Goal: Task Accomplishment & Management: Use online tool/utility

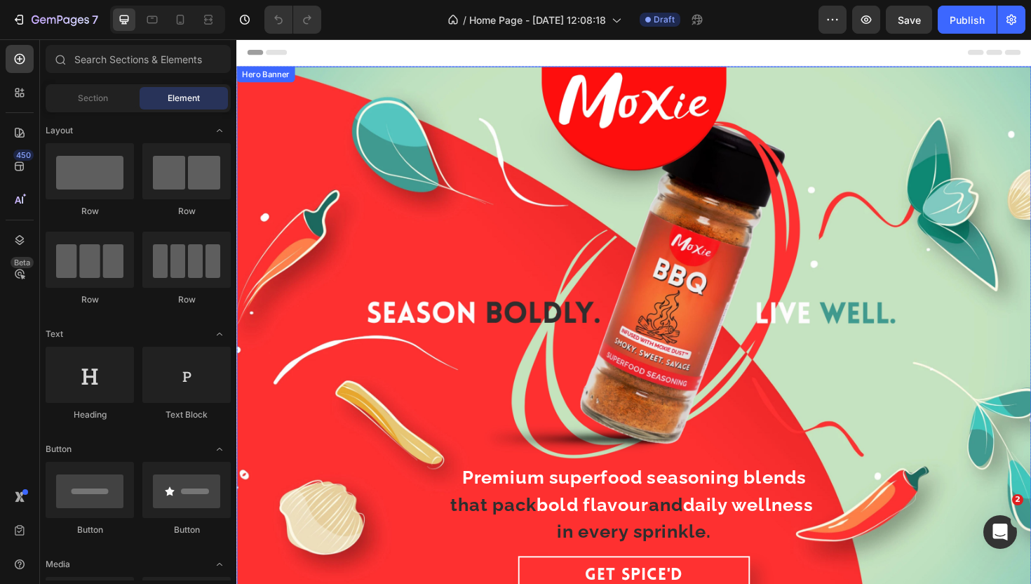
click at [462, 95] on div "Premium superfood seasoning blends that pack bold flavour and daily wellness in…" at bounding box center [657, 349] width 819 height 582
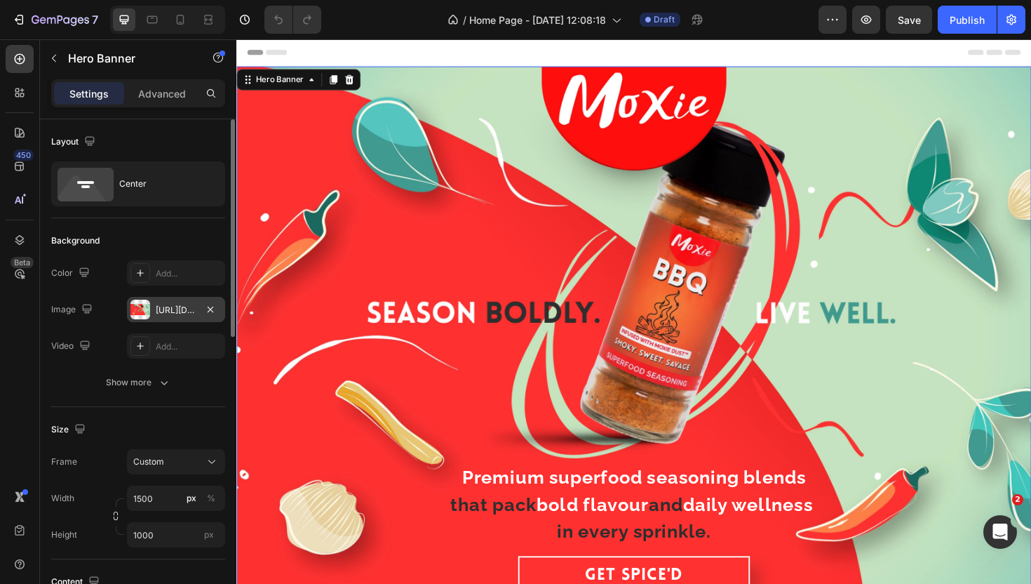
click at [174, 312] on div "https://cdn.shopify.com/s/files/1/0720/4549/4307/files/gempages_580751130326204…" at bounding box center [176, 310] width 41 height 13
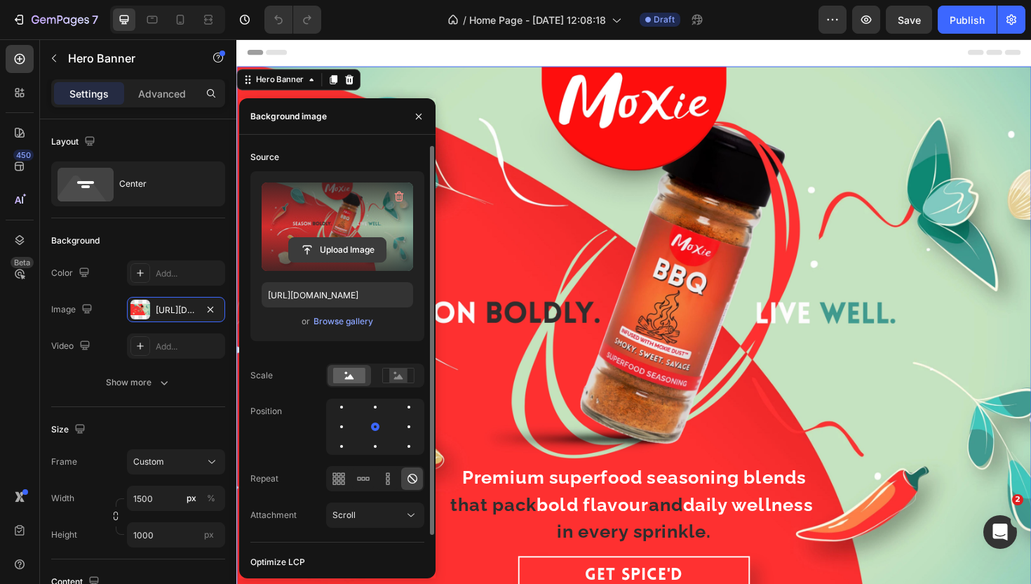
click at [332, 243] on input "file" at bounding box center [337, 250] width 97 height 24
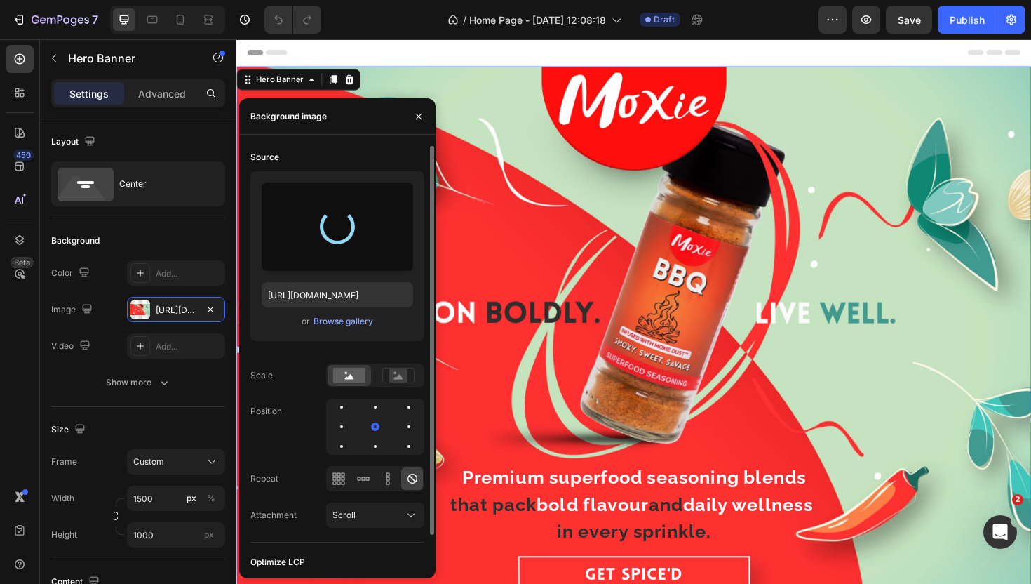
type input "https://cdn.shopify.com/s/files/1/0720/4549/4307/files/gempages_580751130326204…"
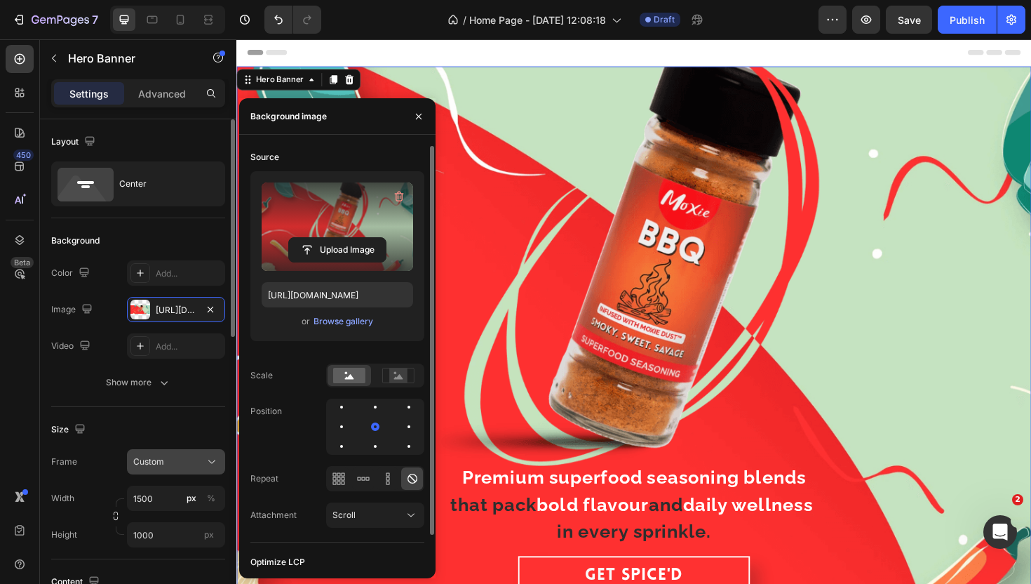
click at [187, 453] on button "Custom" at bounding box center [176, 461] width 98 height 25
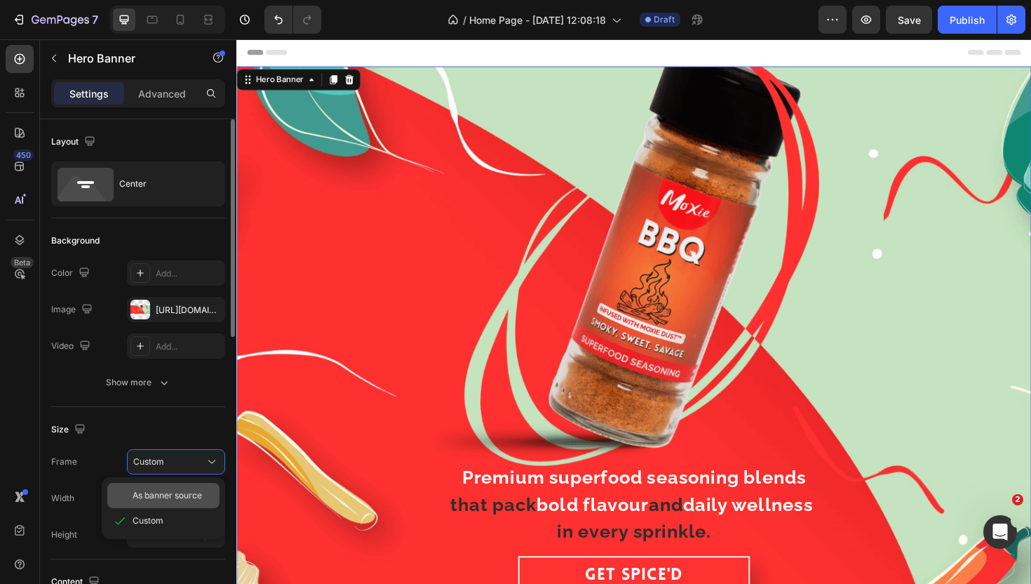
click at [180, 490] on span "As banner source" at bounding box center [167, 495] width 69 height 13
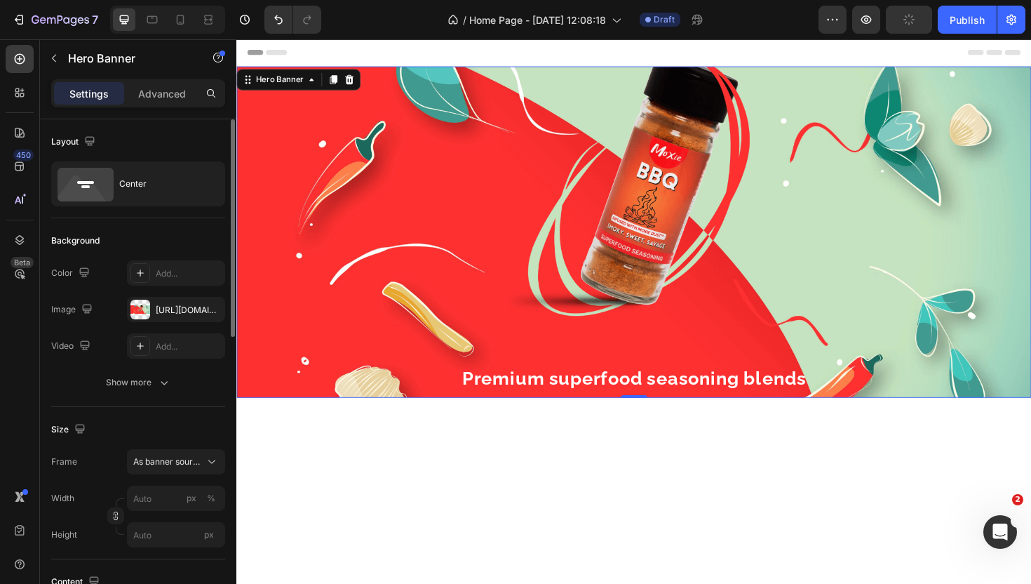
type input "1500"
type input "1000"
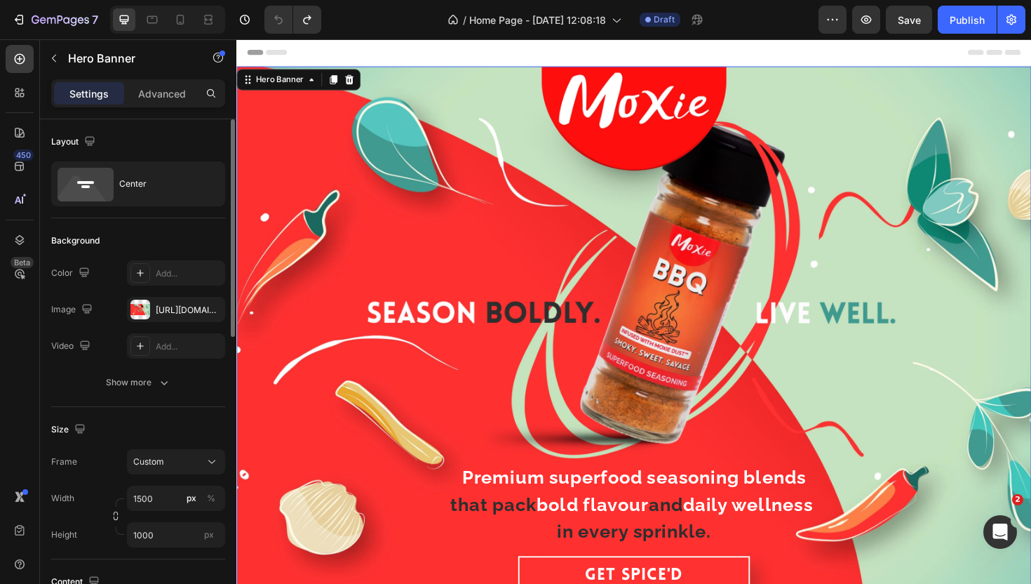
click at [377, 199] on div "Premium superfood seasoning blends that pack bold flavour and daily wellness in…" at bounding box center [657, 349] width 819 height 582
click at [163, 316] on div "https://cdn.shopify.com/s/files/1/0720/4549/4307/files/gempages_580751130326204…" at bounding box center [176, 309] width 98 height 25
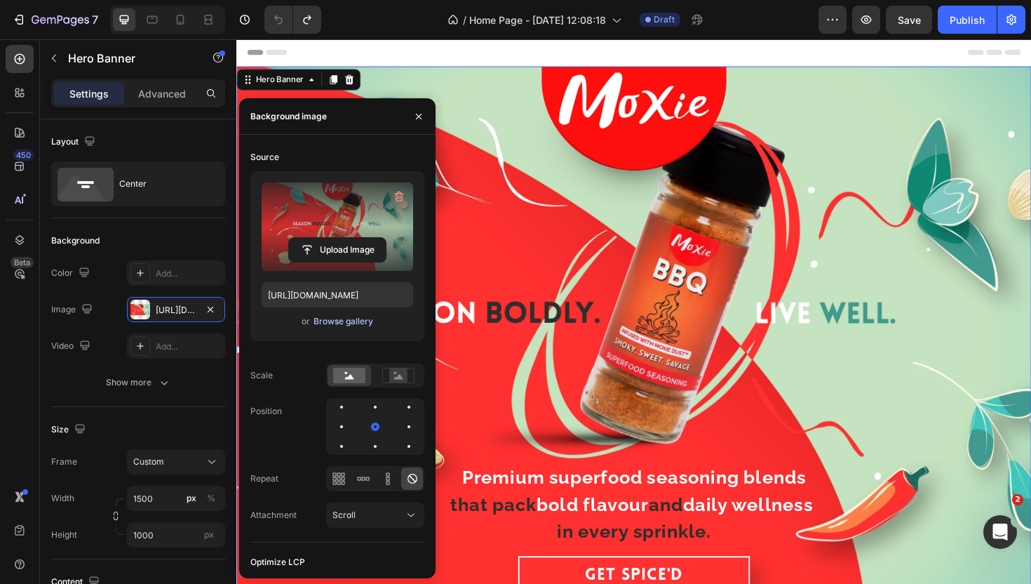
click at [342, 326] on div "Browse gallery" at bounding box center [344, 321] width 60 height 13
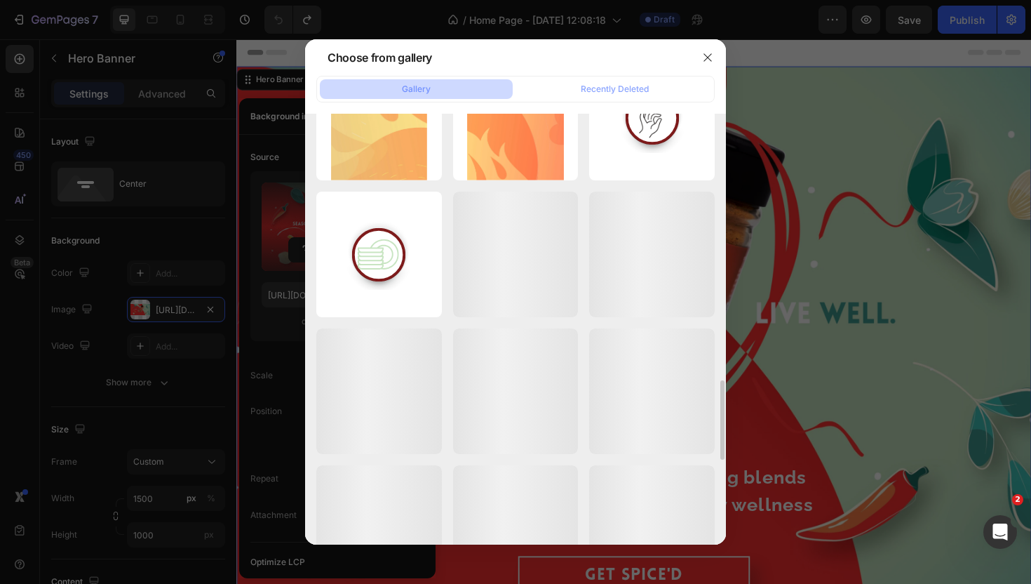
scroll to position [1437, 0]
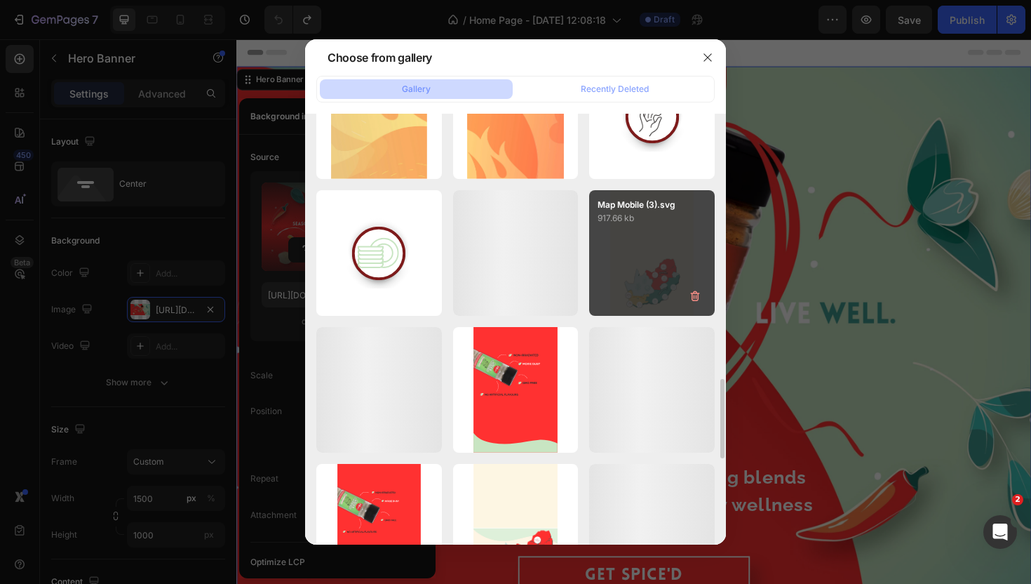
click at [662, 232] on div "Map Mobile (3).svg 917.66 kb" at bounding box center [652, 253] width 126 height 126
type input "https://cdn.shopify.com/s/files/1/0720/4549/4307/files/gempages_580751130326204…"
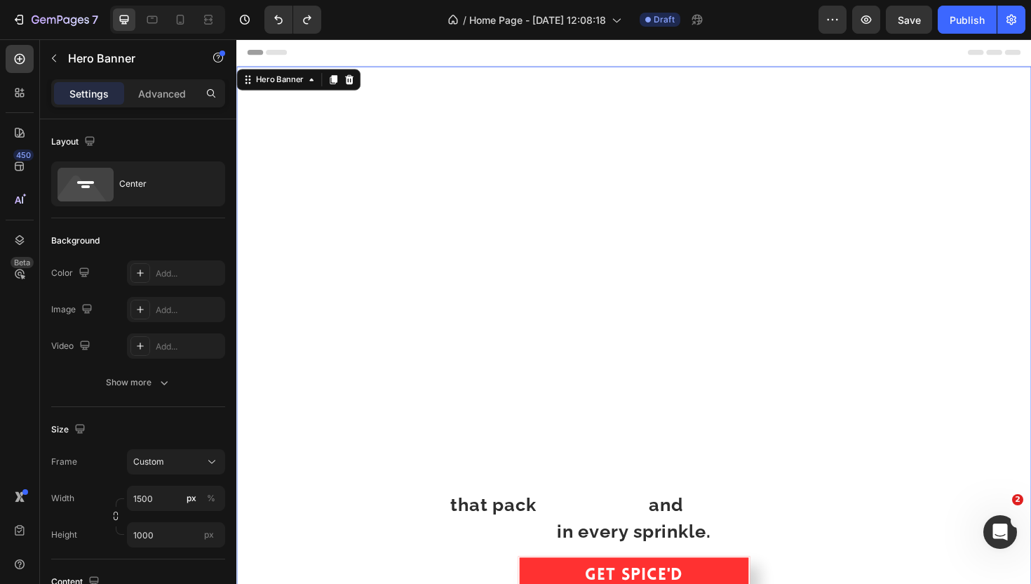
click at [584, 248] on div "Premium superfood seasoning blends that pack bold flavour and daily wellness in…" at bounding box center [657, 349] width 819 height 582
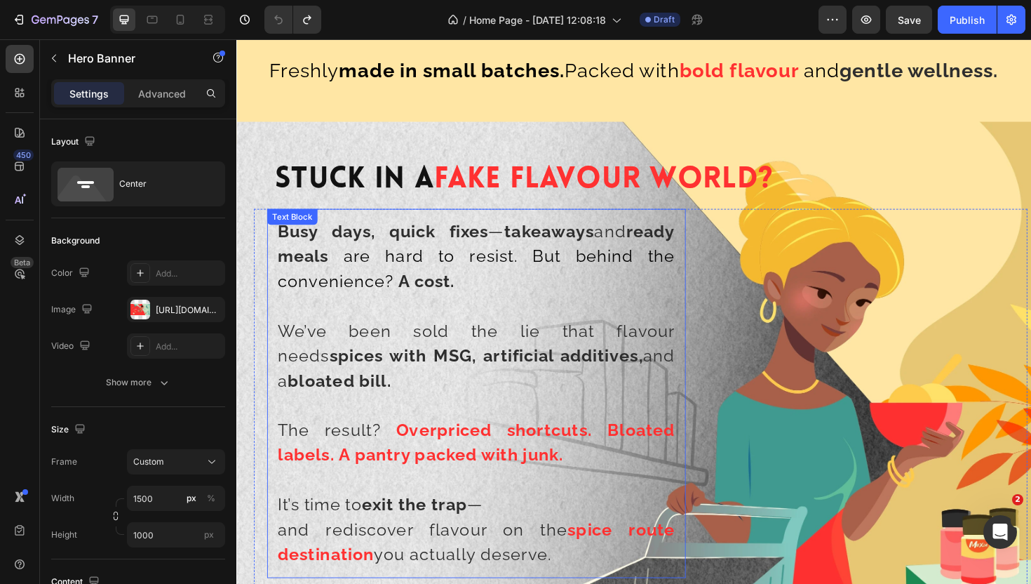
scroll to position [1082, 0]
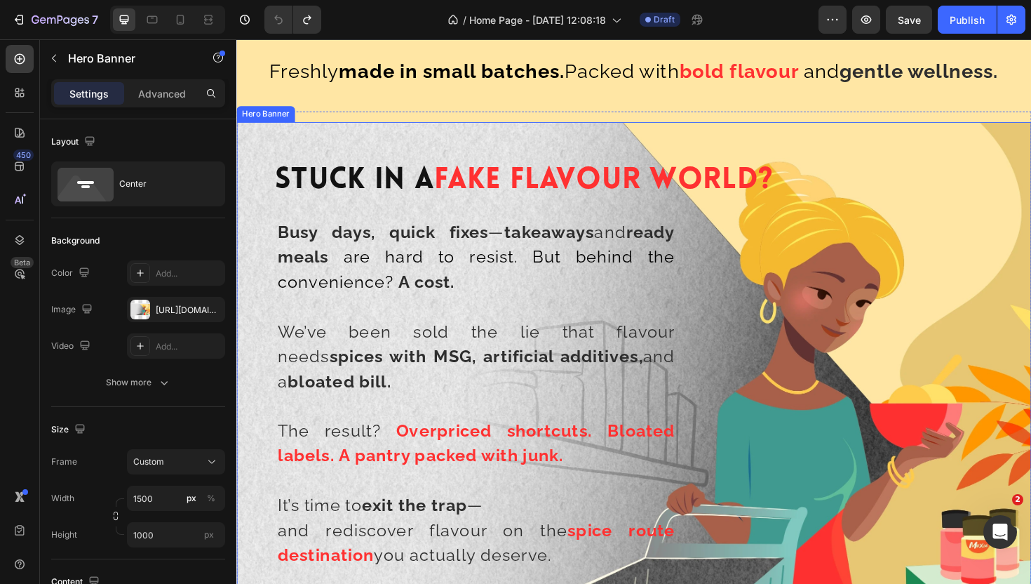
click at [709, 139] on div "Background Image" at bounding box center [657, 407] width 842 height 561
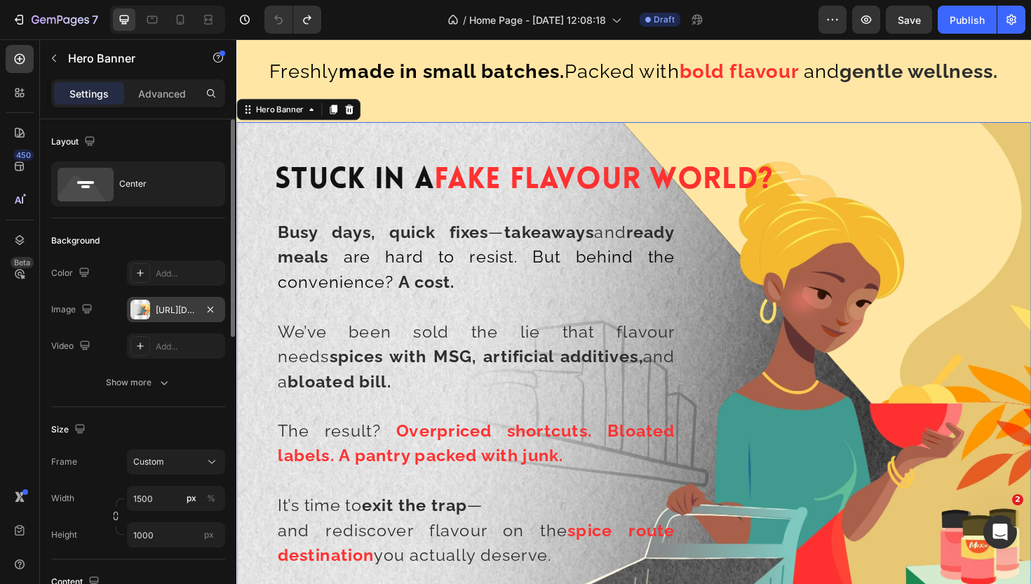
click at [185, 305] on div "https://cdn.shopify.com/s/files/1/0720/4549/4307/files/gempages_580751130326204…" at bounding box center [176, 310] width 41 height 13
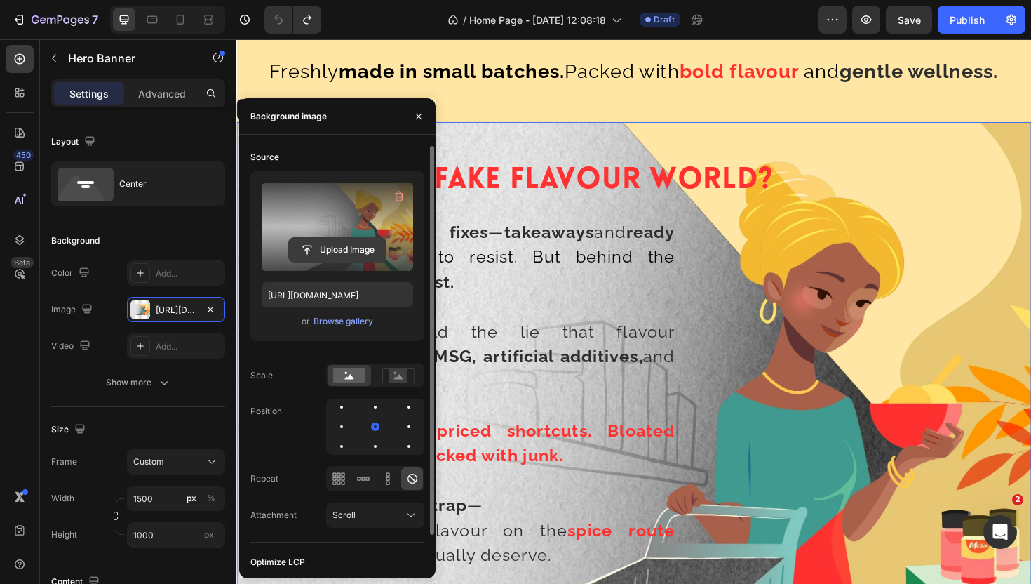
click at [328, 248] on input "file" at bounding box center [337, 250] width 97 height 24
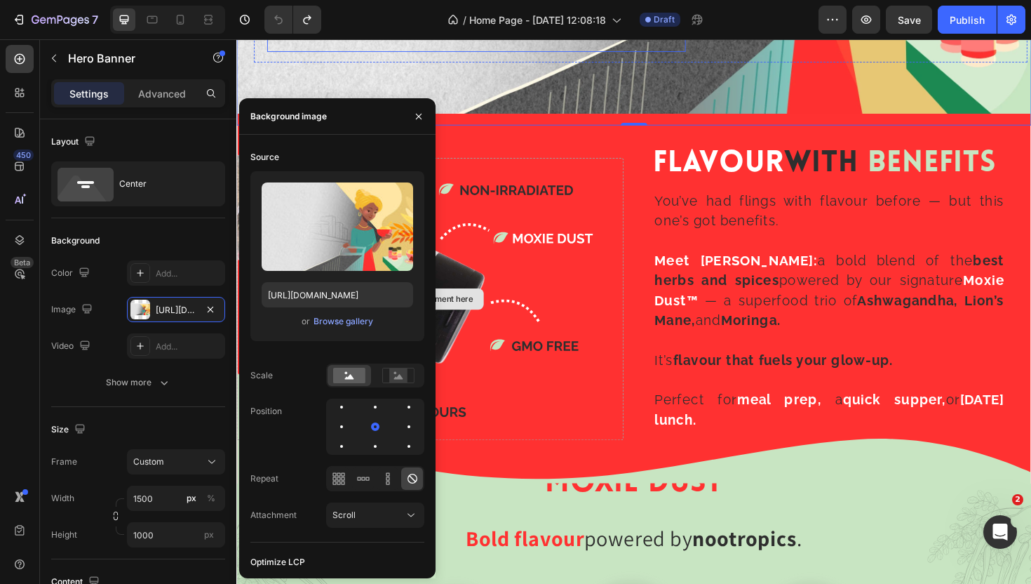
scroll to position [1647, 0]
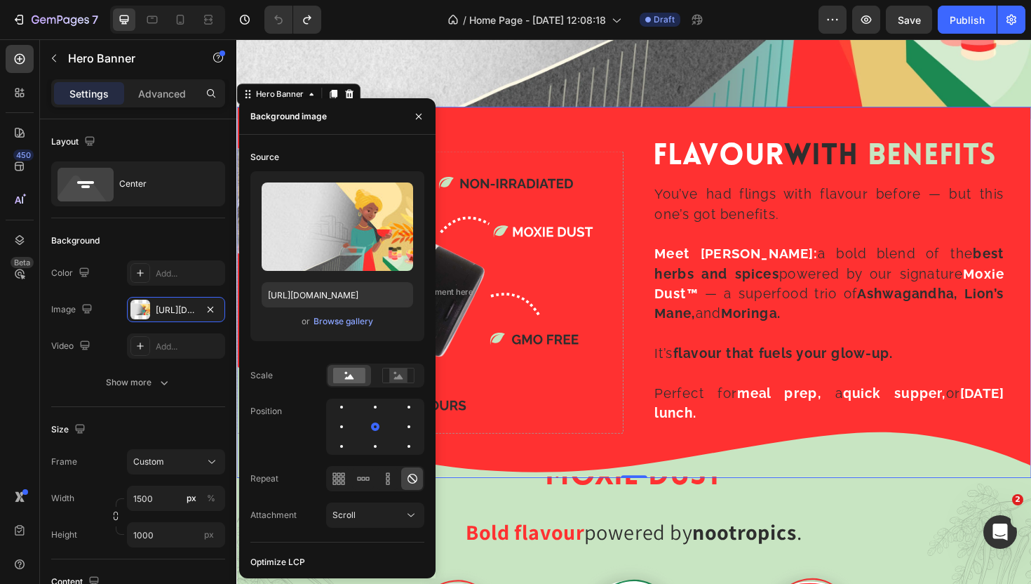
click at [573, 119] on div "Background Image" at bounding box center [657, 307] width 842 height 393
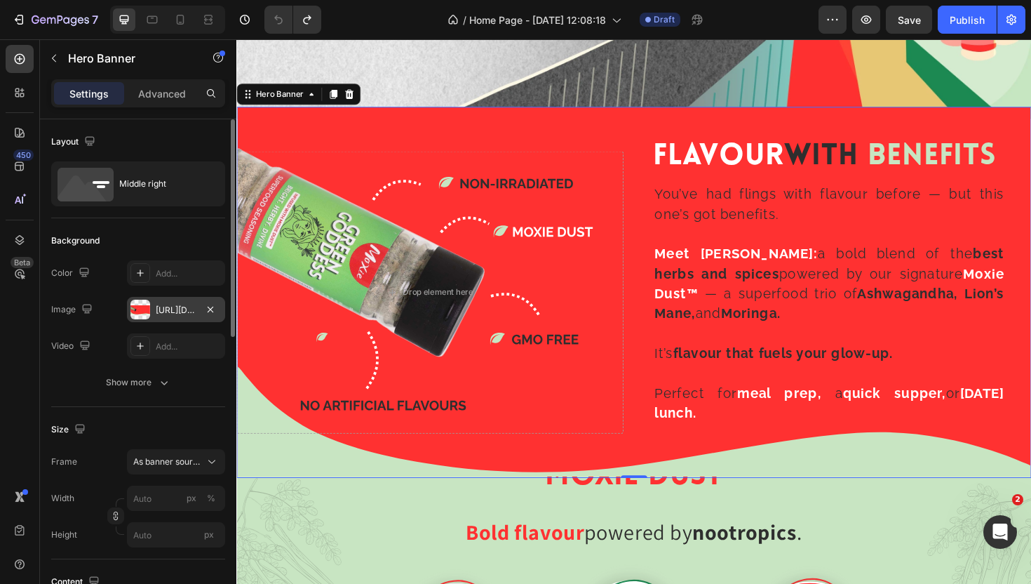
click at [175, 300] on div "https://cdn.shopify.com/s/files/1/0720/4549/4307/files/gempages_580751130326204…" at bounding box center [176, 309] width 98 height 25
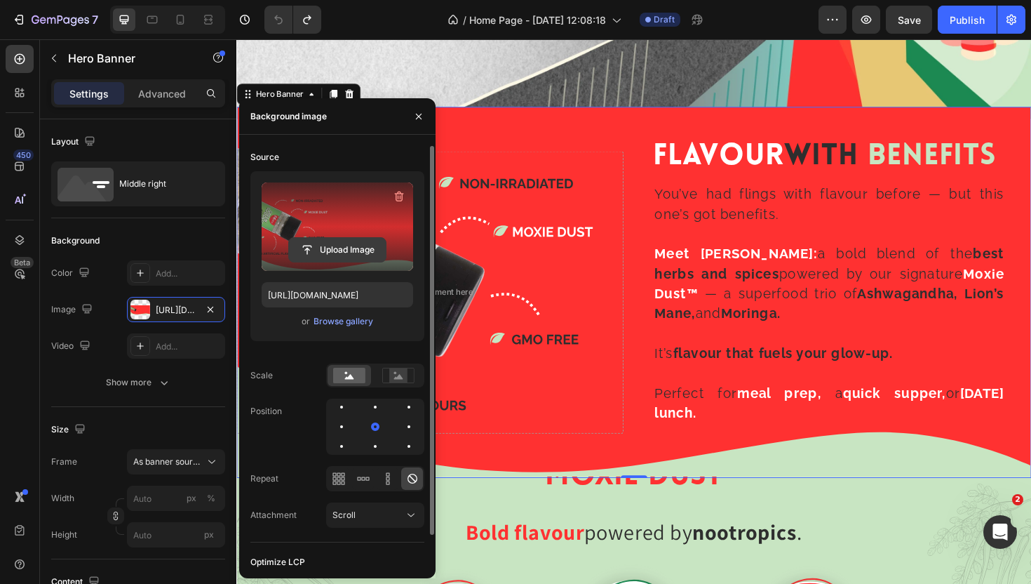
click at [333, 252] on input "file" at bounding box center [337, 250] width 97 height 24
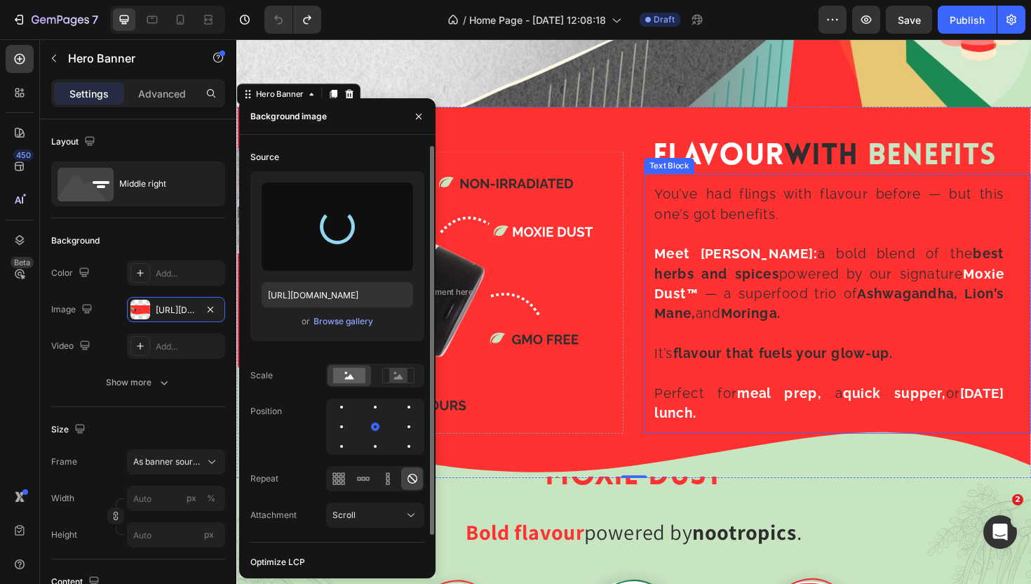
type input "https://cdn.shopify.com/s/files/1/0720/4549/4307/files/gempages_580751130326204…"
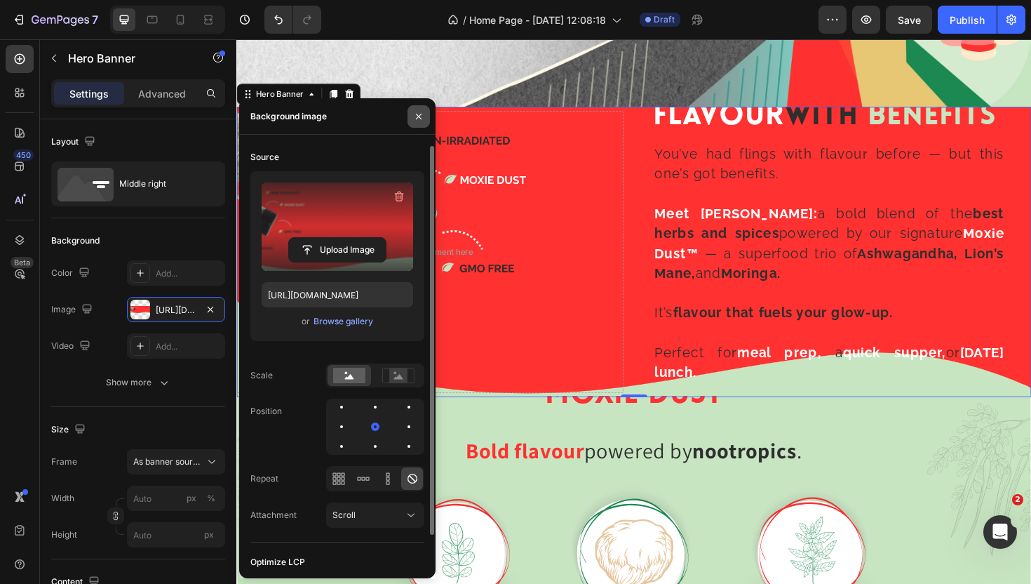
click at [418, 109] on button "button" at bounding box center [419, 116] width 22 height 22
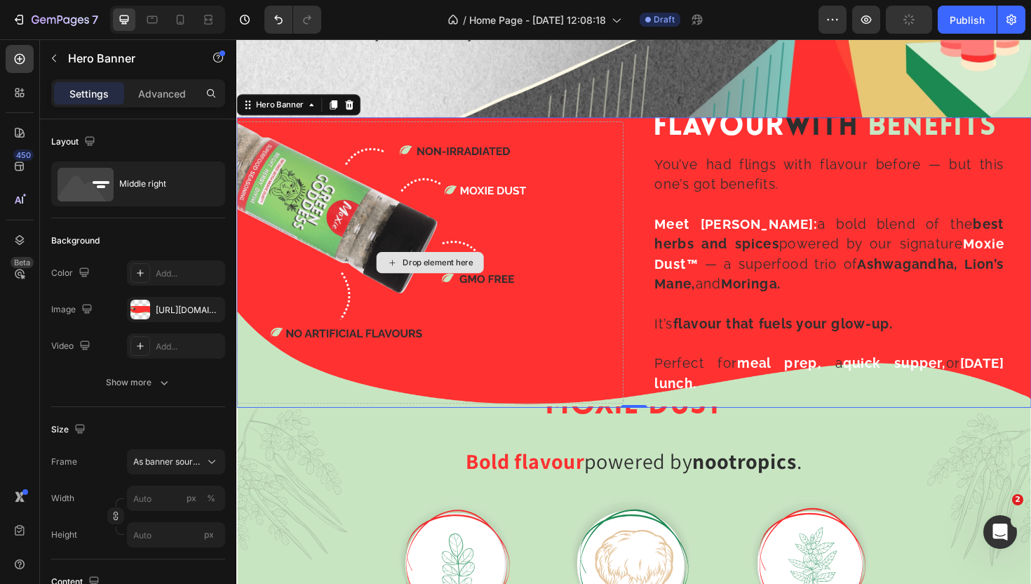
scroll to position [1644, 0]
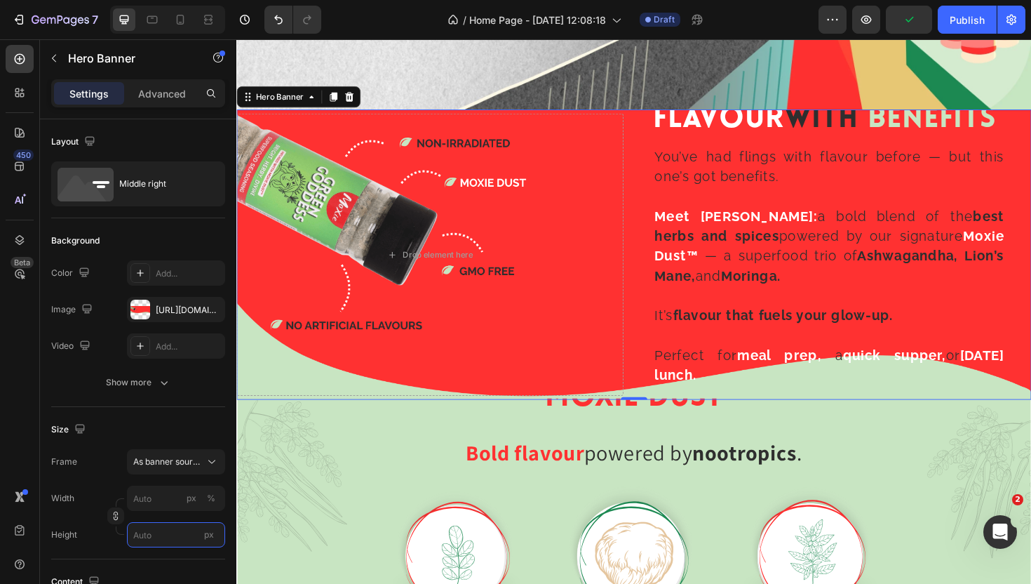
click at [149, 532] on input "px" at bounding box center [176, 534] width 98 height 25
click at [150, 528] on input "px" at bounding box center [176, 534] width 98 height 25
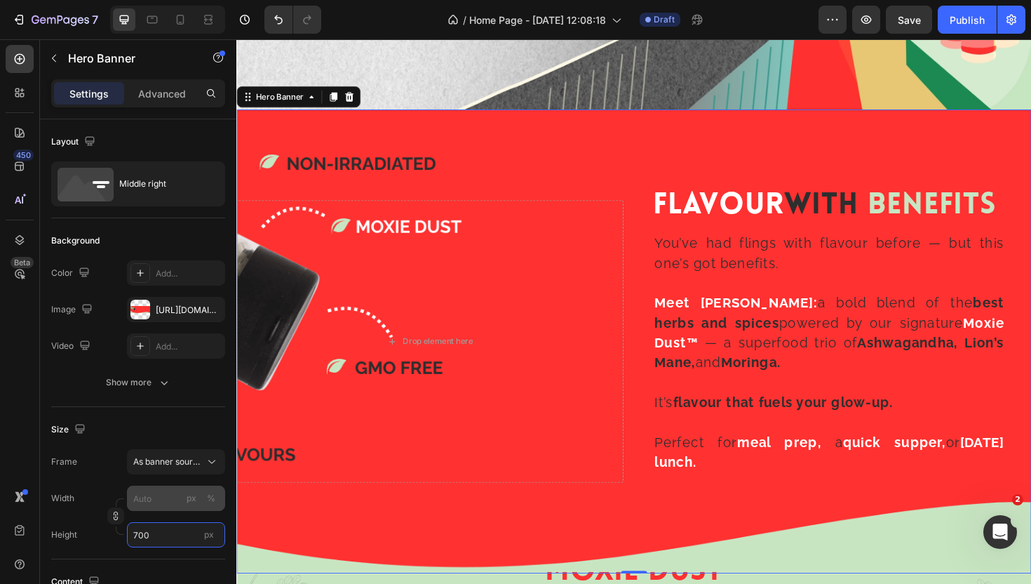
type input "700"
click at [166, 501] on input "px %" at bounding box center [176, 498] width 98 height 25
type input "1"
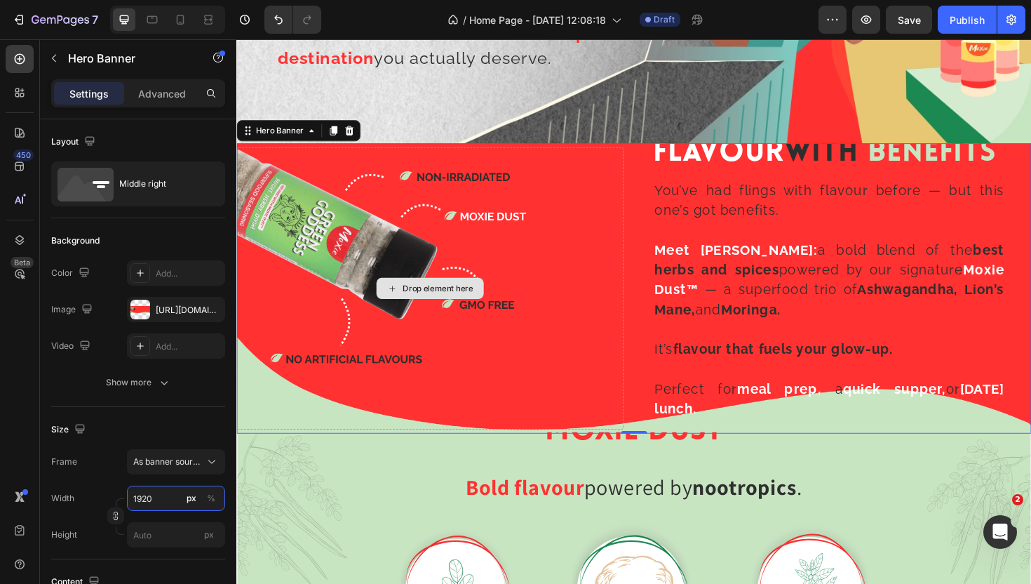
scroll to position [1607, 0]
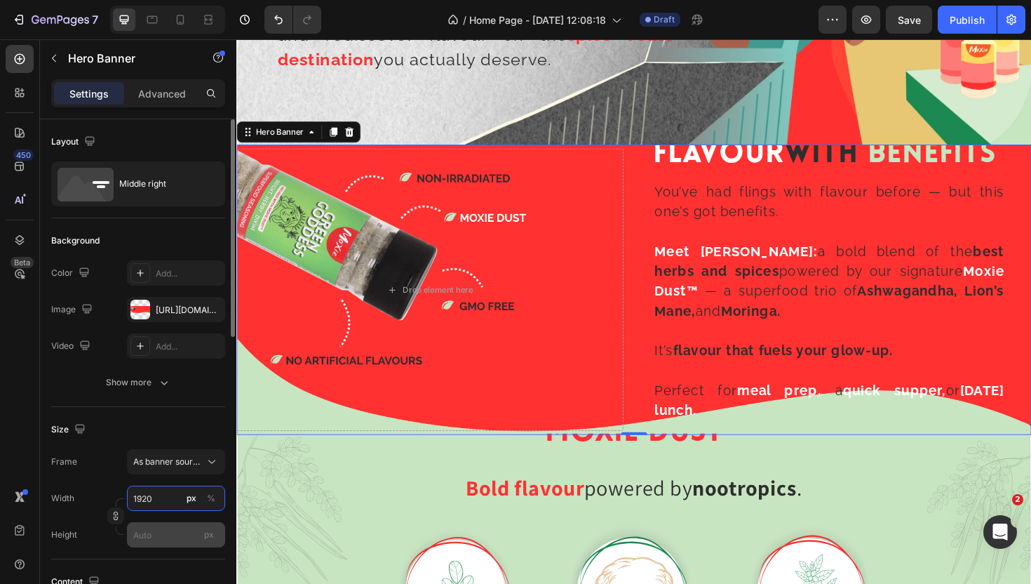
type input "1920"
click at [170, 540] on input "px" at bounding box center [176, 534] width 98 height 25
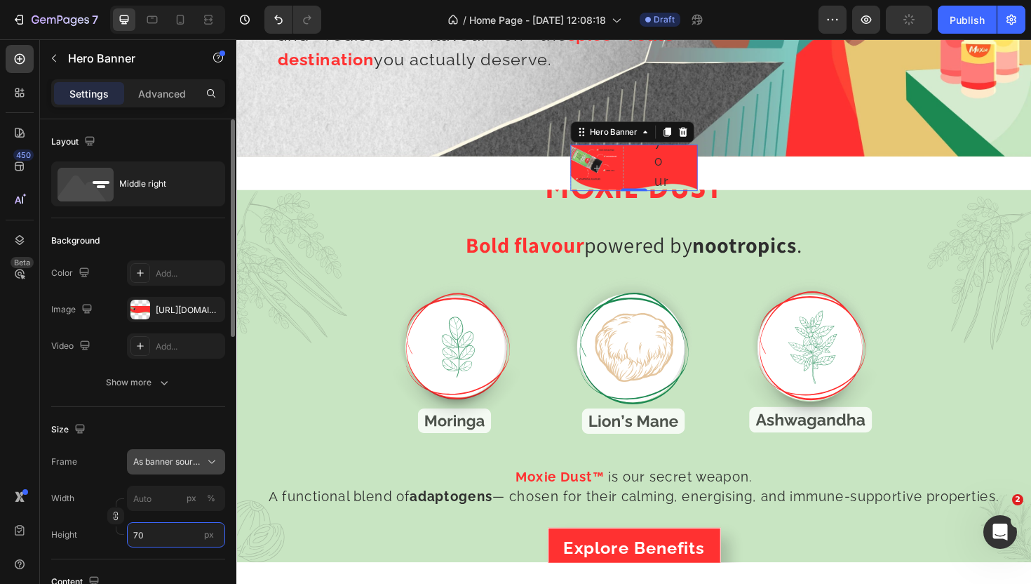
type input "70"
click at [169, 467] on span "As banner source" at bounding box center [167, 461] width 69 height 13
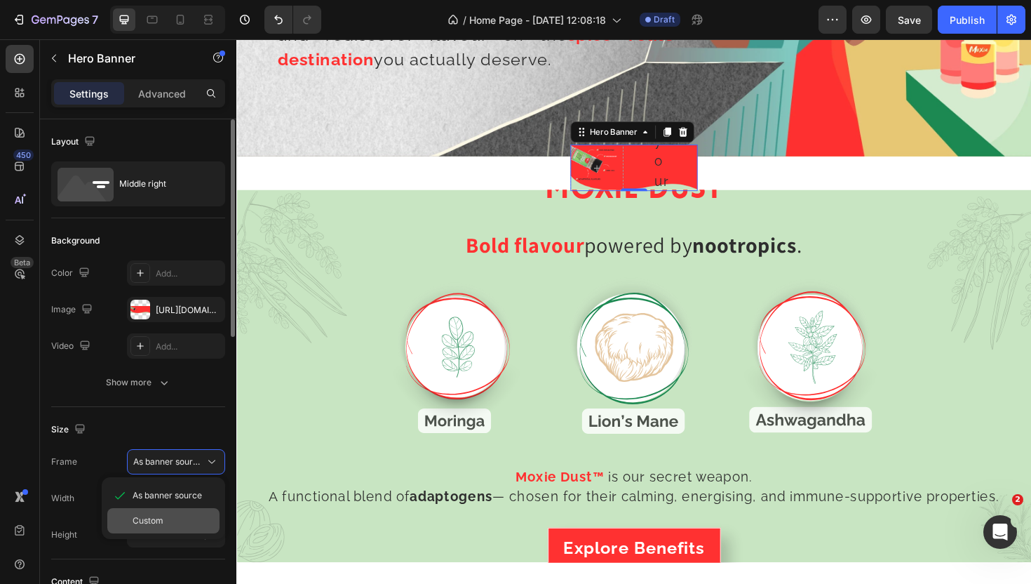
click at [173, 513] on div "Custom" at bounding box center [163, 520] width 112 height 25
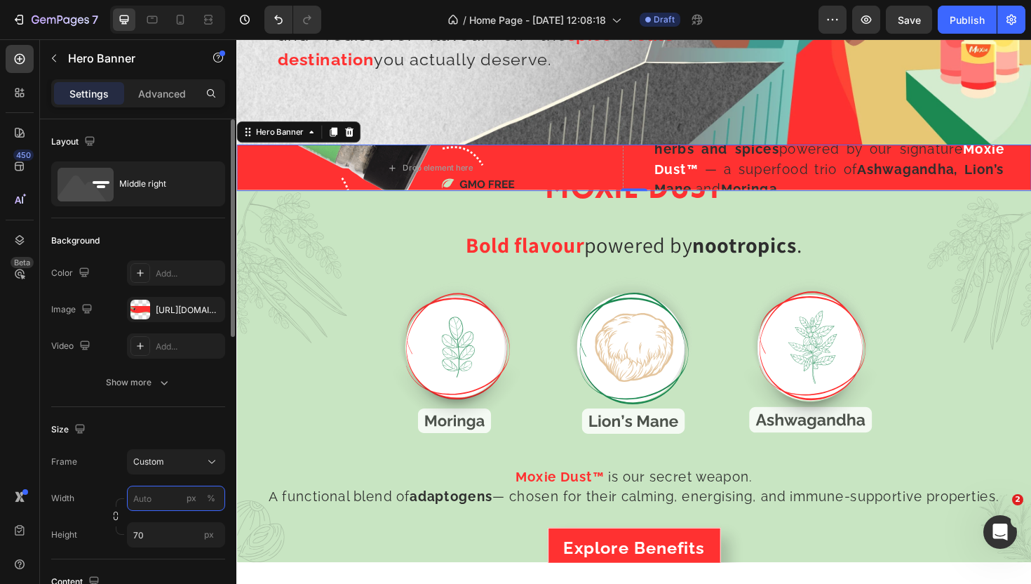
click at [166, 497] on input "px %" at bounding box center [176, 498] width 98 height 25
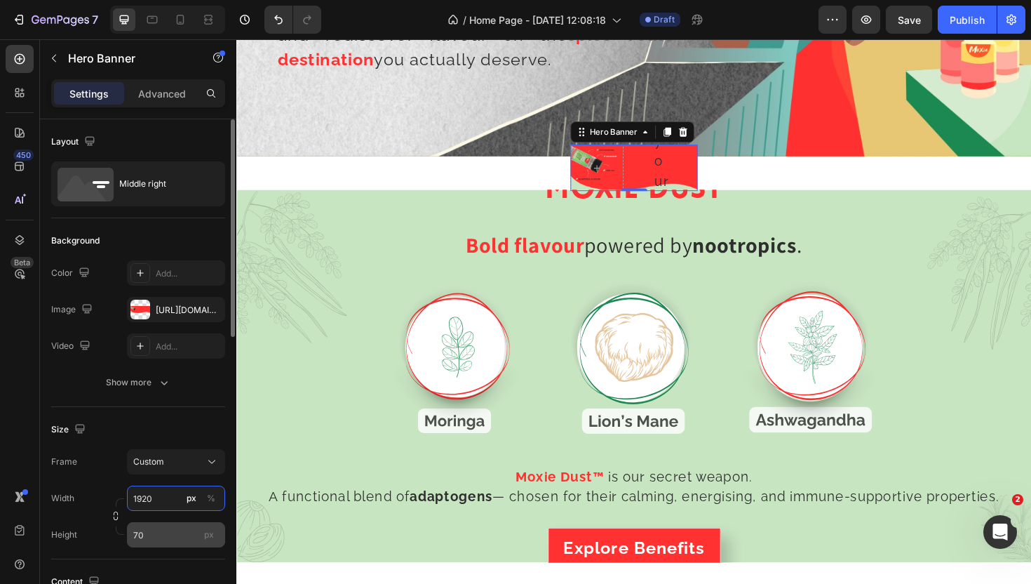
type input "1920"
click at [166, 536] on input "70" at bounding box center [176, 534] width 98 height 25
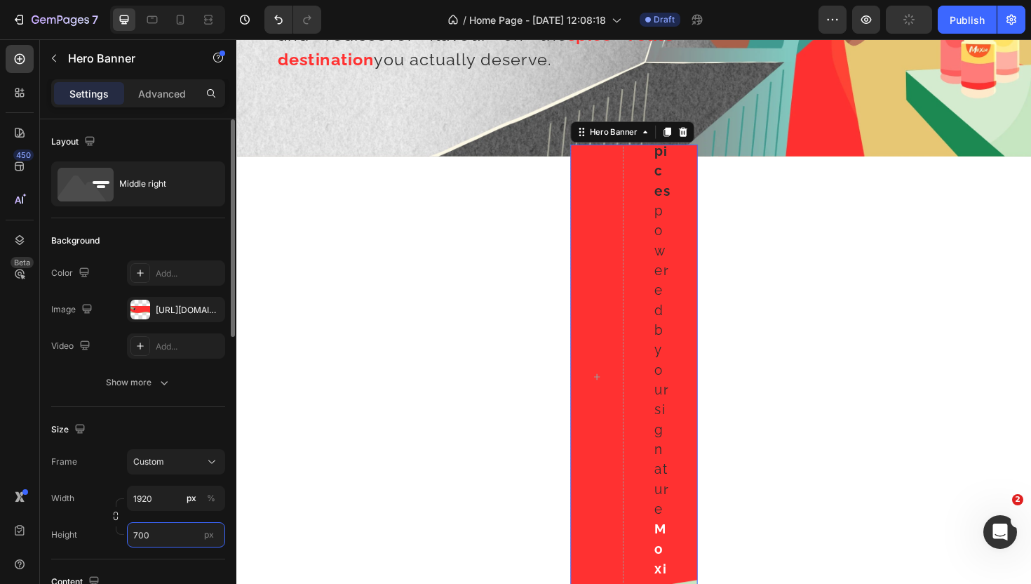
type input "700"
click at [208, 536] on span "px" at bounding box center [209, 534] width 10 height 11
click at [208, 536] on input "700" at bounding box center [176, 534] width 98 height 25
click at [192, 421] on div "Size" at bounding box center [138, 429] width 174 height 22
click at [159, 504] on input "192" at bounding box center [176, 498] width 98 height 25
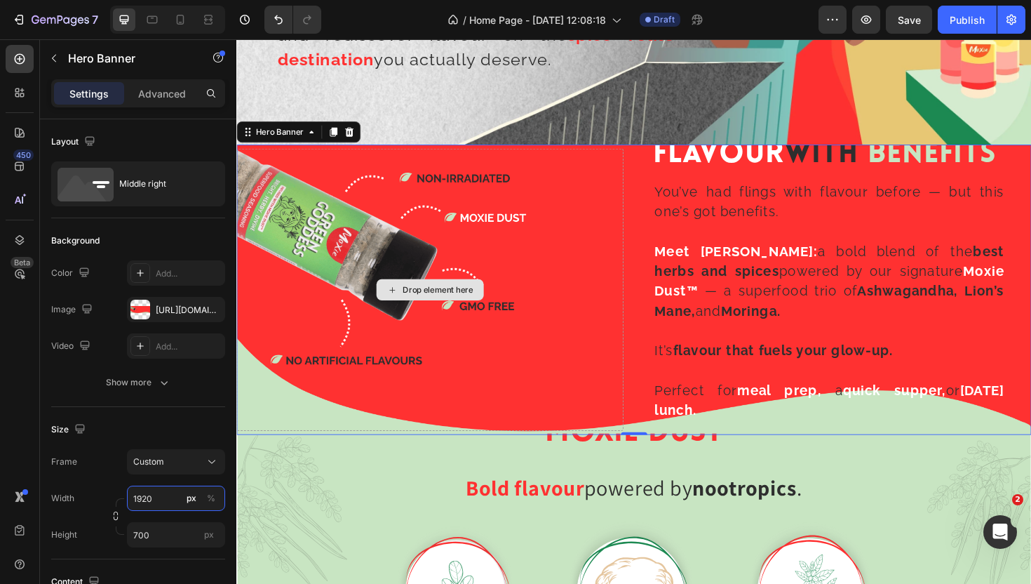
type input "1920"
click at [624, 275] on div "Drop element here" at bounding box center [441, 304] width 410 height 299
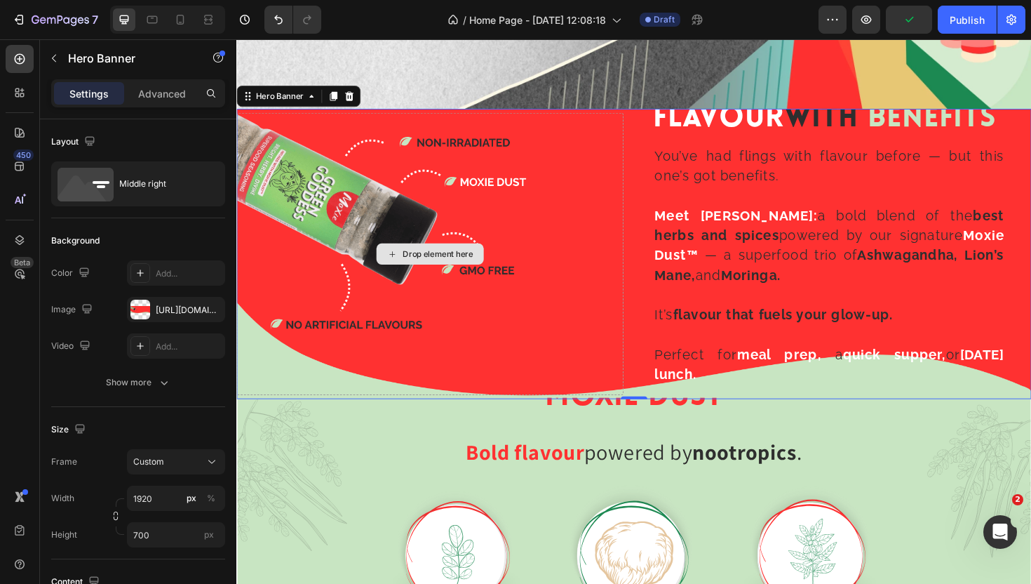
scroll to position [1647, 0]
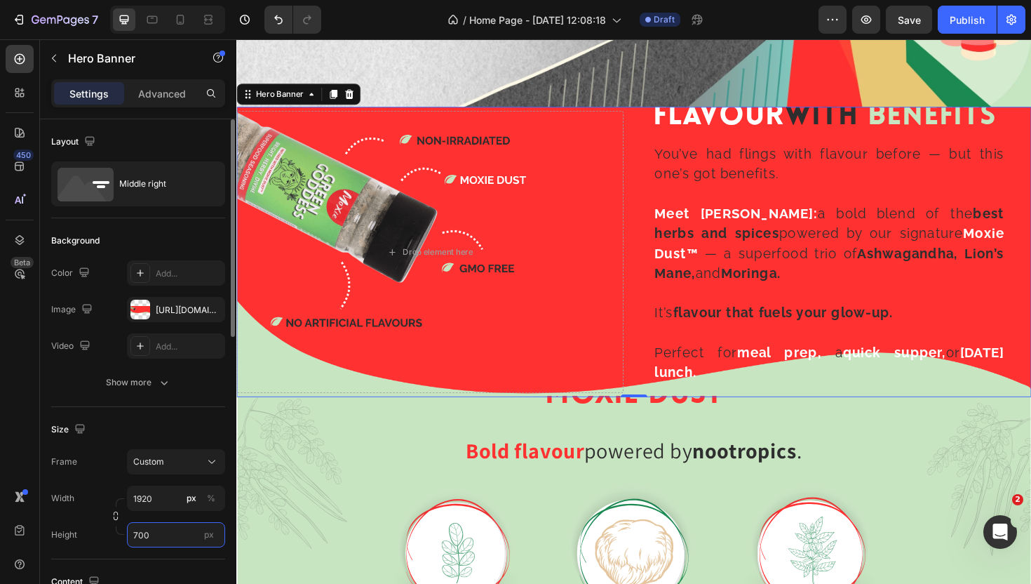
click at [163, 535] on input "700" at bounding box center [176, 534] width 98 height 25
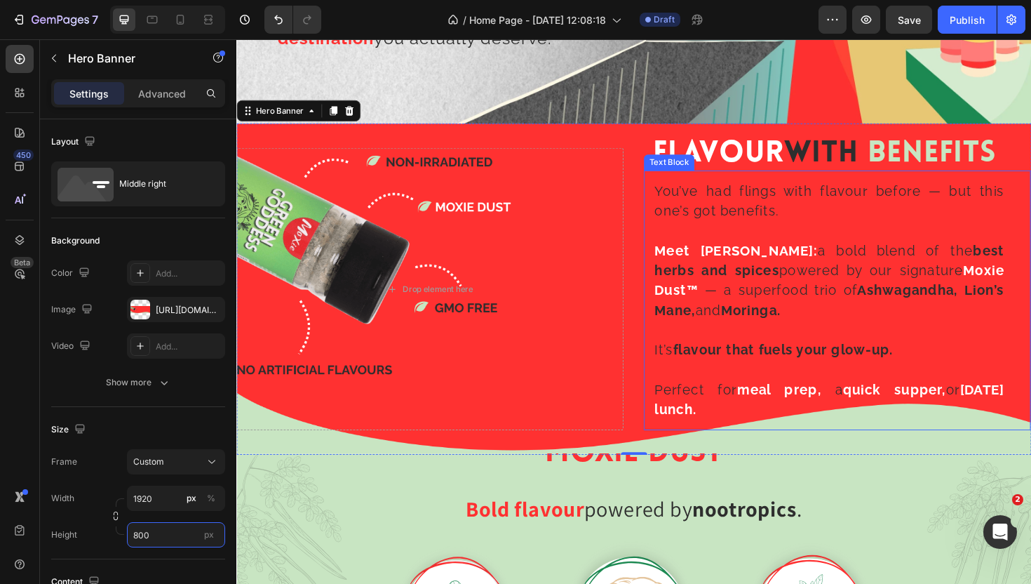
scroll to position [1628, 0]
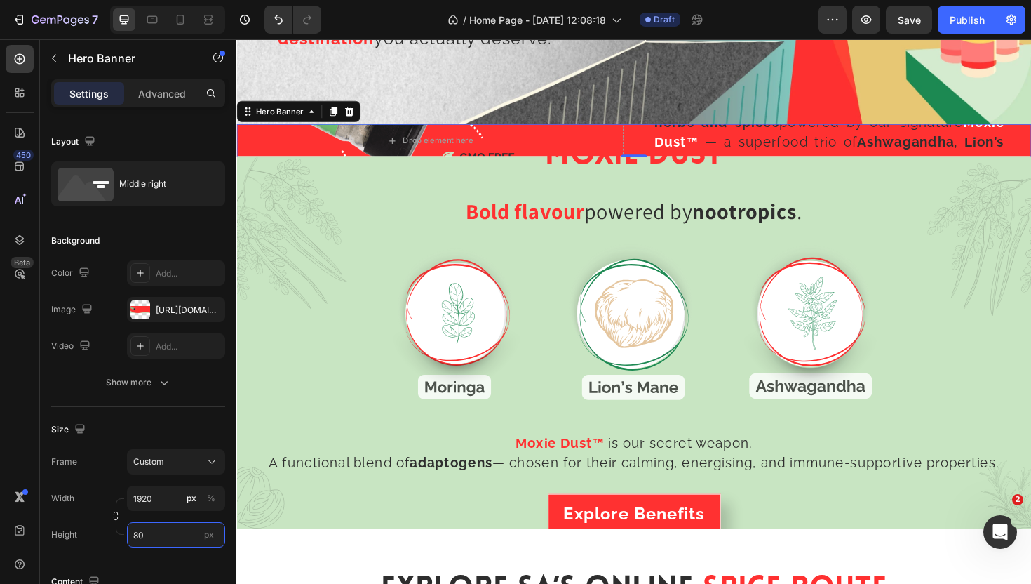
type input "8"
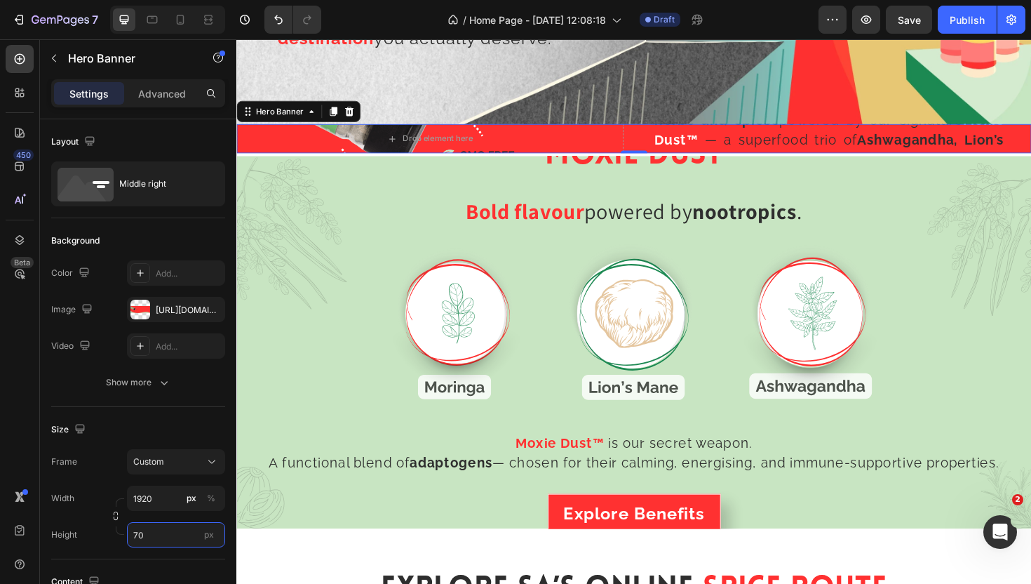
type input "700"
click at [170, 490] on input "1920" at bounding box center [176, 498] width 98 height 25
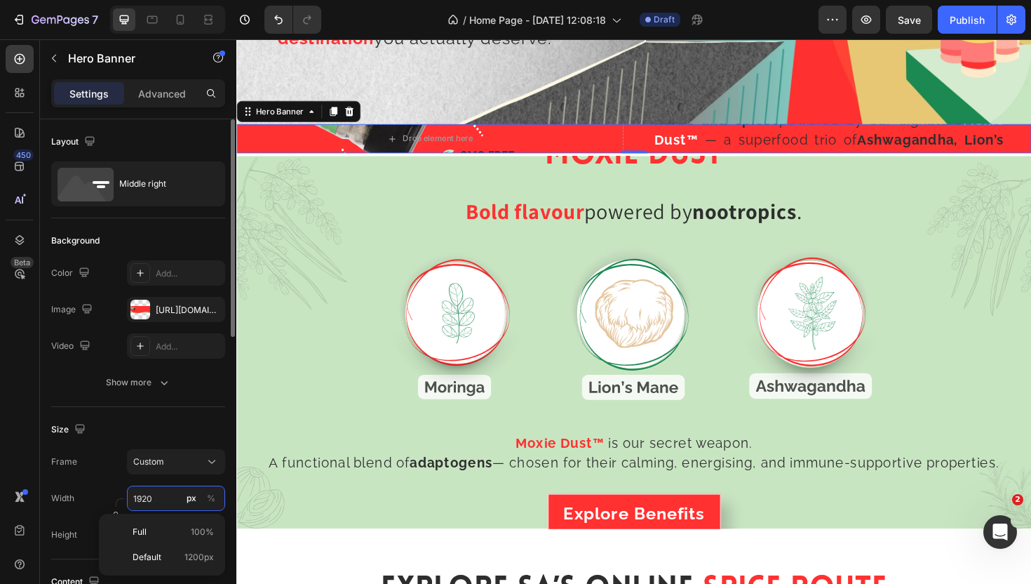
type input "1"
type input "70"
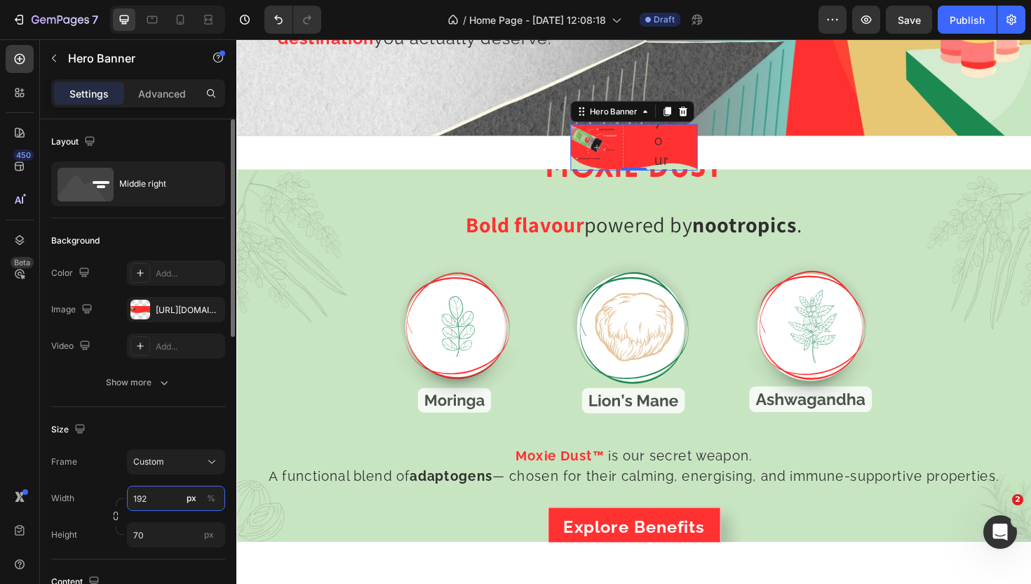
type input "1920"
click at [154, 546] on input "70" at bounding box center [176, 534] width 98 height 25
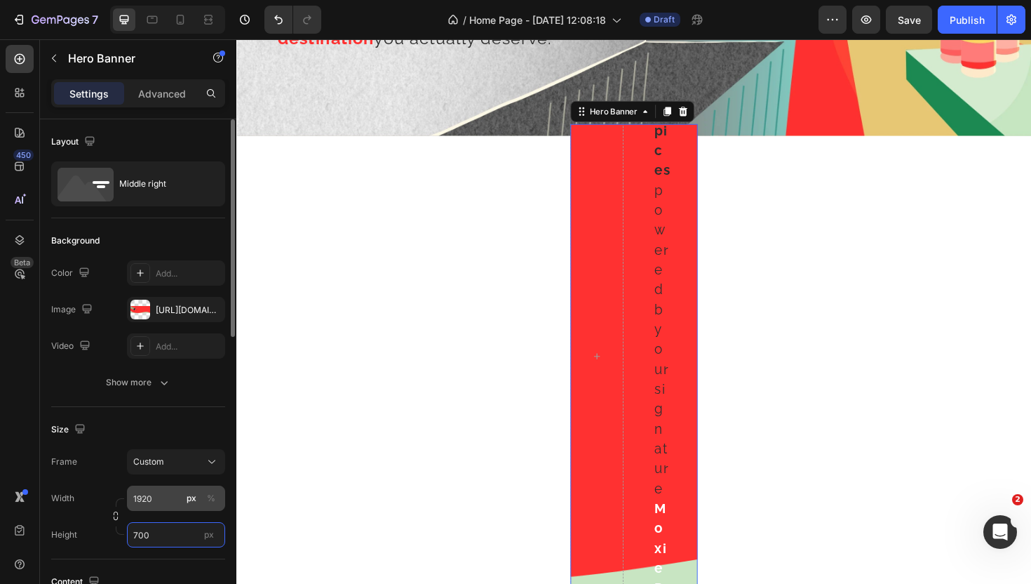
type input "700"
click at [158, 508] on input "1920" at bounding box center [176, 498] width 98 height 25
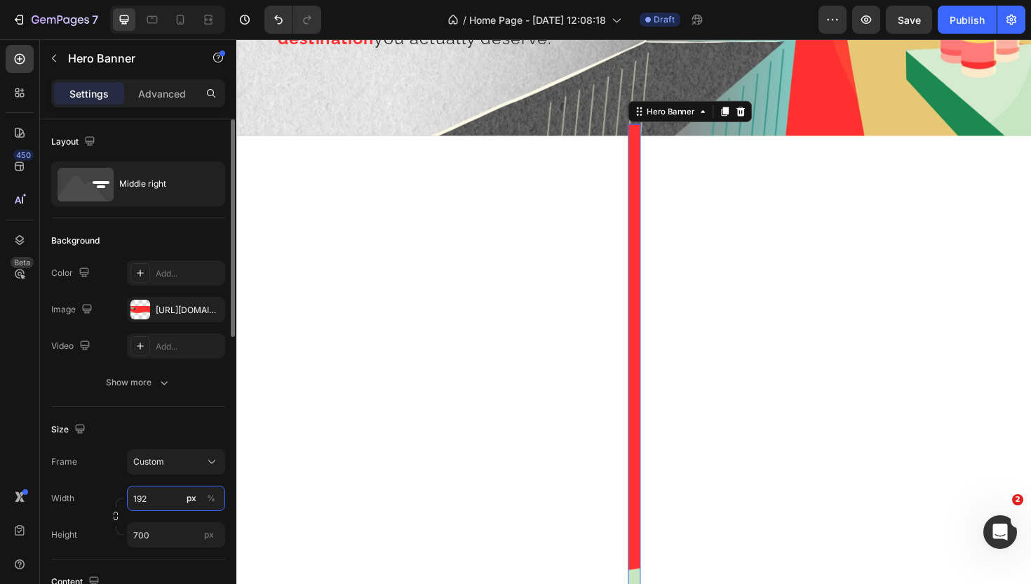
type input "1920"
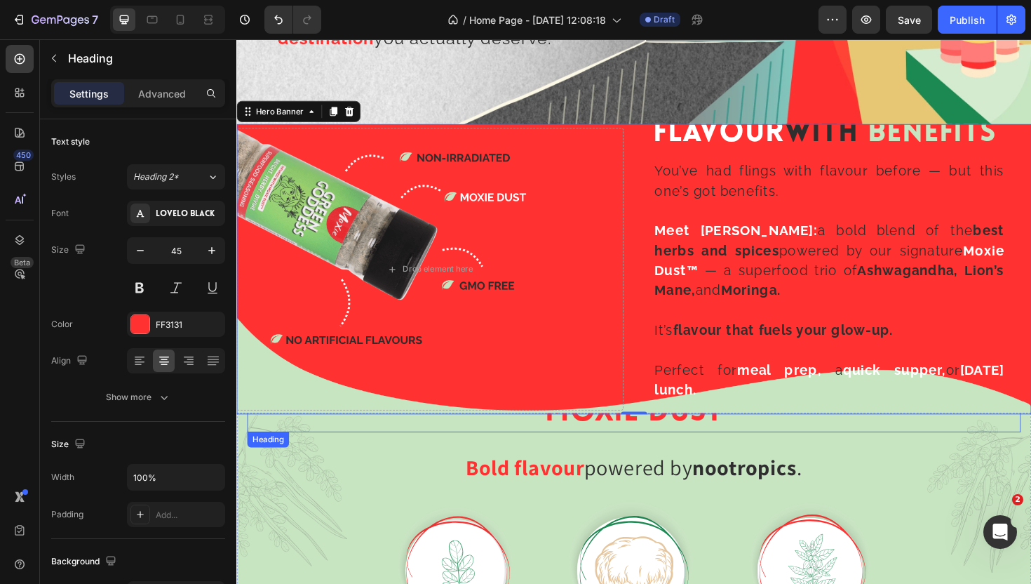
click at [628, 455] on div "MOXIE DUST Heading" at bounding box center [657, 435] width 819 height 41
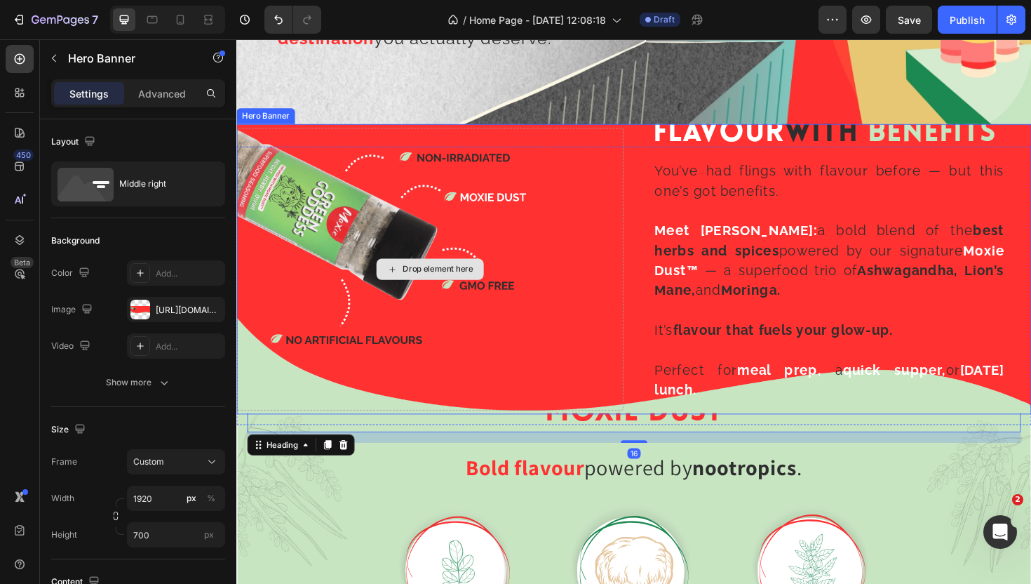
click at [619, 220] on div "Drop element here" at bounding box center [441, 282] width 410 height 299
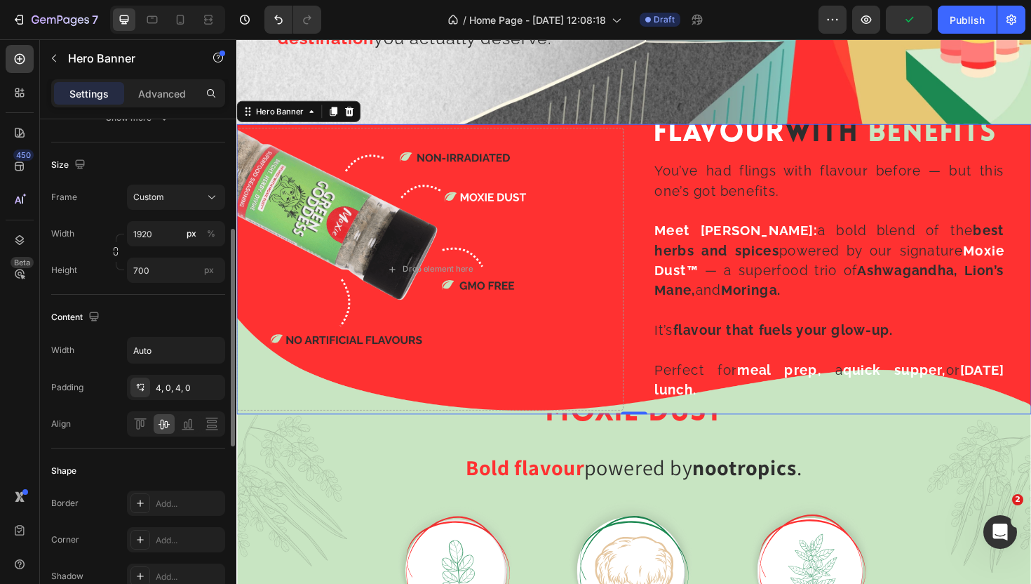
scroll to position [275, 0]
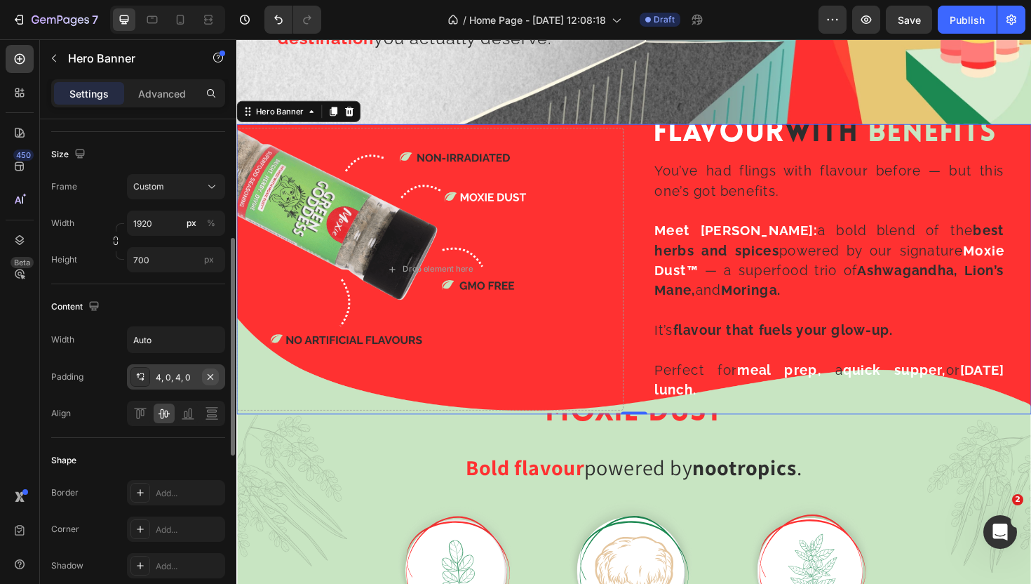
click at [215, 381] on icon "button" at bounding box center [210, 376] width 11 height 11
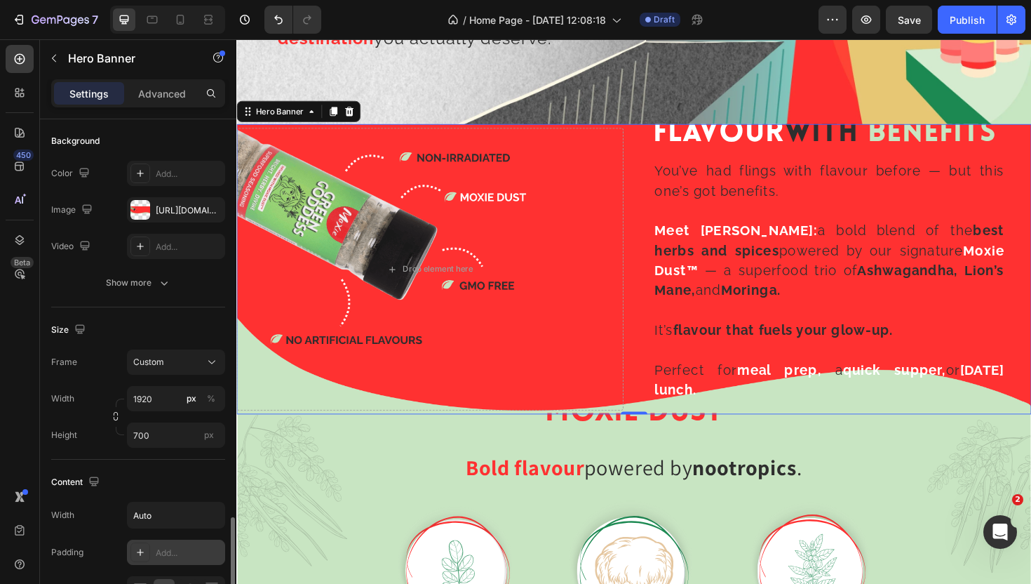
scroll to position [0, 0]
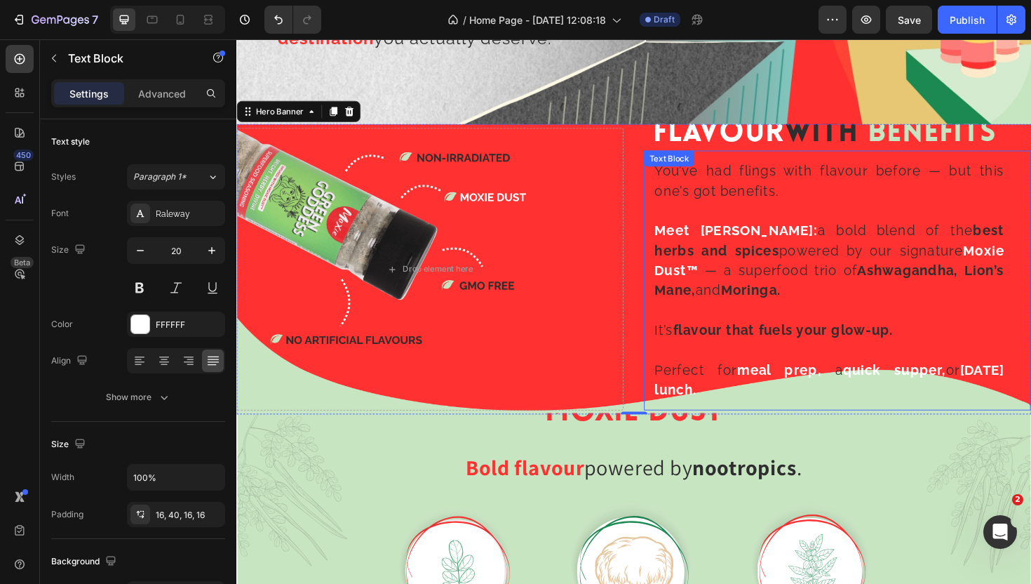
click at [751, 208] on p "You’ve had flings with flavour before — but this one’s got benefits." at bounding box center [864, 189] width 370 height 42
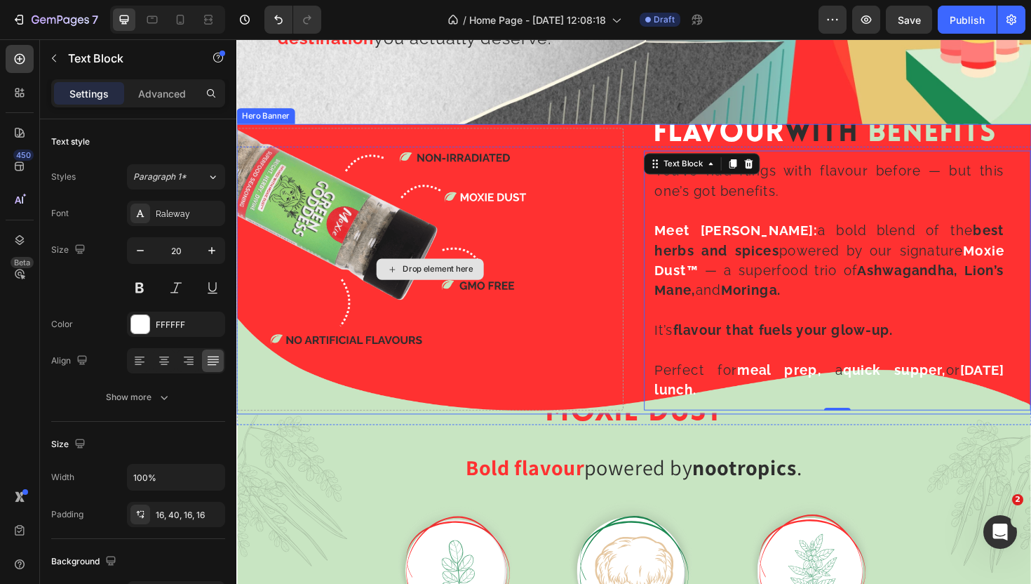
click at [575, 137] on div "Drop element here" at bounding box center [441, 282] width 410 height 299
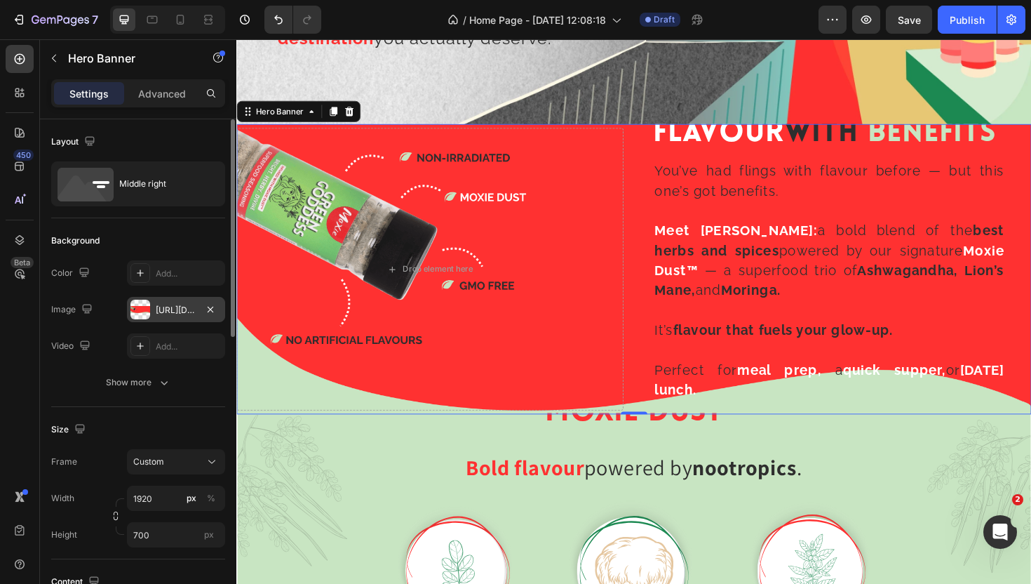
click at [180, 302] on div "https://cdn.shopify.com/s/files/1/0720/4549/4307/files/gempages_580751130326204…" at bounding box center [176, 309] width 98 height 25
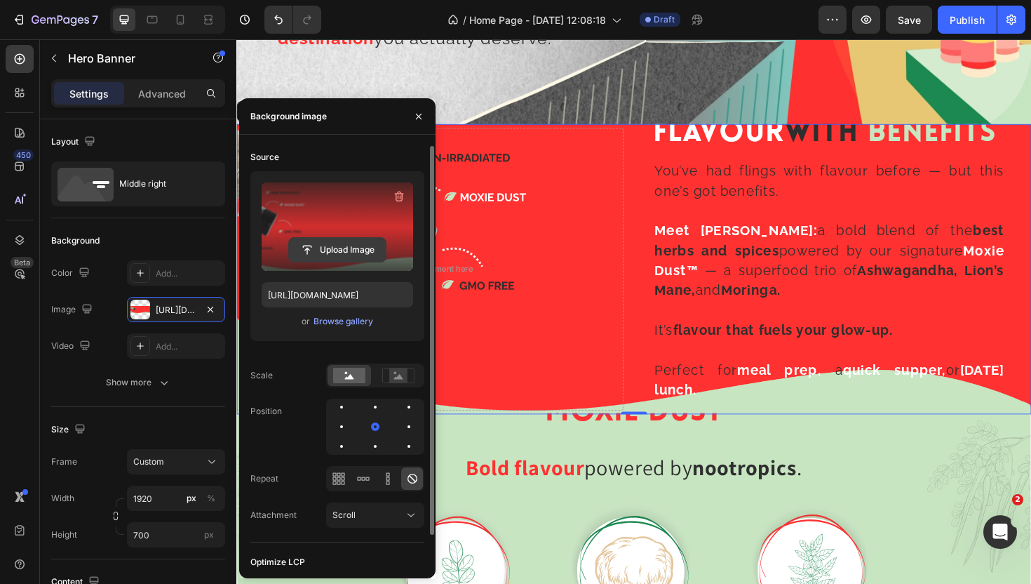
click at [342, 248] on input "file" at bounding box center [337, 250] width 97 height 24
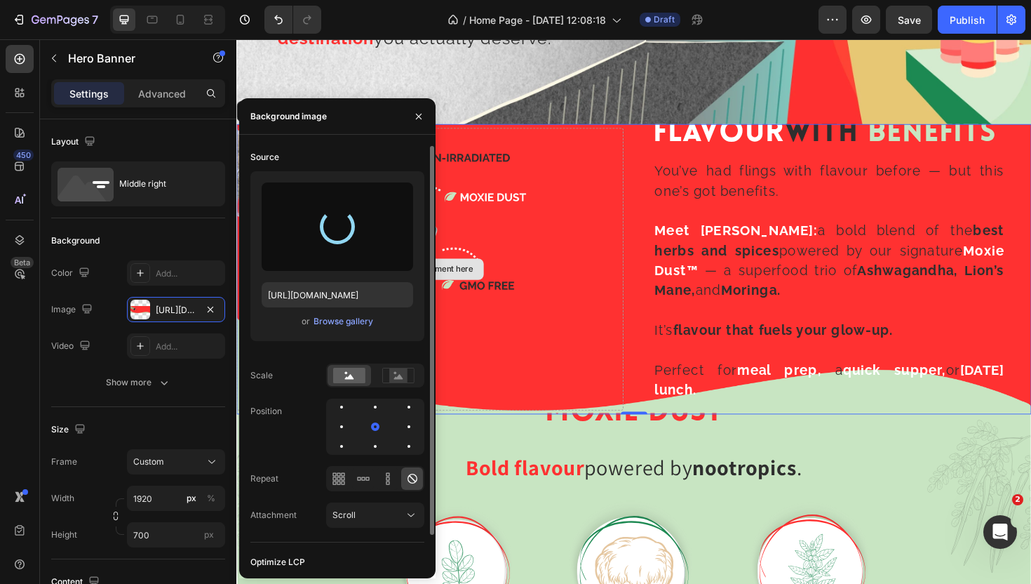
type input "https://cdn.shopify.com/s/files/1/0720/4549/4307/files/gempages_580751130326204…"
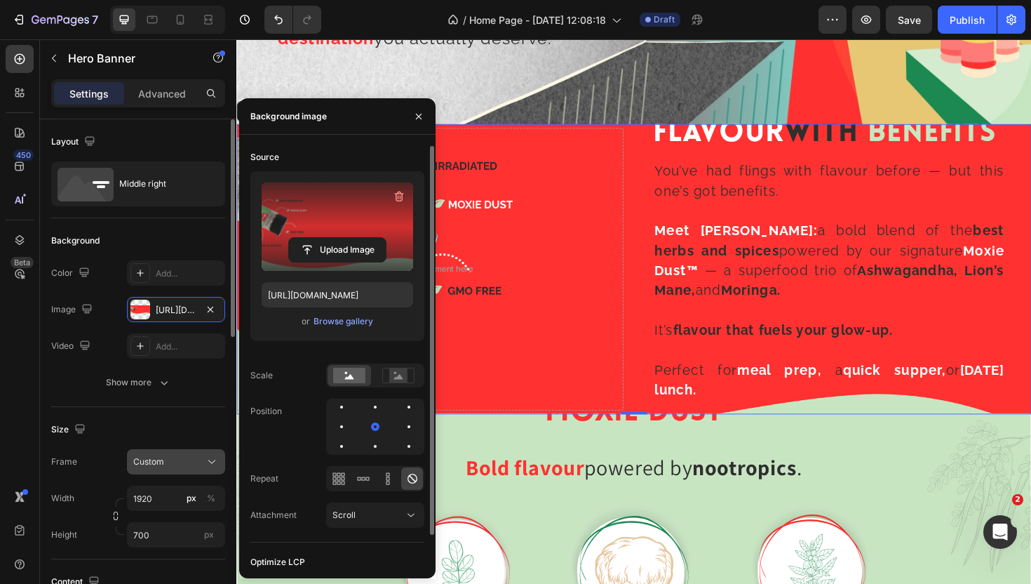
click at [206, 460] on icon at bounding box center [212, 462] width 14 height 14
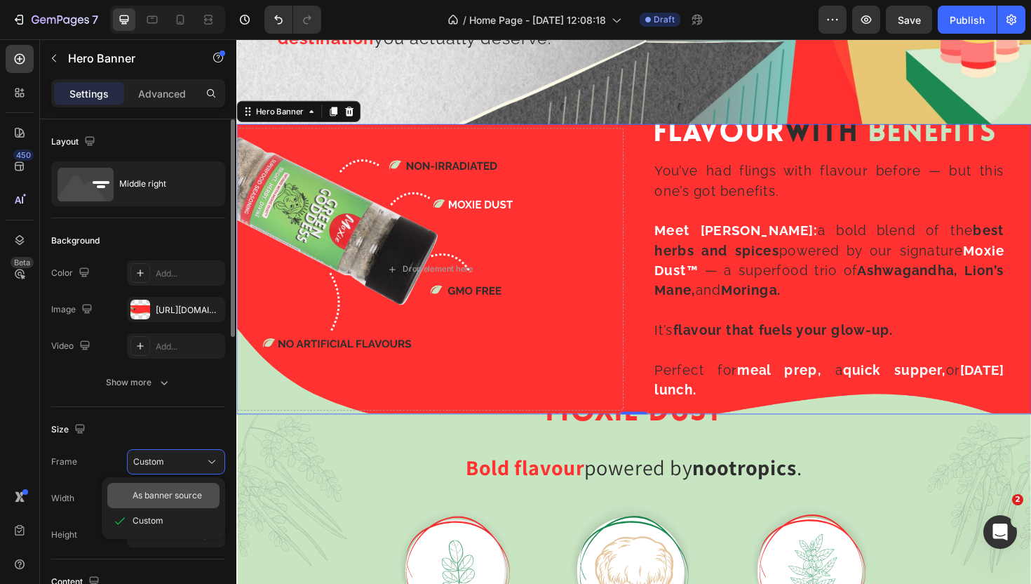
click at [184, 487] on div "As banner source" at bounding box center [163, 495] width 112 height 25
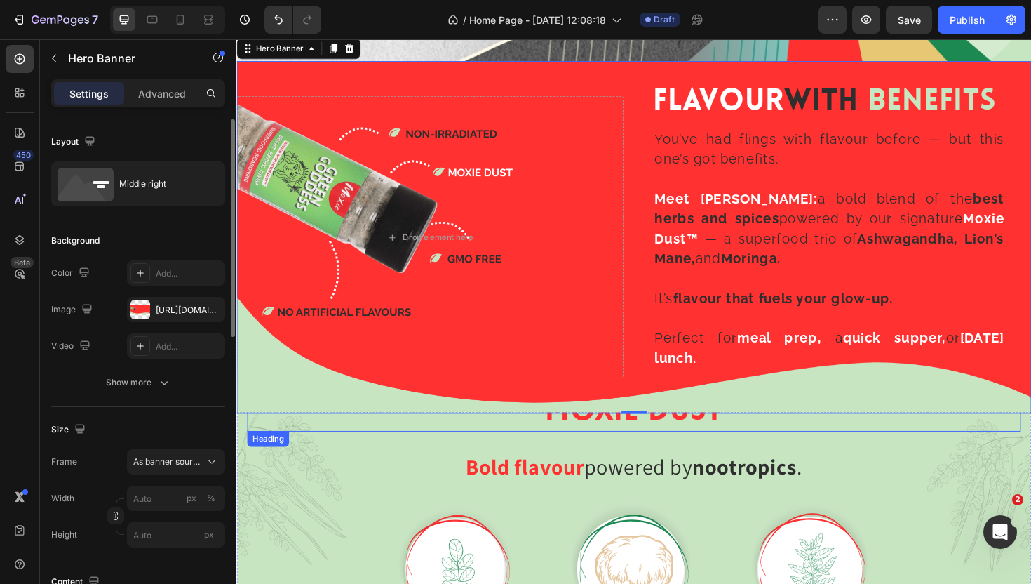
scroll to position [1697, 0]
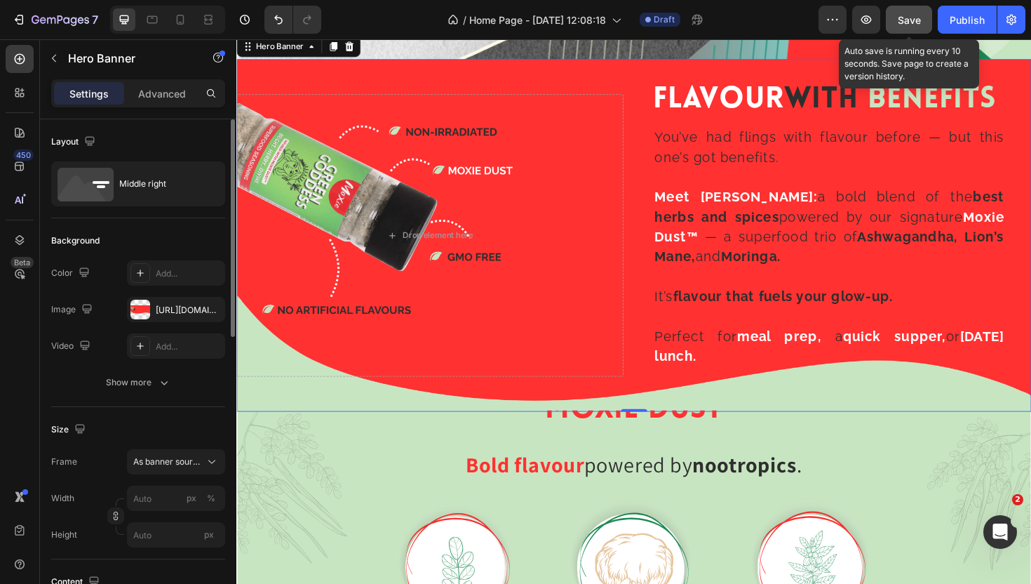
click at [909, 22] on span "Save" at bounding box center [909, 20] width 23 height 12
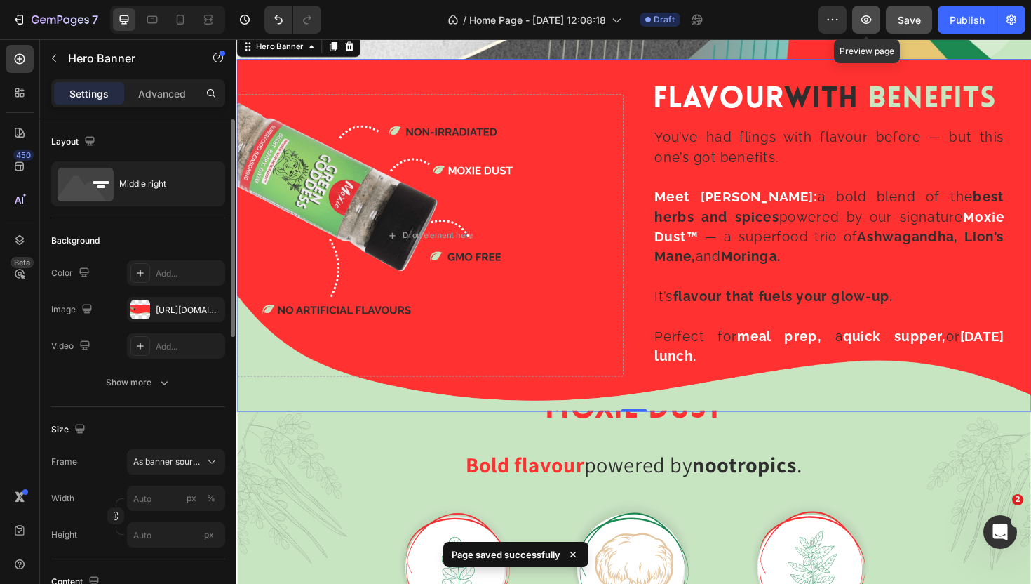
click at [869, 25] on icon "button" at bounding box center [866, 20] width 14 height 14
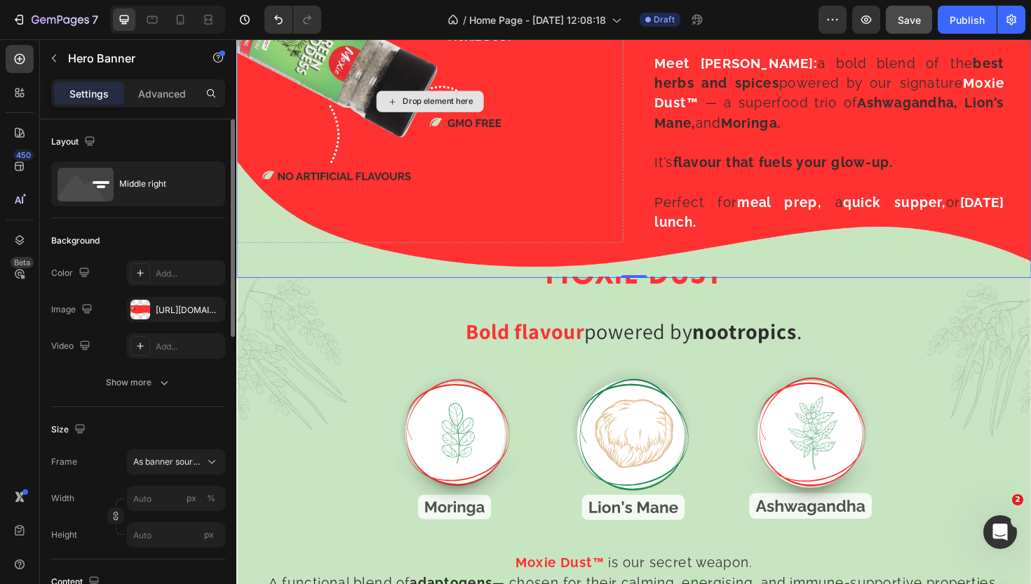
scroll to position [1850, 0]
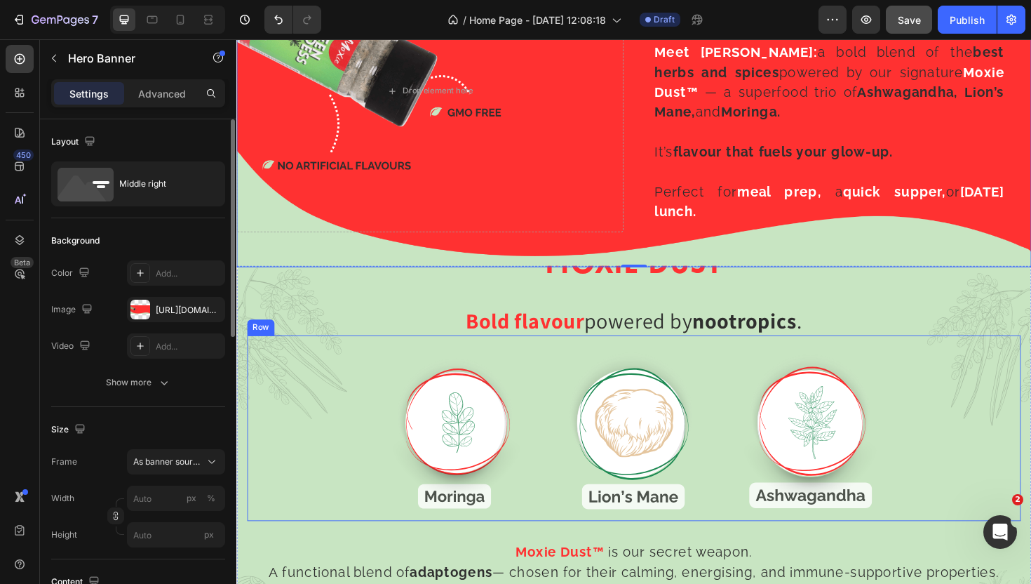
click at [348, 391] on div "Image Image Image Row" at bounding box center [657, 451] width 819 height 196
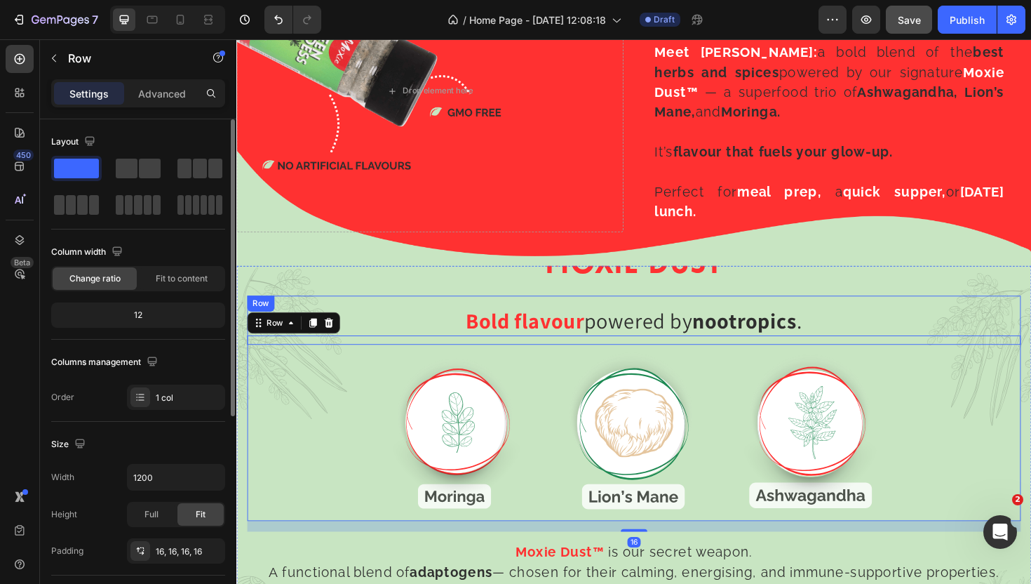
click at [390, 316] on div "Bold flavour powered by nootropics . Heading Row" at bounding box center [657, 337] width 819 height 52
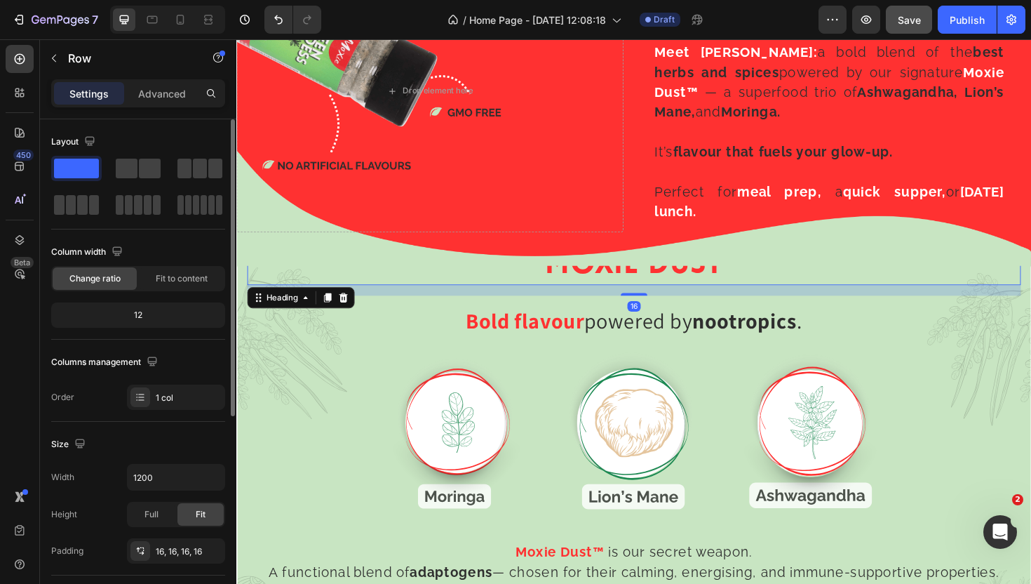
click at [370, 292] on h2 "MOXIE DUST" at bounding box center [657, 279] width 819 height 41
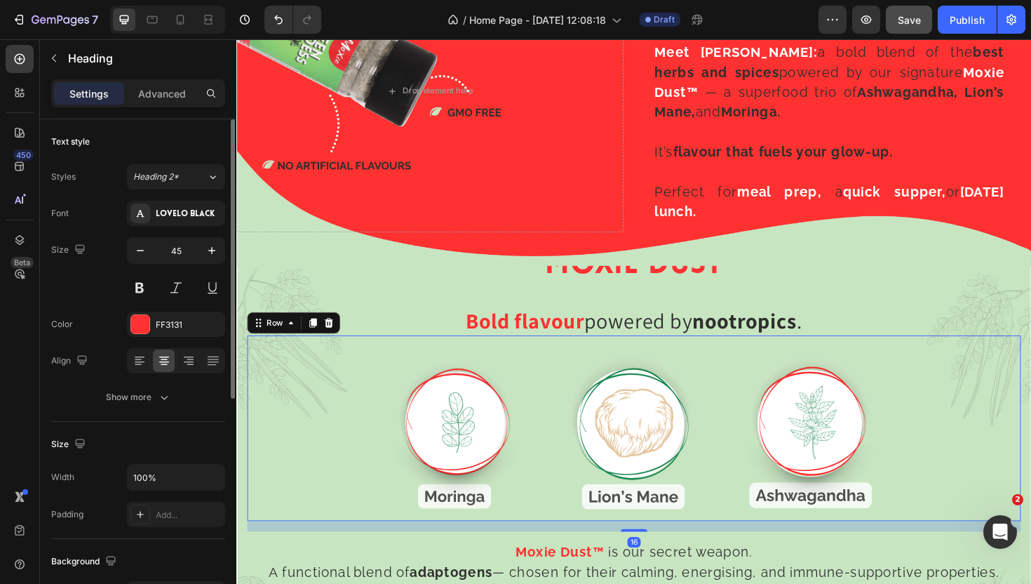
click at [347, 435] on div "Image Image Image Row 16" at bounding box center [657, 451] width 819 height 196
click at [341, 577] on p "Moxie Dust™ is our secret weapon." at bounding box center [657, 582] width 797 height 21
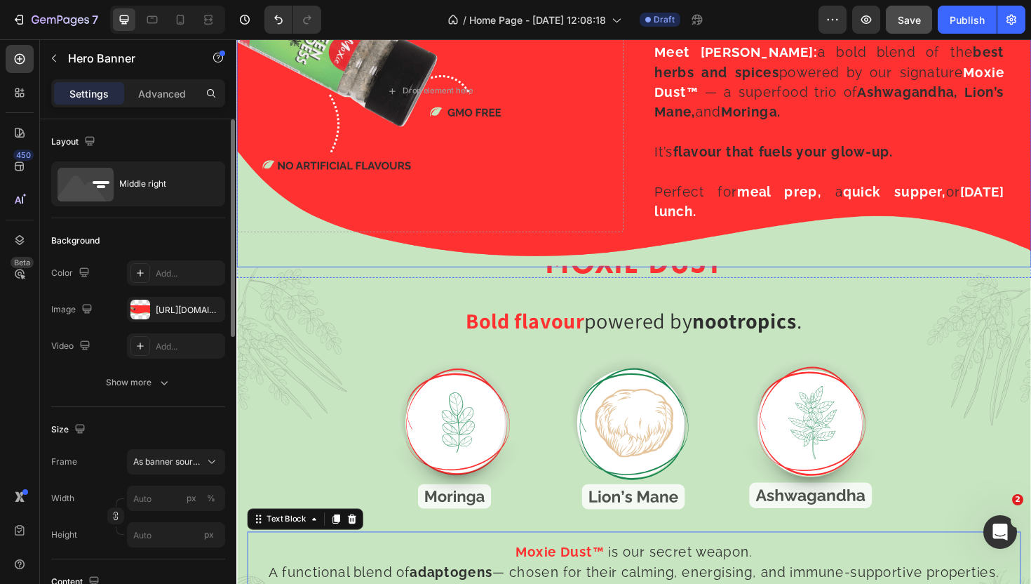
click at [265, 250] on div "Background Image" at bounding box center [657, 93] width 842 height 373
click at [177, 313] on div "https://cdn.shopify.com/s/files/1/0720/4549/4307/files/gempages_580751130326204…" at bounding box center [176, 310] width 41 height 13
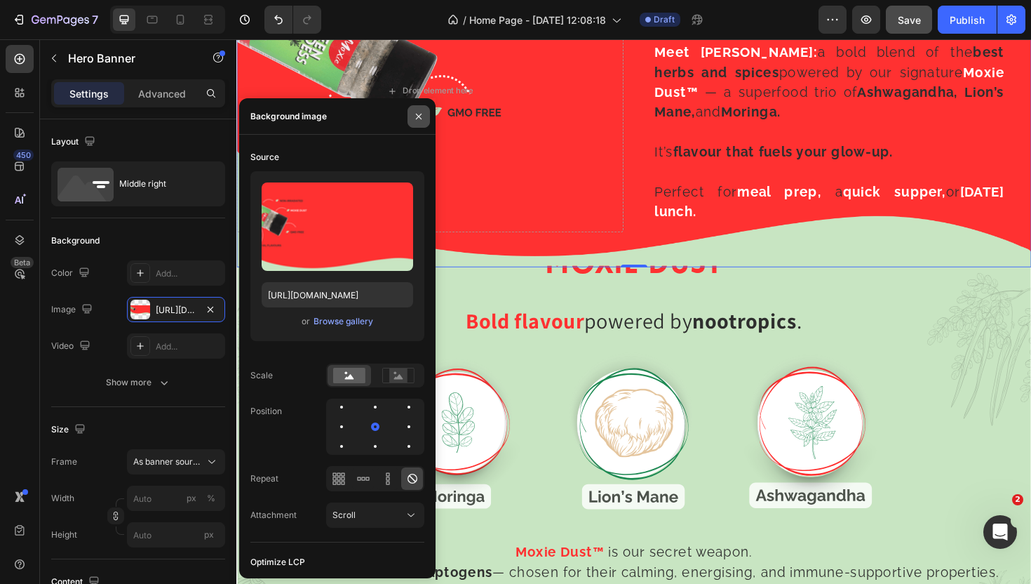
click at [420, 122] on button "button" at bounding box center [419, 116] width 22 height 22
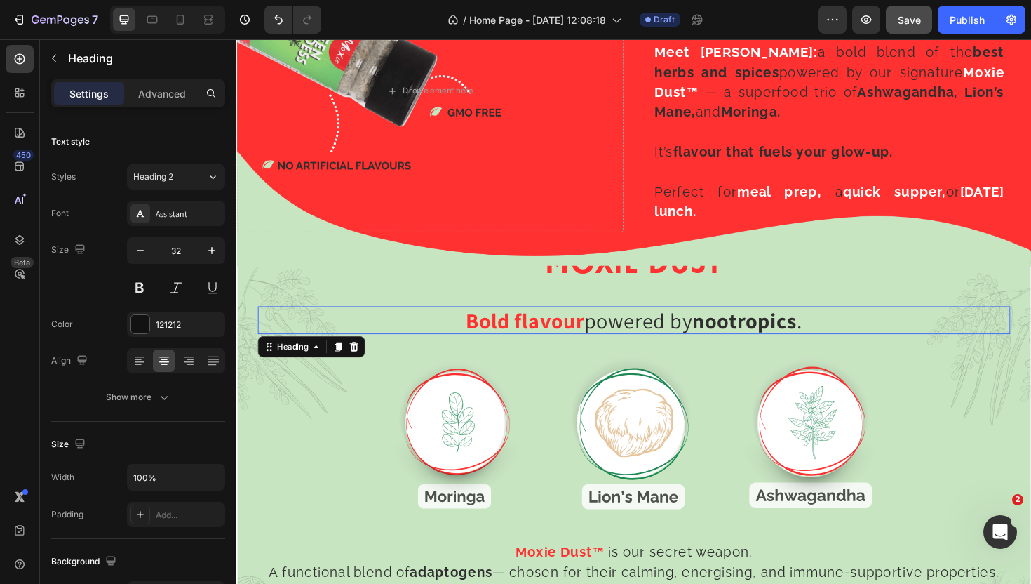
click at [342, 342] on h2 "Bold flavour powered by nootropics ." at bounding box center [657, 336] width 797 height 29
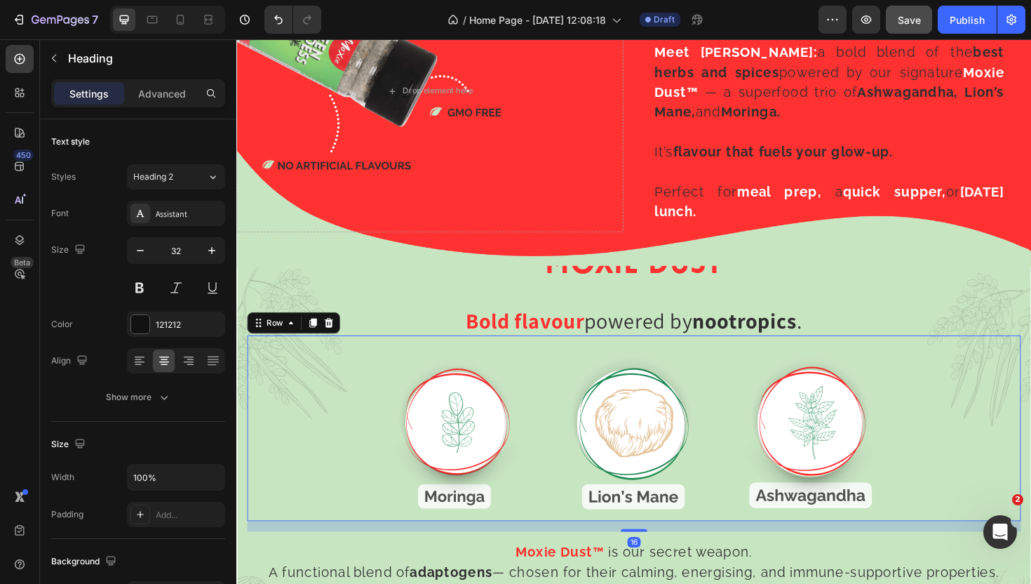
click at [333, 399] on div "Image Image Image Row 16" at bounding box center [657, 451] width 819 height 196
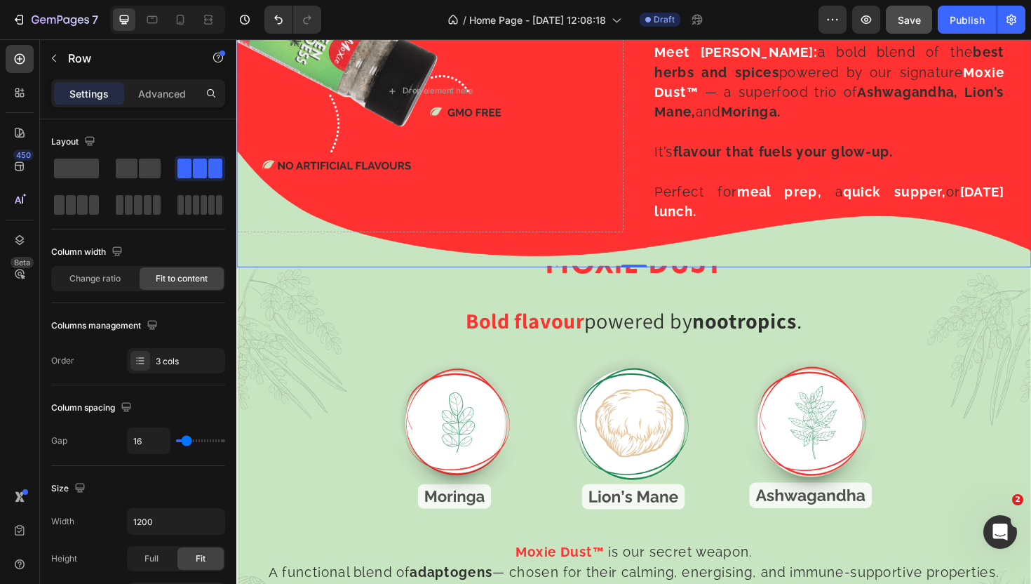
click at [314, 274] on div "Background Image" at bounding box center [657, 93] width 842 height 373
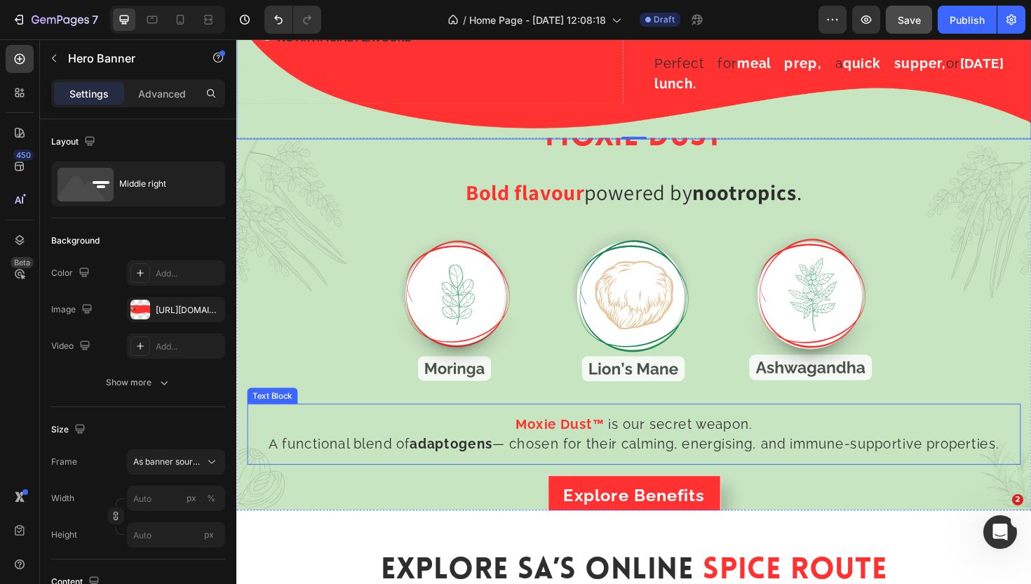
scroll to position [1990, 0]
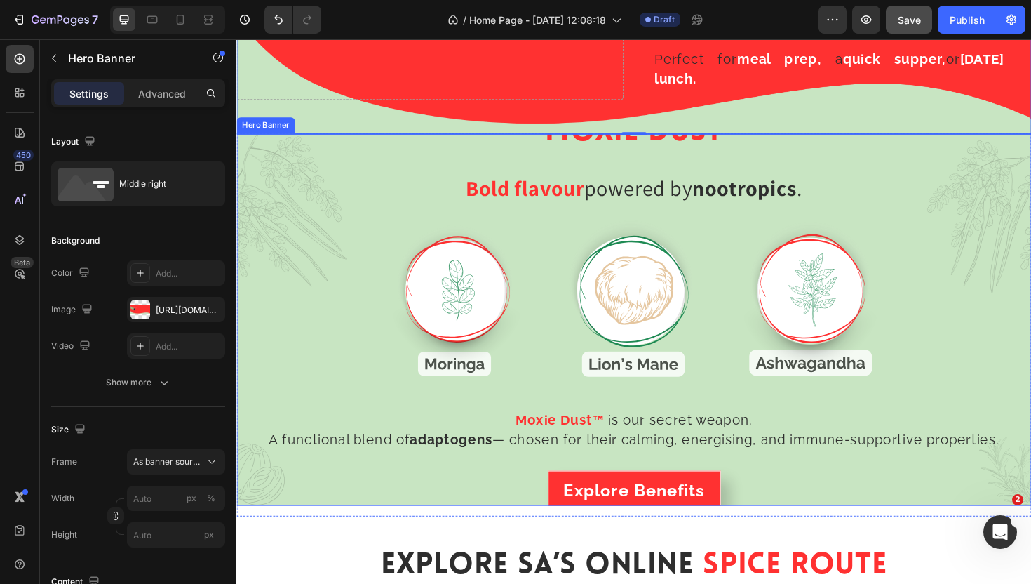
click at [242, 476] on div "MOXIE DUST Heading Bold flavour powered by nootropics . Heading Row Image Image…" at bounding box center [657, 336] width 842 height 441
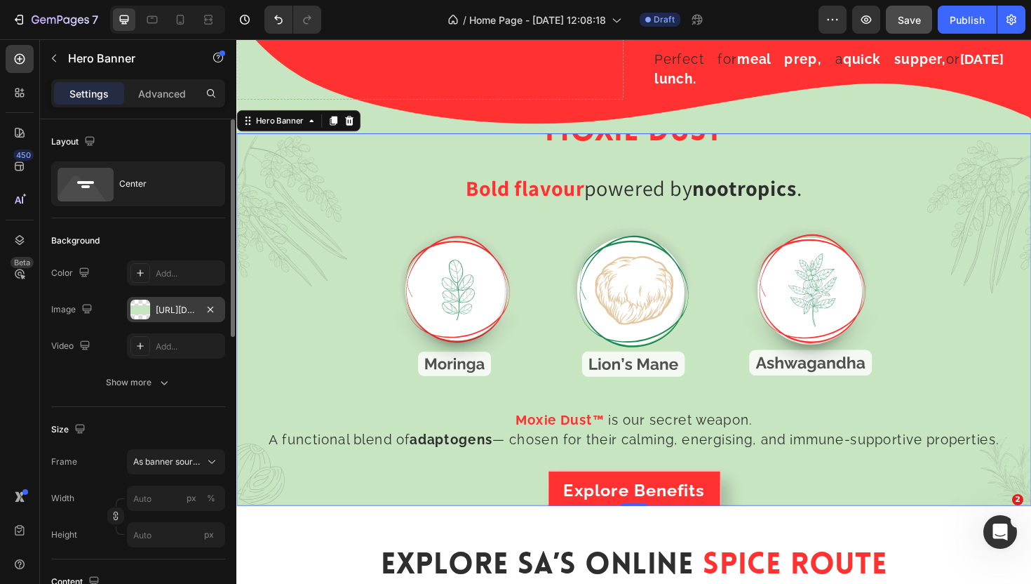
click at [166, 307] on div "https://cdn.shopify.com/s/files/1/0720/4549/4307/files/gempages_580751130326204…" at bounding box center [176, 310] width 41 height 13
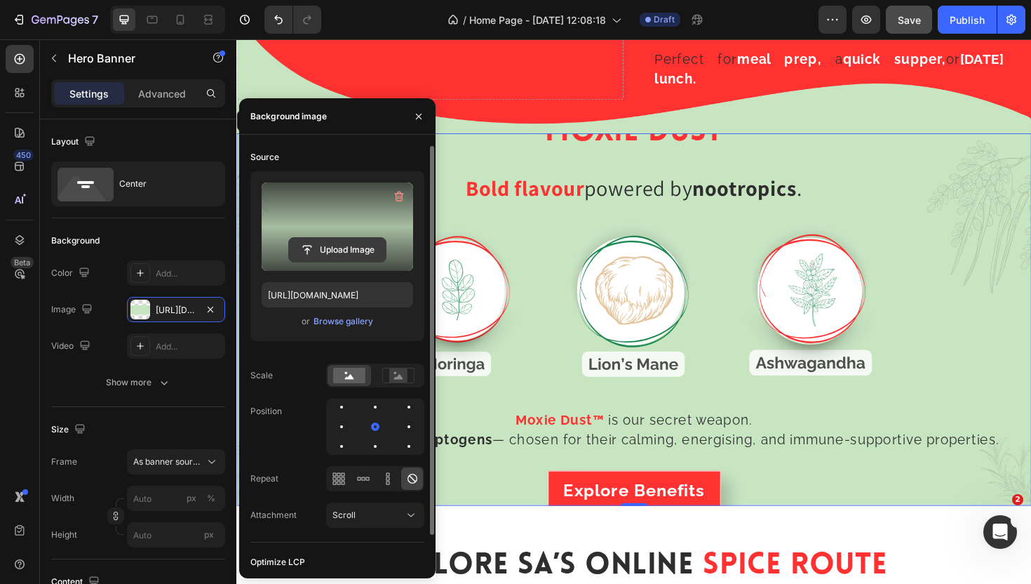
click at [330, 248] on input "file" at bounding box center [337, 250] width 97 height 24
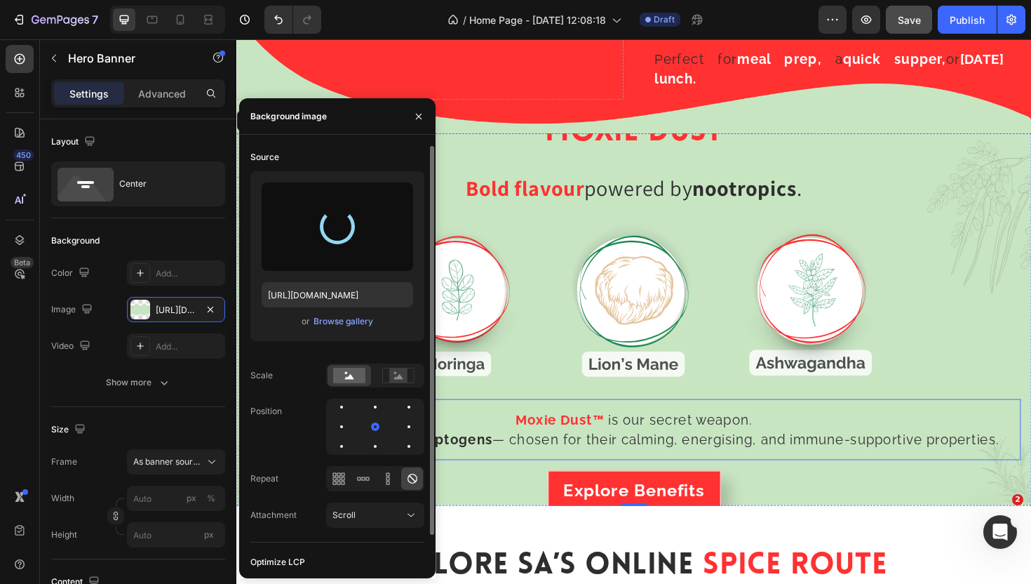
type input "https://cdn.shopify.com/s/files/1/0720/4549/4307/files/gempages_580751130326204…"
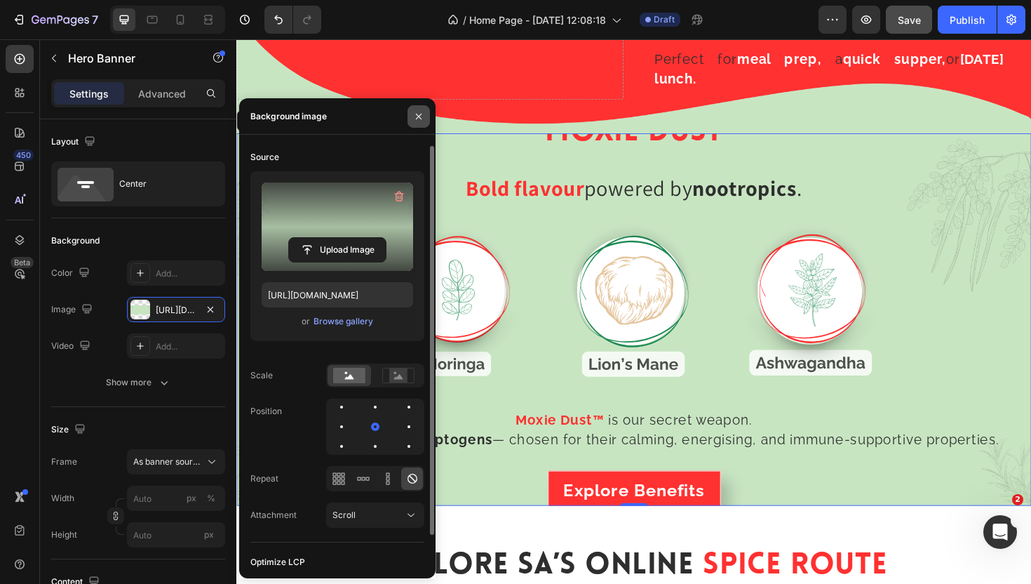
click at [422, 122] on button "button" at bounding box center [419, 116] width 22 height 22
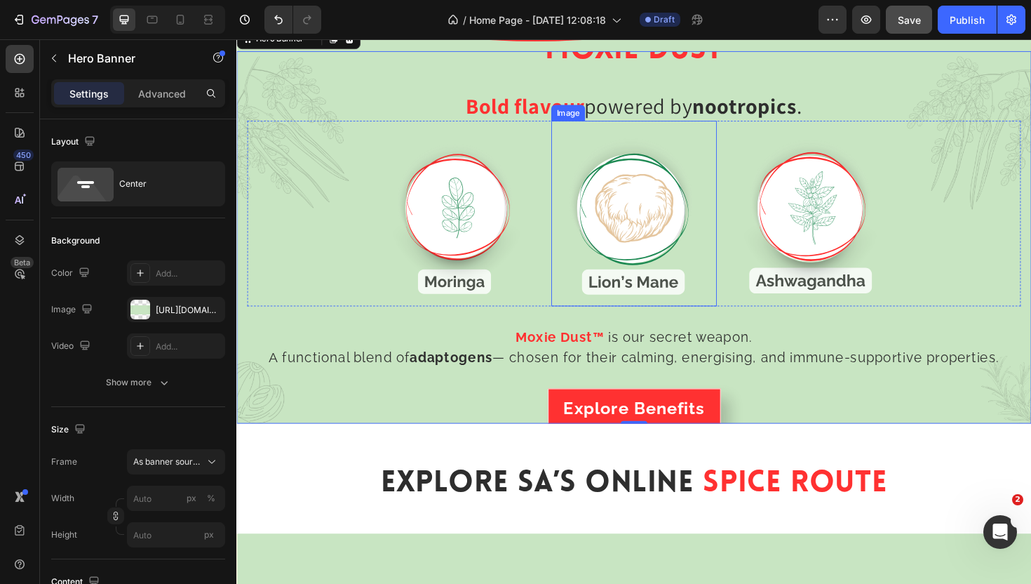
scroll to position [2082, 0]
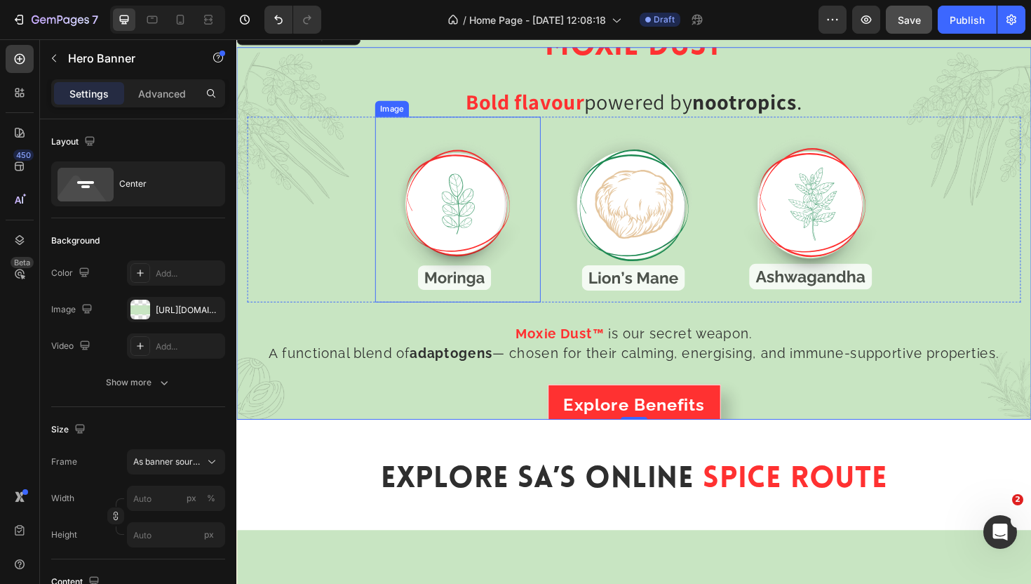
click at [431, 214] on img at bounding box center [470, 219] width 175 height 196
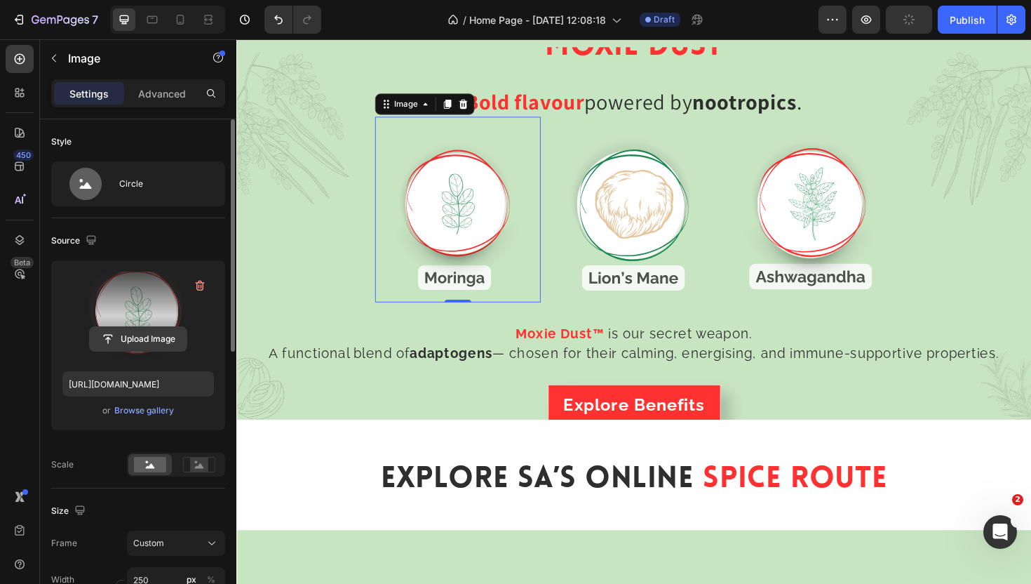
click at [151, 340] on input "file" at bounding box center [138, 339] width 97 height 24
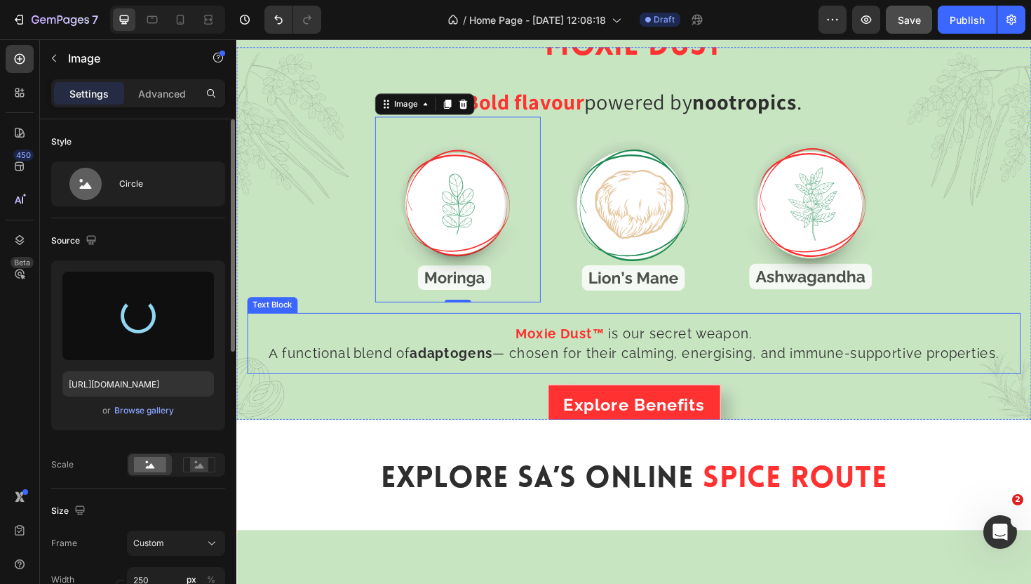
type input "[URL][DOMAIN_NAME]"
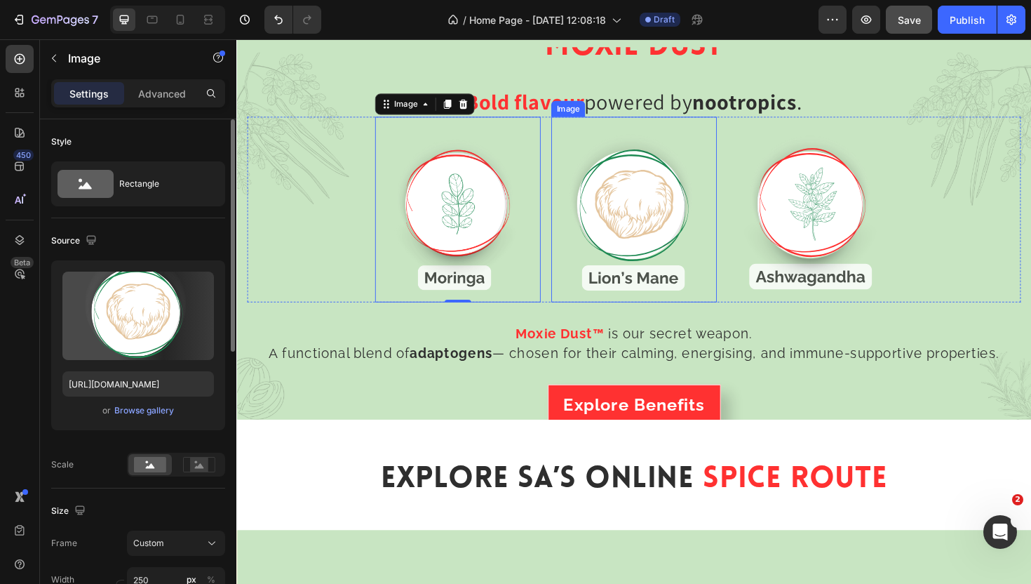
click at [616, 269] on img at bounding box center [657, 219] width 175 height 196
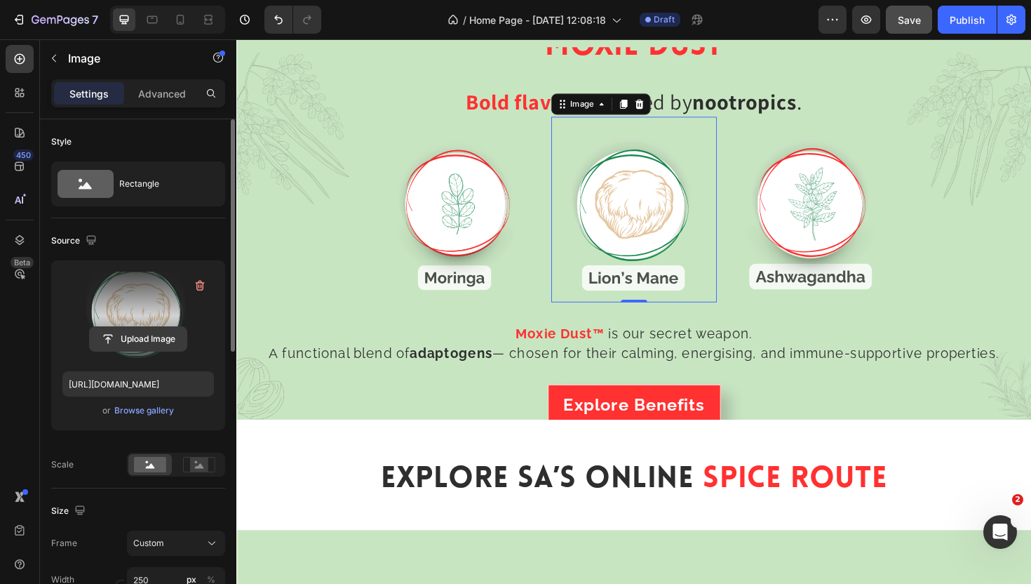
click at [120, 337] on input "file" at bounding box center [138, 339] width 97 height 24
click at [147, 334] on input "file" at bounding box center [138, 339] width 97 height 24
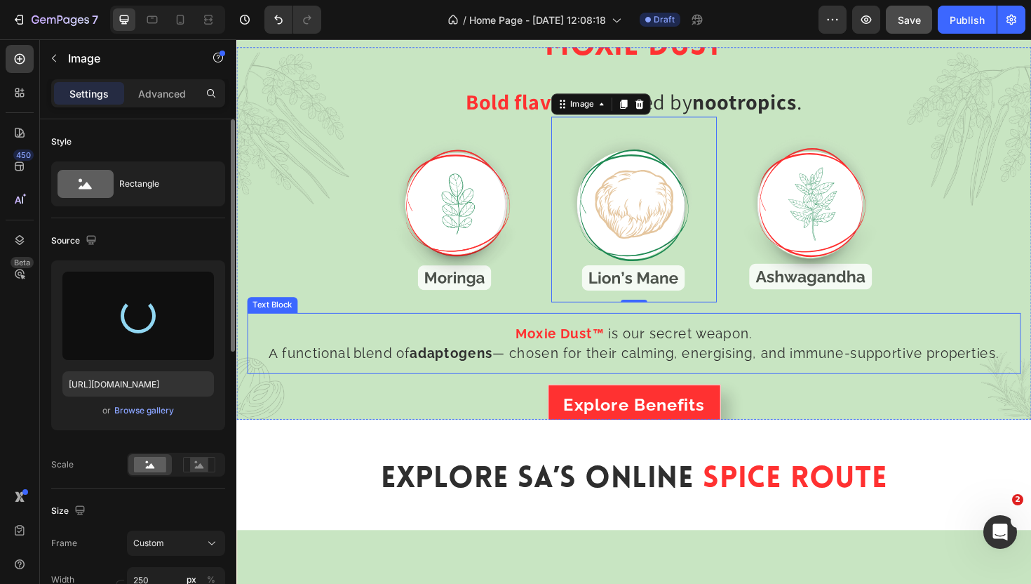
type input "[URL][DOMAIN_NAME]"
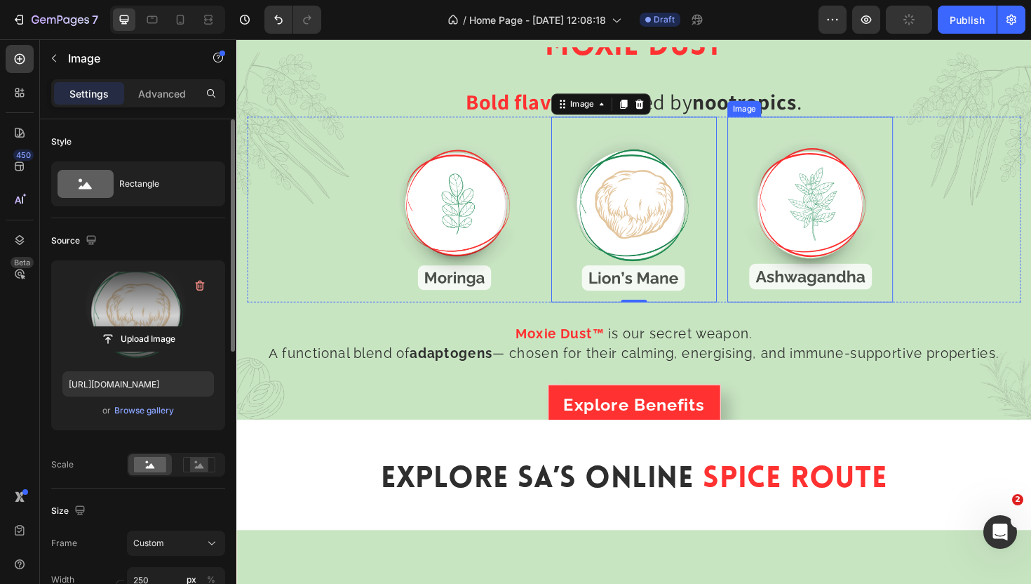
click at [861, 214] on img at bounding box center [843, 219] width 175 height 196
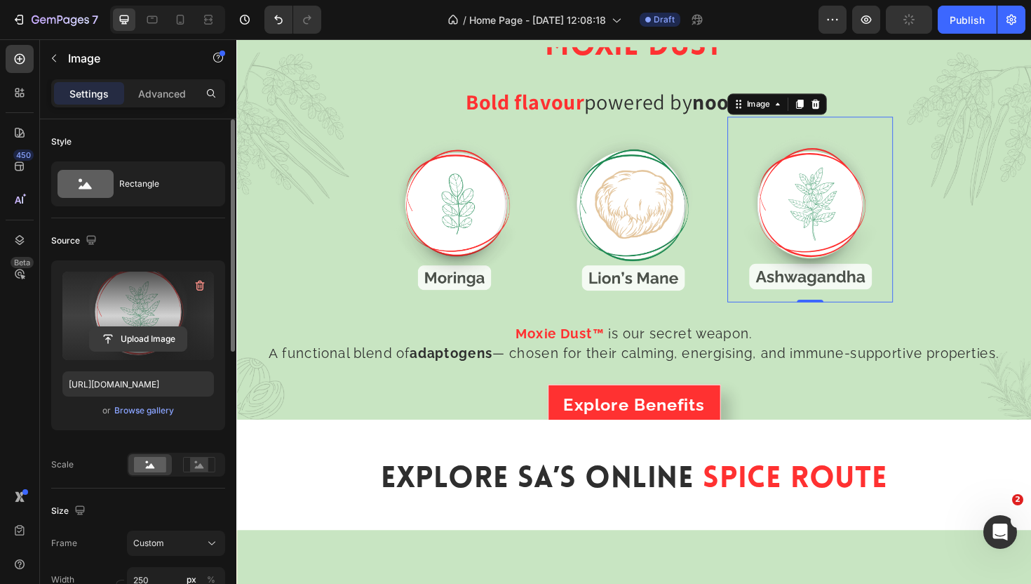
click at [132, 341] on input "file" at bounding box center [138, 339] width 97 height 24
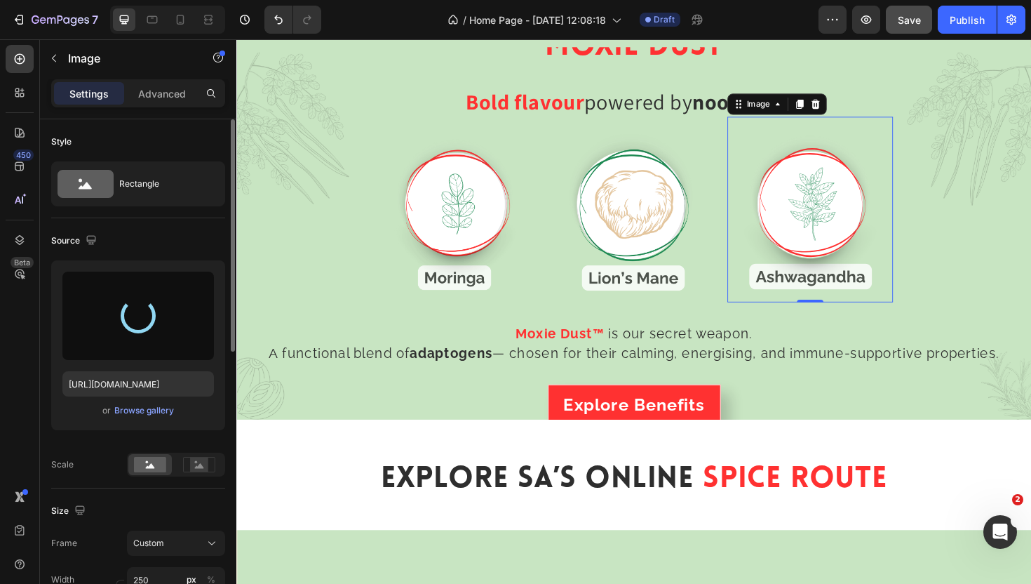
type input "[URL][DOMAIN_NAME]"
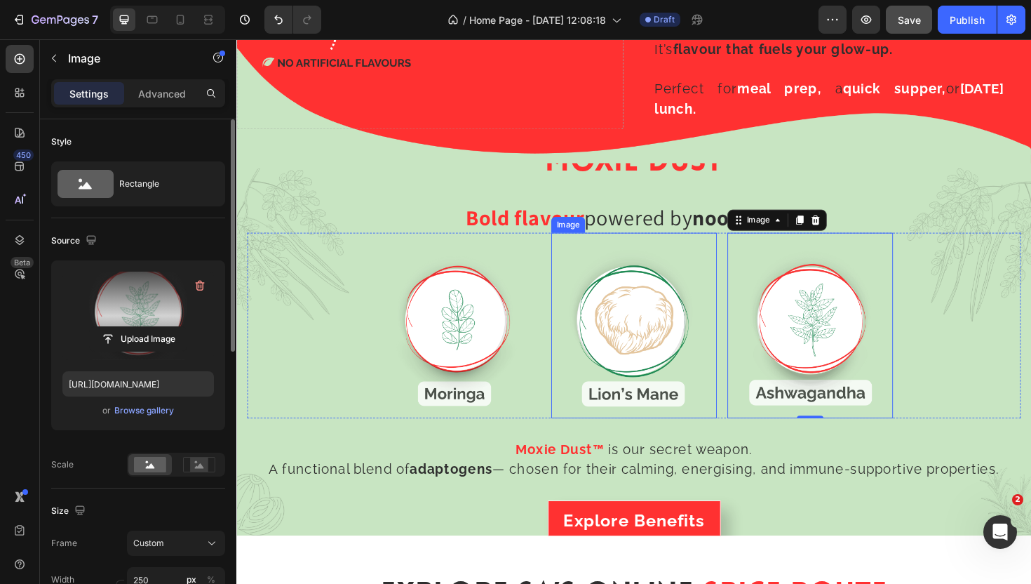
scroll to position [1960, 0]
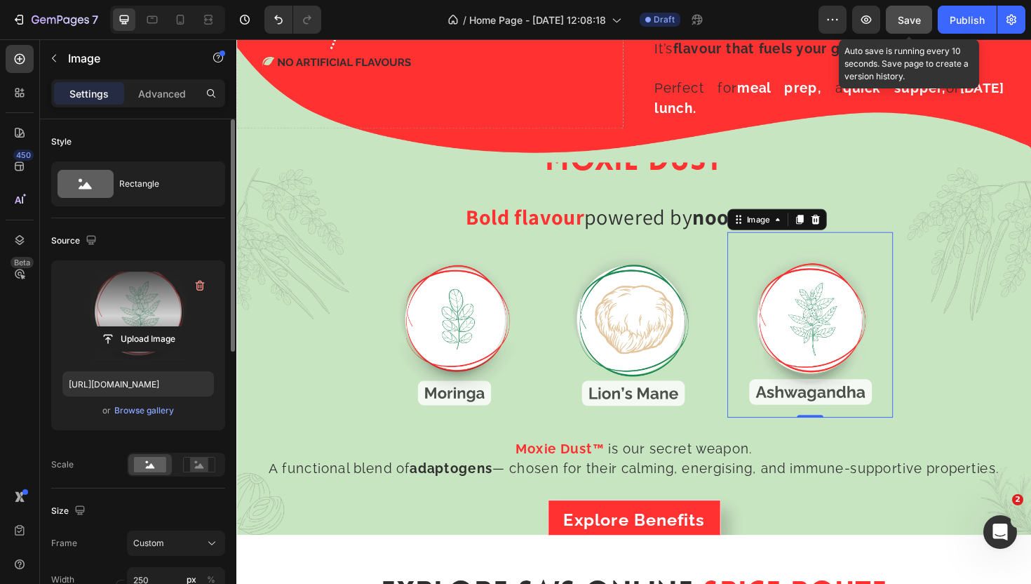
click at [916, 21] on span "Save" at bounding box center [909, 20] width 23 height 12
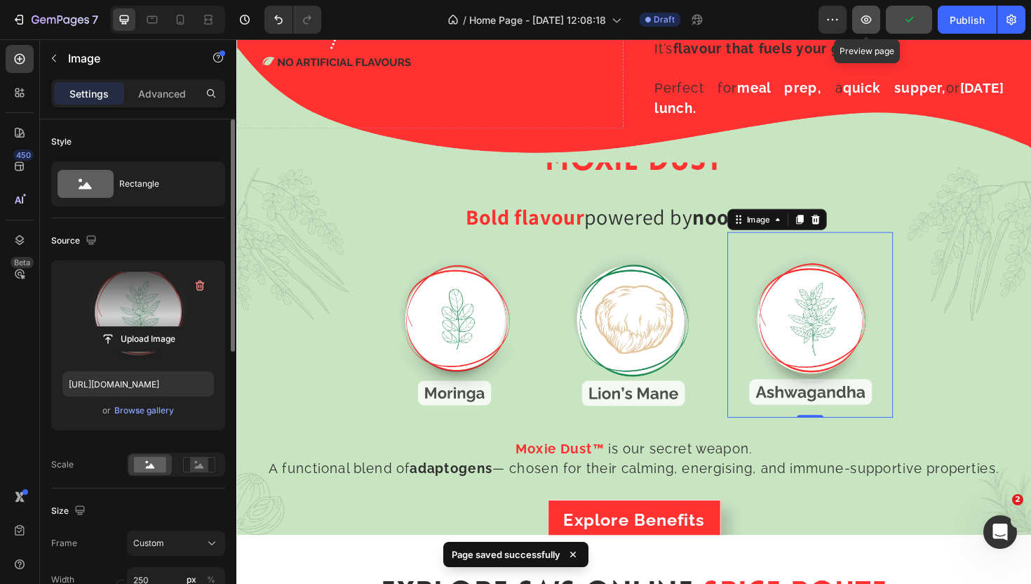
click at [864, 25] on icon "button" at bounding box center [866, 20] width 14 height 14
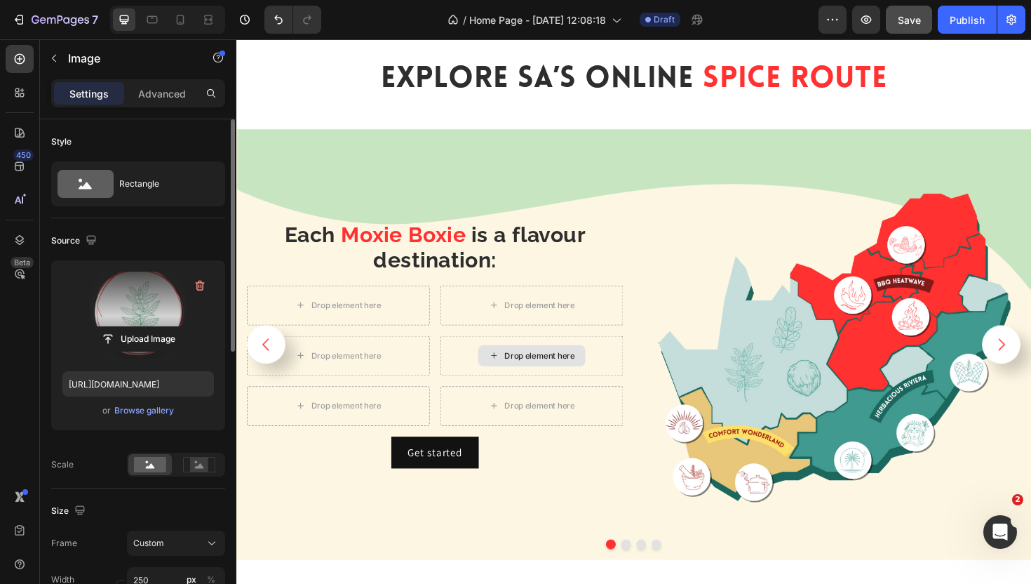
scroll to position [2473, 0]
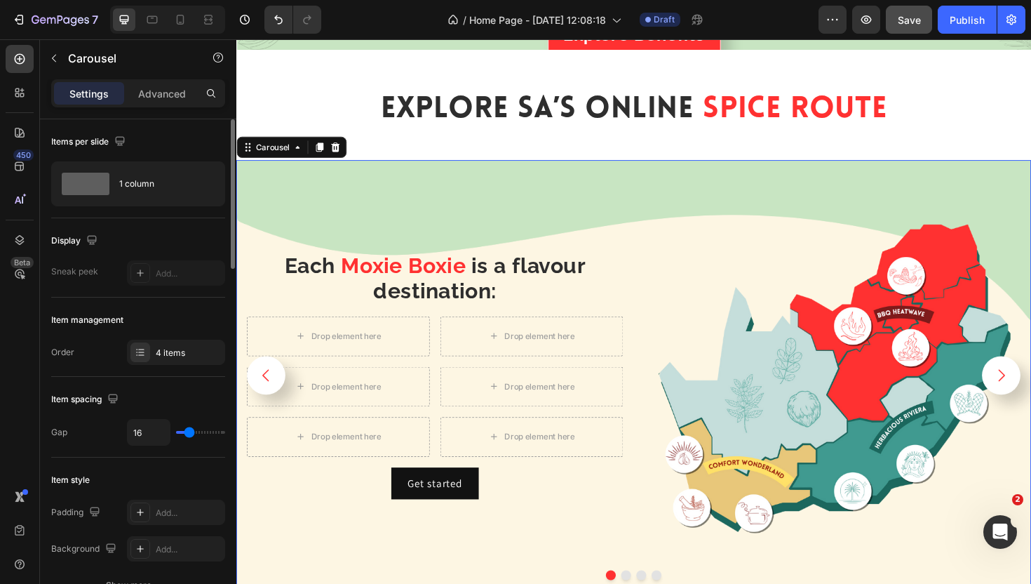
click at [1031, 403] on icon "Carousel Next Arrow" at bounding box center [1047, 395] width 18 height 18
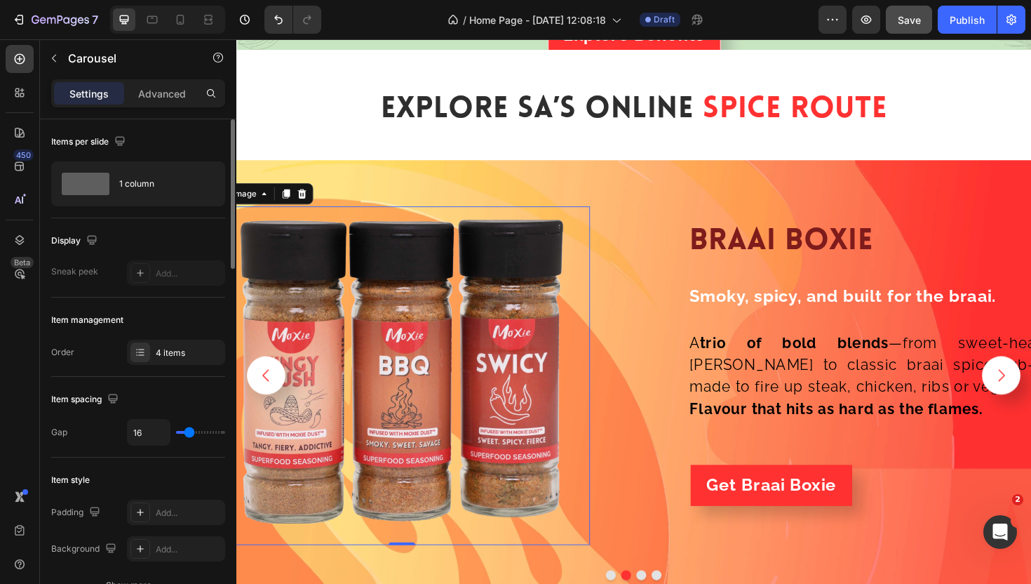
click at [476, 373] on img at bounding box center [411, 395] width 359 height 359
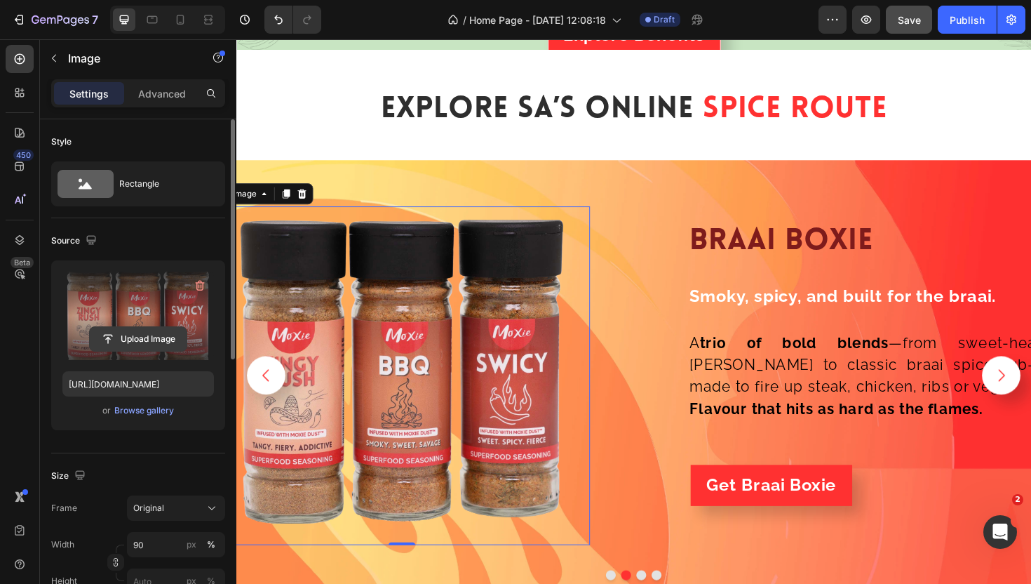
click at [156, 340] on input "file" at bounding box center [138, 339] width 97 height 24
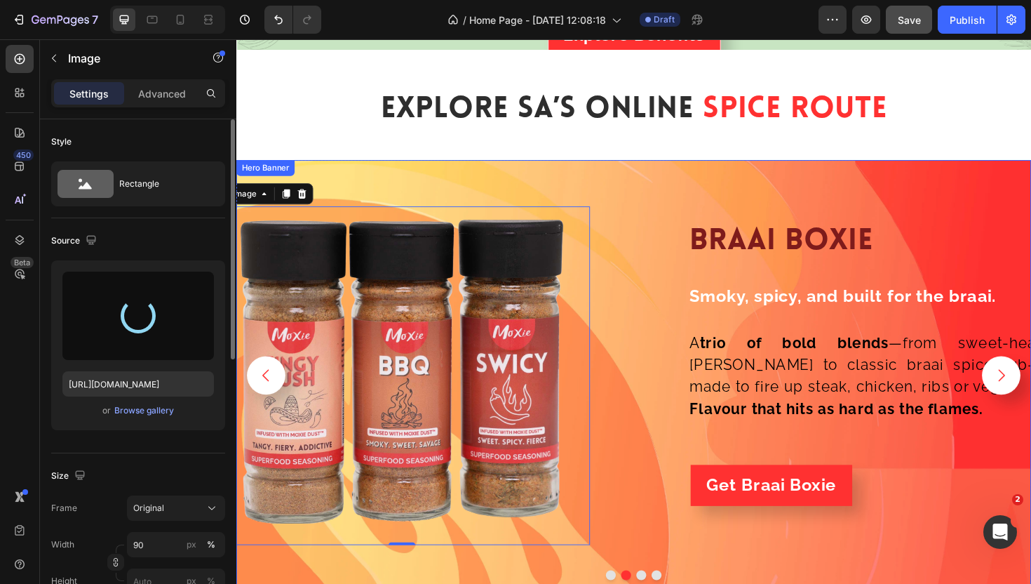
type input "https://cdn.shopify.com/s/files/1/0720/4549/4307/files/gempages_580751130326204…"
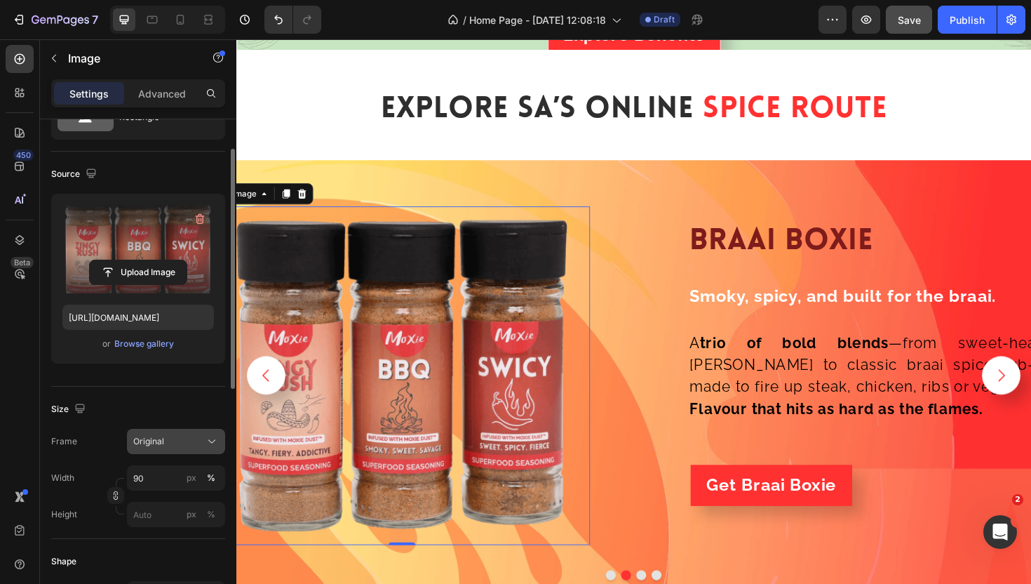
scroll to position [68, 0]
click at [189, 425] on div "Size Frame Original Width 90 px % Height px %" at bounding box center [138, 461] width 174 height 152
click at [185, 441] on div "Original" at bounding box center [167, 440] width 69 height 13
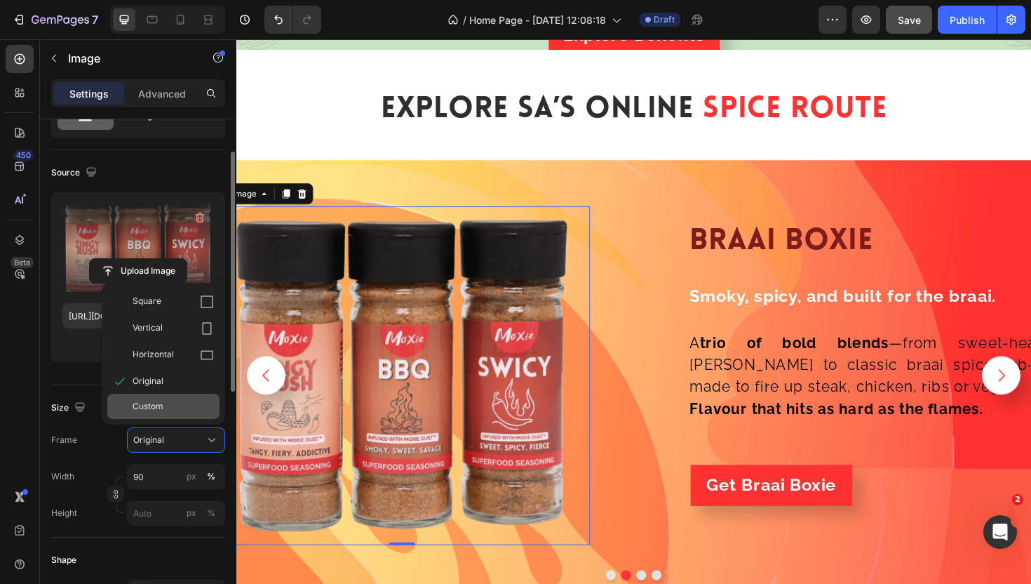
click at [182, 403] on div "Custom" at bounding box center [173, 406] width 81 height 13
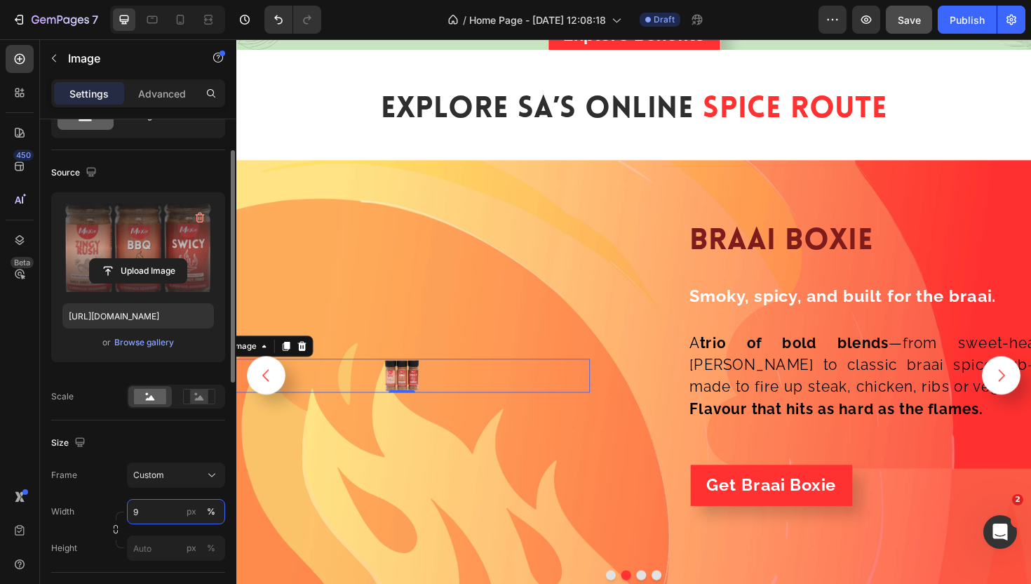
type input "90"
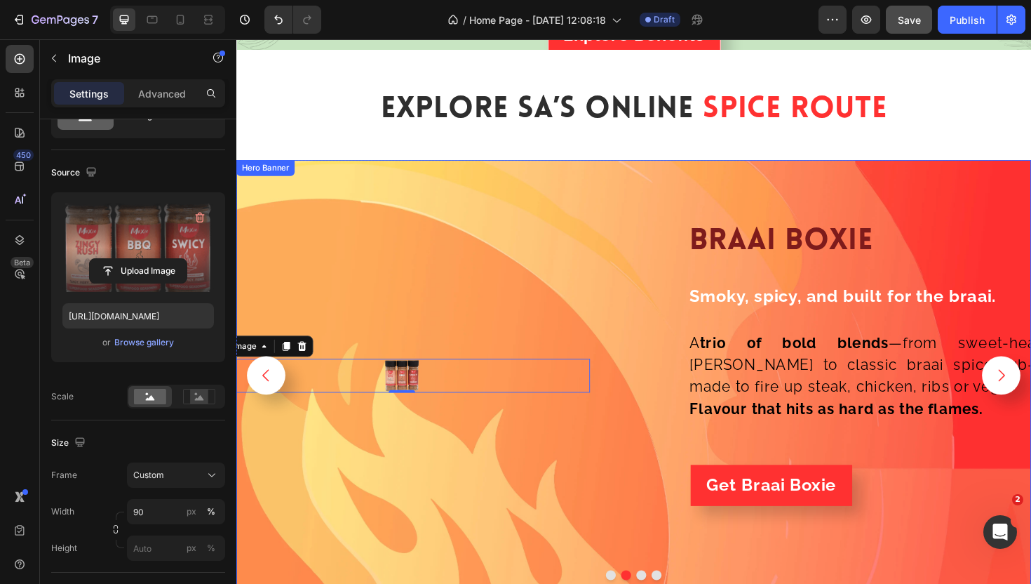
click at [429, 465] on div "Image 0" at bounding box center [447, 395] width 399 height 276
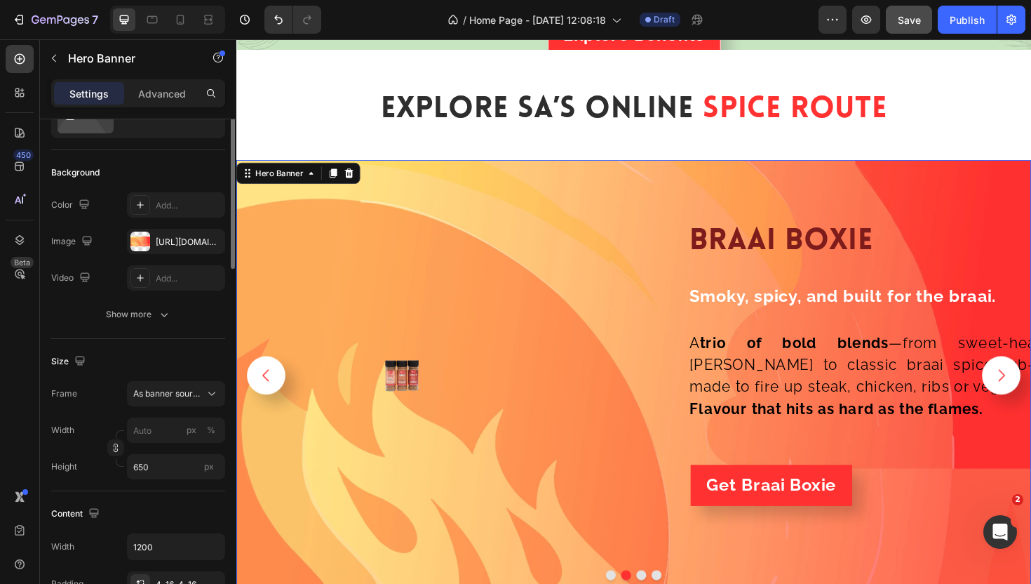
scroll to position [0, 0]
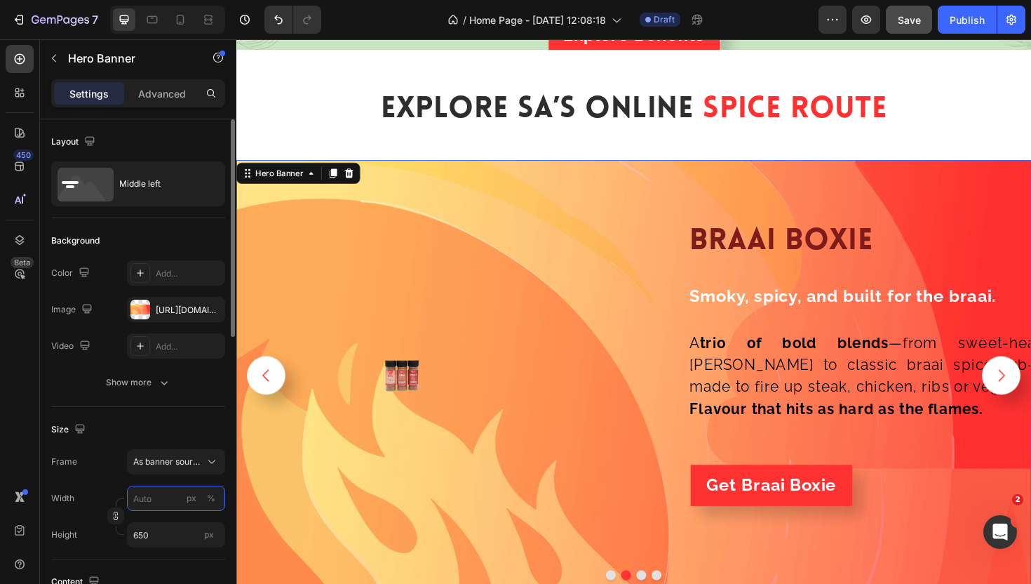
click at [166, 500] on input "px %" at bounding box center [176, 498] width 98 height 25
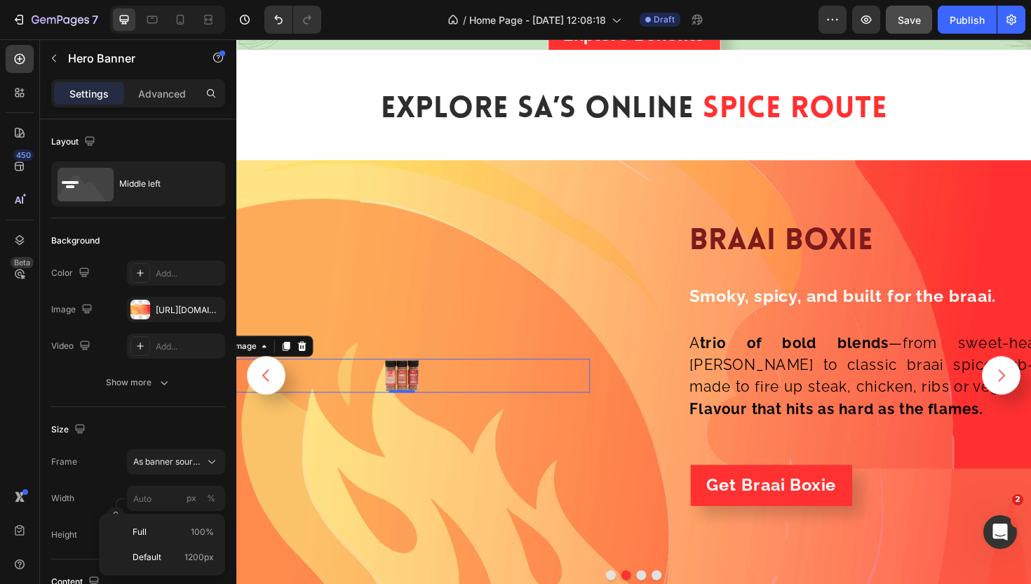
click at [411, 407] on div "Image 0" at bounding box center [412, 395] width 399 height 36
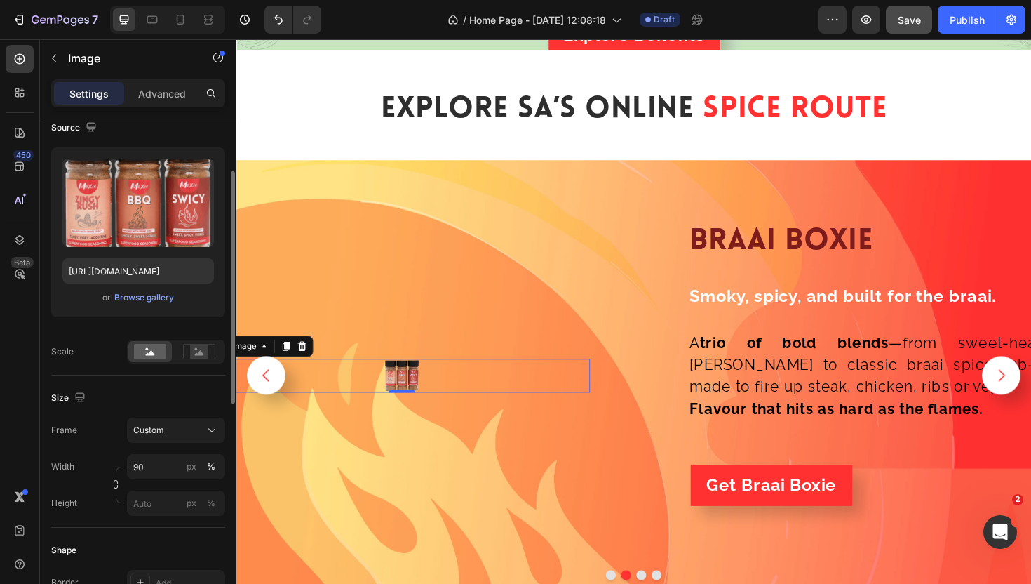
scroll to position [120, 0]
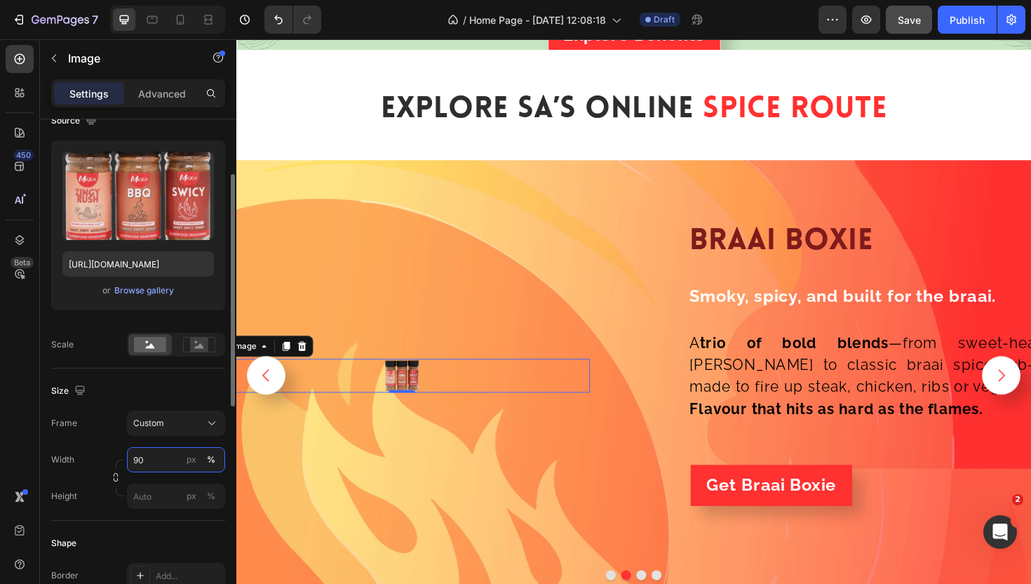
click at [162, 459] on input "90" at bounding box center [176, 459] width 98 height 25
type input "90"
click at [149, 392] on div "Size" at bounding box center [138, 391] width 174 height 22
click at [192, 461] on div "px" at bounding box center [192, 459] width 10 height 13
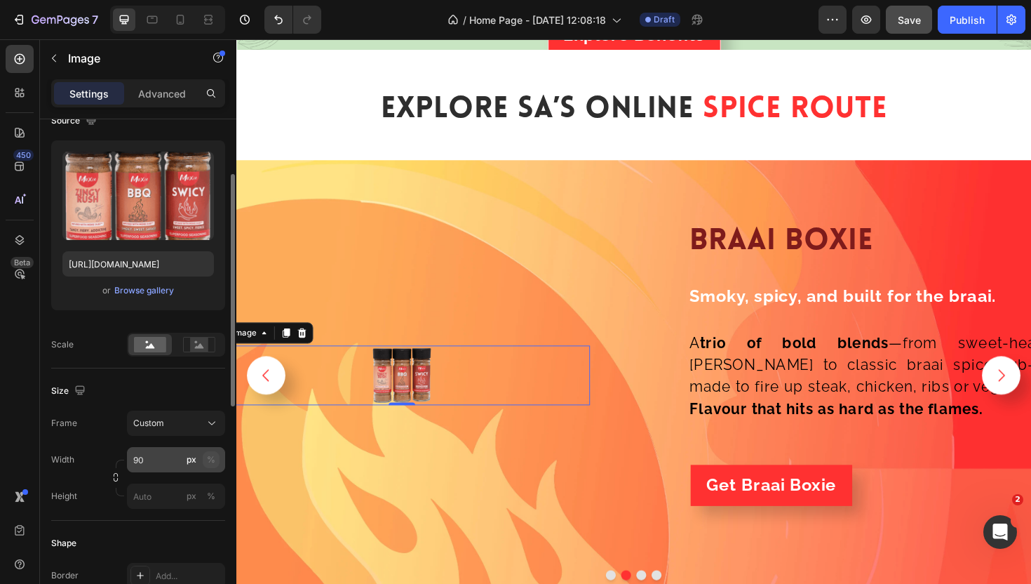
click at [219, 461] on button "%" at bounding box center [211, 459] width 17 height 17
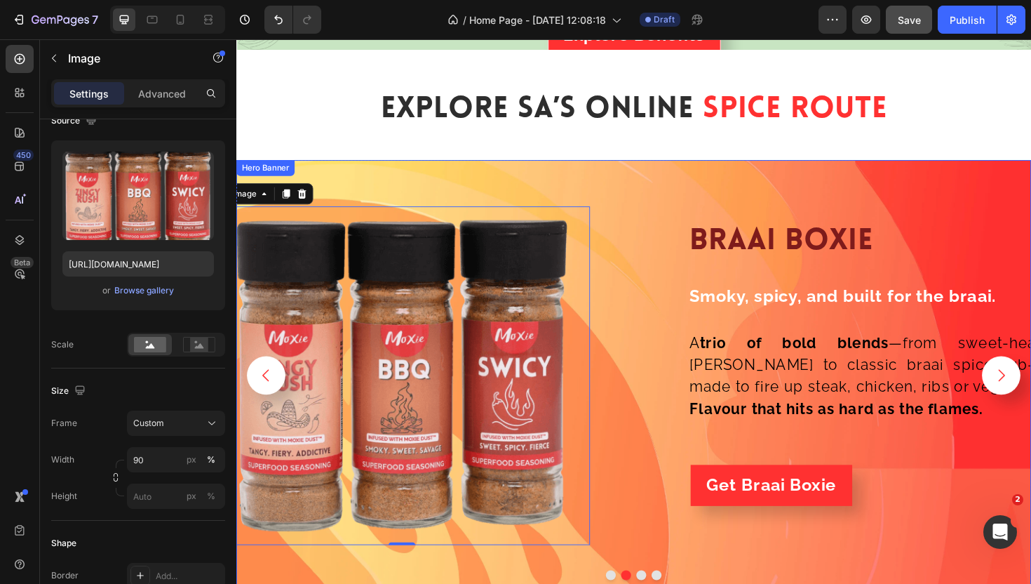
click at [662, 344] on div "Image 0 braai boxie Heading Row Smoky, spicy, and built for the braai. Text Blo…" at bounding box center [657, 395] width 842 height 364
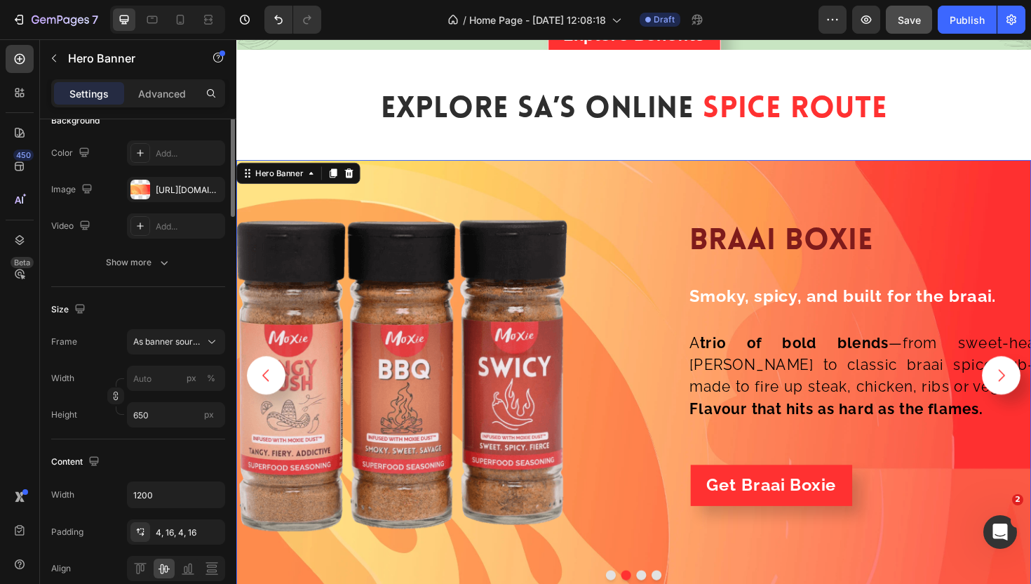
scroll to position [0, 0]
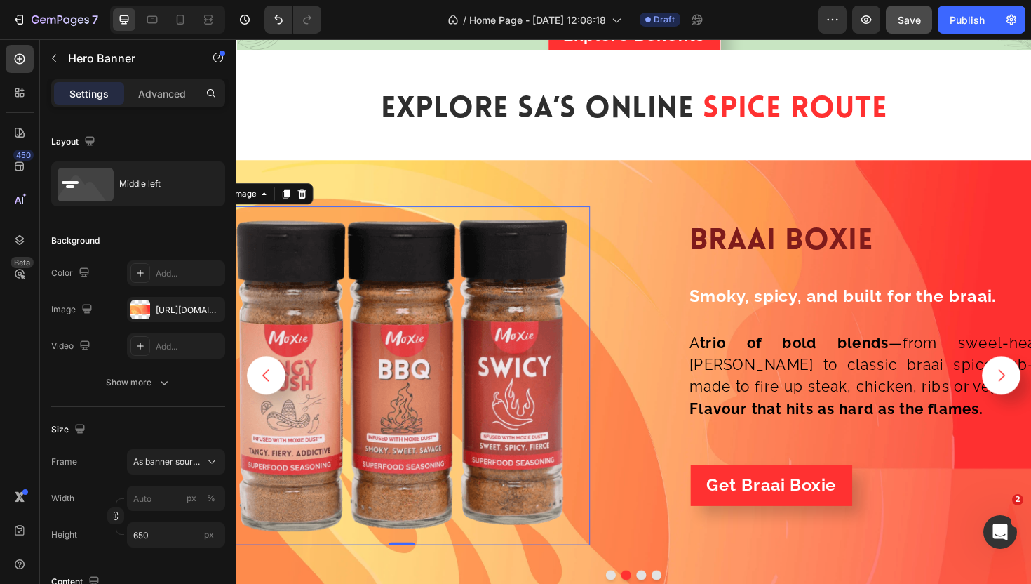
click at [499, 355] on img at bounding box center [411, 395] width 359 height 359
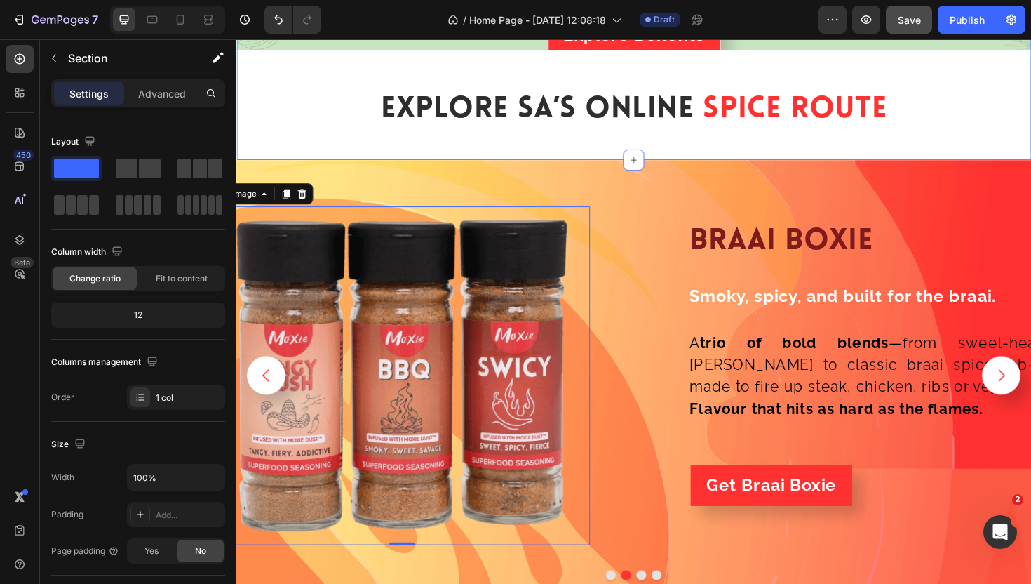
click at [532, 312] on img at bounding box center [411, 395] width 359 height 359
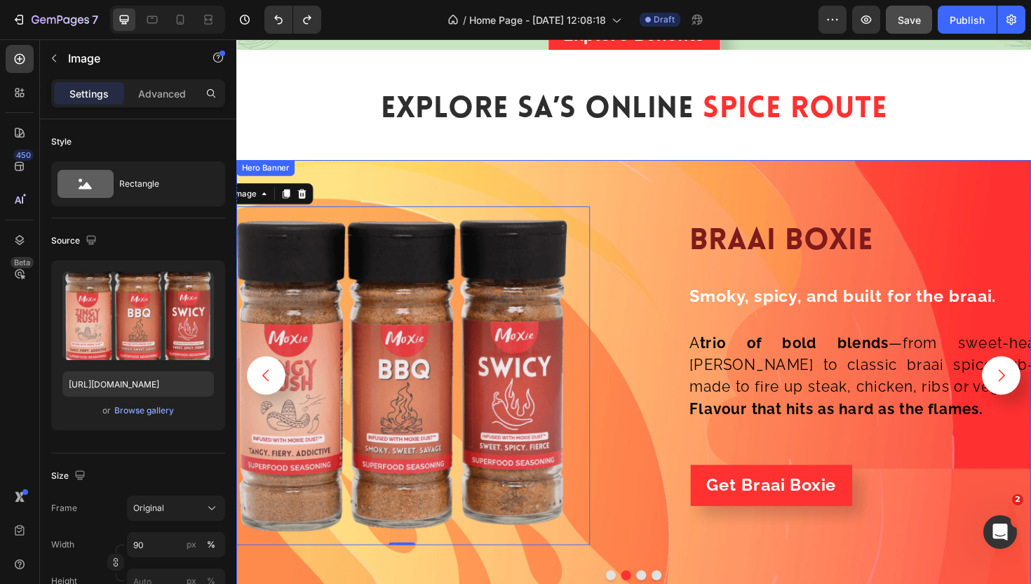
type input "[URL][DOMAIN_NAME]"
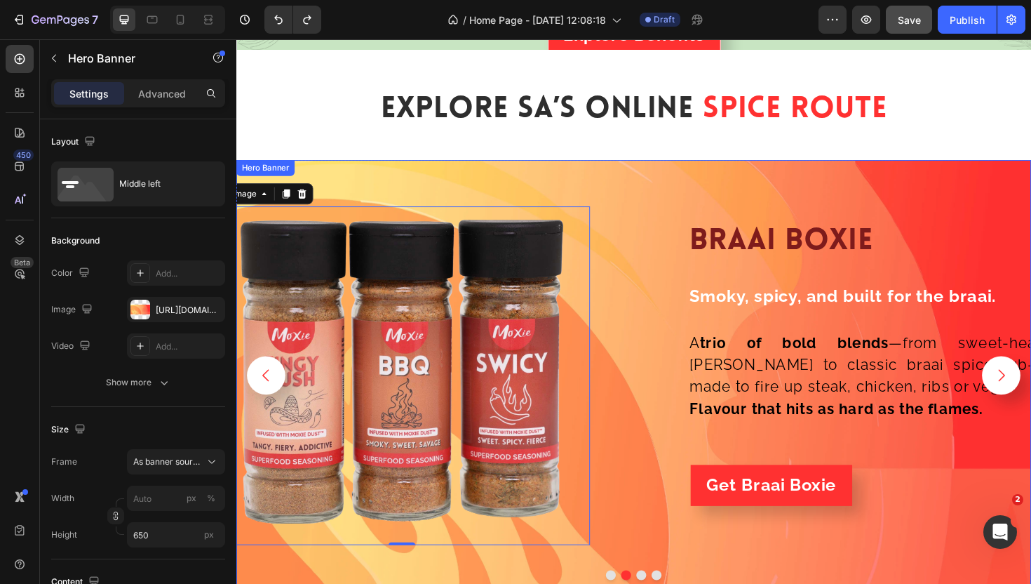
click at [658, 238] on div "Image 0 braai boxie Heading Row Smoky, spicy, and built for the braai. Text Blo…" at bounding box center [657, 395] width 842 height 364
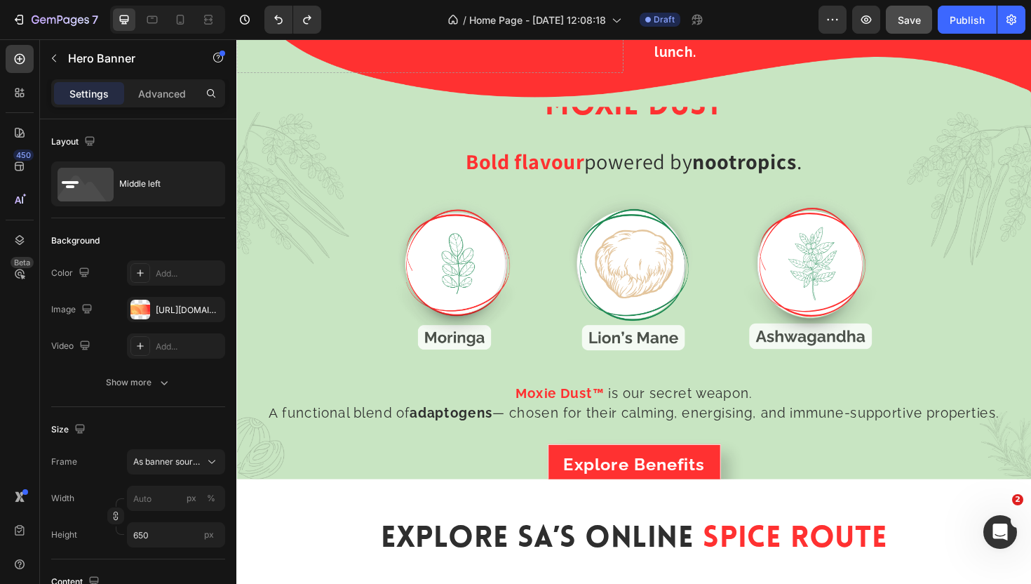
scroll to position [2026, 0]
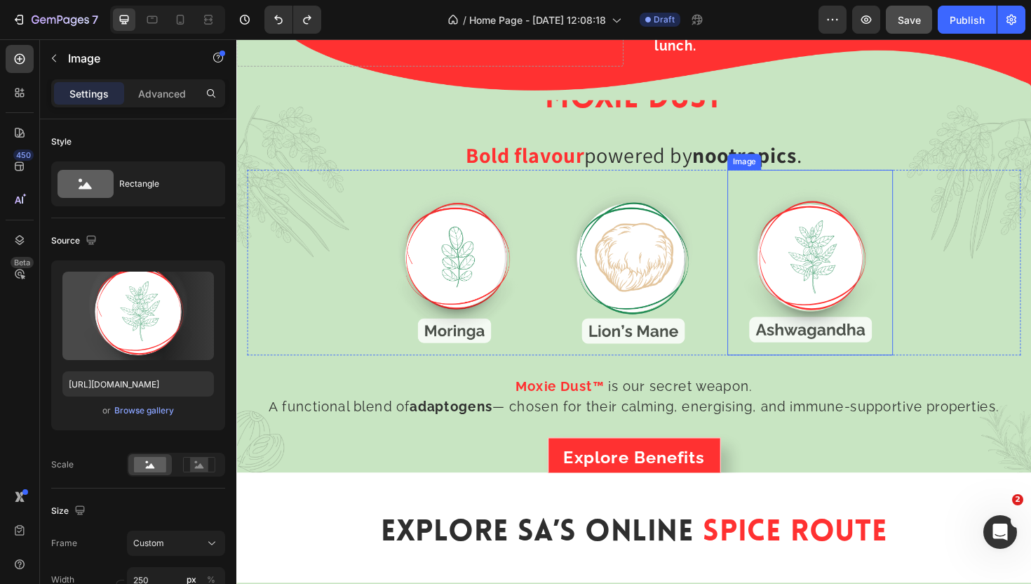
click at [857, 227] on img at bounding box center [843, 276] width 175 height 196
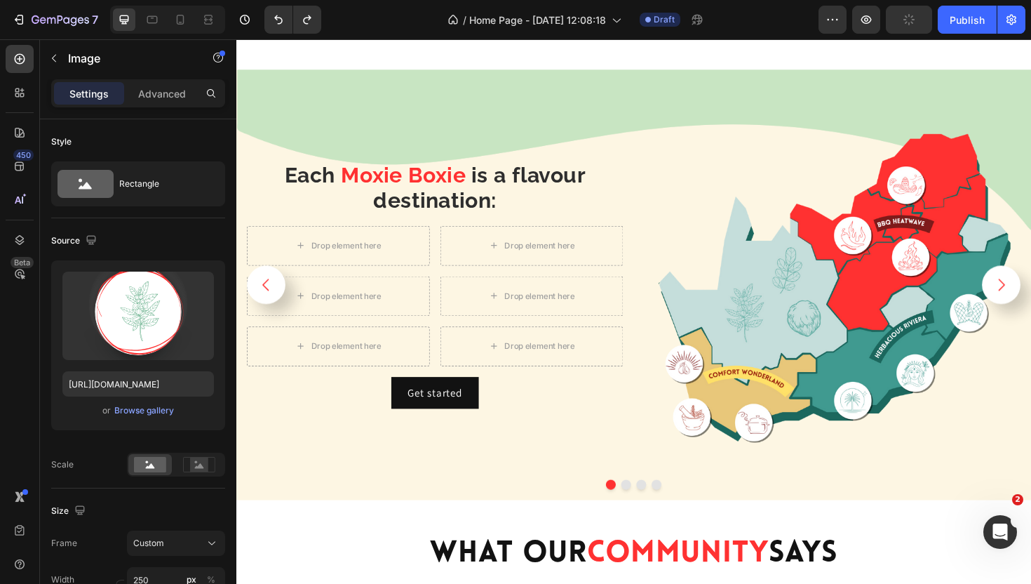
scroll to position [2567, 0]
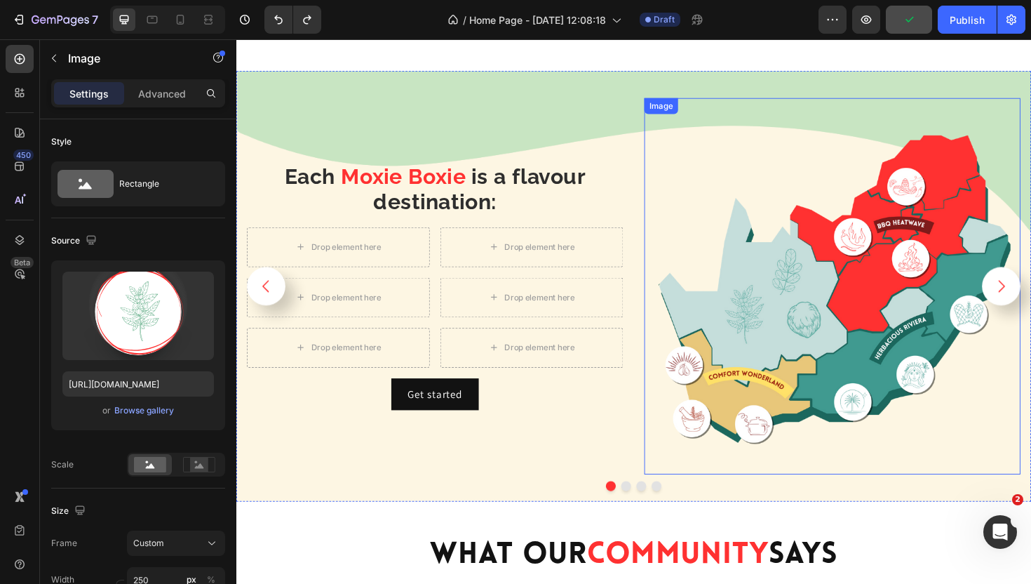
click at [1031, 289] on button "Carousel Next Arrow" at bounding box center [1046, 301] width 41 height 41
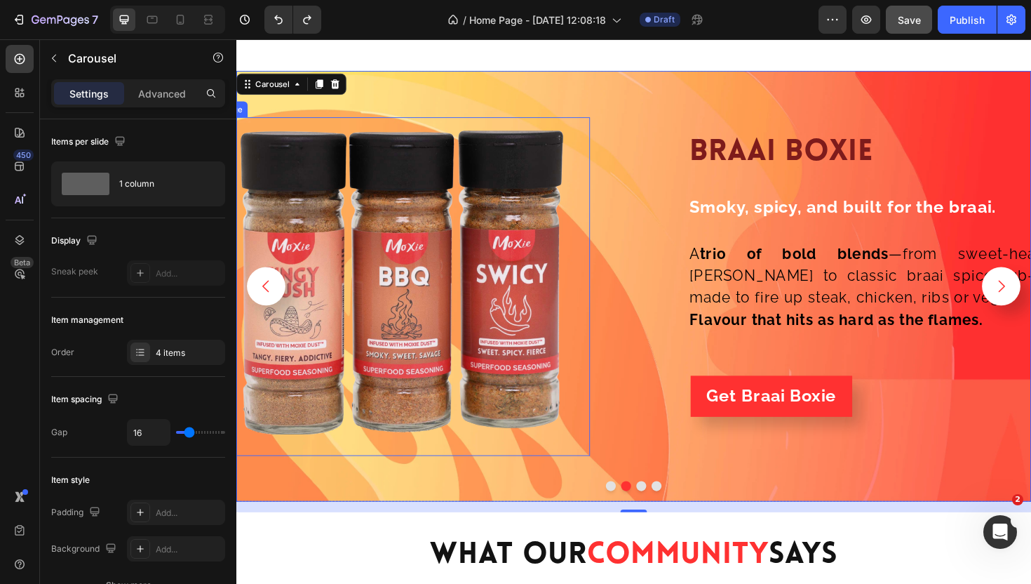
click at [551, 338] on img at bounding box center [411, 301] width 359 height 359
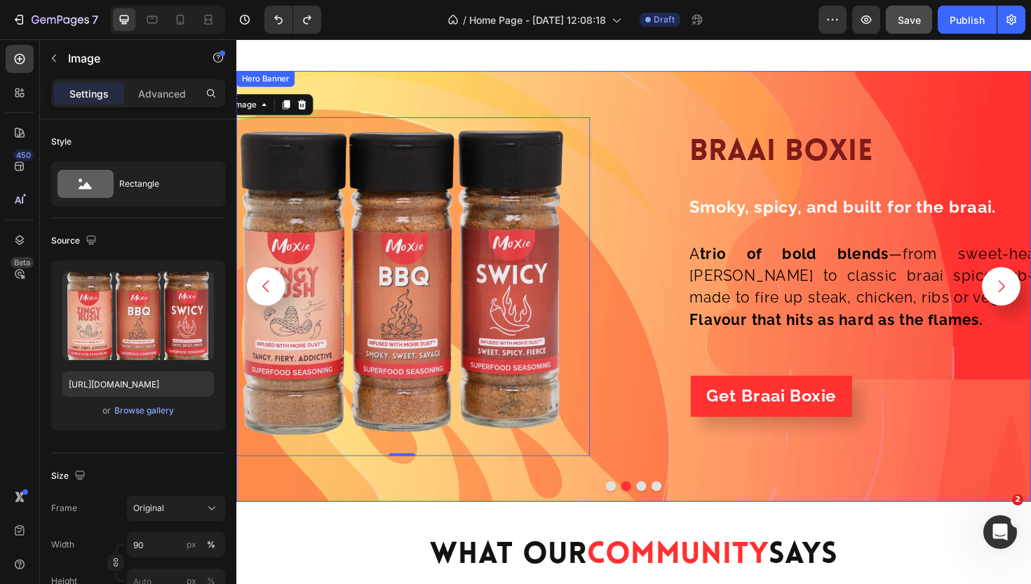
click at [669, 276] on div "braai boxie Heading Row Smoky, spicy, and built for the braai. Text Block Row A…" at bounding box center [868, 301] width 399 height 359
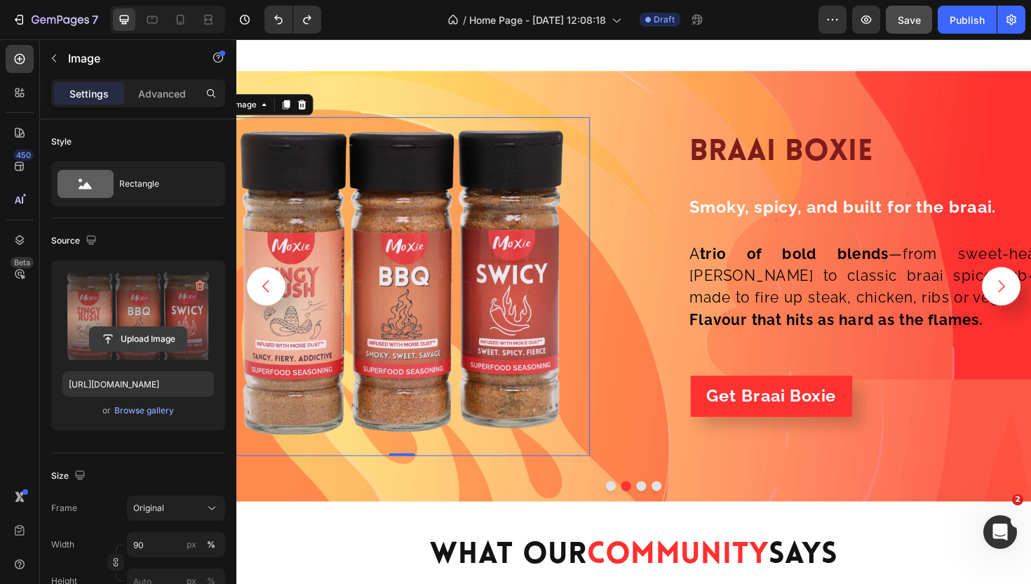
click at [145, 337] on input "file" at bounding box center [138, 339] width 97 height 24
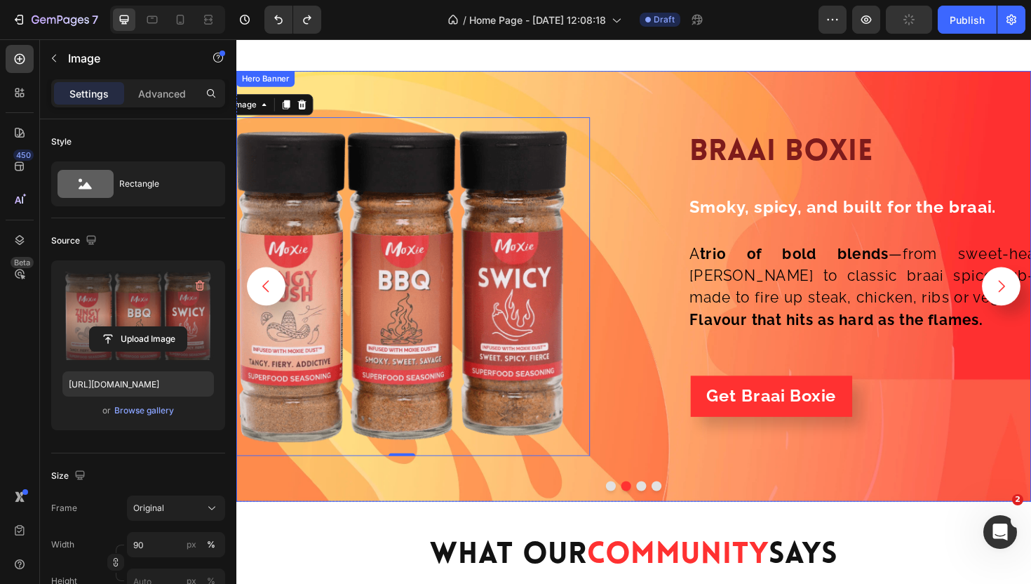
type input "[URL][DOMAIN_NAME]"
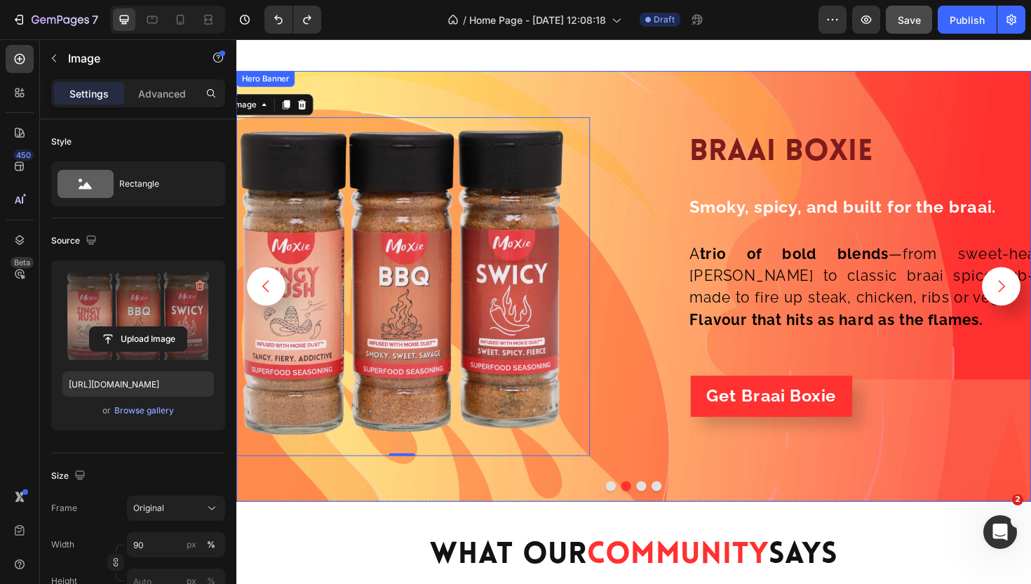
click at [688, 253] on div "braai boxie Heading Row Smoky, spicy, and built for the braai. Text Block Row A…" at bounding box center [868, 301] width 399 height 359
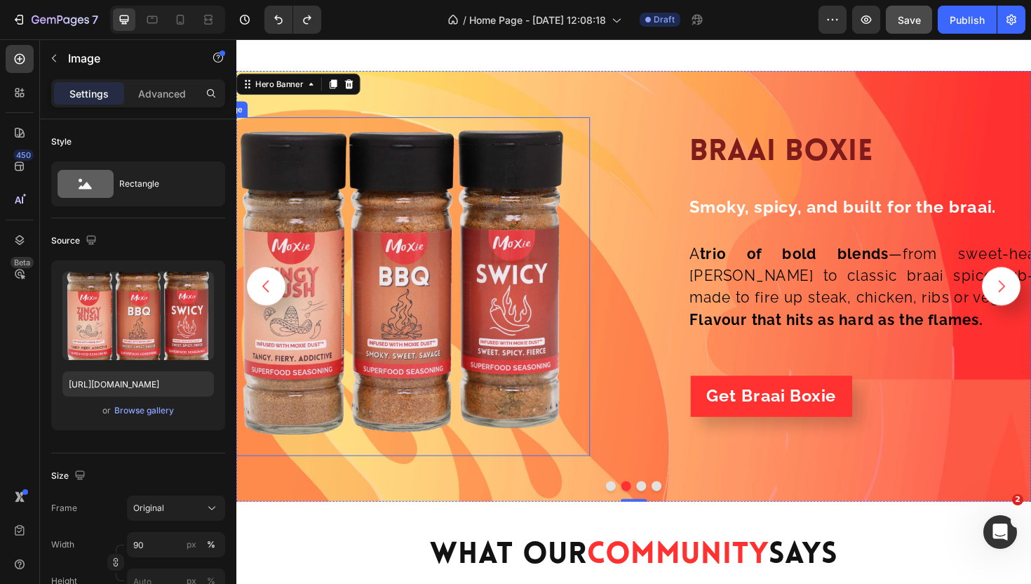
click at [518, 300] on img at bounding box center [411, 301] width 359 height 359
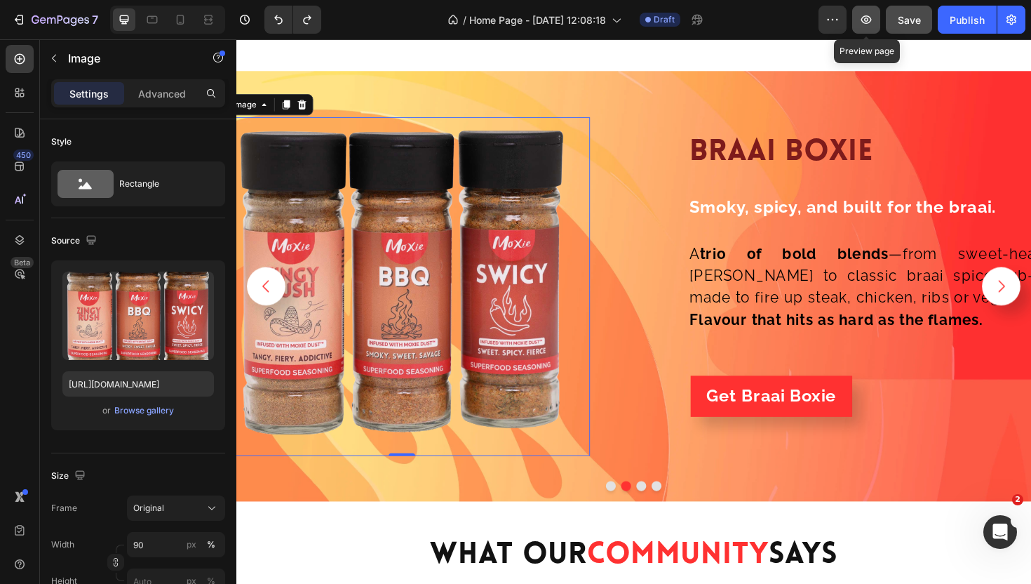
click at [866, 12] on button "button" at bounding box center [866, 20] width 28 height 28
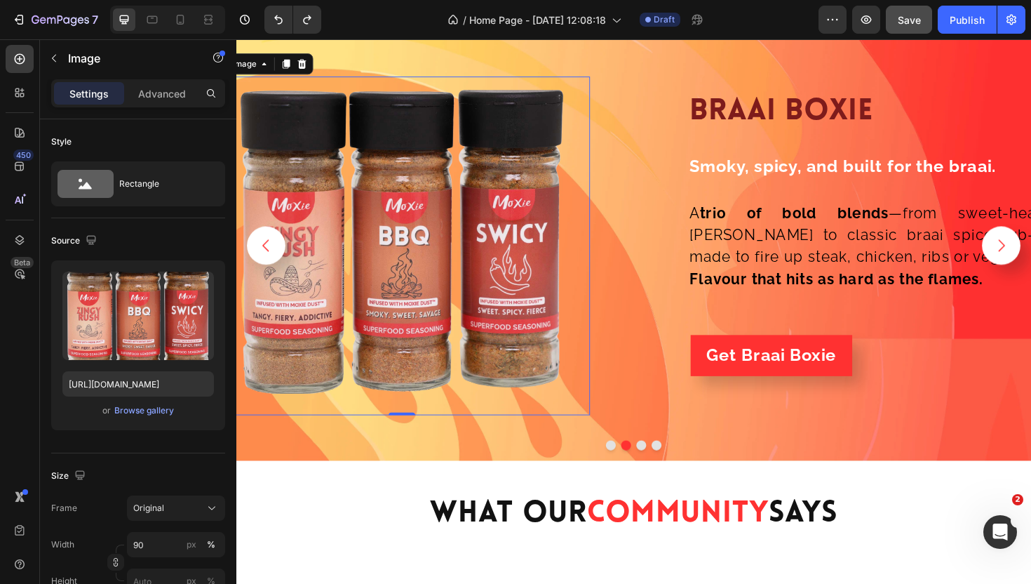
scroll to position [2607, 0]
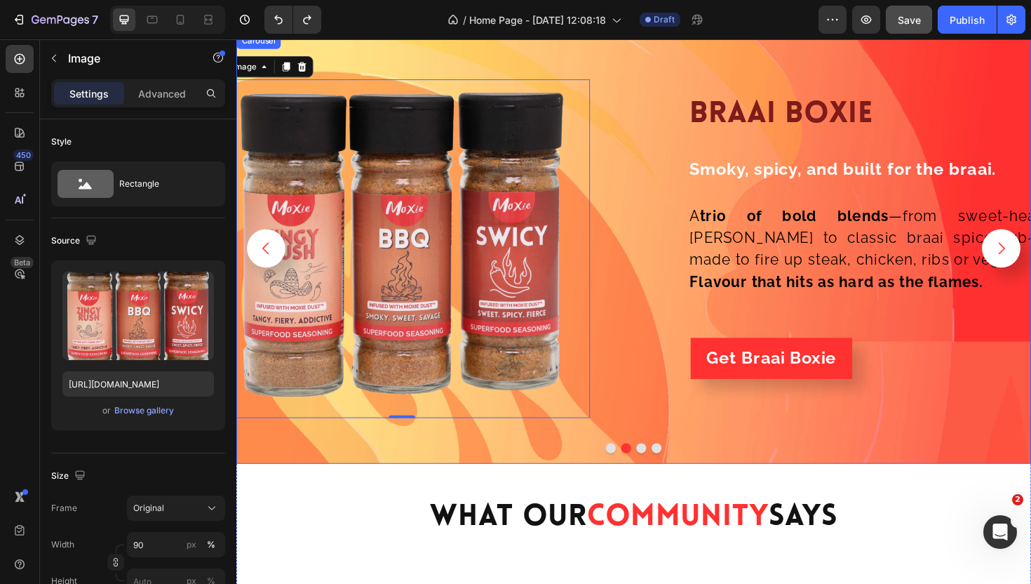
click at [1031, 258] on icon "Carousel Next Arrow" at bounding box center [1047, 261] width 18 height 18
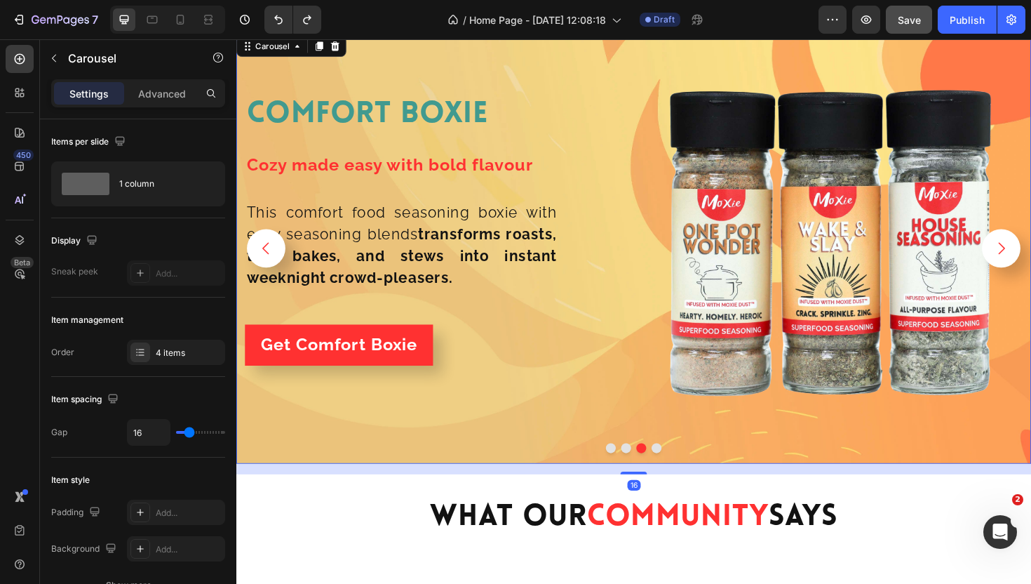
click at [1031, 258] on icon "Carousel Next Arrow" at bounding box center [1047, 261] width 18 height 18
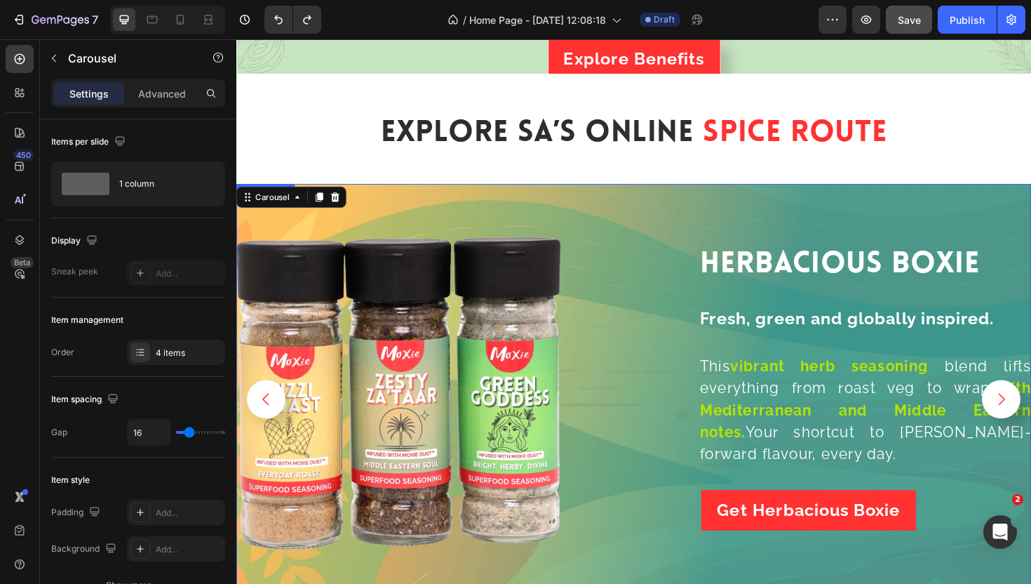
scroll to position [2444, 0]
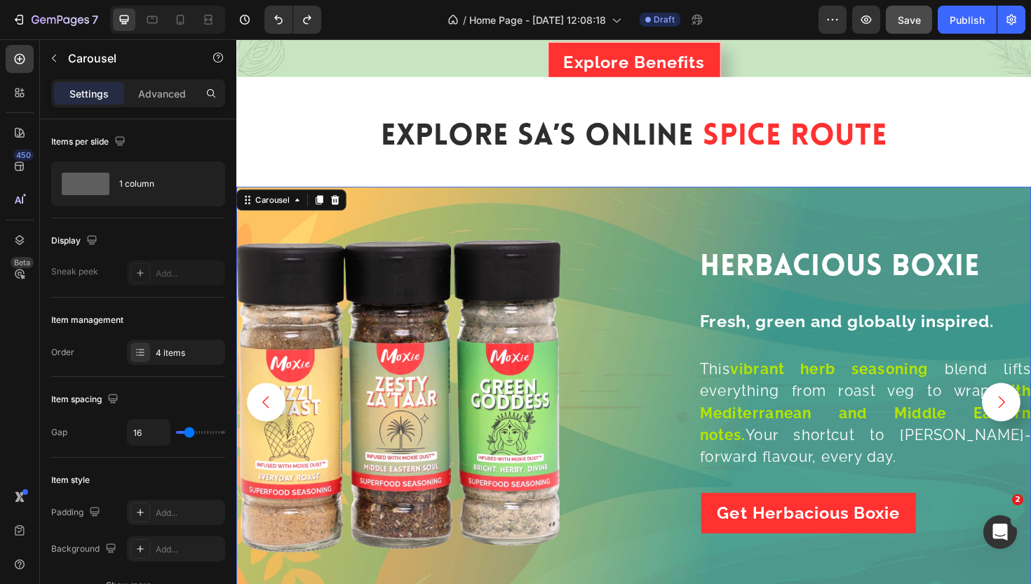
click at [281, 428] on button "Carousel Back Arrow" at bounding box center [268, 423] width 41 height 41
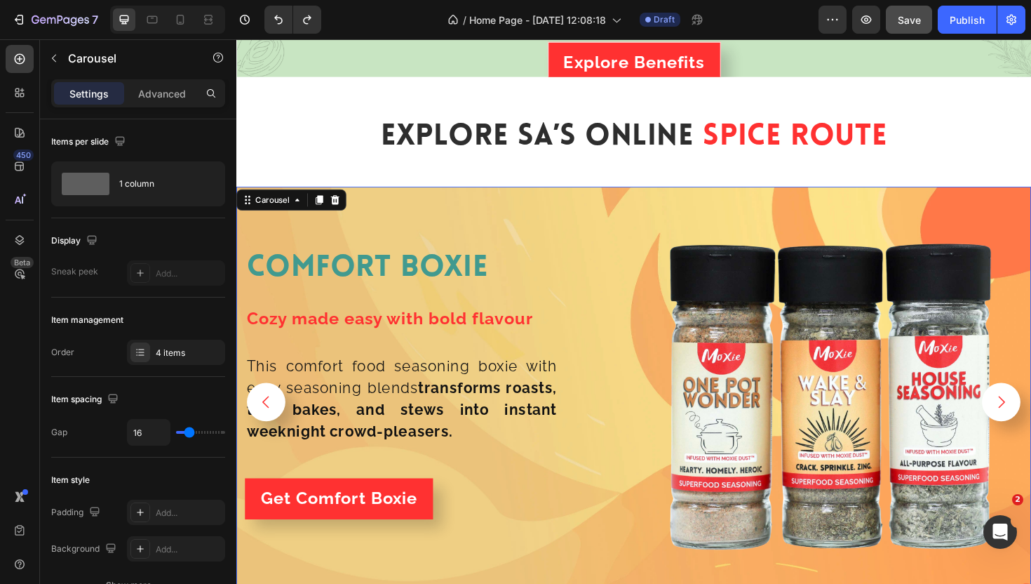
click at [281, 428] on button "Carousel Back Arrow" at bounding box center [268, 423] width 41 height 41
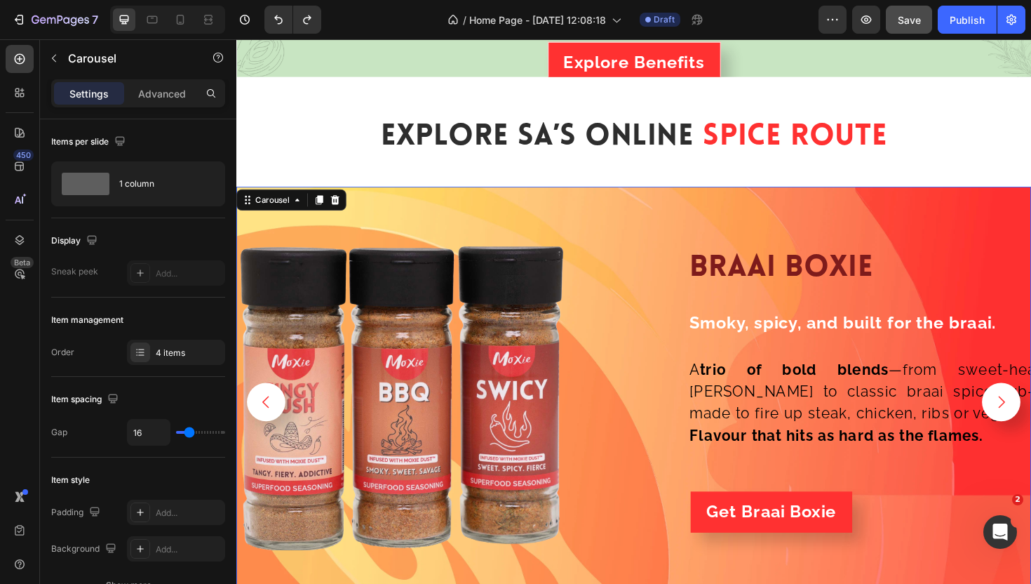
click at [281, 428] on button "Carousel Back Arrow" at bounding box center [268, 423] width 41 height 41
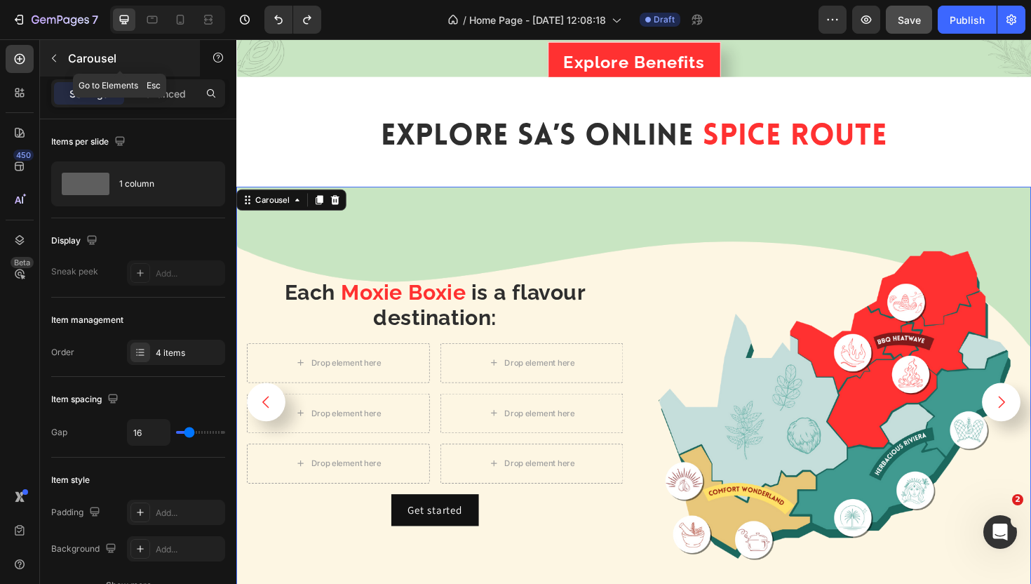
click at [55, 53] on icon "button" at bounding box center [53, 58] width 11 height 11
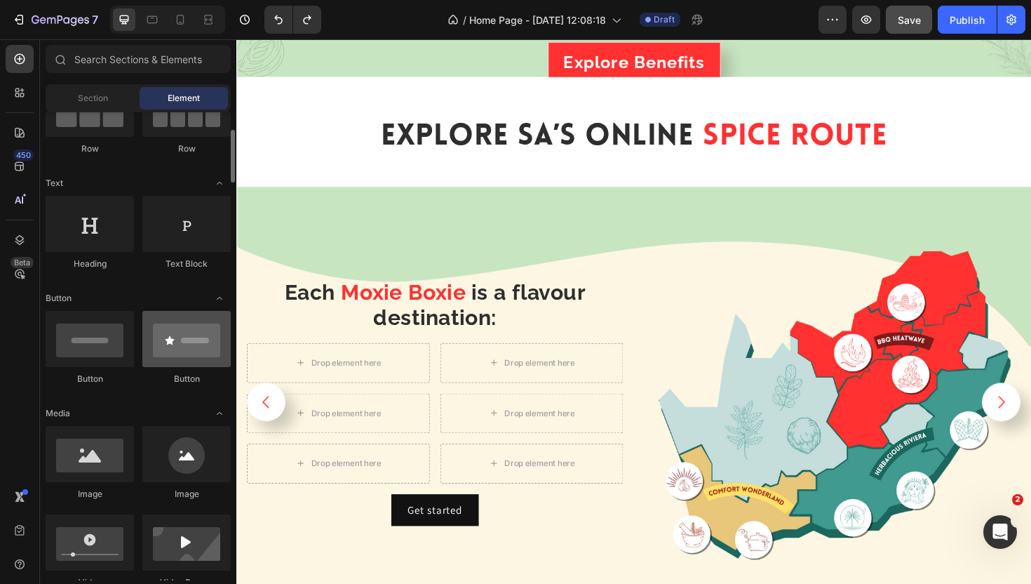
scroll to position [152, 0]
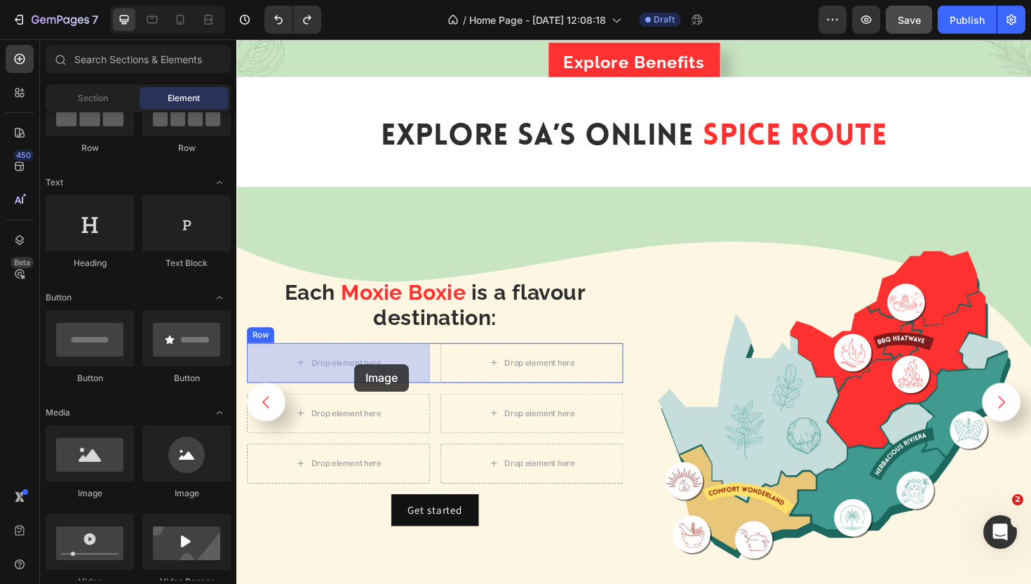
drag, startPoint x: 404, startPoint y: 506, endPoint x: 361, endPoint y: 384, distance: 129.4
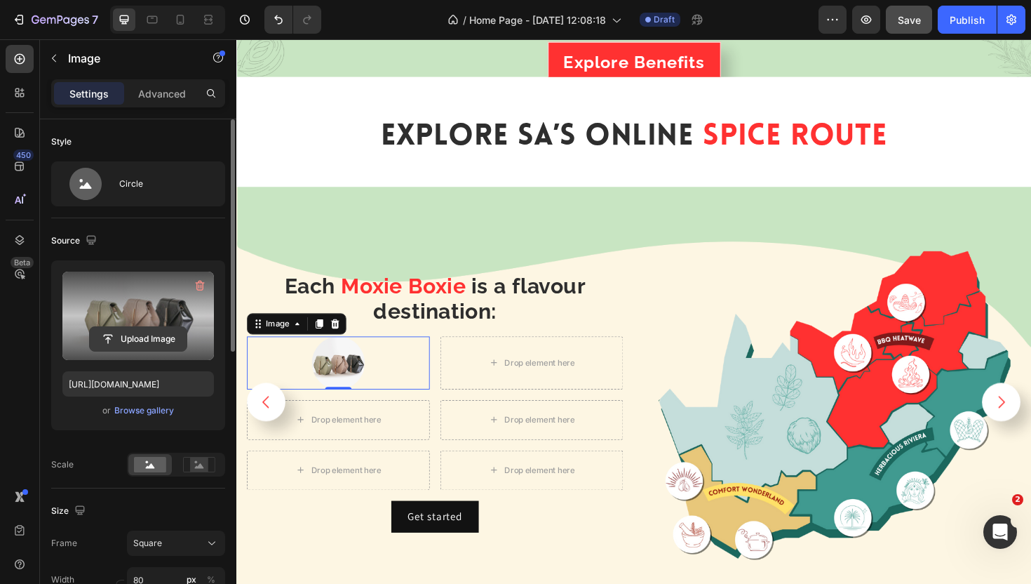
click at [161, 335] on input "file" at bounding box center [138, 339] width 97 height 24
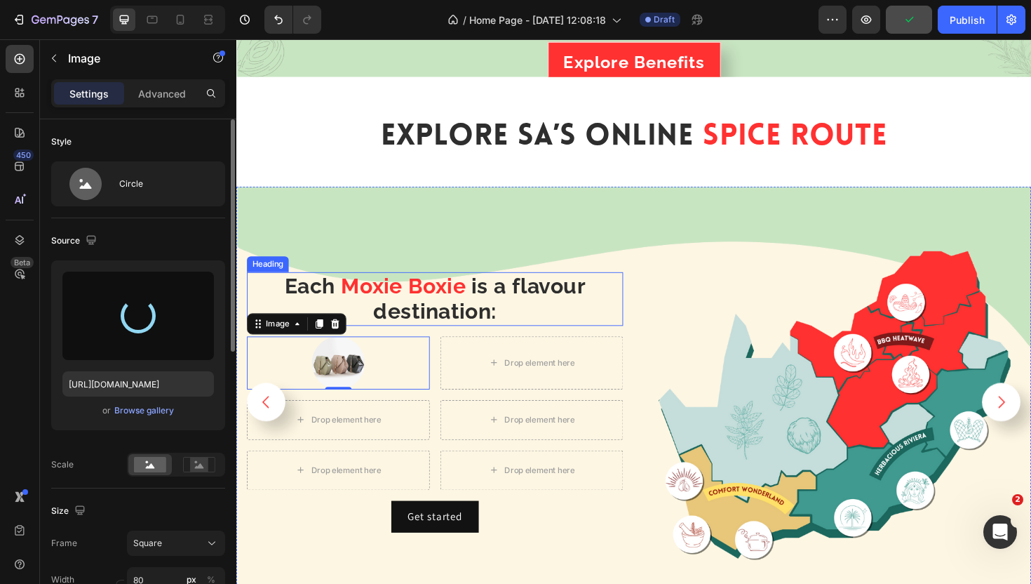
type input "[URL][DOMAIN_NAME]"
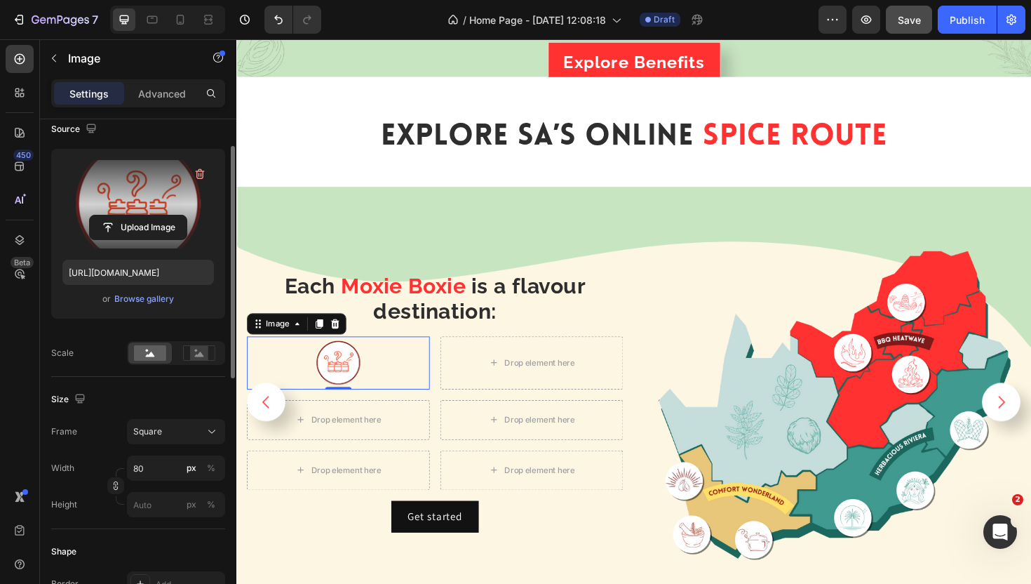
scroll to position [118, 0]
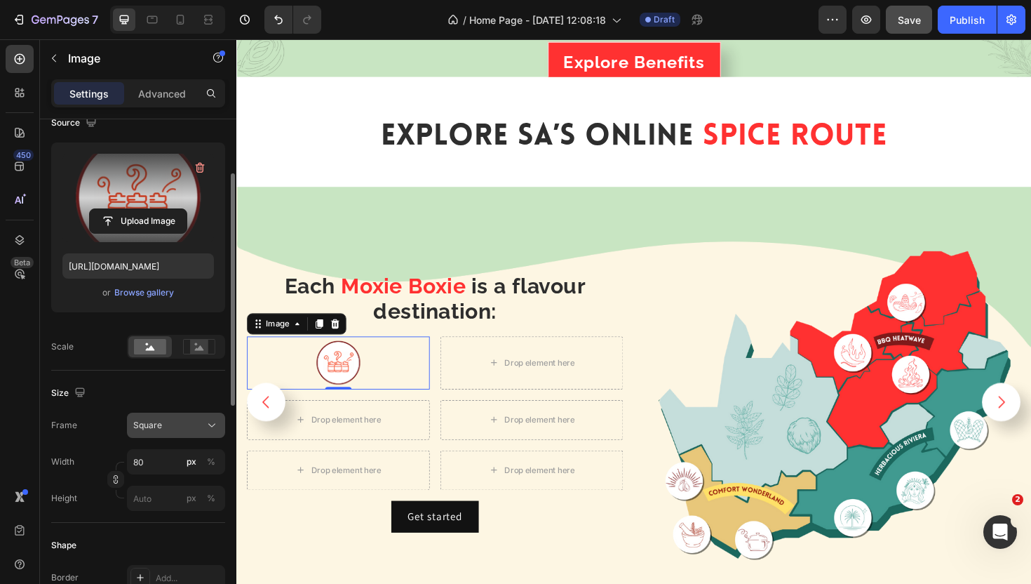
click at [161, 421] on div "Square" at bounding box center [167, 425] width 69 height 13
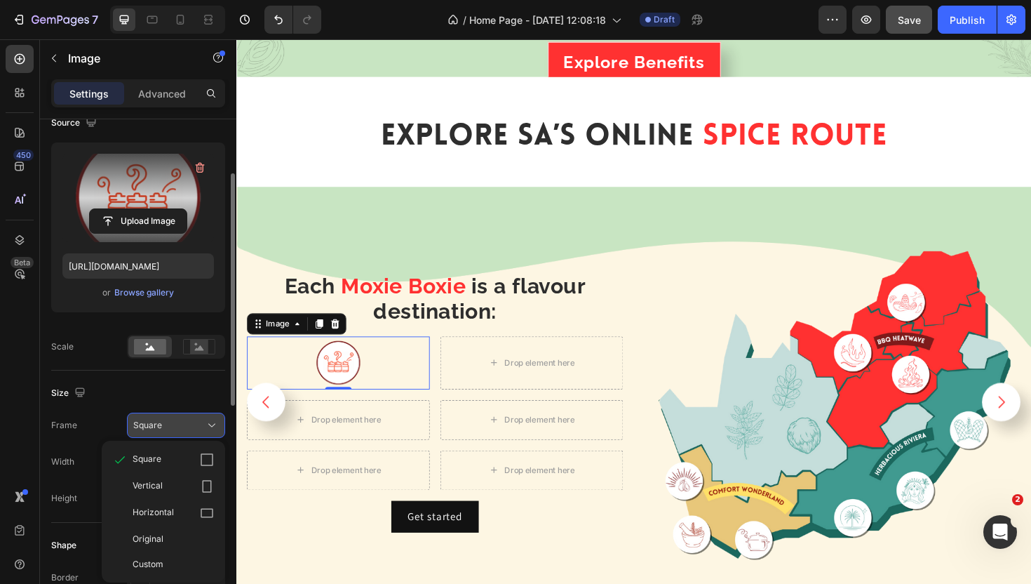
click at [161, 421] on div "Square" at bounding box center [167, 425] width 69 height 13
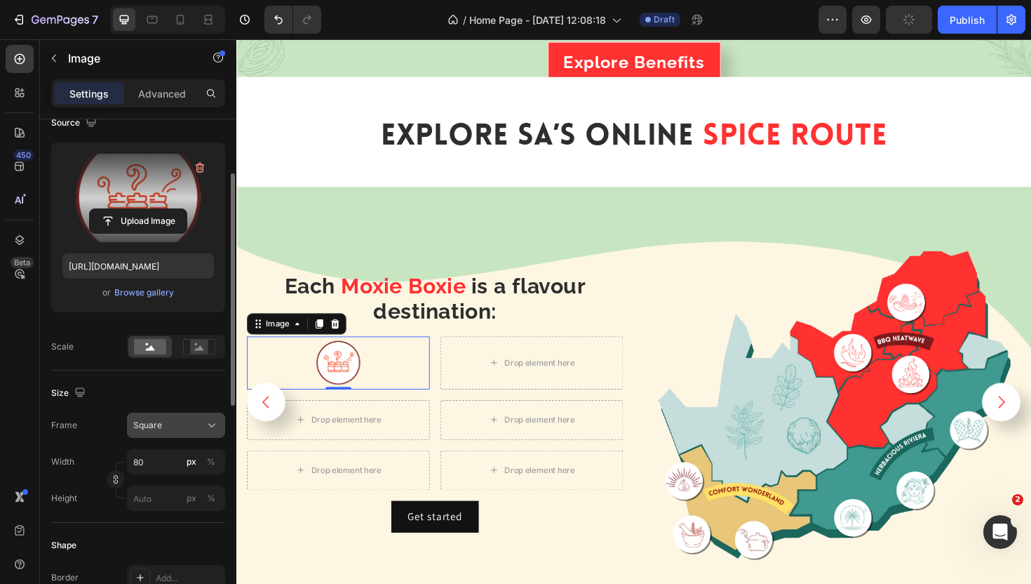
click at [175, 428] on div "Square" at bounding box center [167, 425] width 69 height 13
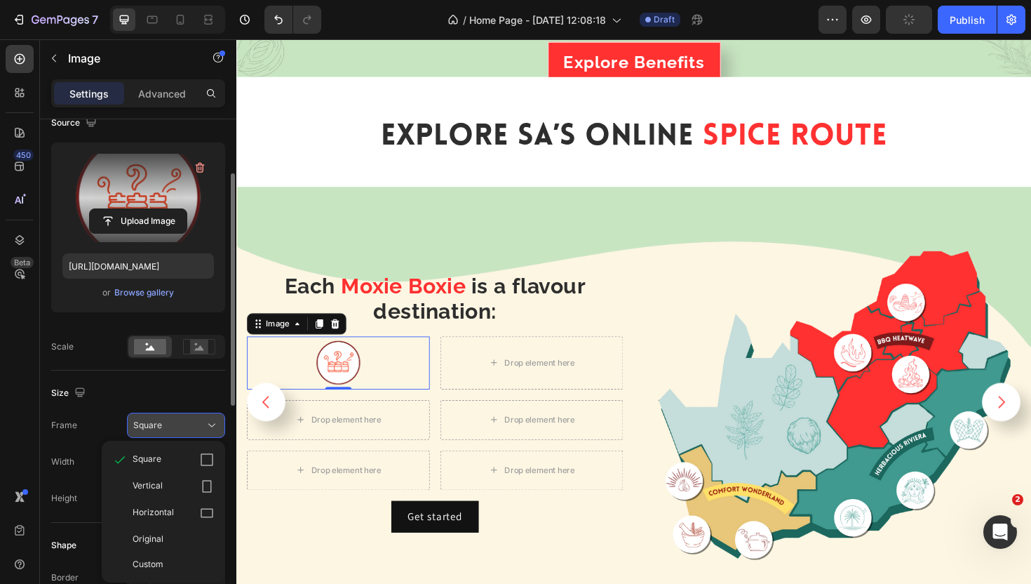
click at [175, 428] on div "Square" at bounding box center [167, 425] width 69 height 13
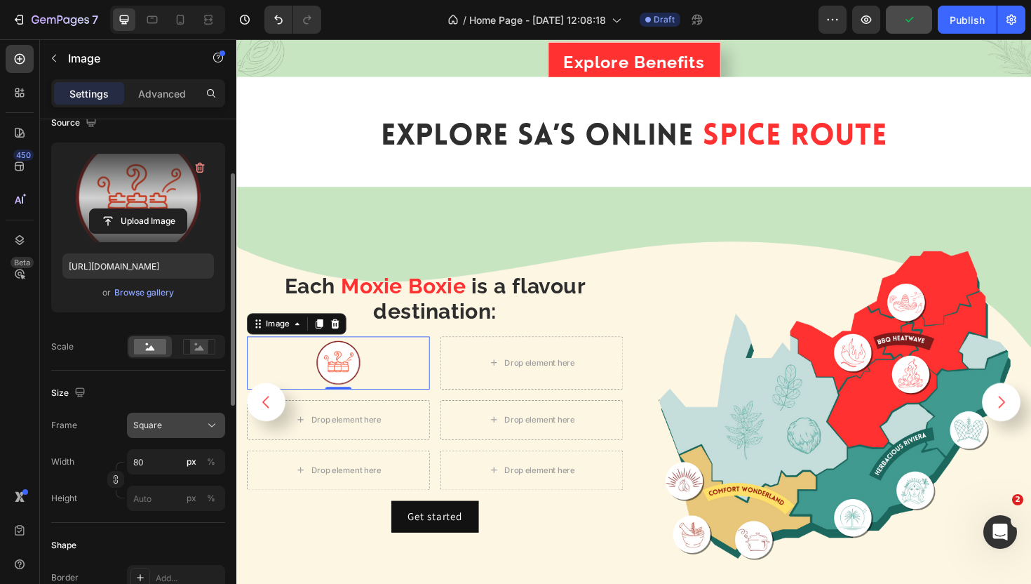
click at [175, 428] on div "Square" at bounding box center [167, 425] width 69 height 13
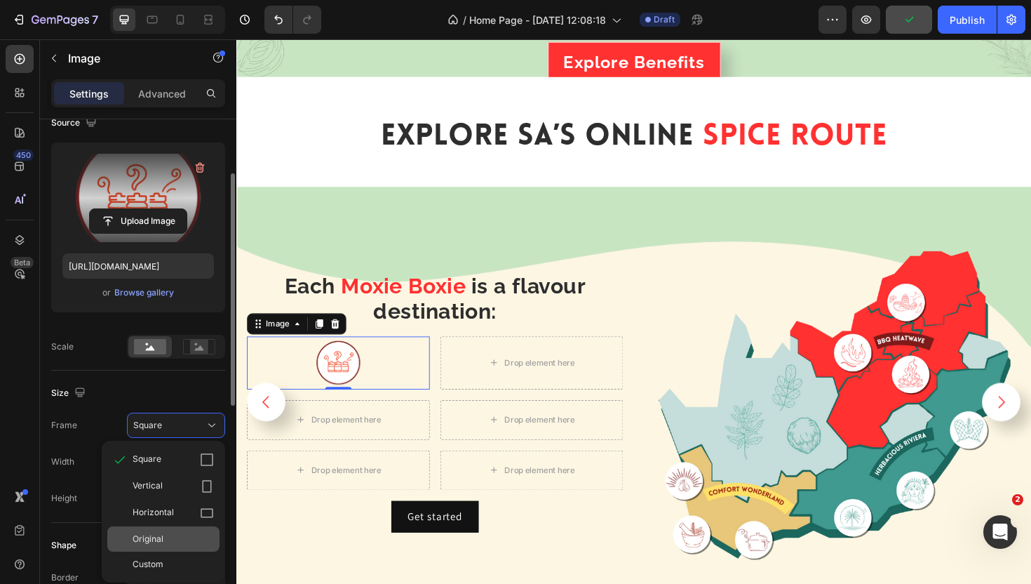
click at [172, 549] on div "Original" at bounding box center [163, 538] width 112 height 25
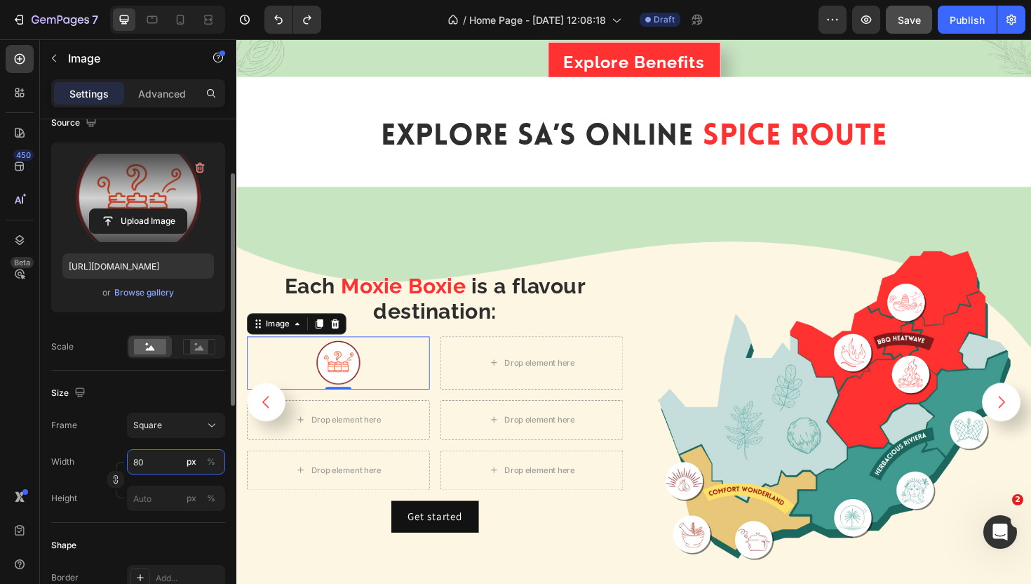
click at [165, 467] on input "80" at bounding box center [176, 461] width 98 height 25
type input "1"
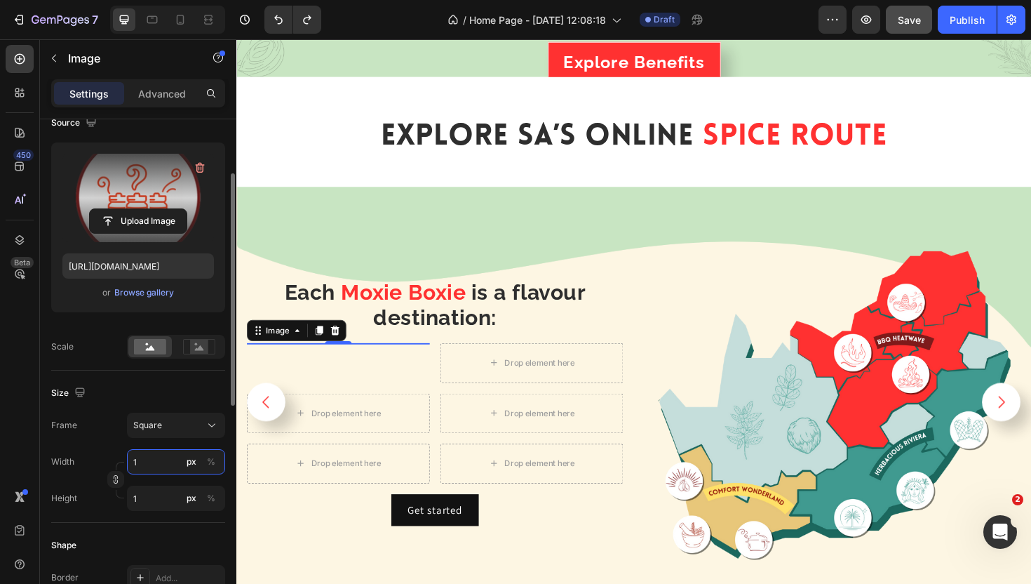
type input "10"
type input "100"
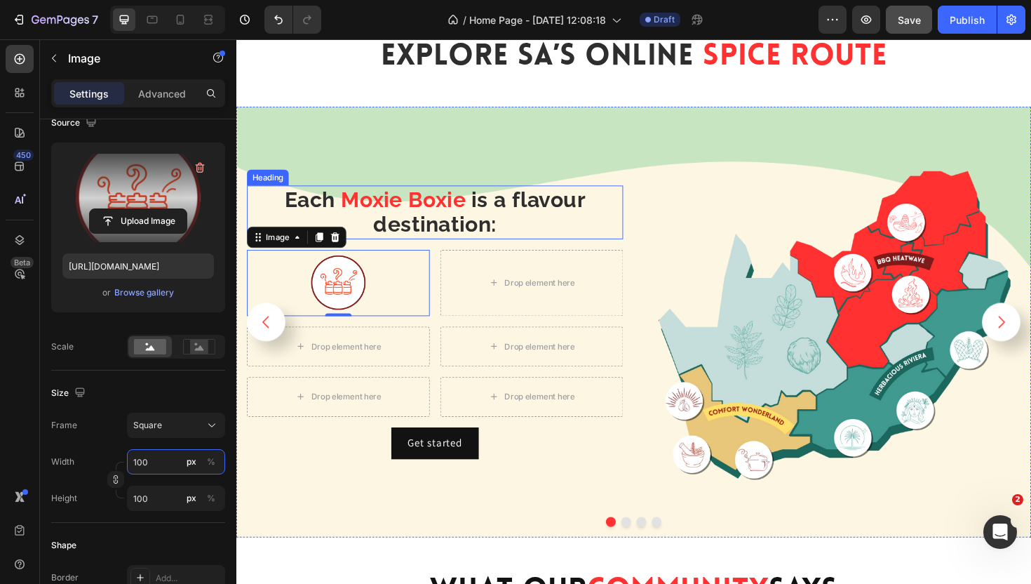
scroll to position [2530, 0]
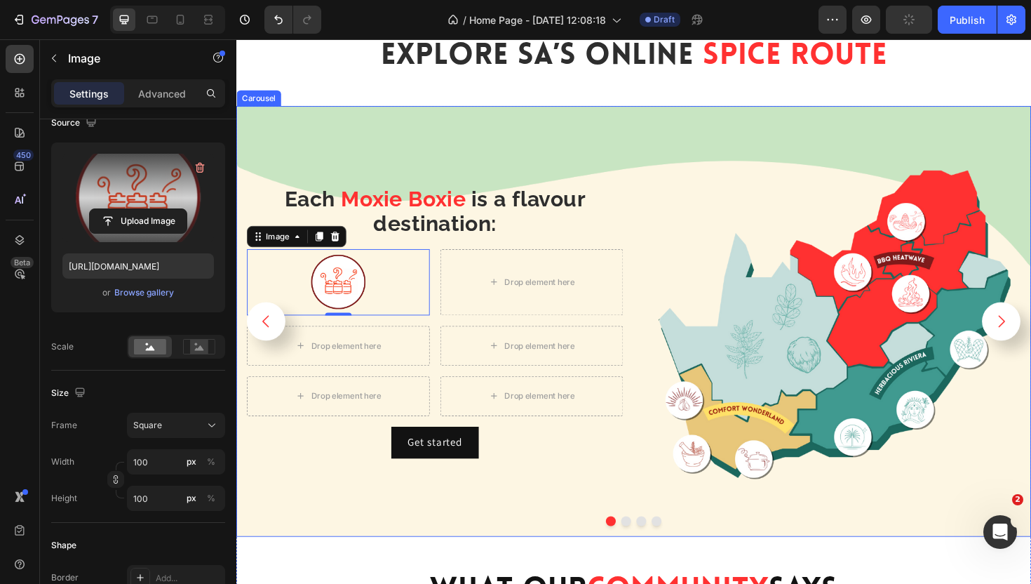
click at [1031, 333] on icon "Carousel Next Arrow" at bounding box center [1047, 338] width 18 height 18
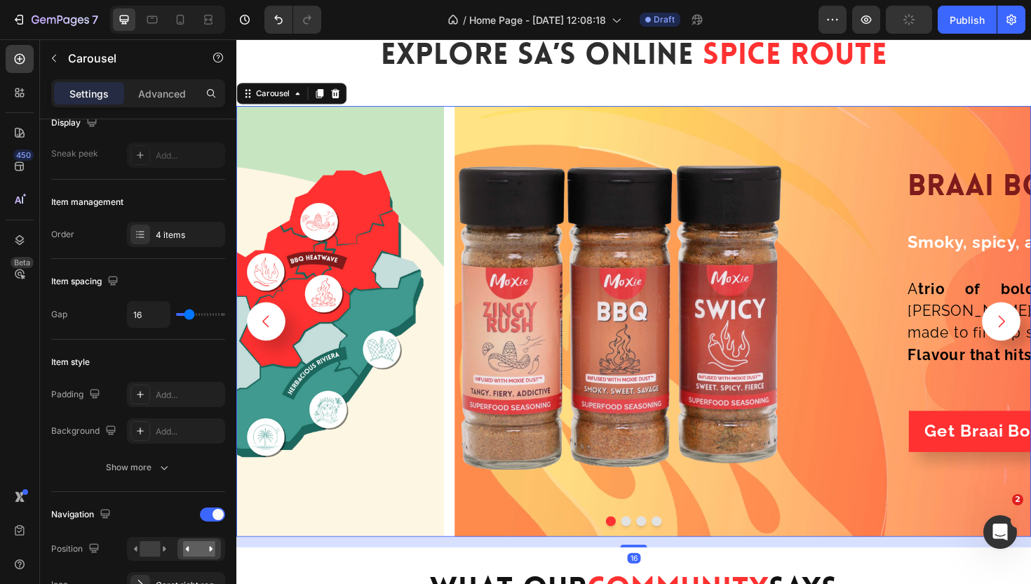
scroll to position [0, 0]
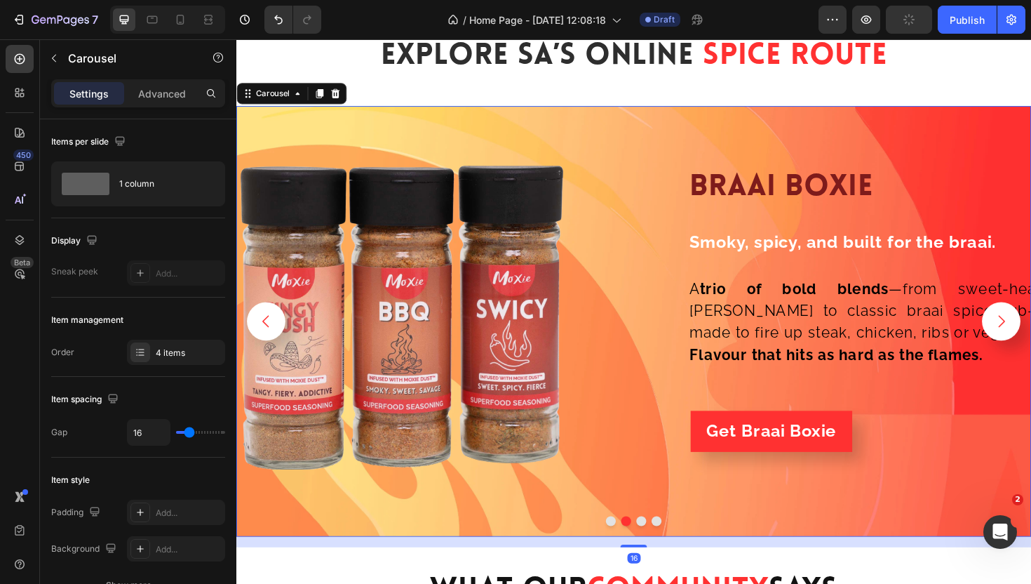
click at [268, 337] on icon "Carousel Back Arrow" at bounding box center [268, 338] width 18 height 18
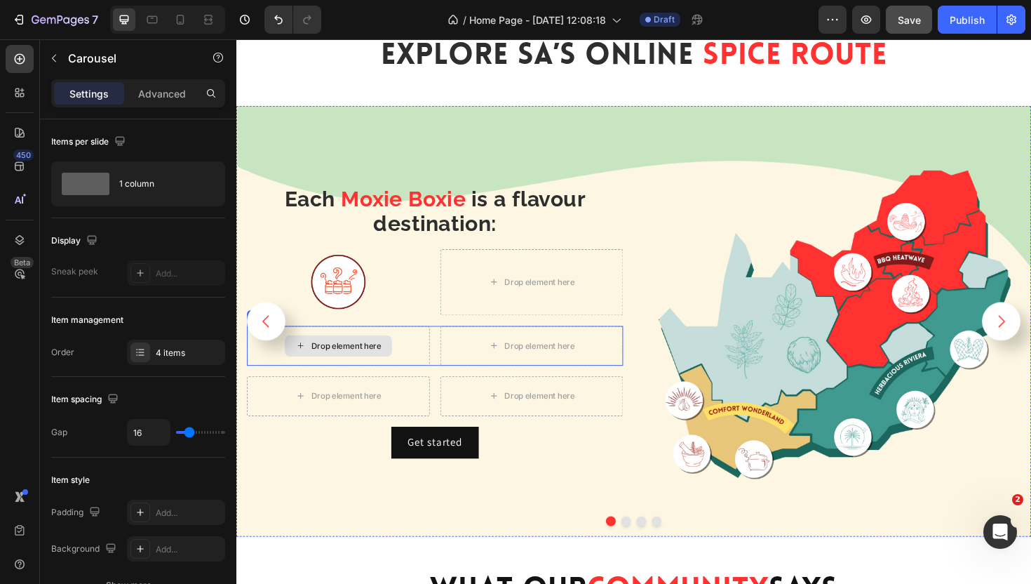
click at [361, 361] on div "Drop element here" at bounding box center [353, 364] width 74 height 11
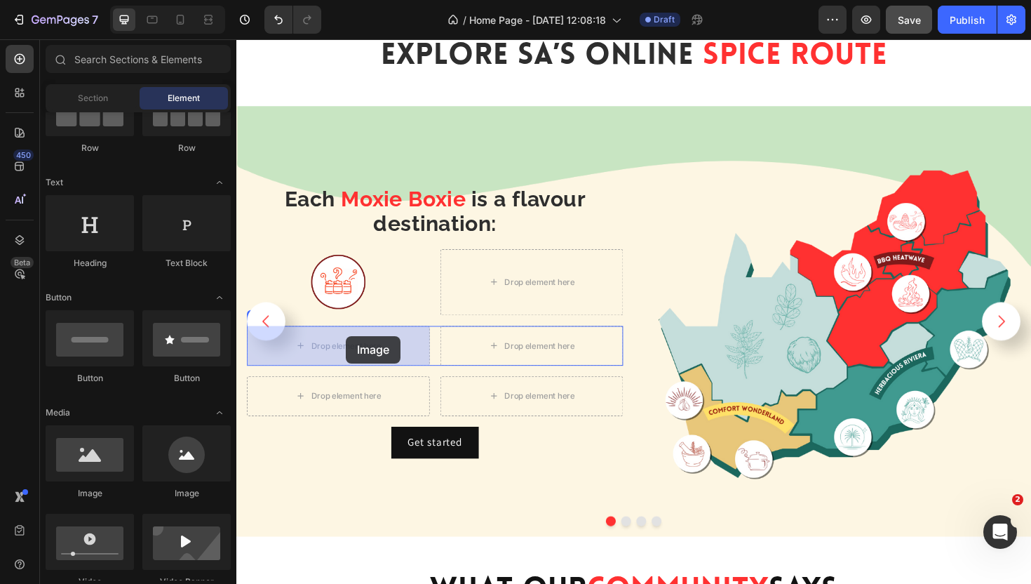
drag, startPoint x: 336, startPoint y: 493, endPoint x: 352, endPoint y: 354, distance: 139.9
drag, startPoint x: 409, startPoint y: 497, endPoint x: 343, endPoint y: 357, distance: 154.4
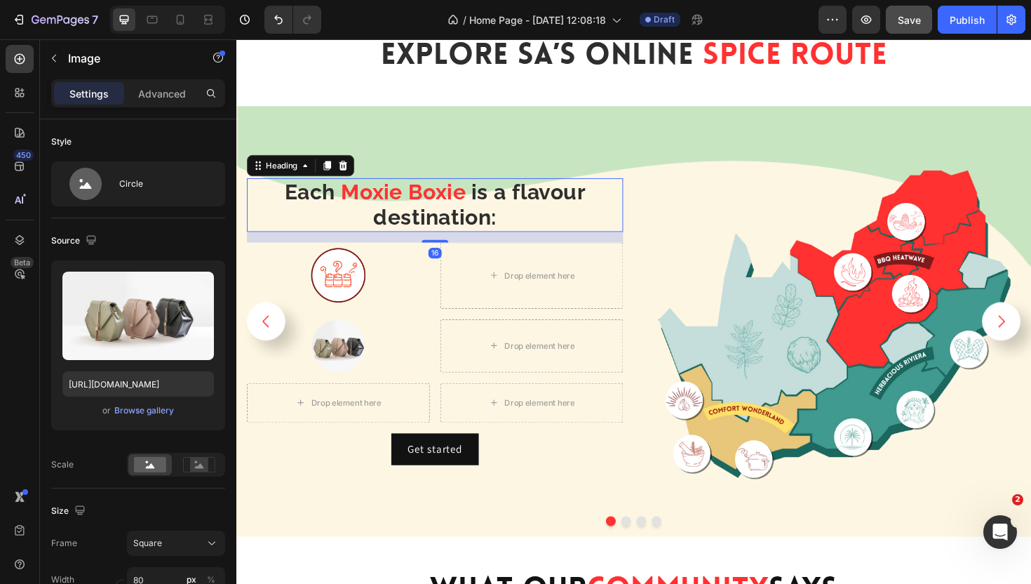
click at [427, 201] on strong "Moxie Boxie" at bounding box center [413, 201] width 133 height 26
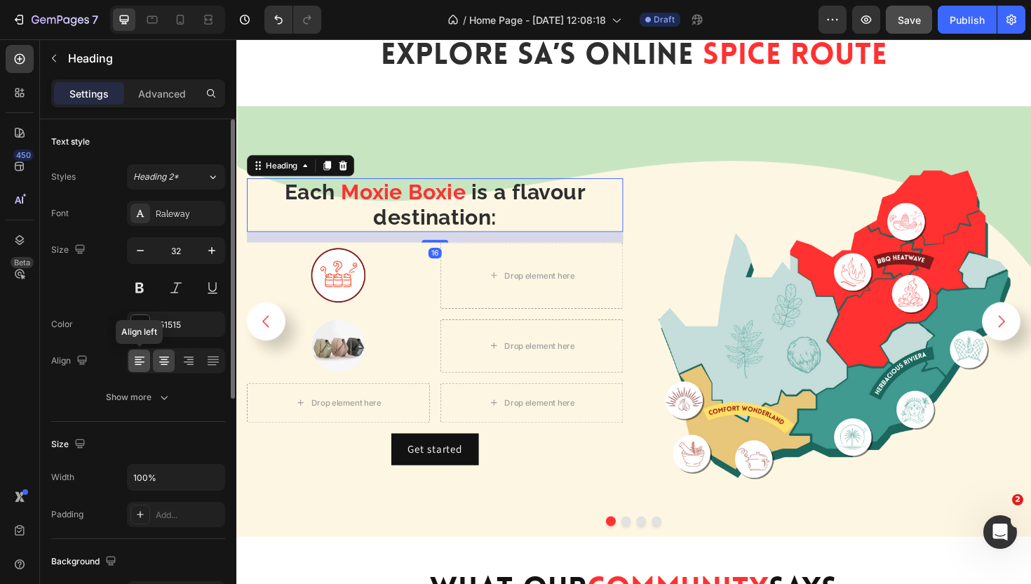
click at [133, 364] on icon at bounding box center [140, 361] width 14 height 14
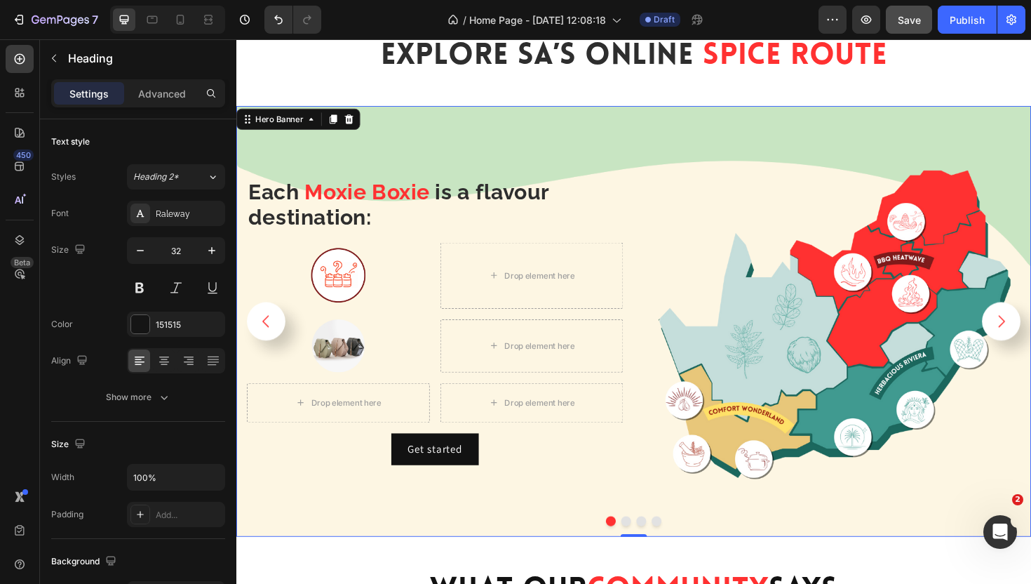
click at [610, 167] on div "Each Moxie Boxie is a flavour destination: Heading Image Drop element here Row …" at bounding box center [447, 338] width 399 height 399
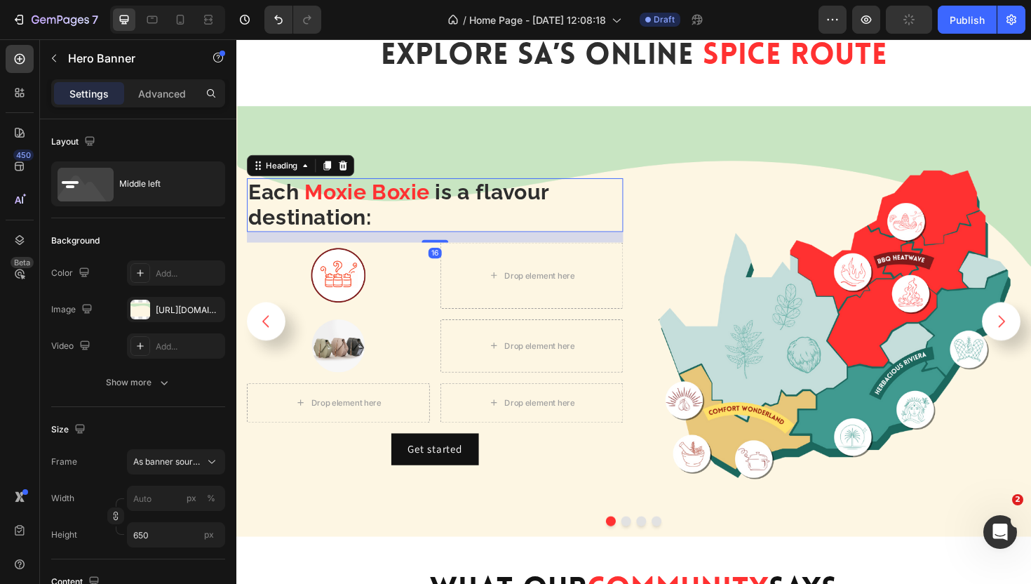
click at [506, 204] on strong "is a flavour destination:" at bounding box center [408, 214] width 318 height 53
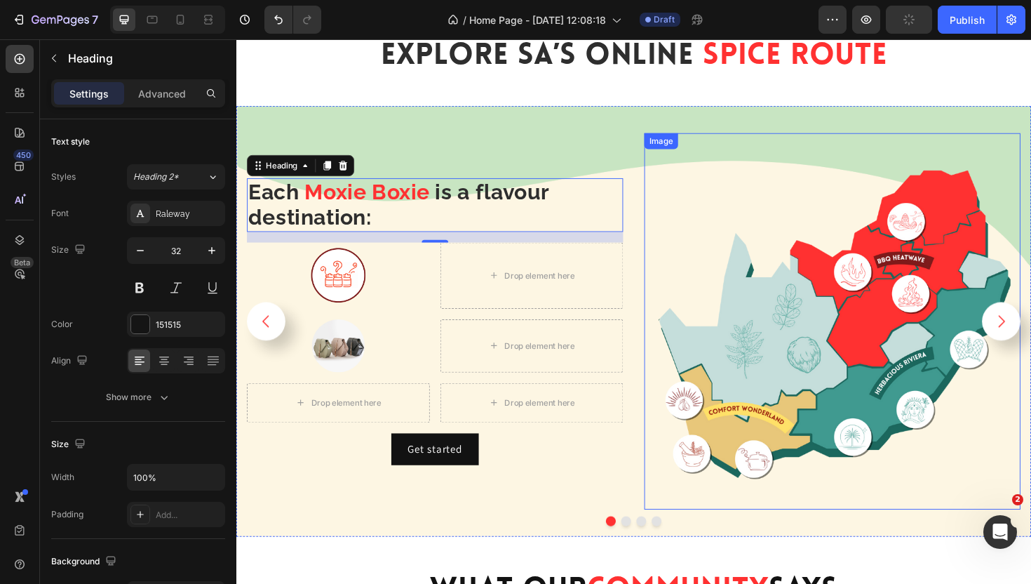
click at [727, 188] on img at bounding box center [868, 338] width 399 height 399
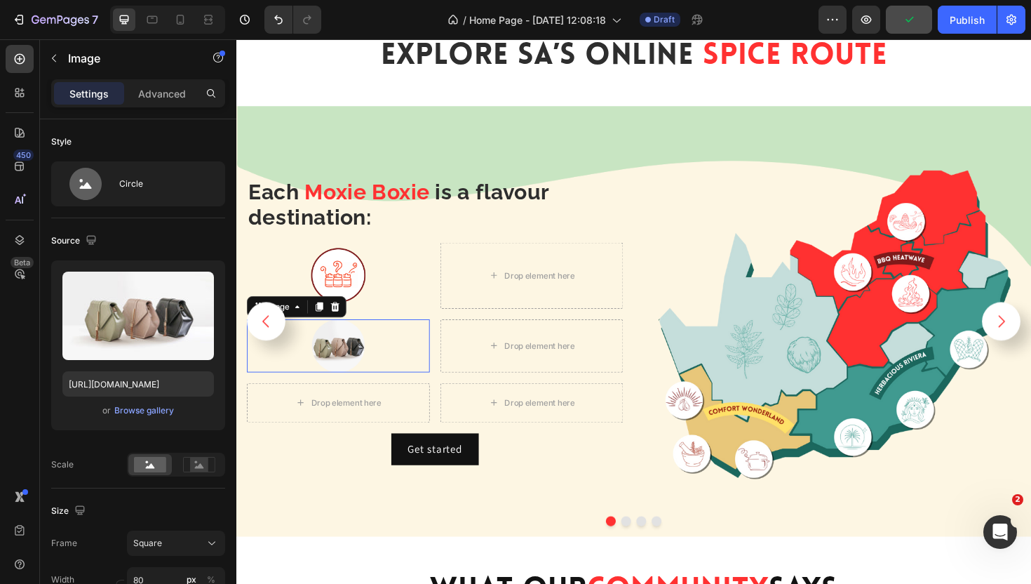
click at [401, 363] on div at bounding box center [345, 364] width 194 height 56
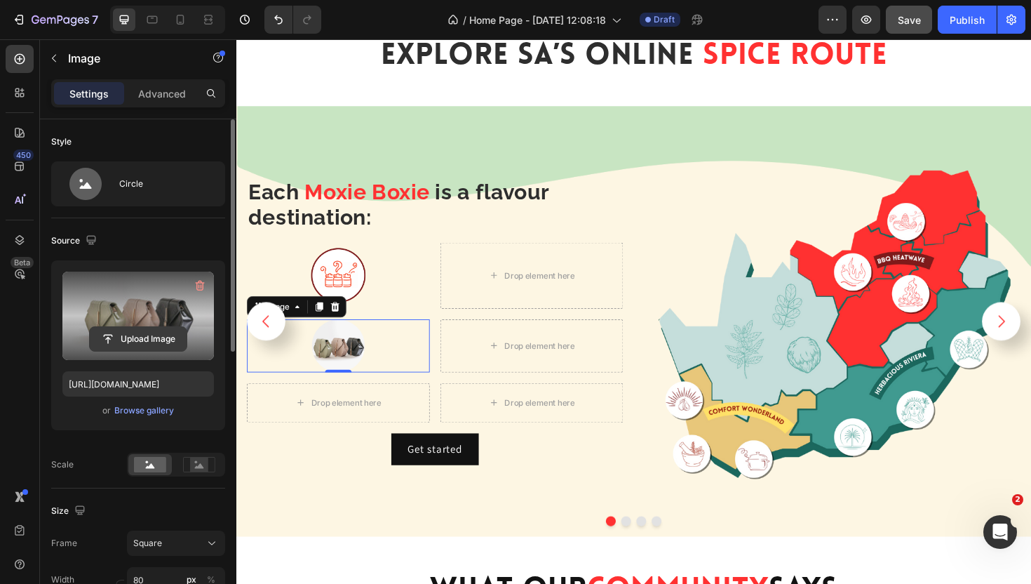
click at [148, 335] on input "file" at bounding box center [138, 339] width 97 height 24
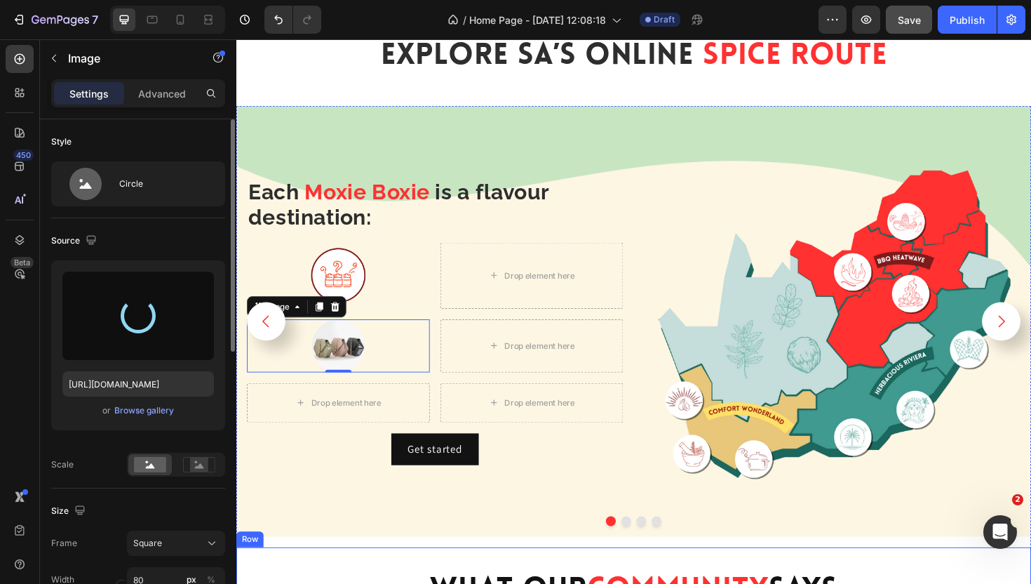
type input "[URL][DOMAIN_NAME]"
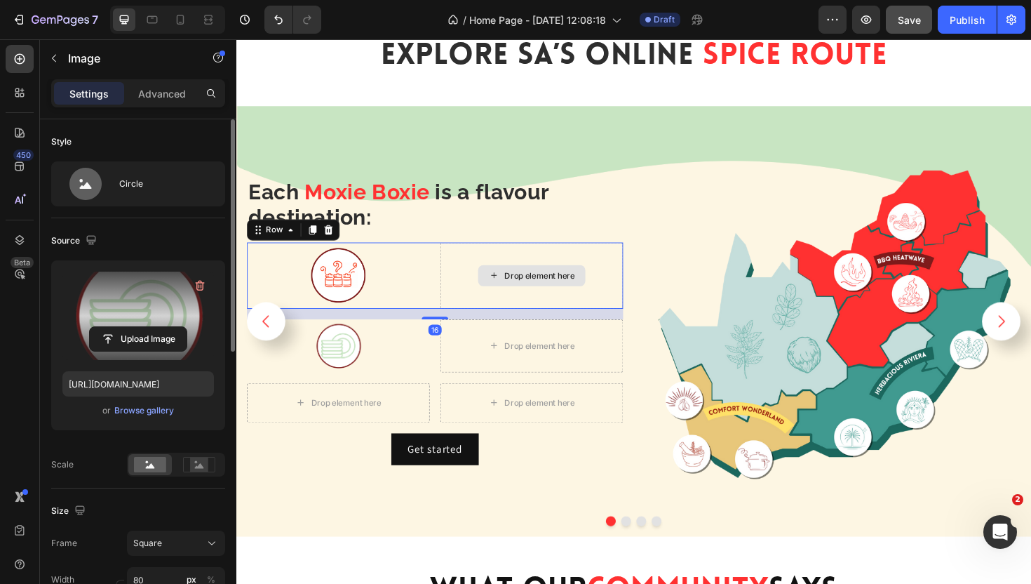
click at [525, 263] on div "Drop element here" at bounding box center [550, 290] width 194 height 70
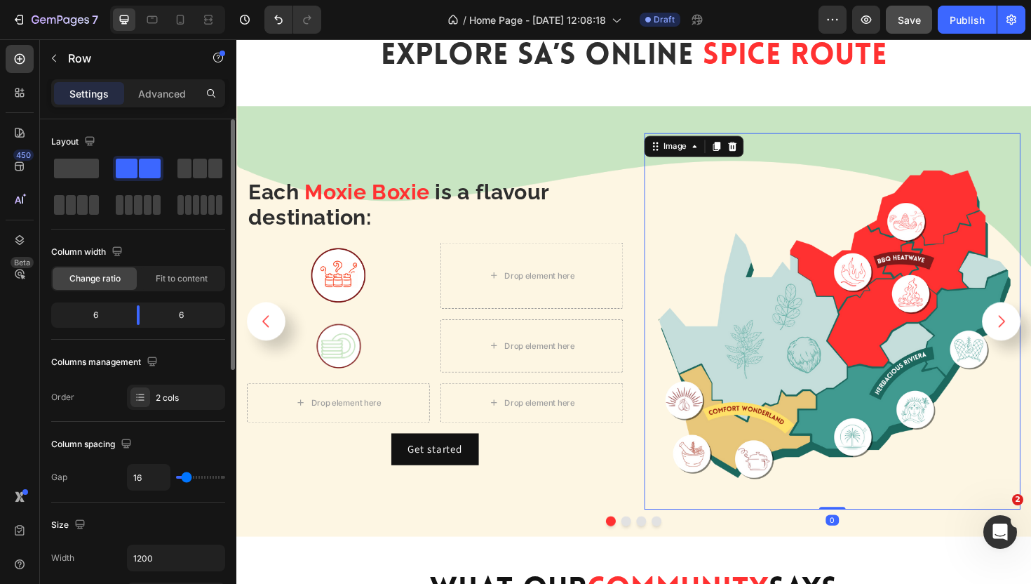
click at [685, 193] on img at bounding box center [868, 338] width 399 height 399
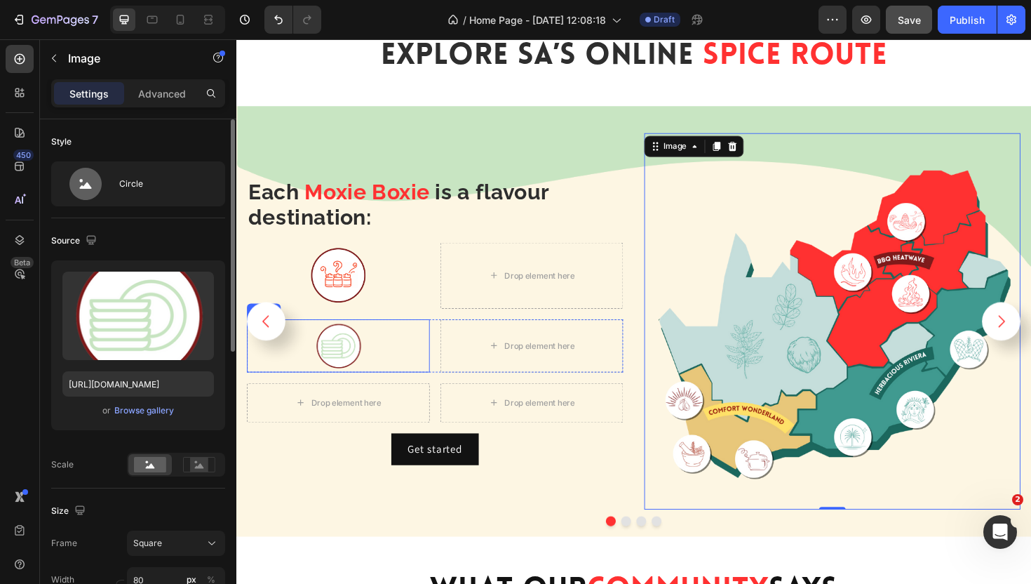
click at [399, 354] on div at bounding box center [345, 364] width 194 height 56
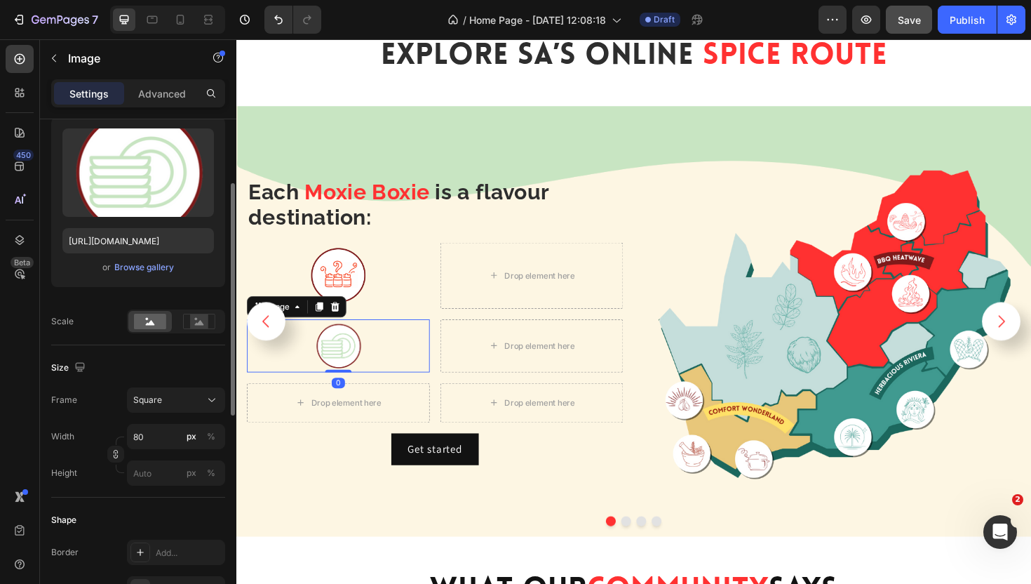
scroll to position [144, 0]
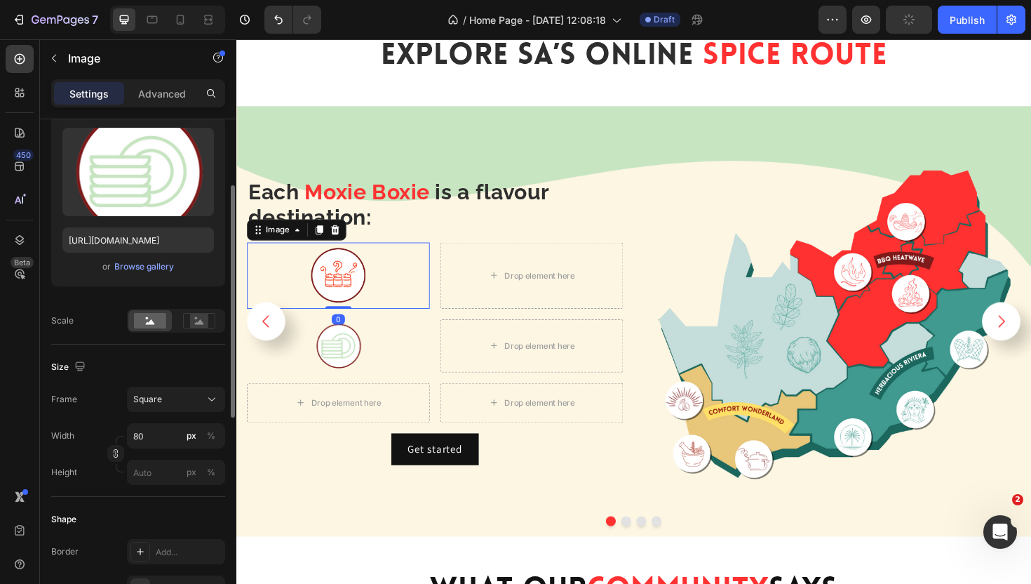
click at [401, 277] on div at bounding box center [345, 290] width 194 height 70
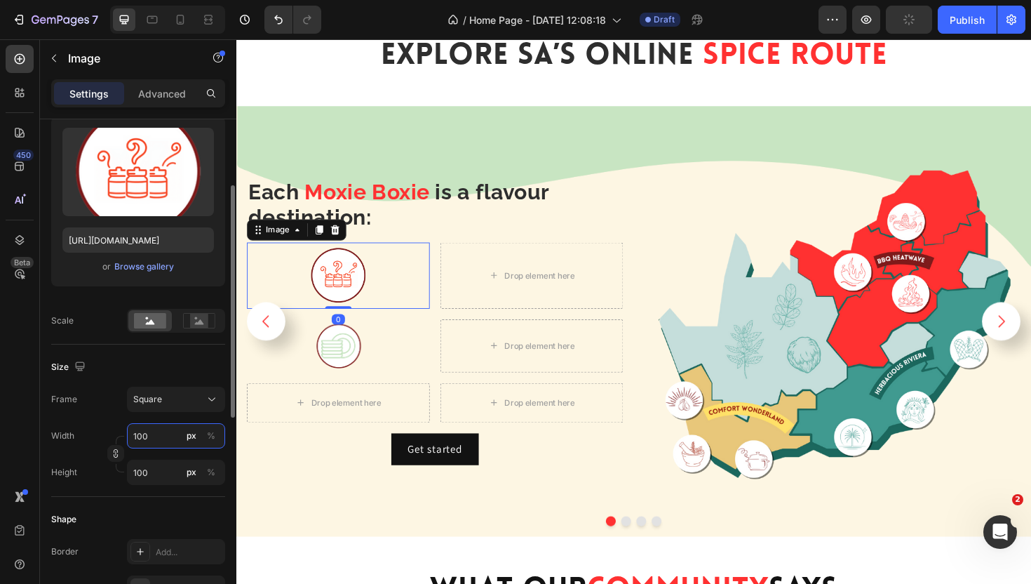
click at [147, 434] on input "100" at bounding box center [176, 435] width 98 height 25
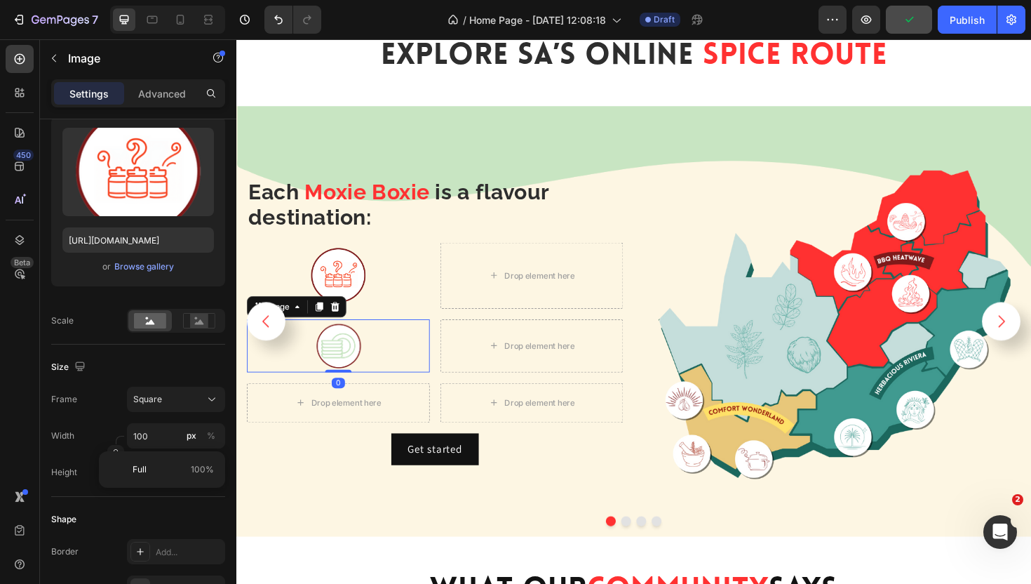
click at [375, 365] on div at bounding box center [345, 364] width 194 height 56
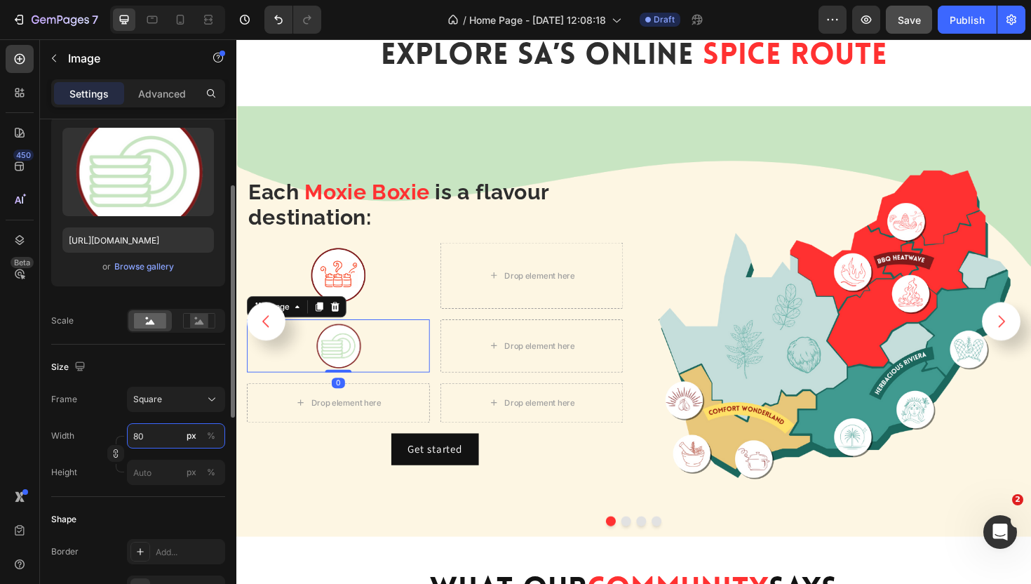
click at [161, 442] on input "80" at bounding box center [176, 435] width 98 height 25
type input "1"
type input "10"
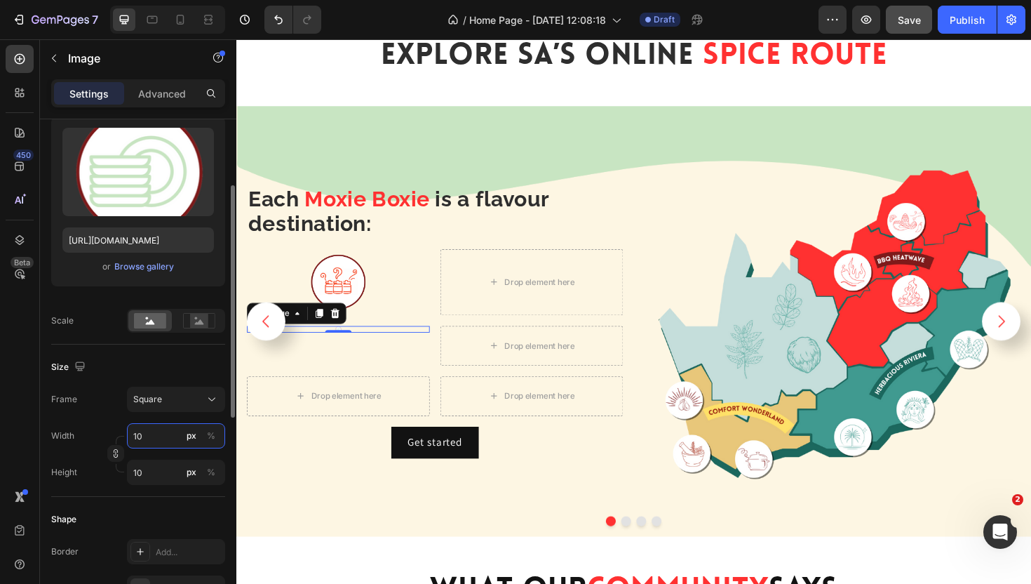
type input "100"
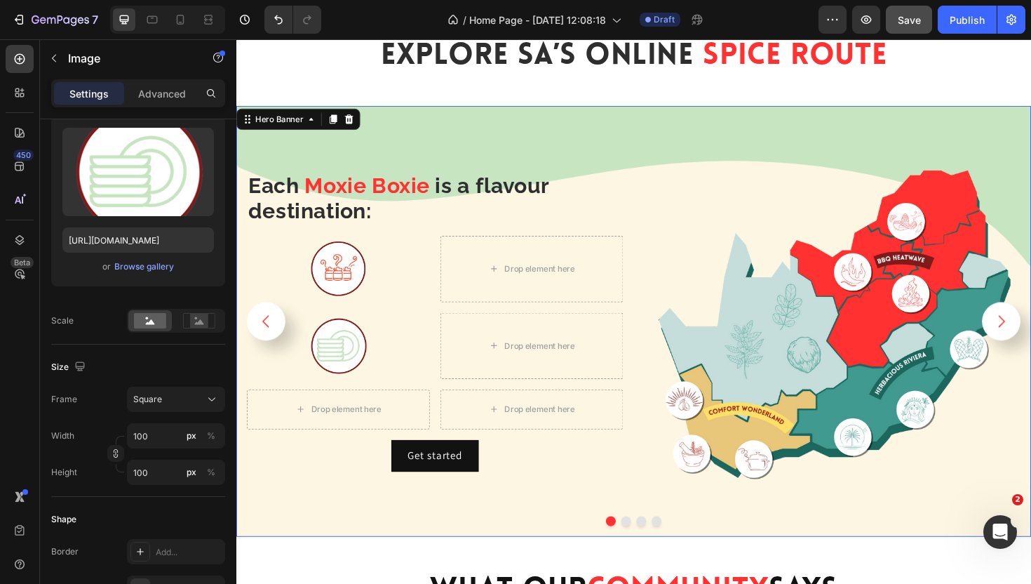
click at [632, 324] on div "Each Moxie Boxie is a flavour destination: Heading Image Drop element here Row …" at bounding box center [447, 338] width 399 height 399
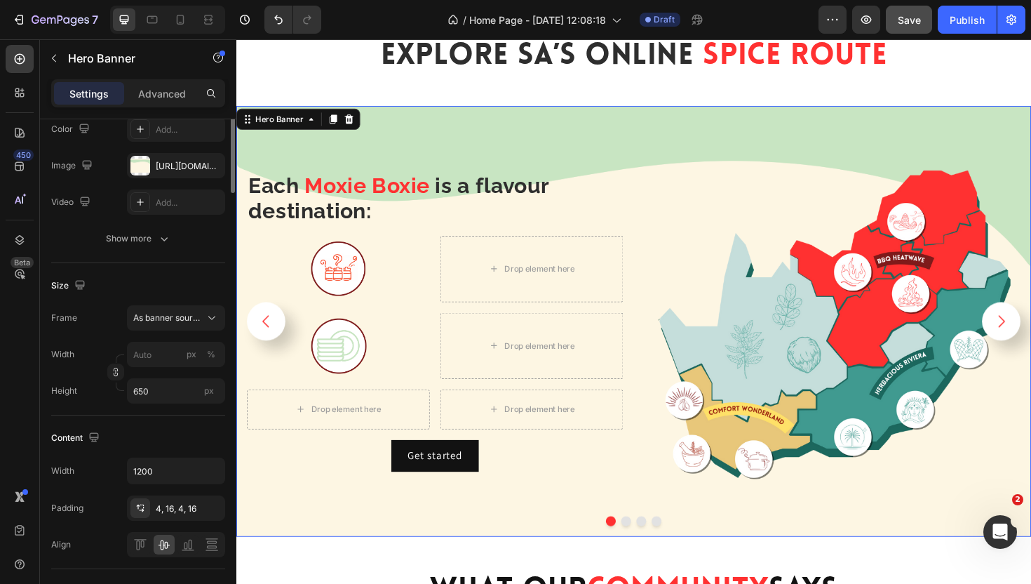
scroll to position [0, 0]
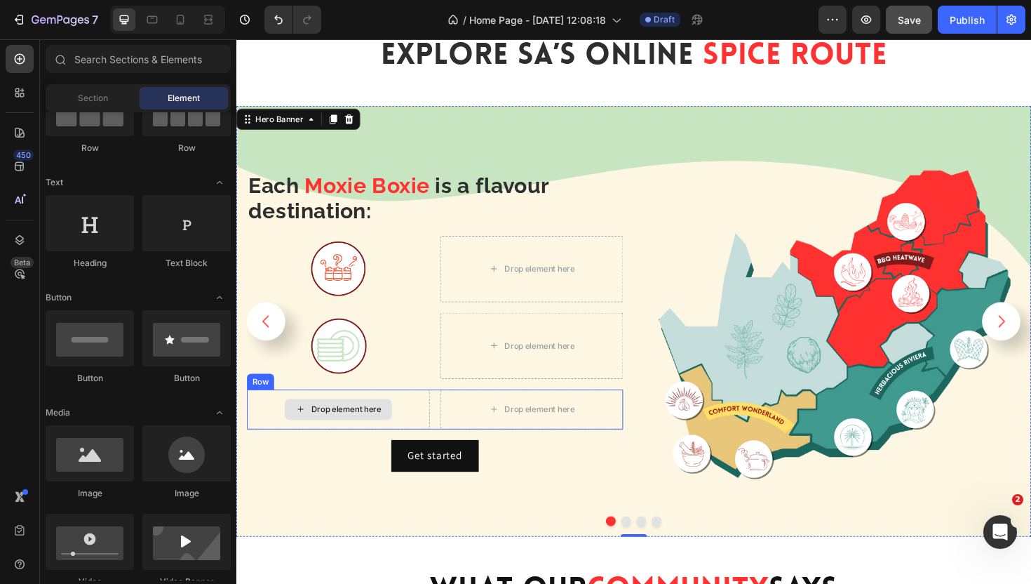
click at [333, 436] on div "Drop element here" at bounding box center [353, 431] width 74 height 11
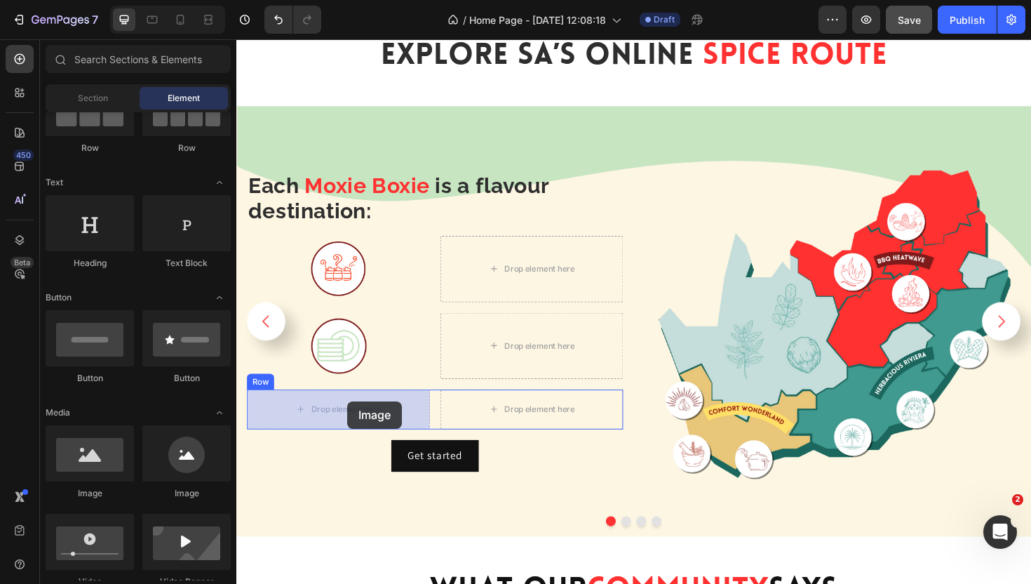
drag, startPoint x: 407, startPoint y: 509, endPoint x: 354, endPoint y: 422, distance: 101.4
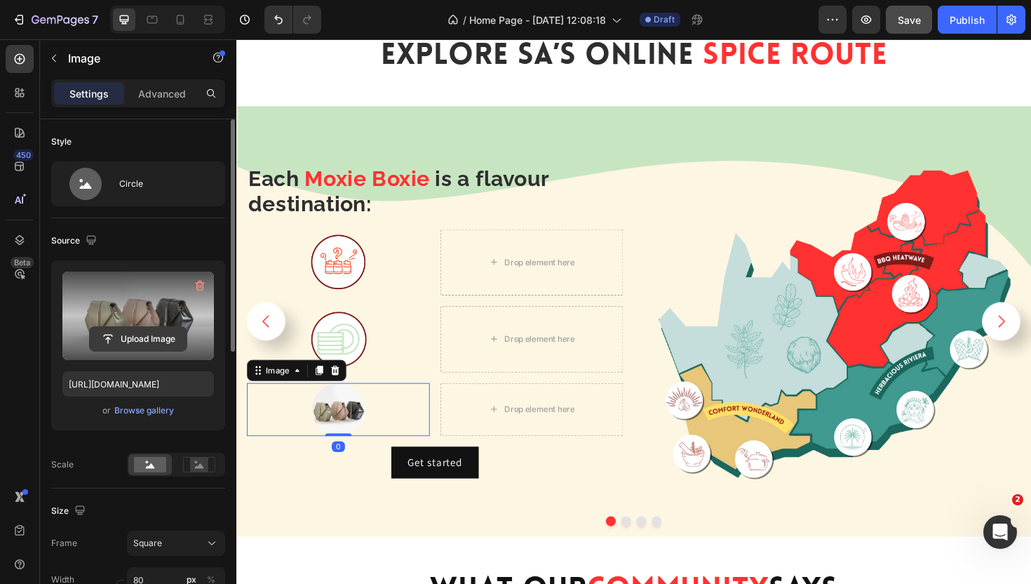
click at [158, 339] on input "file" at bounding box center [138, 339] width 97 height 24
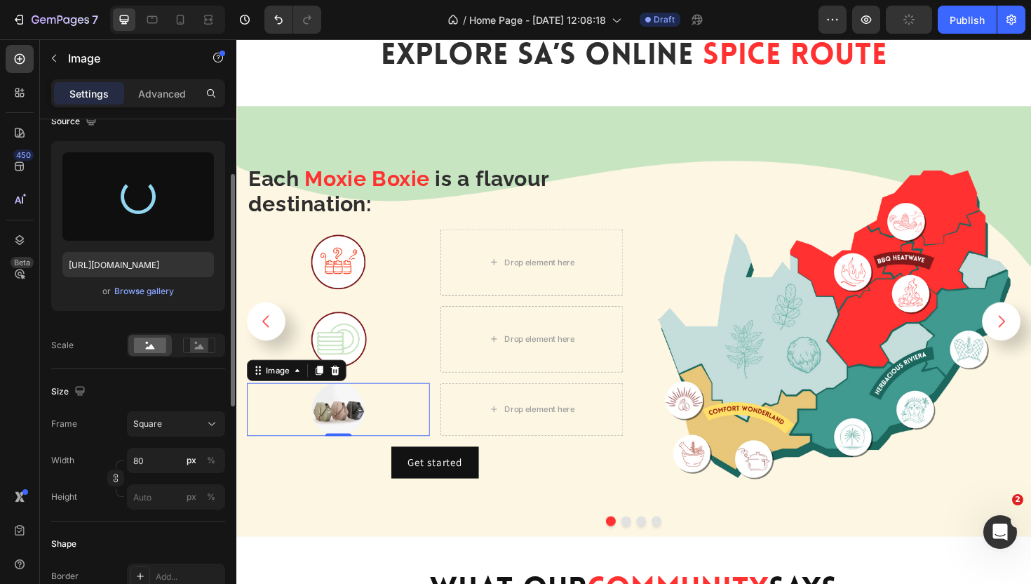
scroll to position [121, 0]
type input "[URL][DOMAIN_NAME]"
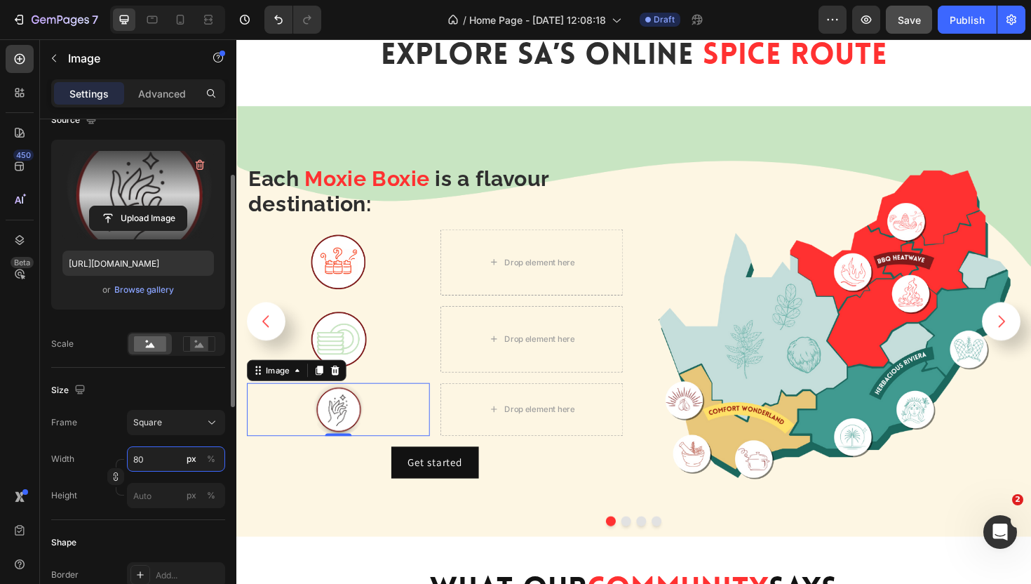
click at [161, 455] on input "80" at bounding box center [176, 458] width 98 height 25
type input "21"
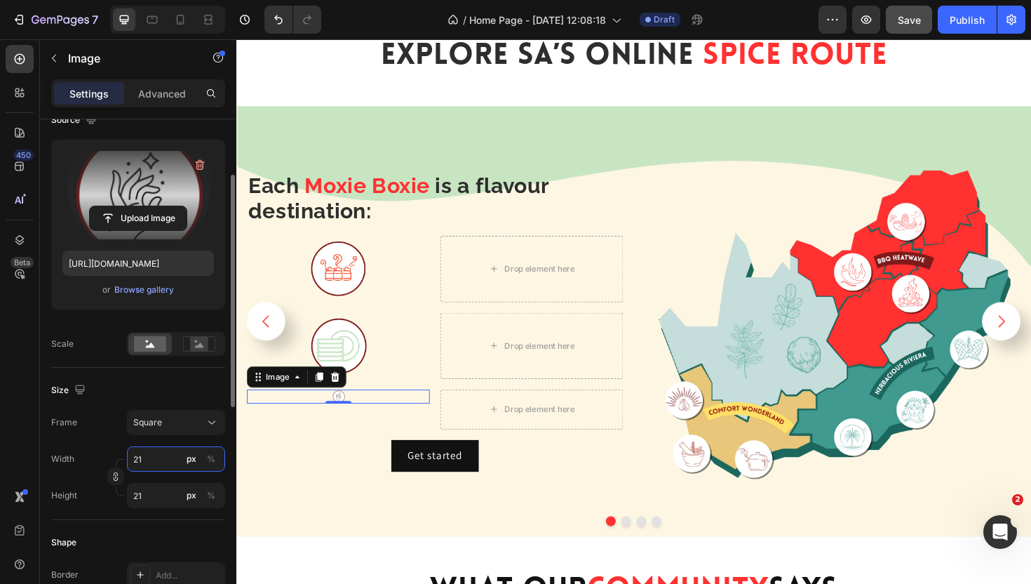
type input "2"
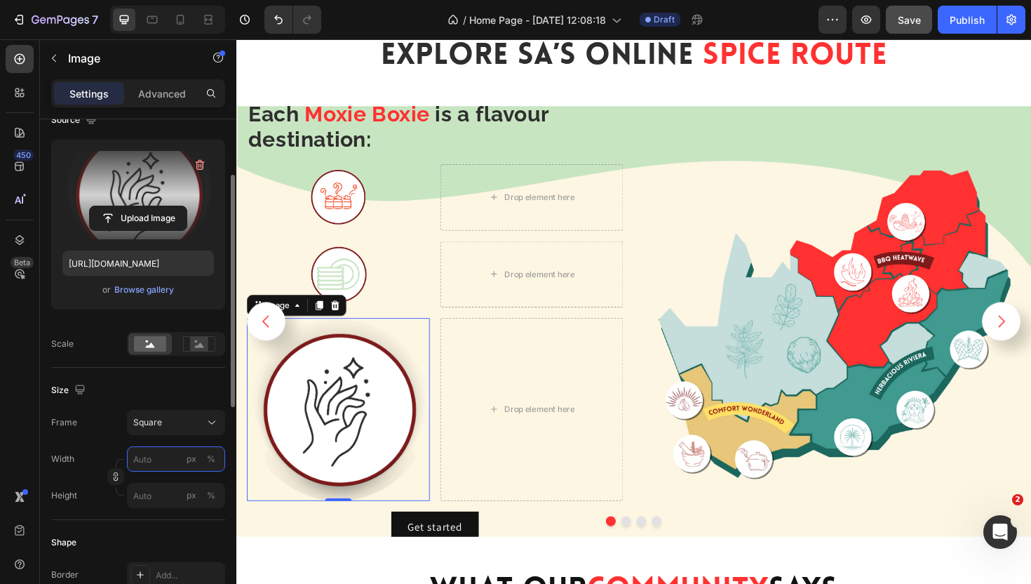
type input "1"
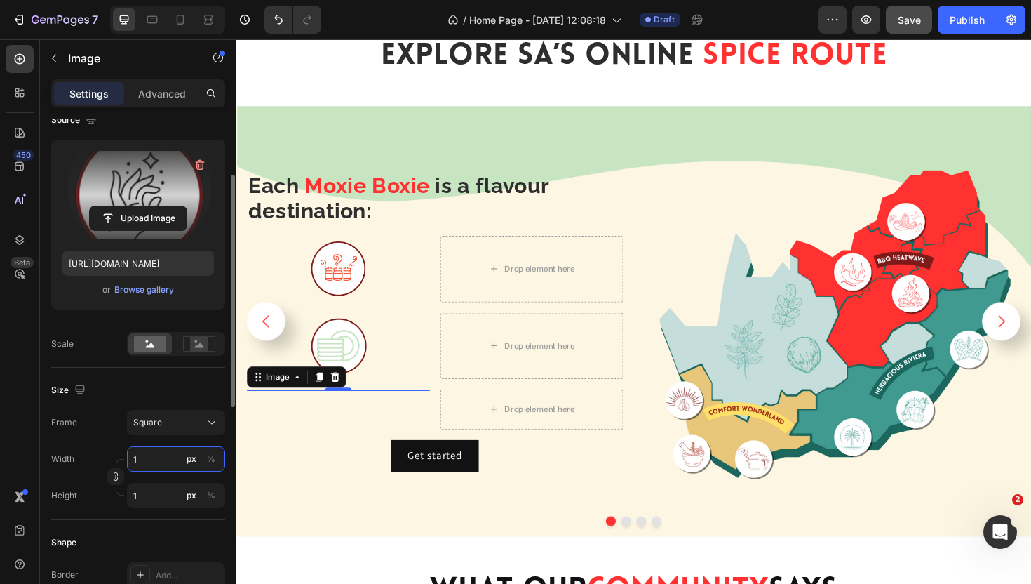
type input "10"
type input "100"
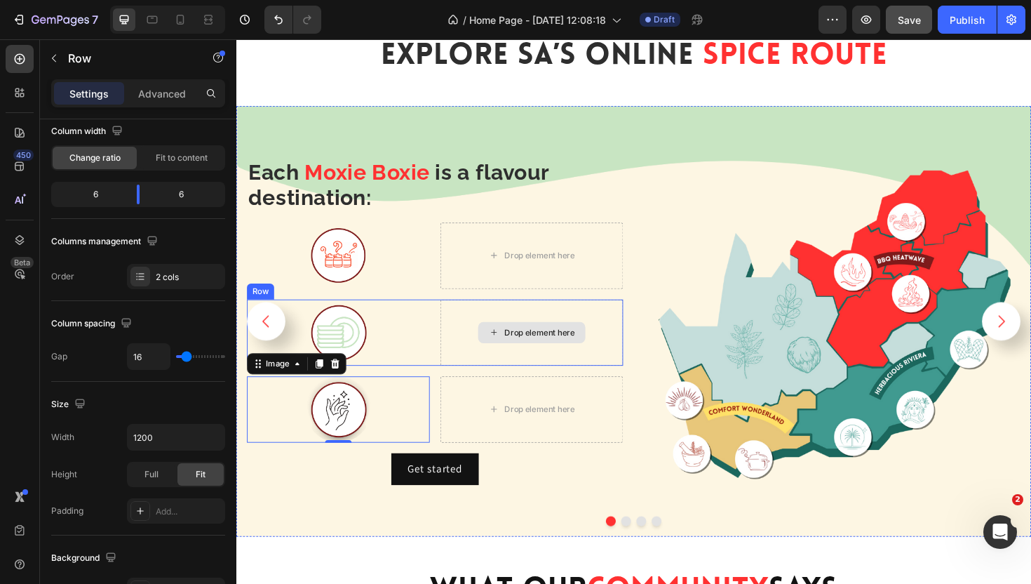
click at [528, 337] on div "Drop element here" at bounding box center [550, 350] width 194 height 70
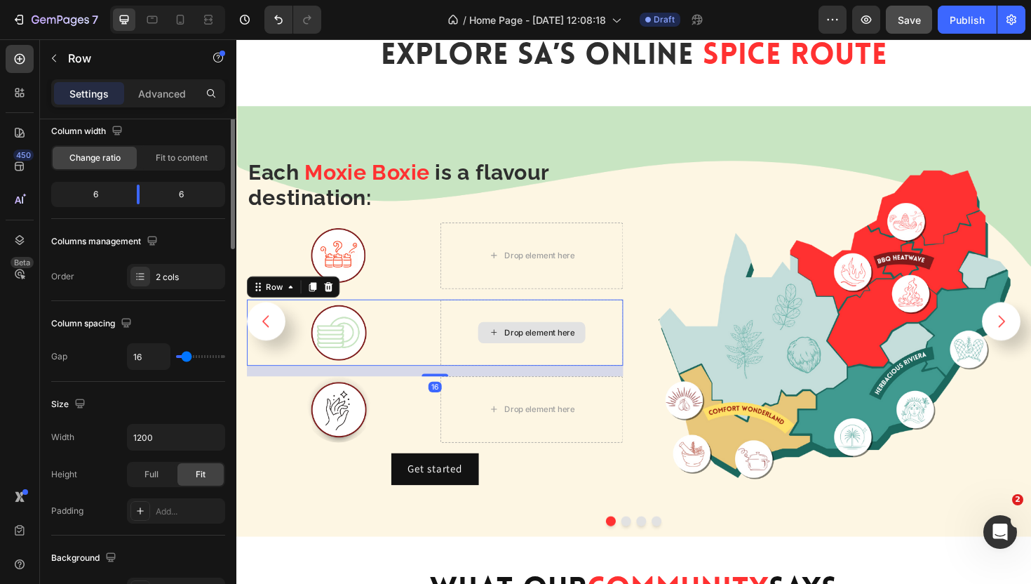
scroll to position [0, 0]
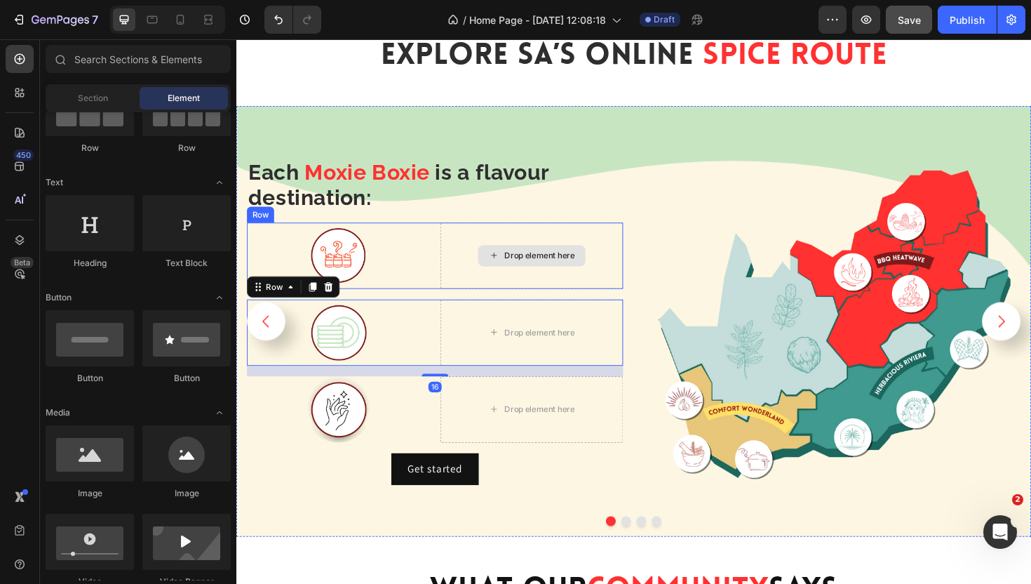
click at [523, 262] on div "Drop element here" at bounding box center [550, 268] width 114 height 22
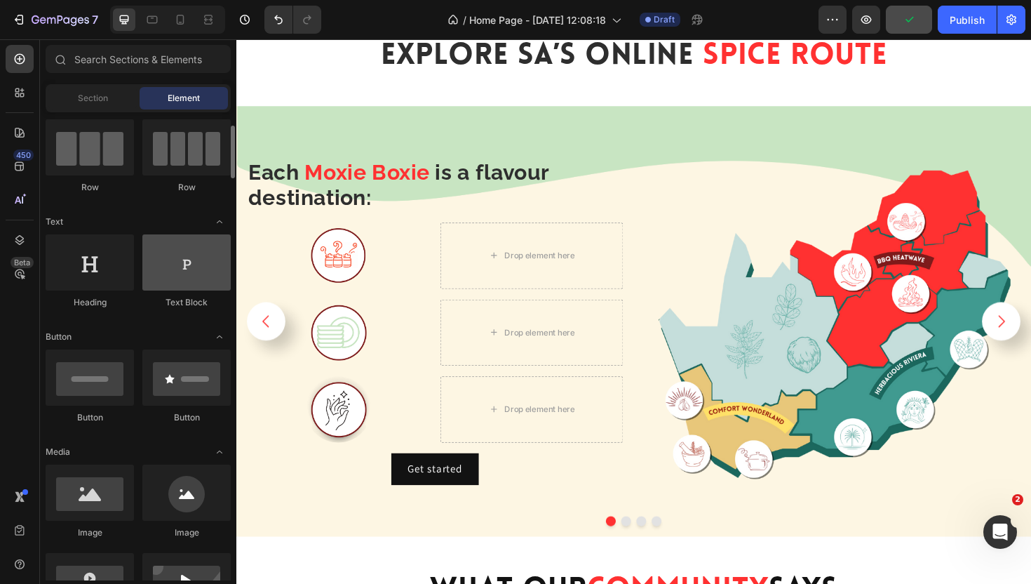
scroll to position [113, 0]
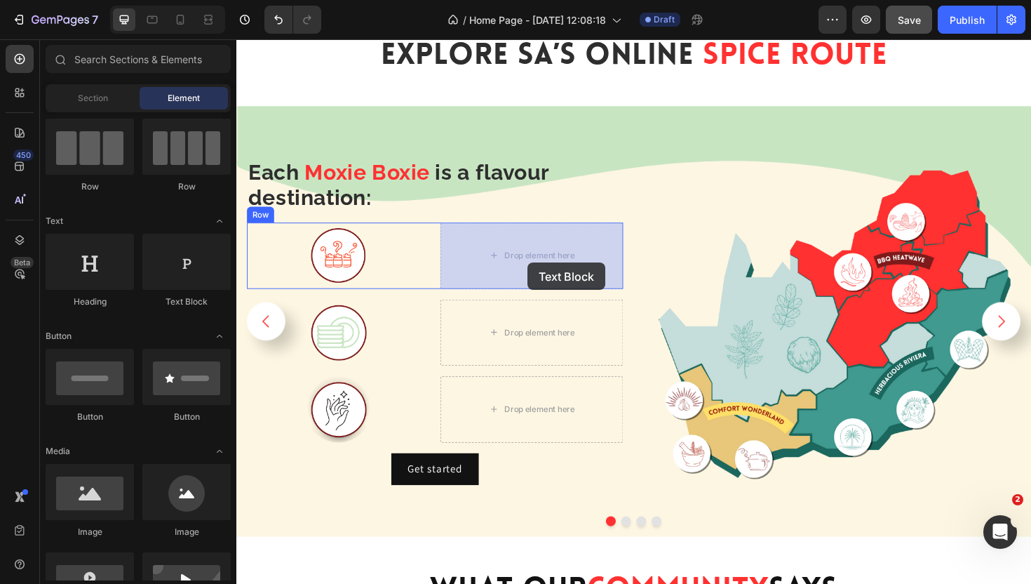
drag, startPoint x: 409, startPoint y: 307, endPoint x: 545, endPoint y: 276, distance: 139.6
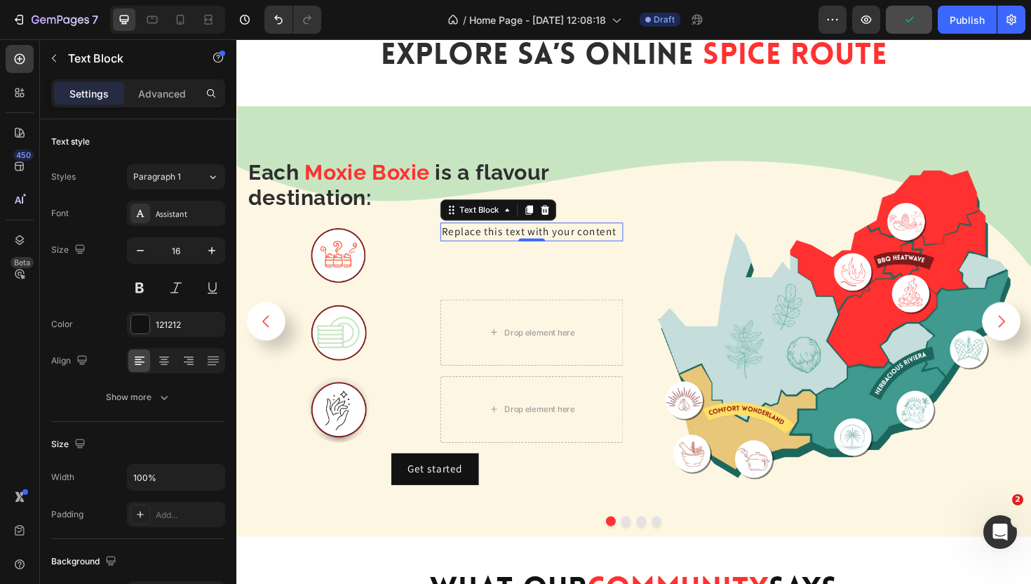
click at [479, 245] on div "Replace this text with your content" at bounding box center [550, 244] width 194 height 20
click at [479, 245] on p "Replace this text with your content" at bounding box center [549, 243] width 191 height 17
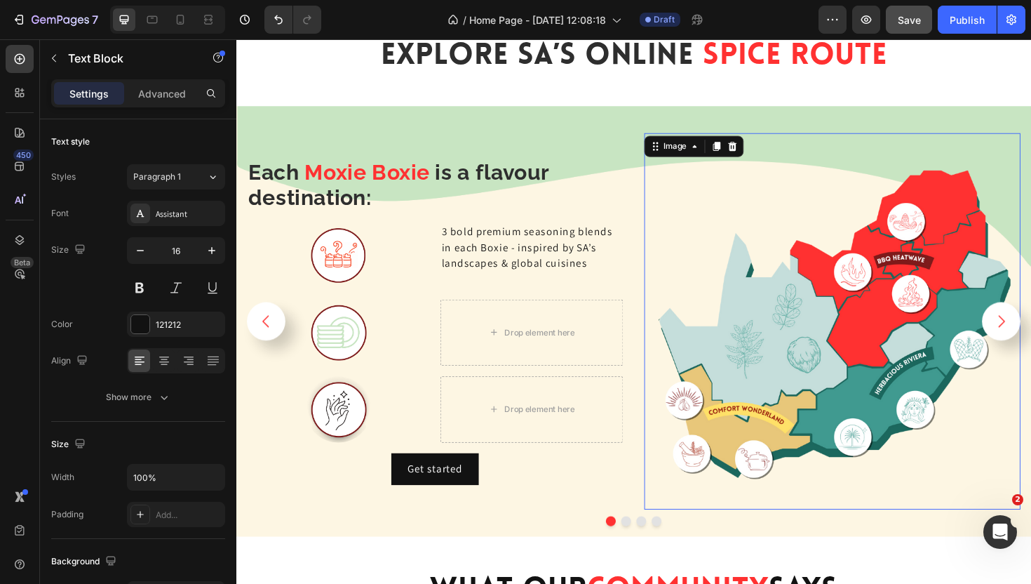
click at [815, 210] on img at bounding box center [868, 338] width 399 height 399
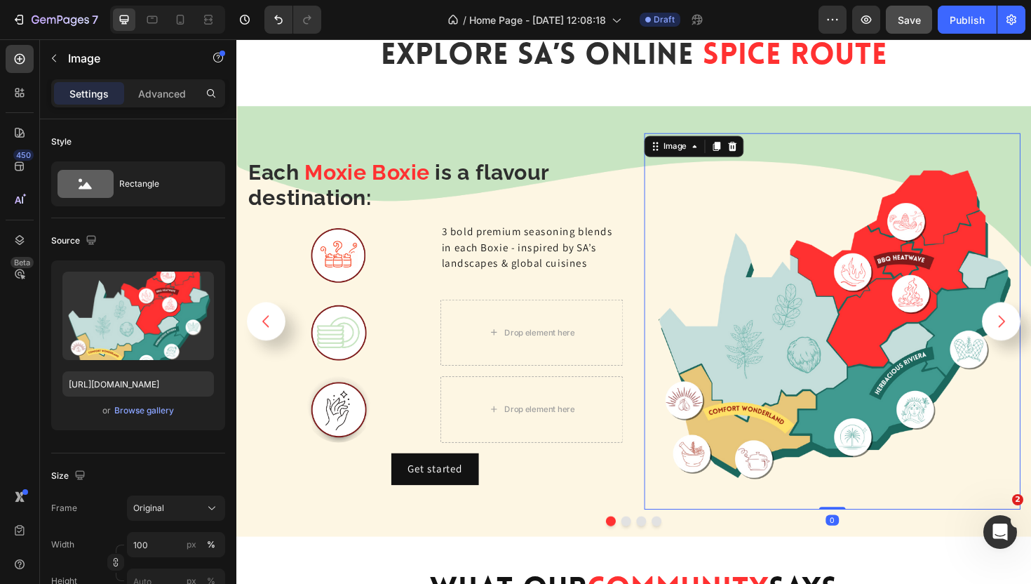
click at [669, 199] on img at bounding box center [868, 338] width 399 height 399
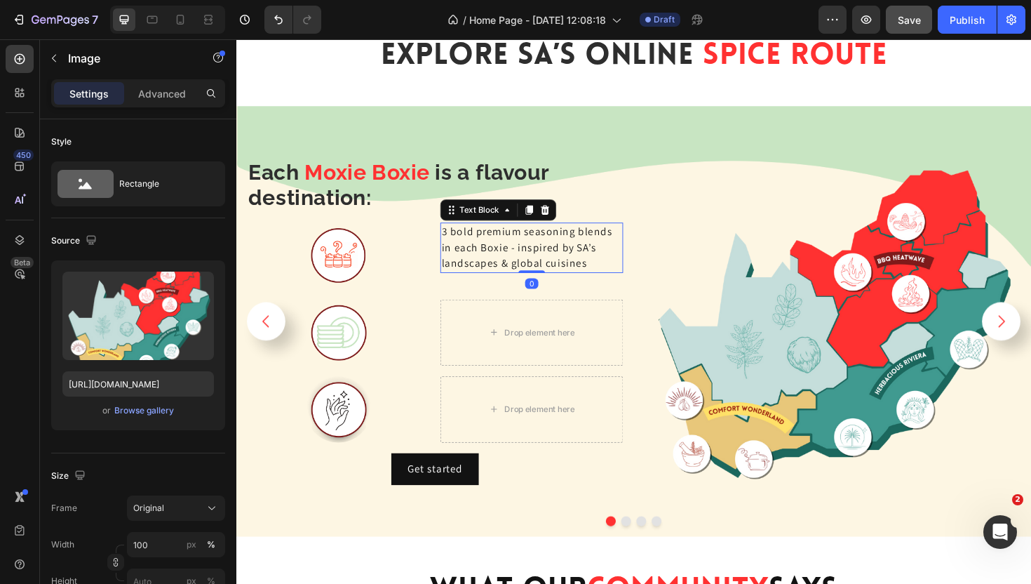
click at [567, 273] on p "3 bold premium seasoning blends in each Boxie - inspired by SA’s landscapes & g…" at bounding box center [549, 260] width 191 height 51
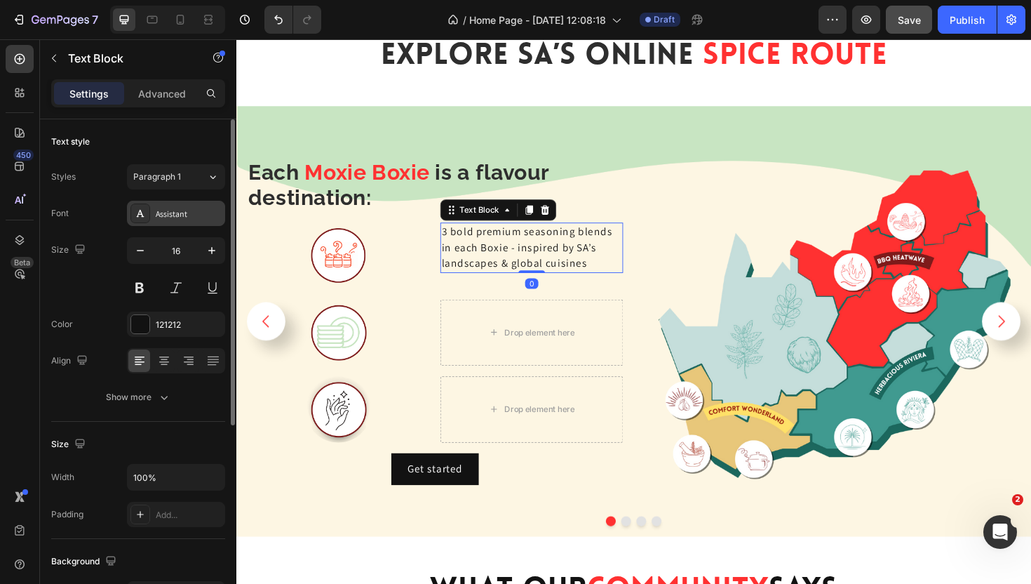
click at [178, 214] on div "Assistant" at bounding box center [189, 214] width 66 height 13
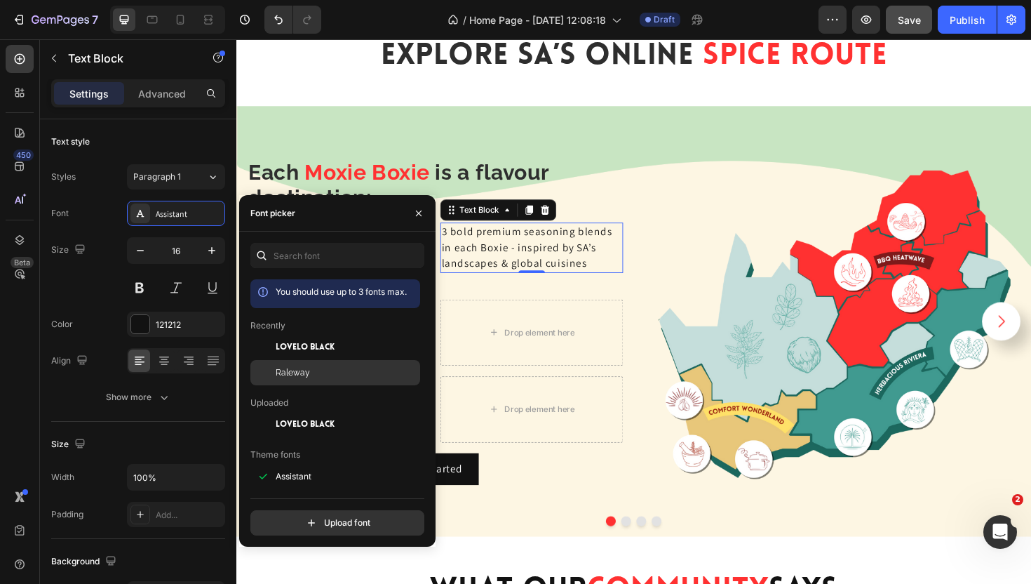
click at [335, 367] on div "Raleway" at bounding box center [347, 372] width 142 height 13
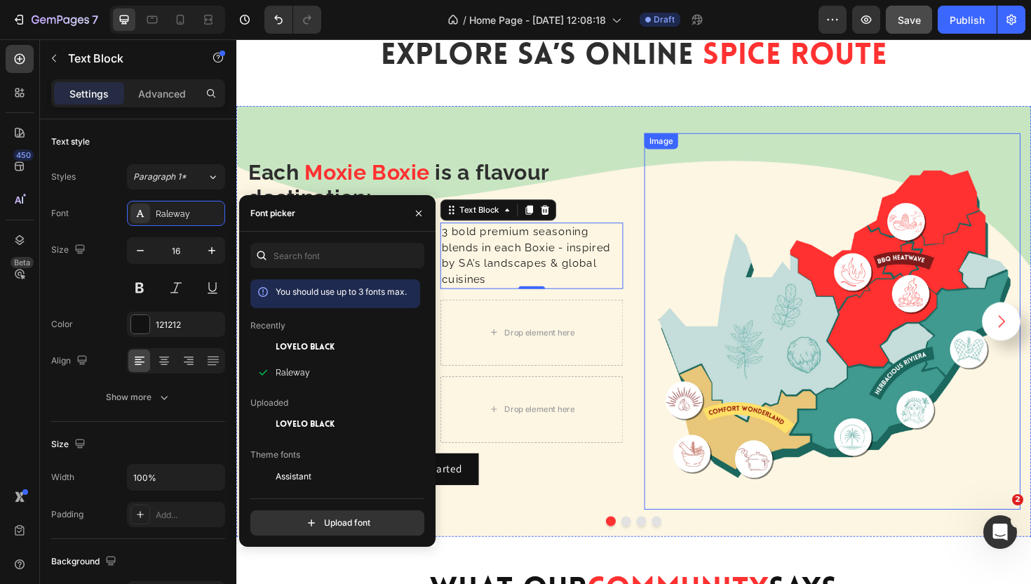
click at [689, 261] on img at bounding box center [868, 338] width 399 height 399
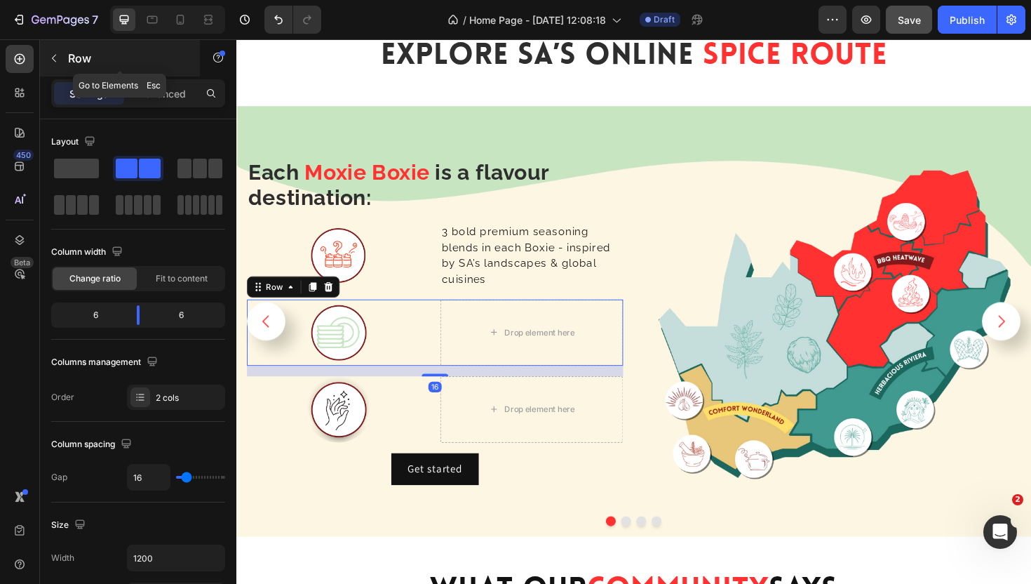
click at [58, 58] on icon "button" at bounding box center [53, 58] width 11 height 11
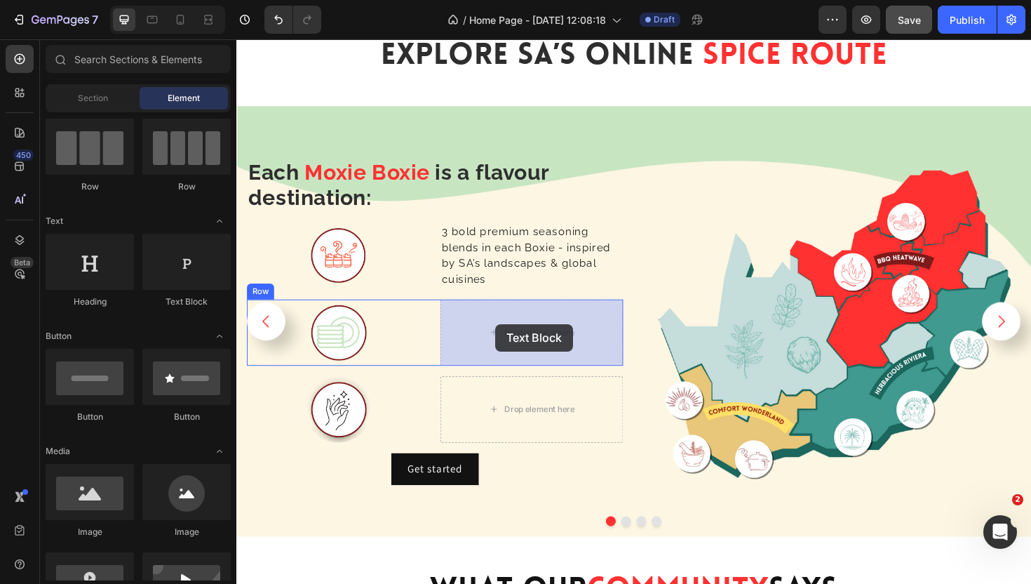
drag, startPoint x: 417, startPoint y: 306, endPoint x: 511, endPoint y: 341, distance: 100.3
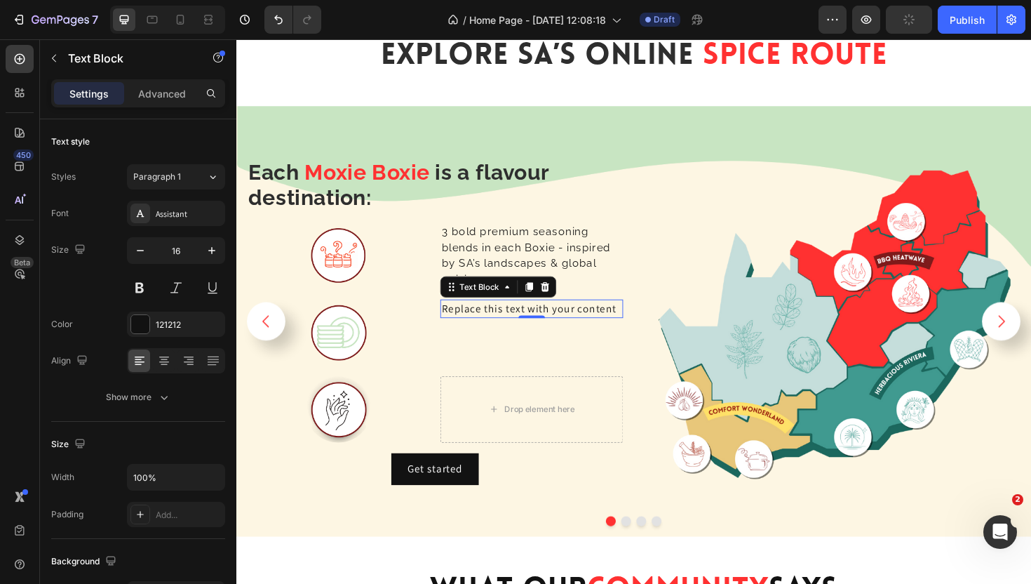
click at [499, 323] on div "Replace this text with your content" at bounding box center [550, 325] width 194 height 20
click at [498, 323] on p "Replace this text with your content" at bounding box center [549, 324] width 191 height 17
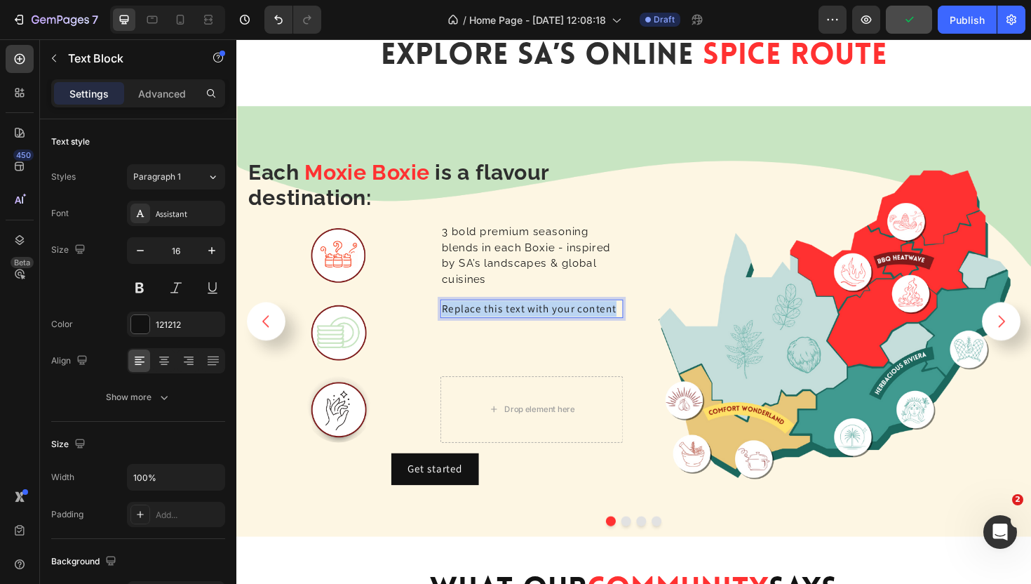
click at [498, 323] on p "Replace this text with your content" at bounding box center [549, 324] width 191 height 17
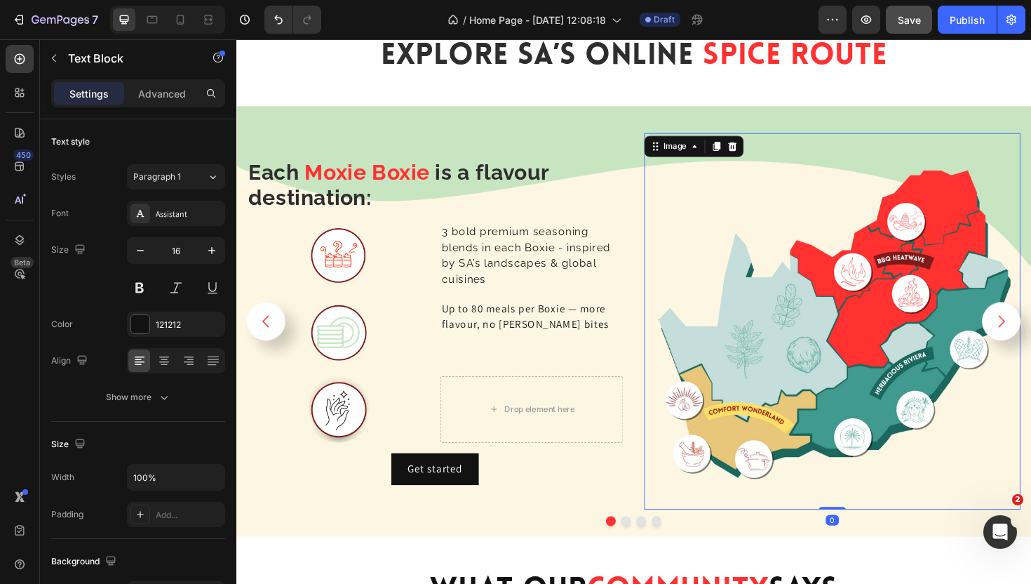
click at [712, 274] on img at bounding box center [868, 338] width 399 height 399
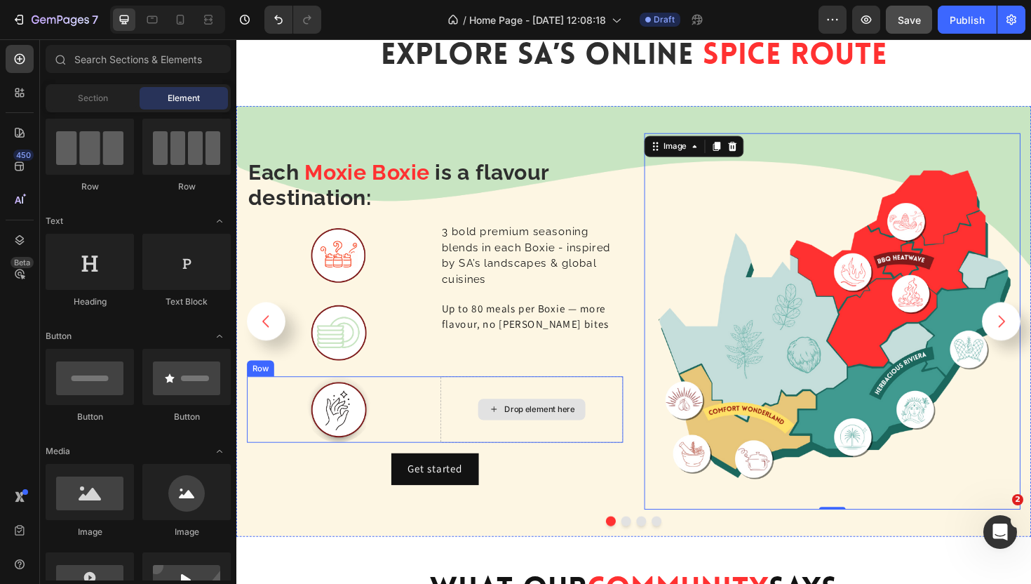
click at [510, 430] on icon at bounding box center [509, 431] width 11 height 12
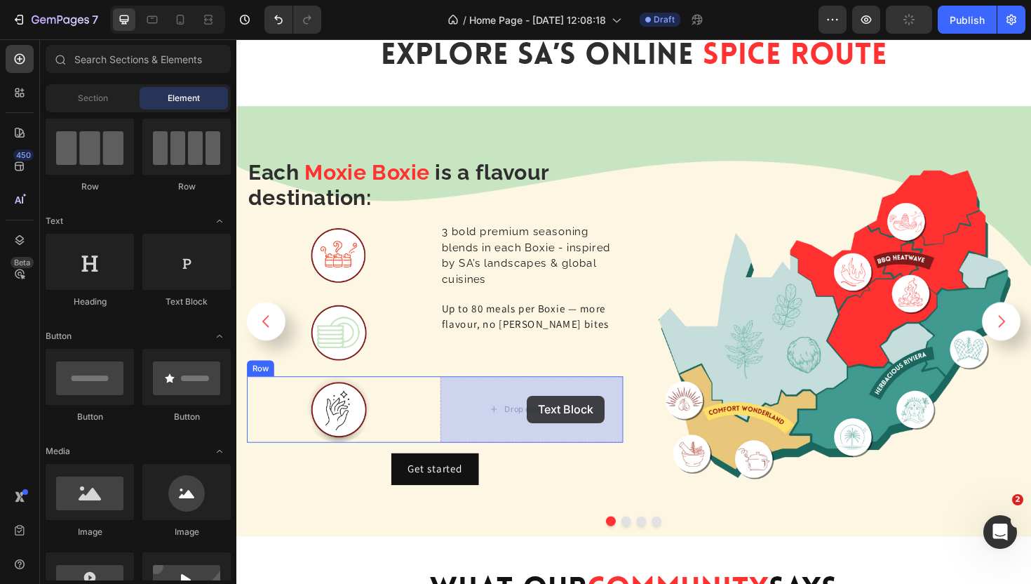
drag, startPoint x: 422, startPoint y: 293, endPoint x: 544, endPoint y: 417, distance: 174.1
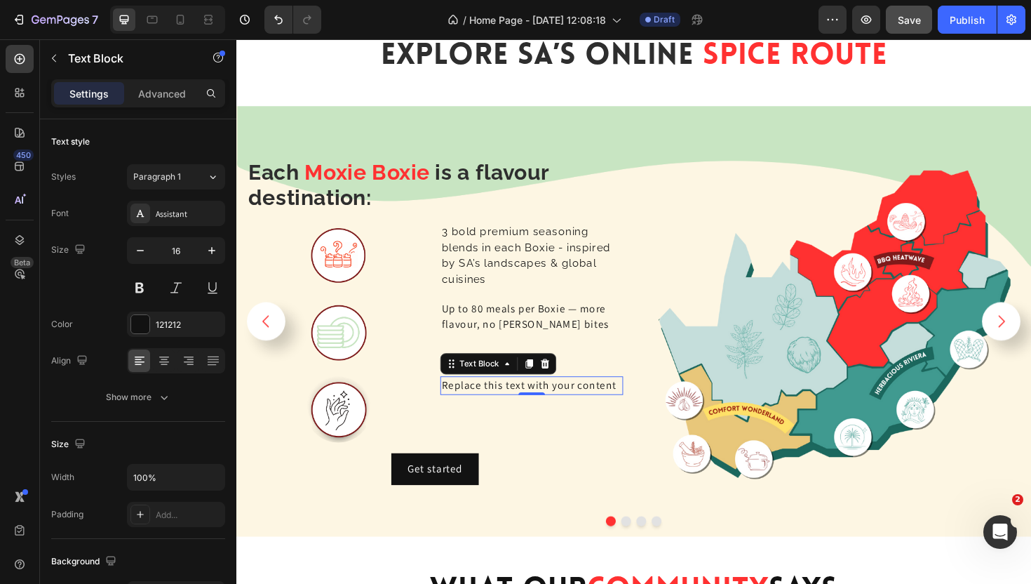
click at [527, 407] on div "Replace this text with your content" at bounding box center [550, 406] width 194 height 20
click at [527, 407] on p "Replace this text with your content" at bounding box center [549, 406] width 191 height 17
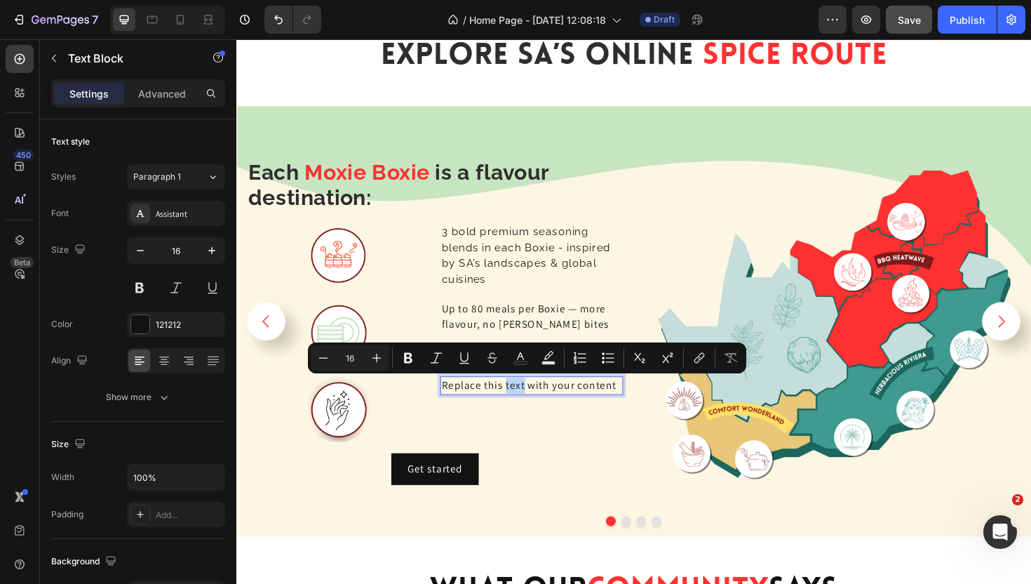
click at [527, 407] on p "Replace this text with your content" at bounding box center [549, 406] width 191 height 17
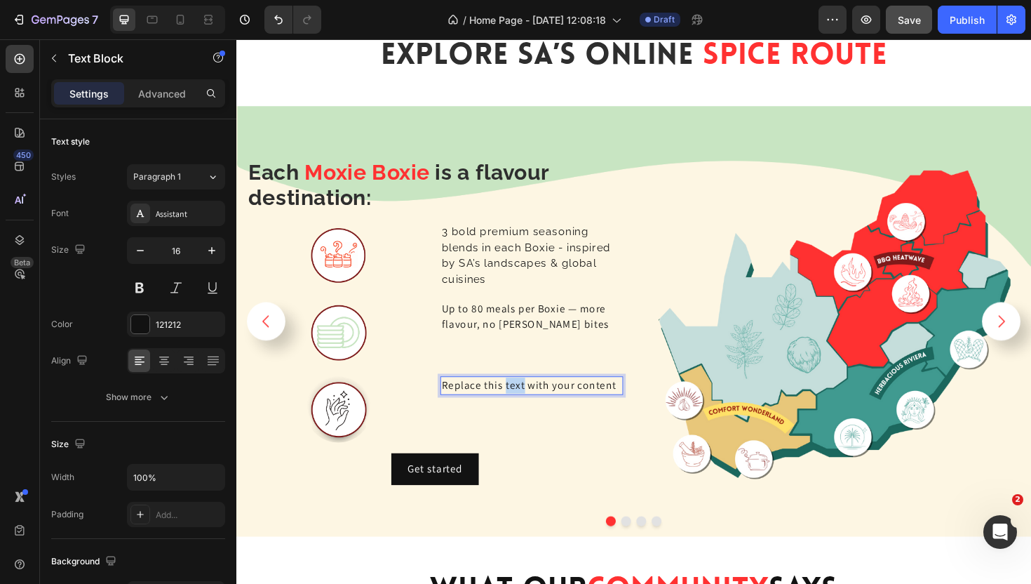
click at [527, 408] on p "Replace this text with your content" at bounding box center [549, 406] width 191 height 17
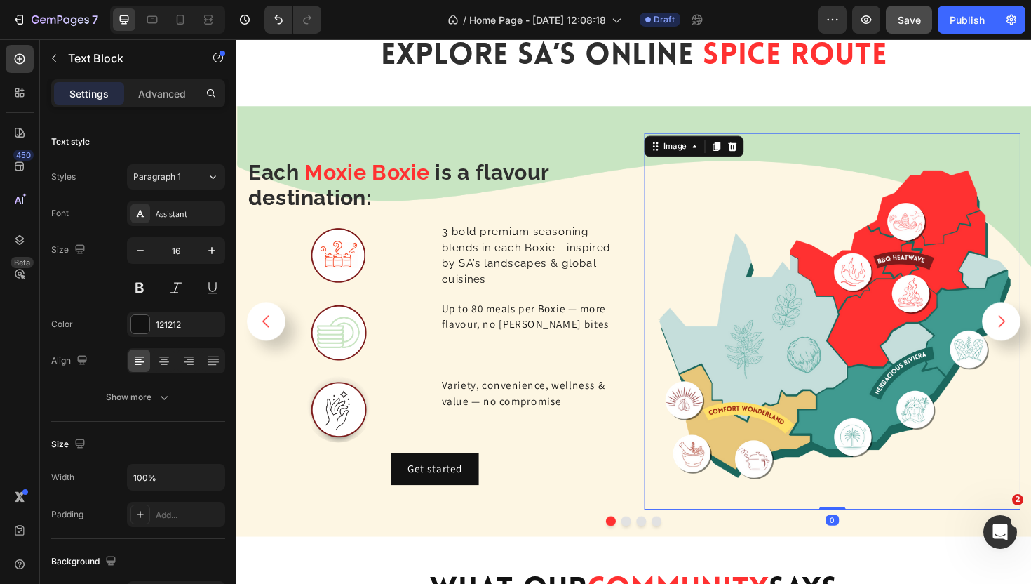
click at [725, 258] on img at bounding box center [868, 338] width 399 height 399
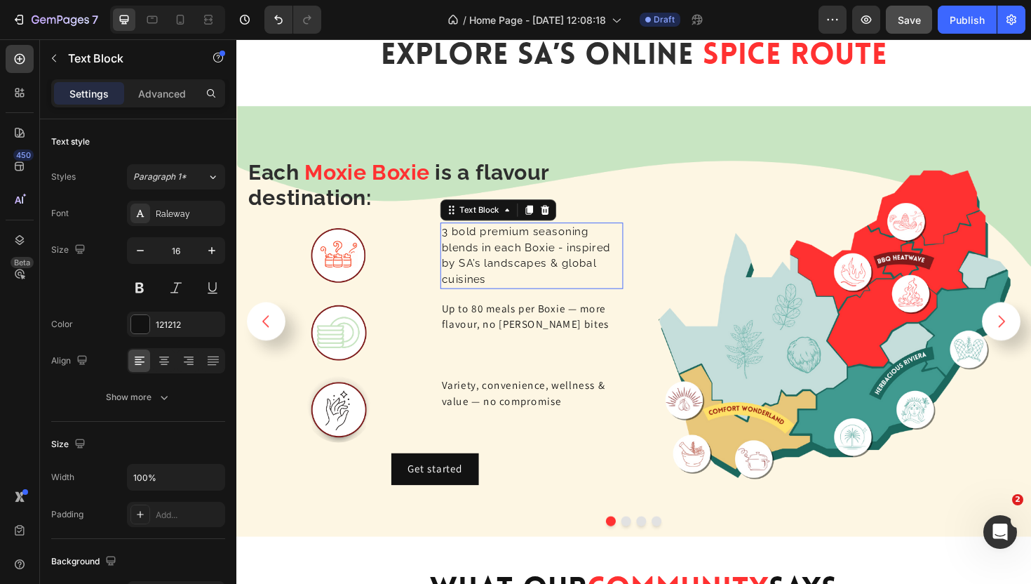
click at [537, 239] on p "3 bold premium seasoning blends in each Boxie - inspired by SA’s landscapes & g…" at bounding box center [549, 268] width 191 height 67
click at [513, 337] on p "Up to 80 meals per Boxie — more flavour, no [PERSON_NAME] bites" at bounding box center [549, 333] width 191 height 34
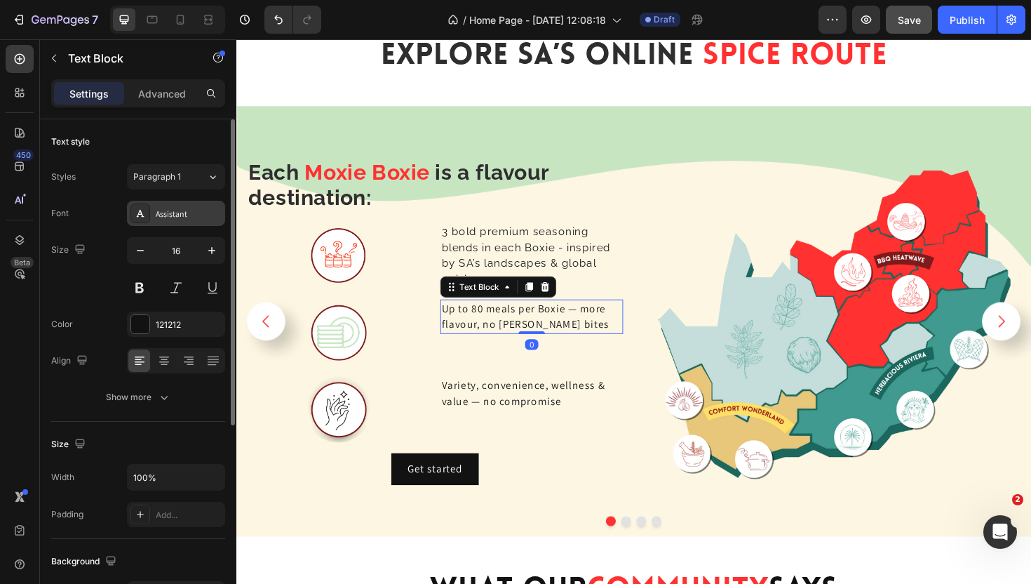
click at [175, 214] on div "Assistant" at bounding box center [189, 214] width 66 height 13
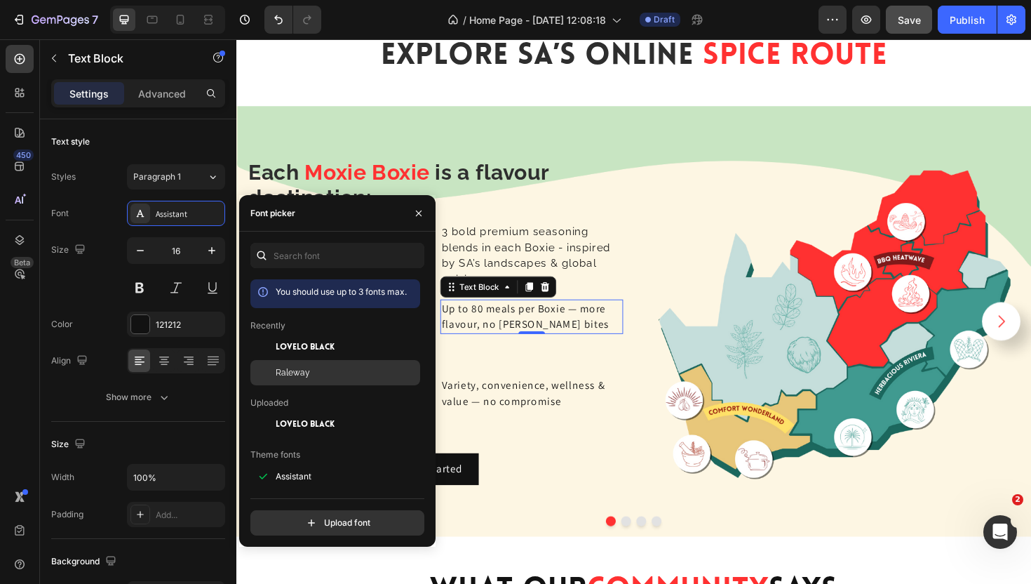
click at [293, 366] on span "Raleway" at bounding box center [293, 372] width 34 height 13
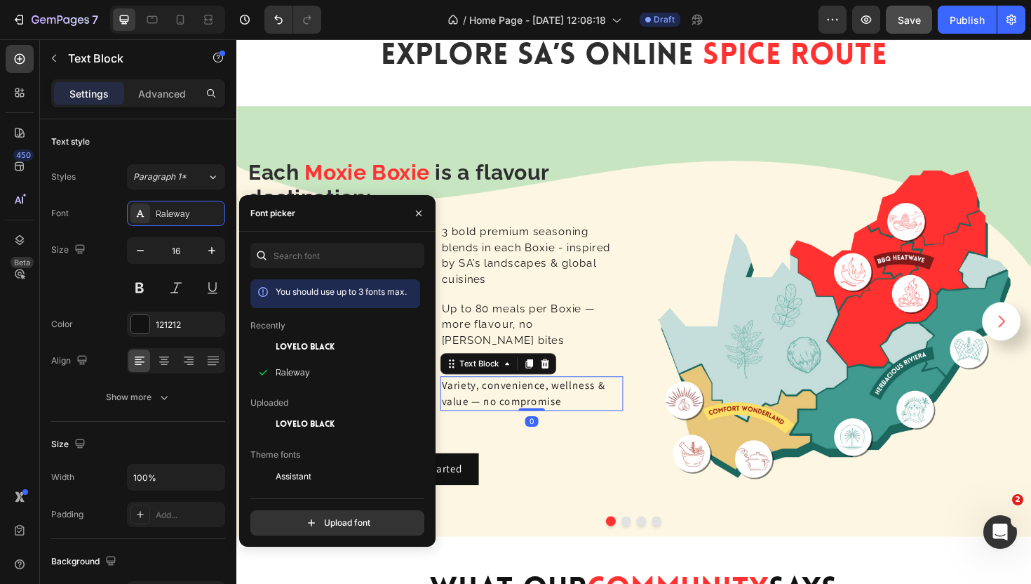
click at [516, 399] on p "Variety, convenience, wellness & value — no compromise" at bounding box center [549, 415] width 191 height 34
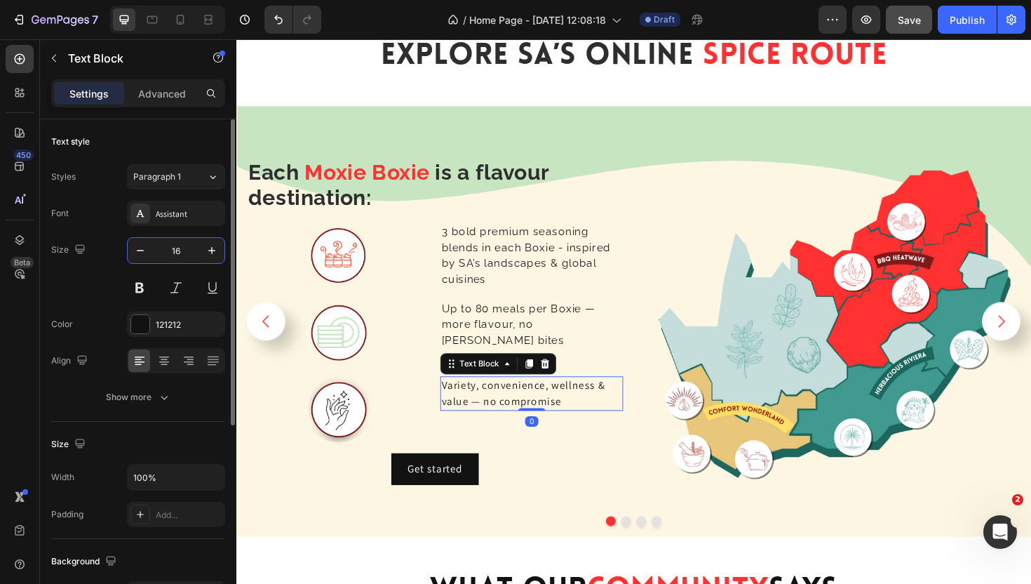
click at [164, 251] on input "16" at bounding box center [176, 250] width 46 height 25
click at [192, 223] on div "Assistant" at bounding box center [176, 213] width 98 height 25
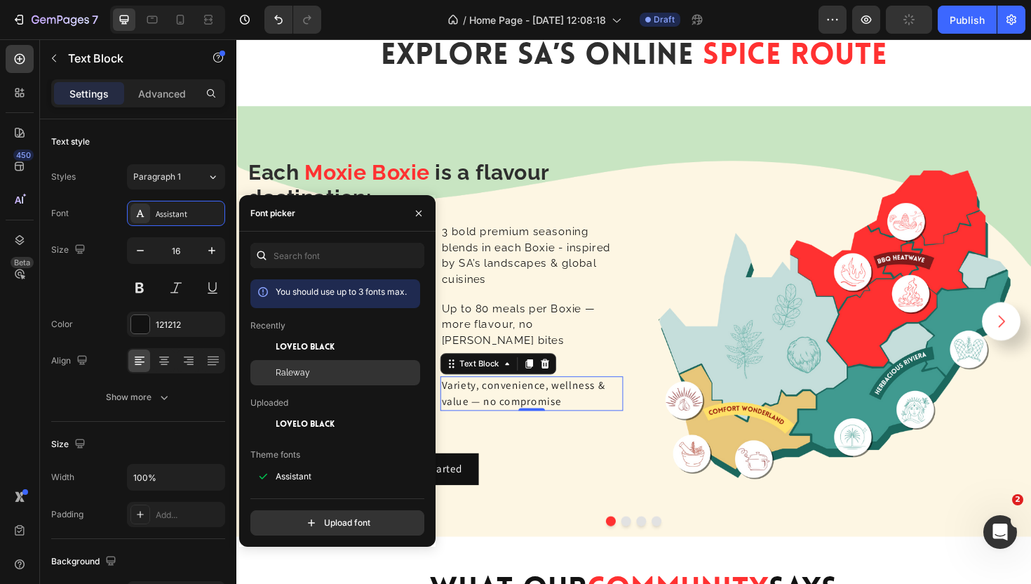
click at [301, 368] on span "Raleway" at bounding box center [293, 372] width 34 height 13
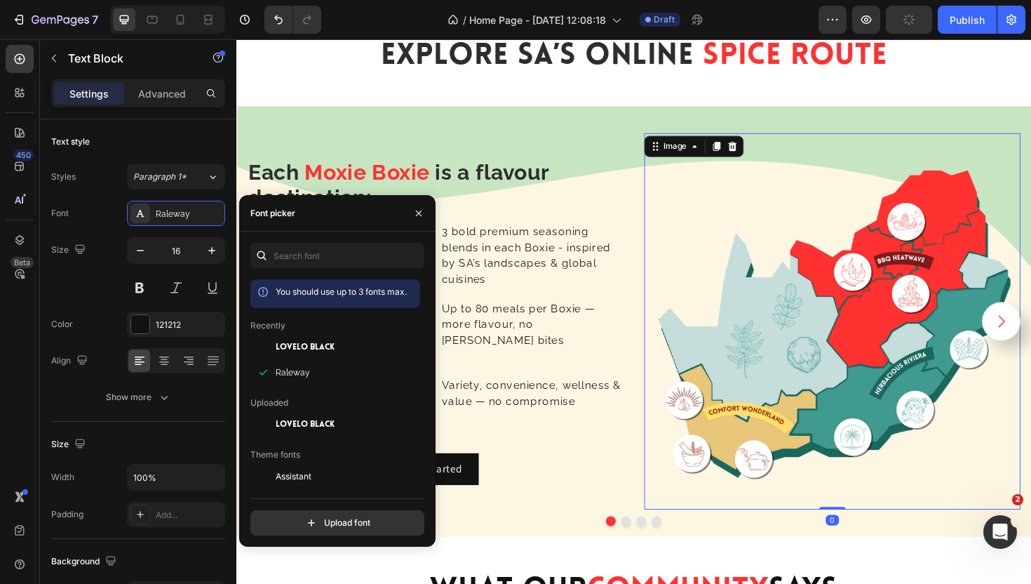
click at [688, 299] on img at bounding box center [868, 338] width 399 height 399
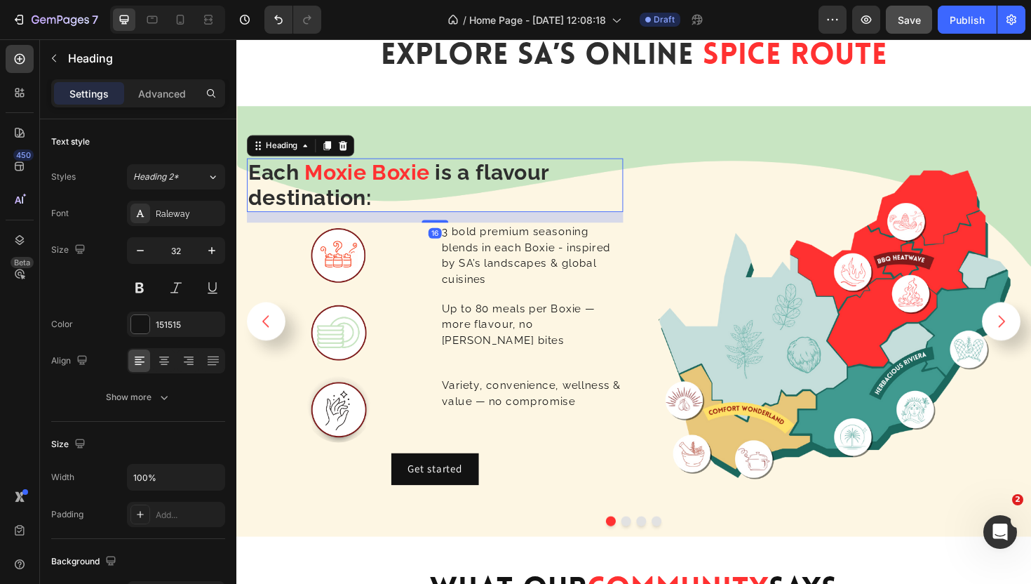
click at [541, 180] on strong "is a flavour destination:" at bounding box center [408, 193] width 318 height 53
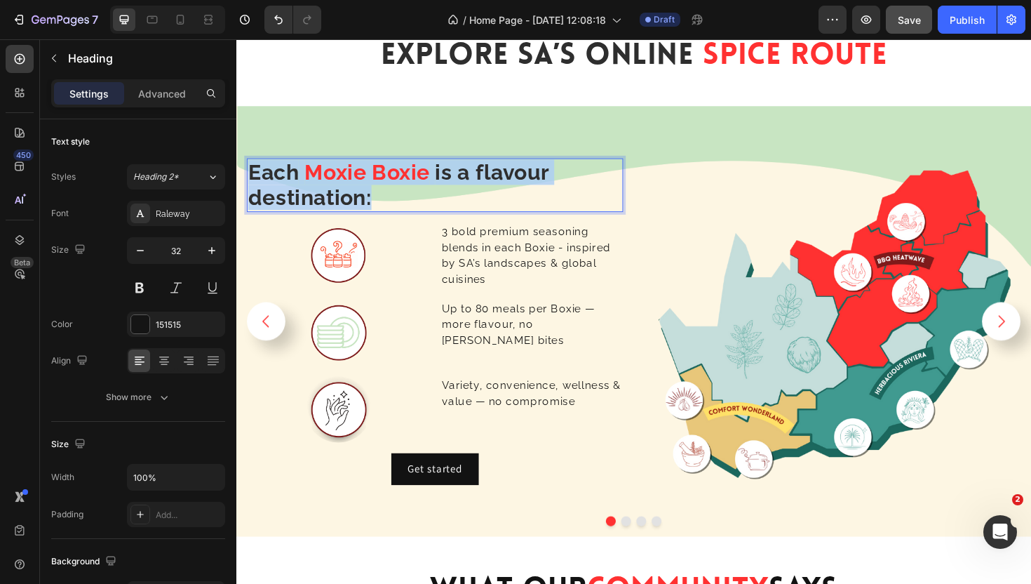
click at [541, 180] on strong "is a flavour destination:" at bounding box center [408, 193] width 318 height 53
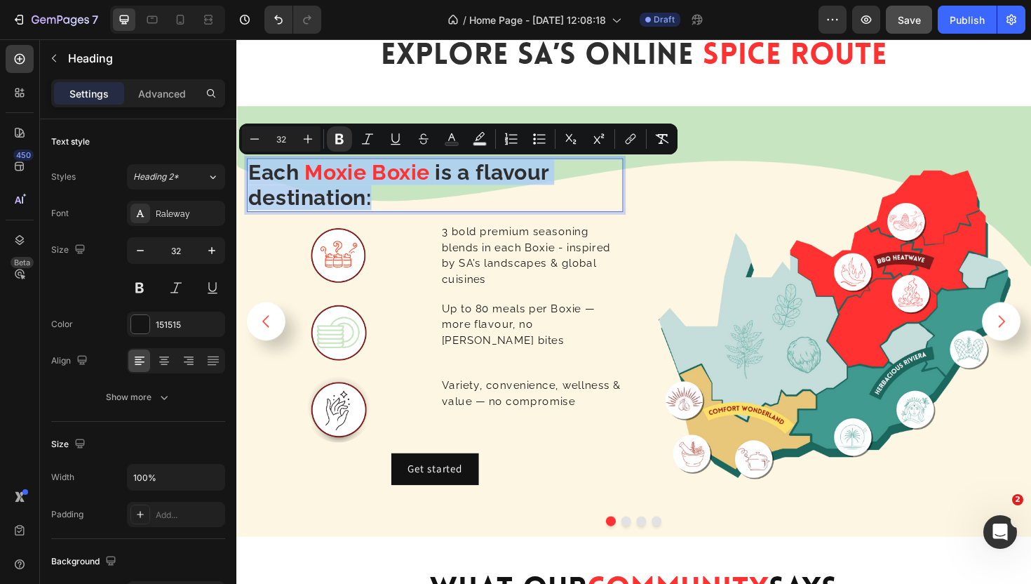
click at [541, 180] on strong "is a flavour destination:" at bounding box center [408, 193] width 318 height 53
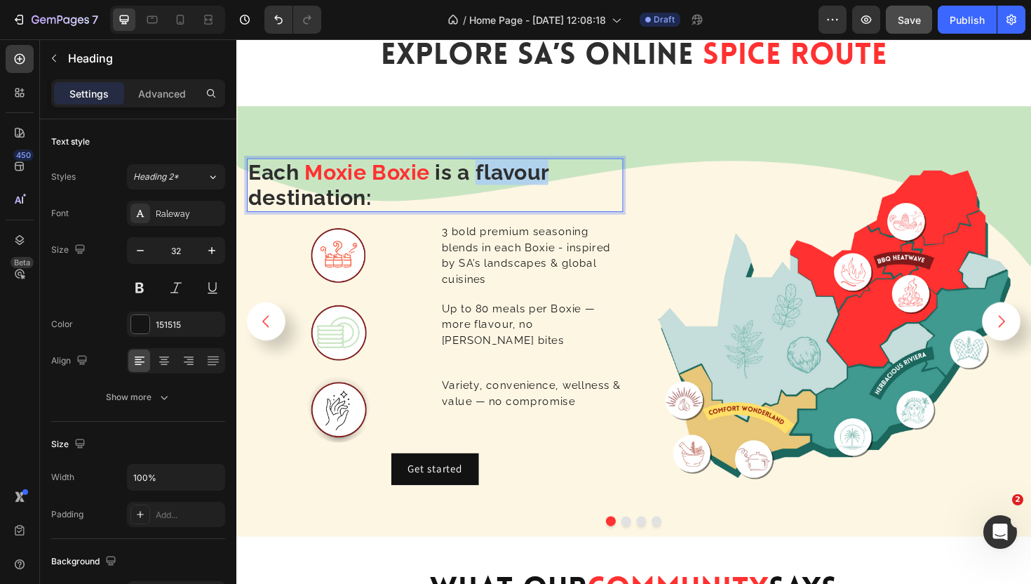
drag, startPoint x: 569, startPoint y: 182, endPoint x: 490, endPoint y: 182, distance: 79.3
click at [490, 182] on strong "is a flavour destination:" at bounding box center [408, 193] width 318 height 53
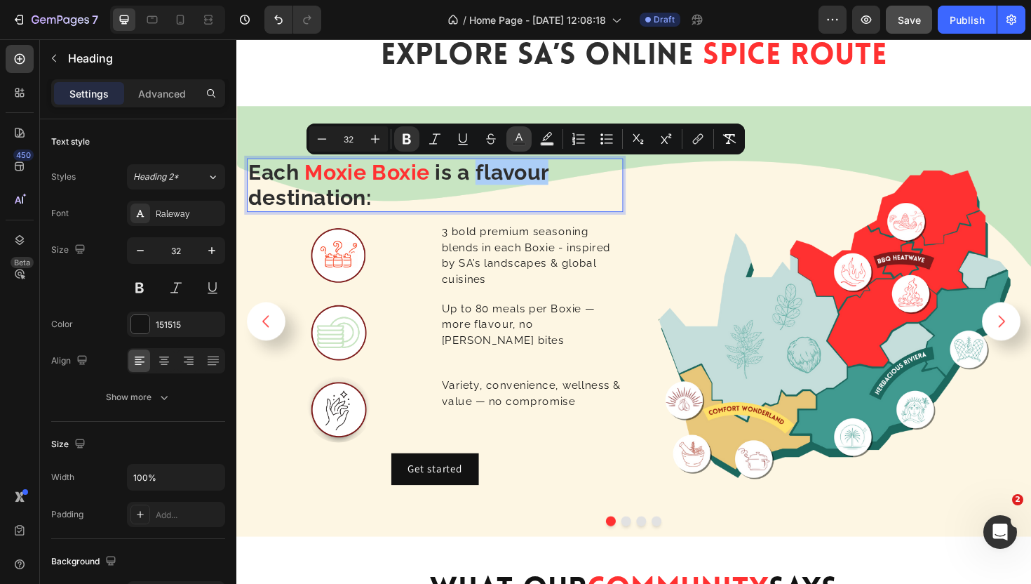
click at [521, 135] on icon "Editor contextual toolbar" at bounding box center [519, 139] width 14 height 14
type input "2E2E2E"
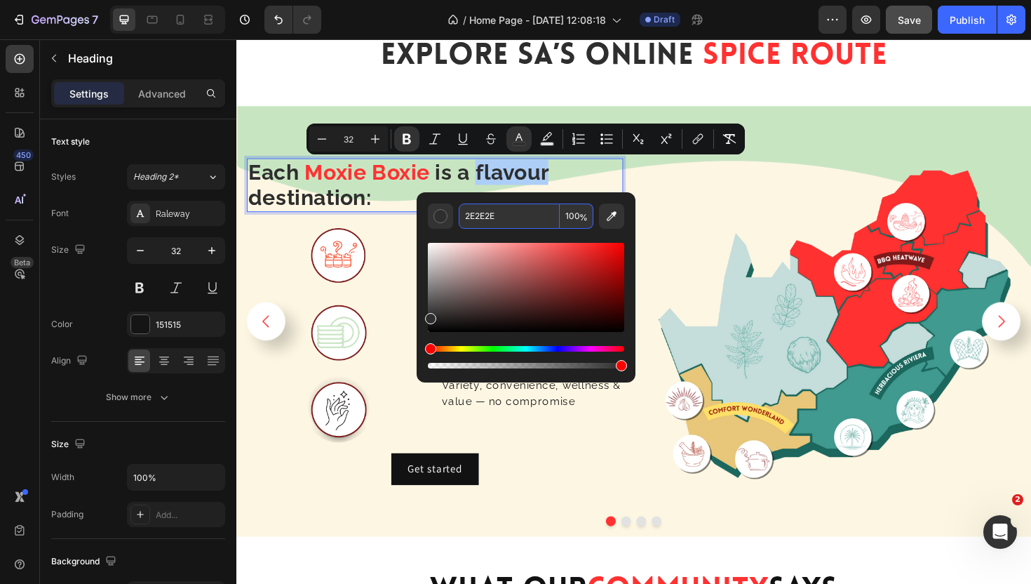
click at [497, 220] on input "2E2E2E" at bounding box center [509, 215] width 101 height 25
click at [711, 231] on img at bounding box center [868, 338] width 399 height 399
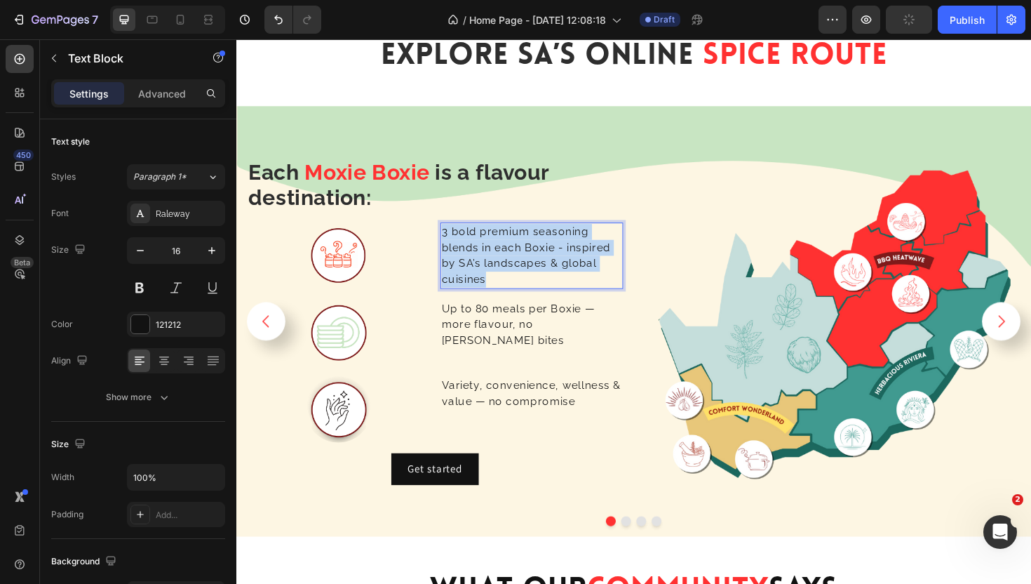
click at [538, 256] on p "3 bold premium seasoning blends in each Boxie - inspired by SA’s landscapes & g…" at bounding box center [549, 268] width 191 height 67
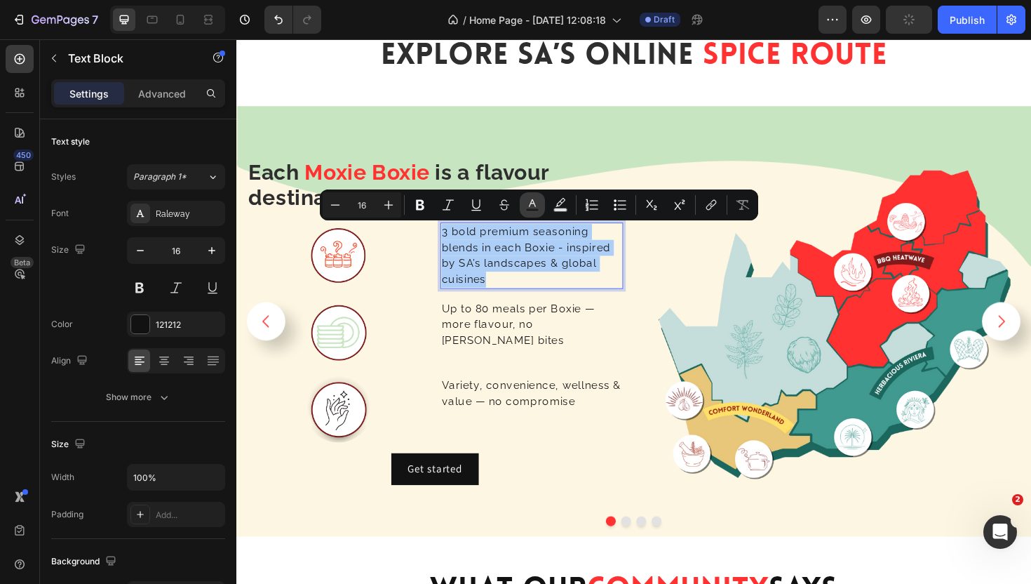
click at [527, 199] on icon "Editor contextual toolbar" at bounding box center [533, 205] width 14 height 14
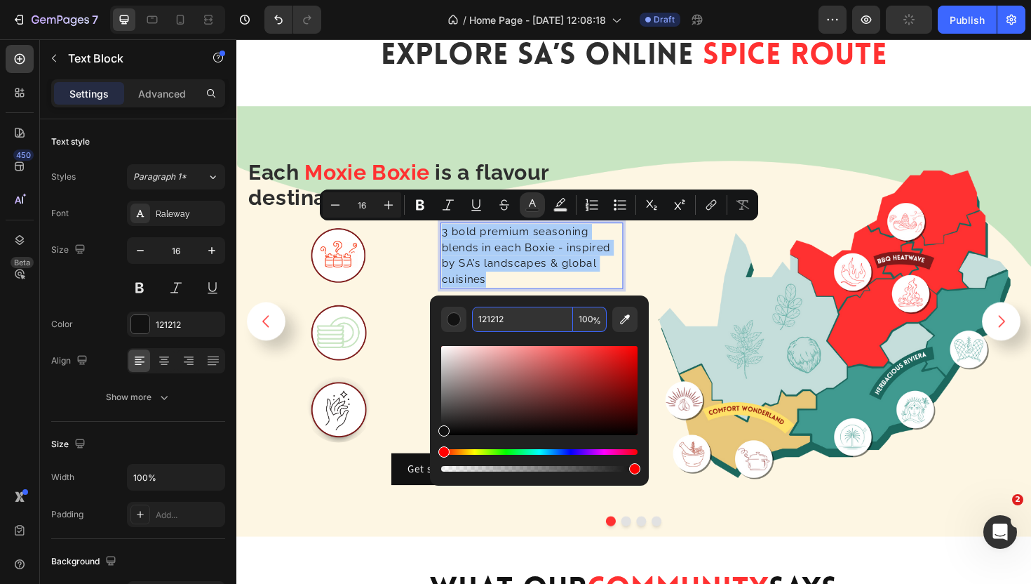
click at [510, 321] on input "121212" at bounding box center [522, 319] width 101 height 25
paste input "2E2E2E"
type input "2E2E2E"
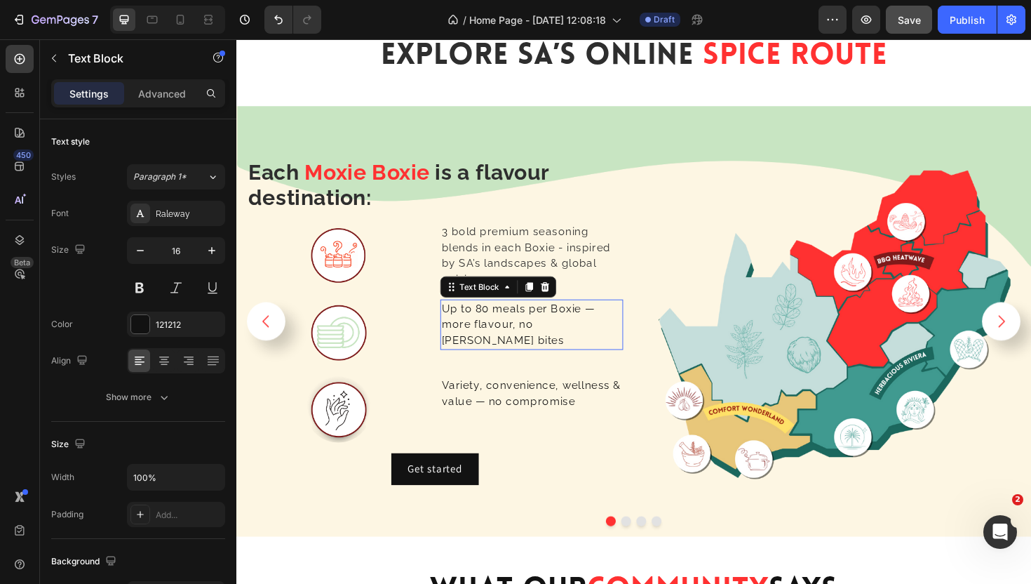
click at [522, 341] on p "Up to 80 meals per Boxie — more flavour, no [PERSON_NAME] bites" at bounding box center [549, 341] width 191 height 51
click at [523, 351] on div "Up to 80 meals per Boxie — more flavour, no bland bites Text Block 0" at bounding box center [550, 350] width 194 height 70
click at [525, 340] on p "Up to 80 meals per Boxie — more flavour, no [PERSON_NAME] bites" at bounding box center [549, 341] width 191 height 51
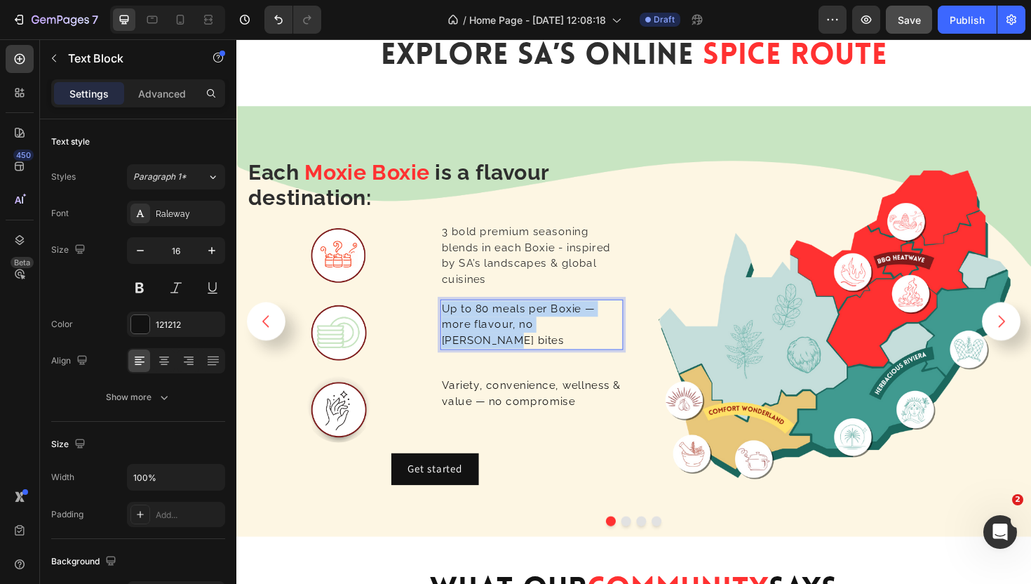
click at [525, 340] on p "Up to 80 meals per Boxie — more flavour, no [PERSON_NAME] bites" at bounding box center [549, 341] width 191 height 51
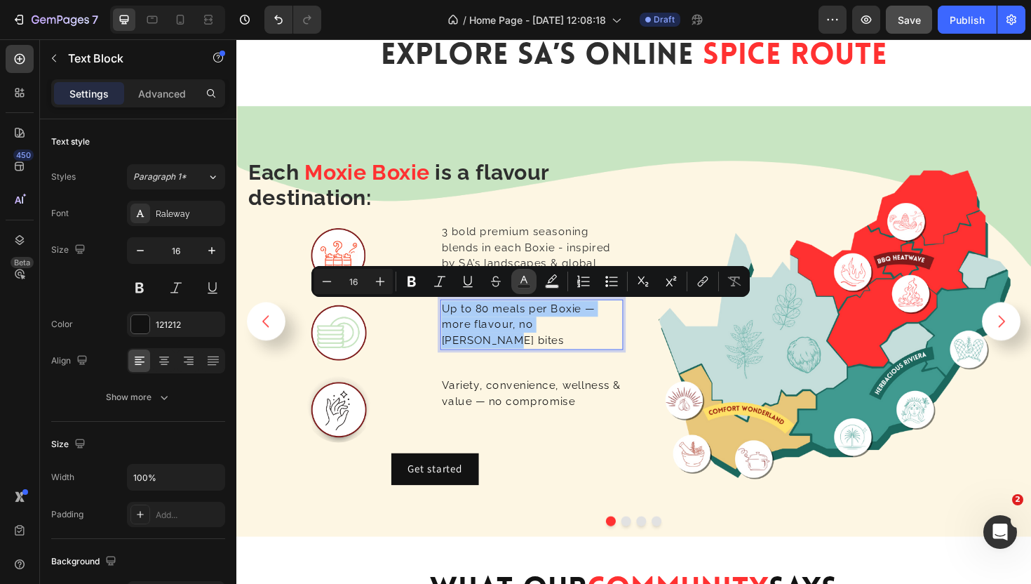
click at [526, 279] on icon "Editor contextual toolbar" at bounding box center [524, 280] width 7 height 8
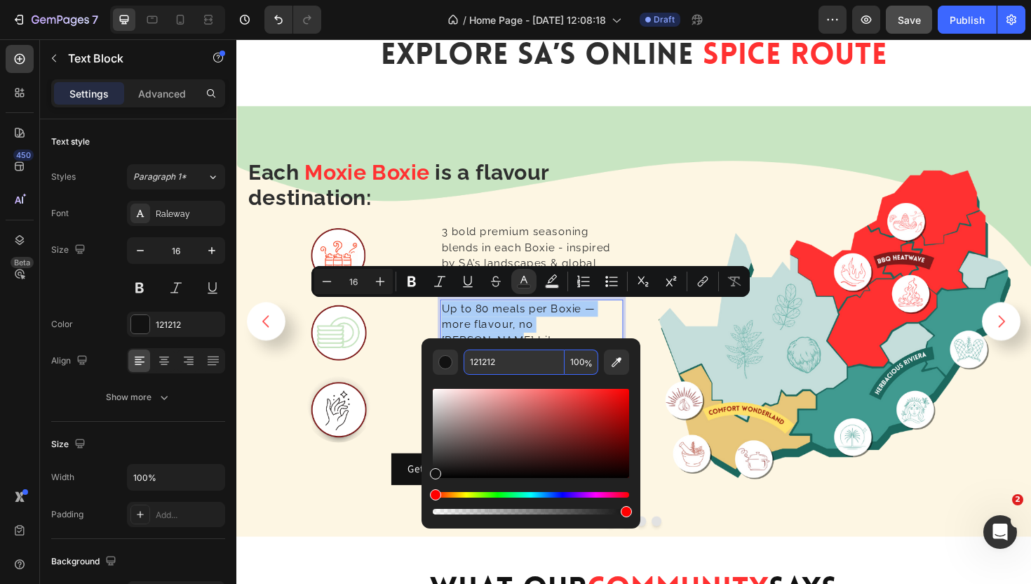
click at [505, 358] on input "121212" at bounding box center [514, 361] width 101 height 25
paste input "2E2E2E"
type input "2E2E2E"
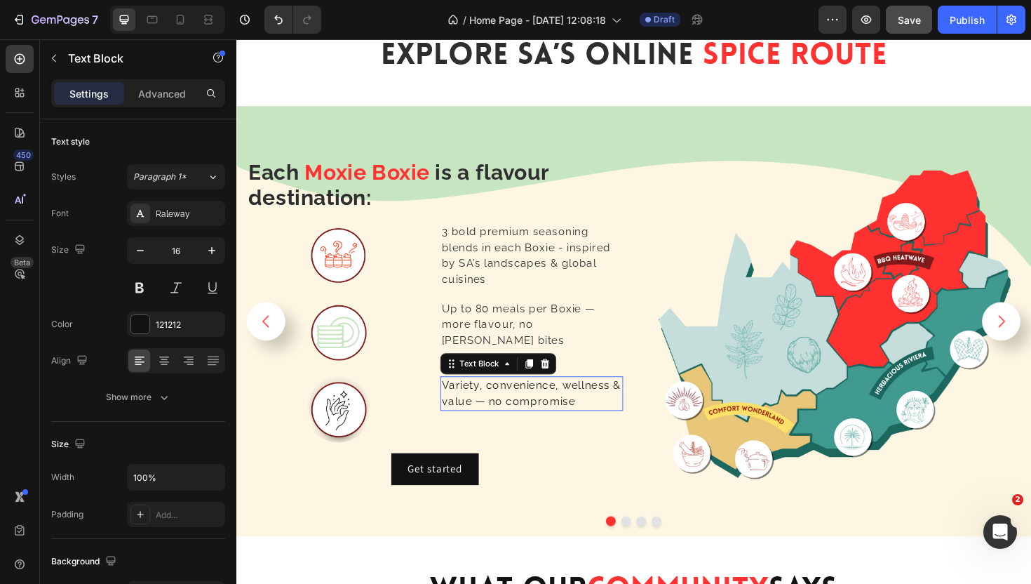
click at [518, 411] on p "Variety, convenience, wellness & value — no compromise" at bounding box center [549, 415] width 191 height 34
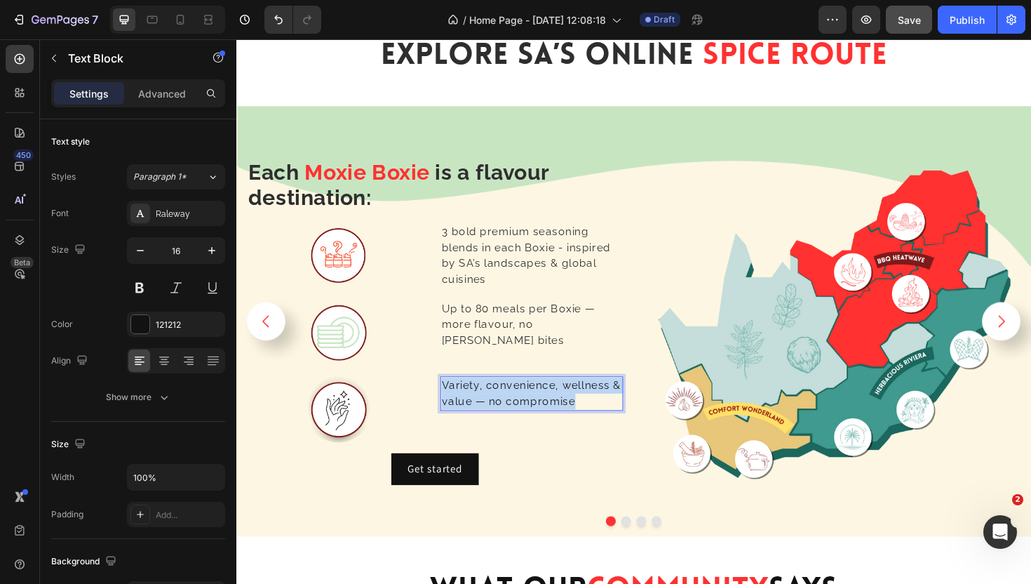
click at [518, 411] on p "Variety, convenience, wellness & value — no compromise" at bounding box center [549, 415] width 191 height 34
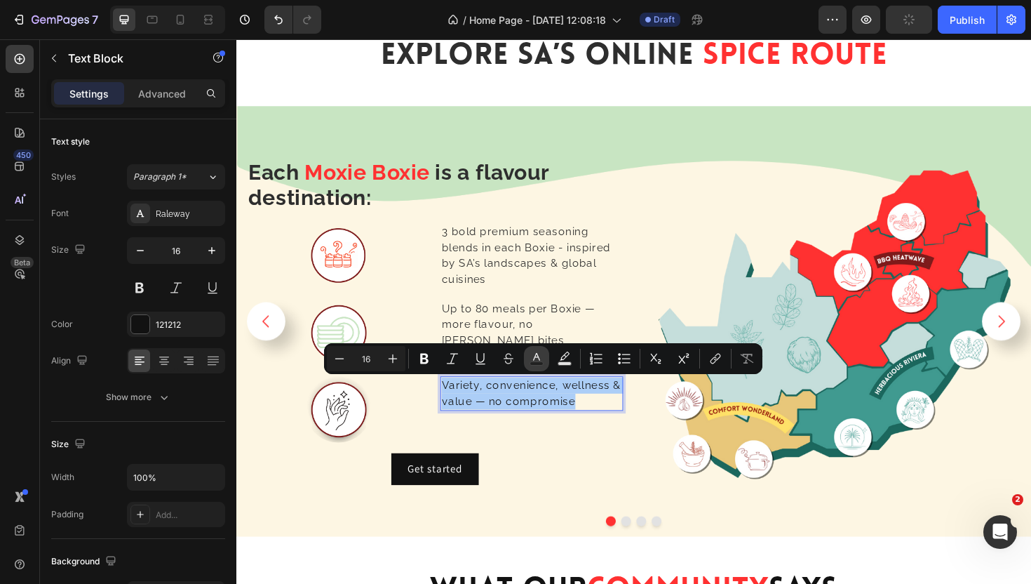
click at [535, 360] on icon "Editor contextual toolbar" at bounding box center [537, 359] width 14 height 14
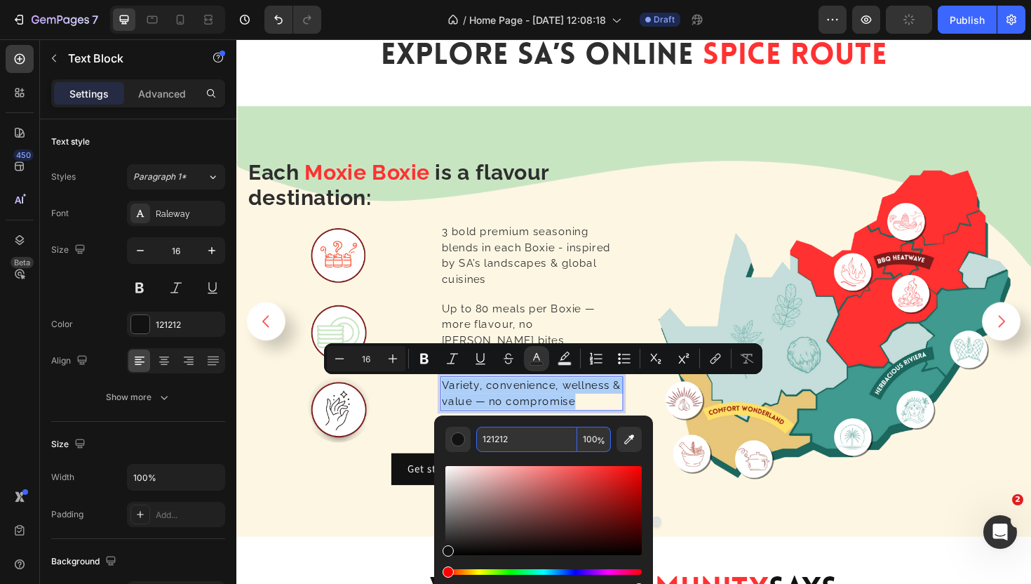
click at [521, 439] on input "121212" at bounding box center [526, 439] width 101 height 25
paste input "2E2E2E"
type input "2E2E2E"
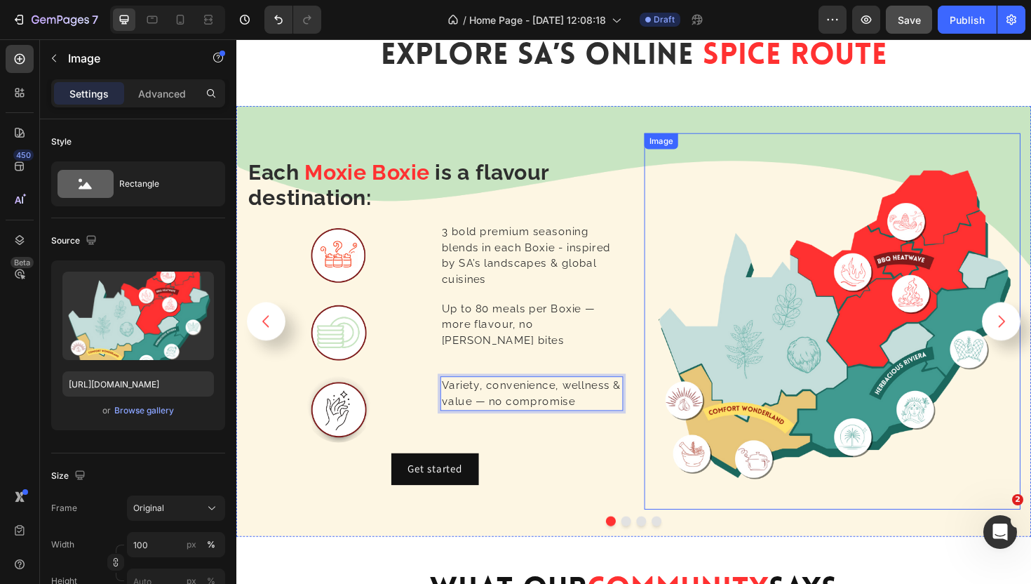
click at [675, 219] on img at bounding box center [868, 338] width 399 height 399
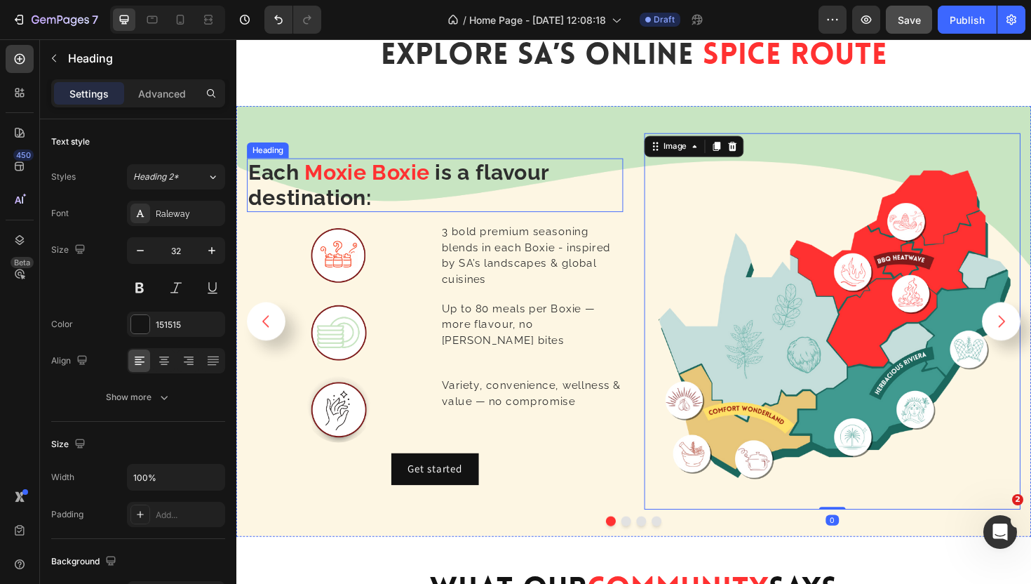
click at [481, 178] on strong "is a flavour destination:" at bounding box center [408, 193] width 318 height 53
click at [748, 188] on img at bounding box center [868, 338] width 399 height 399
click at [626, 185] on p "⁠⁠⁠⁠⁠⁠⁠ Each Moxie Boxie is a flavour destination:" at bounding box center [447, 194] width 396 height 54
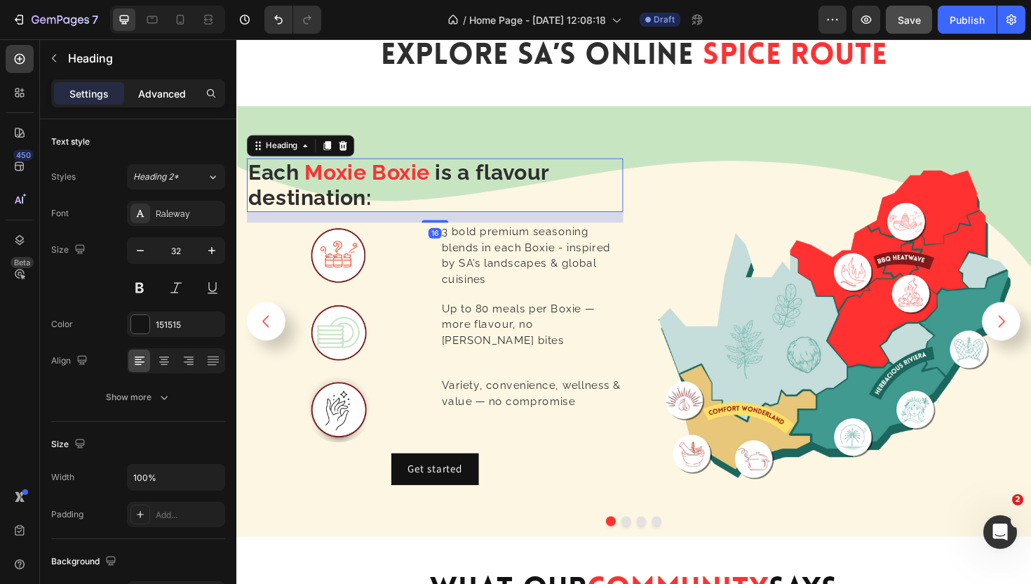
click at [147, 93] on p "Advanced" at bounding box center [162, 93] width 48 height 15
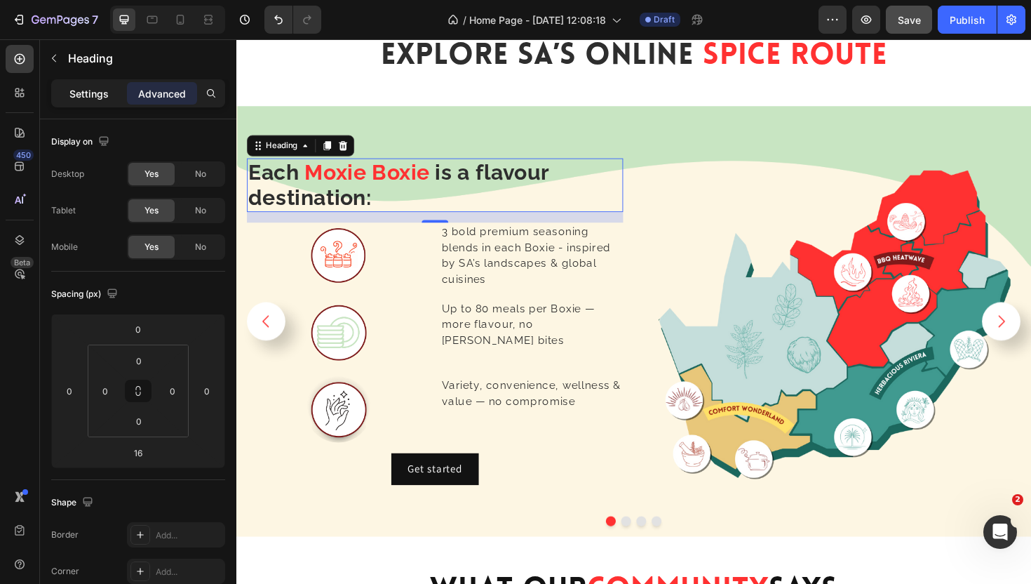
click at [69, 101] on div "Settings" at bounding box center [89, 93] width 70 height 22
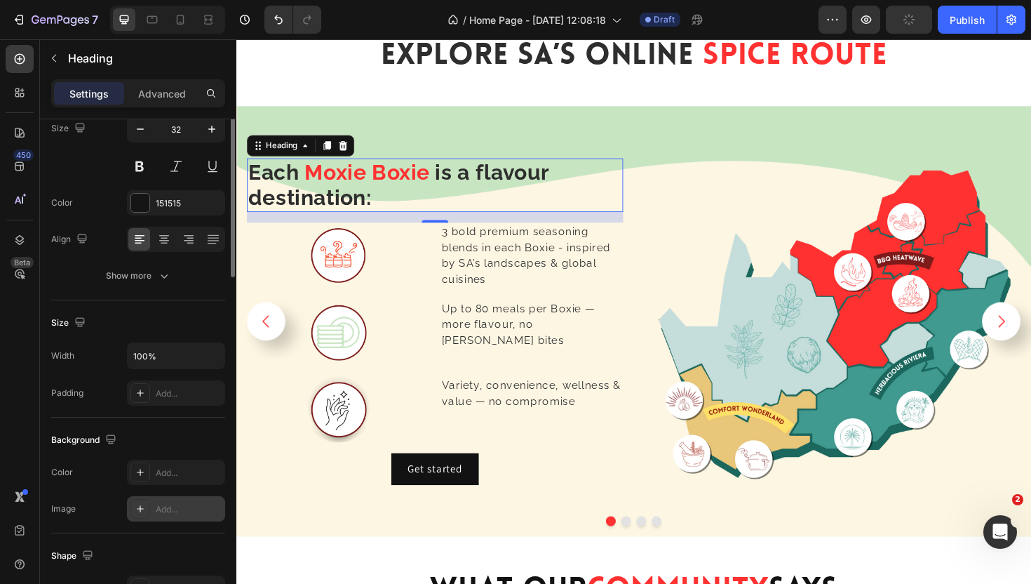
scroll to position [0, 0]
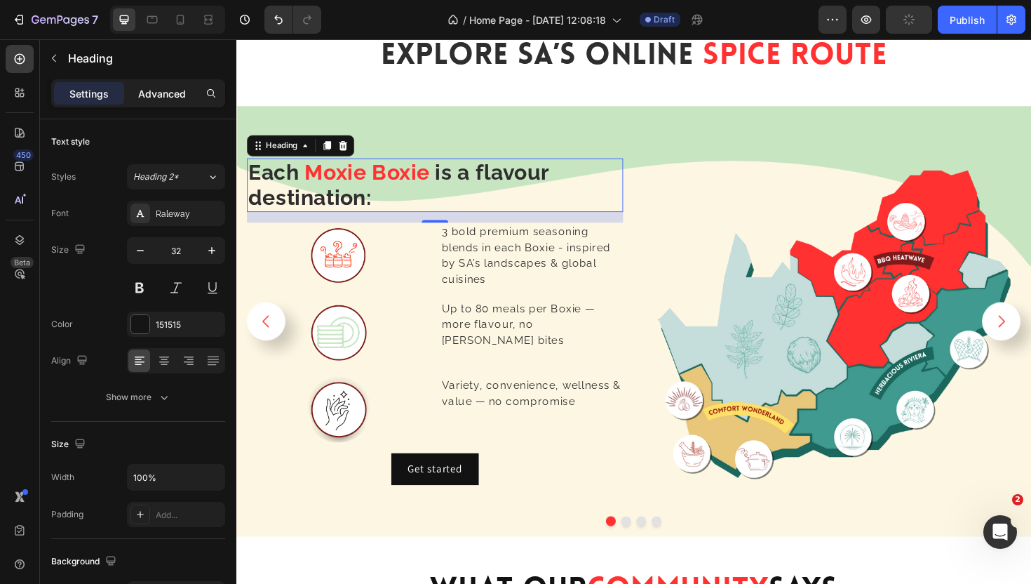
click at [168, 88] on p "Advanced" at bounding box center [162, 93] width 48 height 15
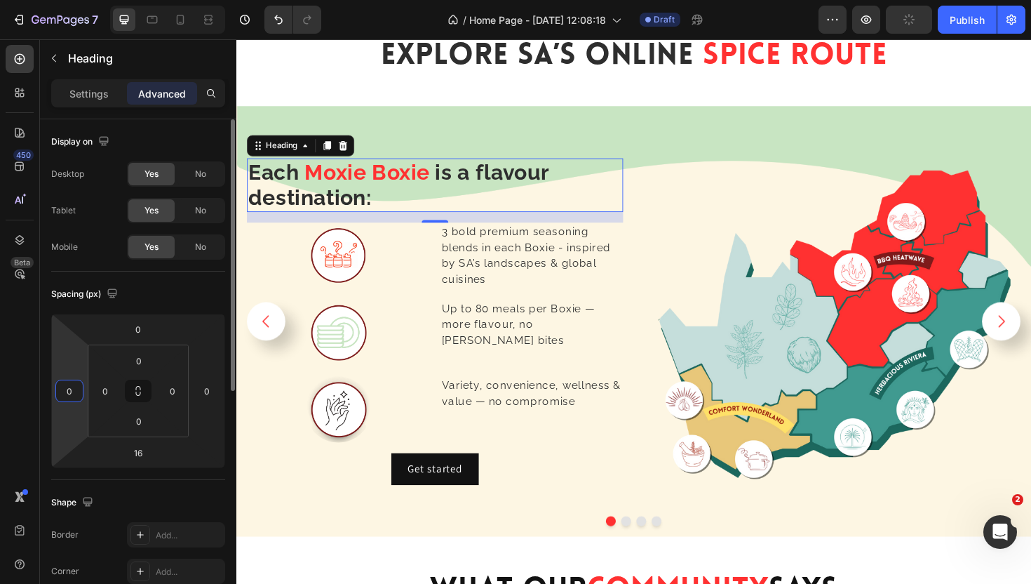
click at [76, 395] on input "0" at bounding box center [69, 390] width 21 height 21
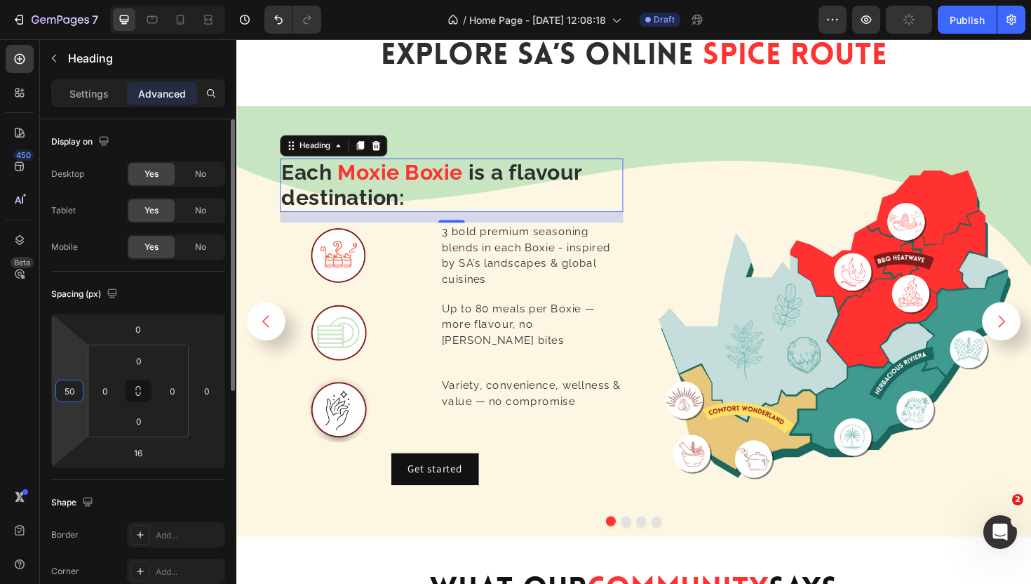
type input "5"
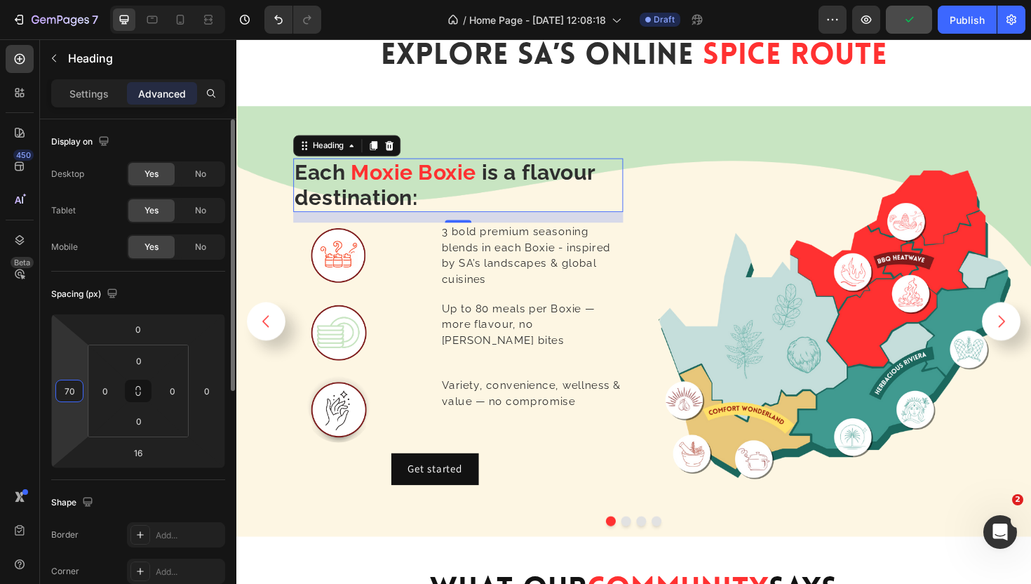
type input "7"
type input "8"
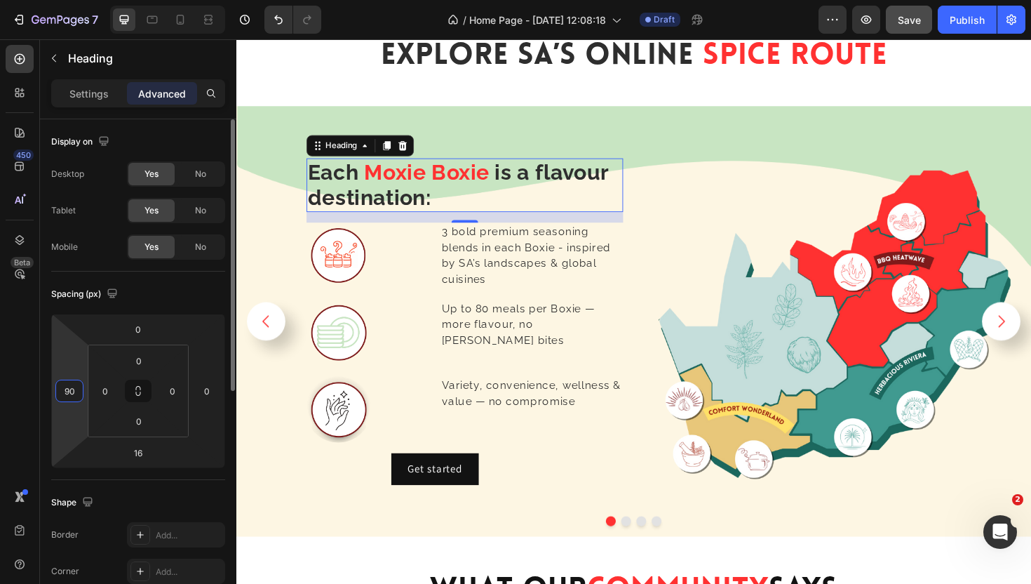
type input "9"
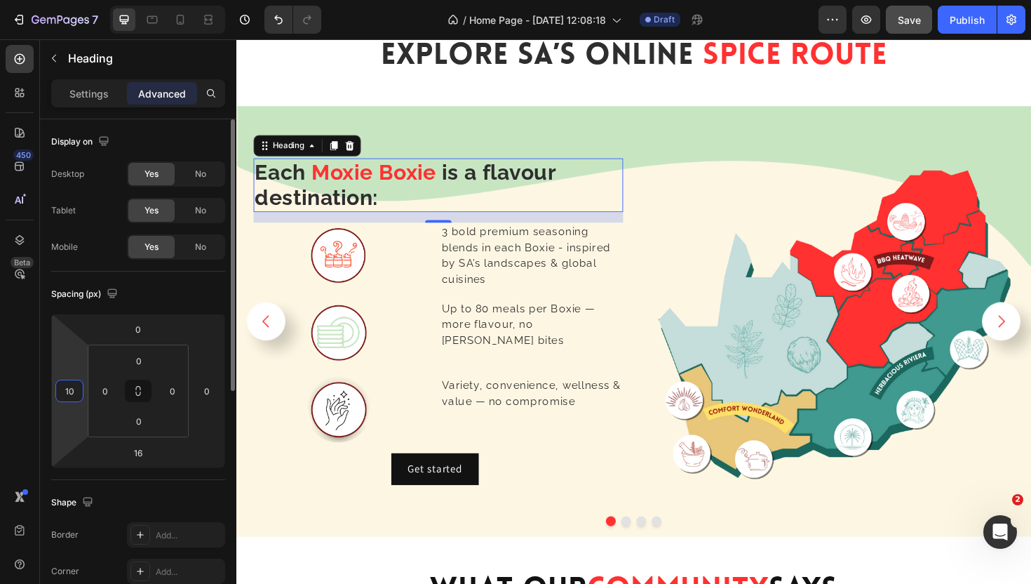
type input "100"
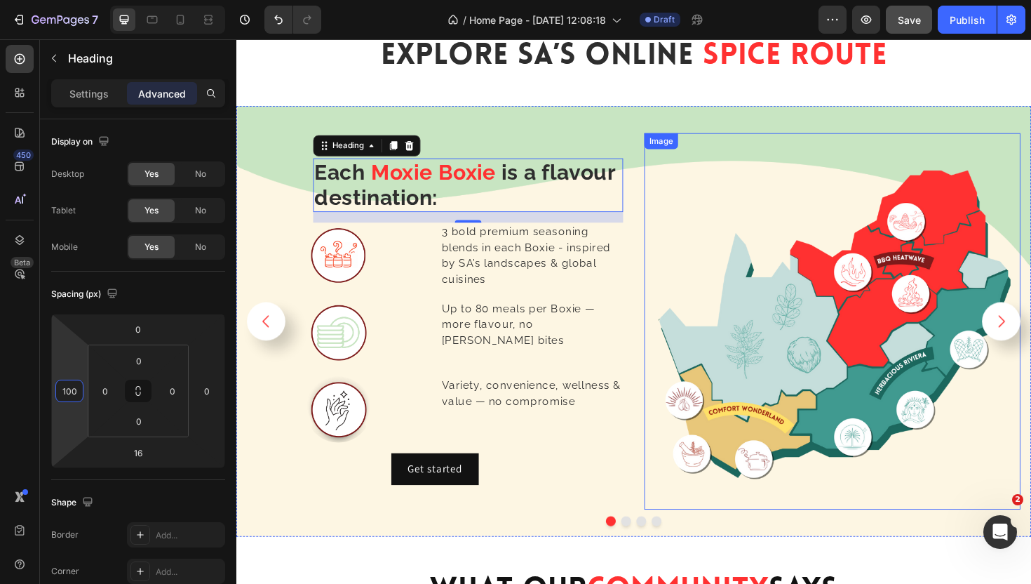
click at [737, 218] on img at bounding box center [868, 338] width 399 height 399
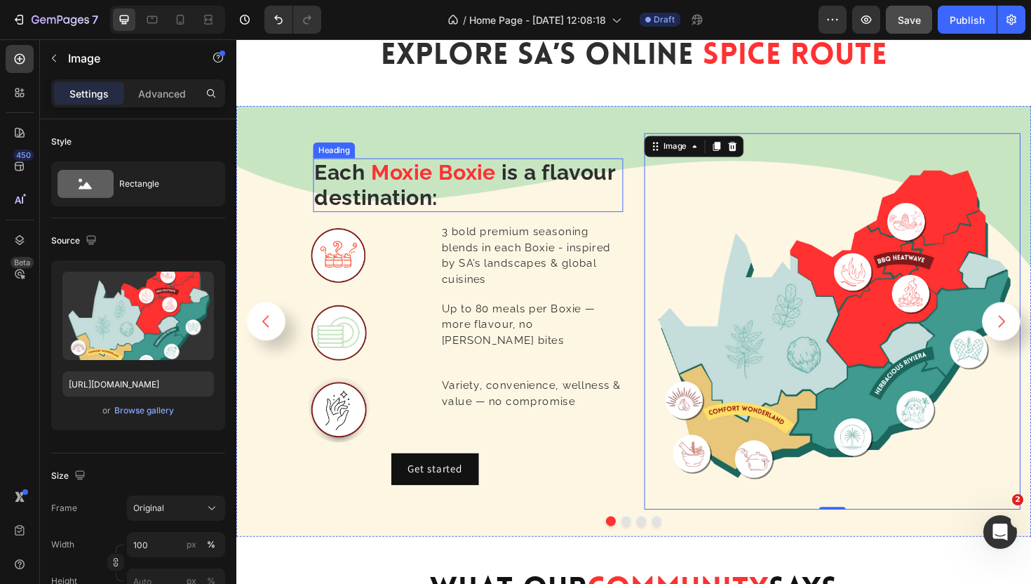
click at [502, 186] on strong "Moxie Boxie" at bounding box center [445, 180] width 133 height 26
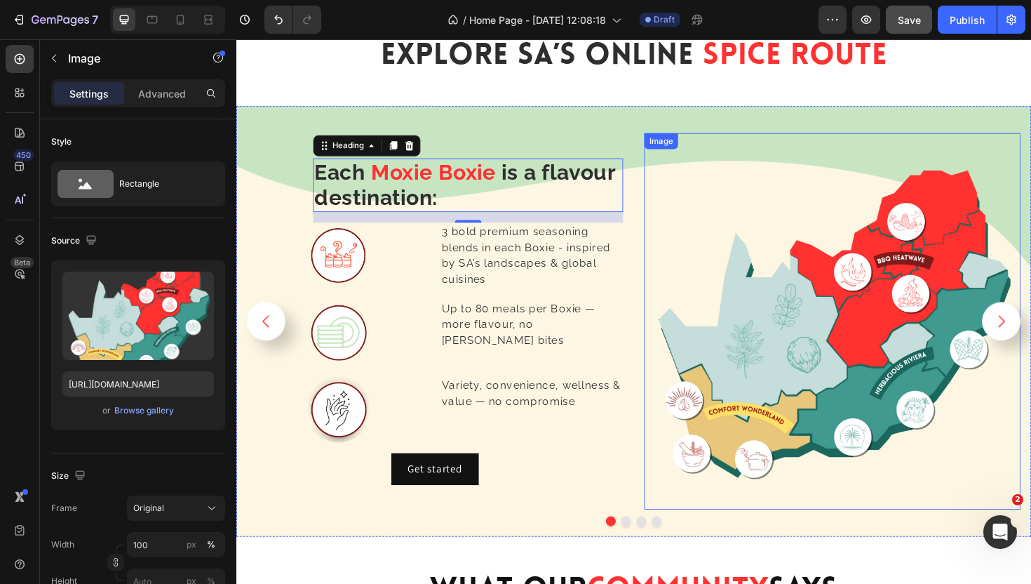
click at [722, 222] on img at bounding box center [868, 338] width 399 height 399
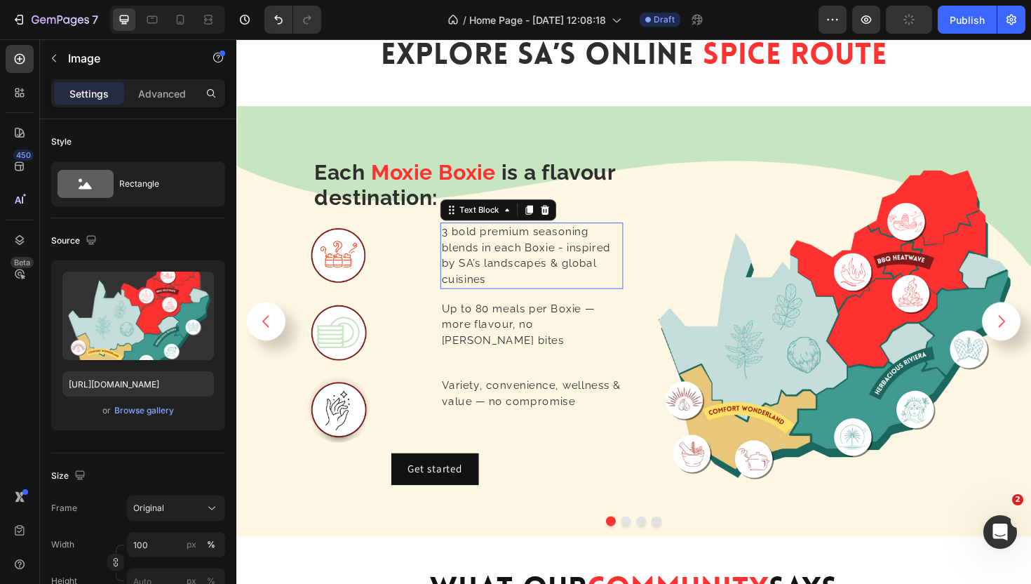
click at [501, 260] on span "3 bold premium seasoning blends in each Boxie - inspired by SA’s landscapes & g…" at bounding box center [543, 268] width 179 height 64
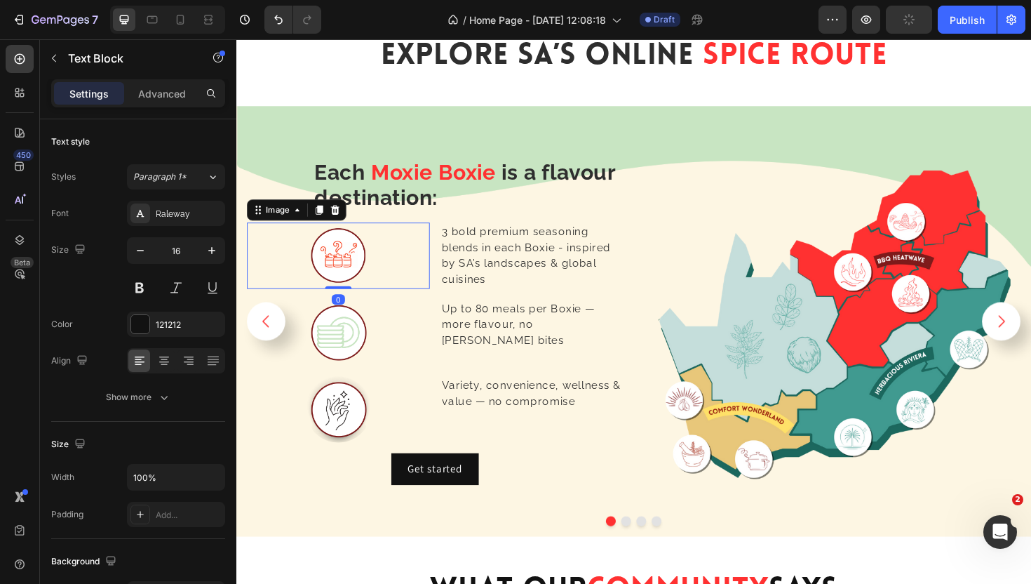
click at [415, 265] on div at bounding box center [345, 269] width 194 height 70
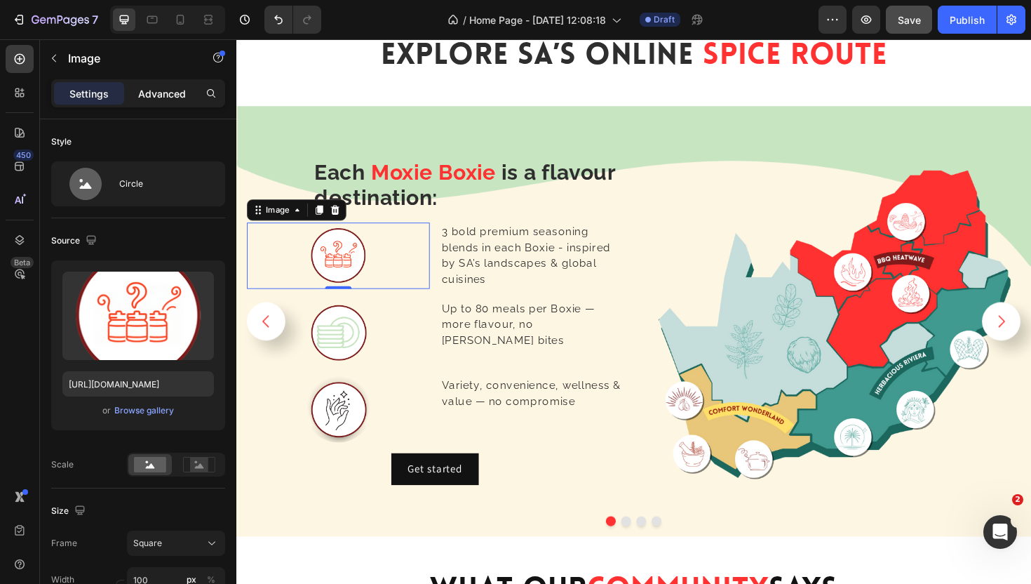
click at [169, 98] on p "Advanced" at bounding box center [162, 93] width 48 height 15
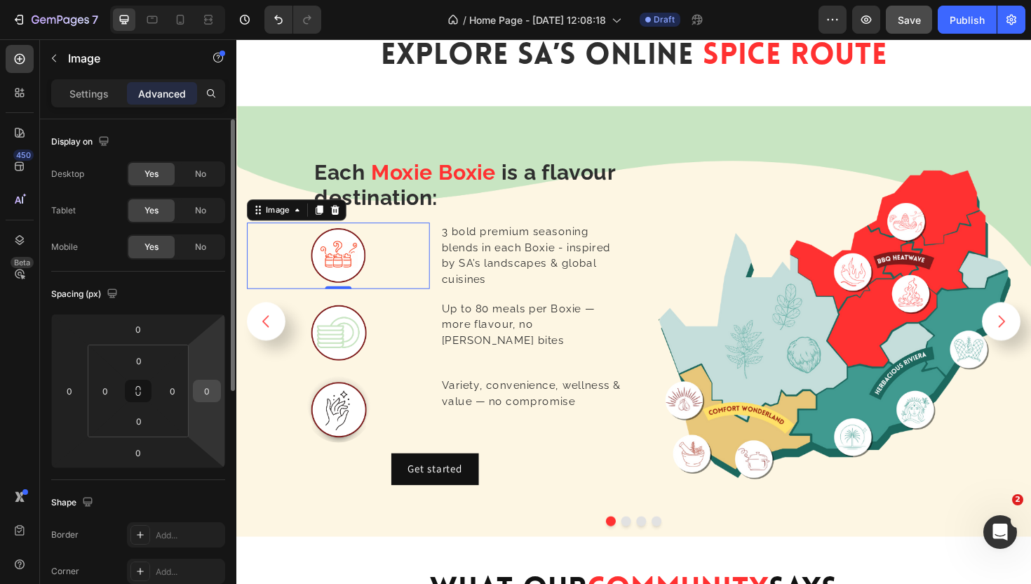
click at [210, 387] on input "0" at bounding box center [206, 390] width 21 height 21
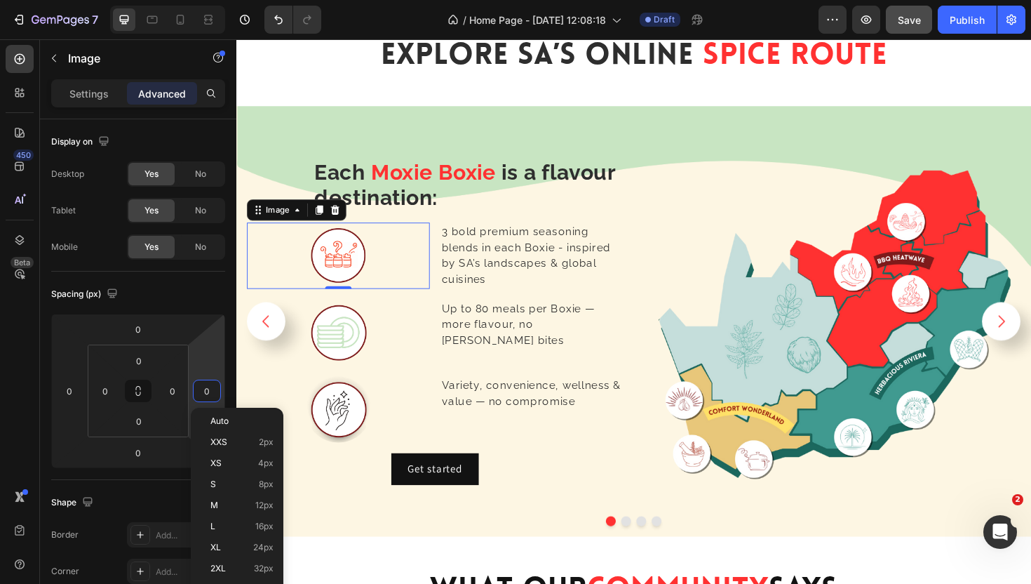
click at [412, 279] on div at bounding box center [345, 269] width 194 height 70
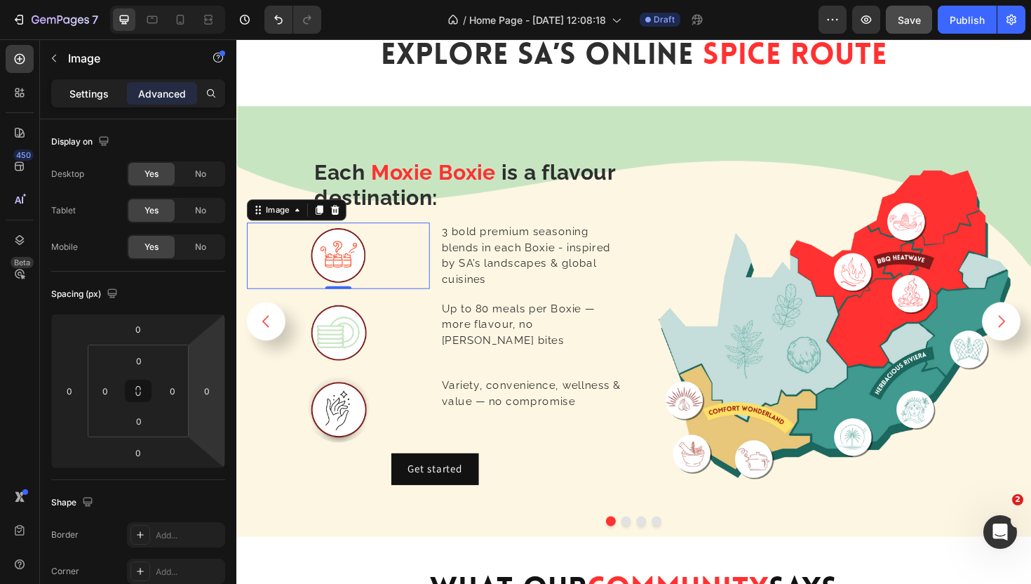
click at [79, 93] on p "Settings" at bounding box center [88, 93] width 39 height 15
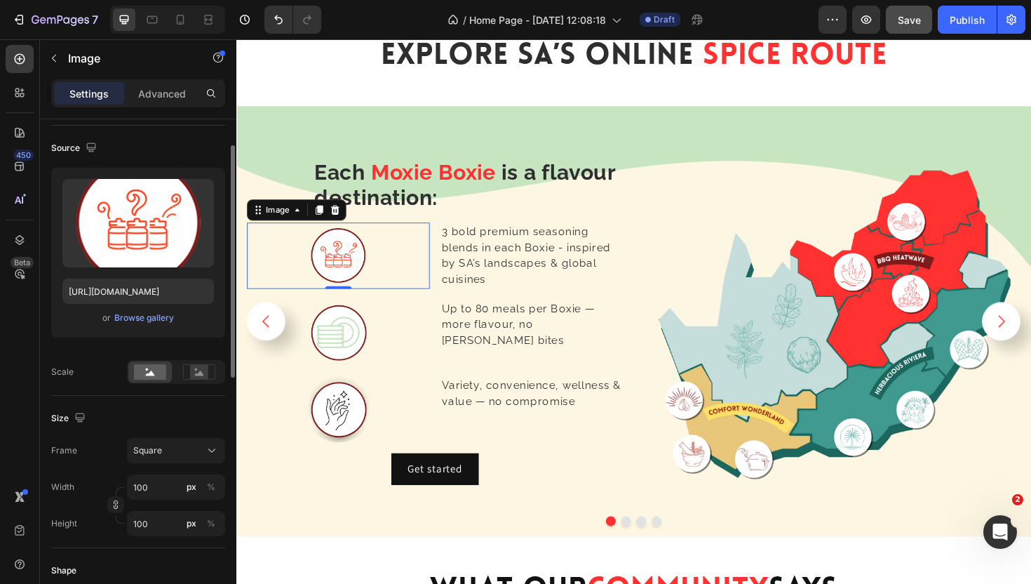
scroll to position [98, 0]
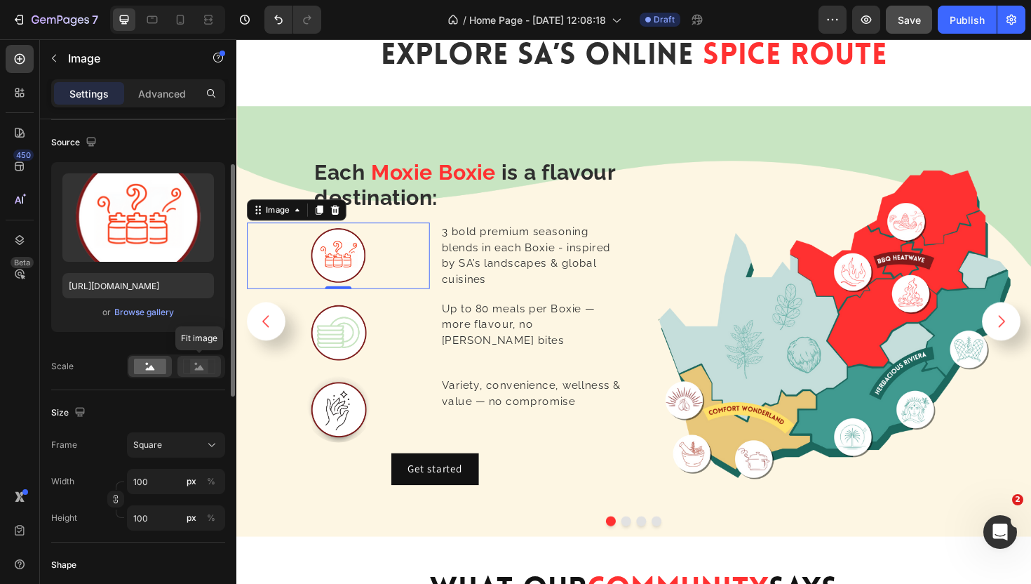
click at [201, 363] on rect at bounding box center [199, 366] width 18 height 14
click at [156, 368] on rect at bounding box center [150, 366] width 32 height 15
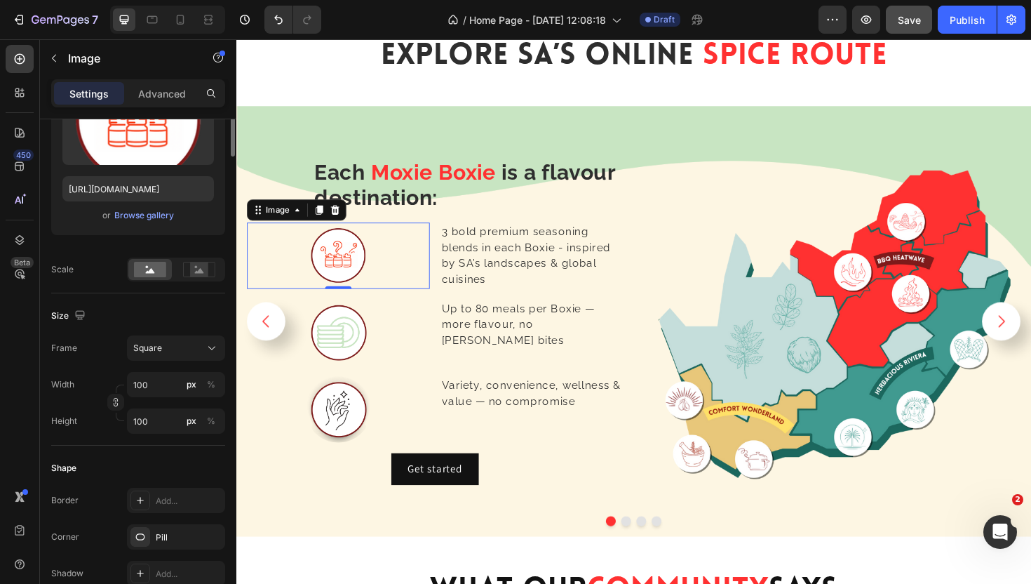
scroll to position [0, 0]
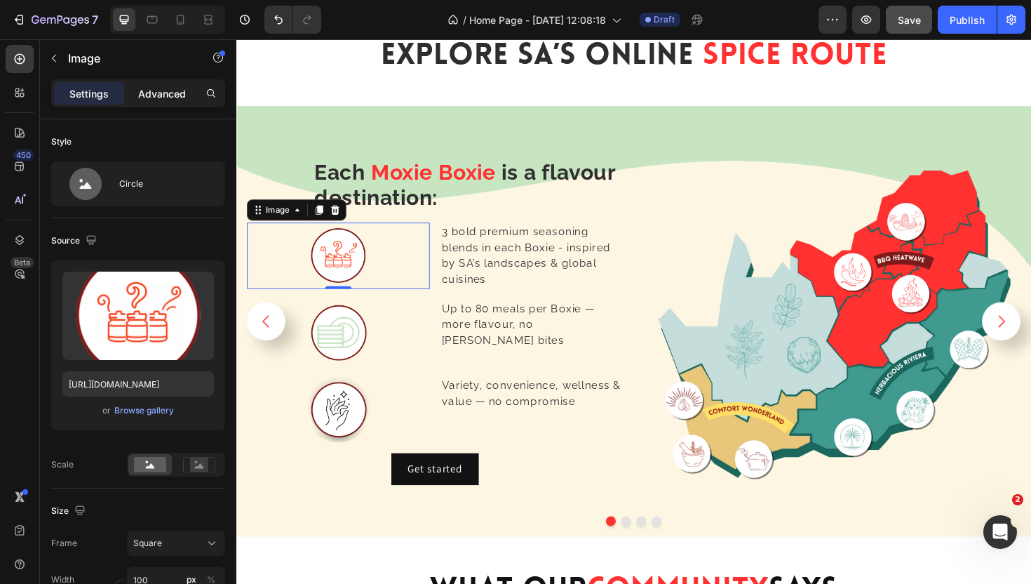
click at [173, 98] on p "Advanced" at bounding box center [162, 93] width 48 height 15
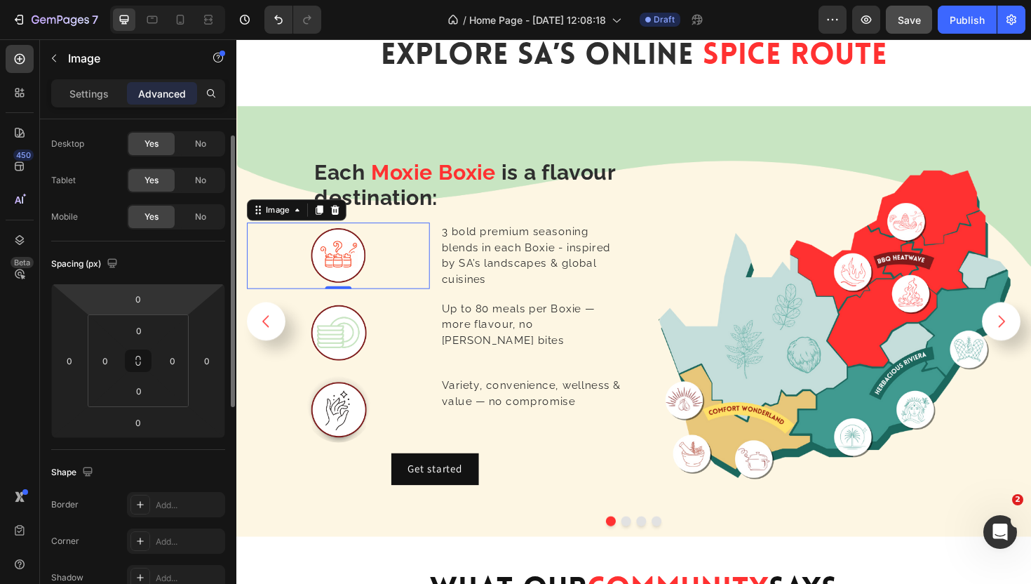
scroll to position [28, 0]
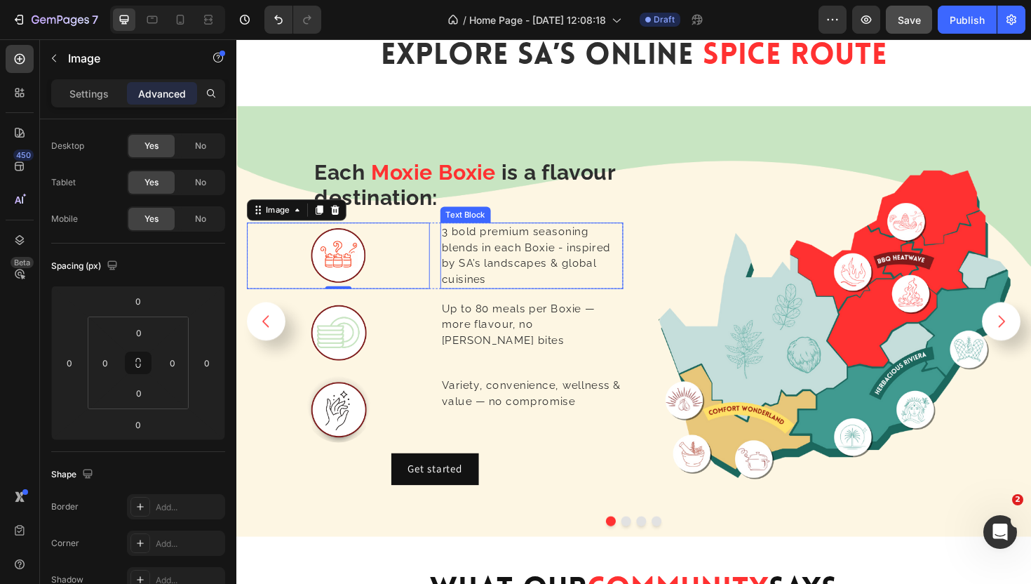
click at [582, 239] on span "3 bold premium seasoning blends in each Boxie - inspired by SA’s landscapes & g…" at bounding box center [543, 268] width 179 height 64
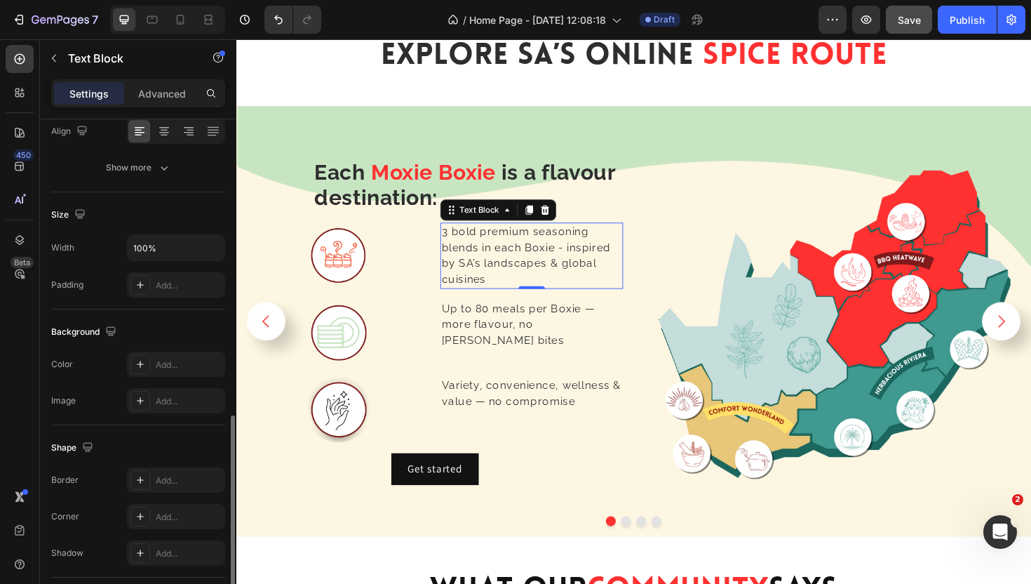
scroll to position [0, 0]
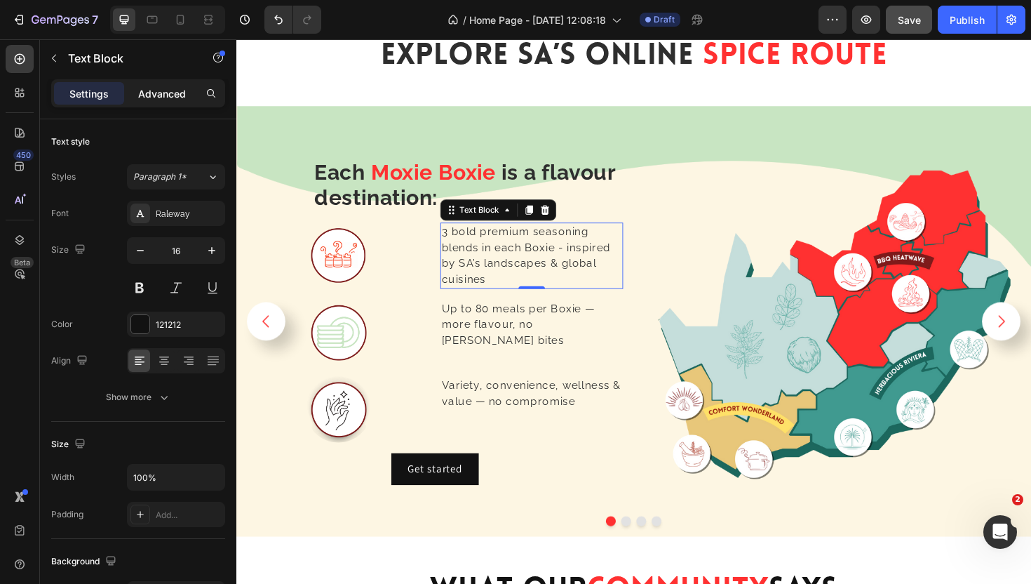
click at [160, 93] on p "Advanced" at bounding box center [162, 93] width 48 height 15
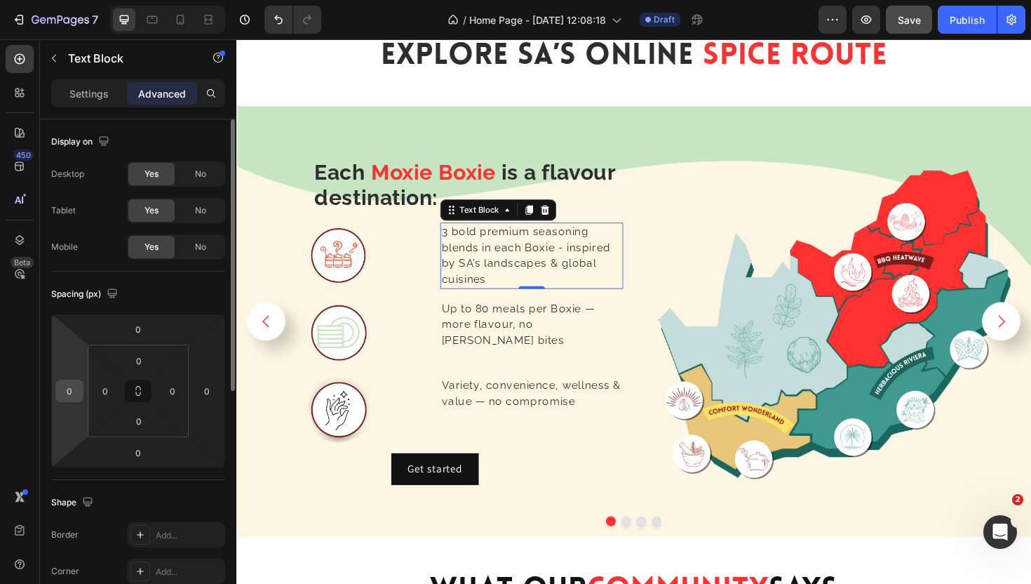
click at [79, 394] on input "0" at bounding box center [69, 390] width 21 height 21
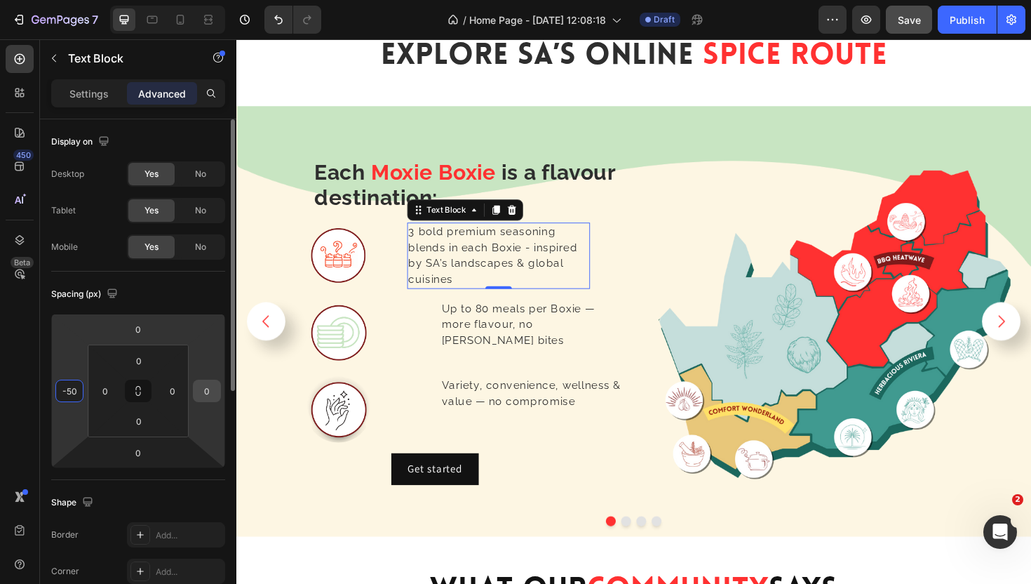
type input "-50"
click at [213, 393] on input "0" at bounding box center [206, 390] width 21 height 21
type input "1"
type input "0"
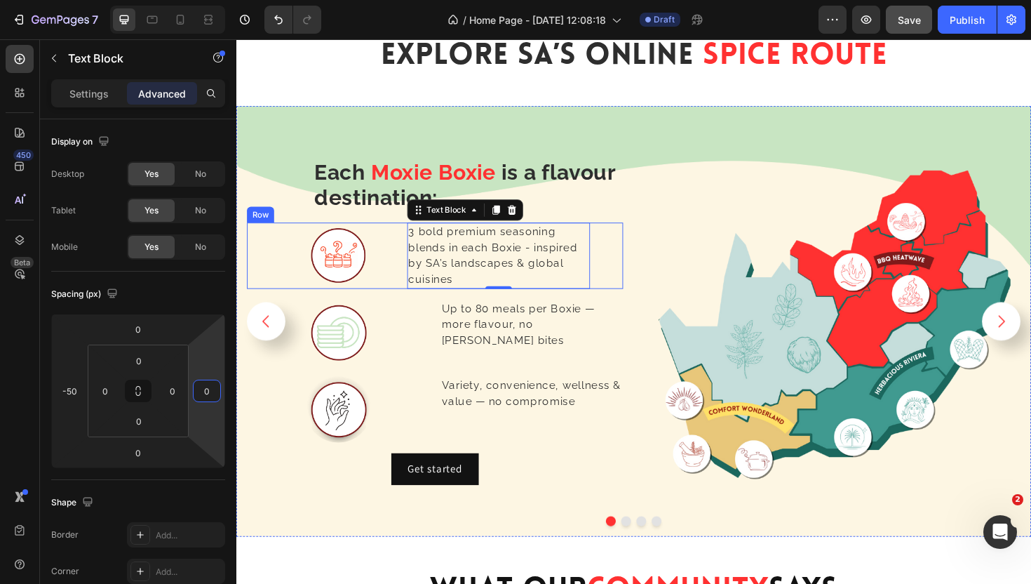
click at [638, 272] on div "3 bold premium seasoning blends in each Boxie - inspired by SA’s landscapes & g…" at bounding box center [550, 269] width 194 height 70
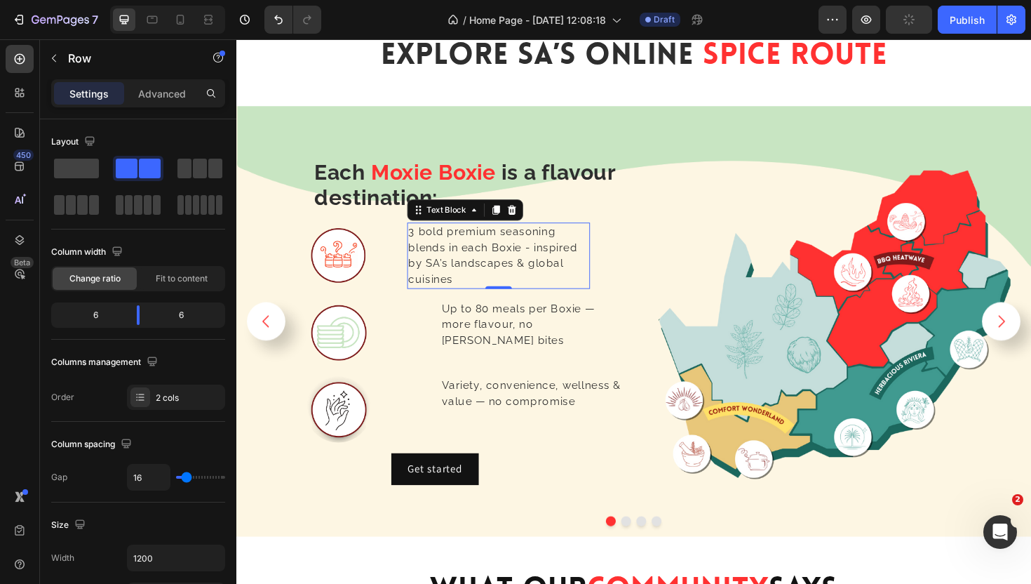
click at [552, 263] on span "3 bold premium seasoning blends in each Boxie - inspired by SA’s landscapes & g…" at bounding box center [508, 268] width 179 height 64
click at [629, 266] on div "3 bold premium seasoning blends in each Boxie - inspired by SA’s landscapes & g…" at bounding box center [550, 269] width 194 height 70
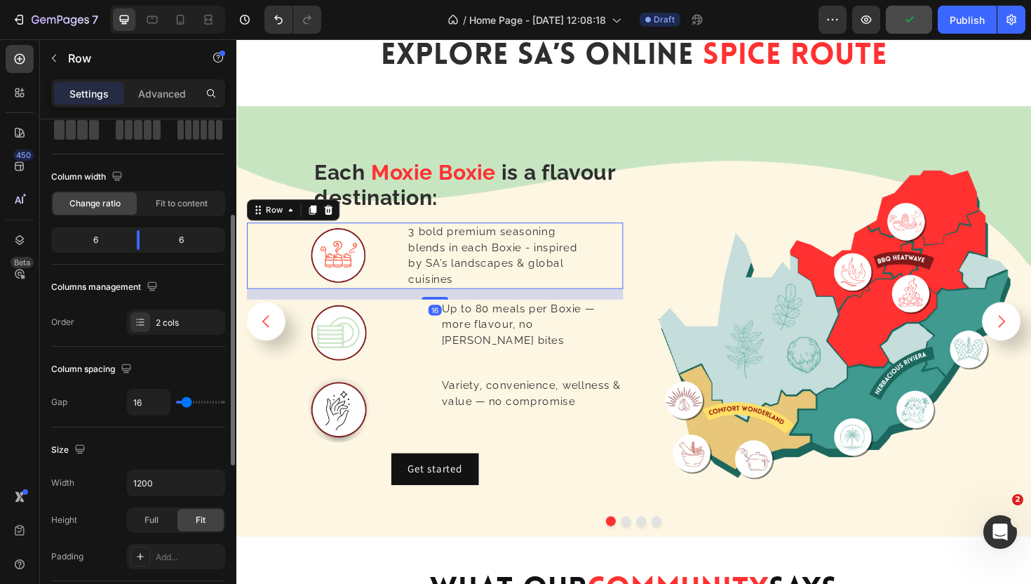
scroll to position [126, 0]
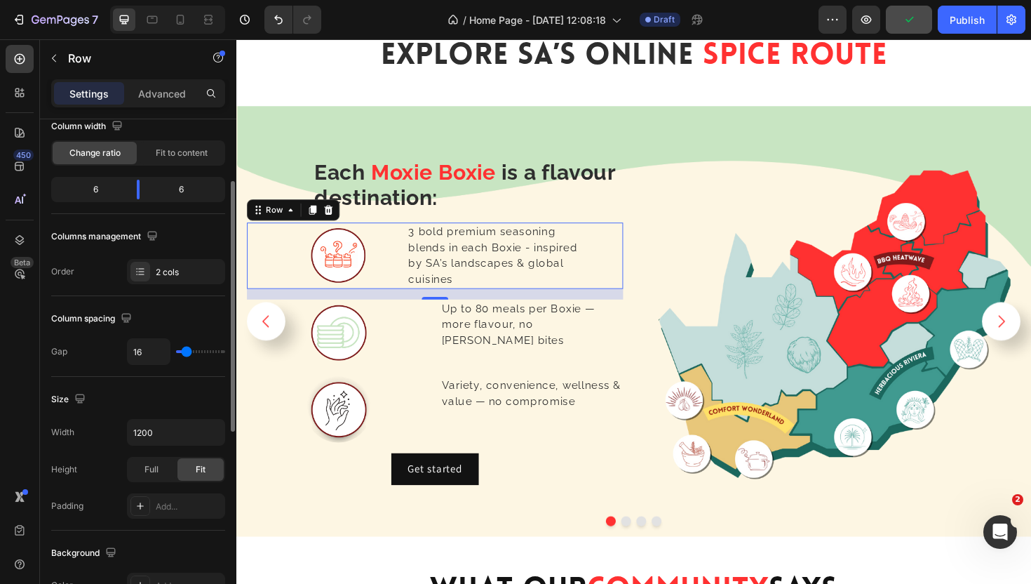
type input "0"
drag, startPoint x: 185, startPoint y: 354, endPoint x: 153, endPoint y: 354, distance: 31.6
type input "0"
click at [176, 353] on input "range" at bounding box center [200, 351] width 49 height 3
type input "16"
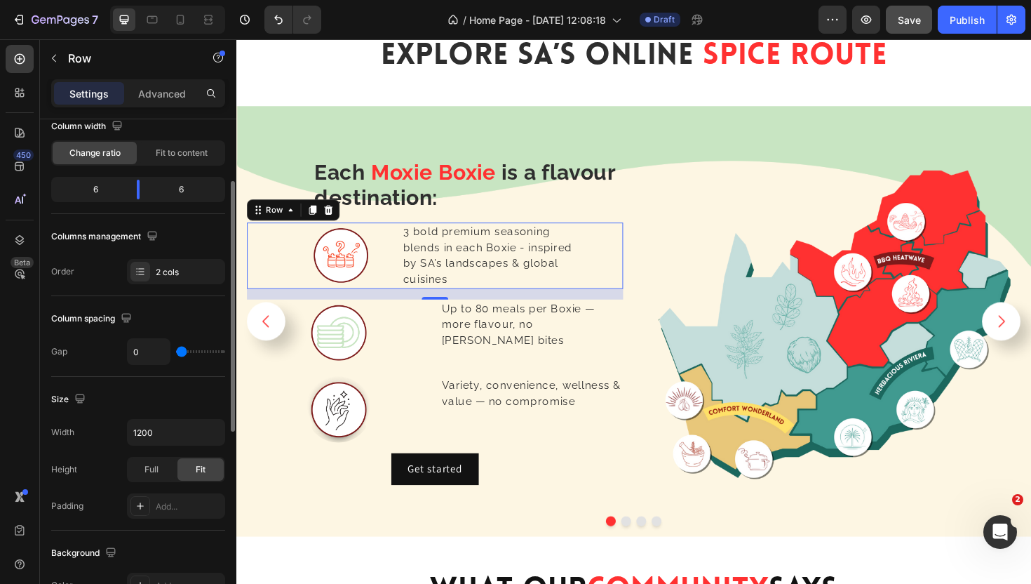
type input "16"
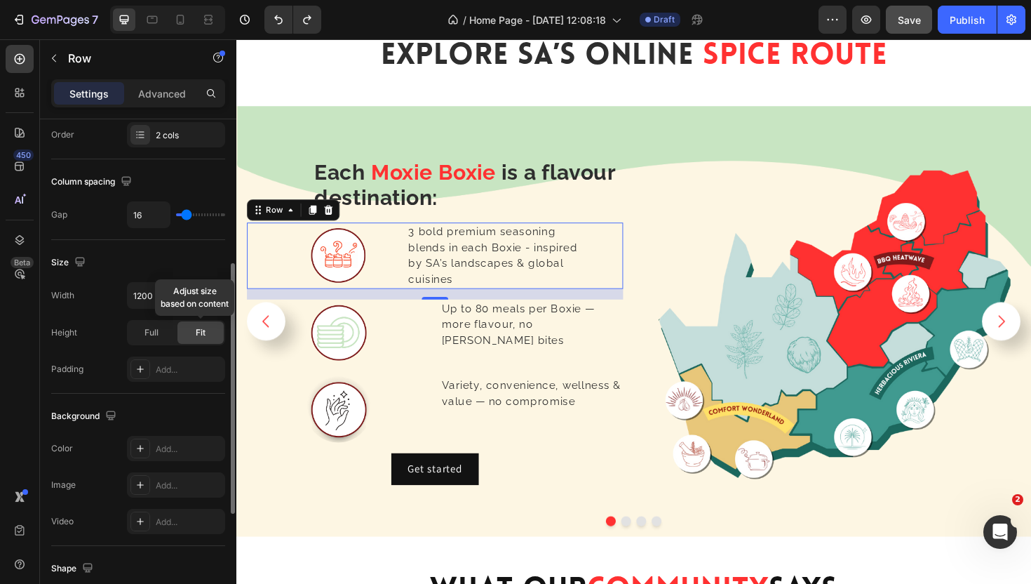
scroll to position [272, 0]
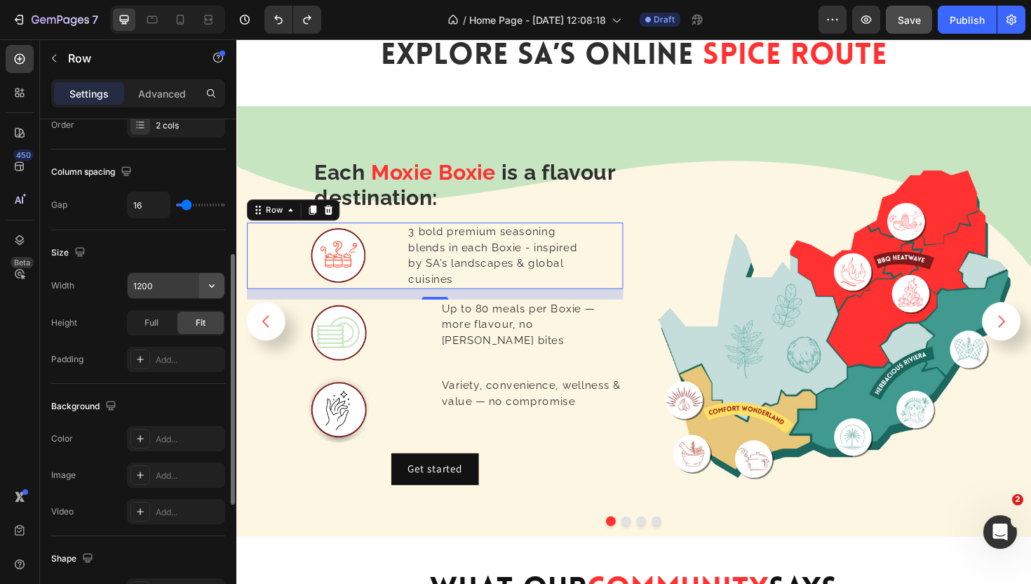
click at [209, 290] on icon "button" at bounding box center [212, 286] width 14 height 14
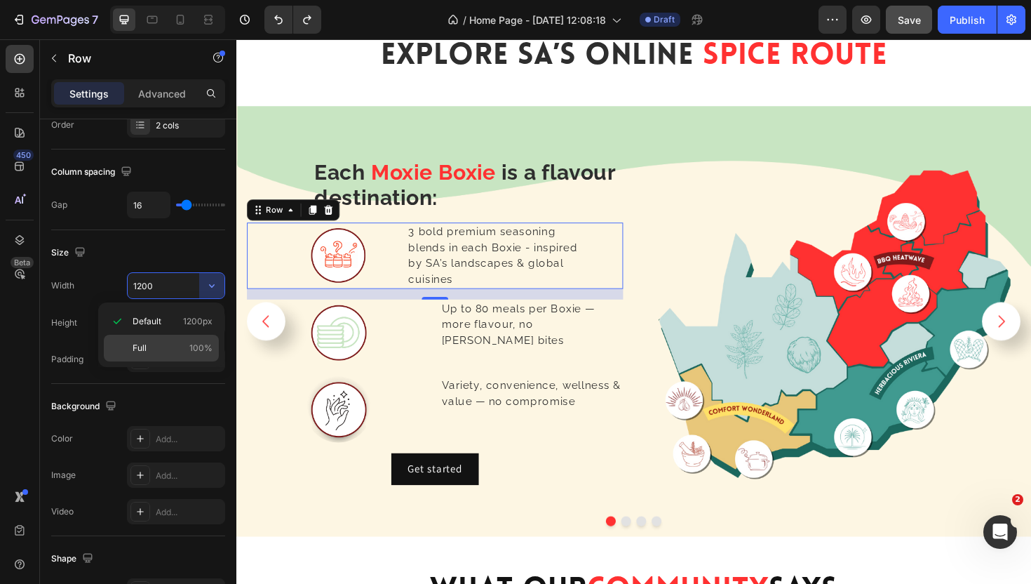
click at [188, 340] on div "Full 100%" at bounding box center [161, 348] width 115 height 27
type input "100%"
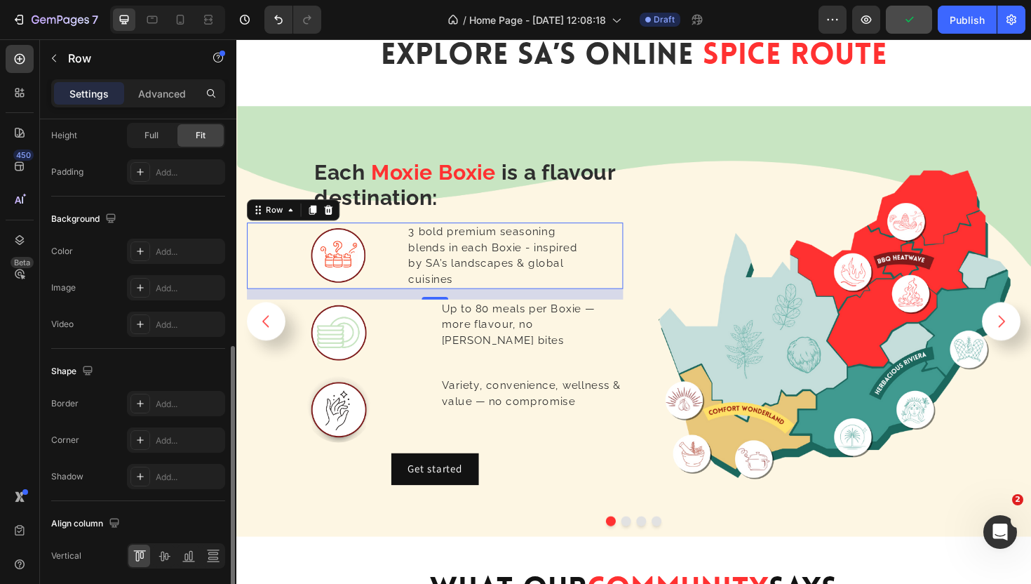
scroll to position [460, 0]
click at [163, 562] on div at bounding box center [164, 555] width 22 height 22
click at [138, 556] on icon at bounding box center [140, 555] width 14 height 14
click at [167, 559] on icon at bounding box center [164, 555] width 14 height 14
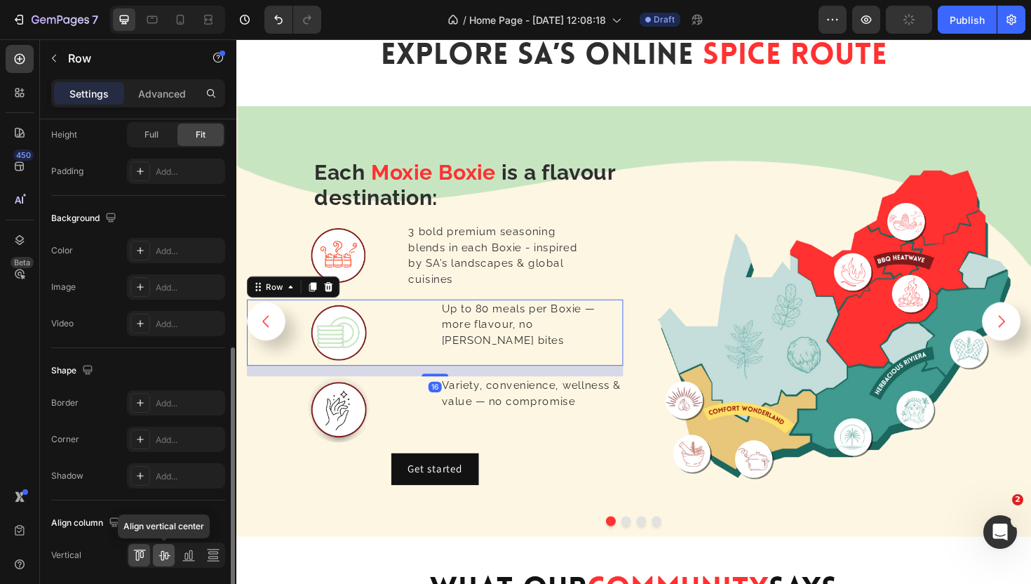
click at [161, 556] on icon at bounding box center [164, 556] width 11 height 10
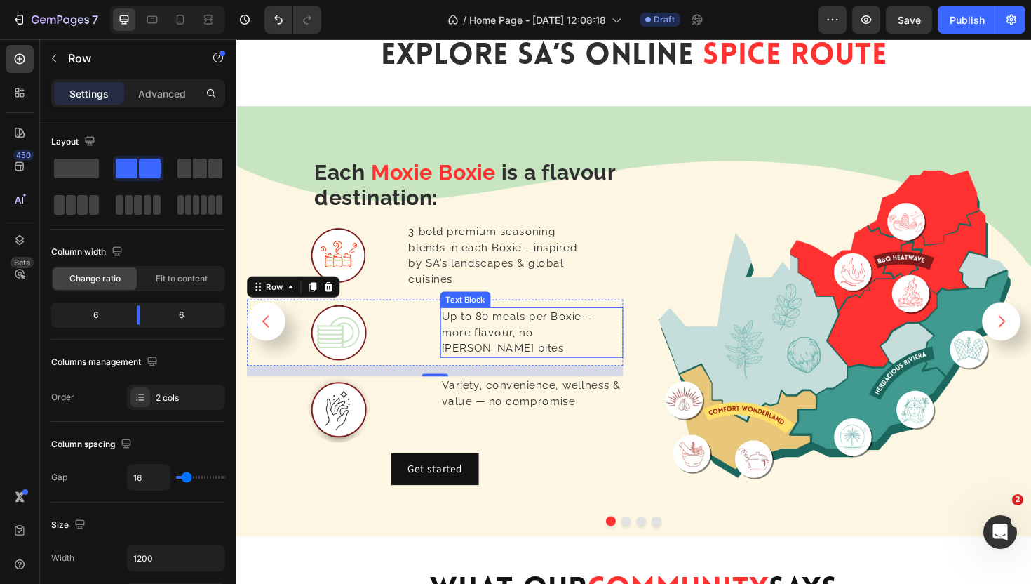
scroll to position [460, 0]
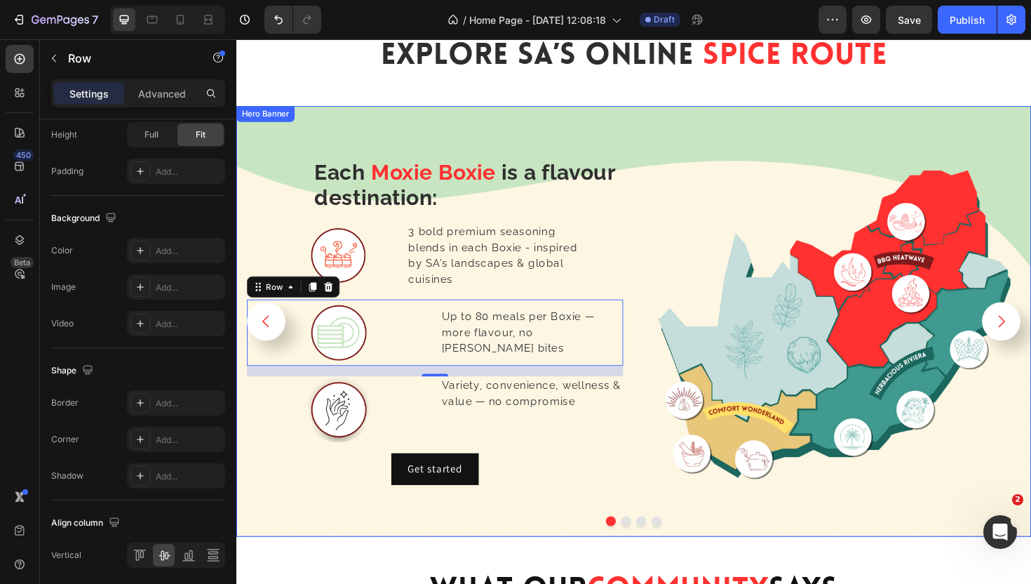
click at [663, 257] on div "⁠⁠⁠⁠⁠⁠⁠ Each Moxie Boxie is a flavour destination: Heading Image 3 bold premium…" at bounding box center [657, 338] width 842 height 404
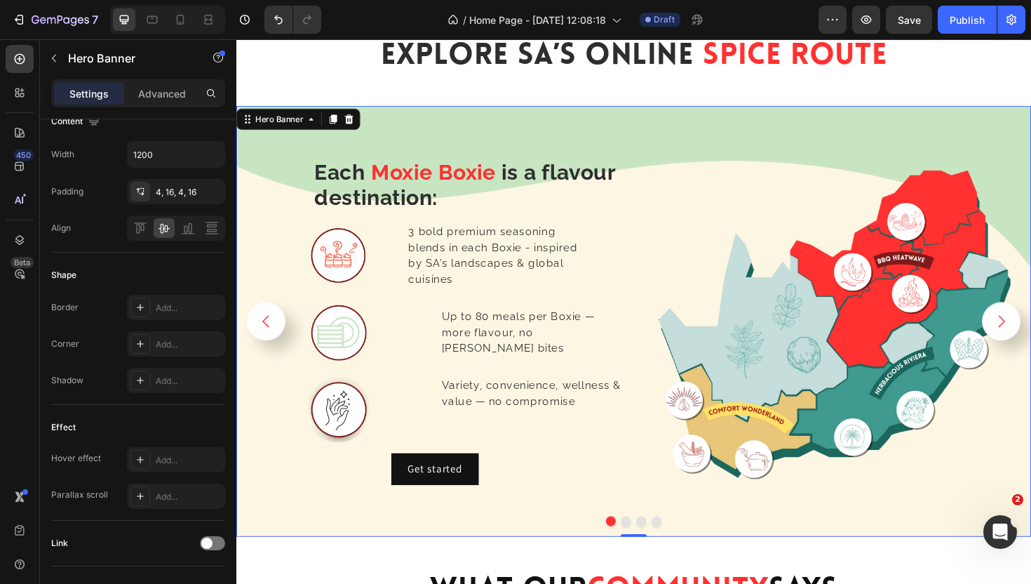
scroll to position [0, 0]
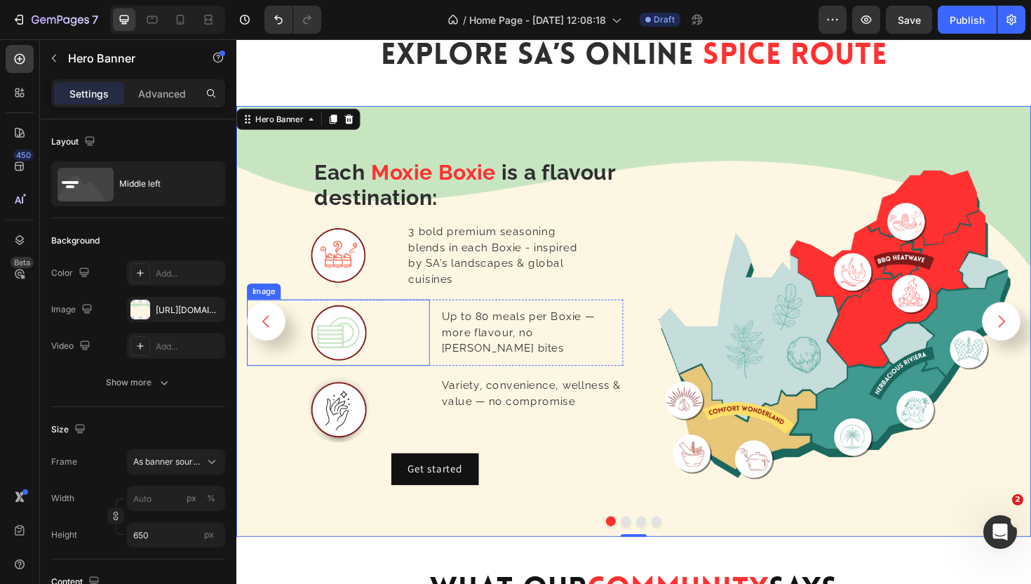
click at [397, 362] on div at bounding box center [345, 350] width 194 height 70
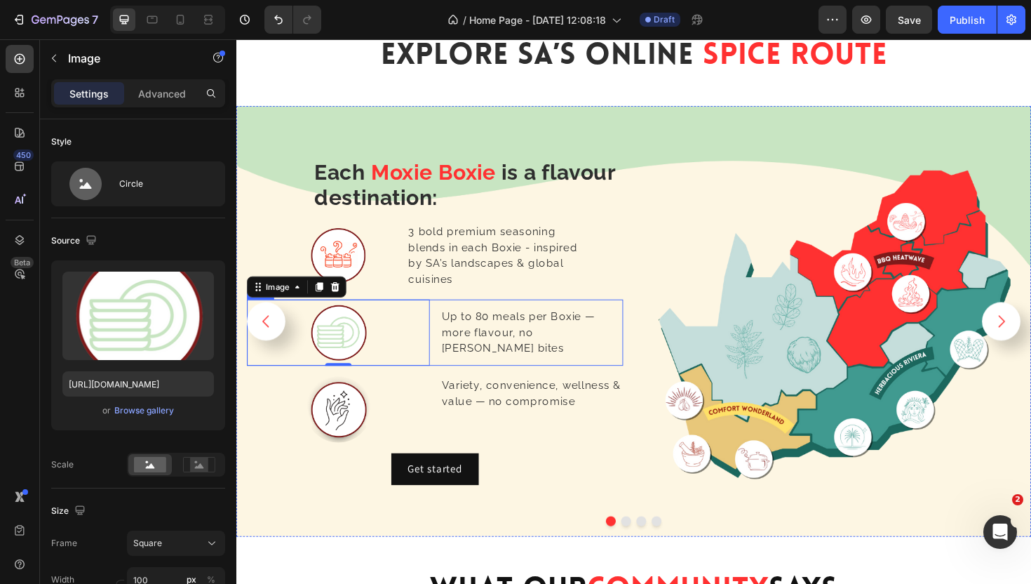
click at [528, 315] on div "Up to 80 meals per Boxie — more flavour, no [PERSON_NAME] bites Text Block" at bounding box center [550, 350] width 194 height 70
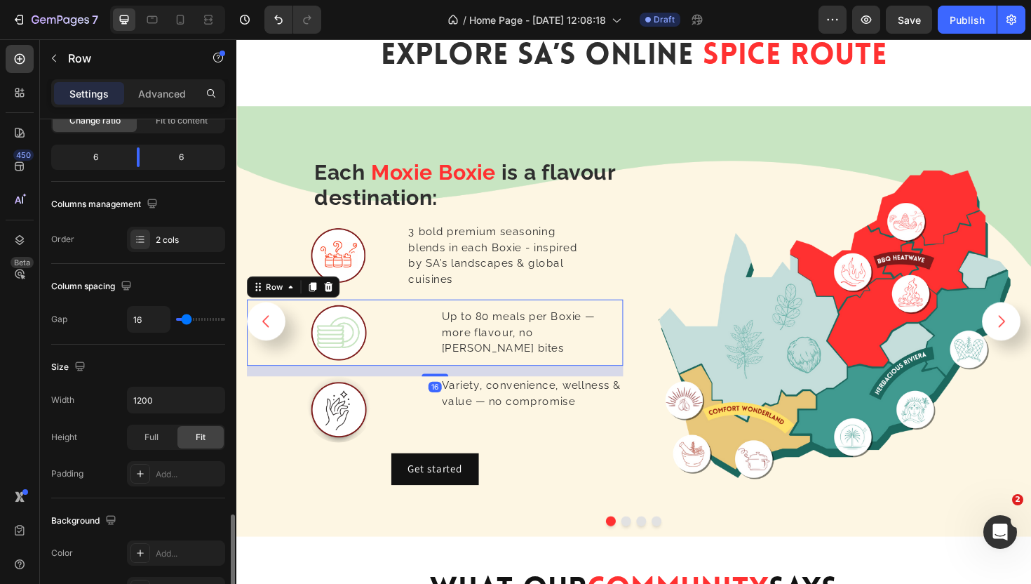
scroll to position [511, 0]
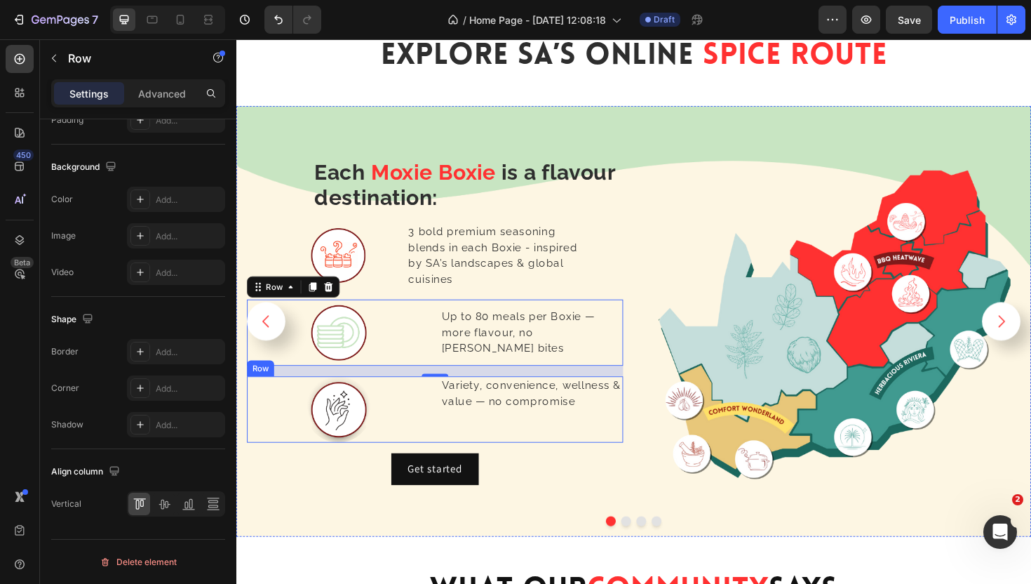
click at [620, 448] on div "Variety, convenience, wellness & value — no compromise Text Block" at bounding box center [550, 431] width 194 height 70
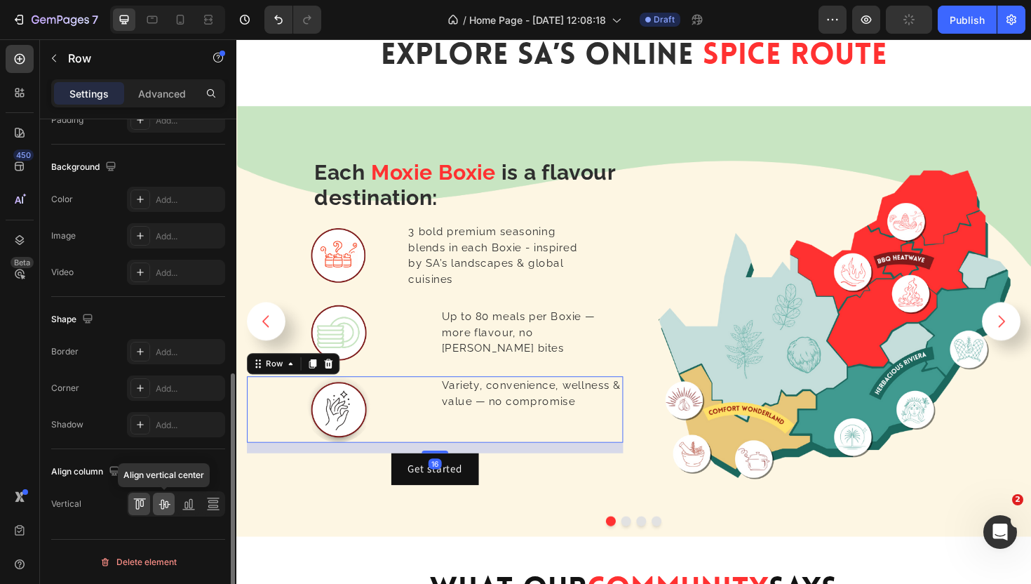
click at [164, 502] on icon at bounding box center [164, 504] width 14 height 14
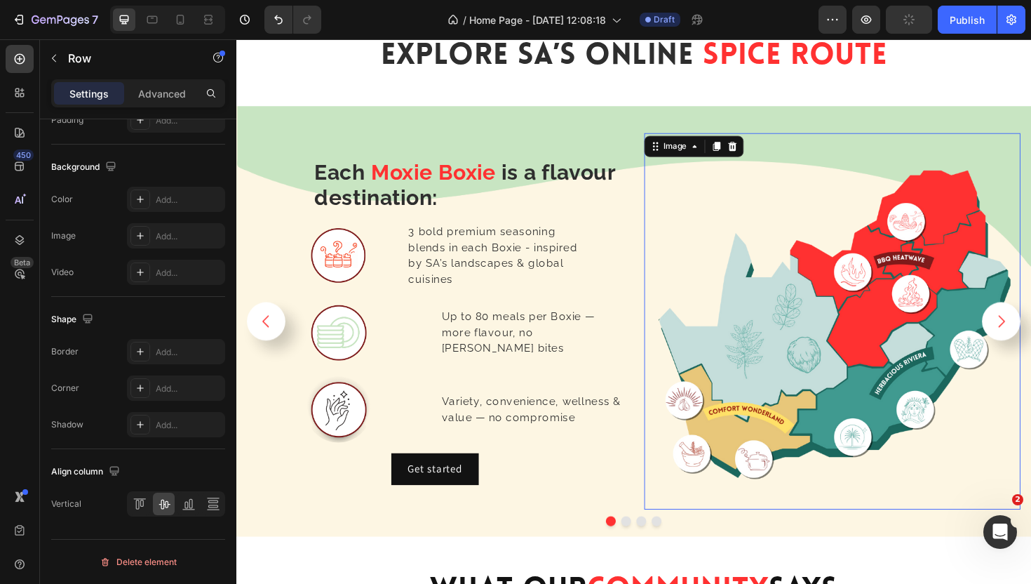
click at [676, 333] on img at bounding box center [868, 338] width 399 height 399
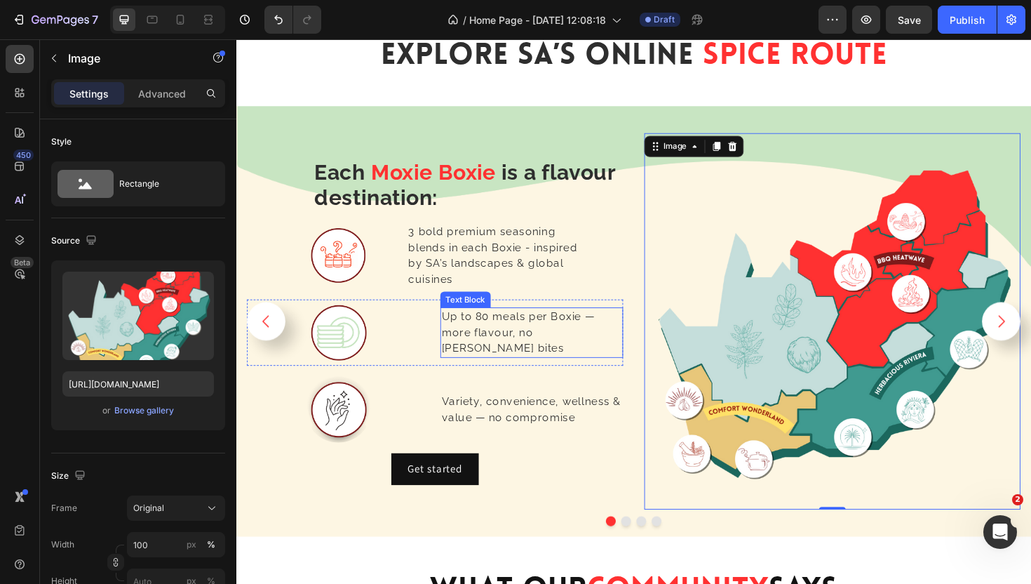
click at [527, 349] on p "Up to 80 meals per Boxie — more flavour, no [PERSON_NAME] bites" at bounding box center [549, 350] width 191 height 51
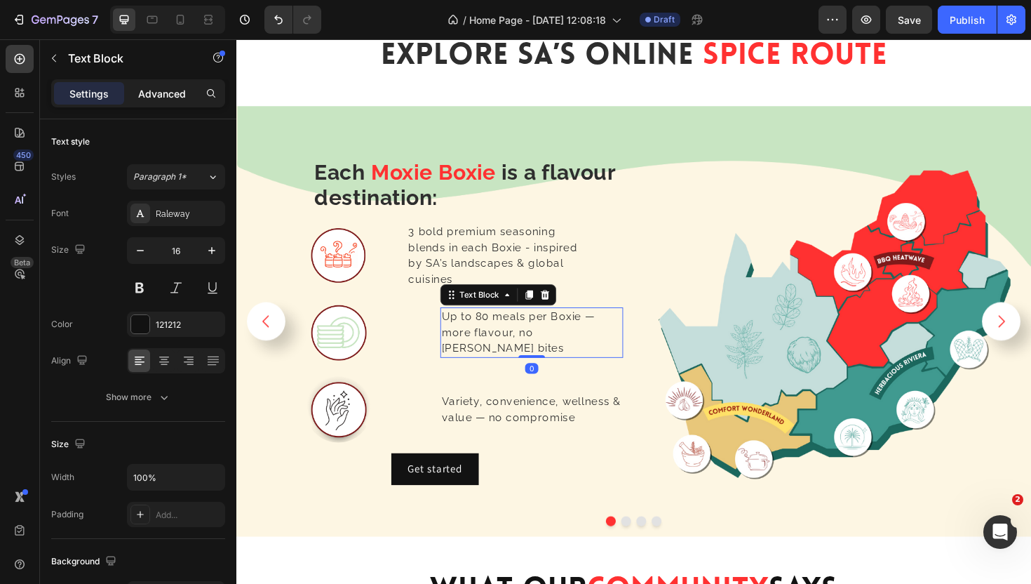
click at [165, 95] on p "Advanced" at bounding box center [162, 93] width 48 height 15
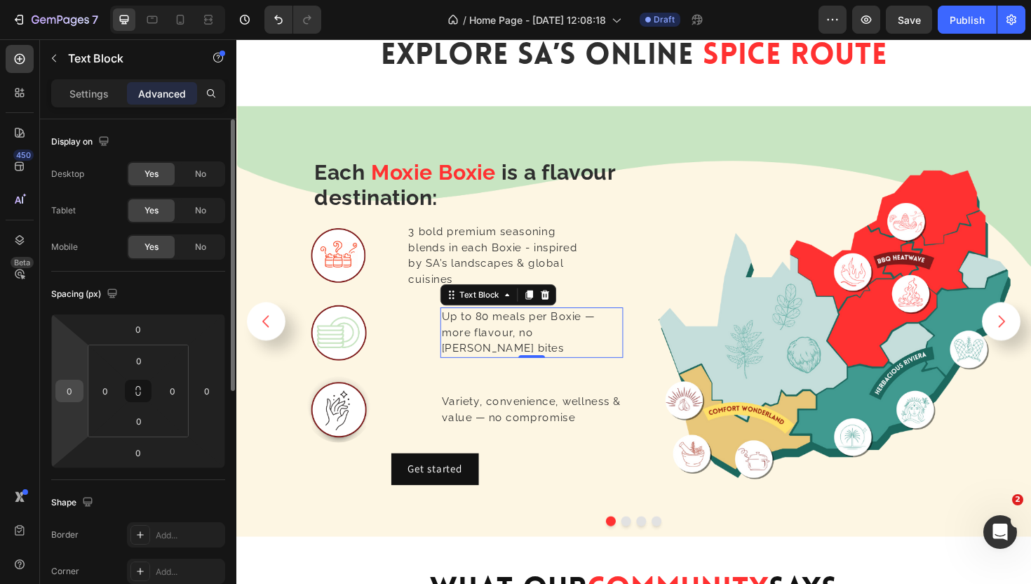
click at [75, 385] on input "0" at bounding box center [69, 390] width 21 height 21
type input "-50"
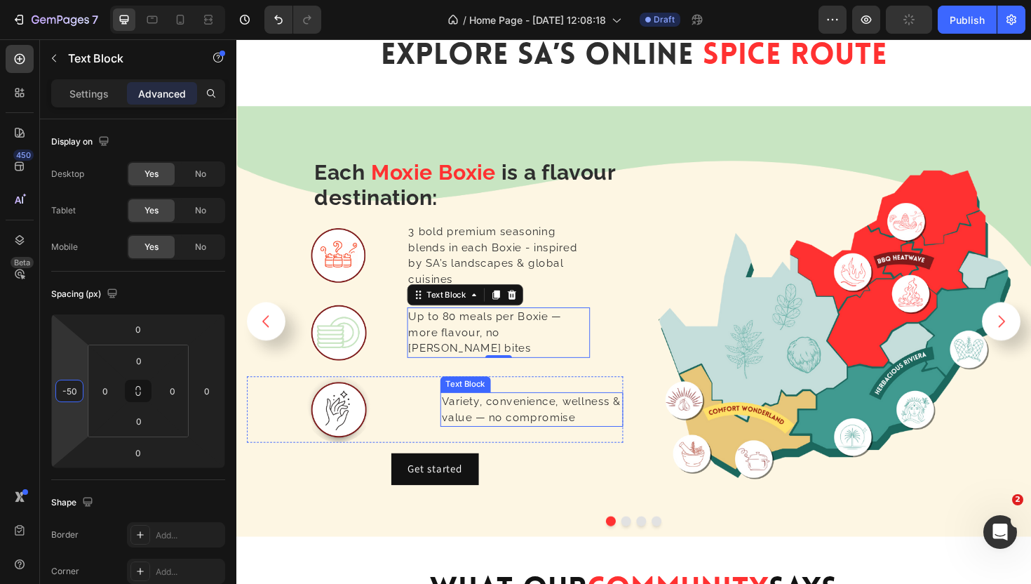
click at [502, 429] on p "Variety, convenience, wellness & value — no compromise" at bounding box center [549, 432] width 191 height 34
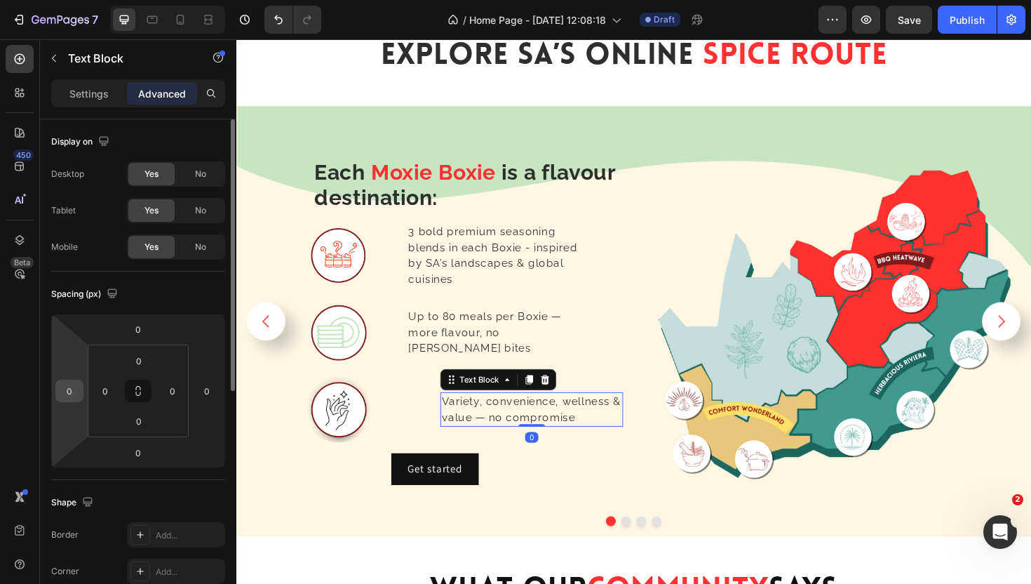
click at [74, 382] on input "0" at bounding box center [69, 390] width 21 height 21
type input "-50"
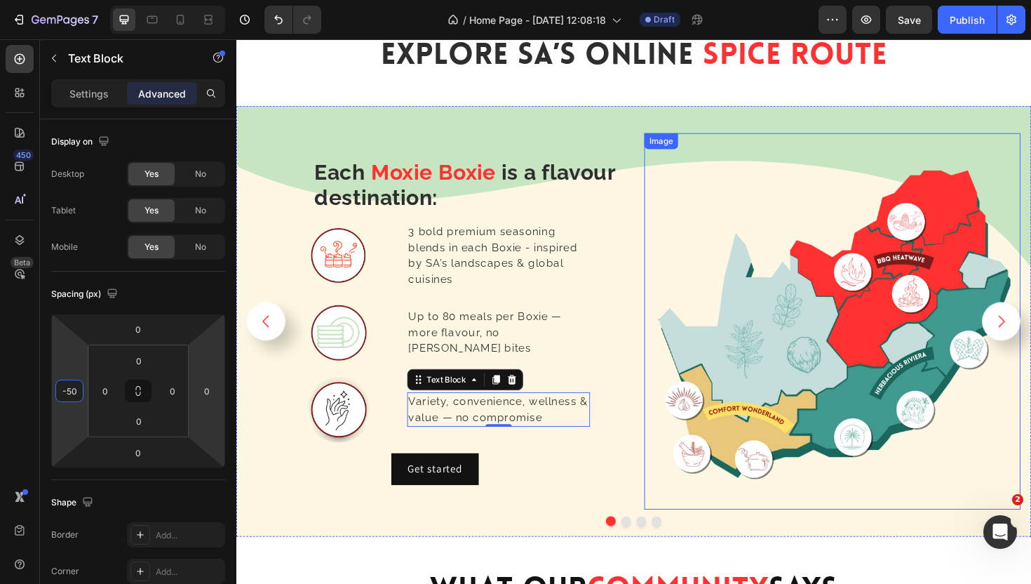
click at [754, 342] on img at bounding box center [868, 338] width 399 height 399
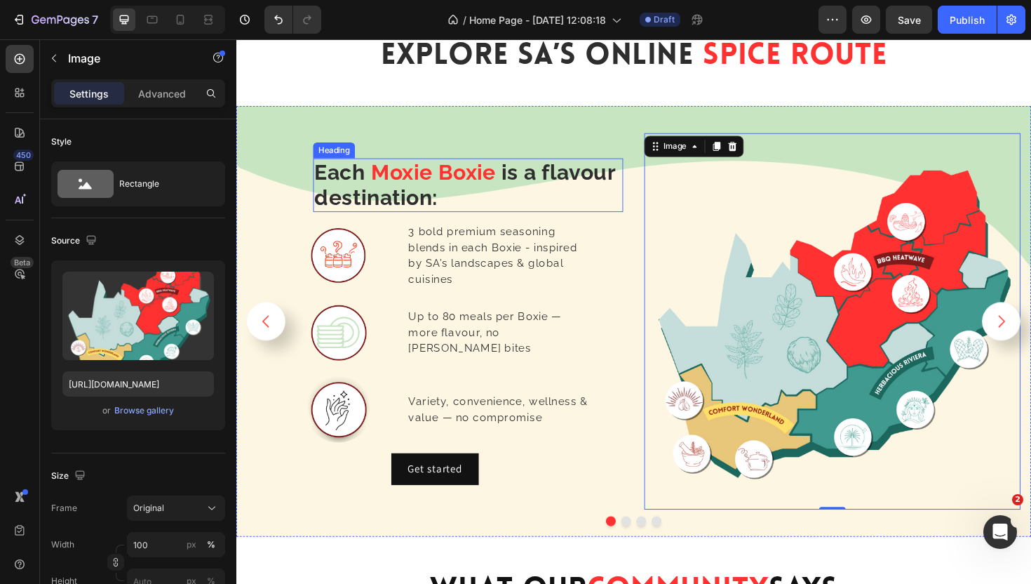
click at [521, 201] on p "⁠⁠⁠⁠⁠⁠⁠ Each Moxie Boxie is a flavour destination:" at bounding box center [482, 194] width 326 height 54
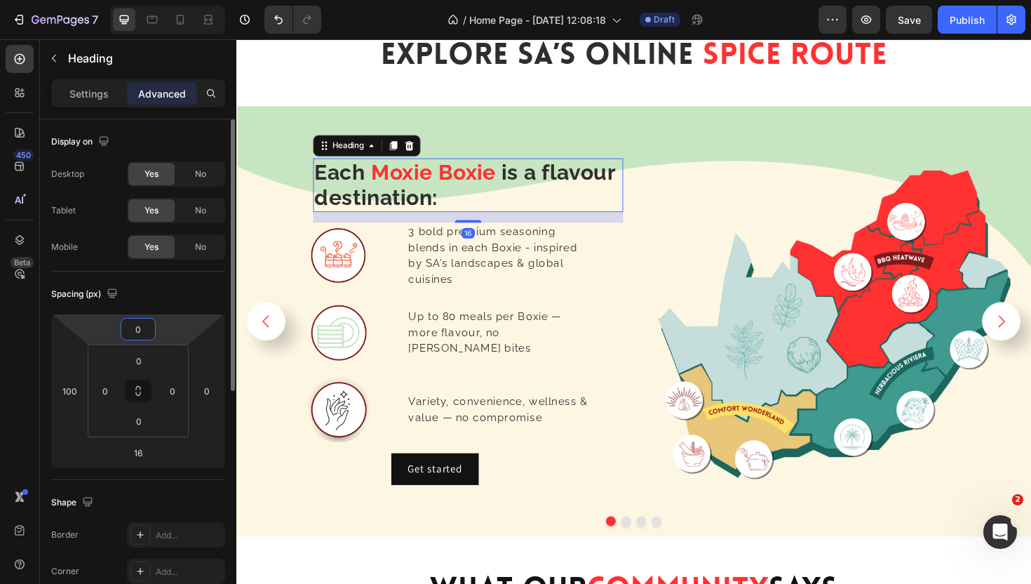
click at [145, 328] on input "0" at bounding box center [138, 329] width 28 height 21
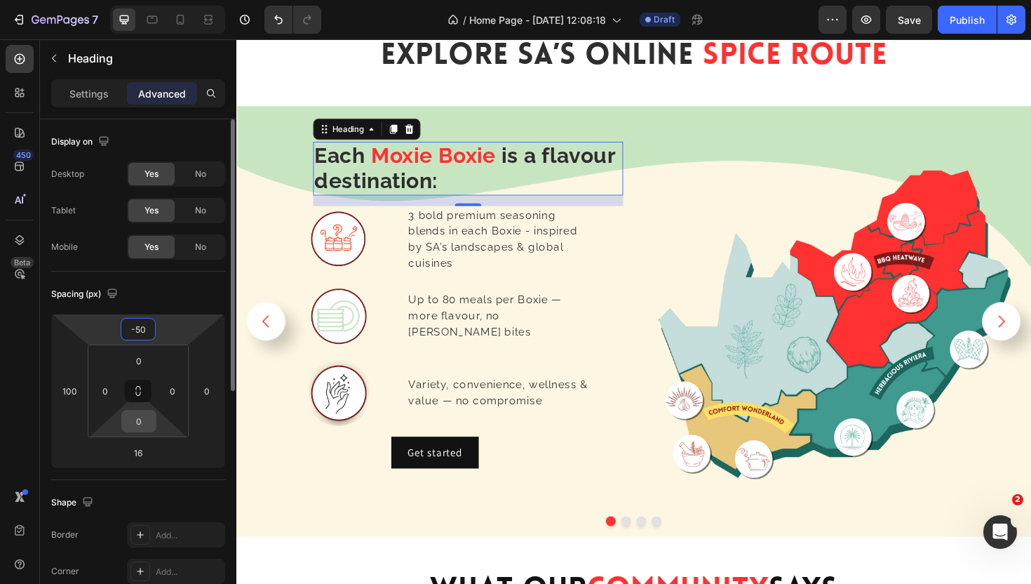
type input "-50"
click at [142, 415] on input "0" at bounding box center [139, 420] width 28 height 21
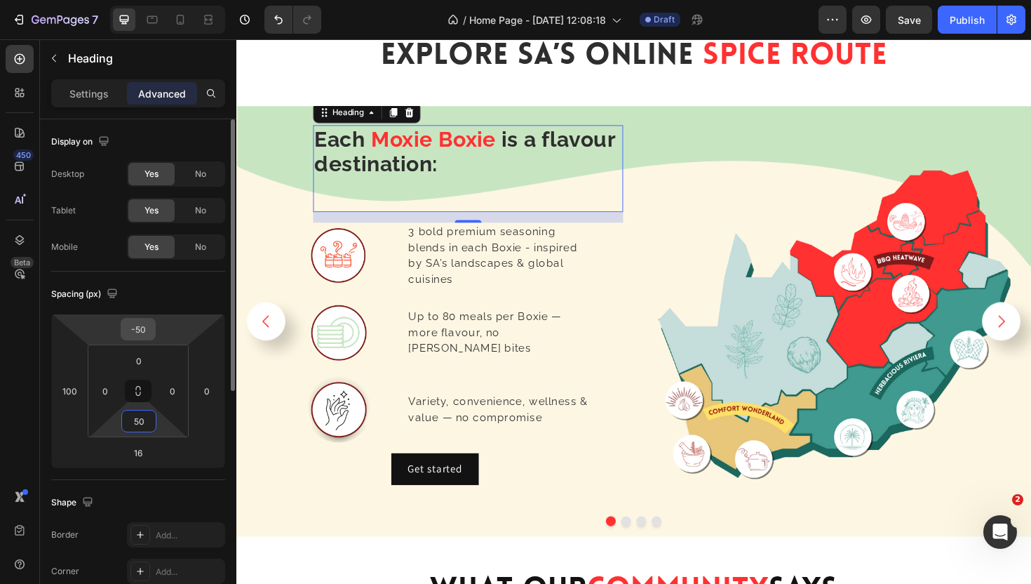
type input "50"
click at [145, 337] on input "-50" at bounding box center [138, 329] width 28 height 21
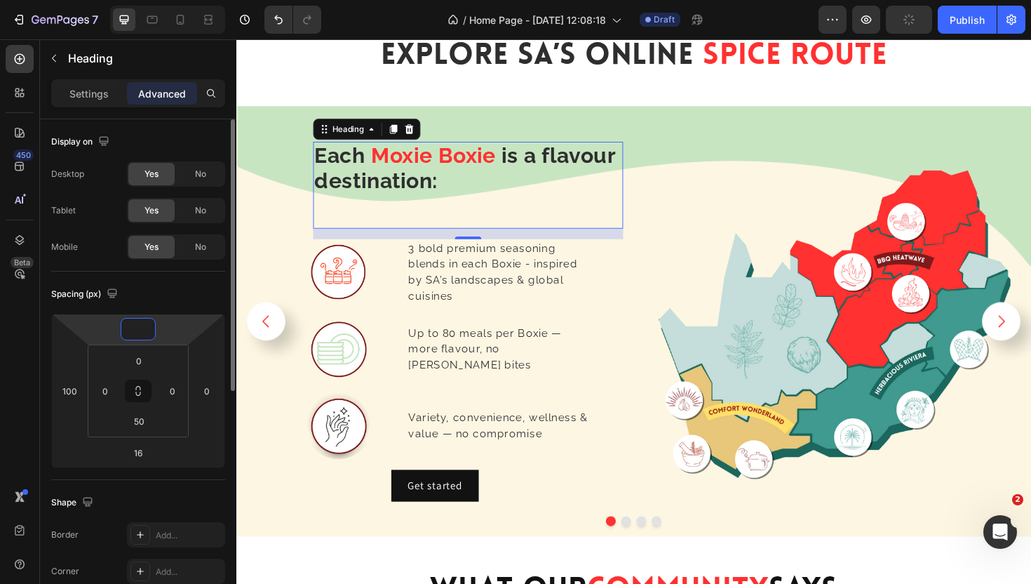
type input "0"
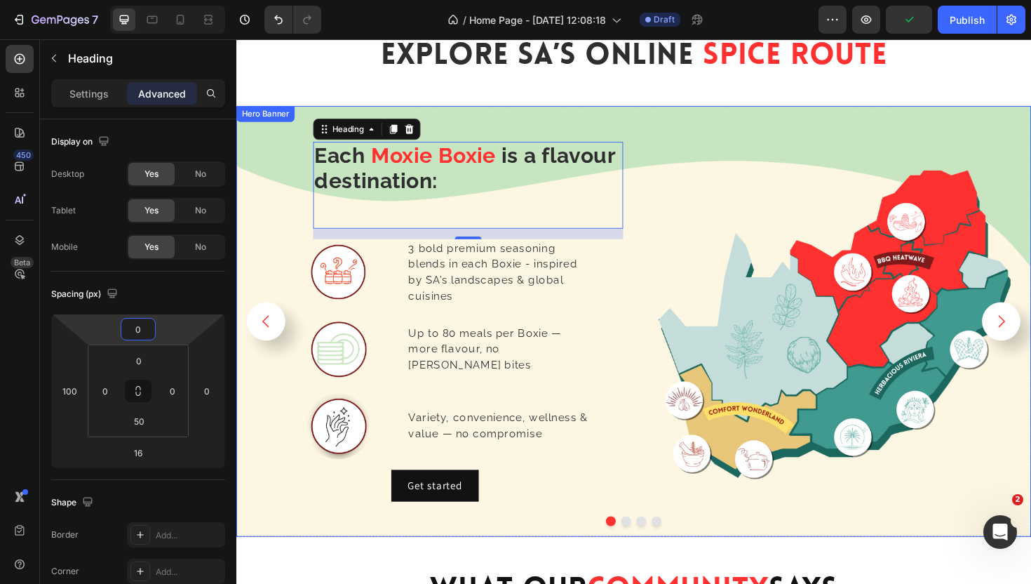
click at [650, 311] on div "⁠⁠⁠⁠⁠⁠⁠ Each Moxie Boxie is a flavour destination: Heading 16 Image 3 bold prem…" at bounding box center [657, 338] width 842 height 404
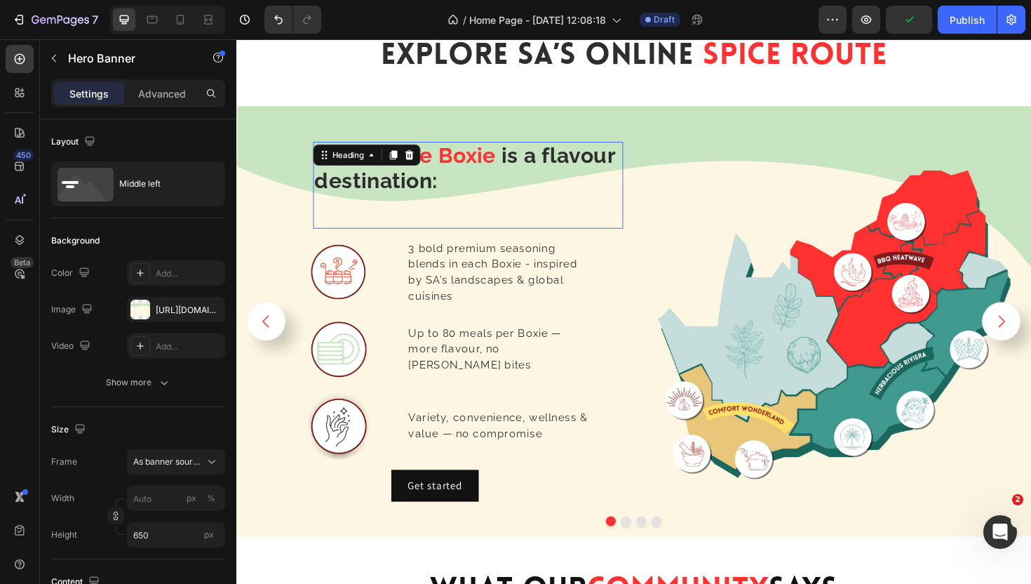
click at [492, 163] on strong "Moxie Boxie" at bounding box center [445, 162] width 133 height 26
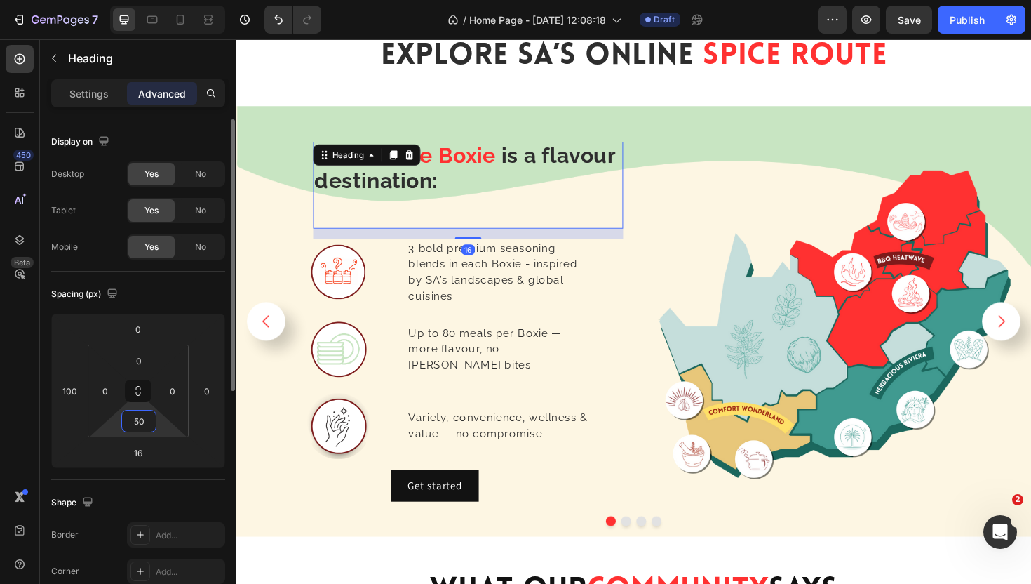
click at [144, 417] on input "50" at bounding box center [139, 420] width 28 height 21
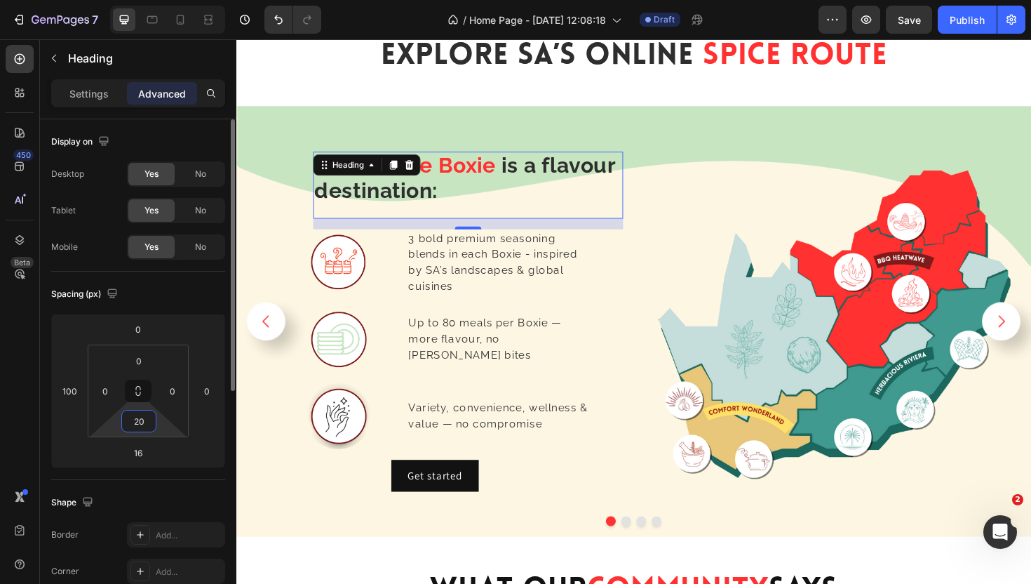
type input "2"
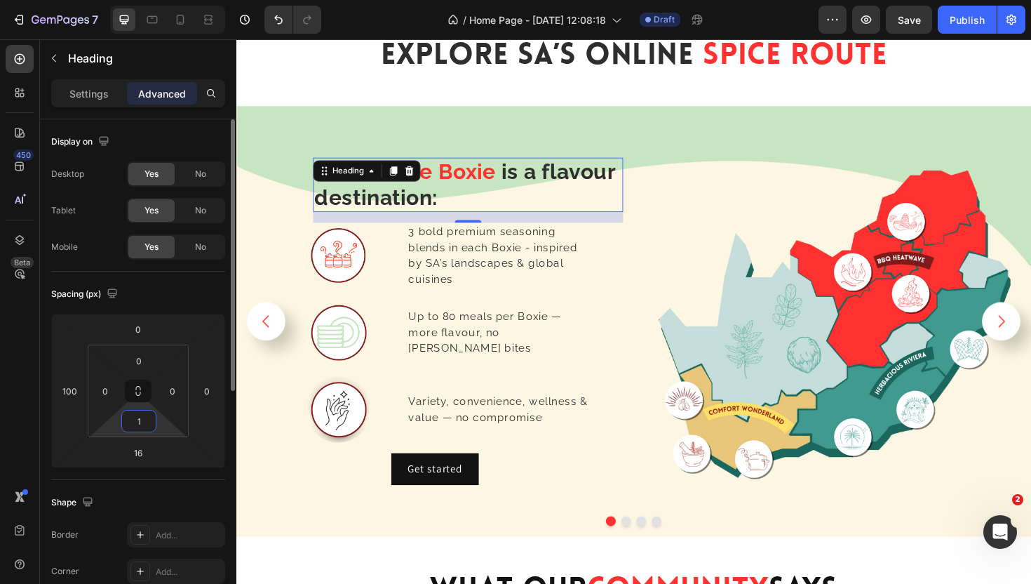
type input "16"
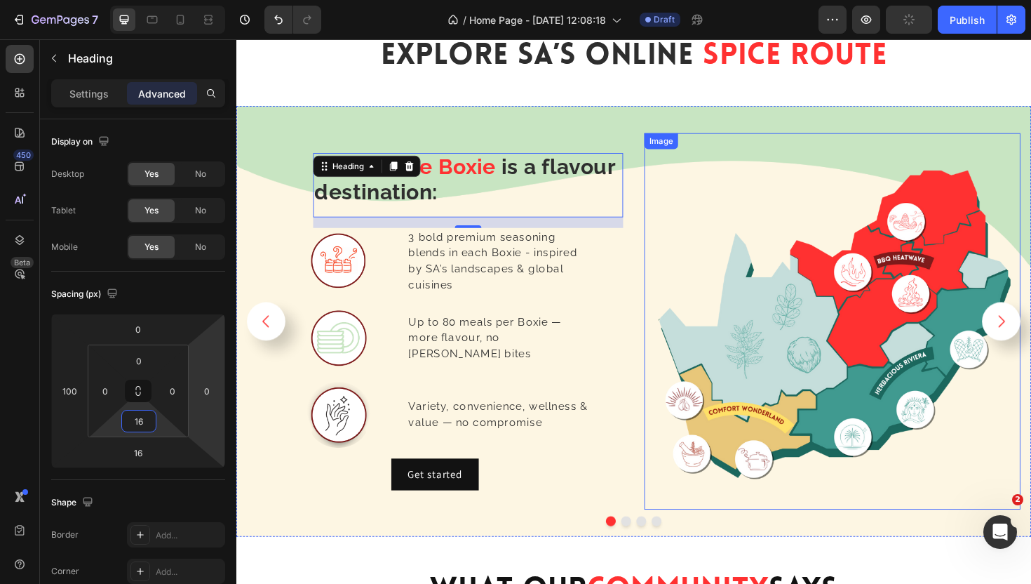
click at [681, 361] on img at bounding box center [868, 338] width 399 height 399
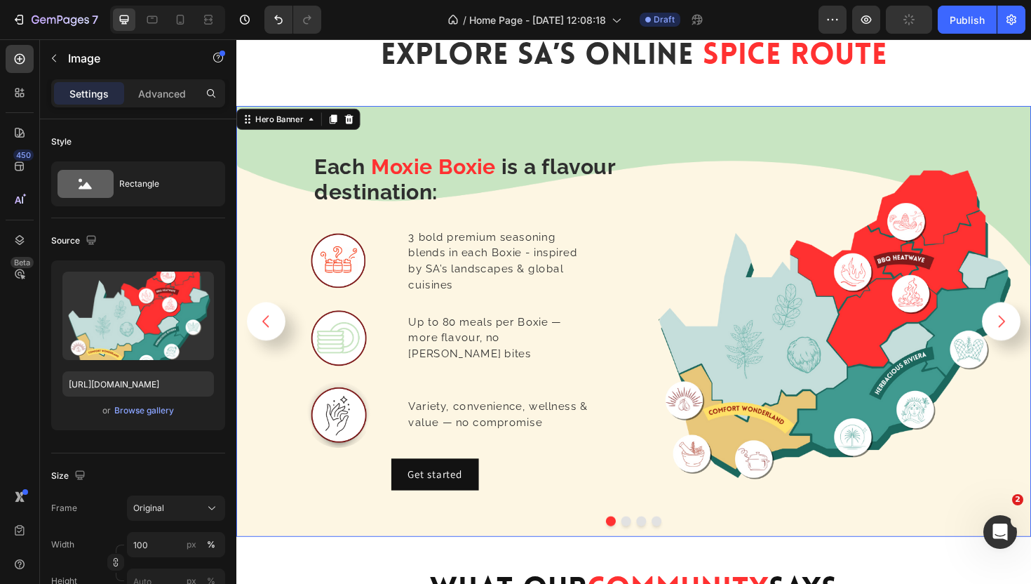
click at [646, 264] on div "⁠⁠⁠⁠⁠⁠⁠ Each Moxie Boxie is a flavour destination: Heading Image 3 bold premium…" at bounding box center [657, 338] width 842 height 404
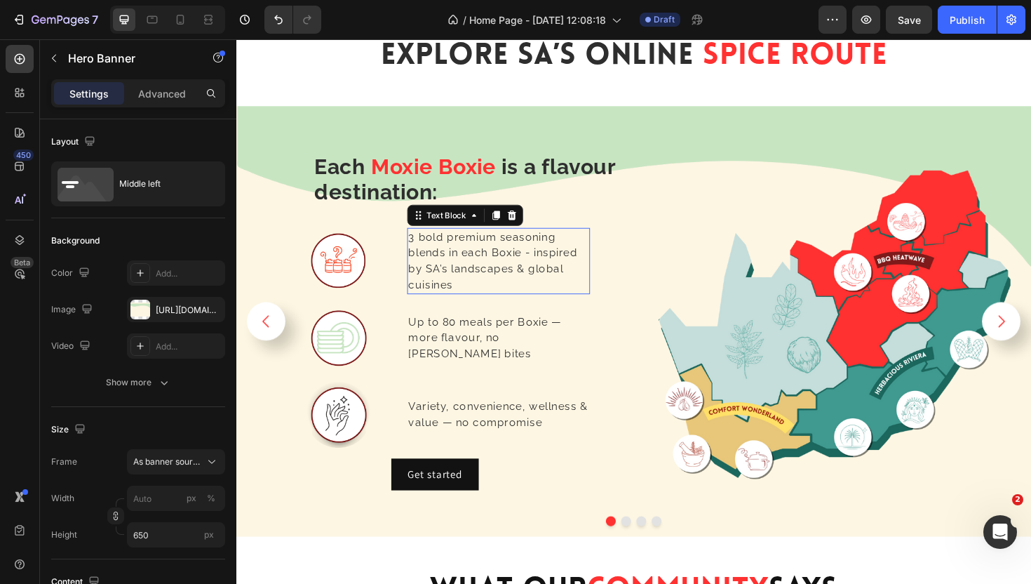
click at [514, 265] on span "3 bold premium seasoning blends in each Boxie - inspired by SA’s landscapes & g…" at bounding box center [508, 274] width 179 height 64
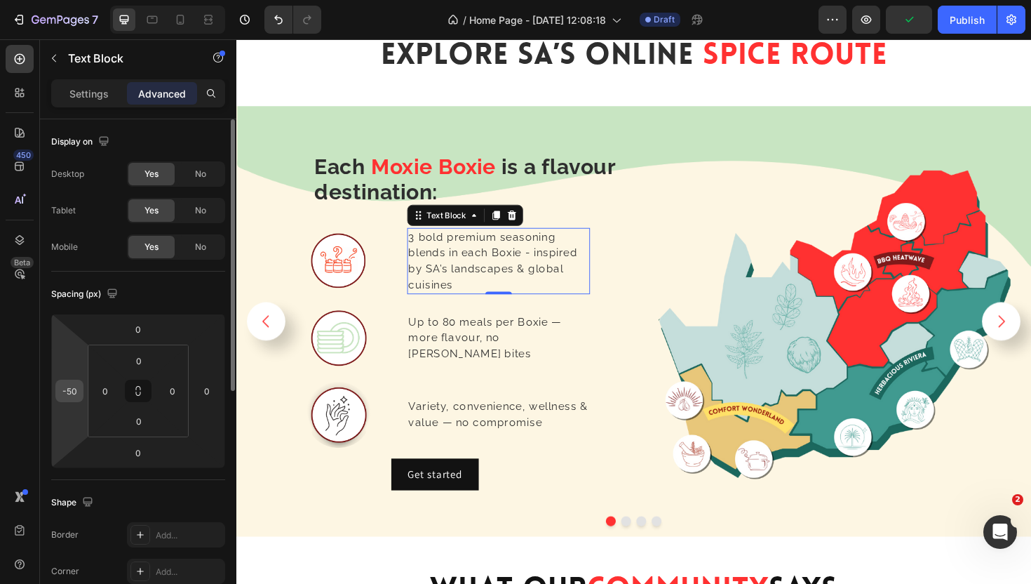
click at [81, 384] on div "-50" at bounding box center [69, 391] width 28 height 22
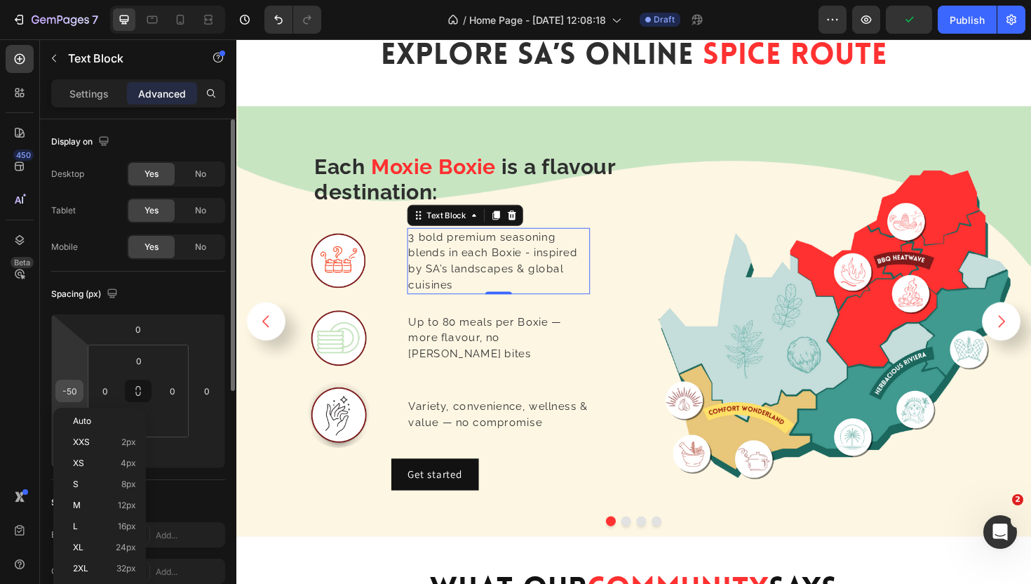
click at [70, 390] on input "-50" at bounding box center [69, 390] width 21 height 21
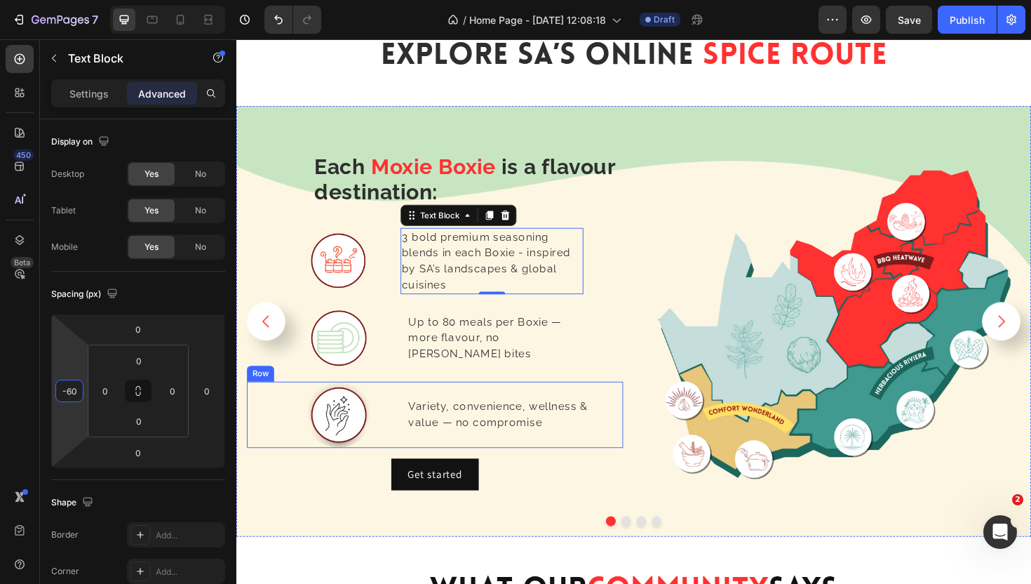
type input "-50"
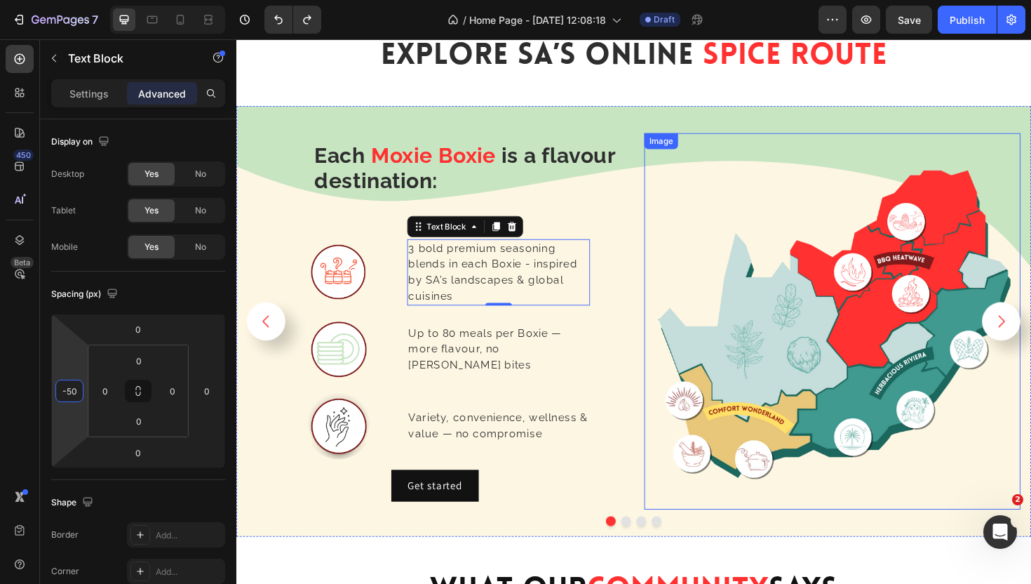
click at [721, 305] on img at bounding box center [868, 338] width 399 height 399
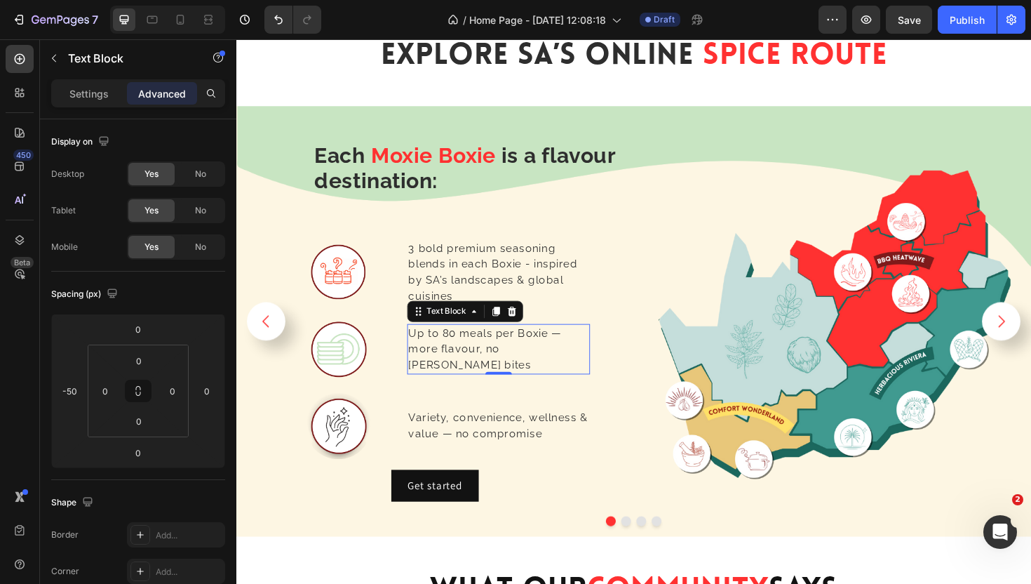
click at [509, 374] on span "Up to 80 meals per Boxie — more flavour, no [PERSON_NAME] bites" at bounding box center [500, 367] width 162 height 47
click at [482, 442] on span "Variety, convenience, wellness & value — no compromise" at bounding box center [514, 449] width 190 height 30
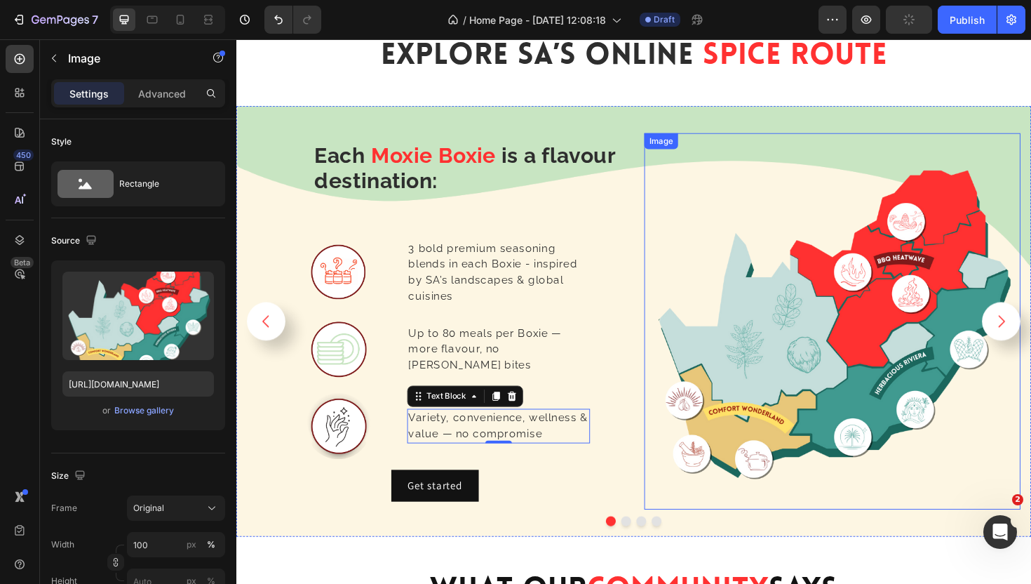
click at [824, 302] on img at bounding box center [868, 338] width 399 height 399
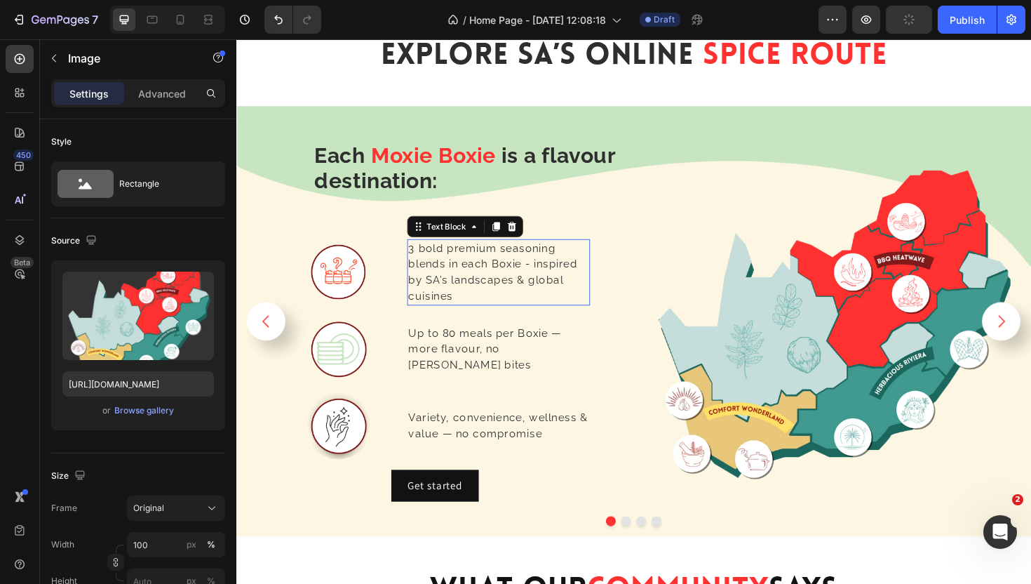
click at [467, 286] on p "3 bold premium seasoning blends in each Boxie - inspired by SA’s landscapes & g…" at bounding box center [514, 286] width 191 height 67
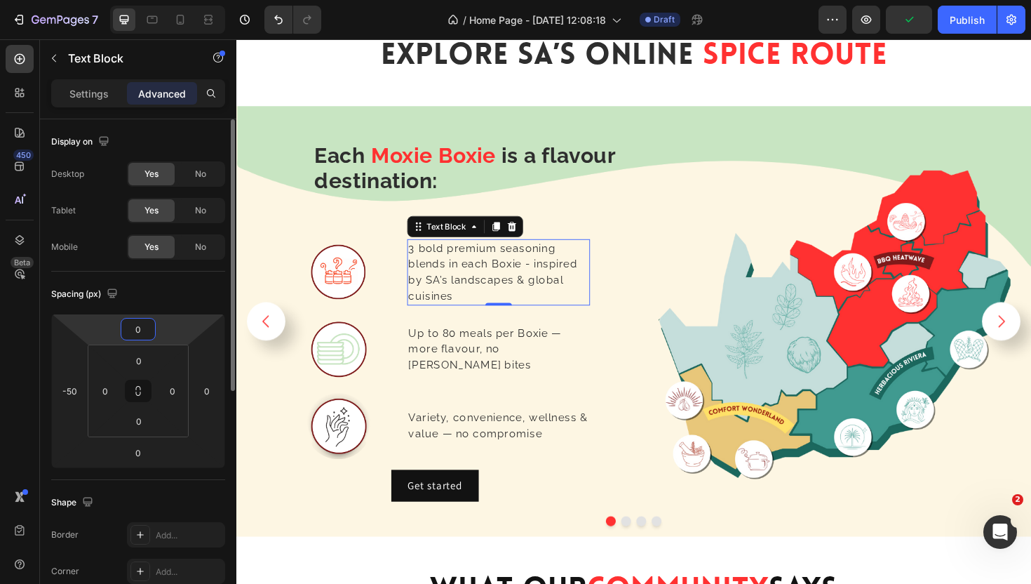
click at [144, 327] on input "0" at bounding box center [138, 329] width 28 height 21
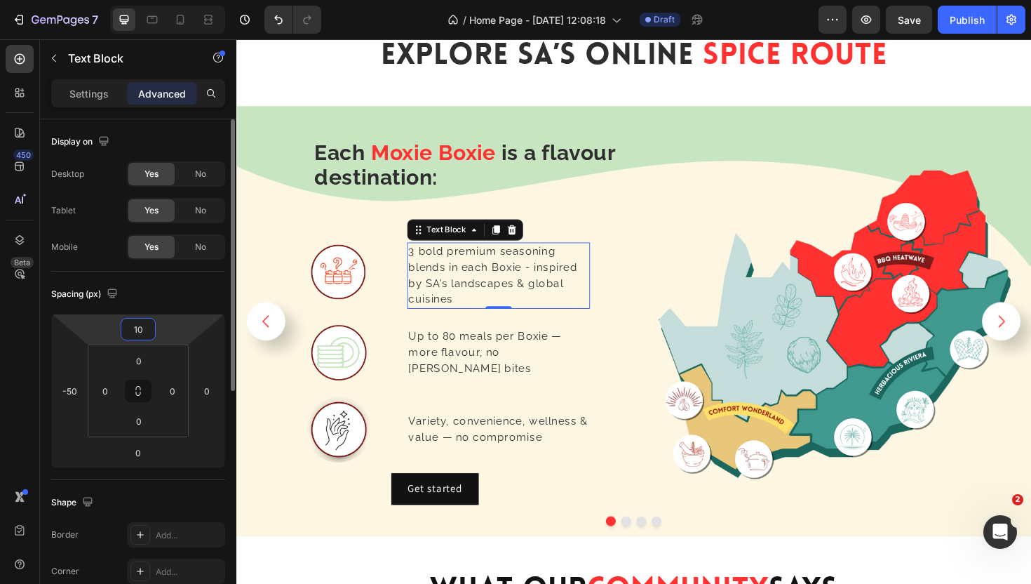
type input "1"
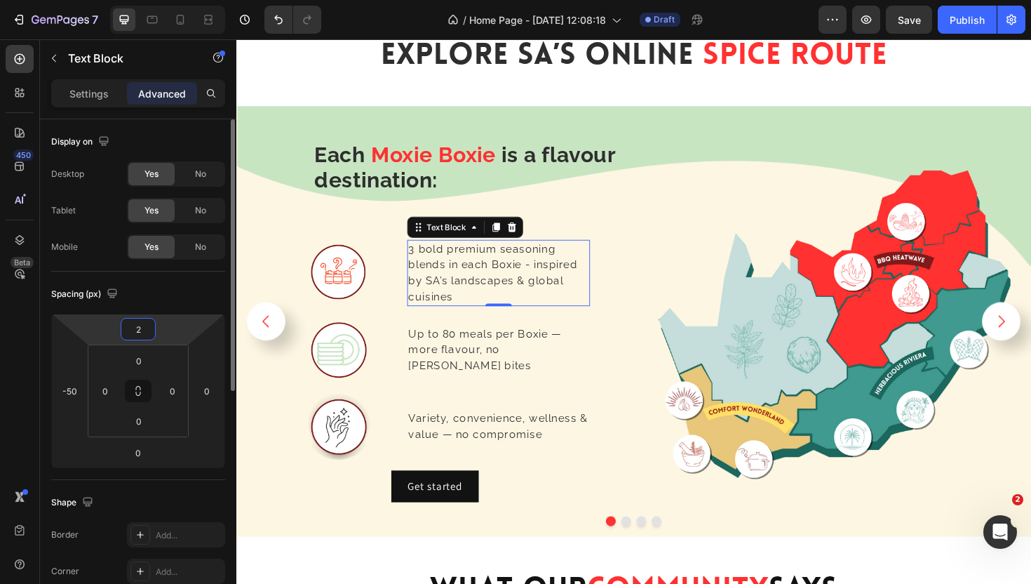
type input "20"
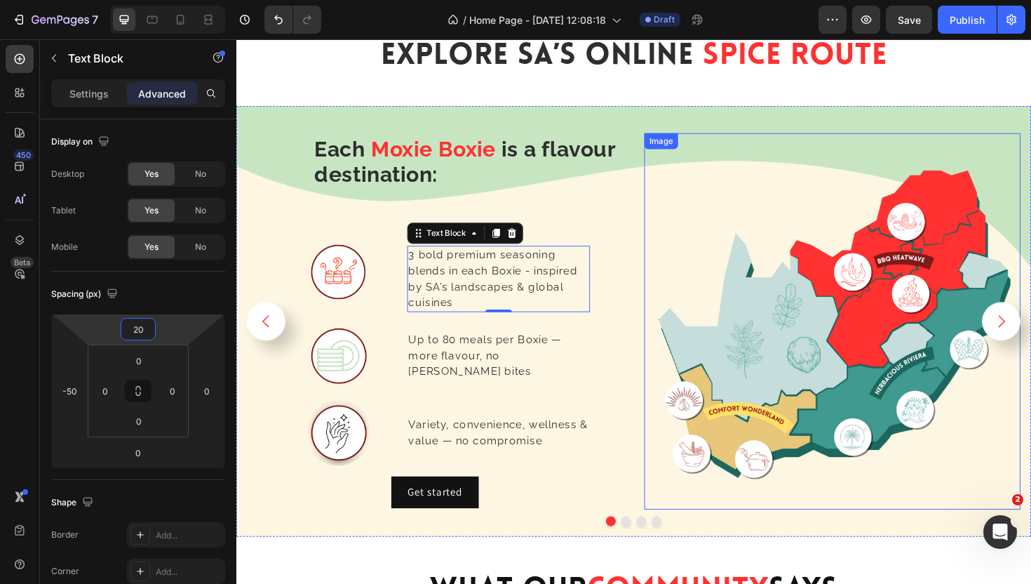
click at [652, 267] on div "⁠⁠⁠⁠⁠⁠⁠ Each Moxie Boxie is a flavour destination: Heading Image 3 bold premium…" at bounding box center [657, 338] width 842 height 404
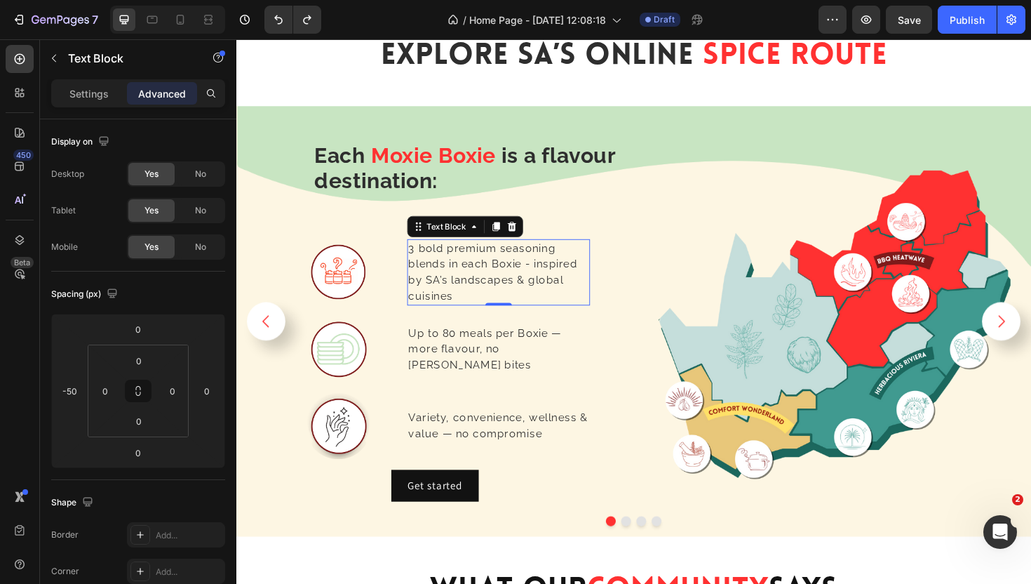
click at [501, 292] on span "3 bold premium seasoning blends in each Boxie - inspired by SA’s landscapes & g…" at bounding box center [508, 286] width 179 height 64
click at [140, 330] on input "0" at bounding box center [138, 329] width 28 height 21
type input "20"
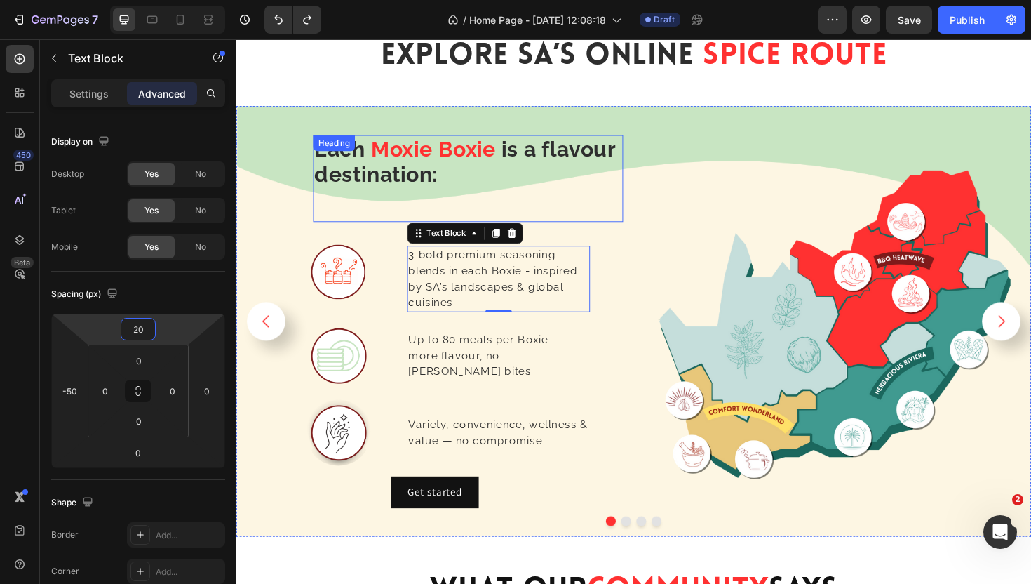
click at [510, 157] on strong "Moxie Boxie" at bounding box center [445, 155] width 133 height 26
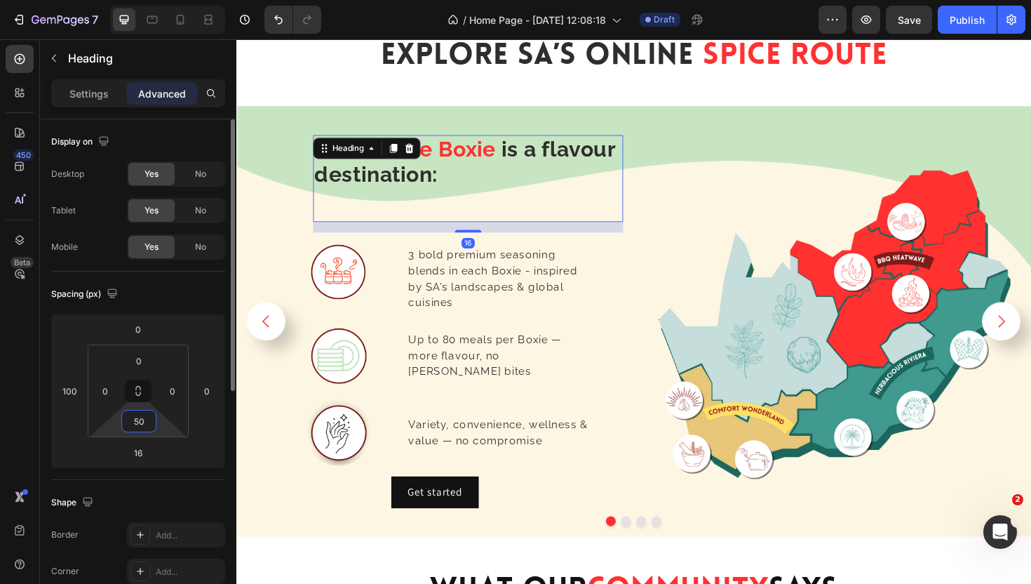
click at [144, 415] on input "50" at bounding box center [139, 420] width 28 height 21
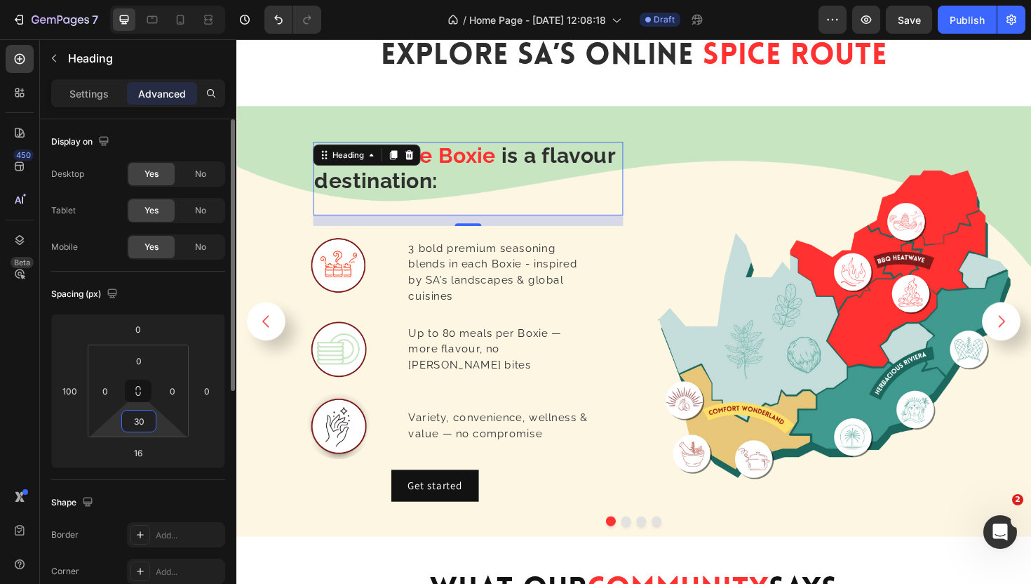
type input "3"
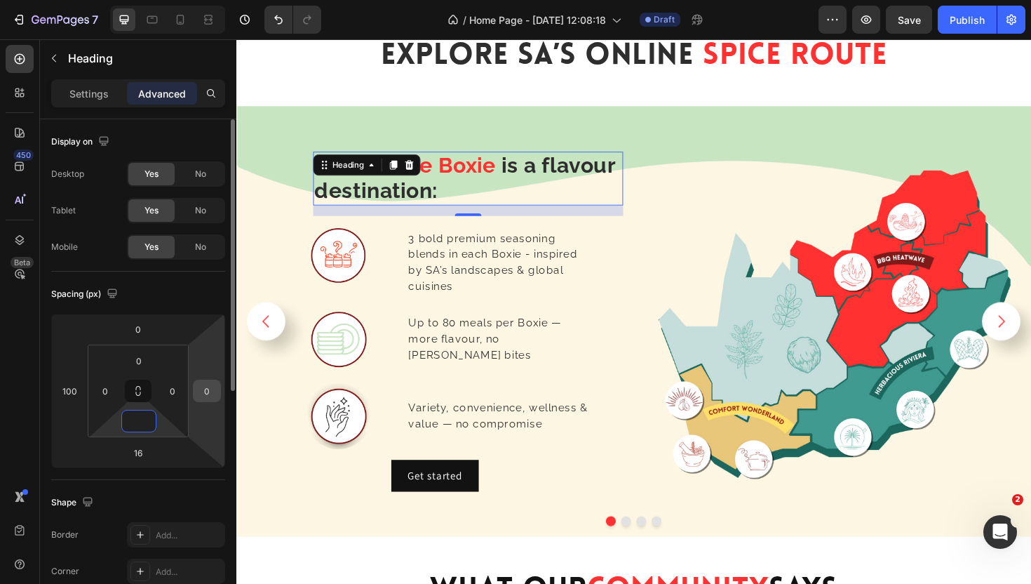
type input "0"
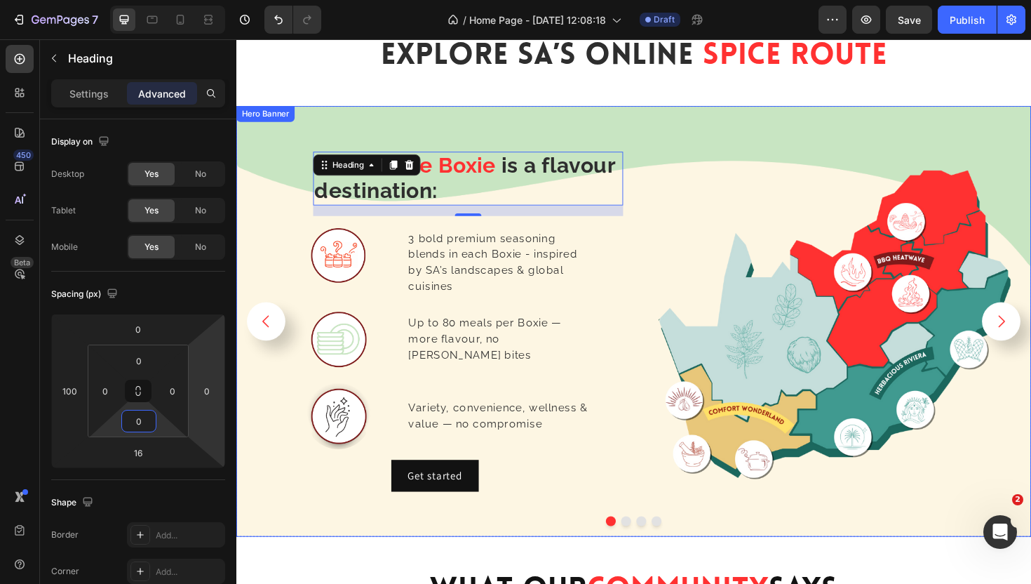
click at [664, 350] on div "⁠⁠⁠⁠⁠⁠⁠ Each Moxie Boxie is a flavour destination: Heading 16 Image 3 bold prem…" at bounding box center [657, 338] width 842 height 404
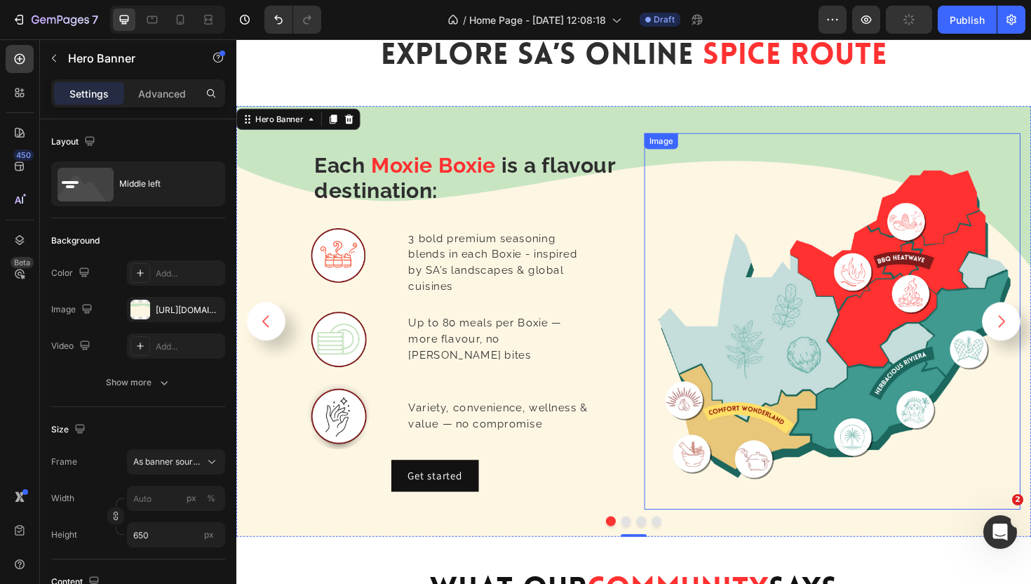
scroll to position [2545, 0]
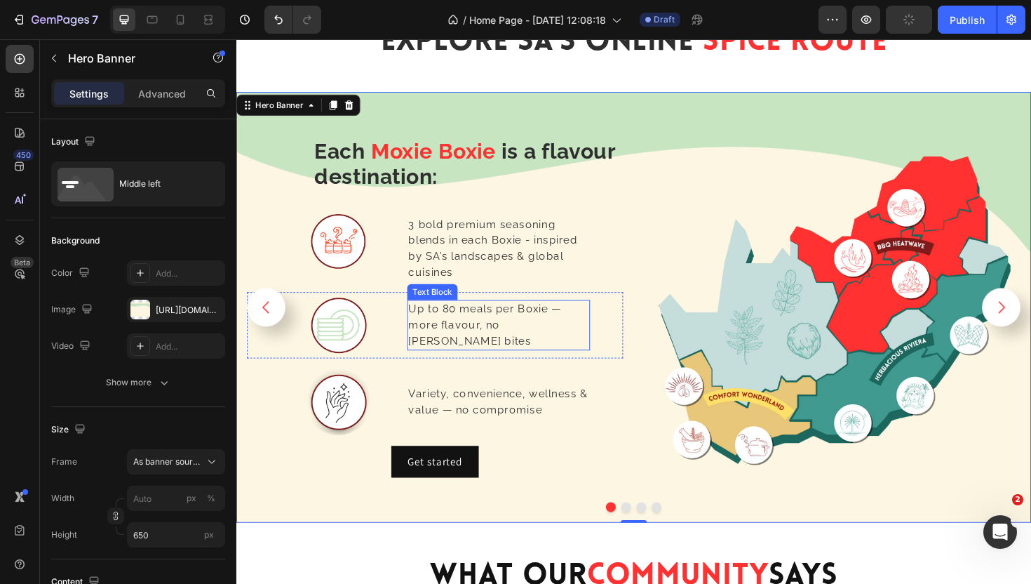
click at [528, 354] on span "Up to 80 meals per Boxie — more flavour, no [PERSON_NAME] bites" at bounding box center [500, 342] width 162 height 47
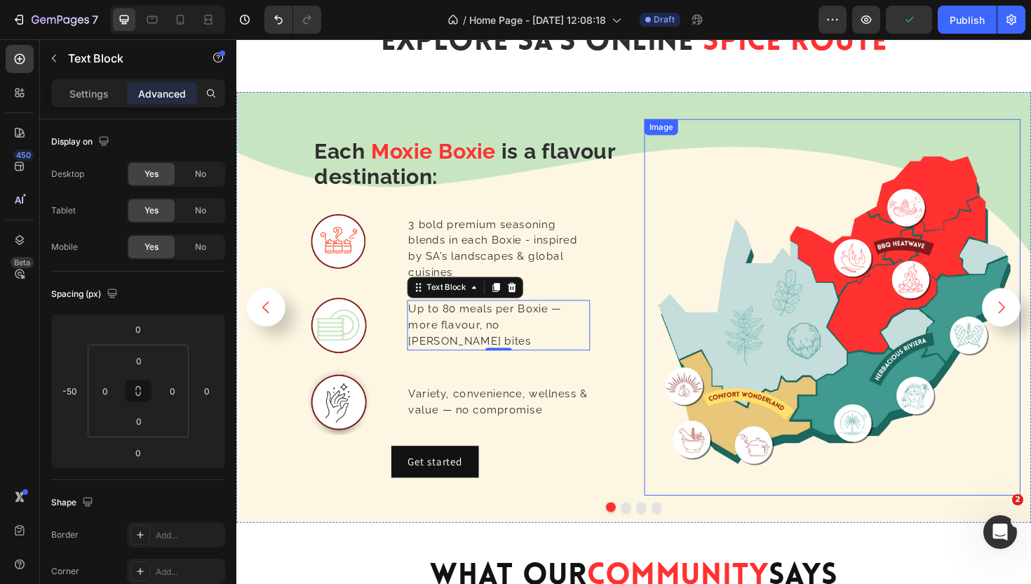
click at [790, 232] on img at bounding box center [868, 323] width 399 height 399
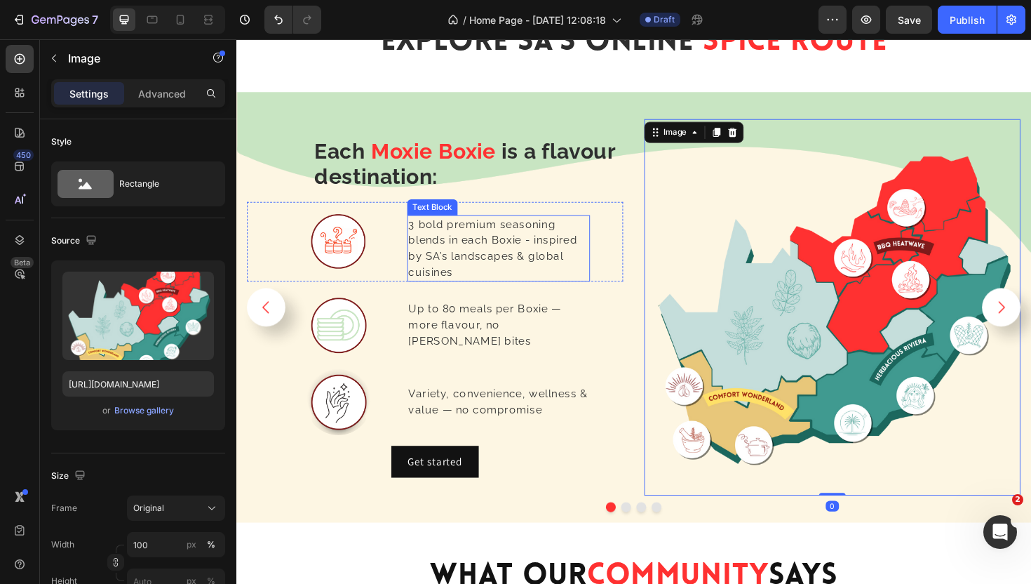
click at [540, 259] on p "3 bold premium seasoning blends in each Boxie - inspired by SA’s landscapes & g…" at bounding box center [514, 260] width 191 height 67
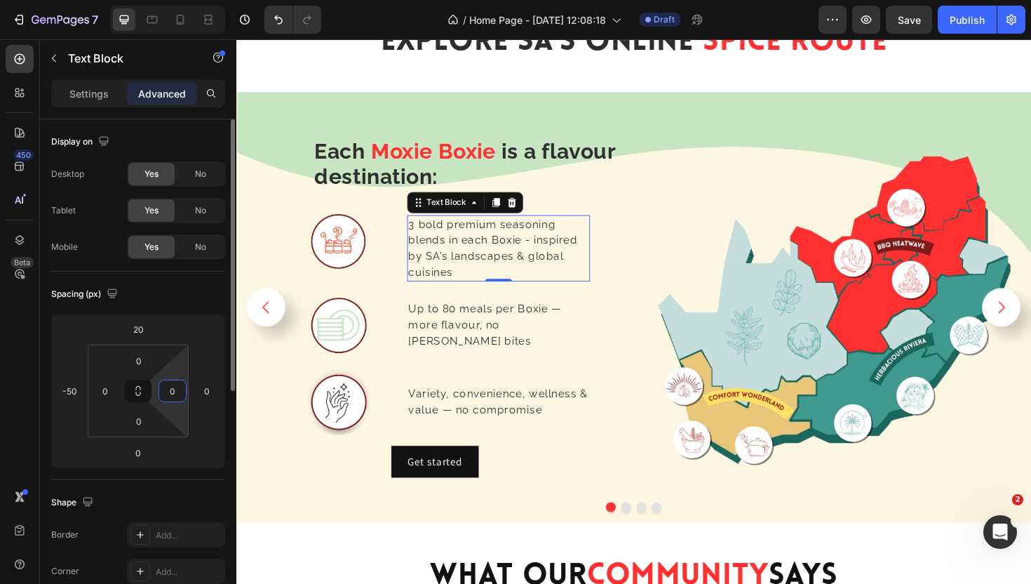
click at [179, 393] on input "0" at bounding box center [172, 390] width 21 height 21
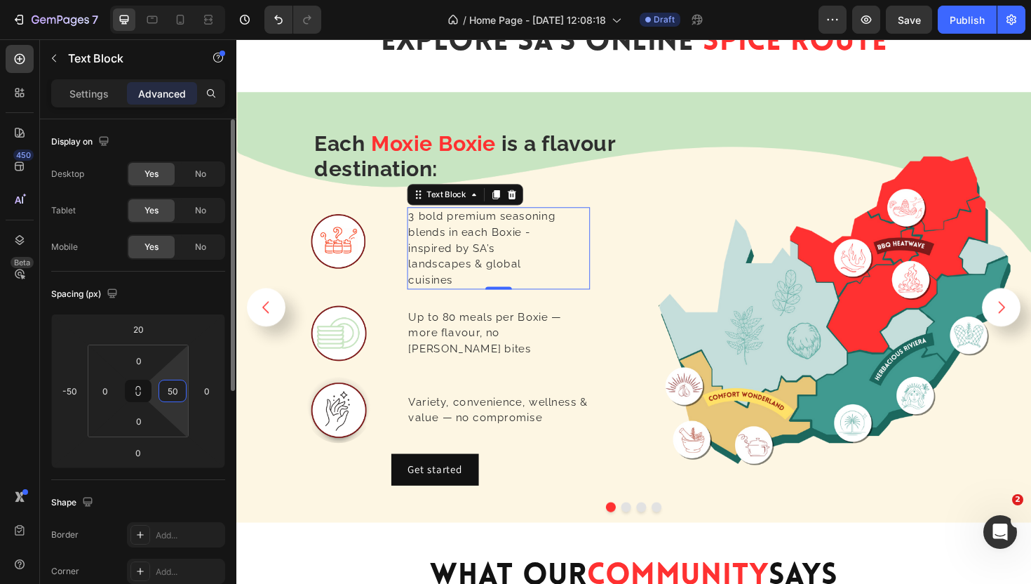
type input "5"
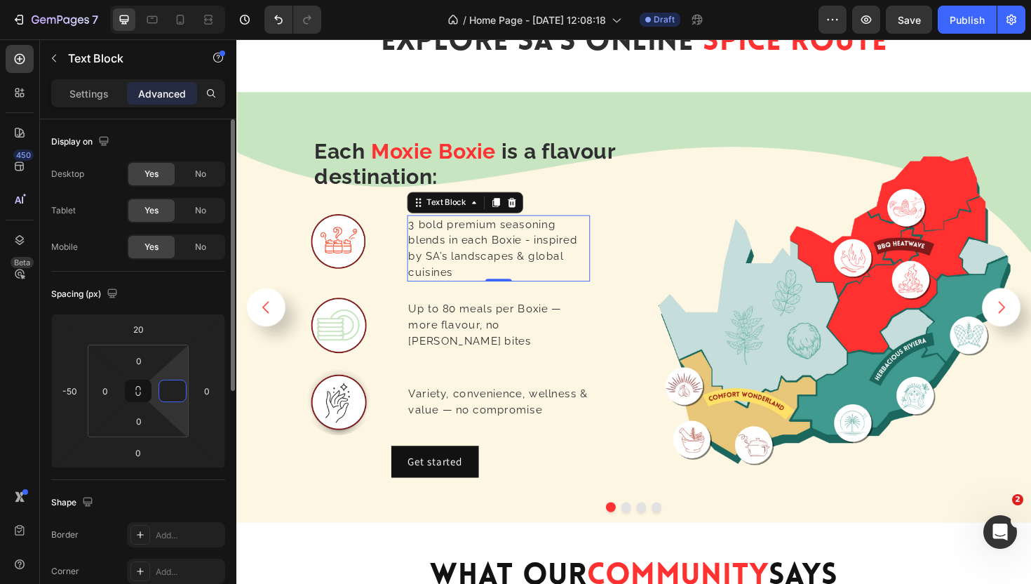
type input "0"
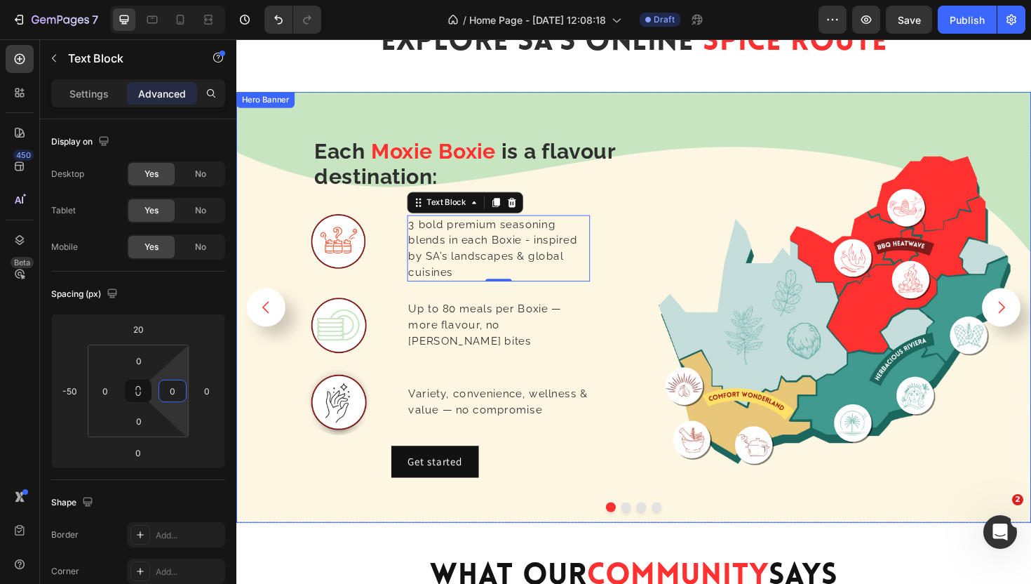
click at [646, 231] on div "⁠⁠⁠⁠⁠⁠⁠ Each Moxie Boxie is a flavour destination: Heading Image 3 bold premium…" at bounding box center [657, 323] width 842 height 404
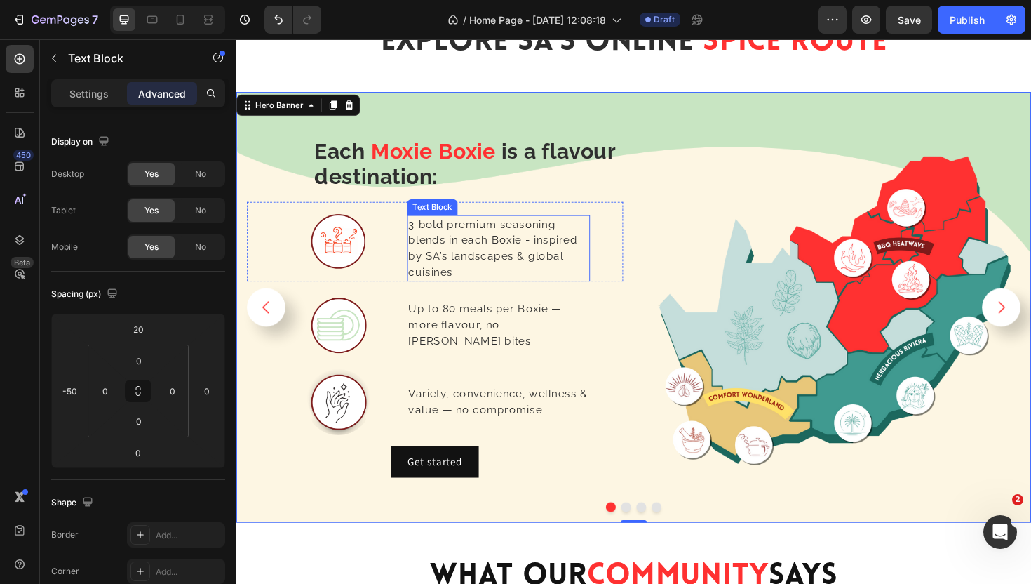
click at [509, 257] on span "3 bold premium seasoning blends in each Boxie - inspired by SA’s landscapes & g…" at bounding box center [508, 261] width 179 height 64
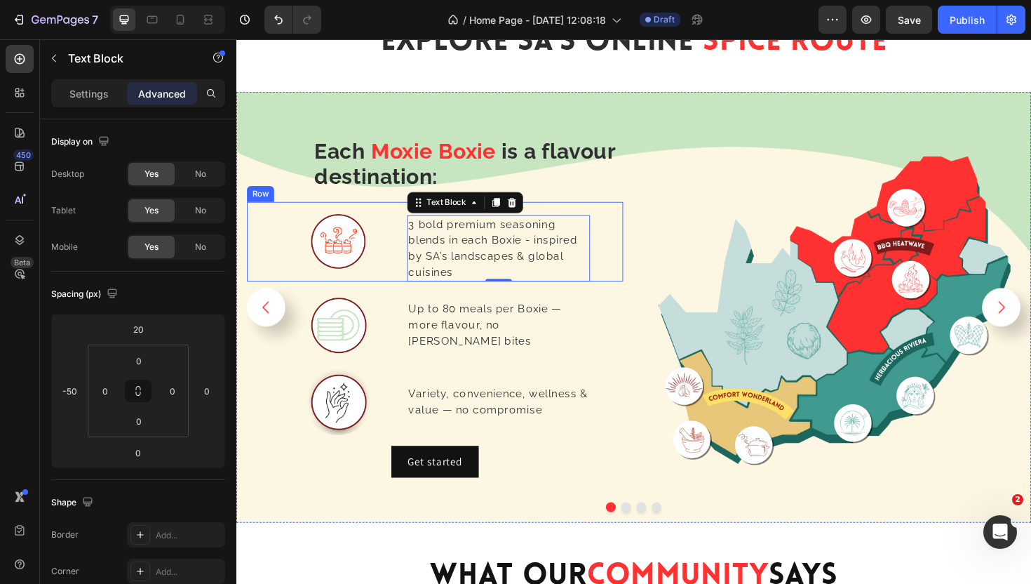
click at [629, 253] on div "3 bold premium seasoning blends in each Boxie - inspired by SA’s landscapes & g…" at bounding box center [550, 254] width 194 height 84
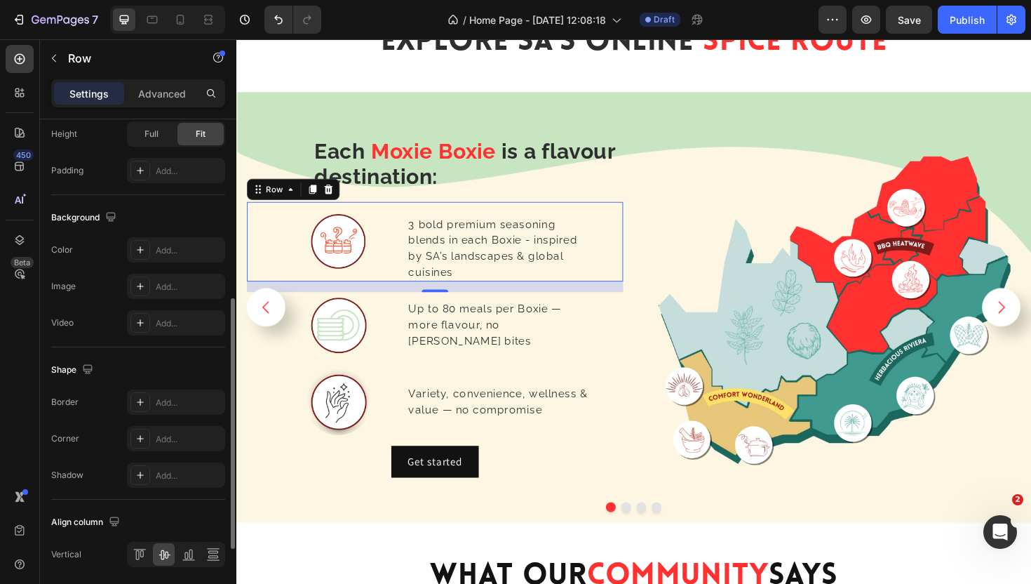
scroll to position [428, 0]
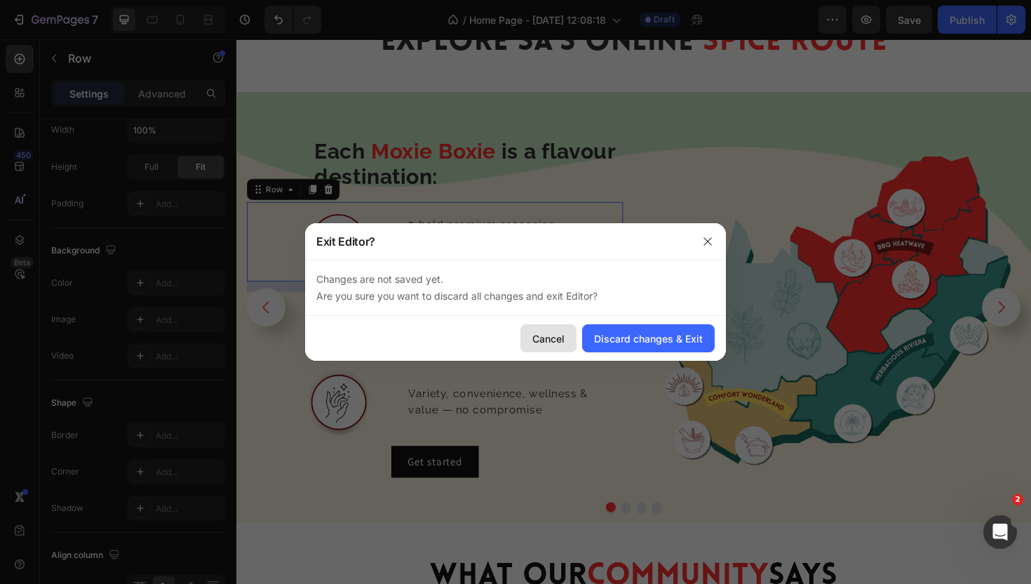
click at [549, 337] on div "Cancel" at bounding box center [549, 338] width 32 height 15
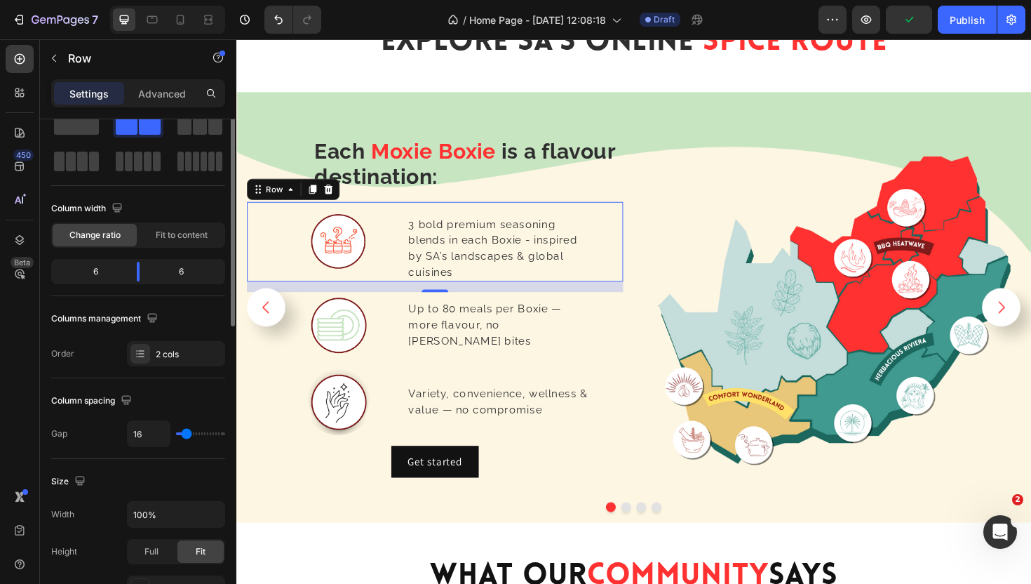
scroll to position [0, 0]
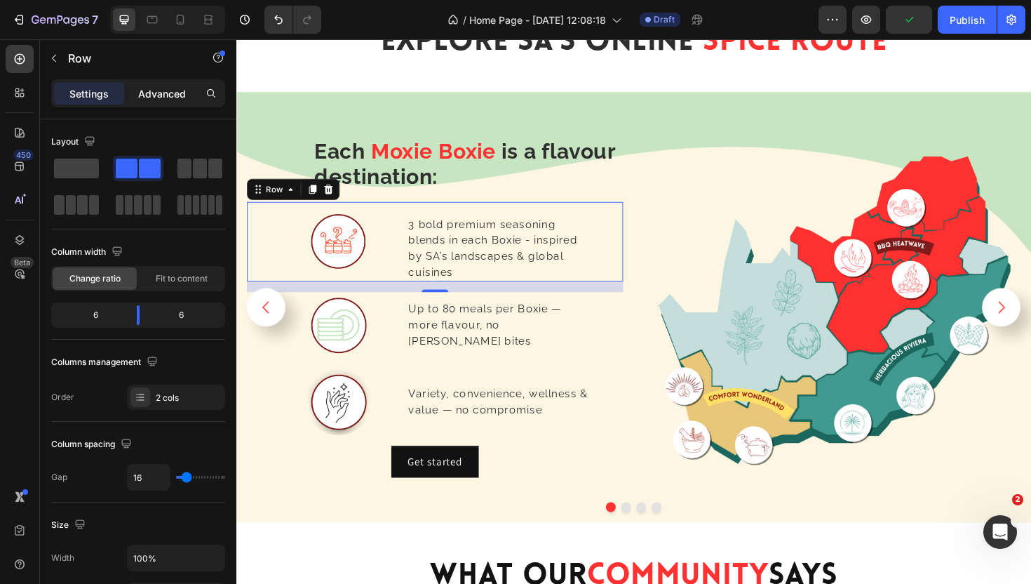
click at [164, 88] on p "Advanced" at bounding box center [162, 93] width 48 height 15
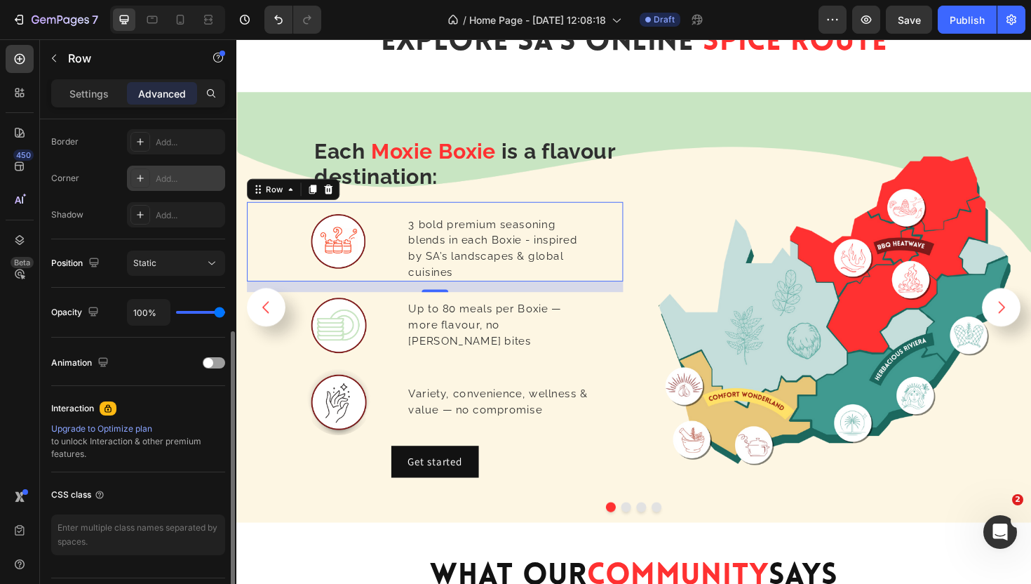
scroll to position [396, 0]
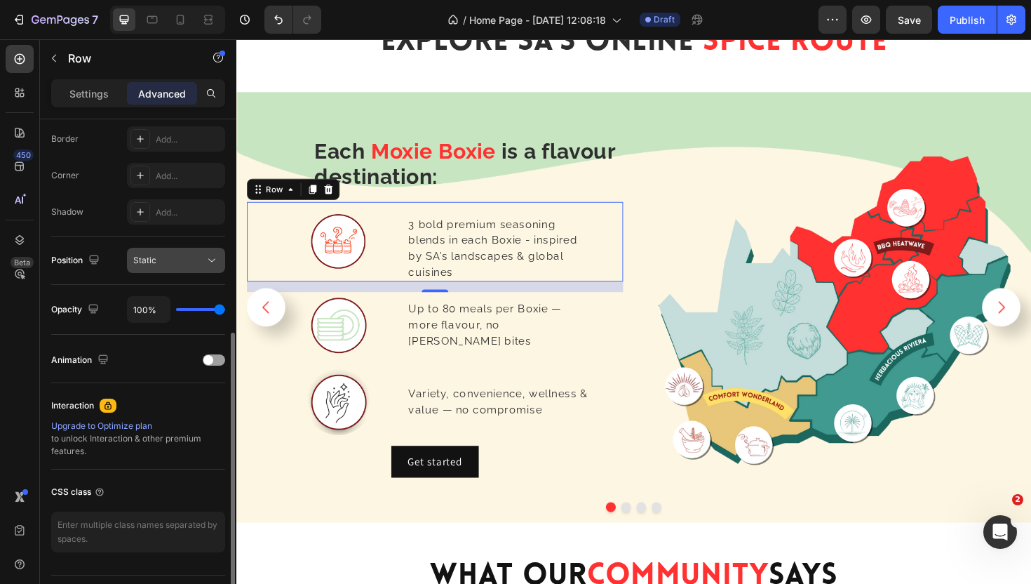
click at [173, 266] on div "Static" at bounding box center [169, 260] width 72 height 13
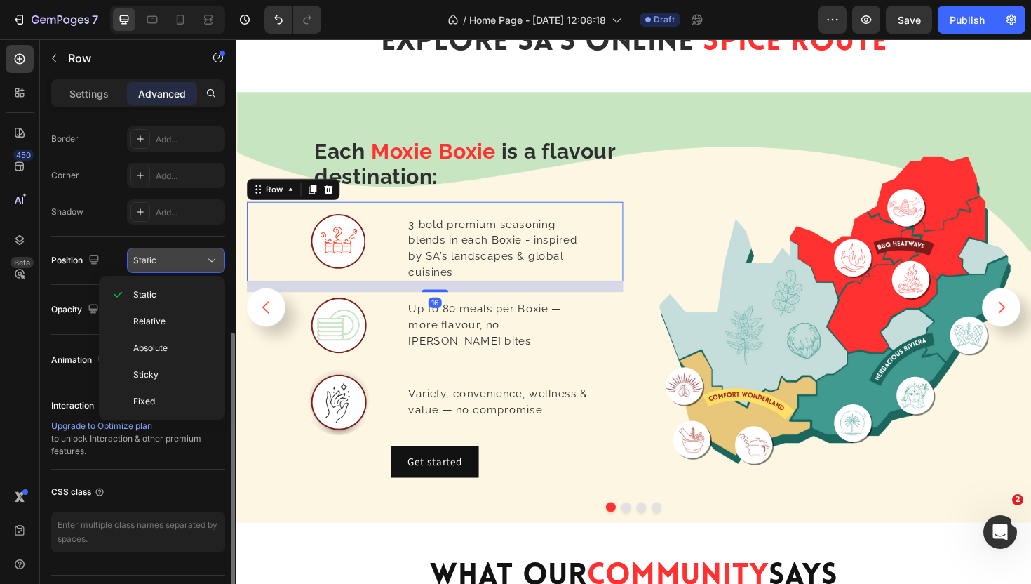
click at [174, 267] on div "Static" at bounding box center [176, 260] width 86 height 14
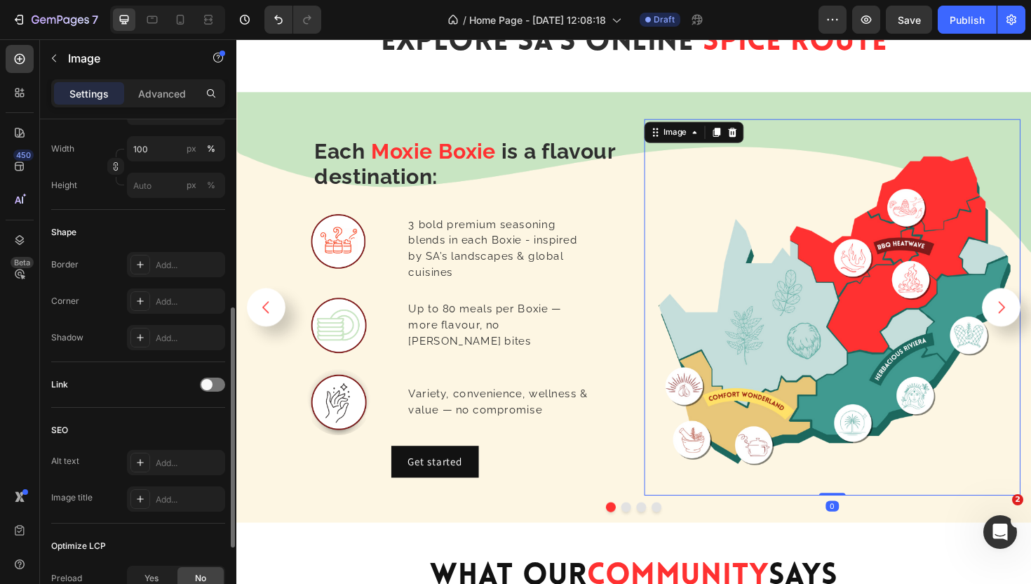
click at [712, 226] on img at bounding box center [868, 323] width 399 height 399
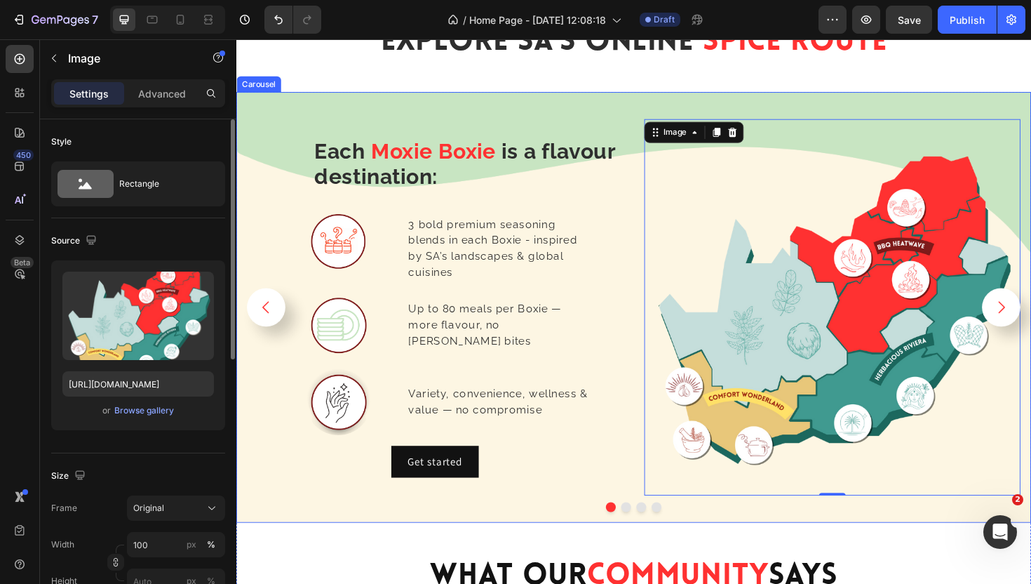
click at [1031, 324] on icon "Carousel Next Arrow" at bounding box center [1047, 323] width 18 height 18
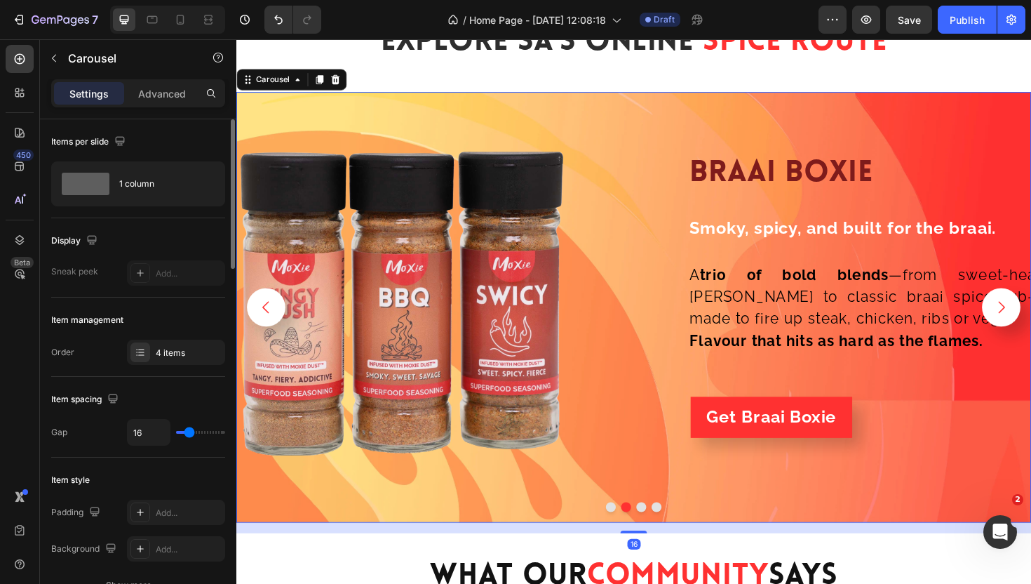
click at [1031, 323] on icon "Carousel Next Arrow" at bounding box center [1047, 323] width 18 height 18
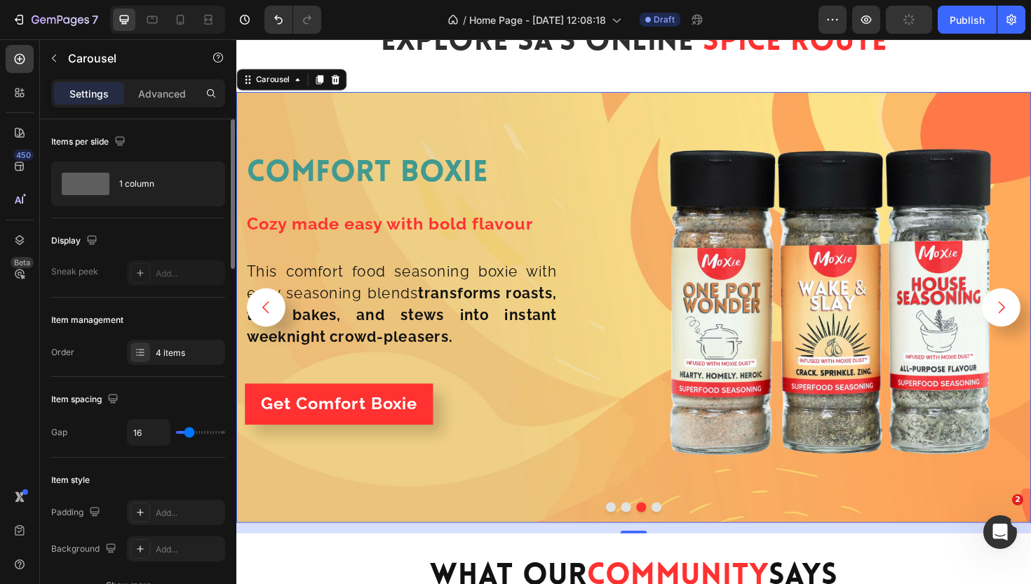
click at [269, 322] on icon "Carousel Back Arrow" at bounding box center [268, 323] width 18 height 18
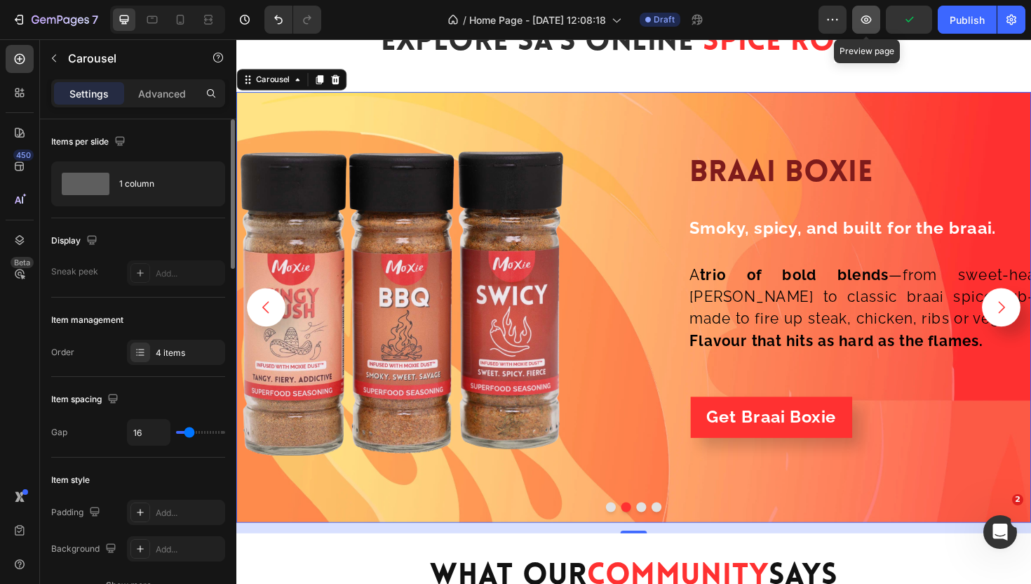
click at [867, 20] on icon "button" at bounding box center [866, 20] width 14 height 14
click at [262, 329] on icon "Carousel Back Arrow" at bounding box center [268, 323] width 18 height 18
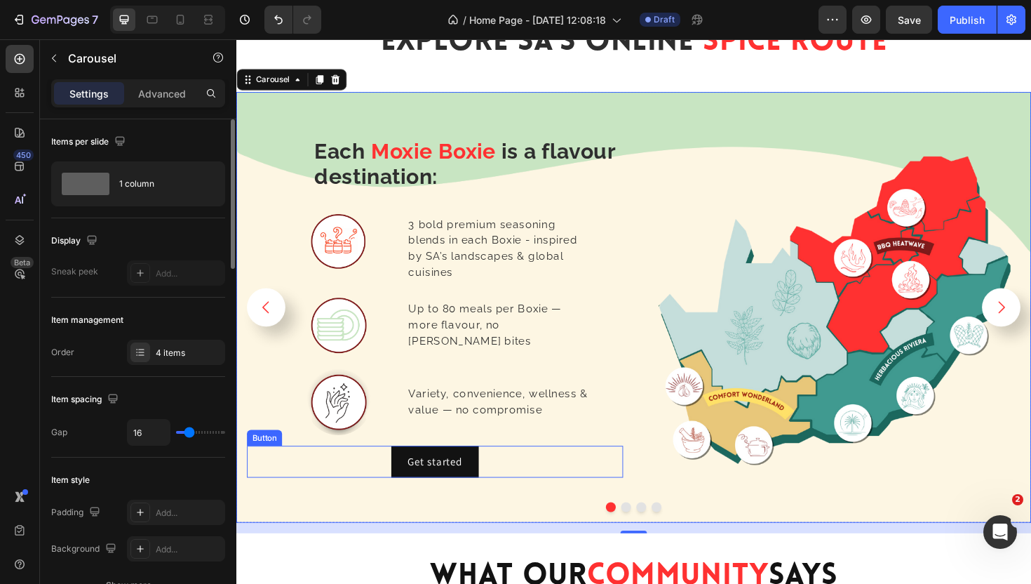
click at [520, 486] on div "Get started Button" at bounding box center [447, 487] width 399 height 34
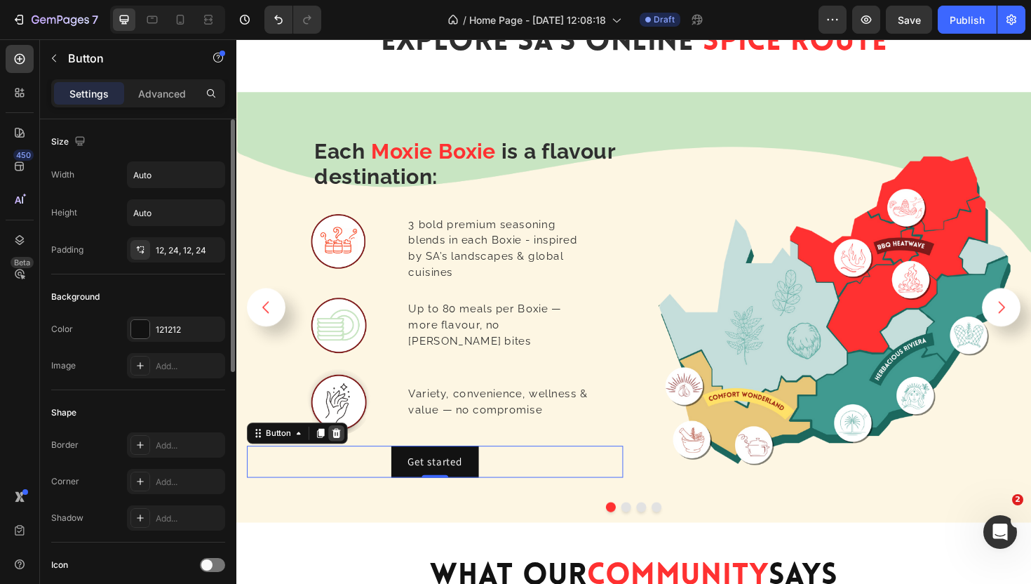
click at [341, 455] on icon at bounding box center [342, 456] width 11 height 11
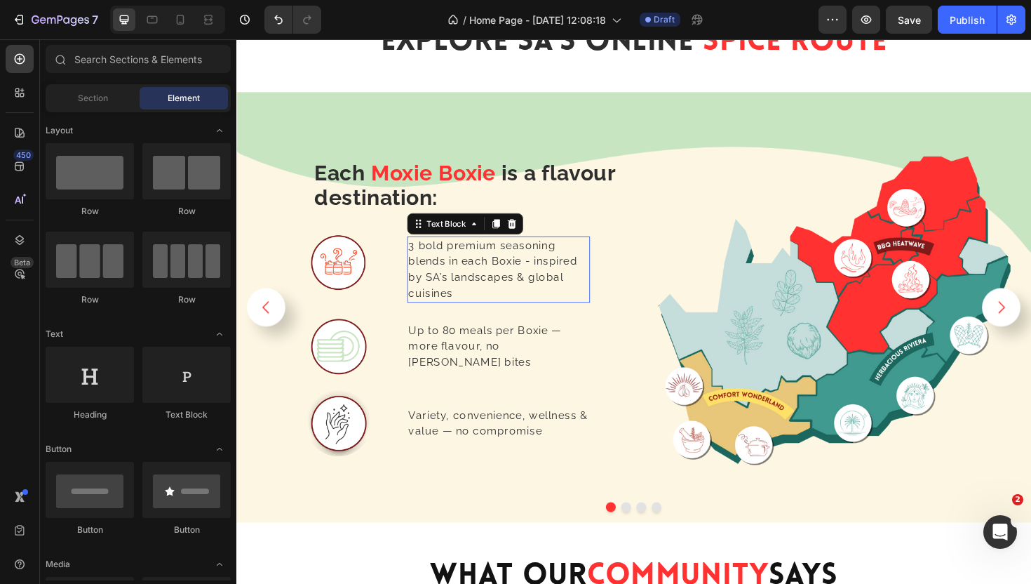
click at [526, 266] on p "3 bold premium seasoning blends in each Boxie - inspired by SA’s landscapes & g…" at bounding box center [514, 283] width 191 height 67
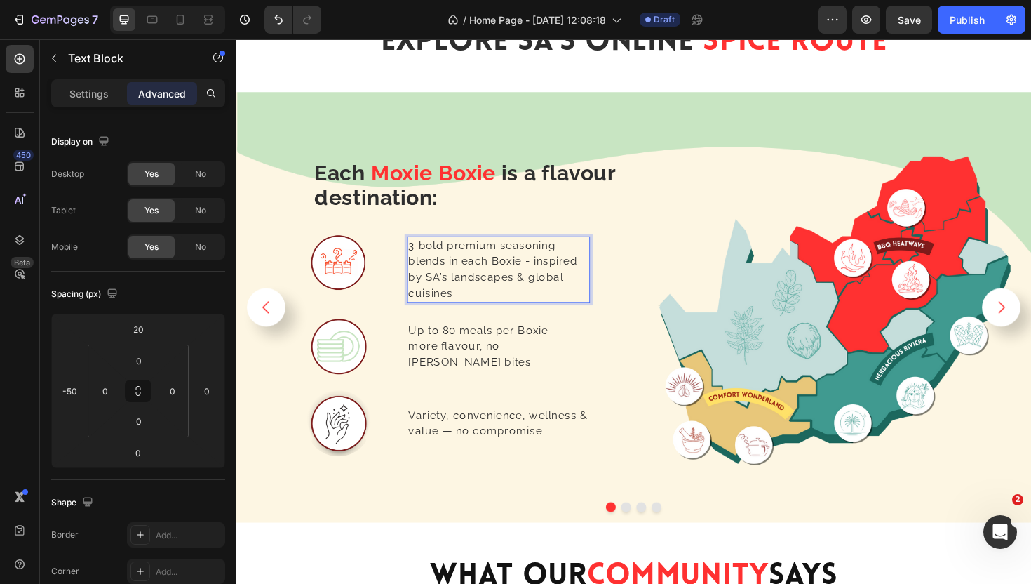
click at [528, 272] on span "3 bold premium seasoning blends in each Boxie - inspired by SA’s landscapes & g…" at bounding box center [508, 283] width 179 height 64
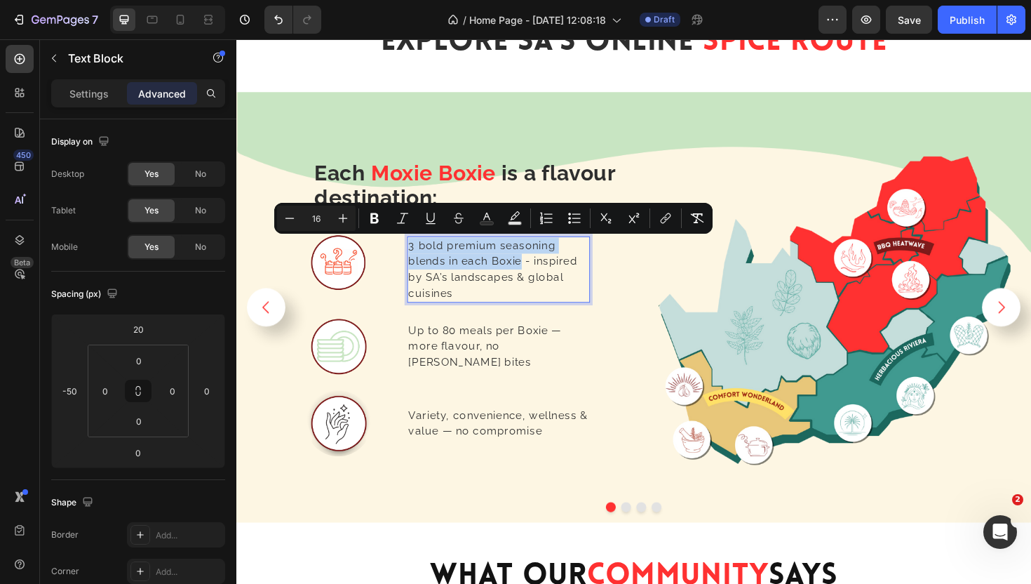
drag, startPoint x: 537, startPoint y: 273, endPoint x: 420, endPoint y: 255, distance: 119.3
click at [420, 255] on span "3 bold premium seasoning blends in each Boxie - inspired by SA’s landscapes & g…" at bounding box center [508, 283] width 179 height 64
click at [375, 225] on icon "Editor contextual toolbar" at bounding box center [375, 218] width 14 height 14
click at [555, 299] on p "3 bold premium seasoning blends in each Boxie - inspired by SA’s landscapes & g…" at bounding box center [514, 283] width 191 height 67
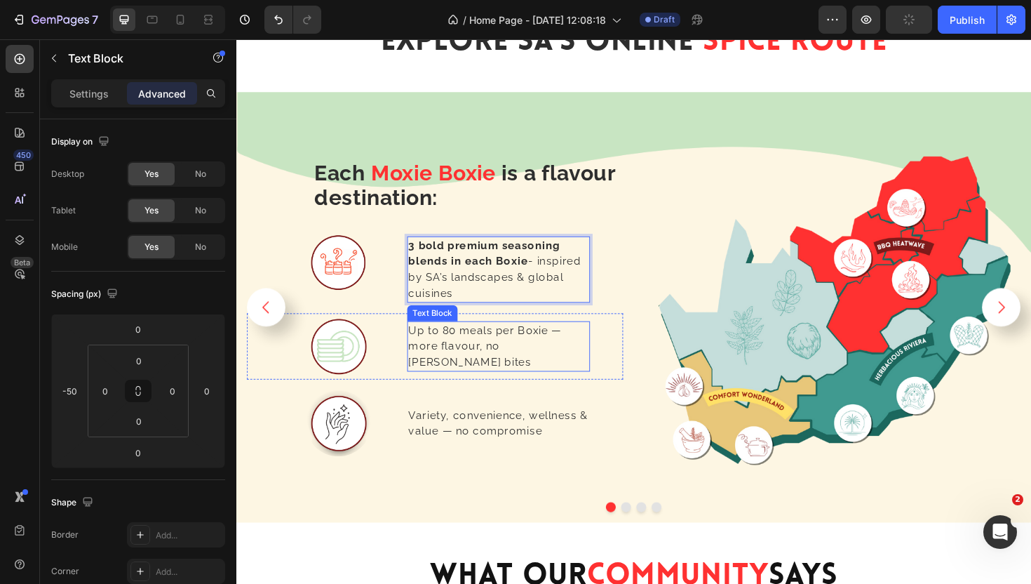
click at [556, 352] on span "Up to 80 meals per Boxie — more flavour, no [PERSON_NAME] bites" at bounding box center [500, 364] width 162 height 47
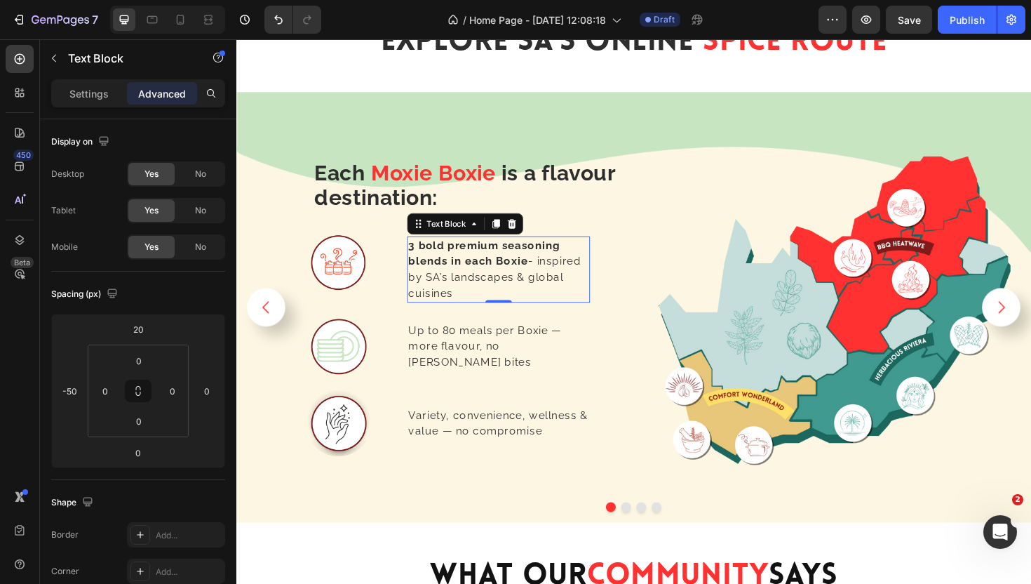
click at [570, 305] on p "3 bold premium seasoning blends in each Boxie - inspired by SA’s landscapes & g…" at bounding box center [514, 283] width 191 height 67
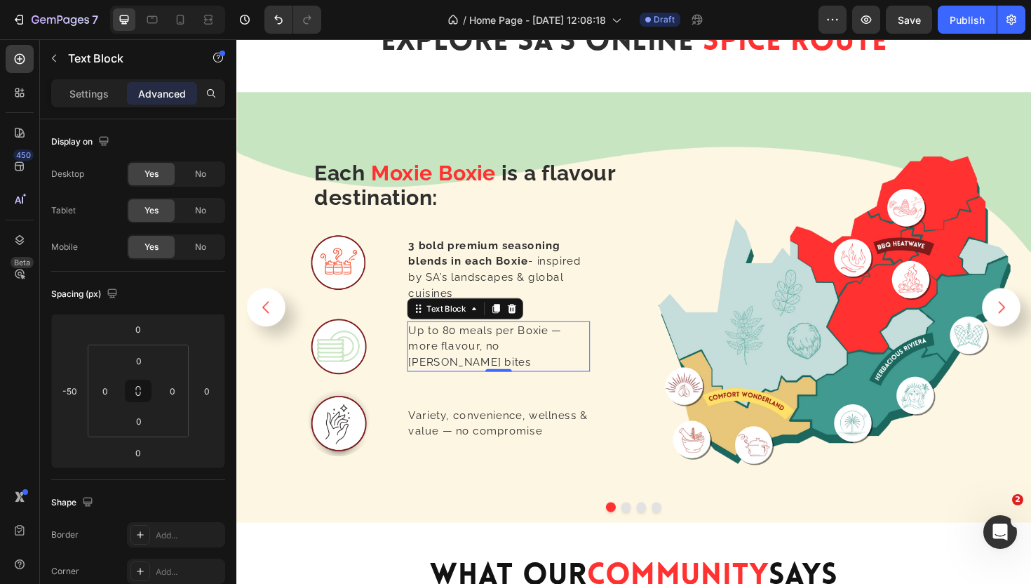
click at [560, 359] on span "Up to 80 meals per Boxie — more flavour, no [PERSON_NAME] bites" at bounding box center [500, 364] width 162 height 47
click at [560, 360] on span "Up to 80 meals per Boxie — more flavour, no [PERSON_NAME] bites" at bounding box center [500, 364] width 162 height 47
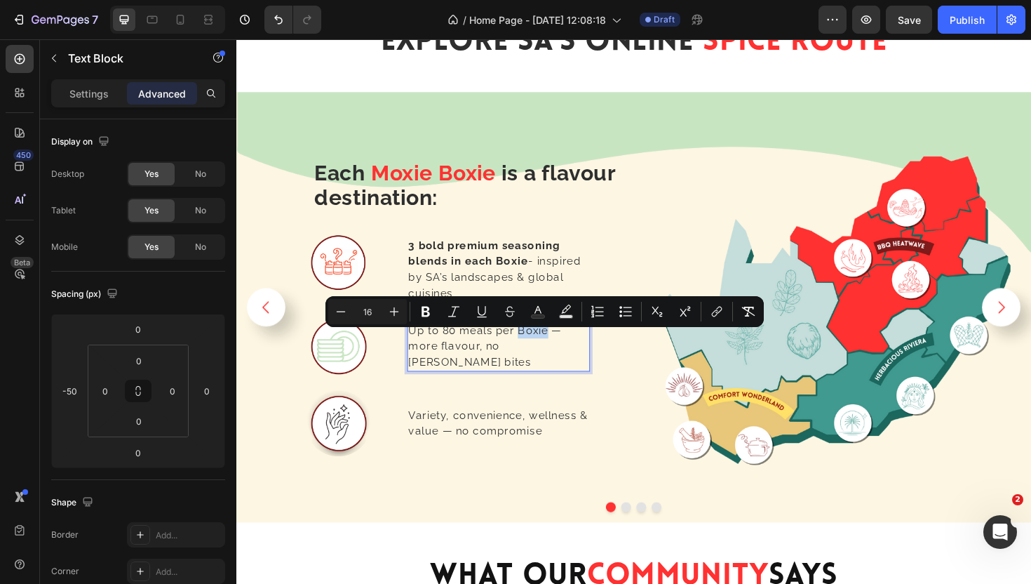
click at [554, 354] on span "Up to 80 meals per Boxie — more flavour, no [PERSON_NAME] bites" at bounding box center [500, 364] width 162 height 47
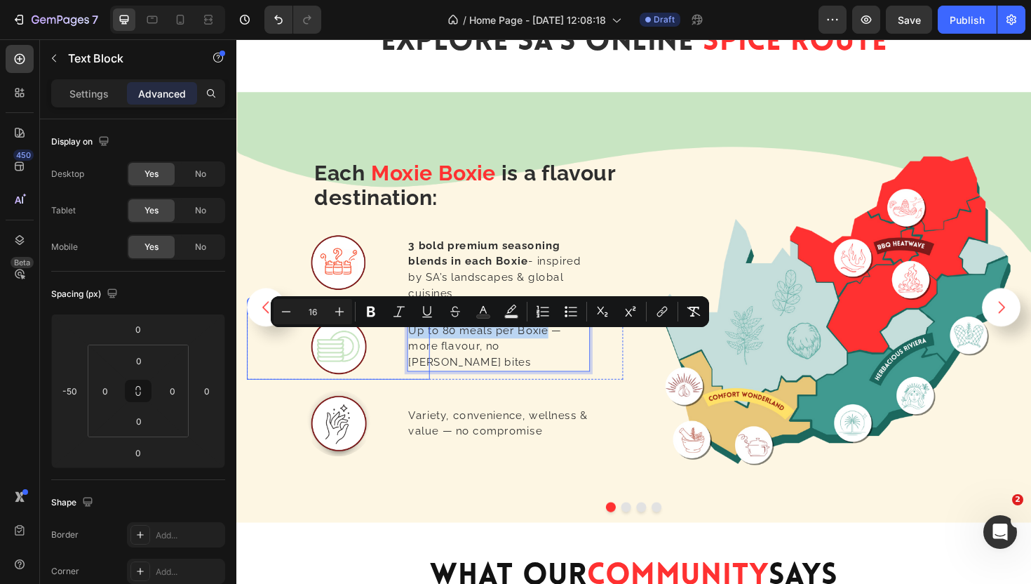
drag, startPoint x: 565, startPoint y: 355, endPoint x: 411, endPoint y: 360, distance: 153.7
click at [411, 360] on div "Image Up to 80 meals per Boxie — more flavour, no [PERSON_NAME] bites Text Bloc…" at bounding box center [447, 365] width 399 height 70
click at [366, 309] on icon "Editor contextual toolbar" at bounding box center [371, 312] width 14 height 14
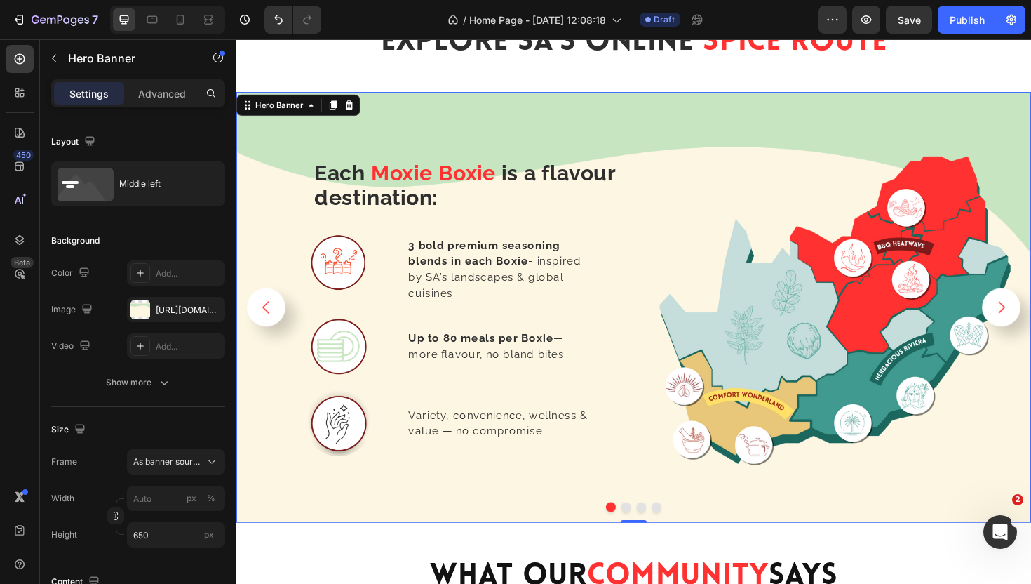
click at [533, 408] on div "⁠⁠⁠⁠⁠⁠⁠ Each Moxie Boxie is a flavour destination: Heading Image 3 bold premium…" at bounding box center [447, 323] width 399 height 399
click at [476, 446] on p "Variety, convenience, wellness & value — no compromise" at bounding box center [514, 446] width 191 height 34
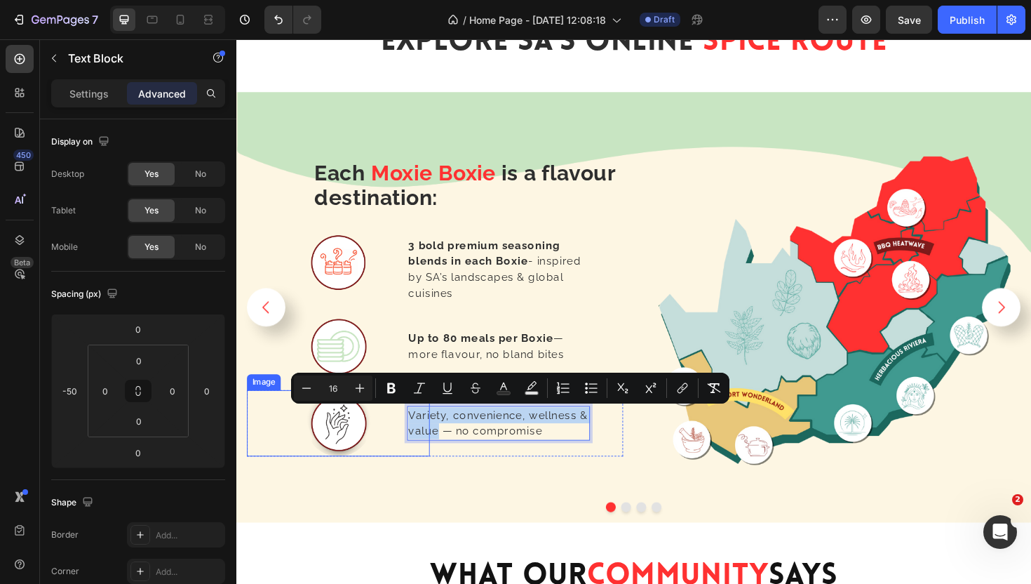
drag, startPoint x: 447, startPoint y: 455, endPoint x: 411, endPoint y: 431, distance: 42.6
click at [411, 431] on div "Image Variety, convenience, wellness & value — no compromise Text Block 0 Row" at bounding box center [447, 446] width 399 height 70
click at [391, 393] on icon "Editor contextual toolbar" at bounding box center [391, 388] width 14 height 14
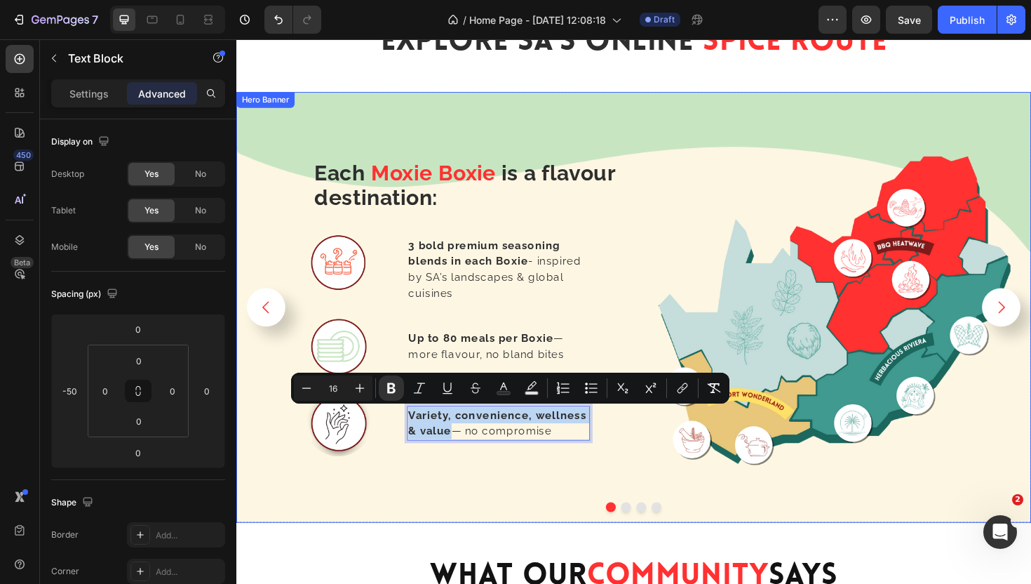
click at [662, 309] on div "⁠⁠⁠⁠⁠⁠⁠ Each Moxie Boxie is a flavour destination: Heading Image 3 bold premium…" at bounding box center [657, 323] width 842 height 404
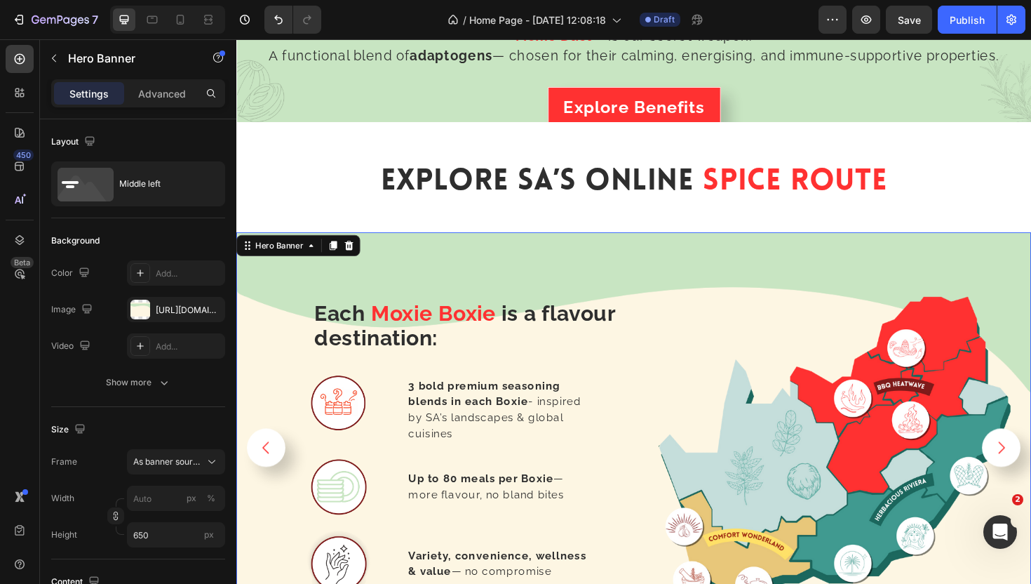
scroll to position [2388, 0]
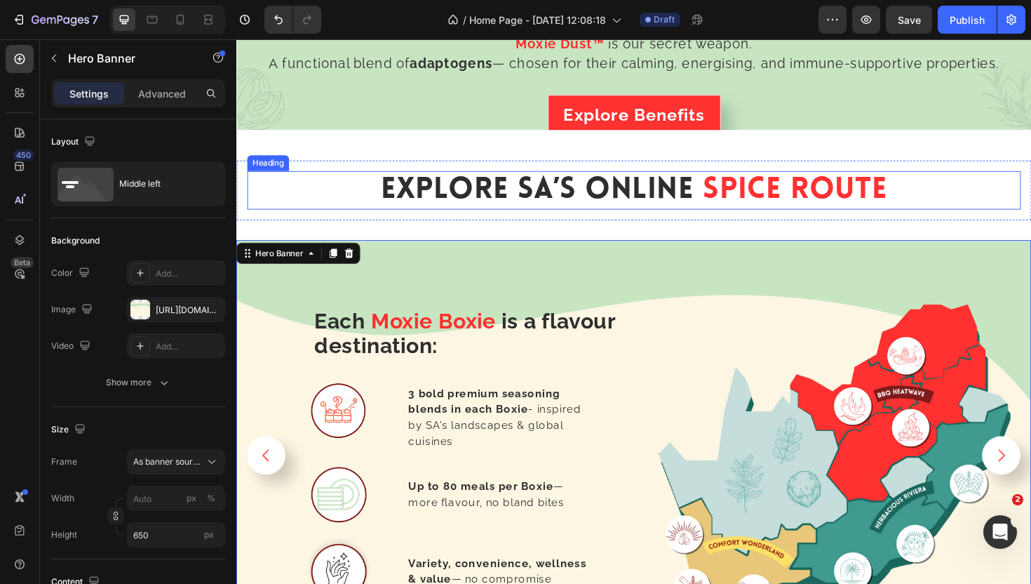
click at [766, 219] on div "explore SA’s Online Spice Route Heading Row" at bounding box center [657, 199] width 842 height 63
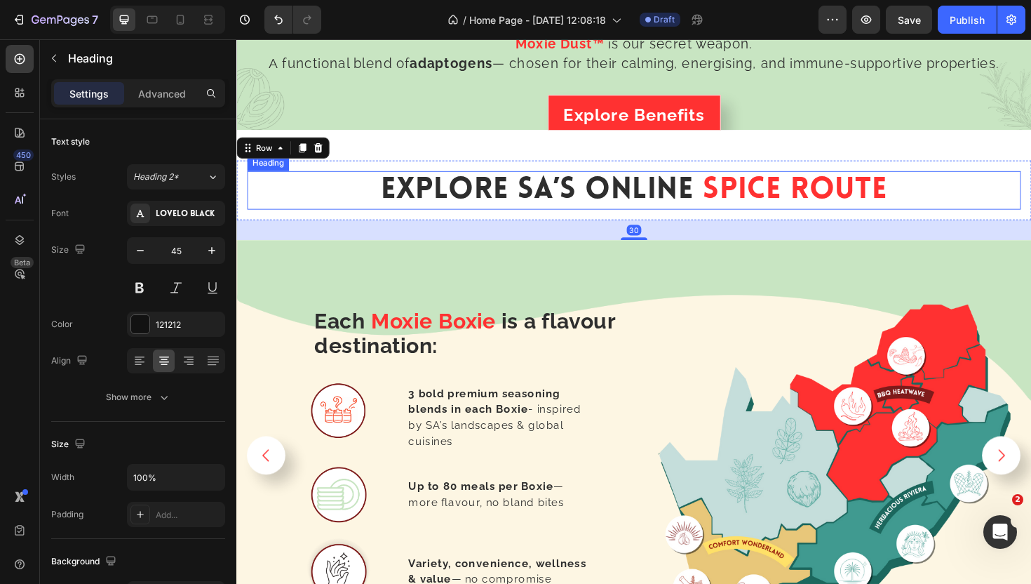
click at [784, 200] on span "Spice Route" at bounding box center [828, 199] width 196 height 32
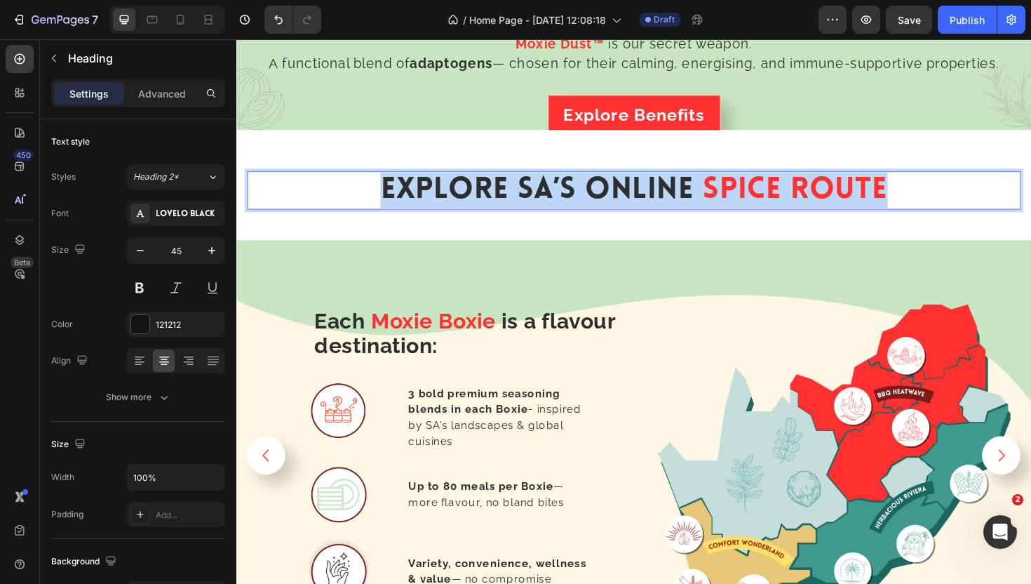
click at [784, 200] on span "Spice Route" at bounding box center [828, 199] width 196 height 32
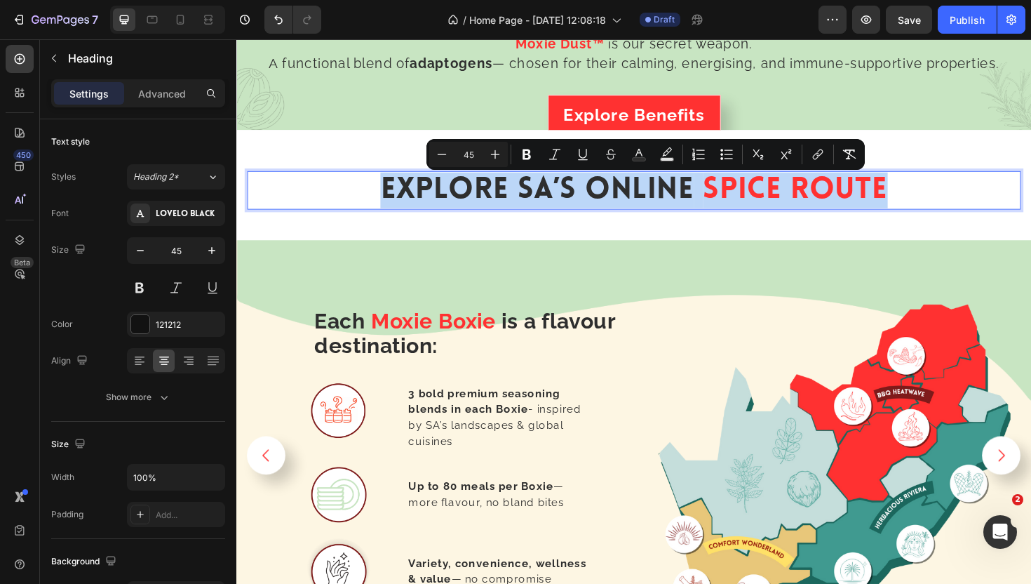
click at [784, 200] on span "Spice Route" at bounding box center [828, 199] width 196 height 32
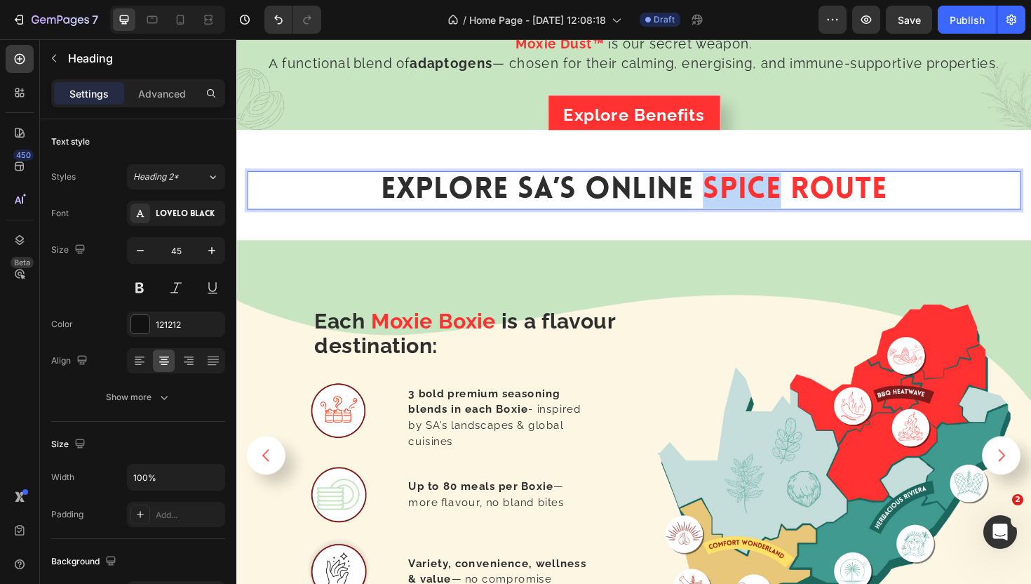
click at [784, 200] on span "Spice Route" at bounding box center [828, 199] width 196 height 32
click at [656, 203] on span "explore SA’s Online" at bounding box center [555, 199] width 332 height 32
click at [653, 203] on span "explore SA’s Online" at bounding box center [555, 199] width 332 height 32
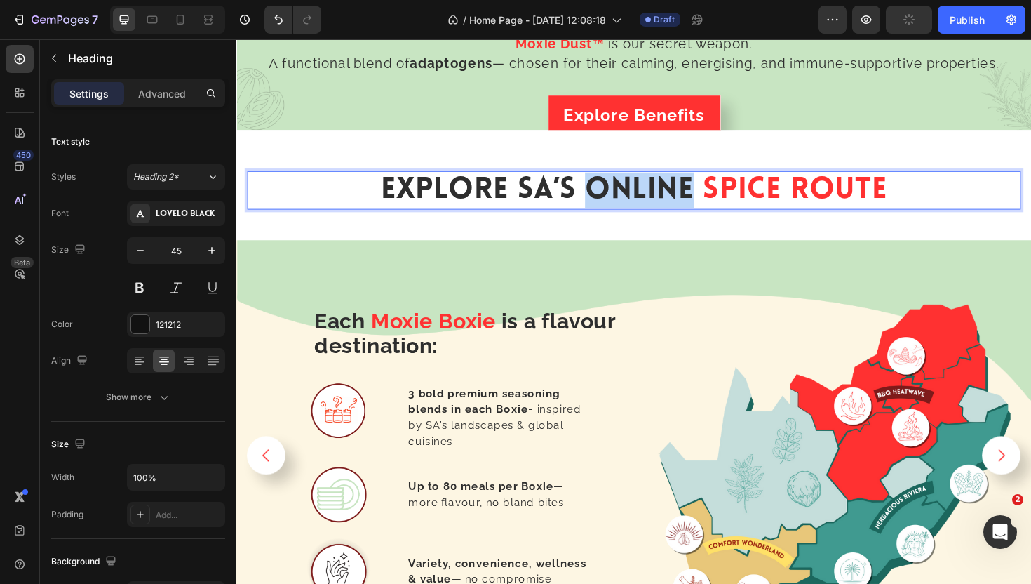
click at [653, 203] on span "explore SA’s Online" at bounding box center [555, 199] width 332 height 32
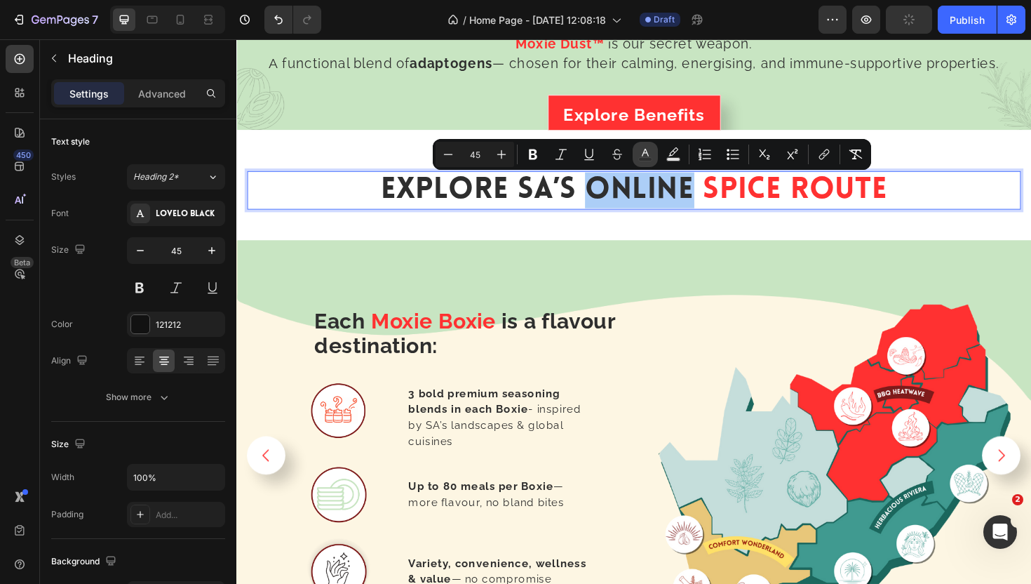
click at [638, 146] on button "color" at bounding box center [645, 154] width 25 height 25
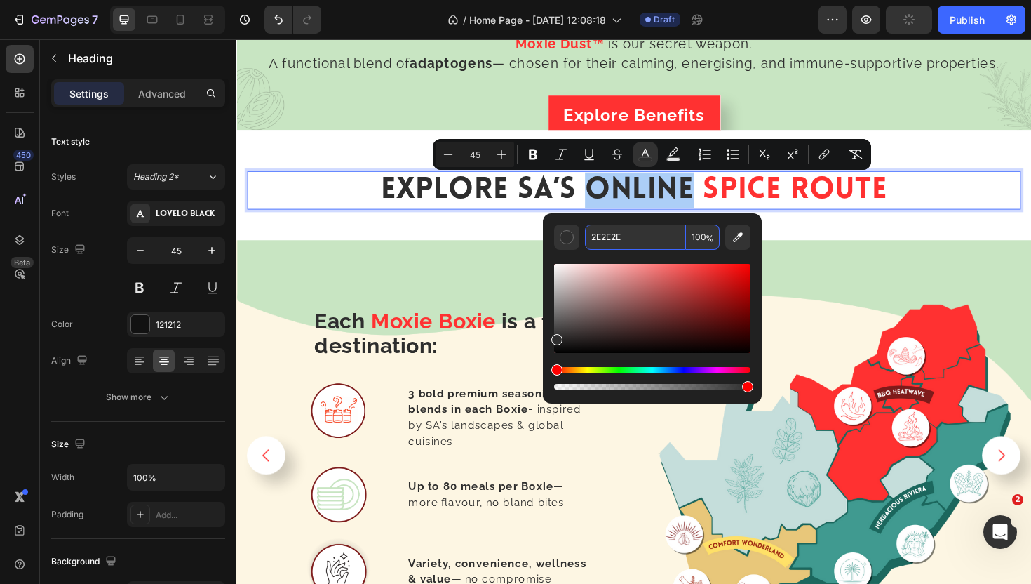
click at [622, 236] on input "2E2E2E" at bounding box center [635, 237] width 101 height 25
click at [498, 431] on strong "3 bold premium seasoning blends in each Boxie" at bounding box center [499, 423] width 161 height 30
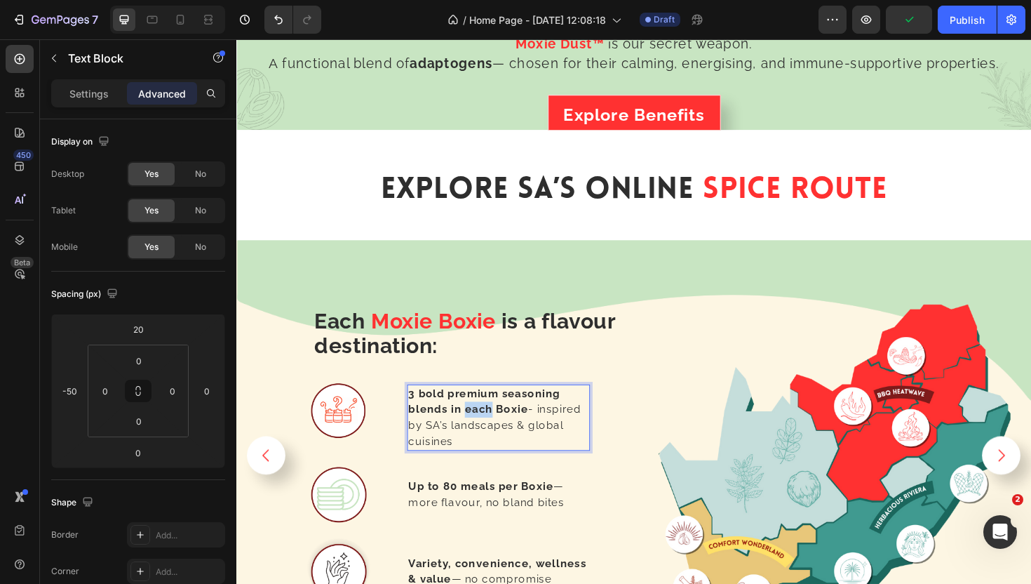
click at [498, 431] on strong "3 bold premium seasoning blends in each Boxie" at bounding box center [499, 423] width 161 height 30
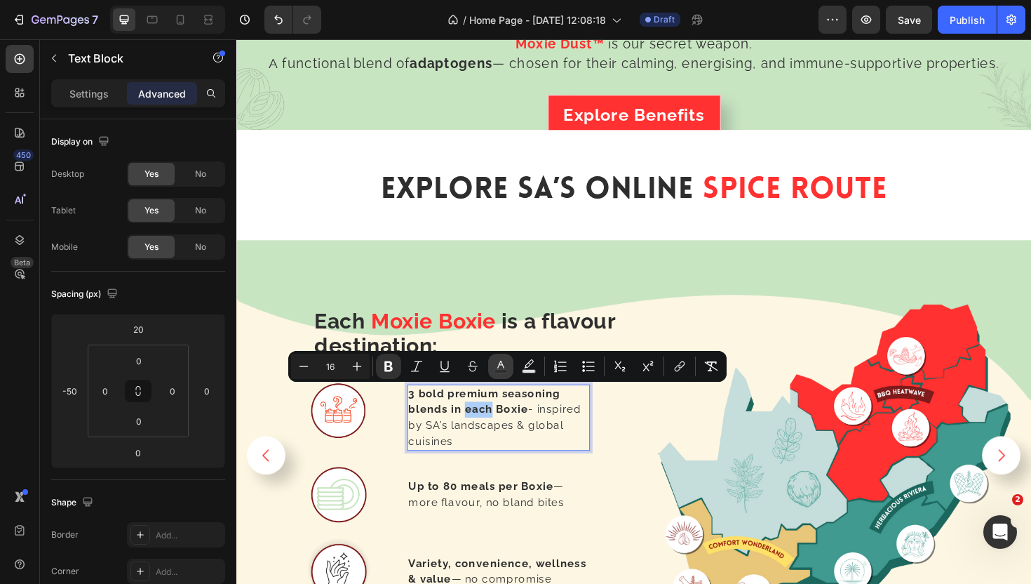
click at [500, 363] on icon "Editor contextual toolbar" at bounding box center [500, 365] width 7 height 8
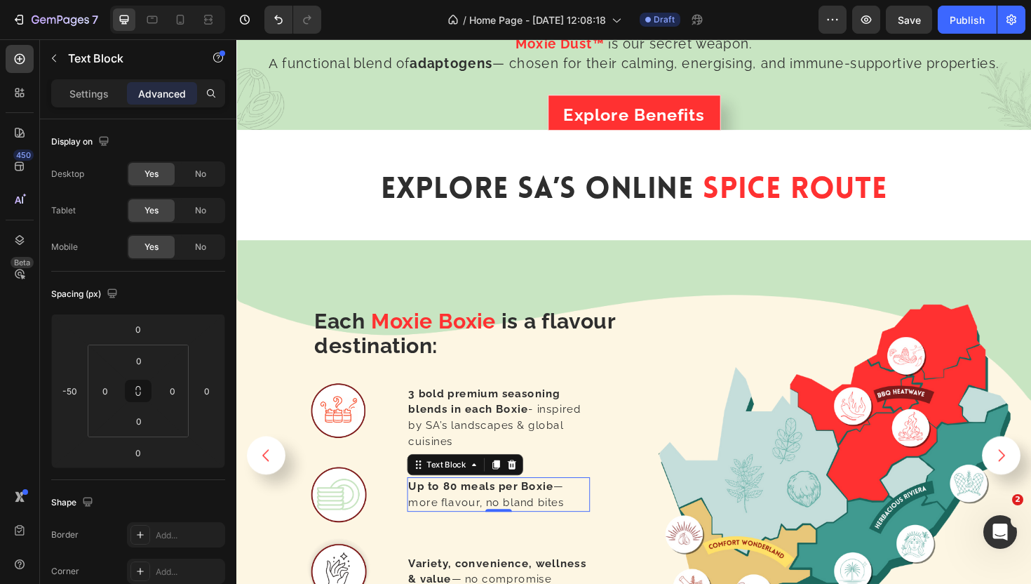
click at [532, 525] on span "Up to 80 meals per Boxie — more flavour, no [PERSON_NAME] bites" at bounding box center [501, 521] width 165 height 30
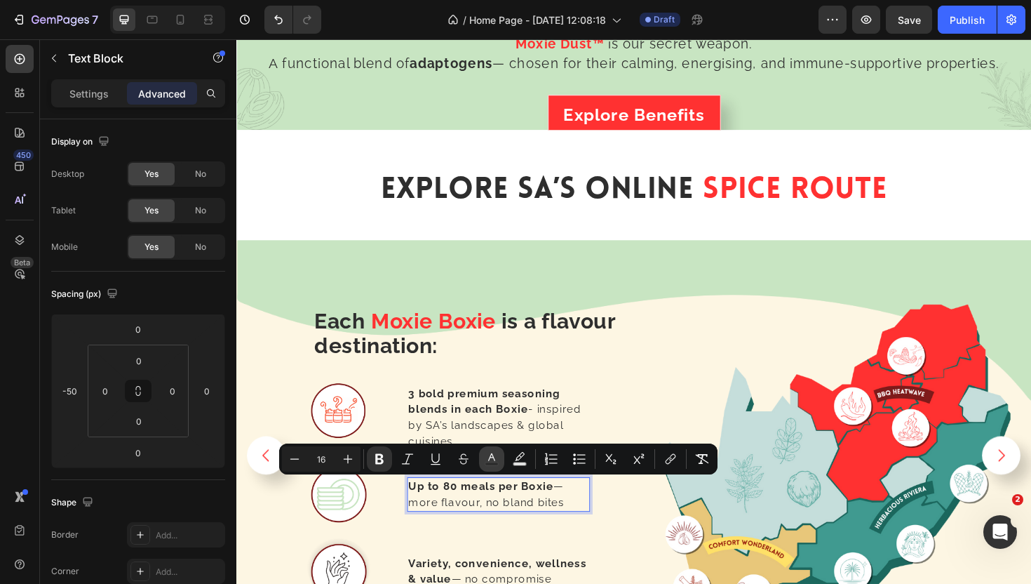
click at [486, 463] on rect "Editor contextual toolbar" at bounding box center [492, 464] width 13 height 4
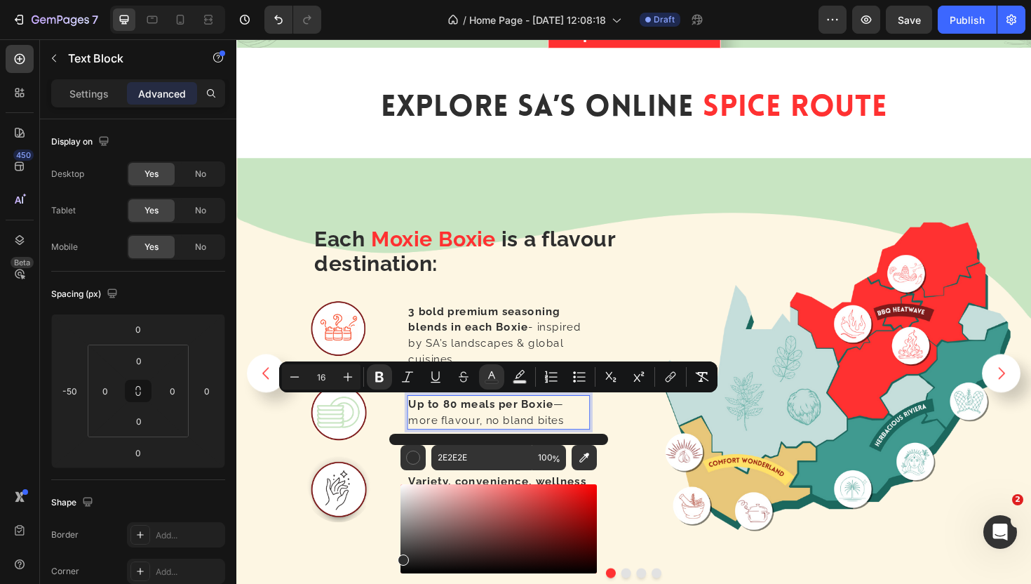
scroll to position [2476, 0]
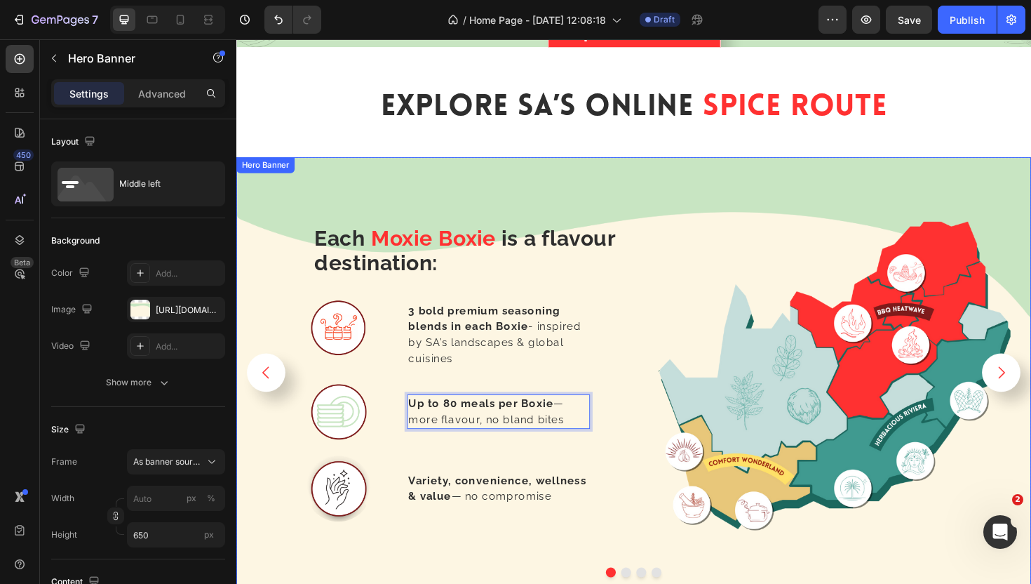
click at [660, 448] on div "⁠⁠⁠⁠⁠⁠⁠ Each Moxie Boxie is a flavour destination: Heading Image 3 bold premium…" at bounding box center [657, 392] width 842 height 404
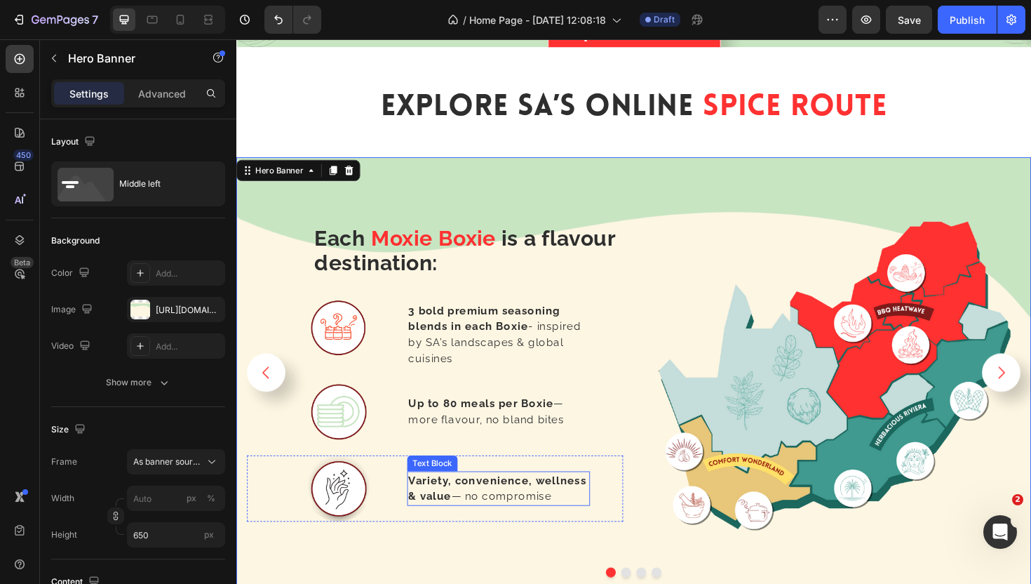
click at [500, 511] on strong "Variety, convenience, wellness & value" at bounding box center [513, 515] width 189 height 30
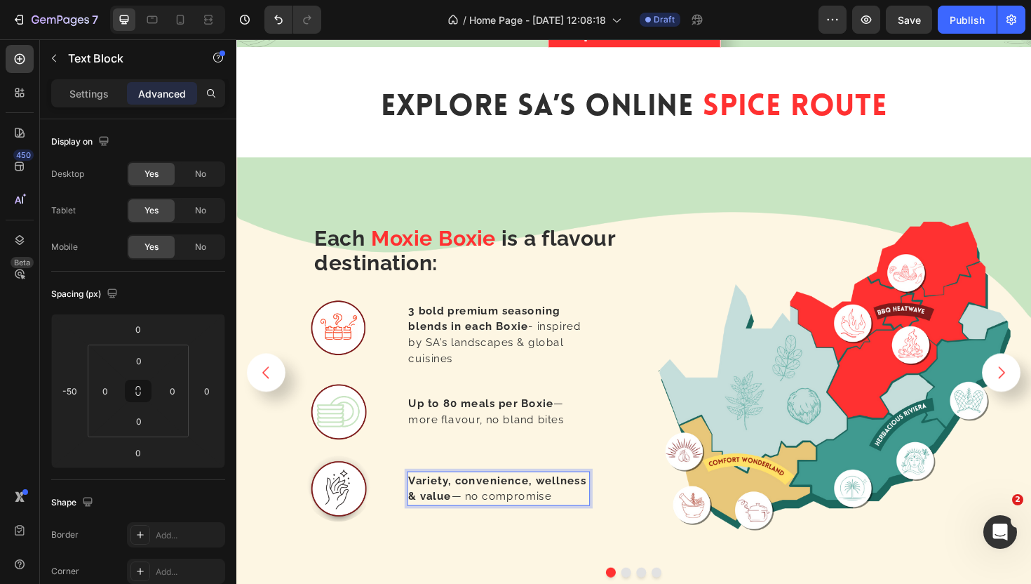
click at [500, 511] on strong "Variety, convenience, wellness & value" at bounding box center [513, 515] width 189 height 30
click at [499, 510] on strong "Variety, convenience, wellness & value" at bounding box center [513, 515] width 189 height 30
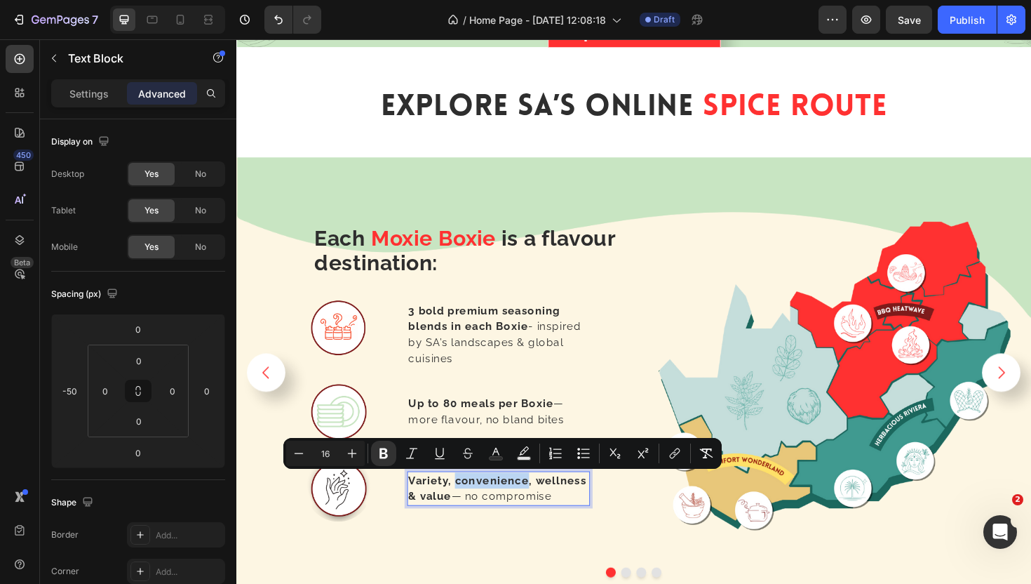
click at [499, 510] on strong "Variety, convenience, wellness & value" at bounding box center [513, 515] width 189 height 30
click at [509, 453] on button "color" at bounding box center [500, 453] width 25 height 25
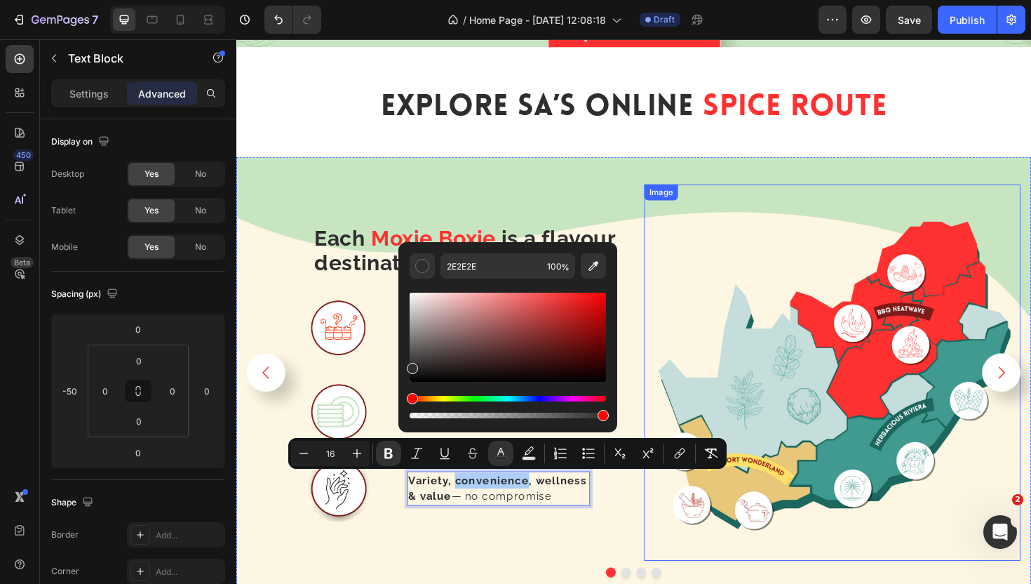
click at [747, 267] on img at bounding box center [868, 392] width 399 height 399
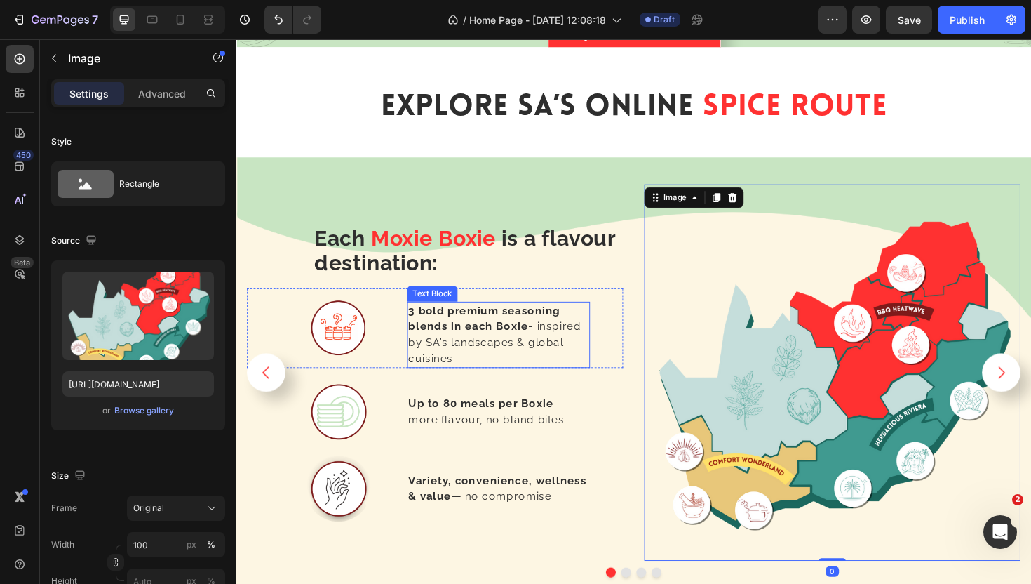
click at [497, 352] on p "3 bold premium seasoning blends in each Boxie - inspired by SA’s landscapes & g…" at bounding box center [514, 352] width 191 height 67
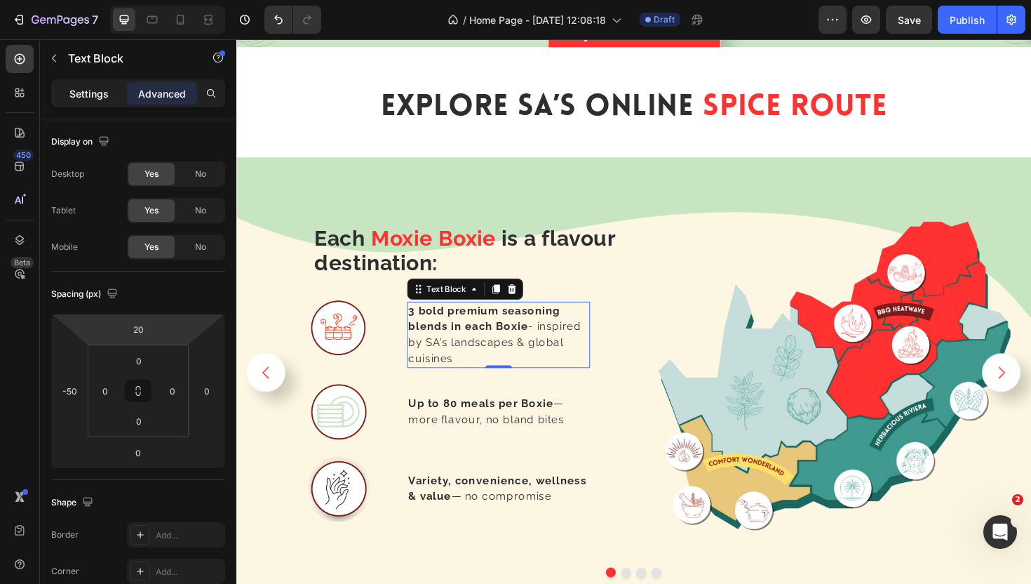
click at [104, 101] on div "Settings" at bounding box center [89, 93] width 70 height 22
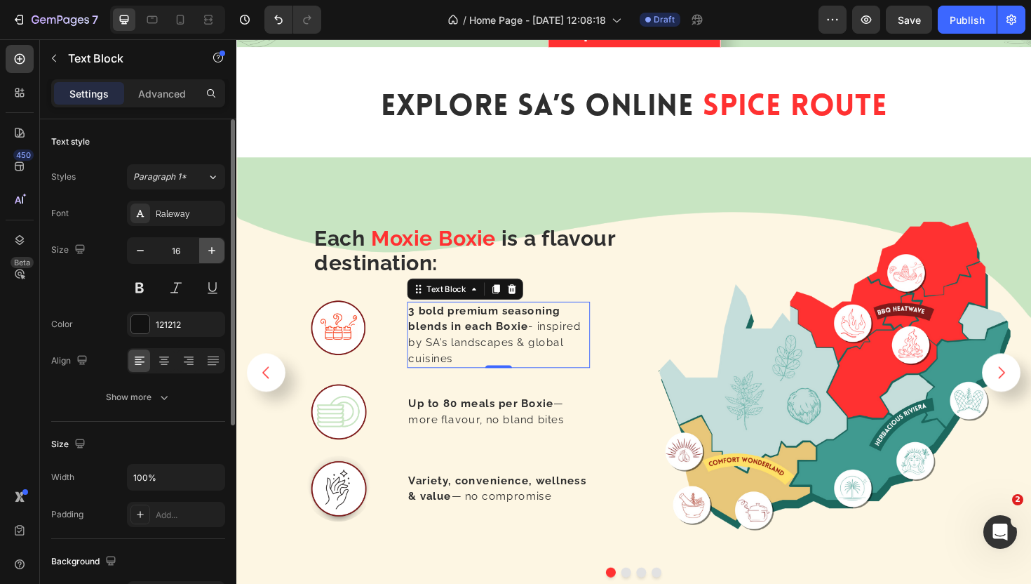
click at [210, 258] on button "button" at bounding box center [211, 250] width 25 height 25
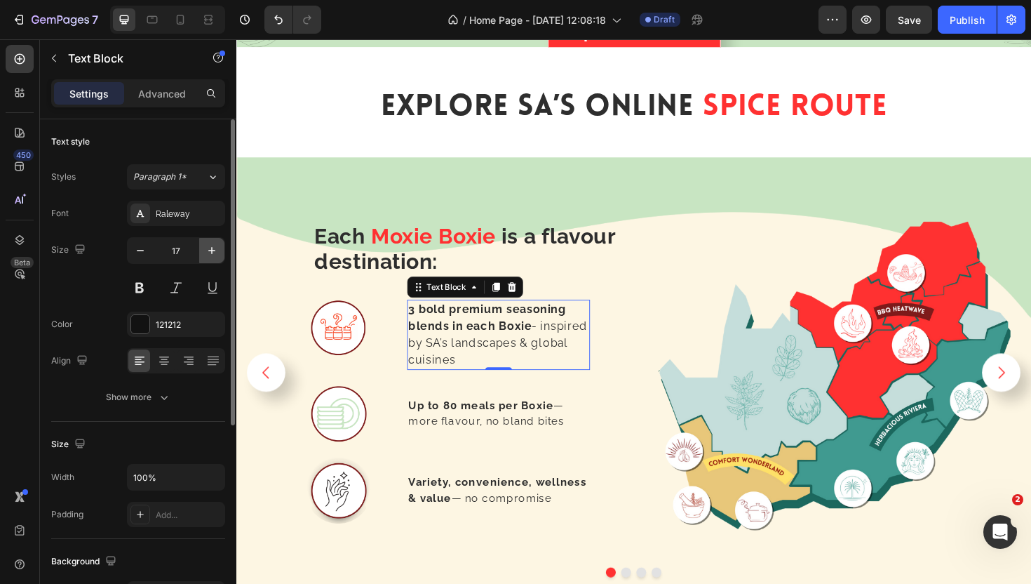
click at [210, 258] on button "button" at bounding box center [211, 250] width 25 height 25
type input "18"
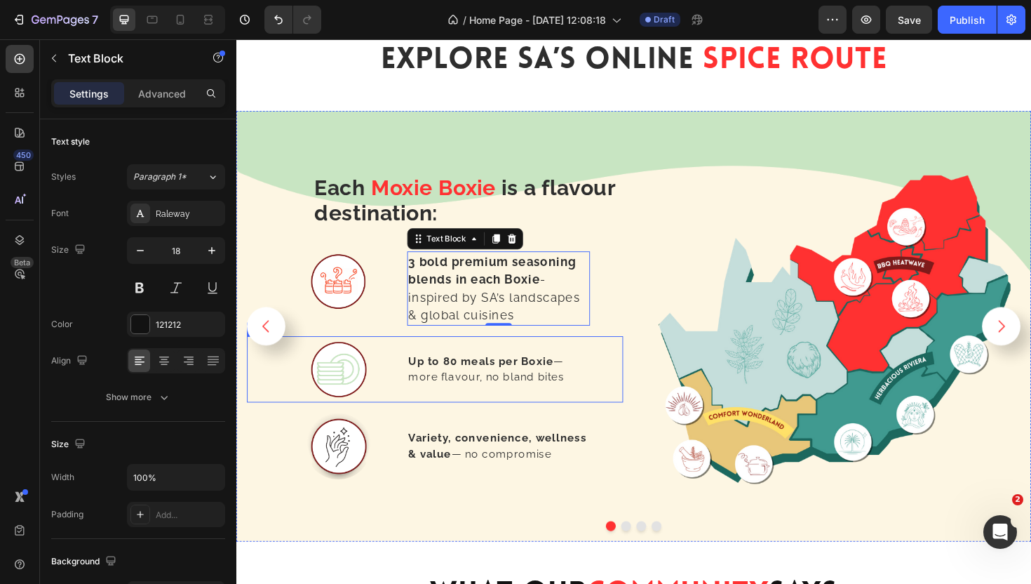
scroll to position [2528, 0]
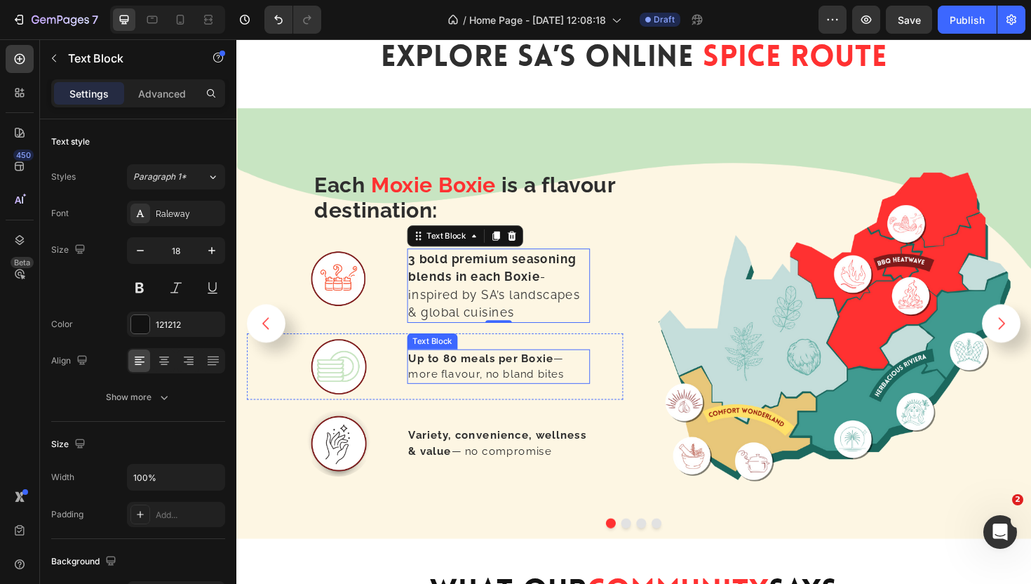
click at [578, 383] on span "Up to 80 meals per Boxie — more flavour, no [PERSON_NAME] bites" at bounding box center [501, 385] width 165 height 30
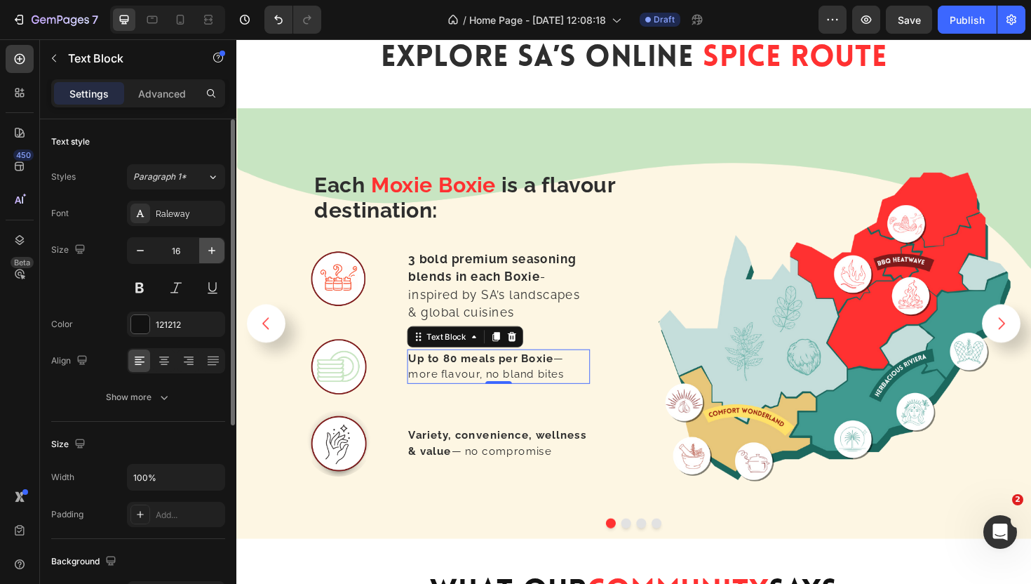
click at [201, 255] on button "button" at bounding box center [211, 250] width 25 height 25
type input "18"
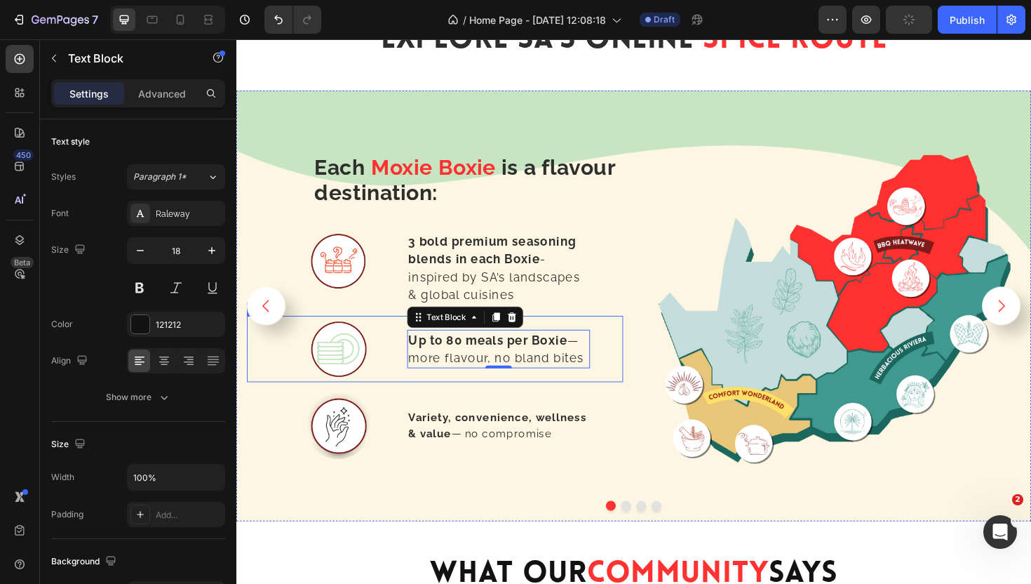
scroll to position [2552, 0]
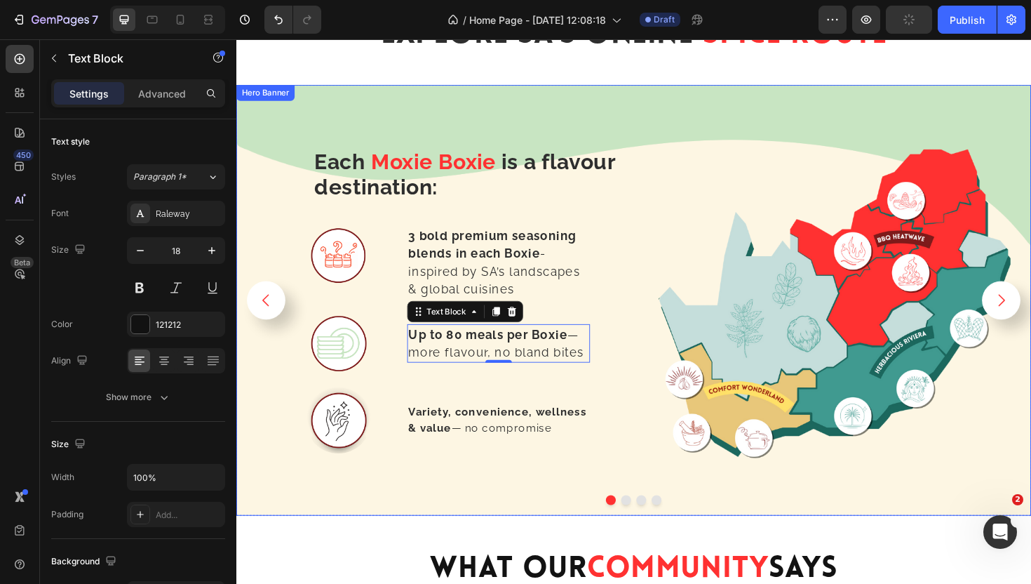
click at [640, 484] on div "⁠⁠⁠⁠⁠⁠⁠ Each Moxie Boxie is a flavour destination: Heading Image 3 bold premium…" at bounding box center [447, 315] width 399 height 399
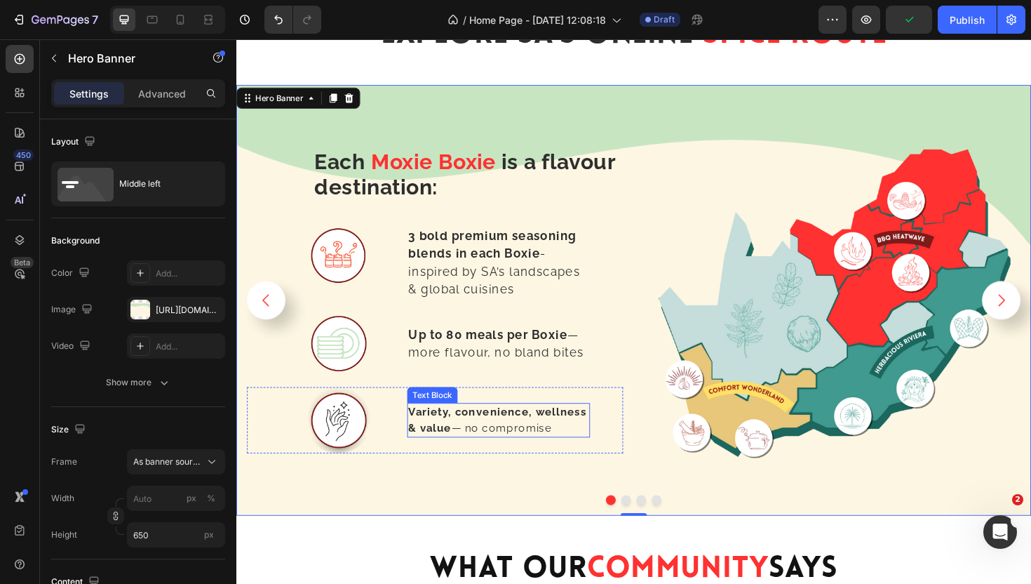
click at [514, 441] on p "Variety, convenience, wellness & value — no compromise" at bounding box center [514, 443] width 191 height 34
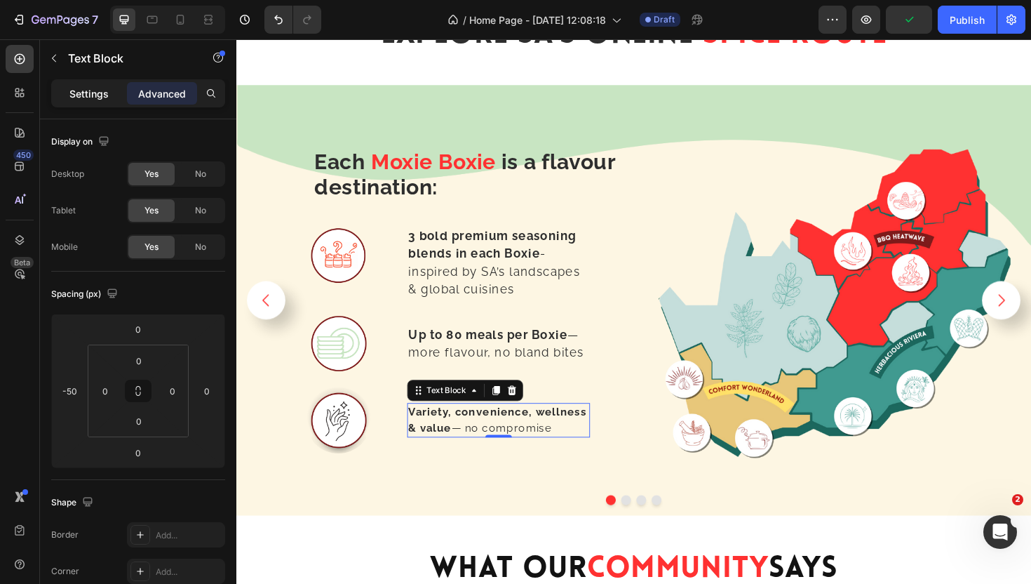
click at [90, 83] on div "Settings" at bounding box center [89, 93] width 70 height 22
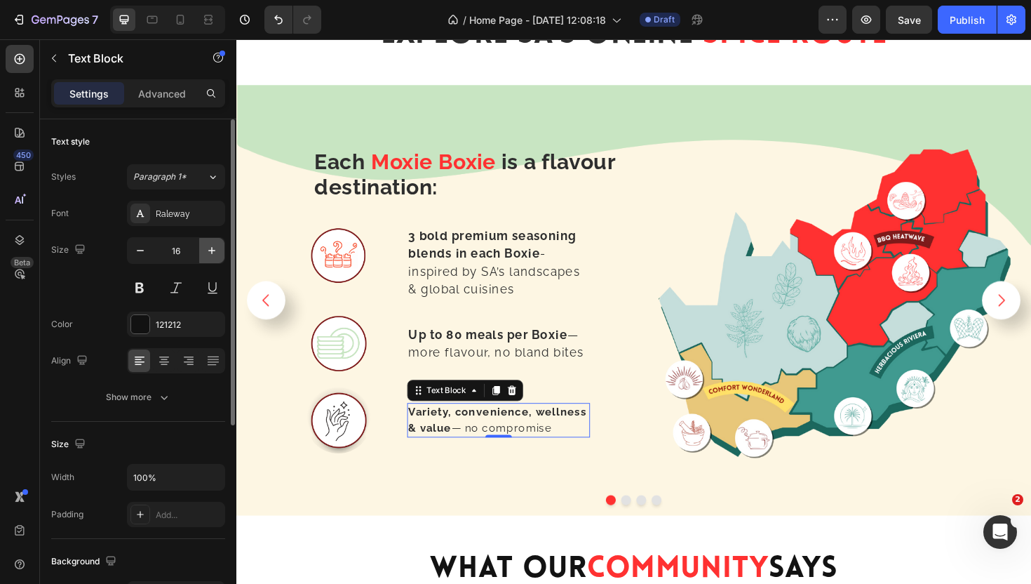
click at [210, 254] on icon "button" at bounding box center [212, 250] width 14 height 14
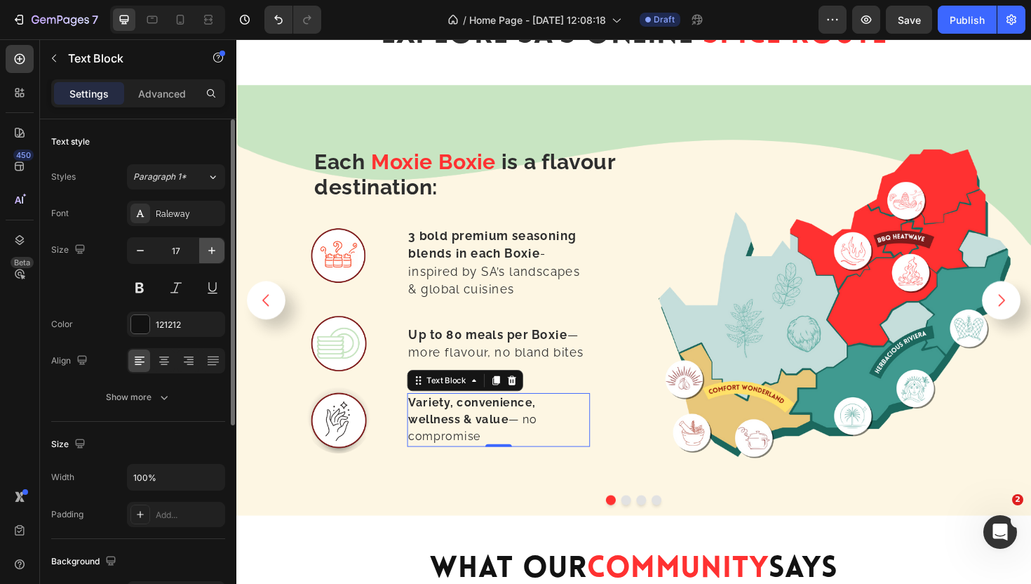
click at [210, 254] on icon "button" at bounding box center [212, 250] width 14 height 14
type input "18"
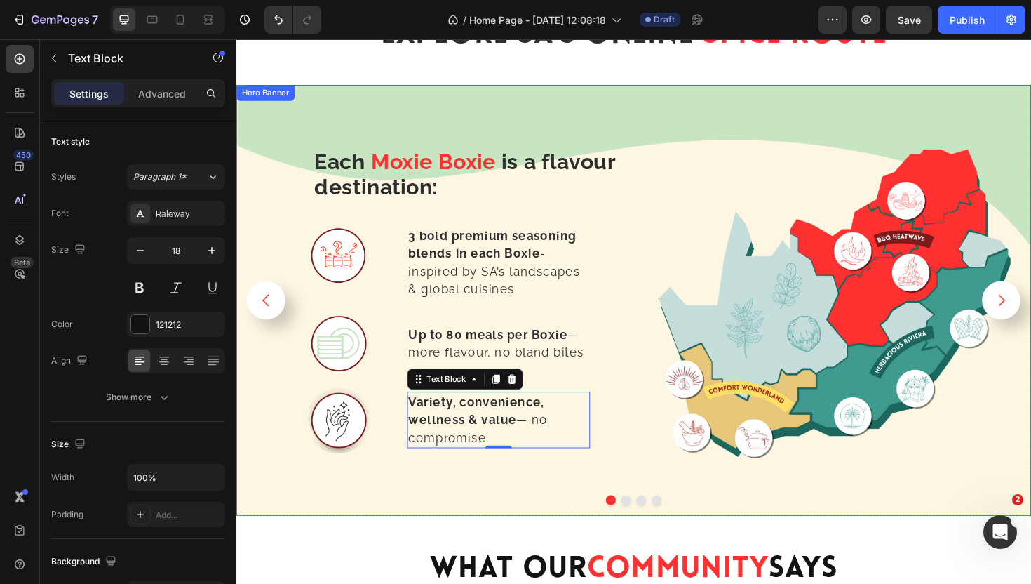
click at [662, 448] on div "⁠⁠⁠⁠⁠⁠⁠ Each Moxie Boxie is a flavour destination: Heading Image 3 bold premium…" at bounding box center [657, 316] width 842 height 404
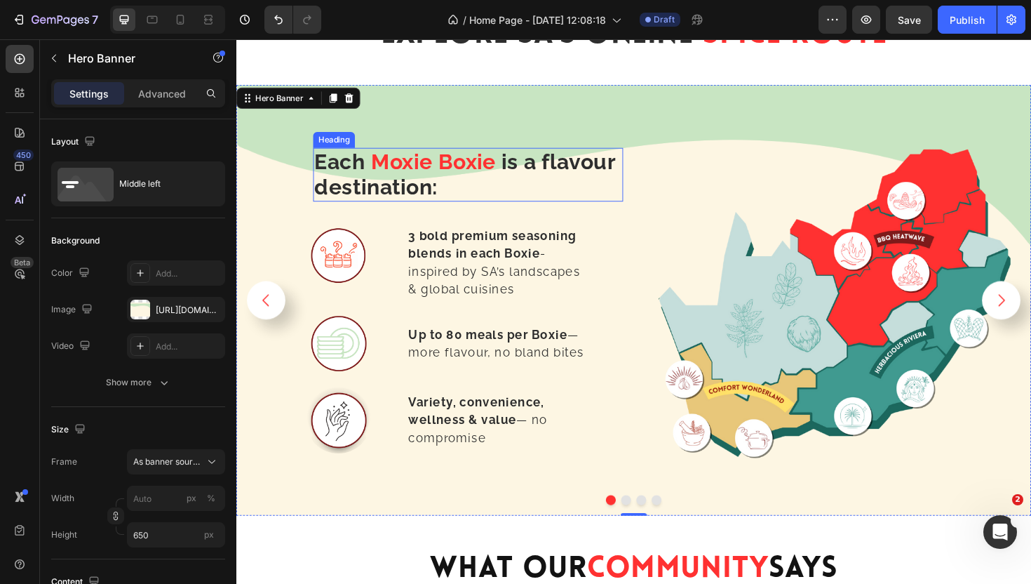
click at [473, 177] on strong "Moxie Boxie" at bounding box center [445, 169] width 133 height 26
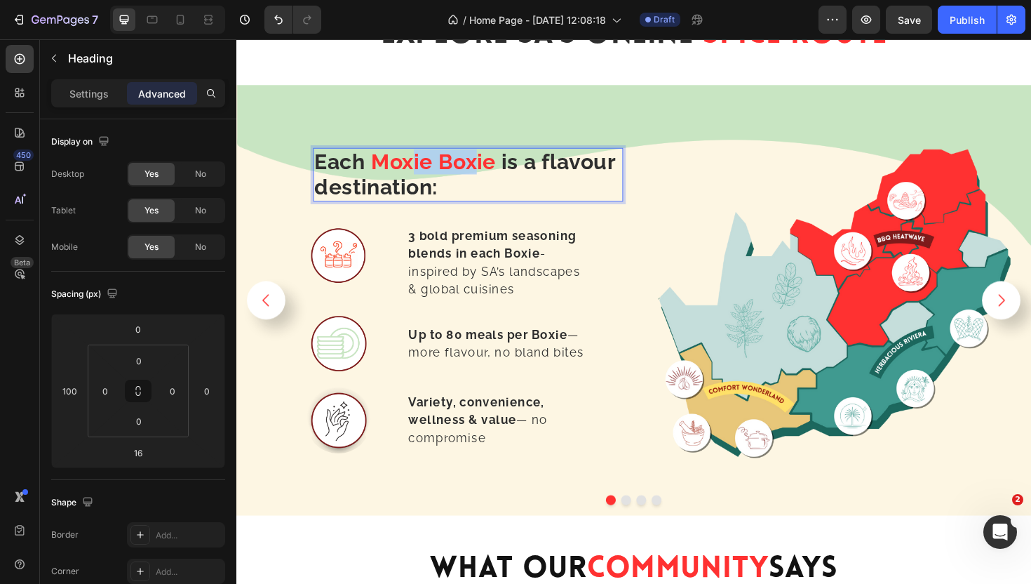
drag, startPoint x: 490, startPoint y: 173, endPoint x: 421, endPoint y: 173, distance: 68.8
click at [421, 173] on strong "Moxie Boxie" at bounding box center [445, 169] width 133 height 26
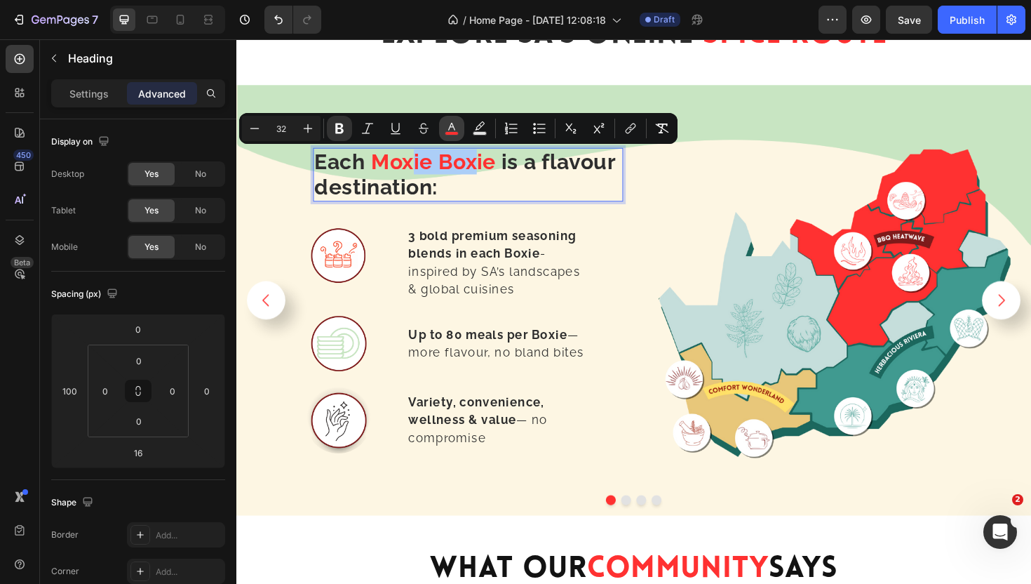
click at [462, 123] on button "color" at bounding box center [451, 128] width 25 height 25
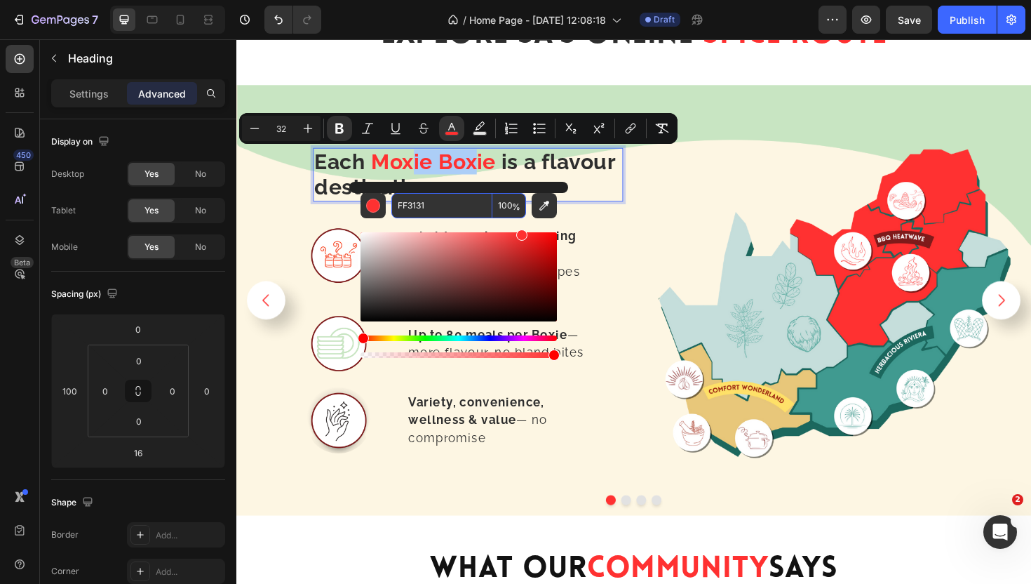
click at [431, 203] on input "FF3131" at bounding box center [442, 205] width 101 height 25
click at [679, 245] on img at bounding box center [868, 315] width 399 height 399
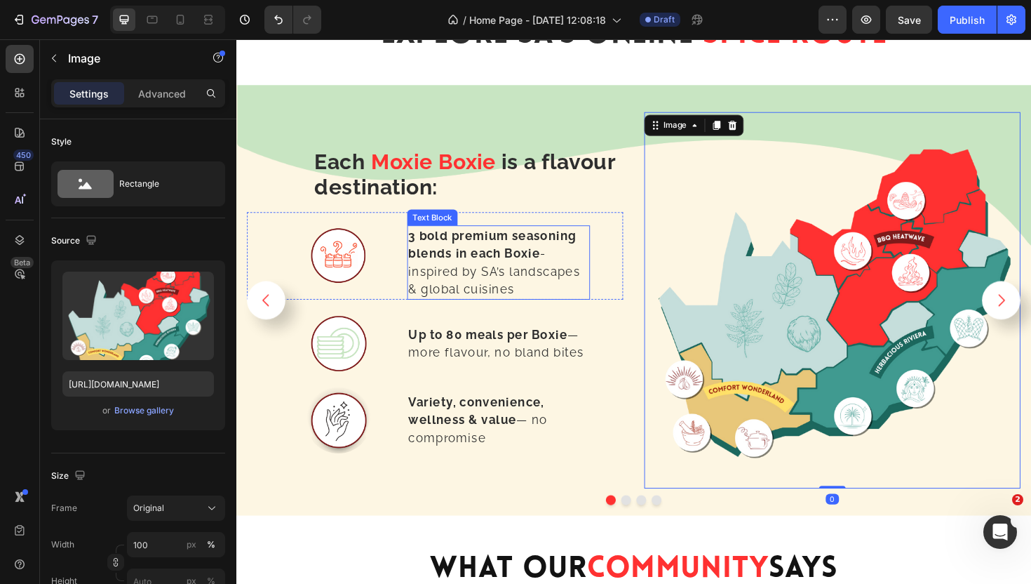
click at [486, 269] on strong "3 bold premium seasoning blends in each Boxie" at bounding box center [508, 257] width 178 height 34
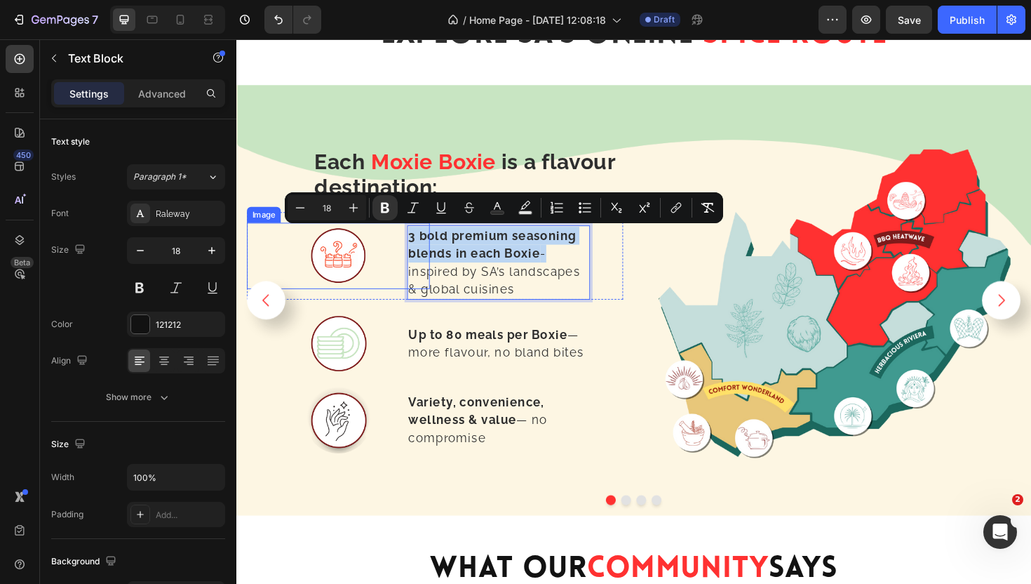
drag, startPoint x: 560, startPoint y: 265, endPoint x: 408, endPoint y: 245, distance: 152.9
click at [408, 245] on div "Image 3 bold premium seasoning blends in each Boxie - inspired by SA’s landscap…" at bounding box center [447, 268] width 399 height 93
click at [500, 214] on rect "Editor contextual toolbar" at bounding box center [497, 213] width 13 height 4
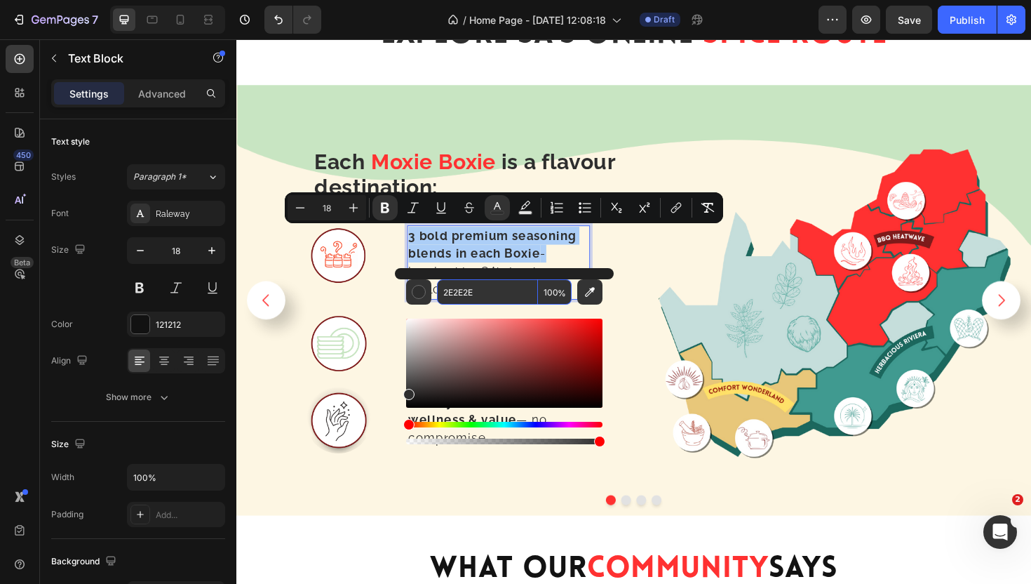
click at [488, 287] on input "2E2E2E" at bounding box center [487, 291] width 101 height 25
paste input "FF3131"
type input "FF3131"
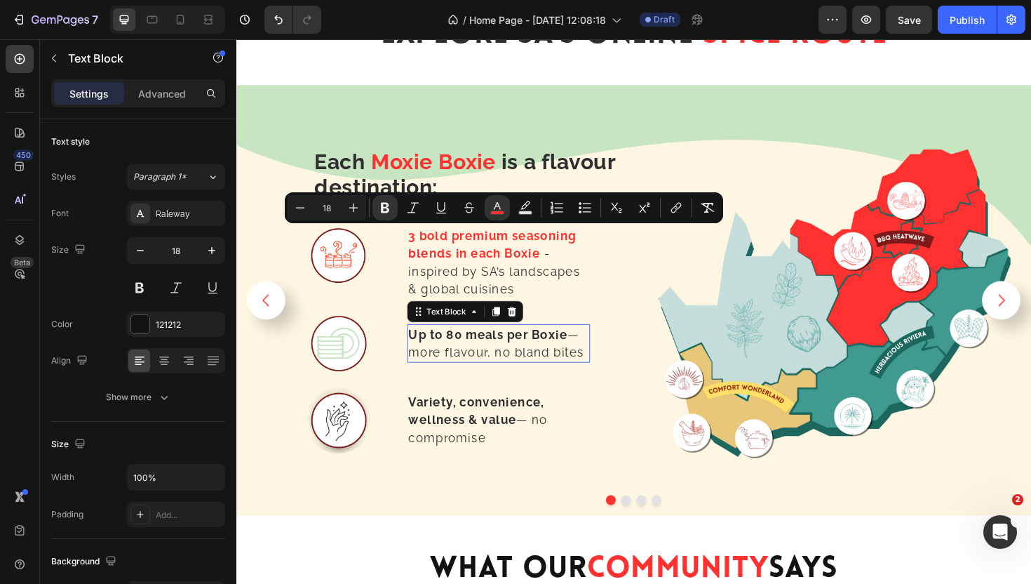
click at [503, 379] on div "Up to 80 meals per Boxie — more flavour, no [PERSON_NAME] bites Text Block 0" at bounding box center [514, 361] width 194 height 41
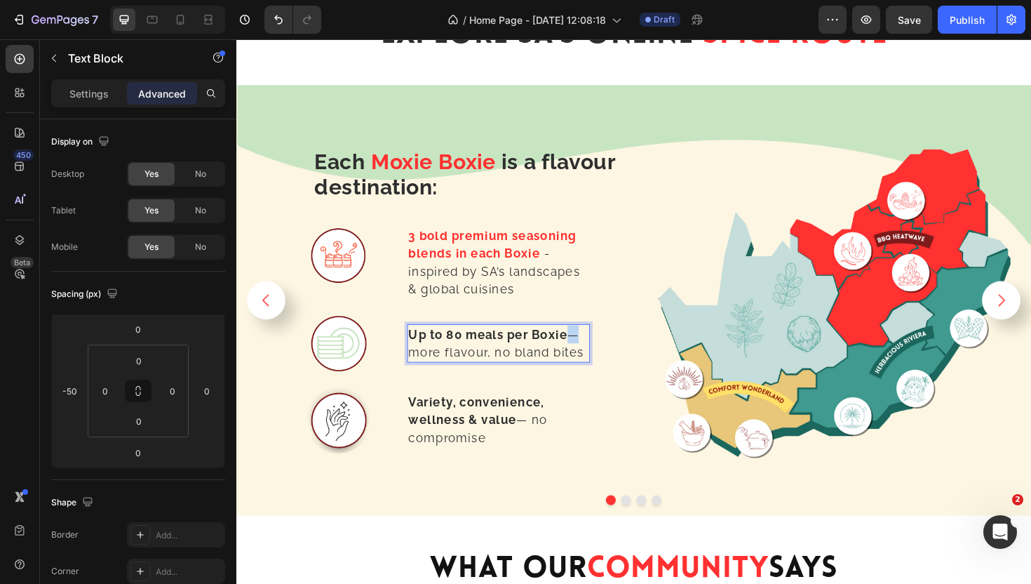
click at [583, 347] on strong "Up to 80 meals per Boxie" at bounding box center [503, 351] width 168 height 15
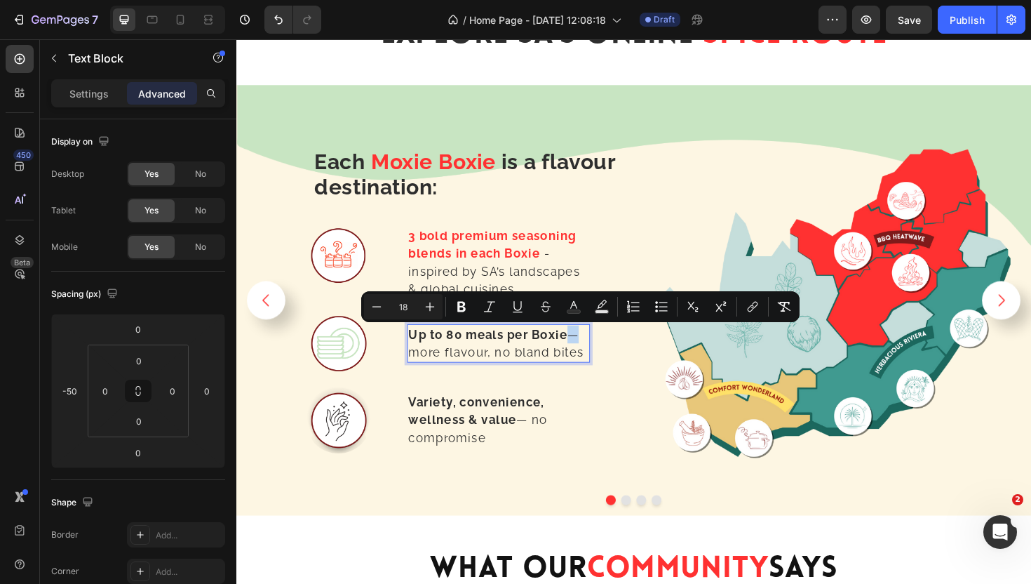
click at [587, 349] on span "Up to 80 meals per Boxie — more flavour, no [PERSON_NAME] bites" at bounding box center [512, 361] width 186 height 34
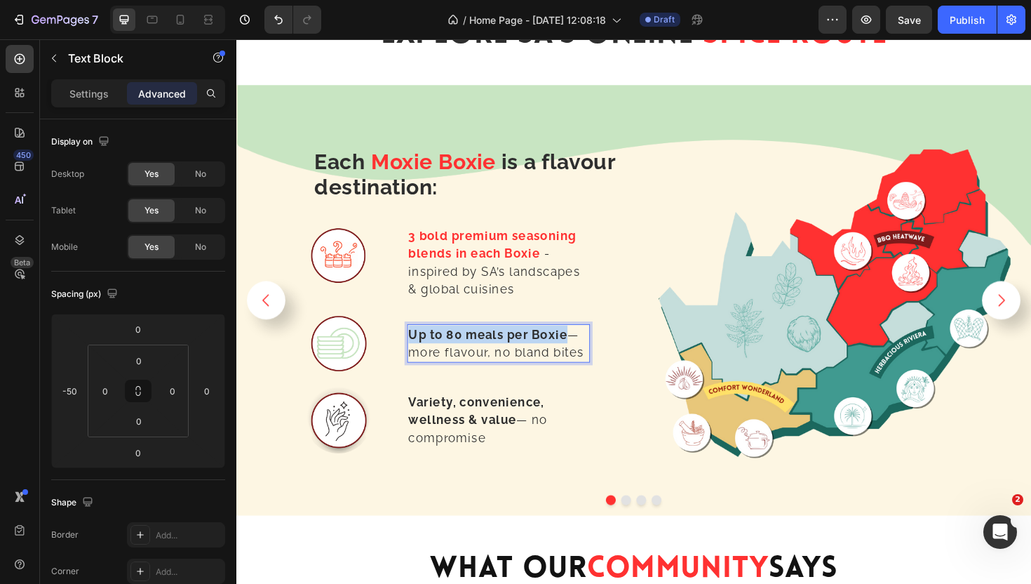
drag, startPoint x: 587, startPoint y: 349, endPoint x: 422, endPoint y: 351, distance: 164.2
click at [422, 351] on span "Up to 80 meals per Boxie — more flavour, no [PERSON_NAME] bites" at bounding box center [512, 361] width 186 height 34
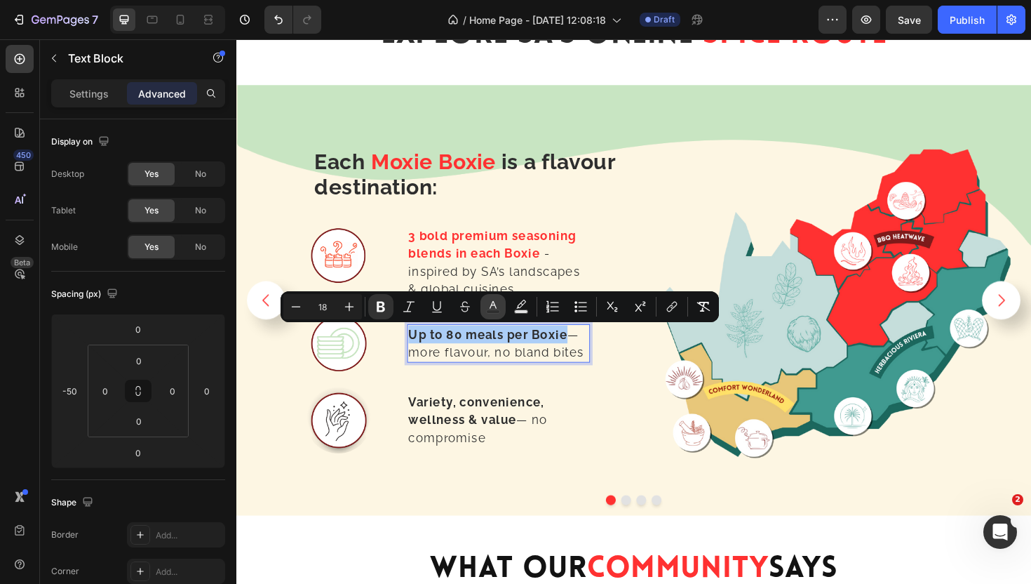
click at [495, 307] on icon "Editor contextual toolbar" at bounding box center [493, 307] width 14 height 14
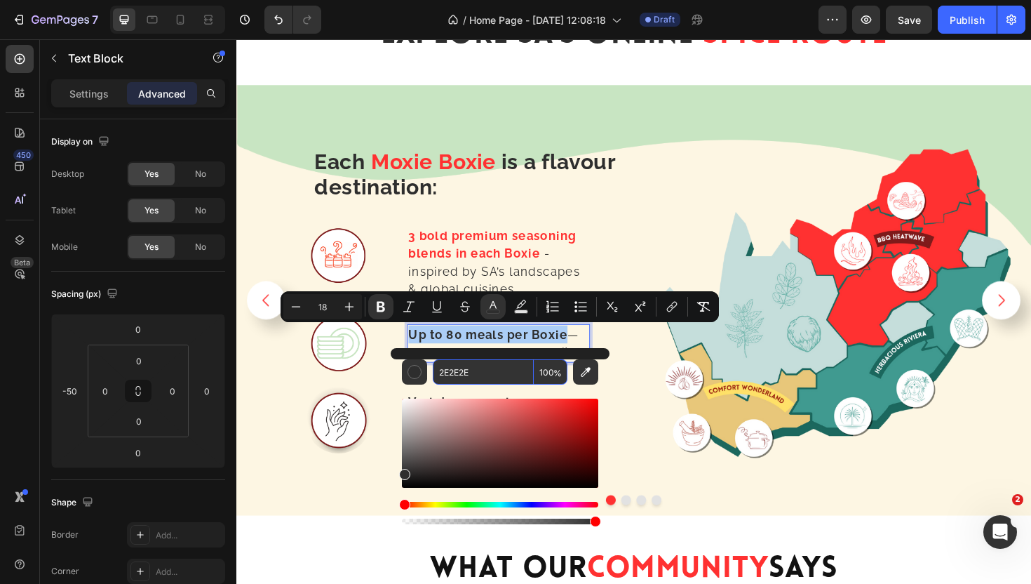
click at [464, 374] on input "2E2E2E" at bounding box center [483, 371] width 101 height 25
paste input "FF3131"
type input "FF3131"
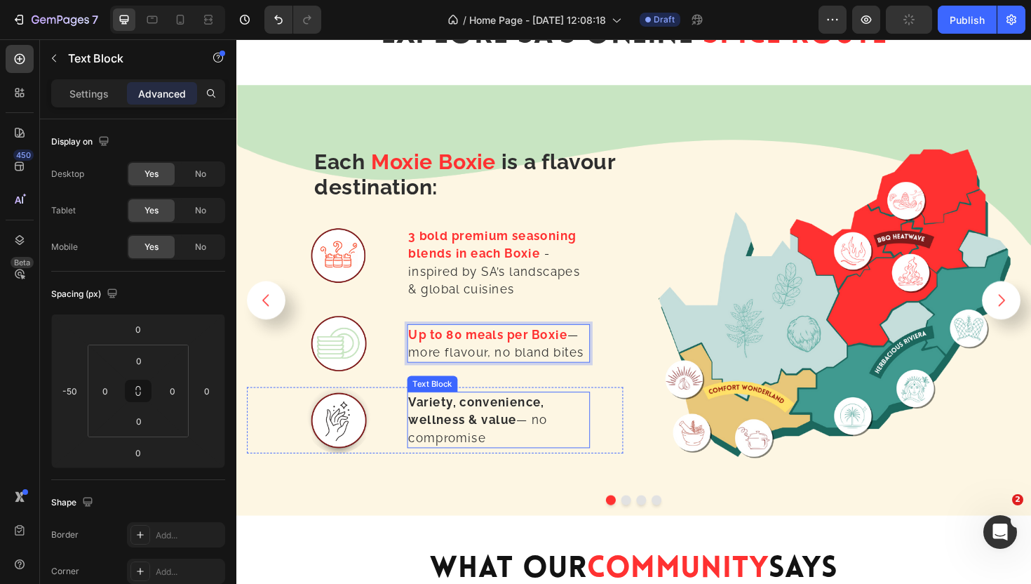
click at [502, 429] on strong "Variety, convenience, wellness & value" at bounding box center [491, 433] width 144 height 34
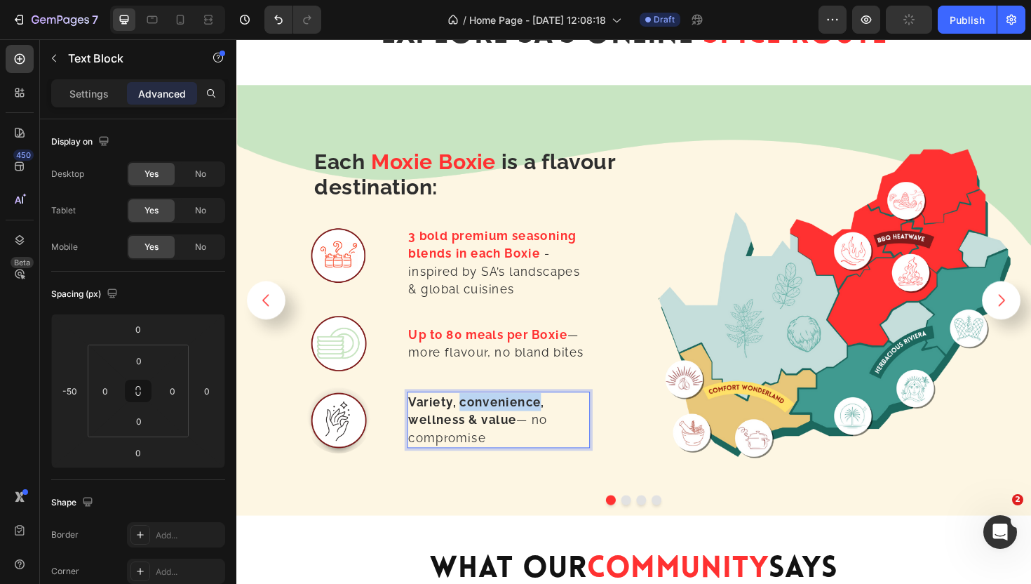
click at [502, 429] on strong "Variety, convenience, wellness & value" at bounding box center [491, 433] width 144 height 34
click at [527, 450] on p "Variety, convenience, wellness & value — no compromise" at bounding box center [514, 442] width 191 height 57
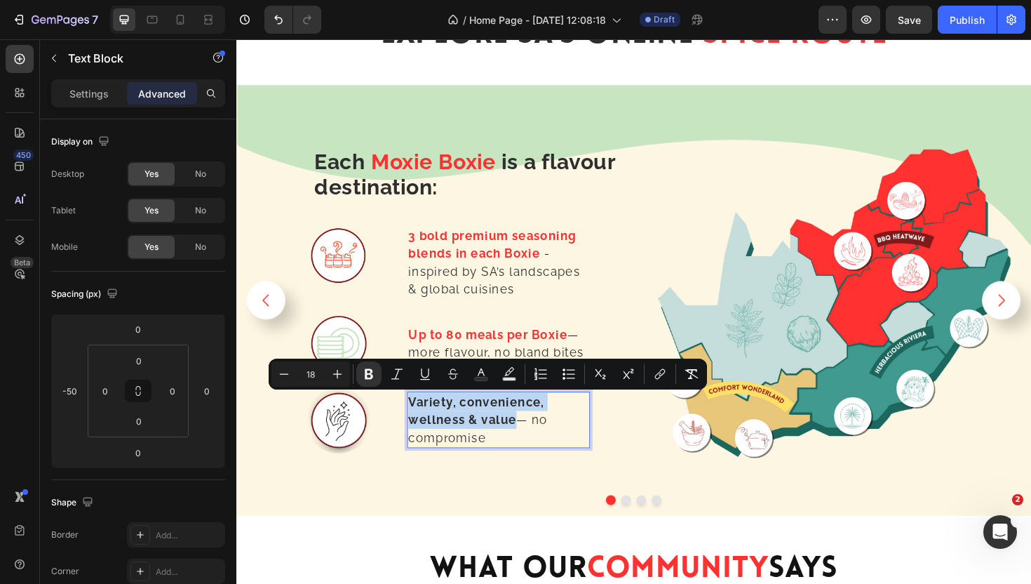
drag, startPoint x: 528, startPoint y: 444, endPoint x: 422, endPoint y: 422, distance: 108.2
click at [422, 422] on strong "Variety, convenience, wellness & value" at bounding box center [491, 433] width 144 height 34
click at [485, 371] on icon "Editor contextual toolbar" at bounding box center [481, 374] width 14 height 14
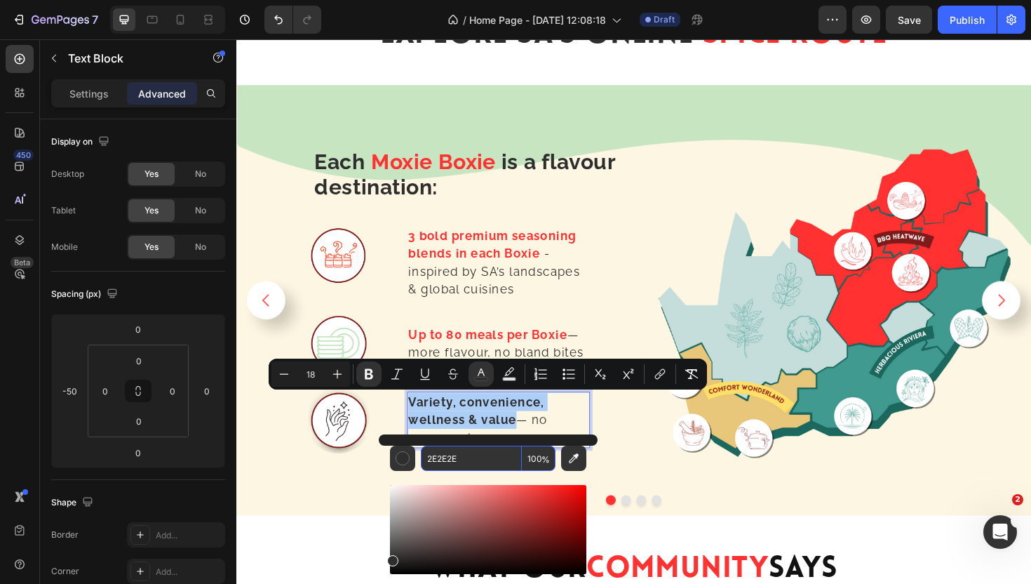
click at [461, 457] on input "2E2E2E" at bounding box center [471, 458] width 101 height 25
paste input "FF3131"
type input "FF3131"
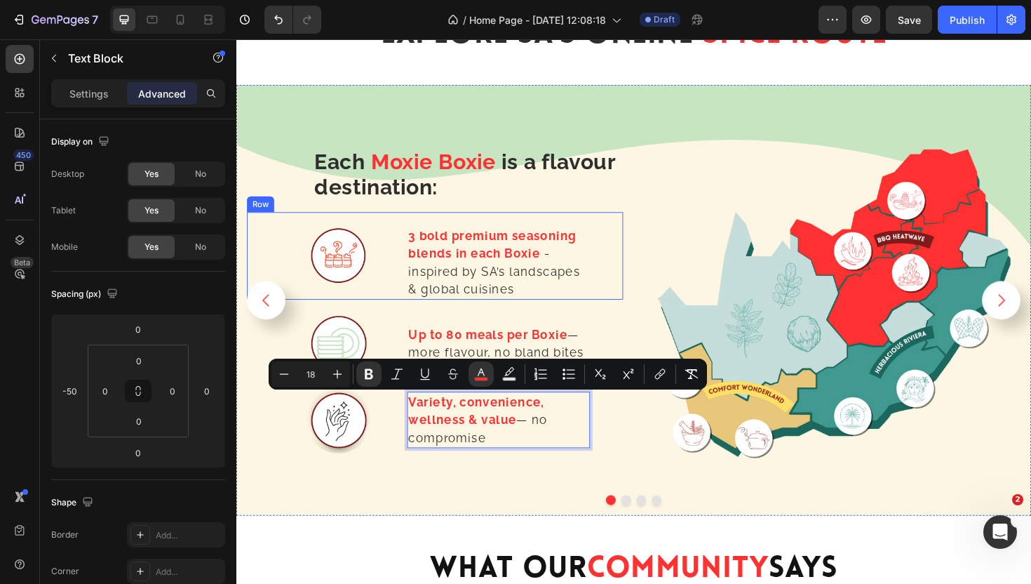
click at [676, 250] on img at bounding box center [868, 315] width 399 height 399
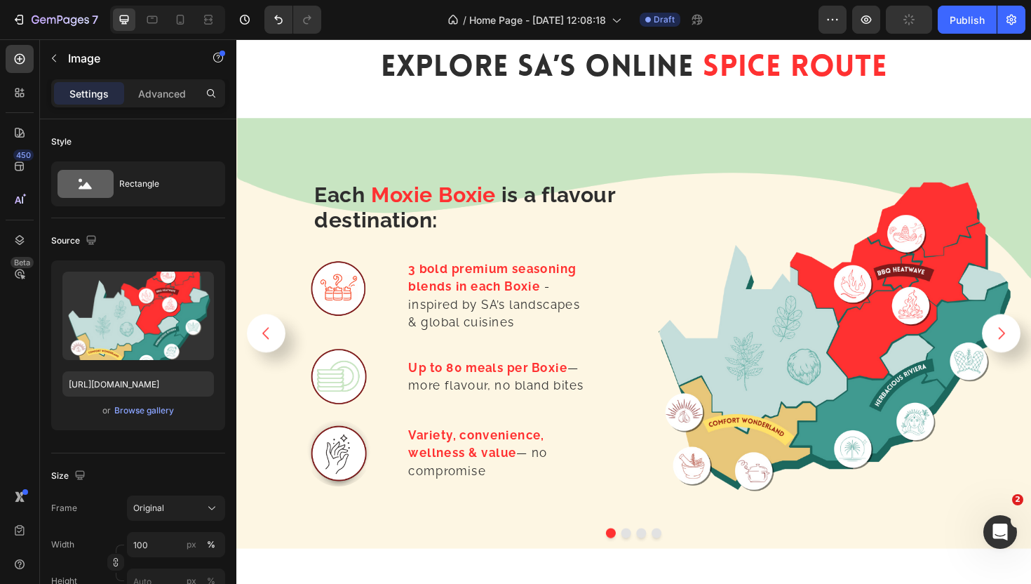
scroll to position [2520, 0]
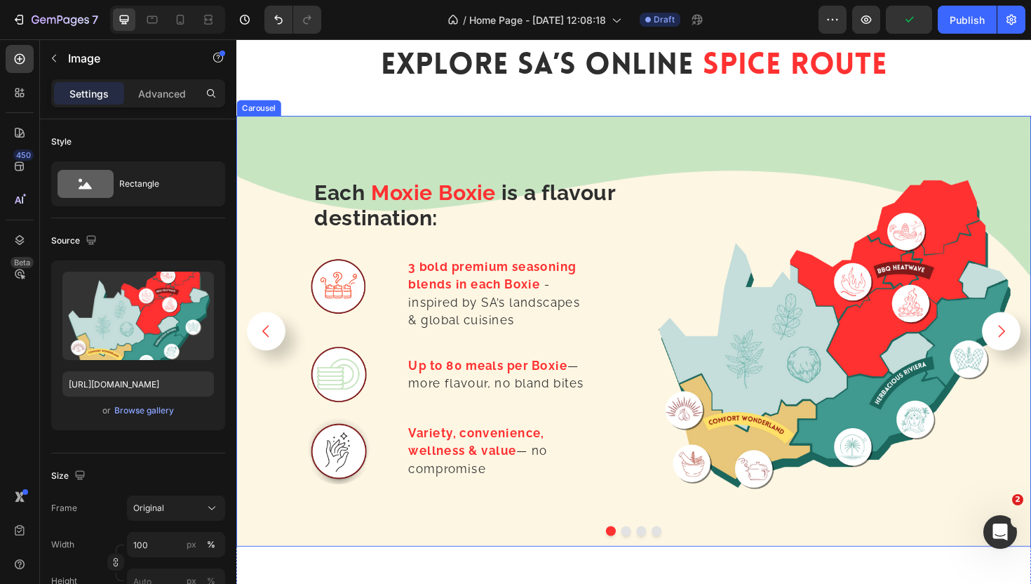
click at [1031, 358] on button "Carousel Next Arrow" at bounding box center [1046, 348] width 41 height 41
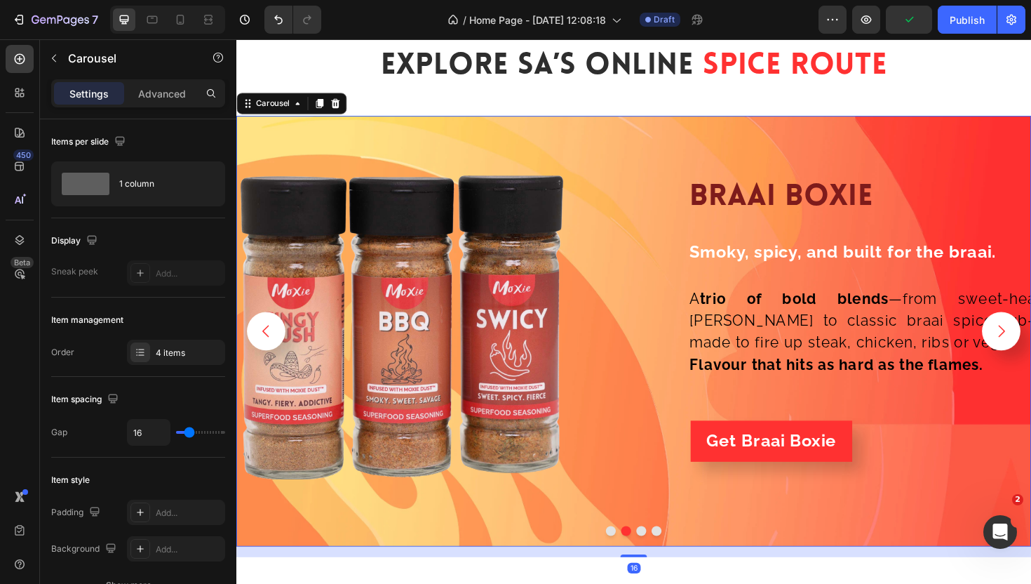
click at [1031, 359] on button "Carousel Next Arrow" at bounding box center [1046, 348] width 41 height 41
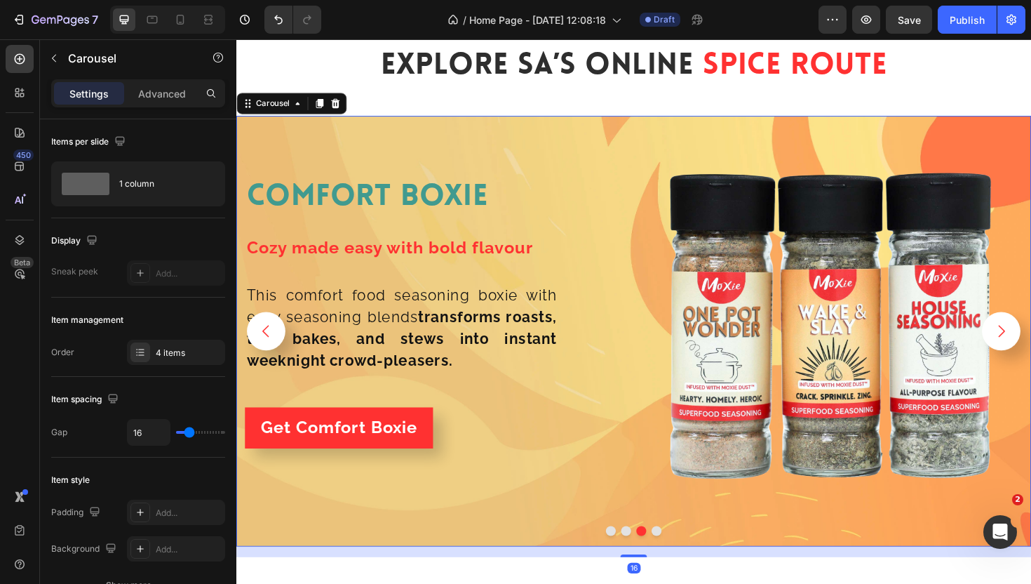
click at [1031, 362] on button "Carousel Next Arrow" at bounding box center [1046, 348] width 41 height 41
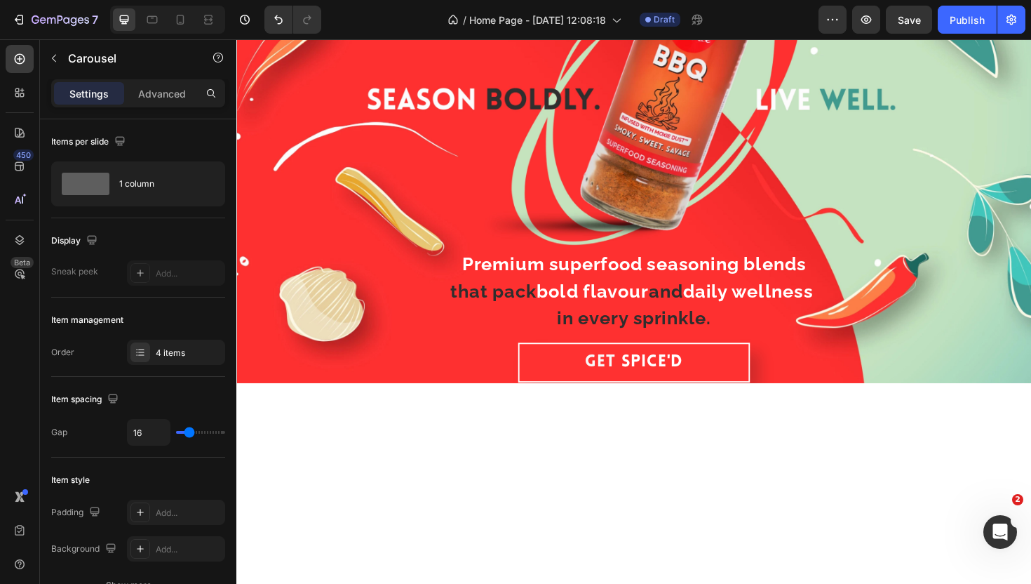
scroll to position [0, 0]
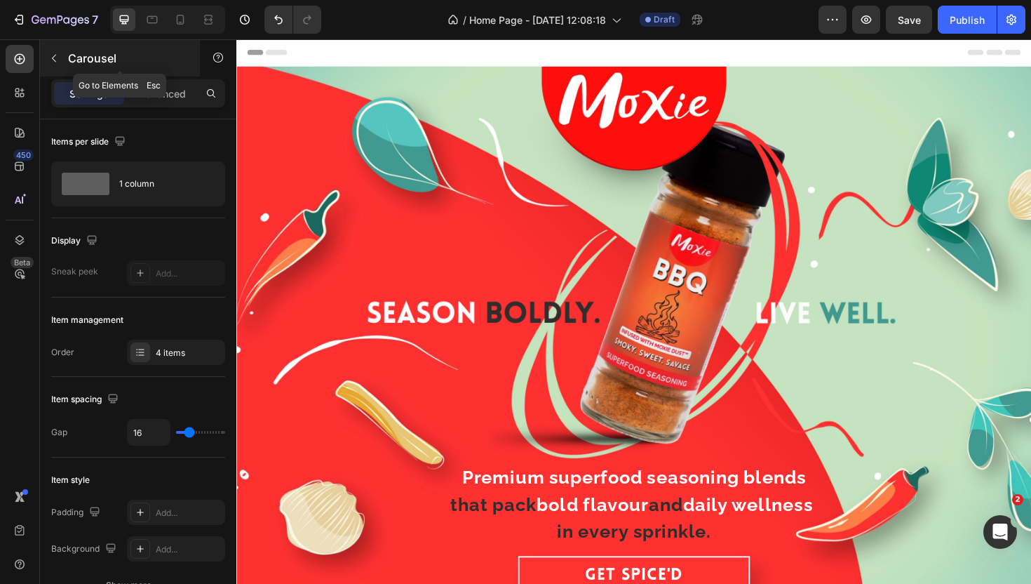
click at [51, 61] on icon "button" at bounding box center [53, 58] width 11 height 11
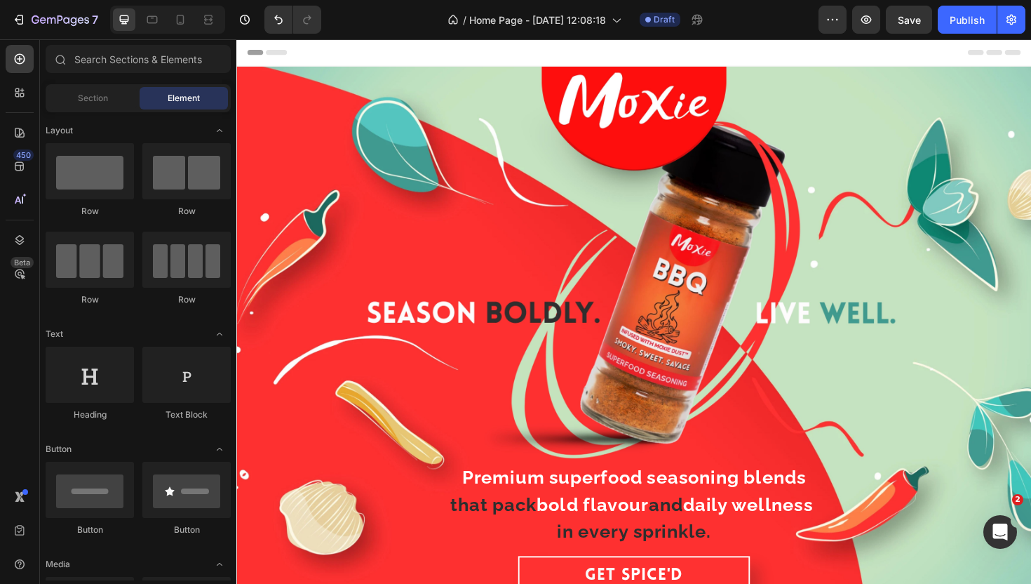
click at [777, 27] on div "/ Home Page - [DATE] 12:08:18 Draft" at bounding box center [576, 20] width 486 height 28
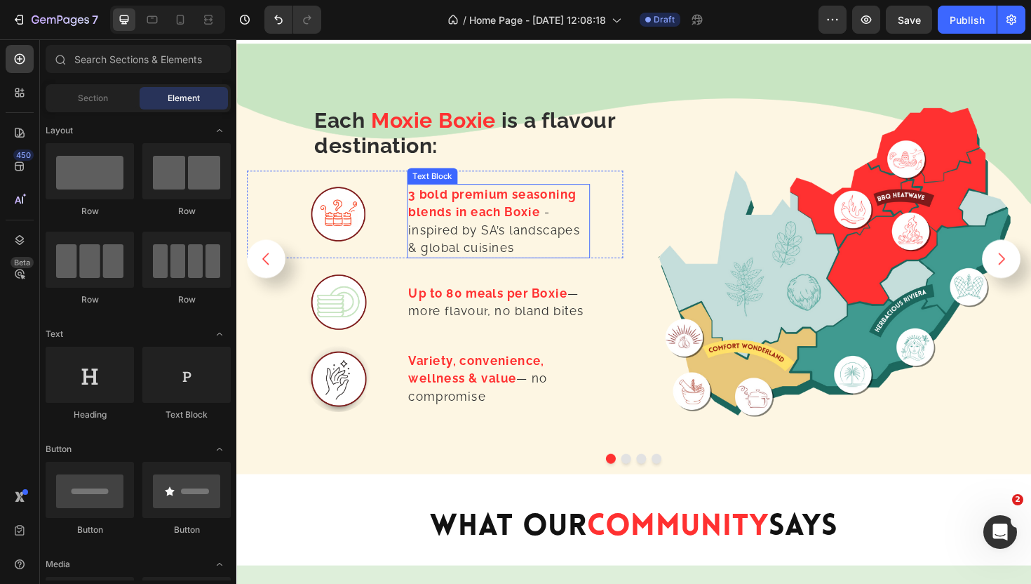
scroll to position [2658, 0]
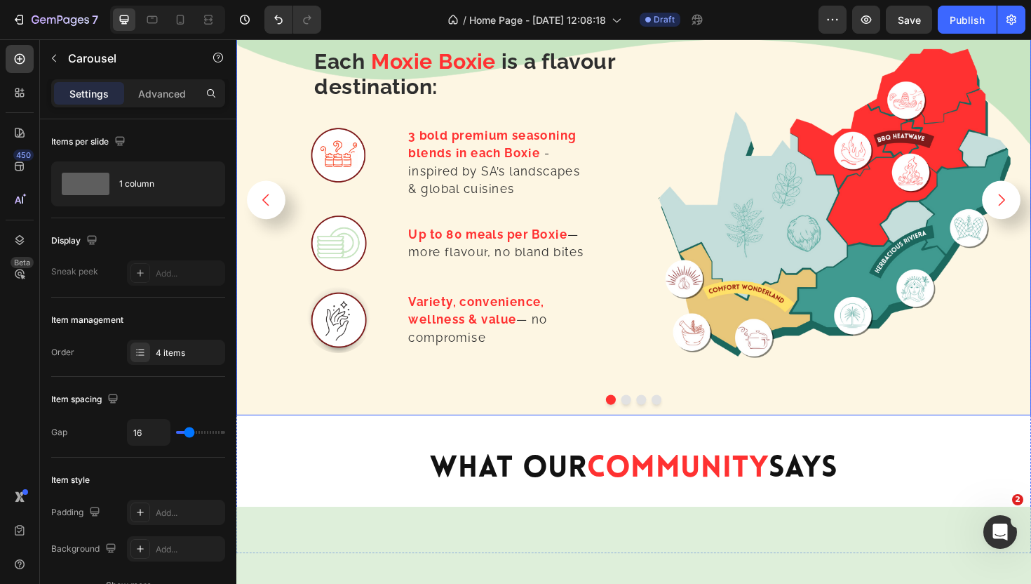
click at [1031, 209] on icon "Carousel Next Arrow" at bounding box center [1047, 210] width 18 height 18
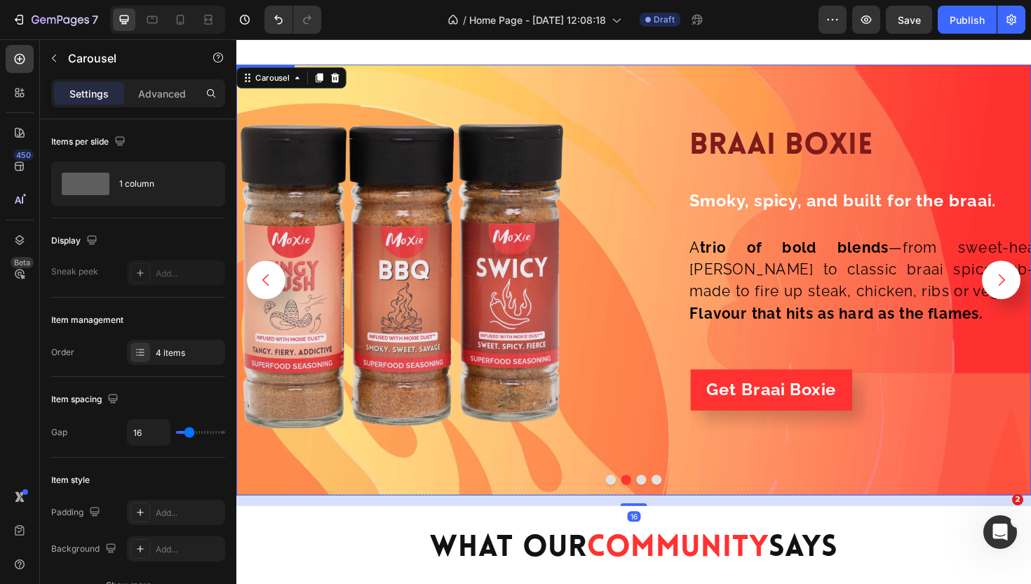
scroll to position [2576, 0]
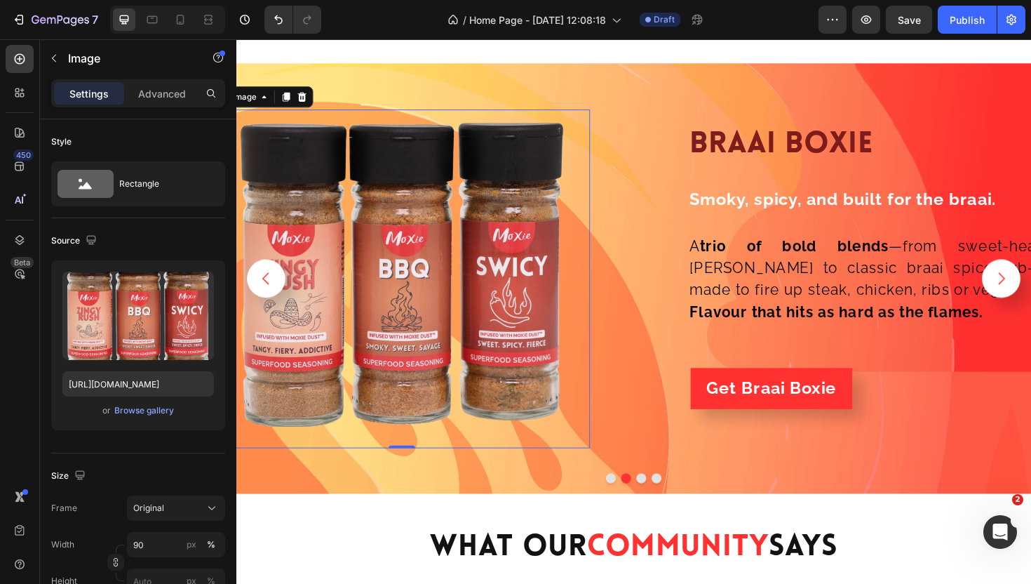
click at [471, 240] on img at bounding box center [411, 293] width 359 height 359
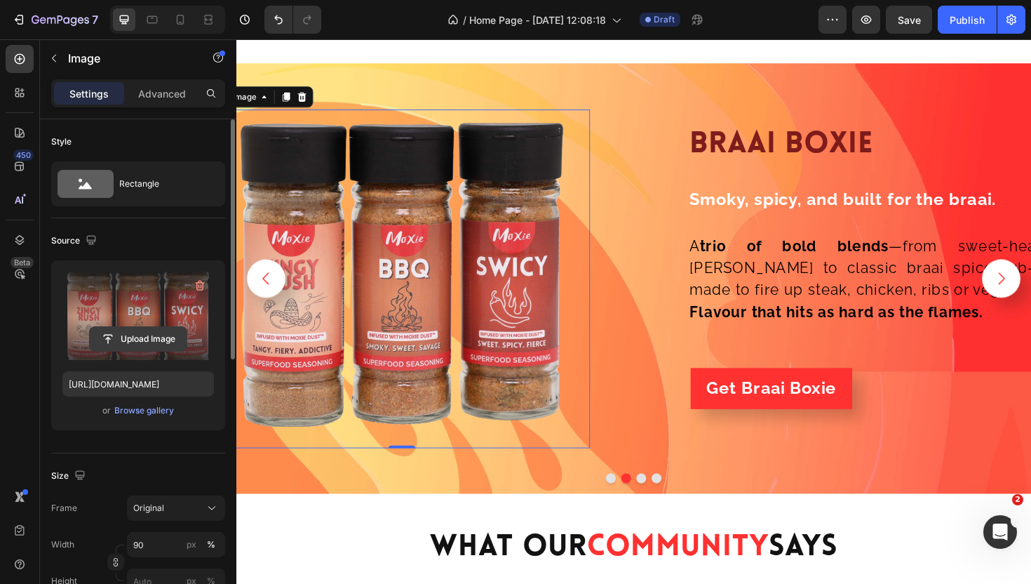
click at [152, 335] on input "file" at bounding box center [138, 339] width 97 height 24
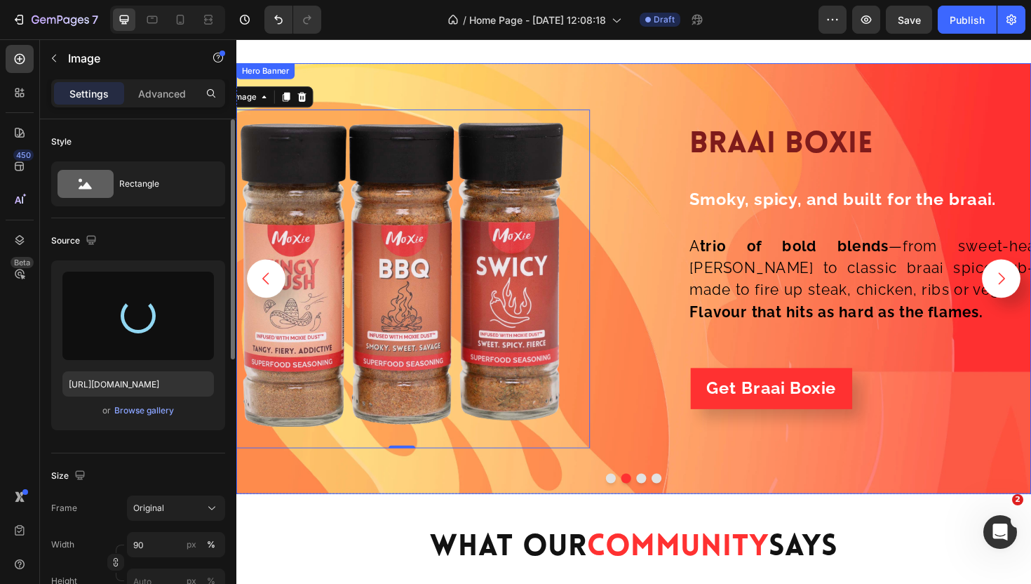
type input "[URL][DOMAIN_NAME]"
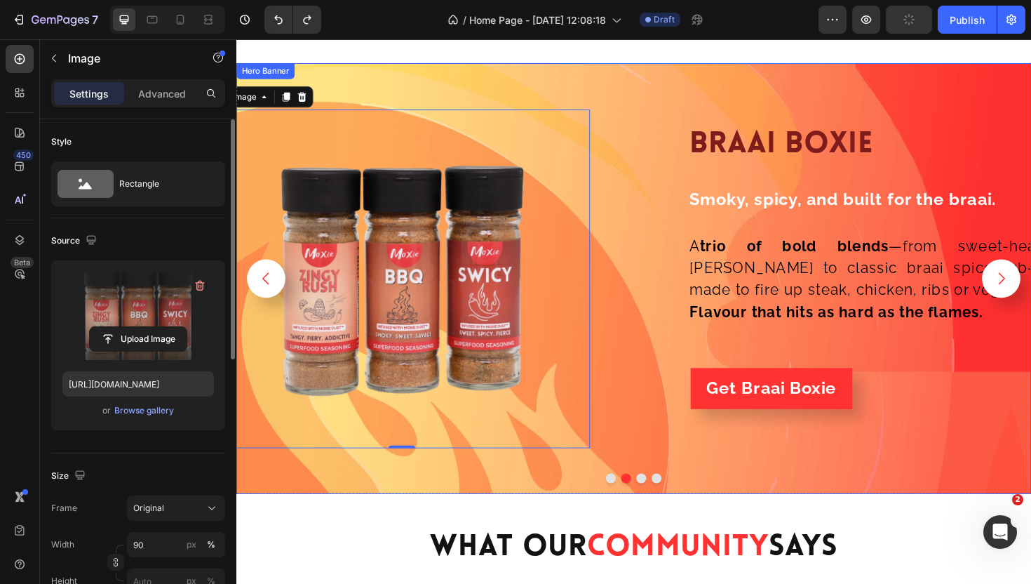
click at [676, 175] on div "braai boxie Heading Row Smoky, spicy, and built for the braai. Text Block Row A…" at bounding box center [868, 293] width 399 height 359
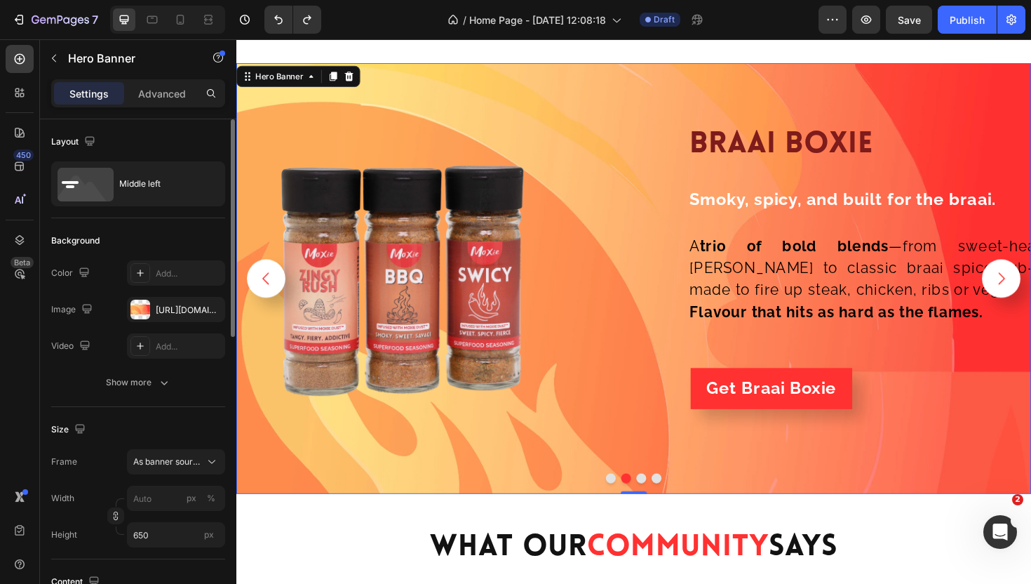
click at [622, 211] on div "Image" at bounding box center [447, 293] width 399 height 359
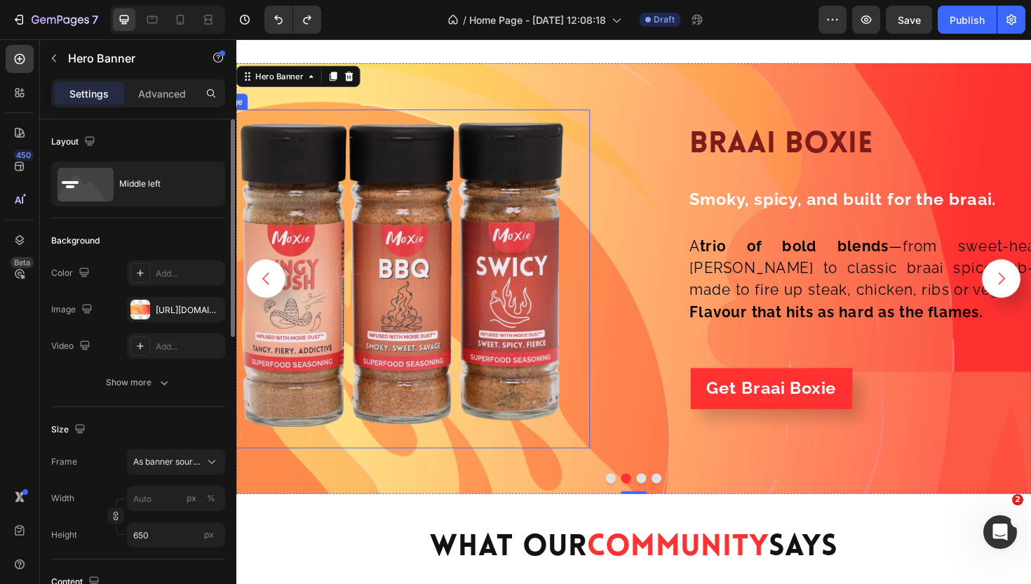
click at [515, 236] on img at bounding box center [411, 293] width 359 height 359
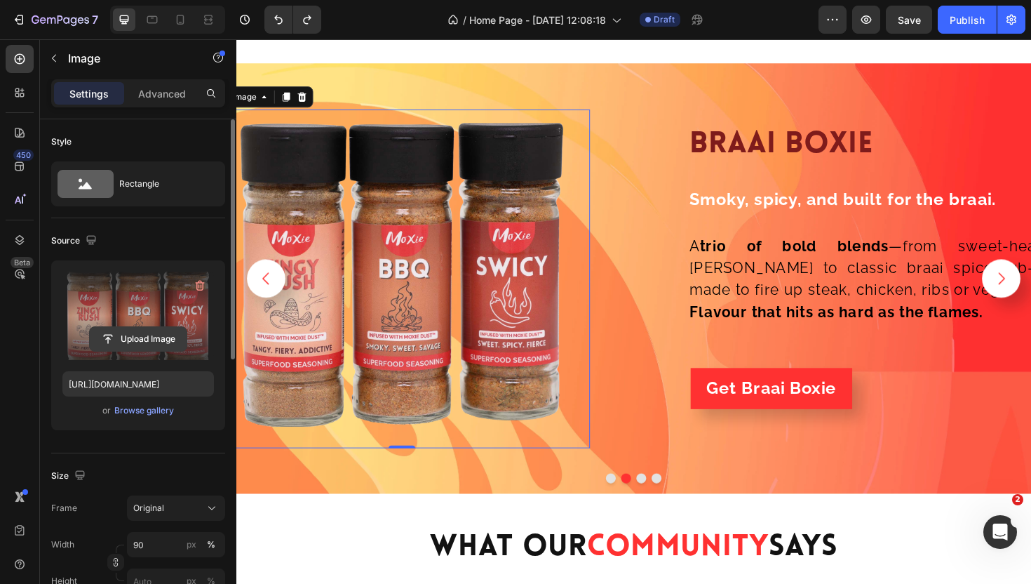
click at [148, 341] on input "file" at bounding box center [138, 339] width 97 height 24
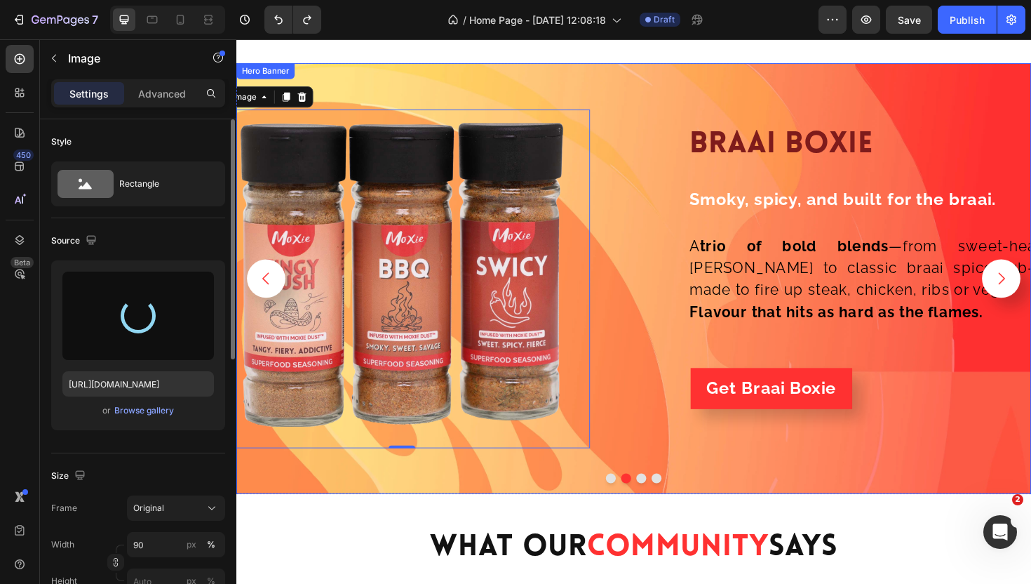
type input "[URL][DOMAIN_NAME]"
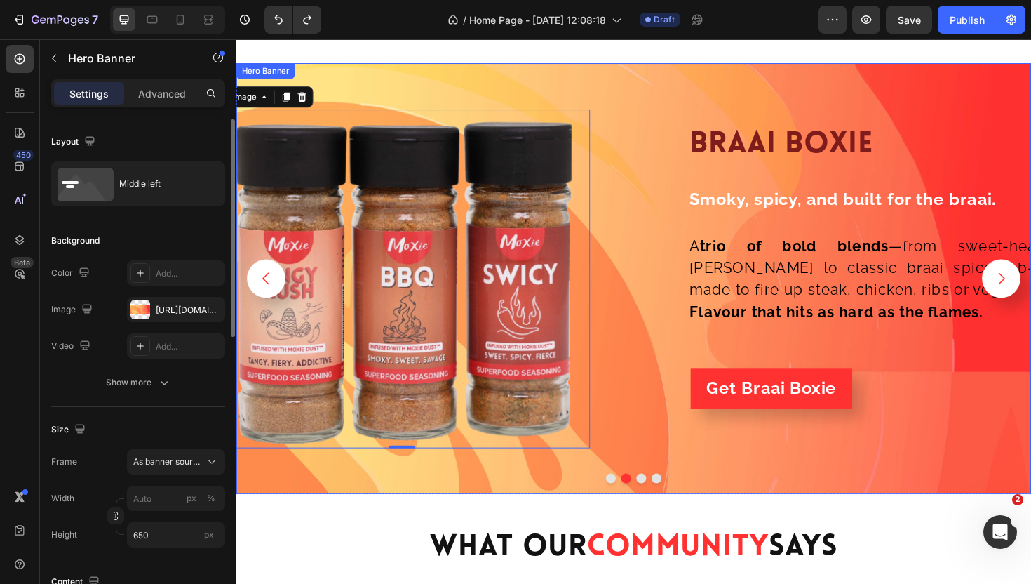
click at [680, 365] on div "braai boxie Heading Row Smoky, spicy, and built for the braai. Text Block Row A…" at bounding box center [868, 293] width 399 height 359
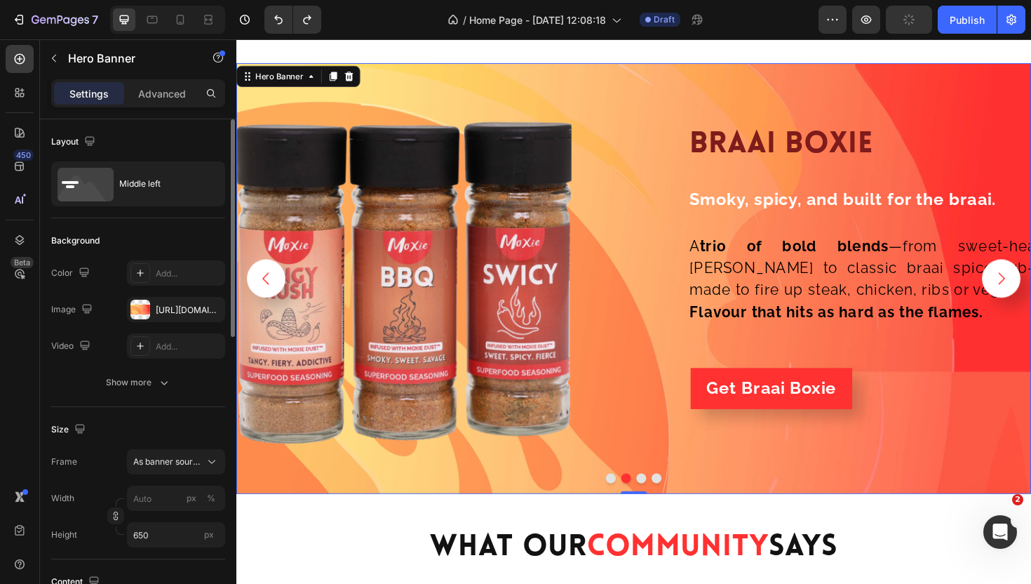
click at [680, 365] on div "braai boxie Heading Row Smoky, spicy, and built for the braai. Text Block Row A…" at bounding box center [868, 293] width 399 height 359
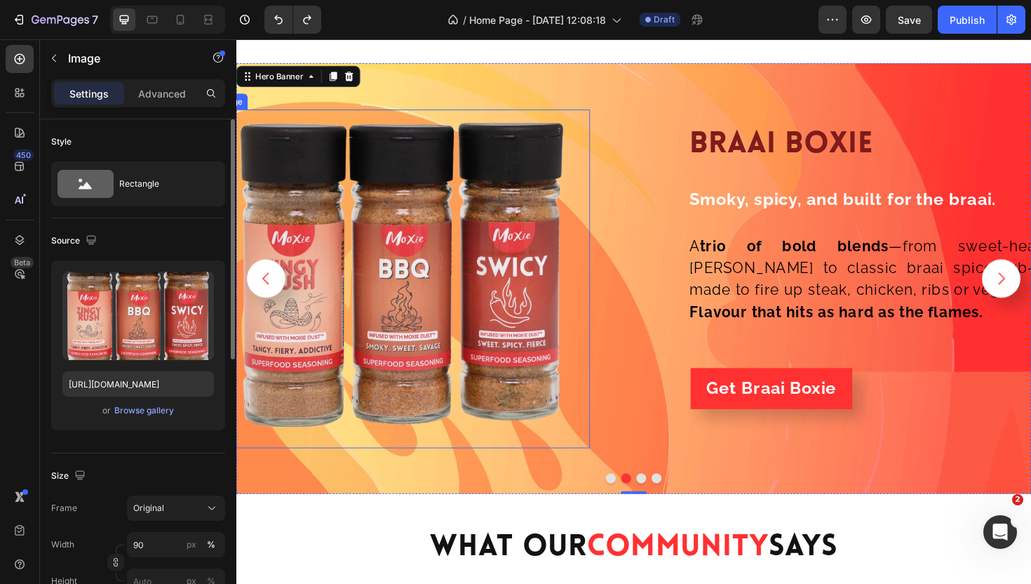
click at [603, 255] on div at bounding box center [412, 293] width 399 height 359
click at [666, 246] on div "Image 0 braai boxie Heading Row Smoky, spicy, and built for the braai. Text Blo…" at bounding box center [657, 293] width 842 height 364
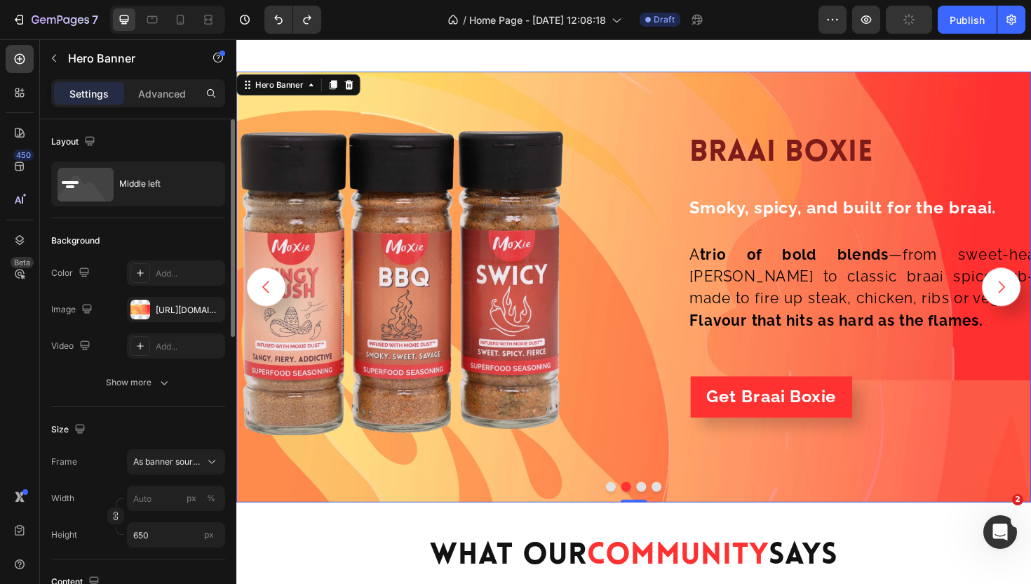
scroll to position [2564, 0]
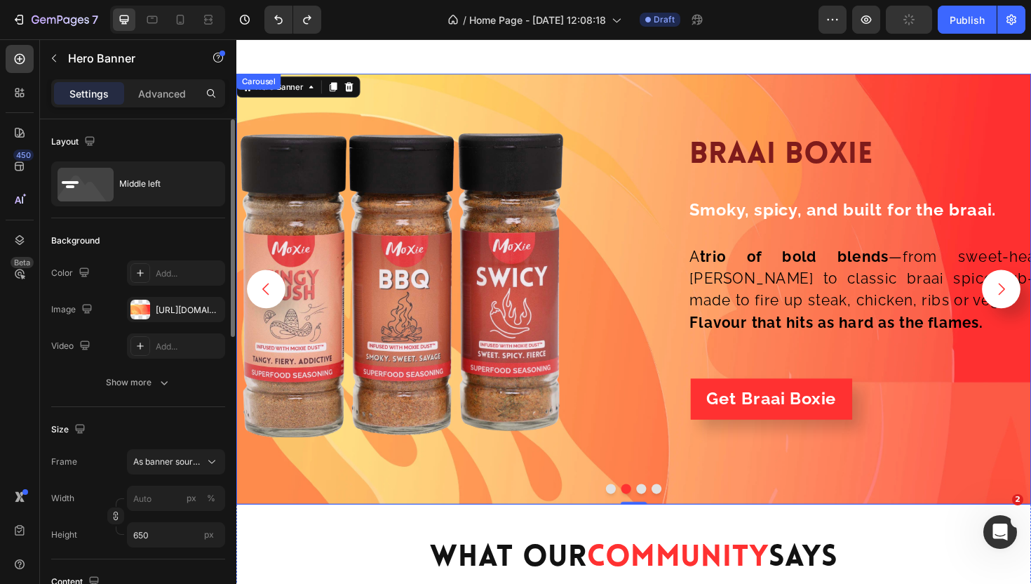
click at [1031, 306] on icon "Carousel Next Arrow" at bounding box center [1047, 304] width 18 height 18
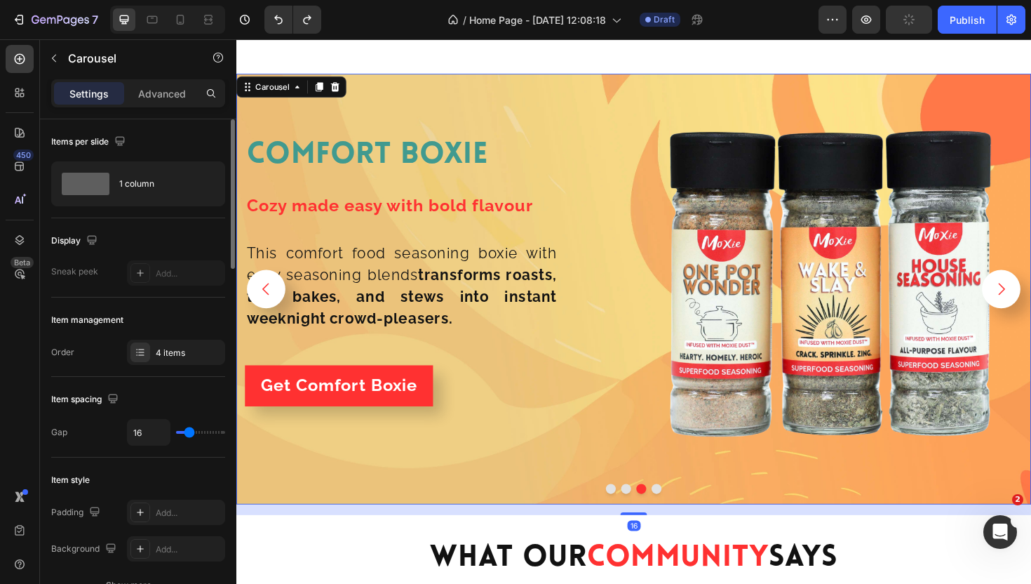
click at [1031, 306] on icon "Carousel Next Arrow" at bounding box center [1047, 304] width 18 height 18
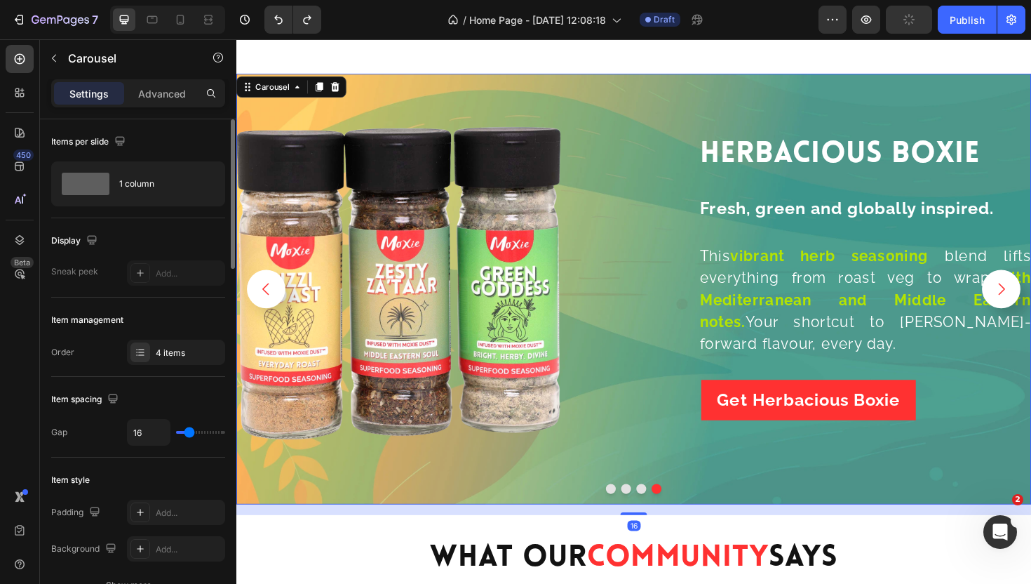
click at [1031, 306] on icon "Carousel Next Arrow" at bounding box center [1047, 304] width 18 height 18
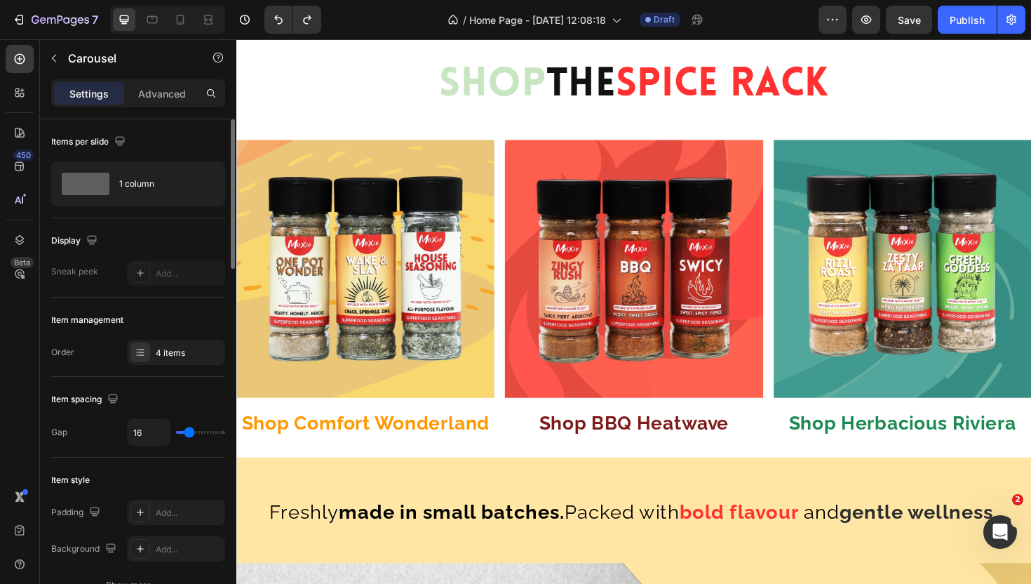
scroll to position [0, 0]
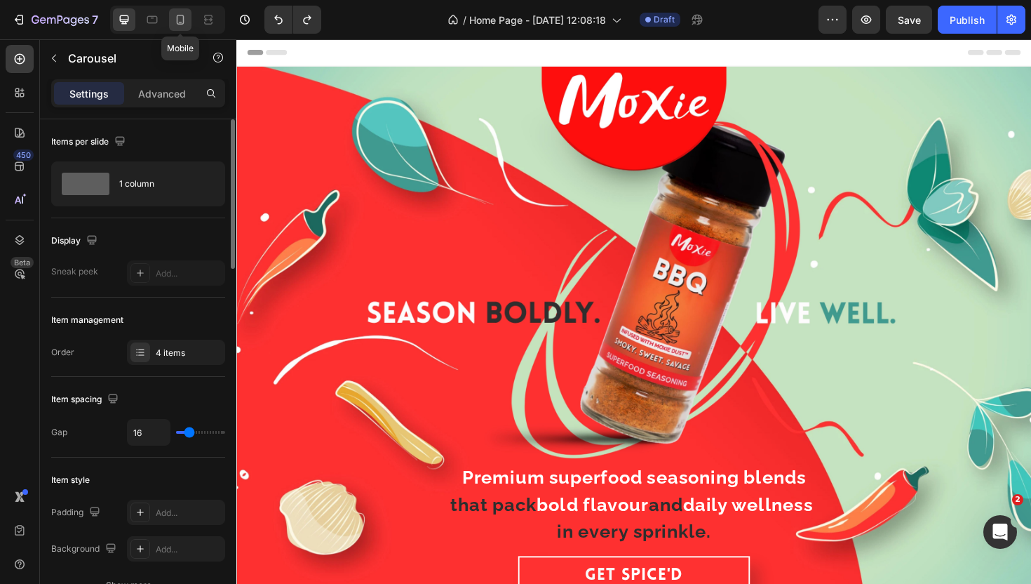
click at [180, 22] on icon at bounding box center [181, 20] width 8 height 10
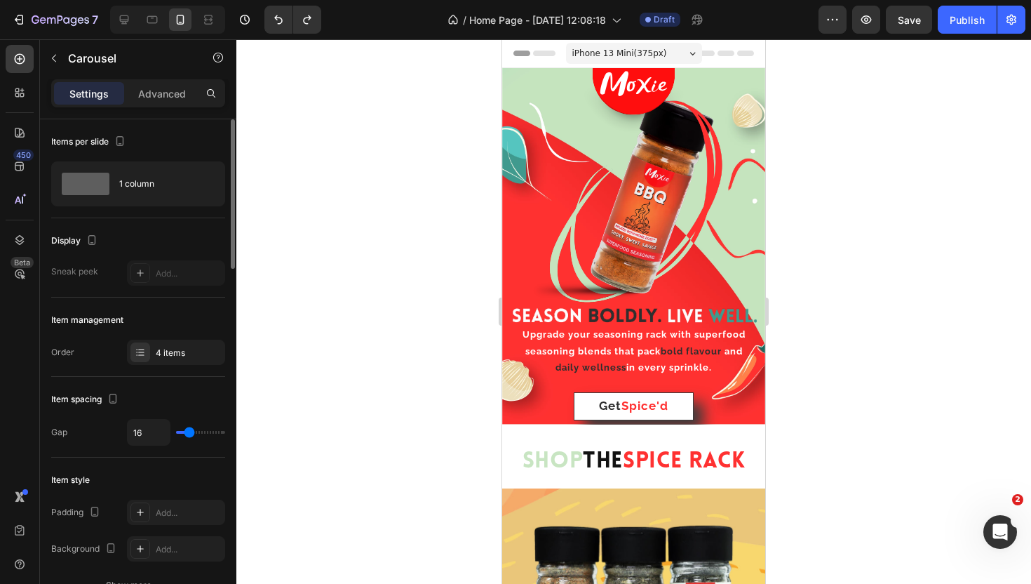
click at [881, 146] on div at bounding box center [633, 311] width 795 height 544
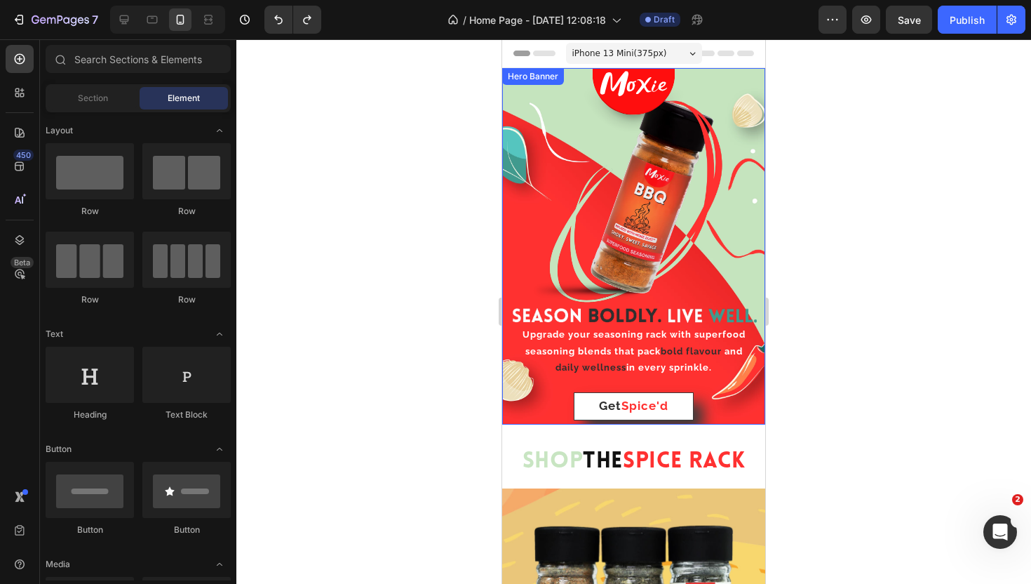
click at [792, 192] on div at bounding box center [633, 311] width 795 height 544
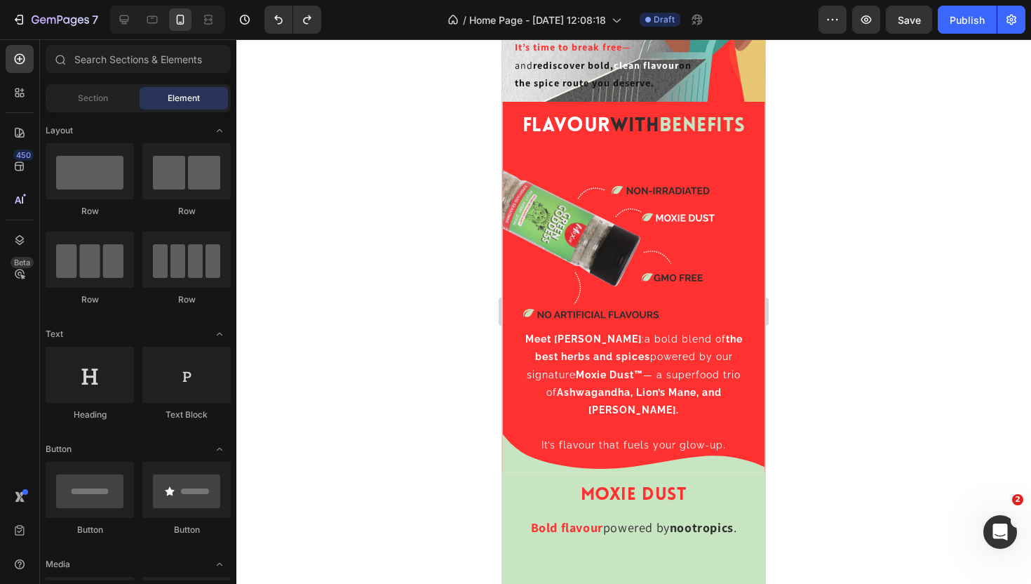
scroll to position [1664, 0]
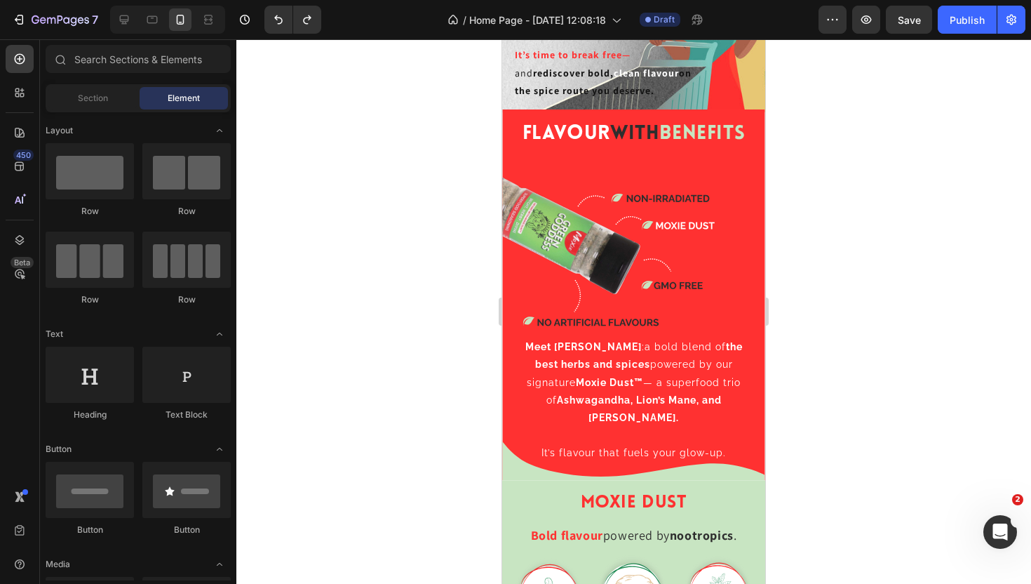
click at [797, 236] on div at bounding box center [633, 311] width 795 height 544
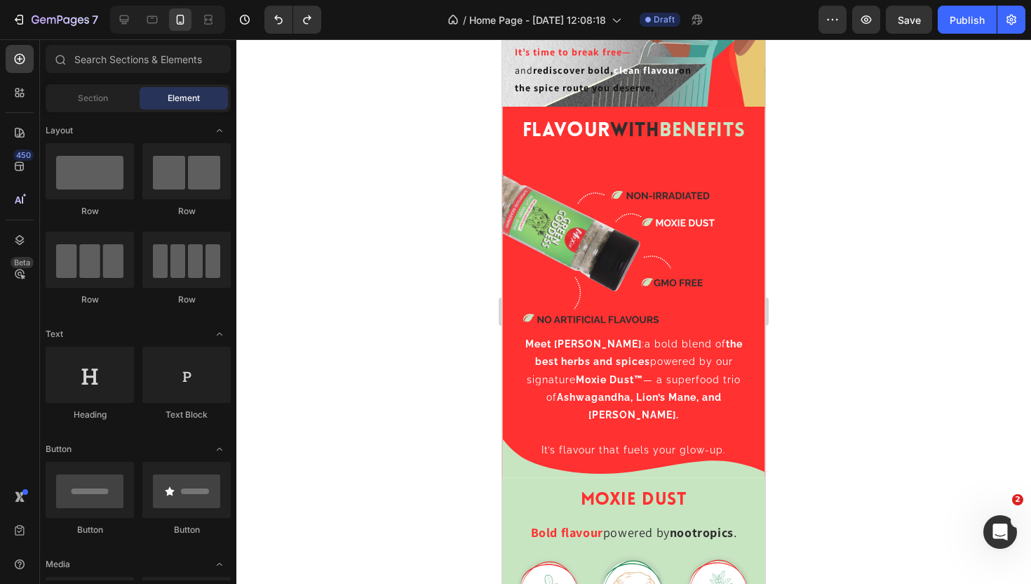
scroll to position [1671, 0]
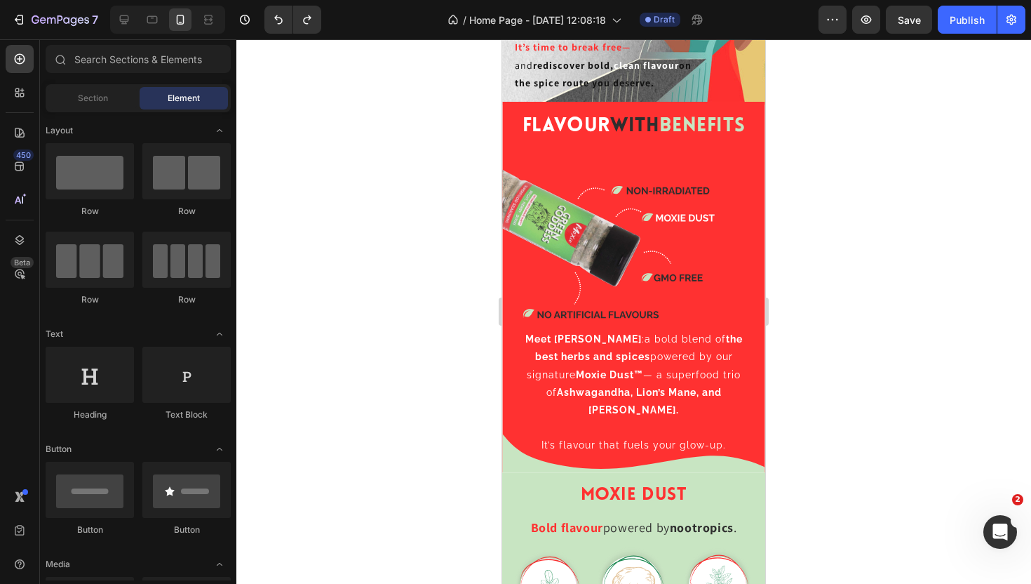
click at [918, 283] on div at bounding box center [633, 311] width 795 height 544
click at [751, 106] on div "Background Image" at bounding box center [633, 299] width 263 height 395
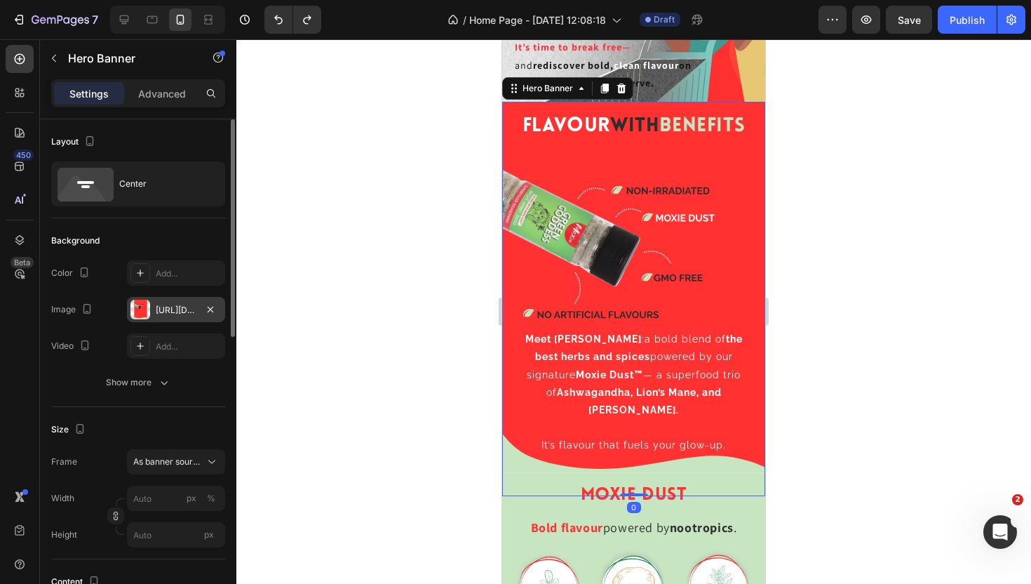
click at [183, 302] on div "[URL][DOMAIN_NAME]" at bounding box center [176, 309] width 98 height 25
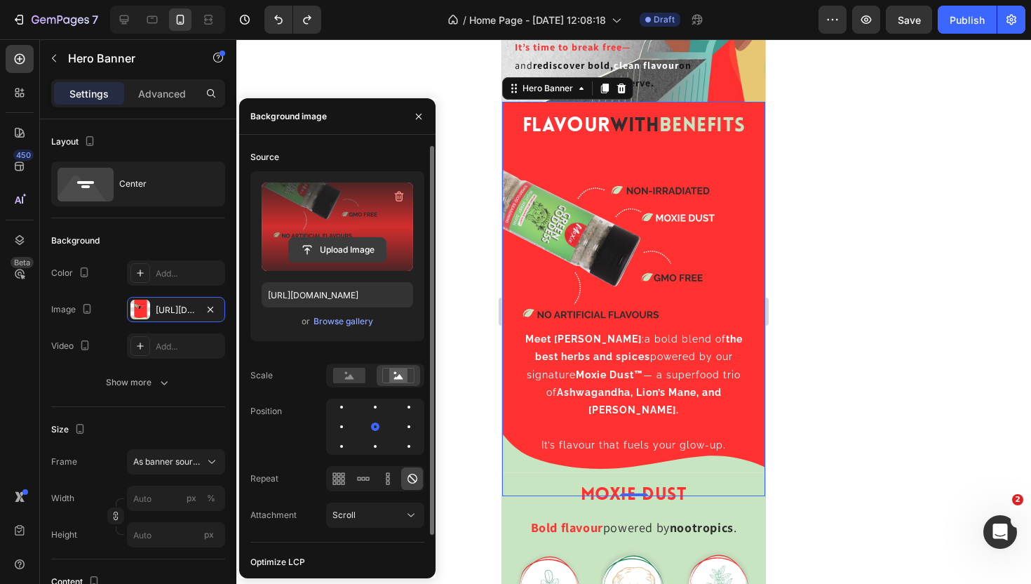
click at [327, 247] on input "file" at bounding box center [337, 250] width 97 height 24
click at [351, 246] on input "file" at bounding box center [337, 250] width 97 height 24
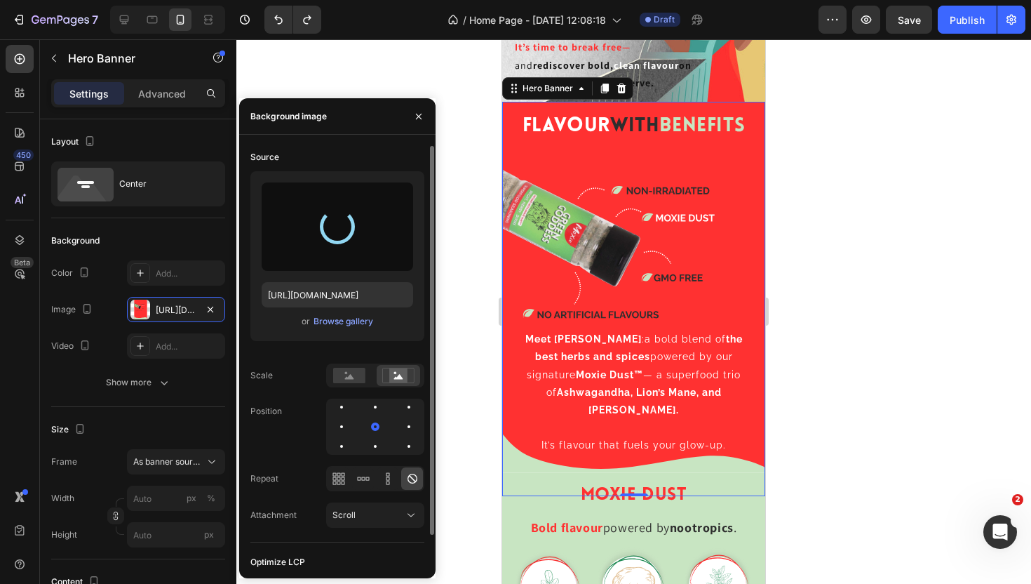
type input "[URL][DOMAIN_NAME]"
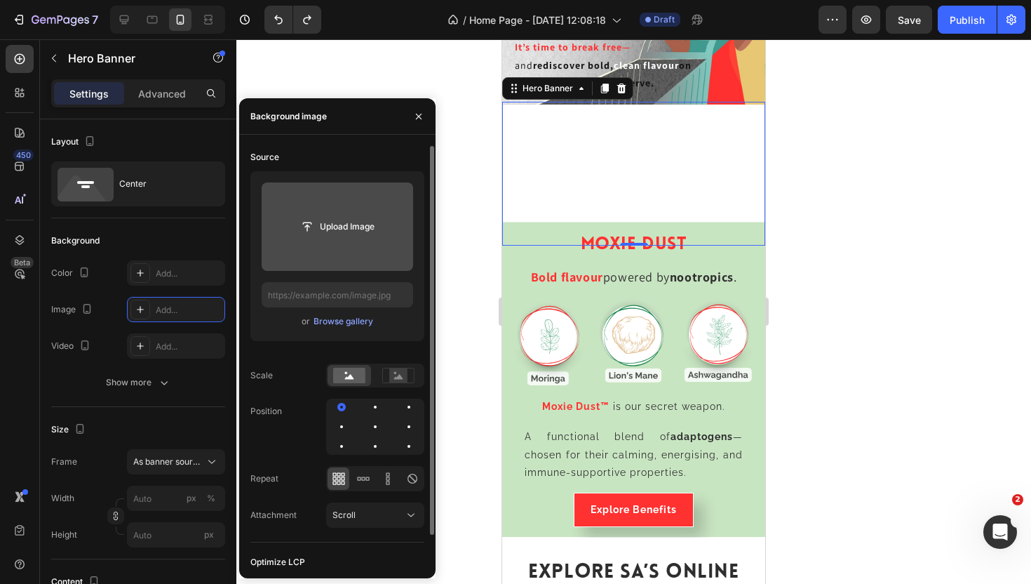
type input "[URL][DOMAIN_NAME]"
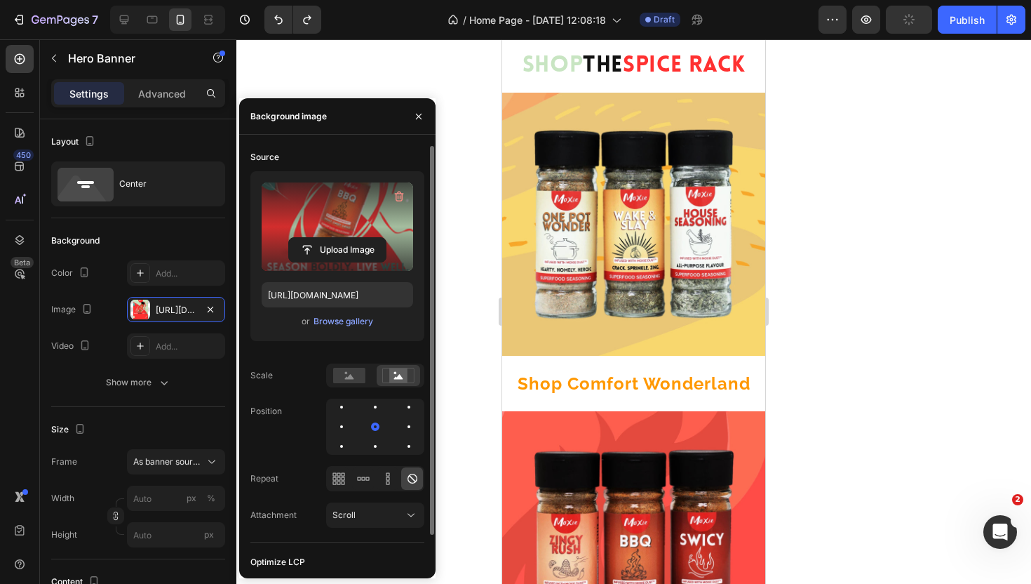
scroll to position [0, 0]
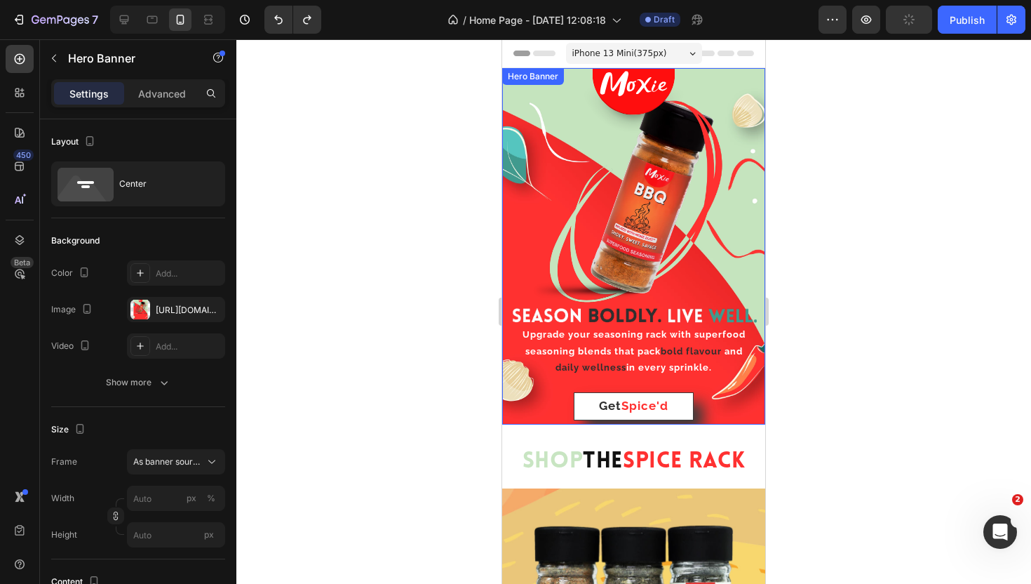
click at [726, 81] on div "Upgrade your seasoning rack with superfood seasoning blends that pack bold flav…" at bounding box center [634, 245] width 241 height 389
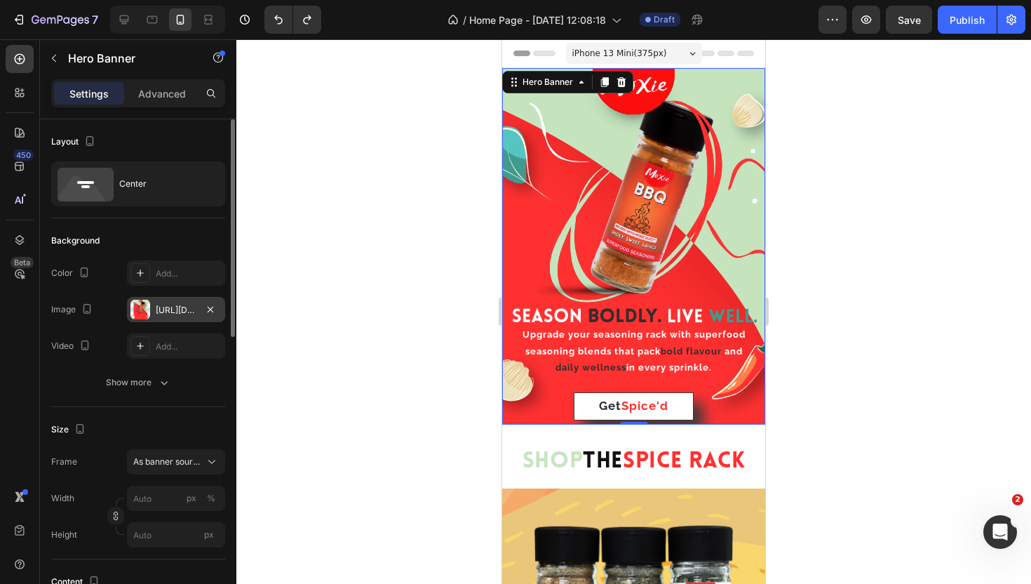
click at [158, 307] on div "[URL][DOMAIN_NAME]" at bounding box center [176, 310] width 41 height 13
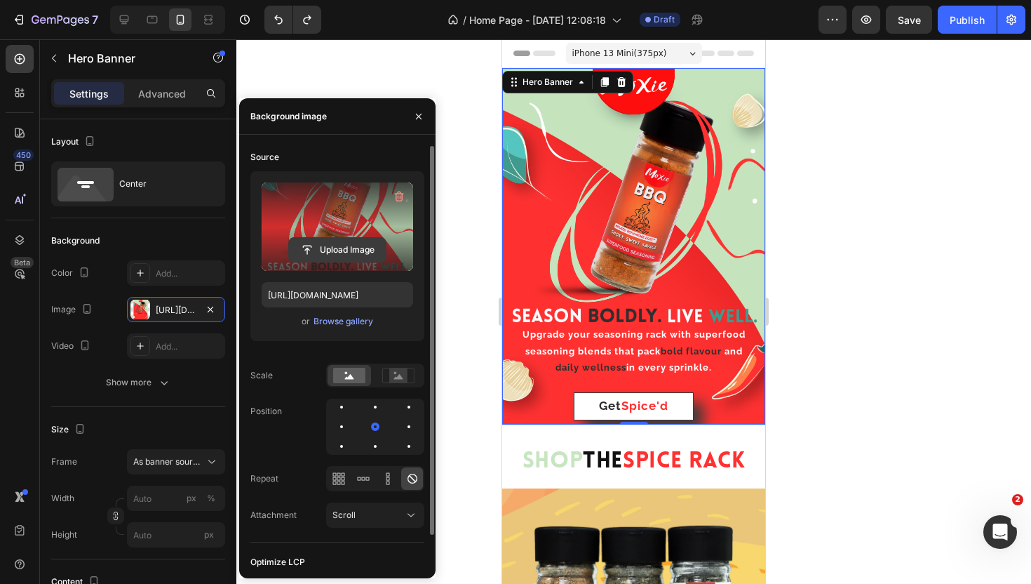
click at [337, 251] on input "file" at bounding box center [337, 250] width 97 height 24
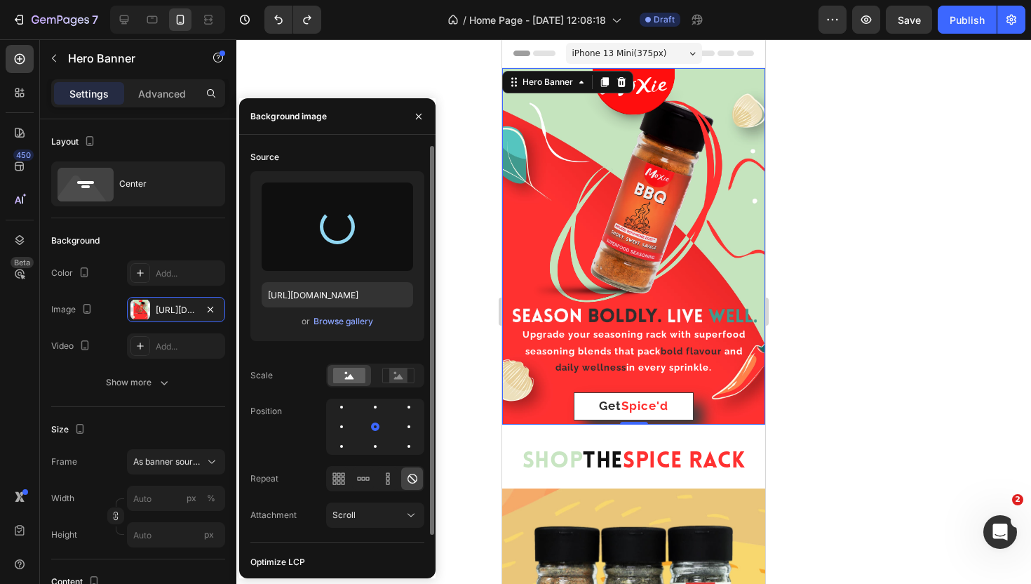
type input "[URL][DOMAIN_NAME]"
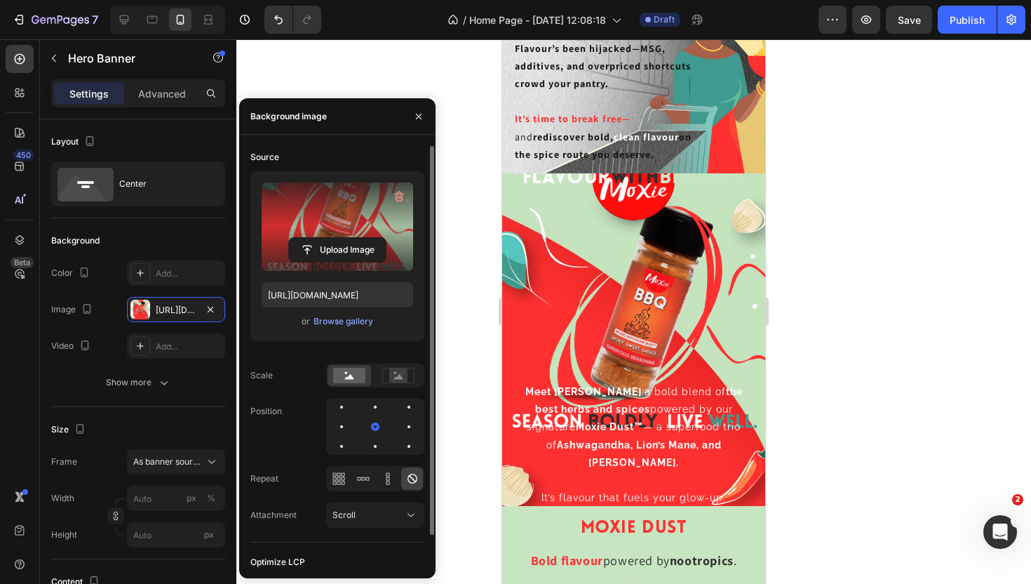
scroll to position [1602, 0]
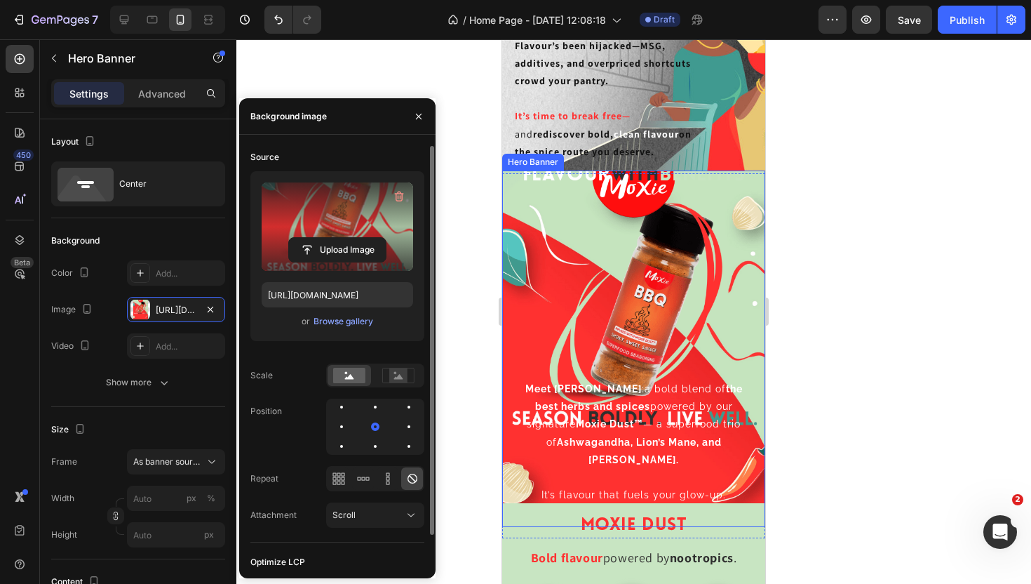
click at [540, 225] on div "Meet [PERSON_NAME] : a bold blend of the best herbs and spices powered by our s…" at bounding box center [634, 361] width 241 height 345
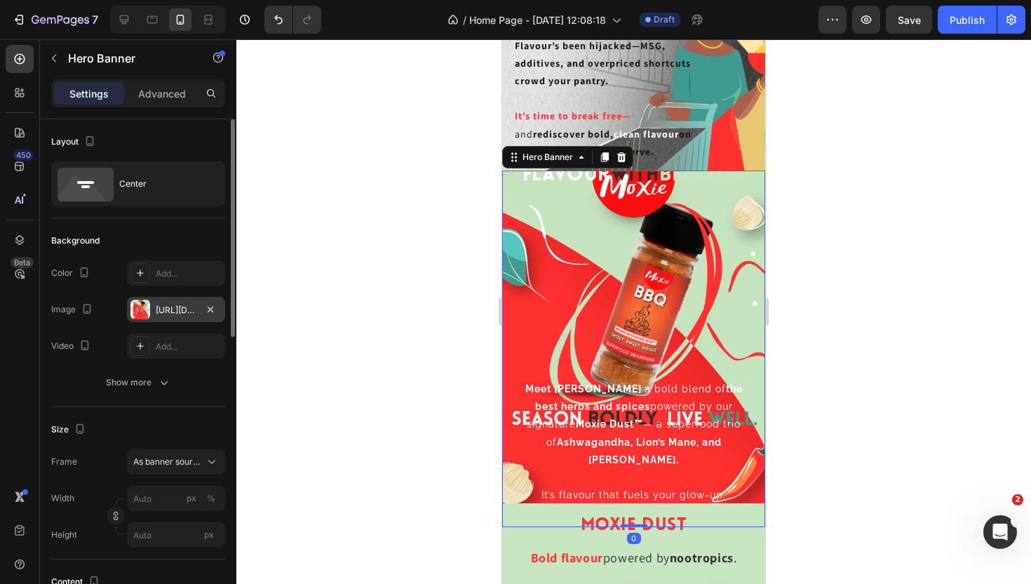
click at [185, 307] on div "[URL][DOMAIN_NAME]" at bounding box center [176, 310] width 41 height 13
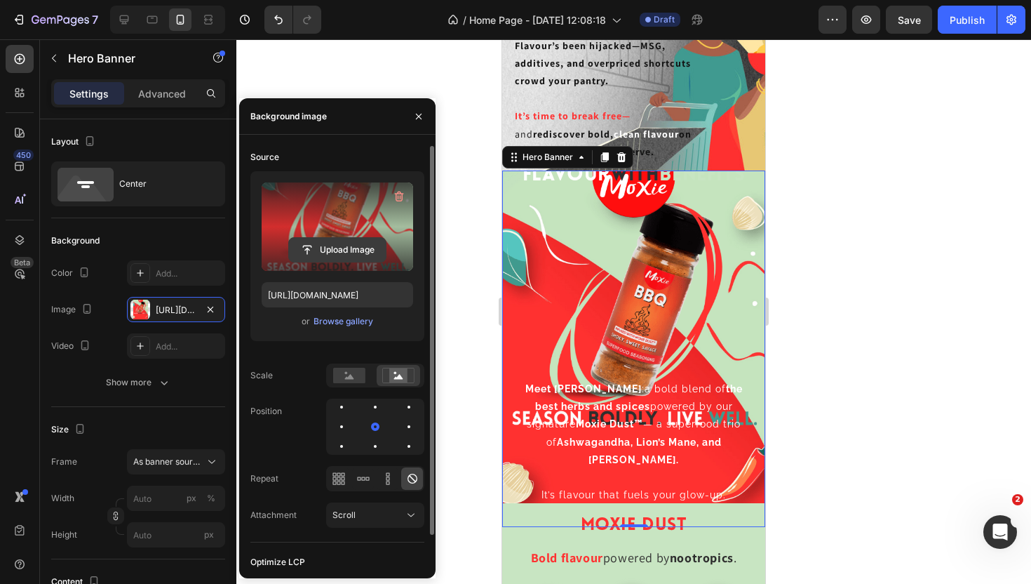
click at [345, 242] on input "file" at bounding box center [337, 250] width 97 height 24
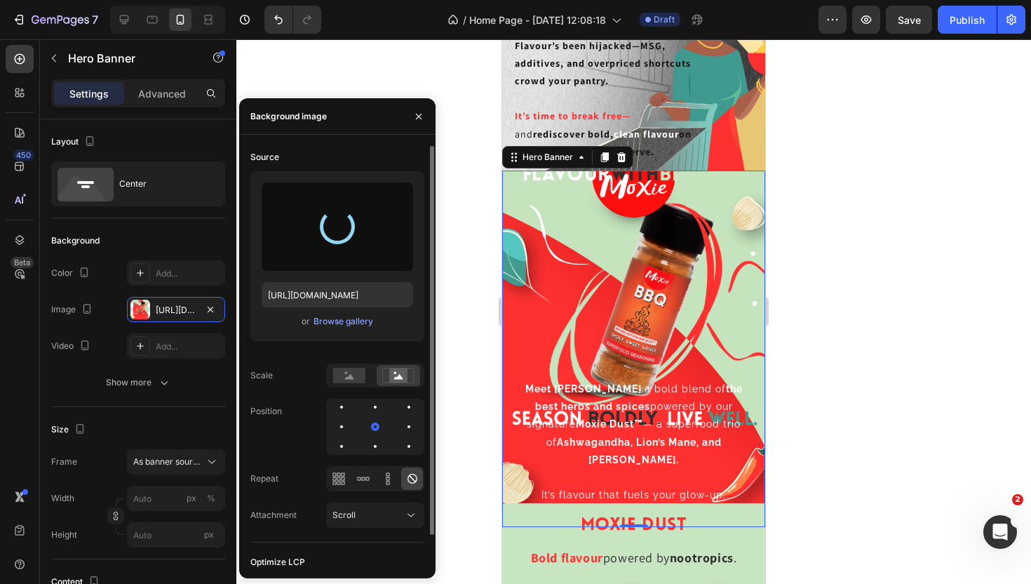
type input "[URL][DOMAIN_NAME]"
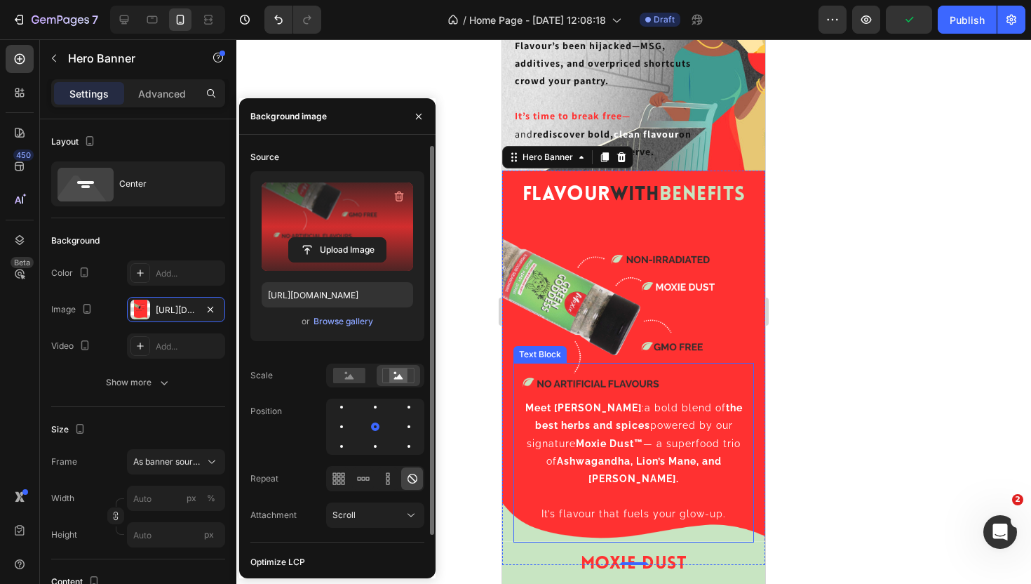
click at [591, 508] on span "It’s flavour that fuels your glow-up." at bounding box center [634, 513] width 185 height 11
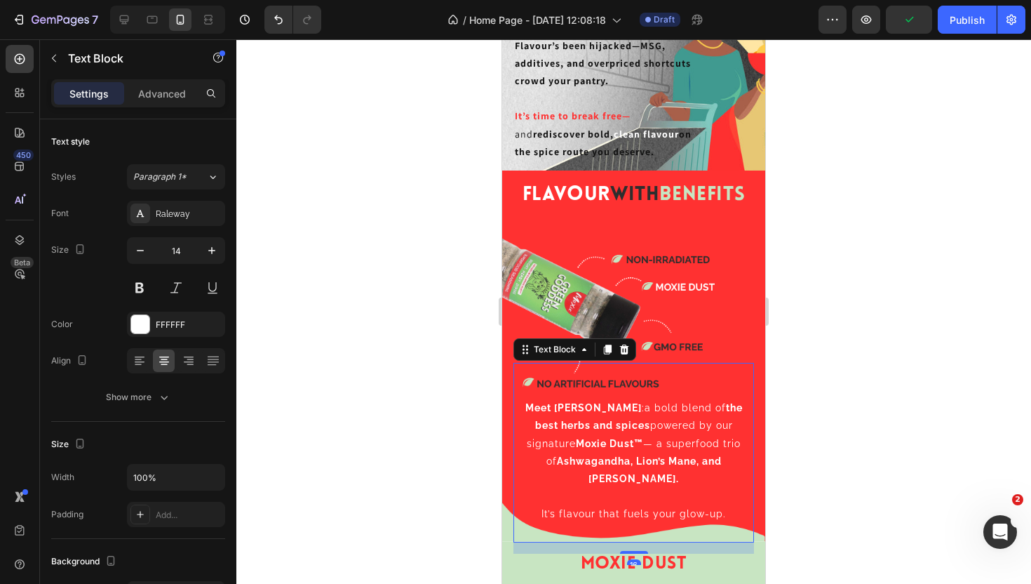
click at [591, 508] on span "It’s flavour that fuels your glow-up." at bounding box center [634, 513] width 185 height 11
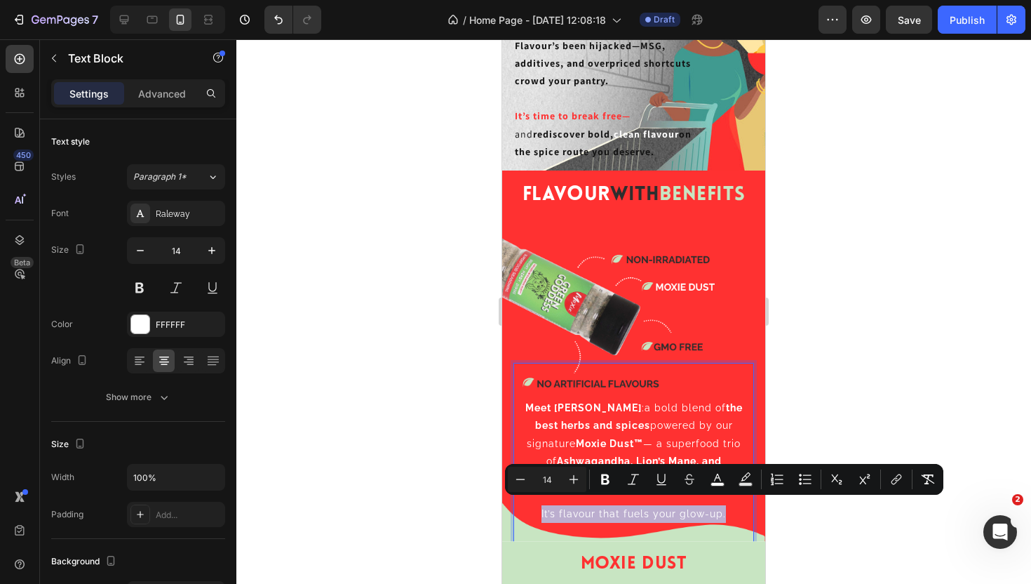
drag, startPoint x: 723, startPoint y: 503, endPoint x: 488, endPoint y: 508, distance: 235.1
click at [598, 483] on icon "Editor contextual toolbar" at bounding box center [605, 479] width 14 height 14
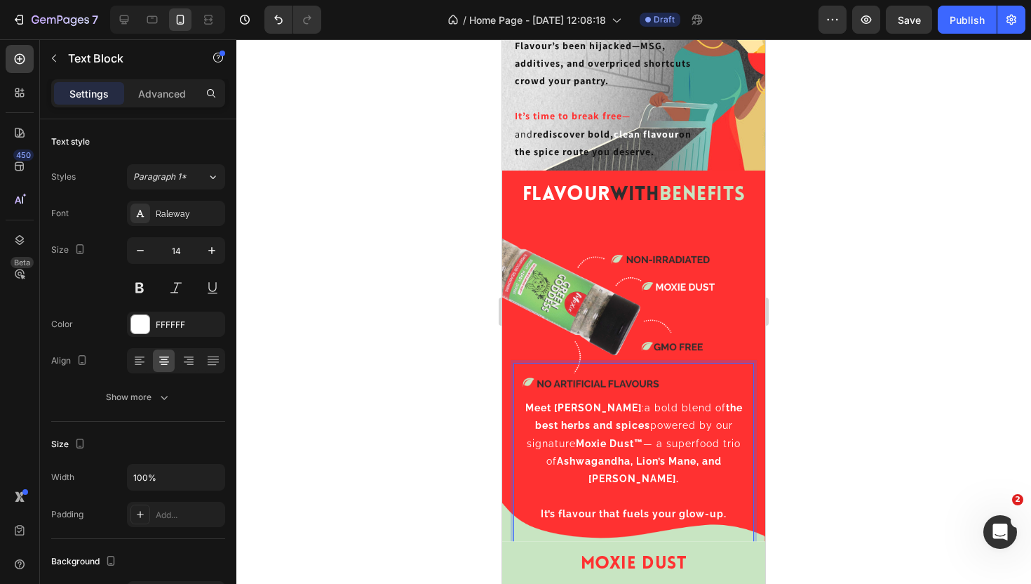
click at [805, 402] on div at bounding box center [633, 311] width 795 height 544
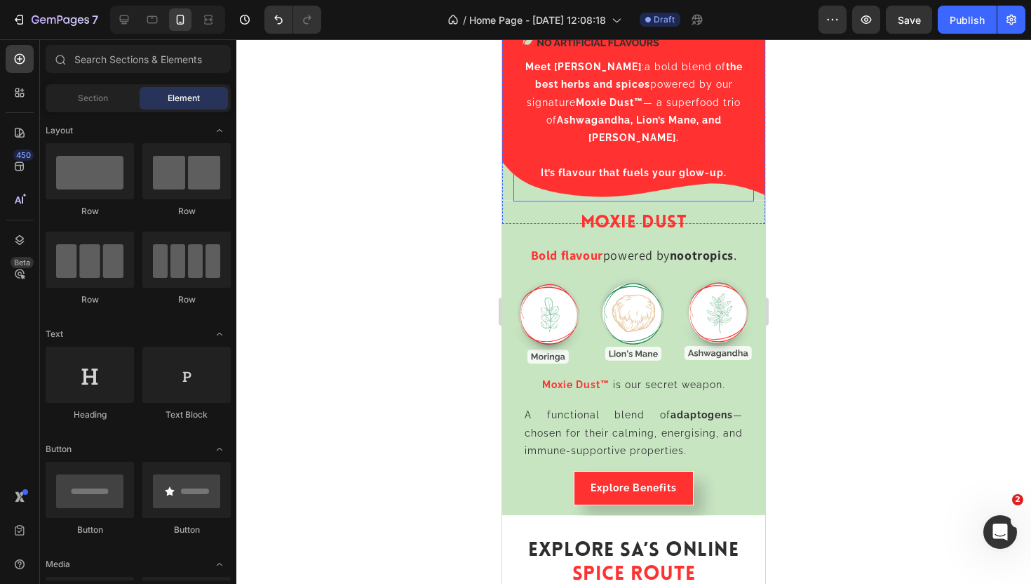
scroll to position [1977, 0]
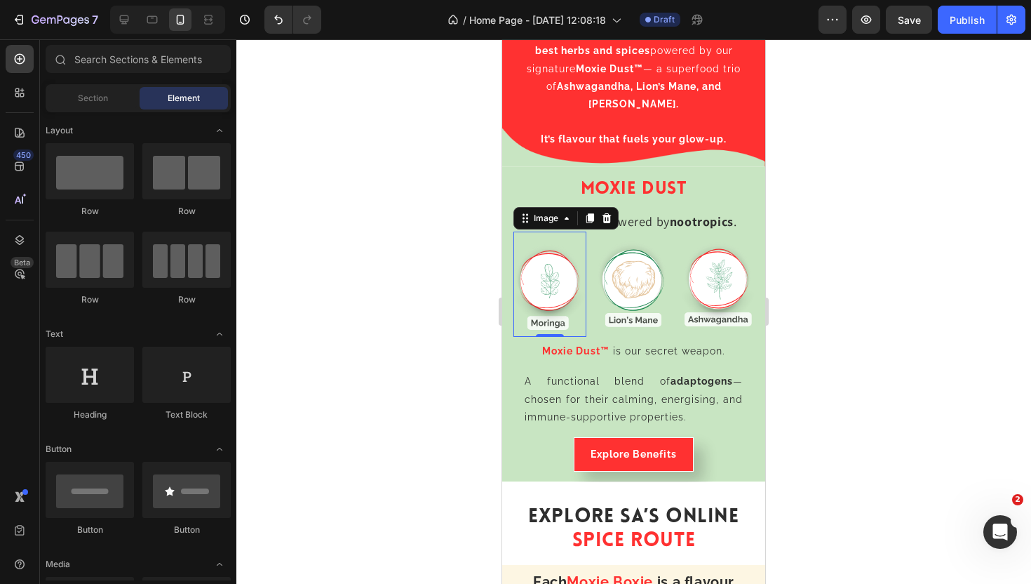
click at [551, 283] on img at bounding box center [550, 284] width 73 height 105
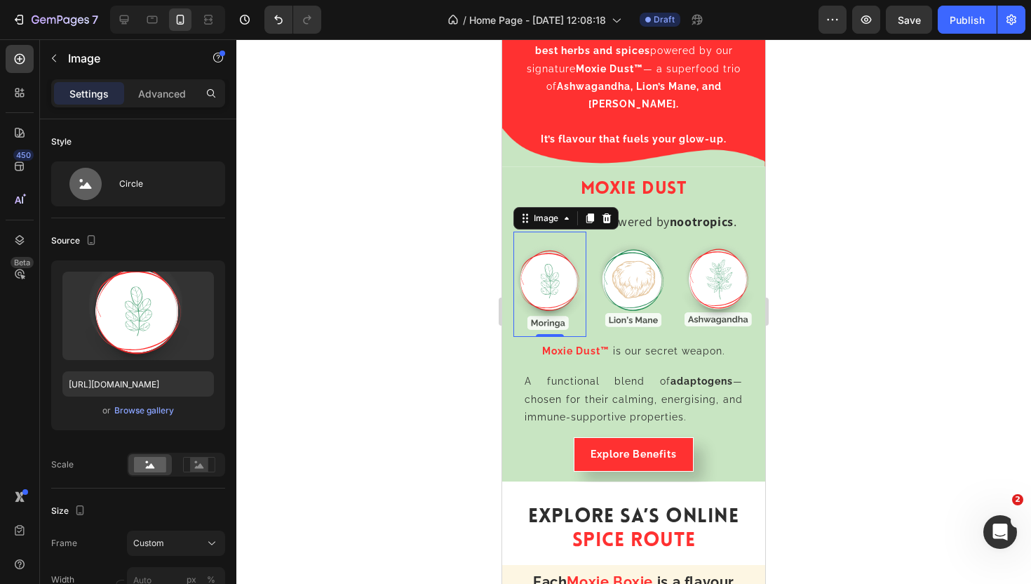
click at [812, 214] on div at bounding box center [633, 311] width 795 height 544
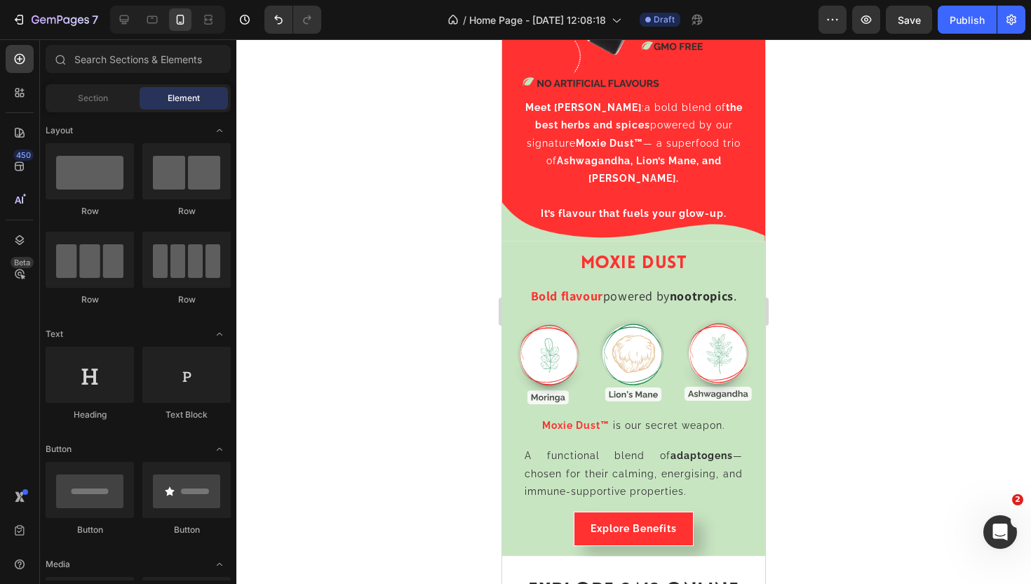
scroll to position [1943, 0]
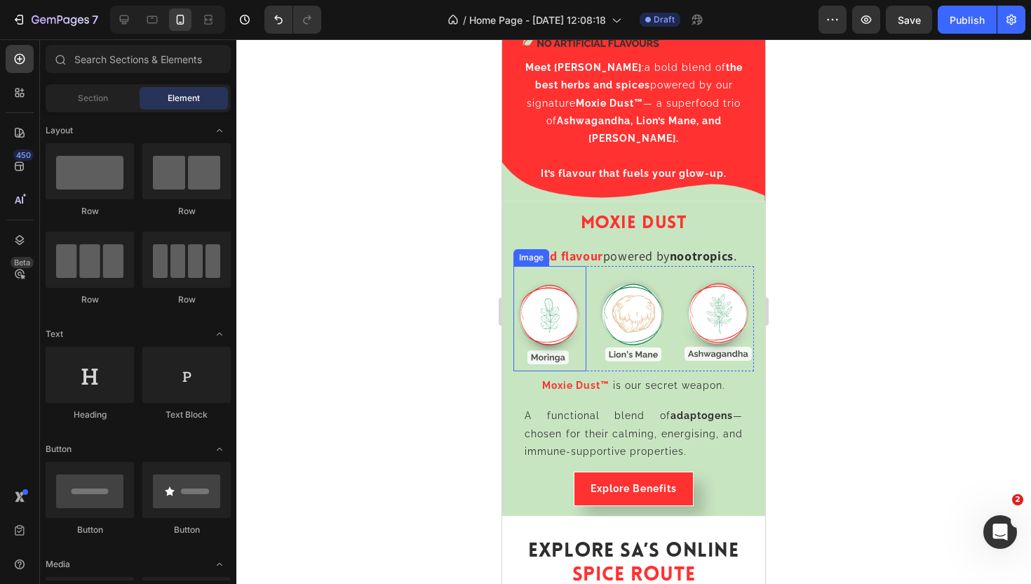
click at [558, 305] on img at bounding box center [550, 318] width 73 height 105
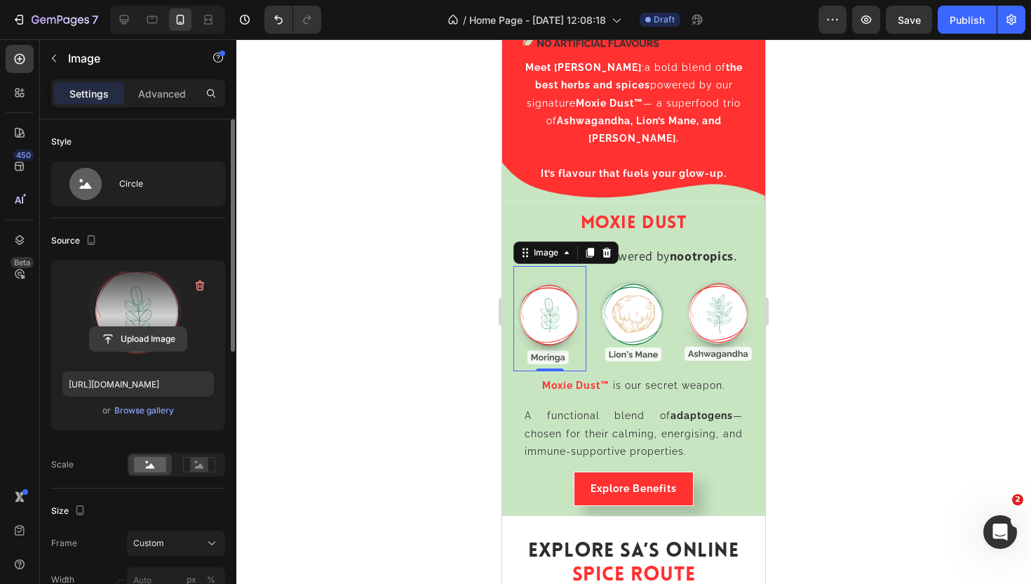
click at [154, 337] on input "file" at bounding box center [138, 339] width 97 height 24
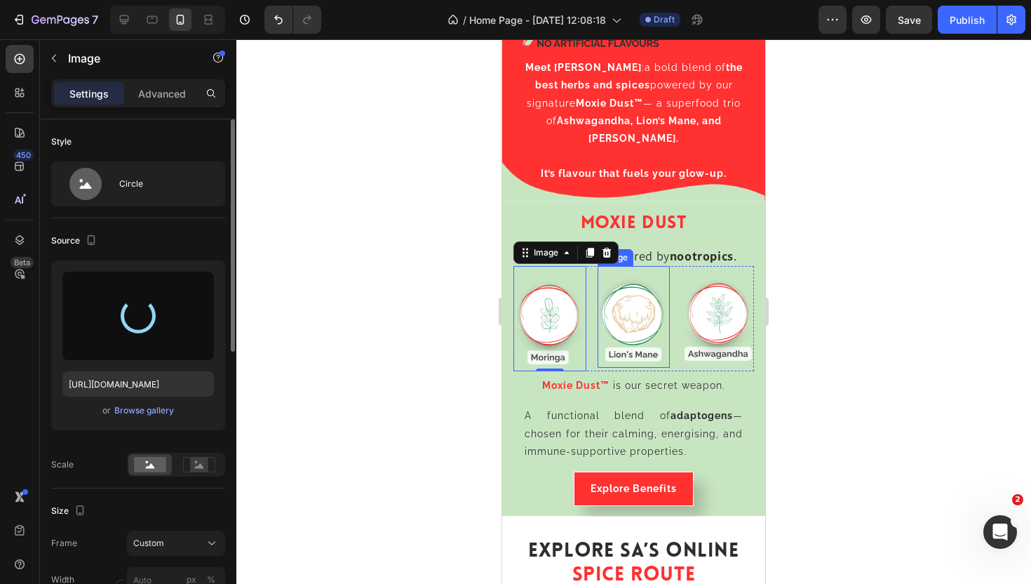
type input "[URL][DOMAIN_NAME]"
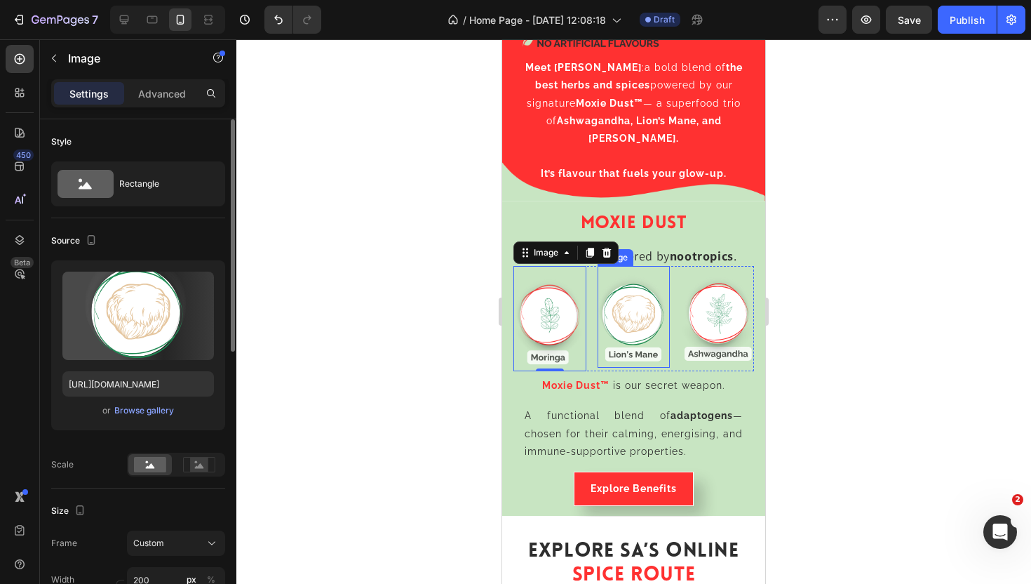
click at [645, 320] on img at bounding box center [634, 317] width 73 height 102
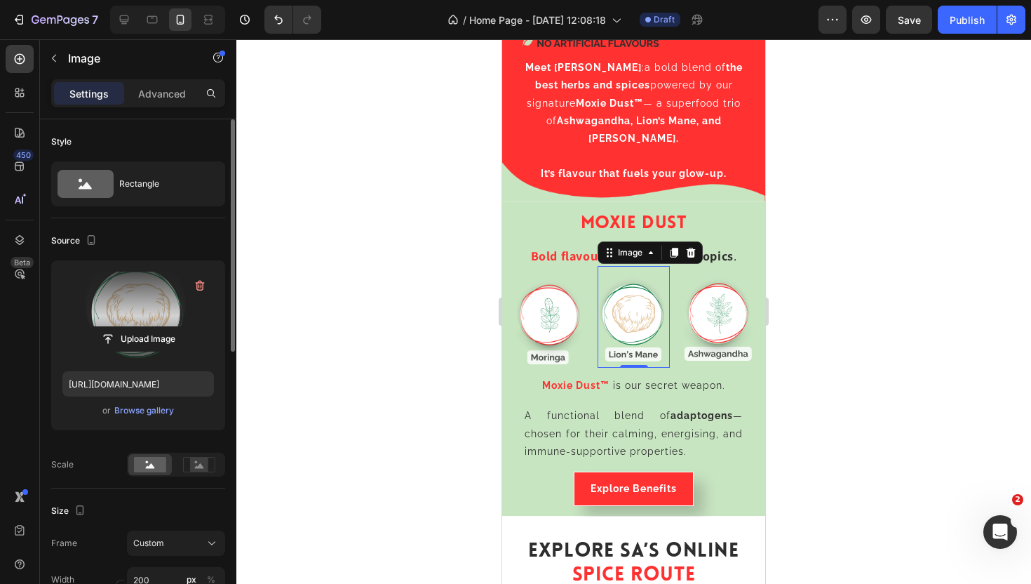
click at [185, 286] on label at bounding box center [138, 316] width 152 height 88
click at [185, 327] on input "file" at bounding box center [138, 339] width 97 height 24
click at [205, 279] on icon "button" at bounding box center [200, 286] width 14 height 14
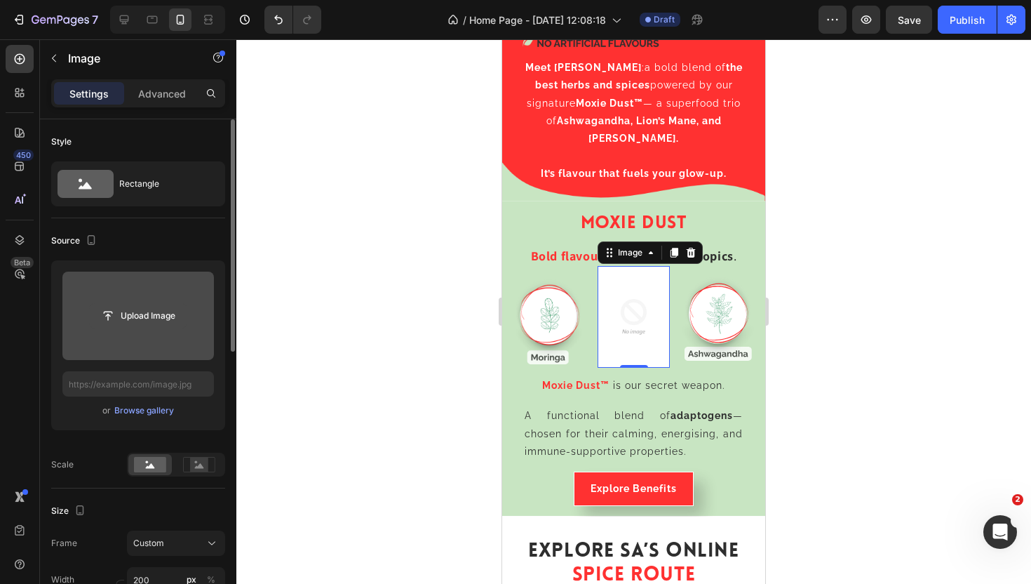
click at [148, 316] on input "file" at bounding box center [138, 316] width 97 height 24
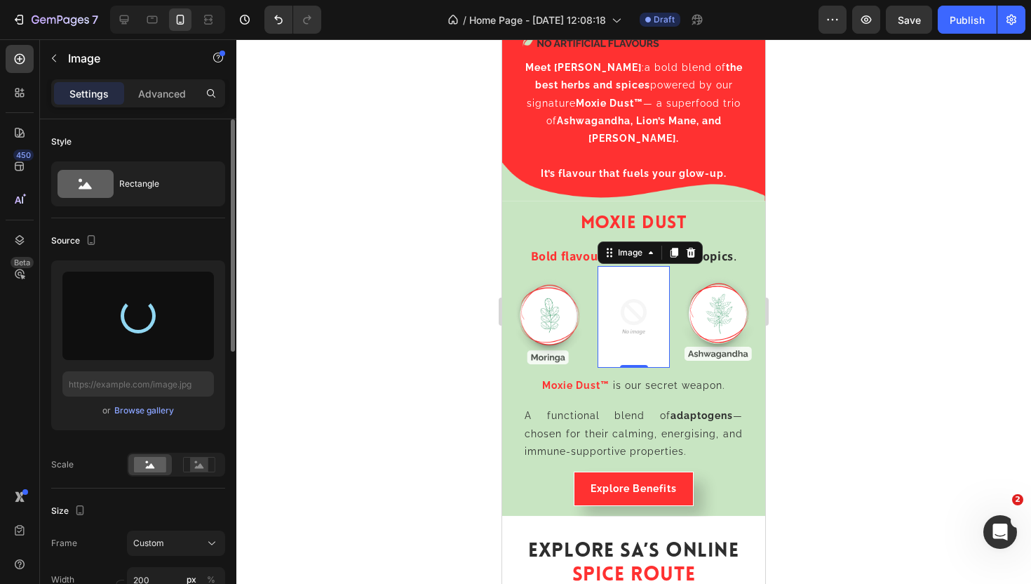
type input "[URL][DOMAIN_NAME]"
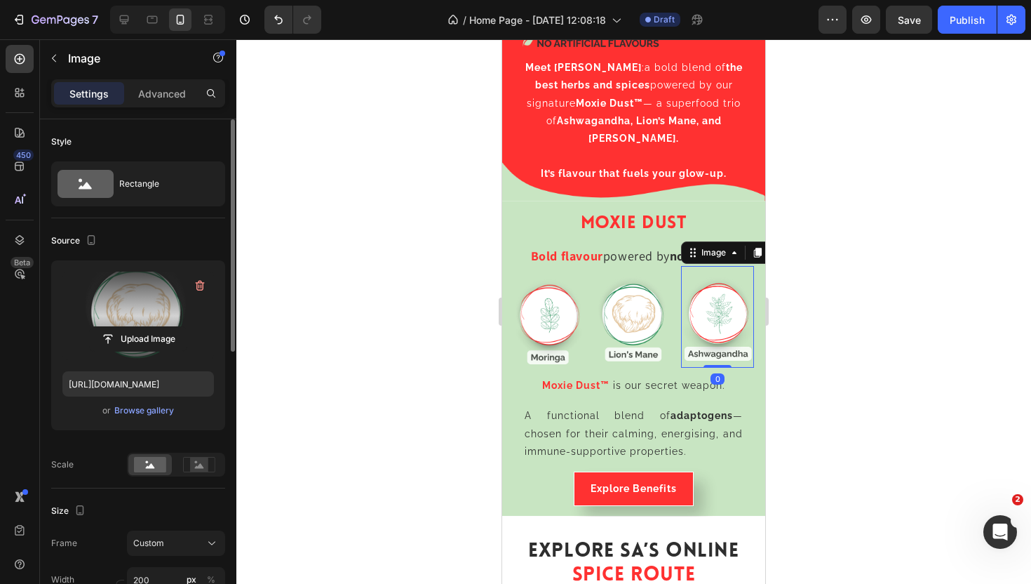
click at [713, 316] on img at bounding box center [717, 317] width 73 height 102
click at [196, 286] on icon "button" at bounding box center [200, 286] width 14 height 14
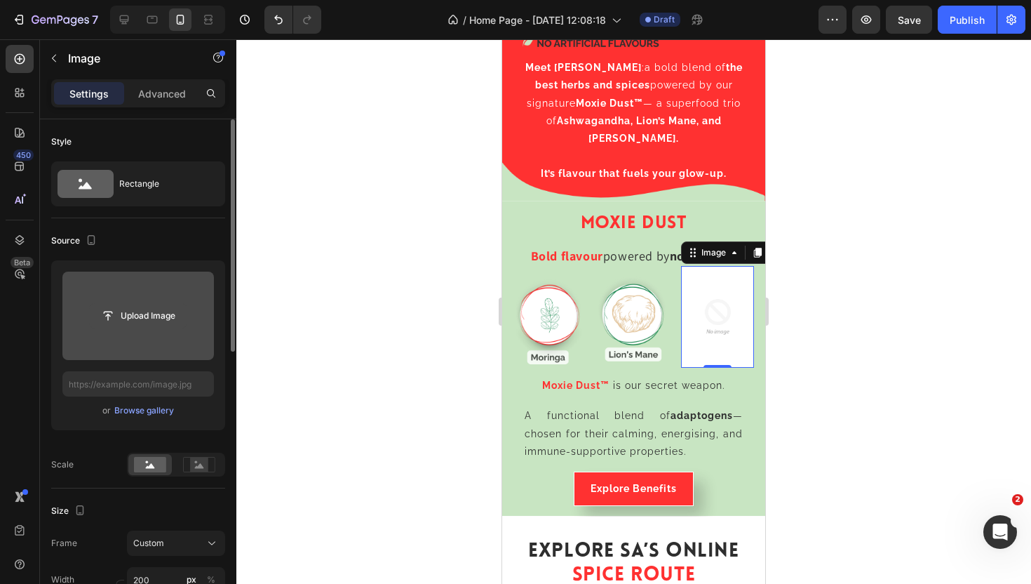
click at [150, 314] on input "file" at bounding box center [138, 316] width 97 height 24
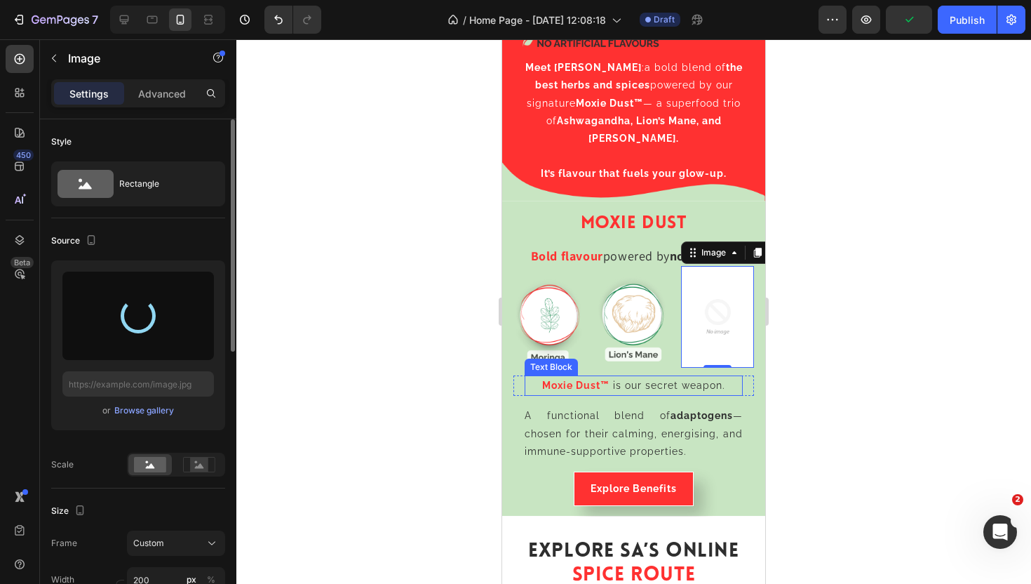
type input "[URL][DOMAIN_NAME]"
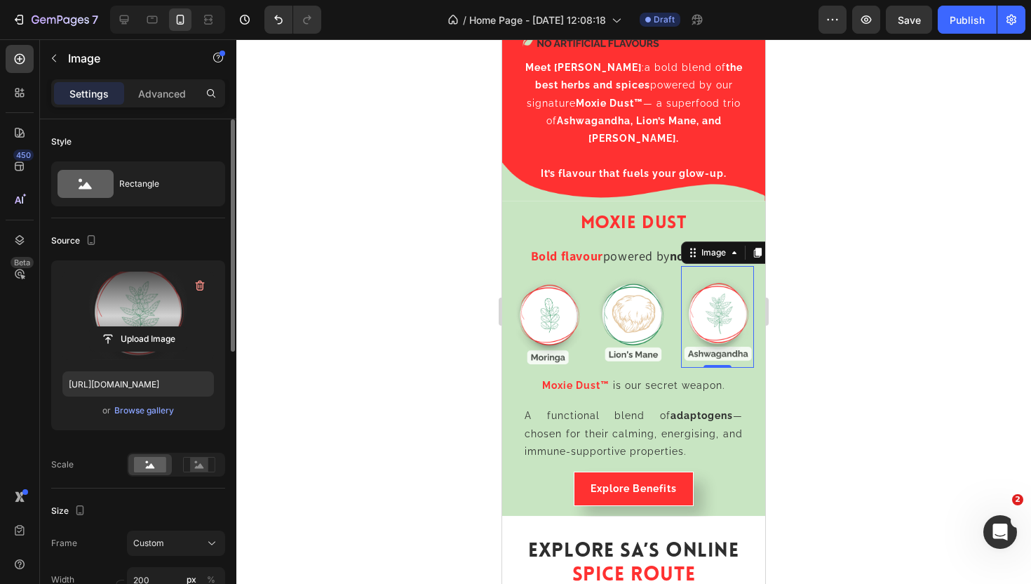
click at [914, 290] on div at bounding box center [633, 311] width 795 height 544
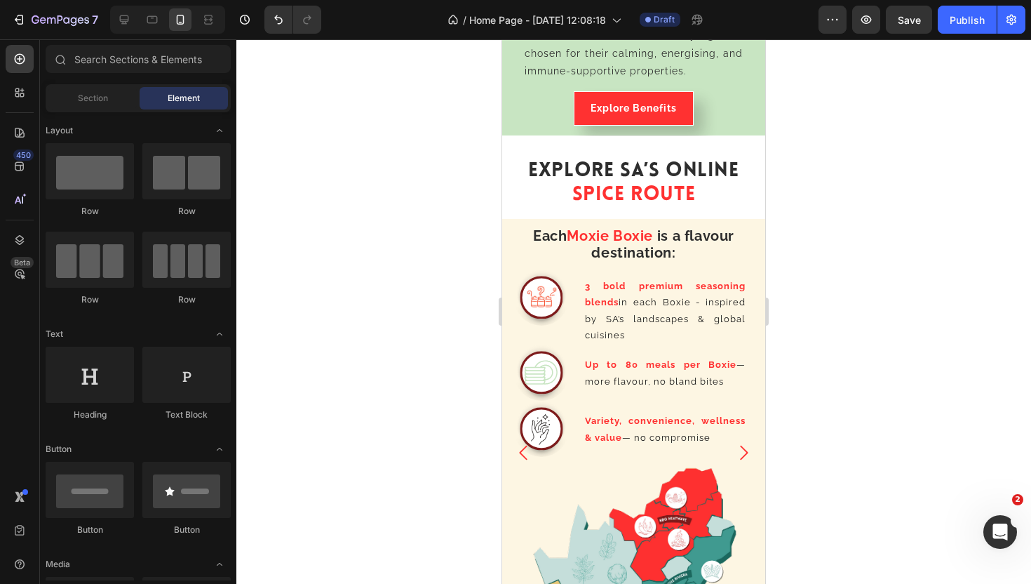
scroll to position [2383, 0]
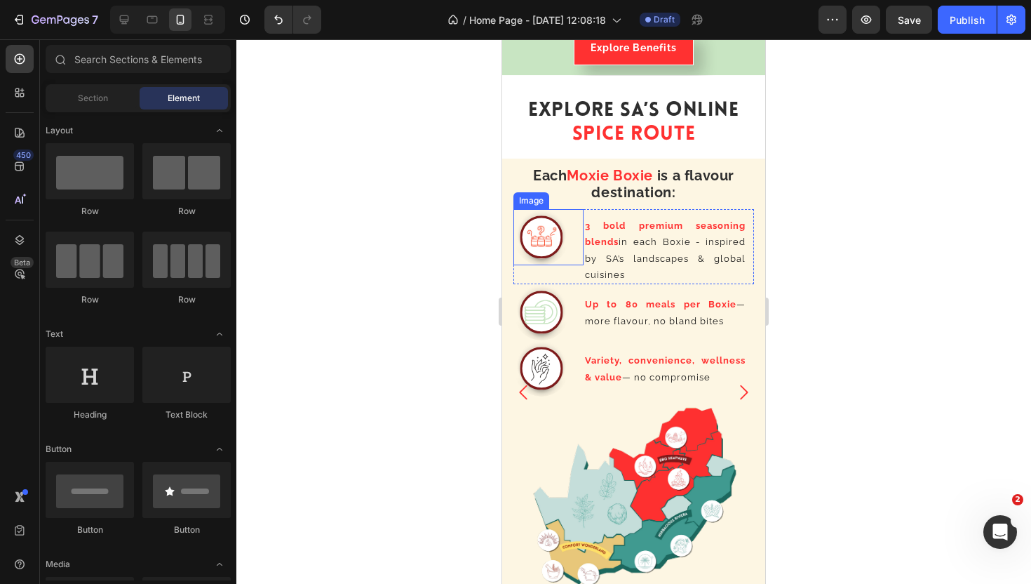
click at [544, 225] on img at bounding box center [542, 237] width 56 height 56
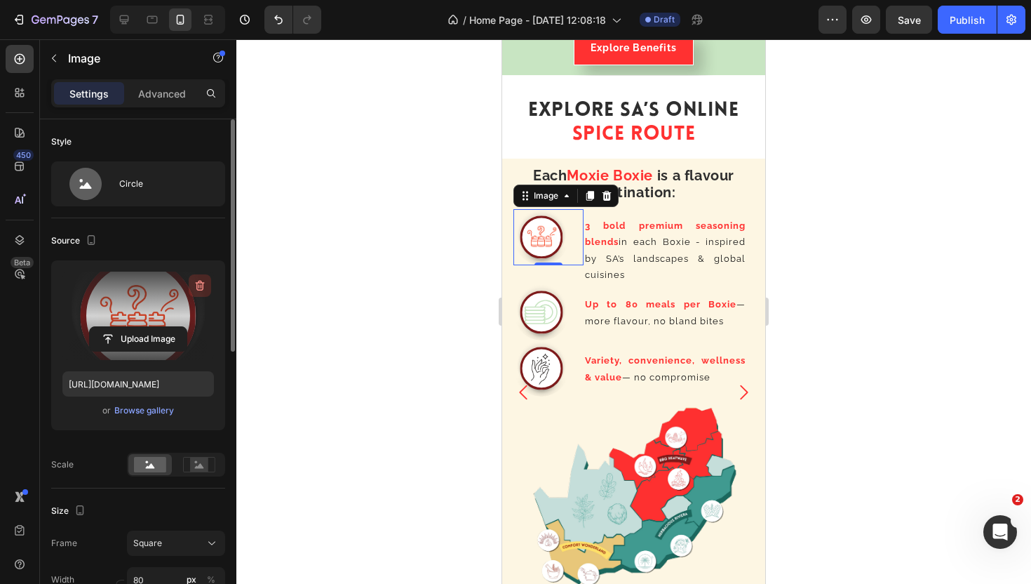
click at [198, 286] on icon "button" at bounding box center [200, 286] width 14 height 14
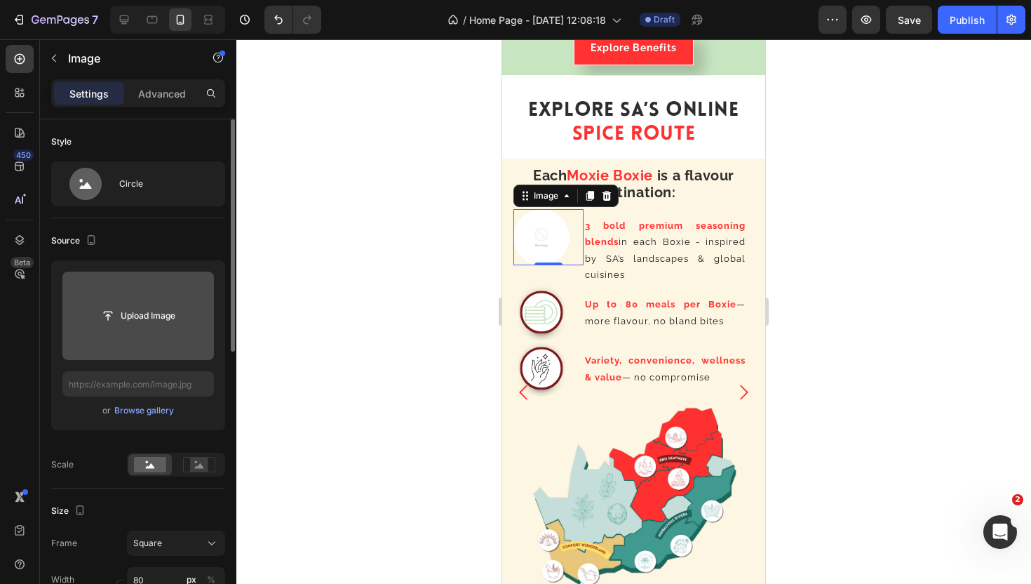
click at [147, 319] on input "file" at bounding box center [138, 316] width 97 height 24
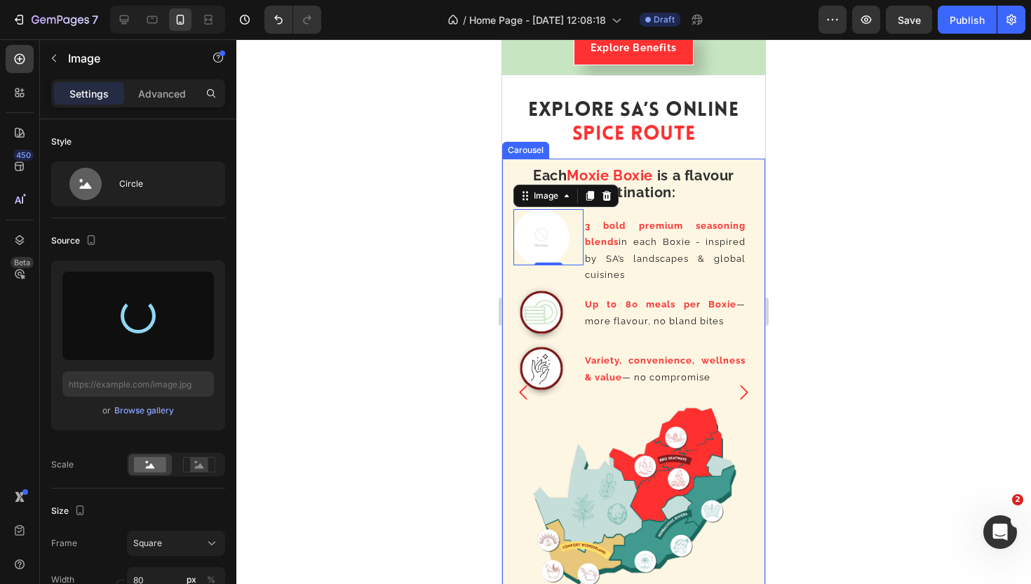
type input "[URL][DOMAIN_NAME]"
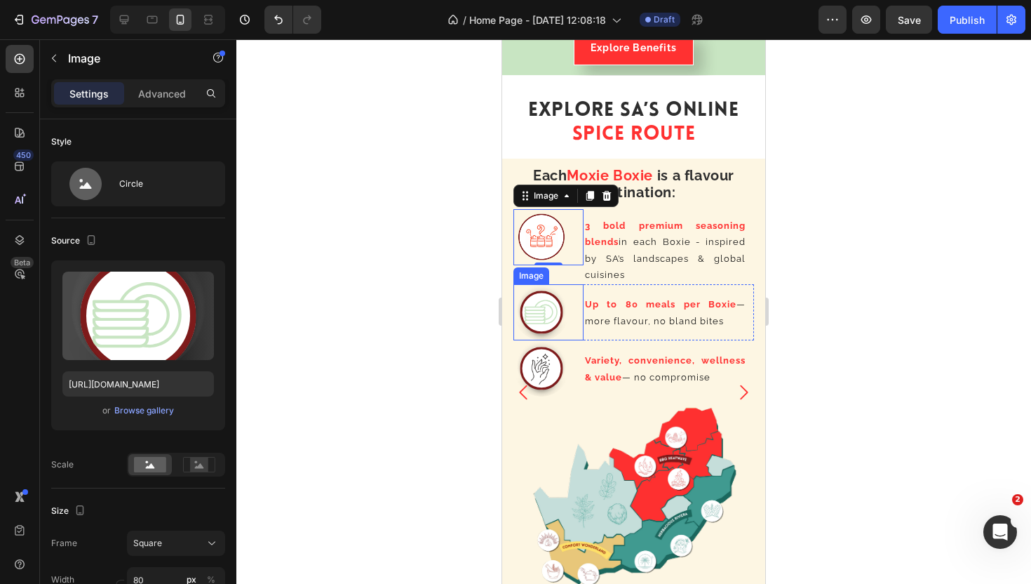
click at [545, 304] on img at bounding box center [542, 312] width 56 height 56
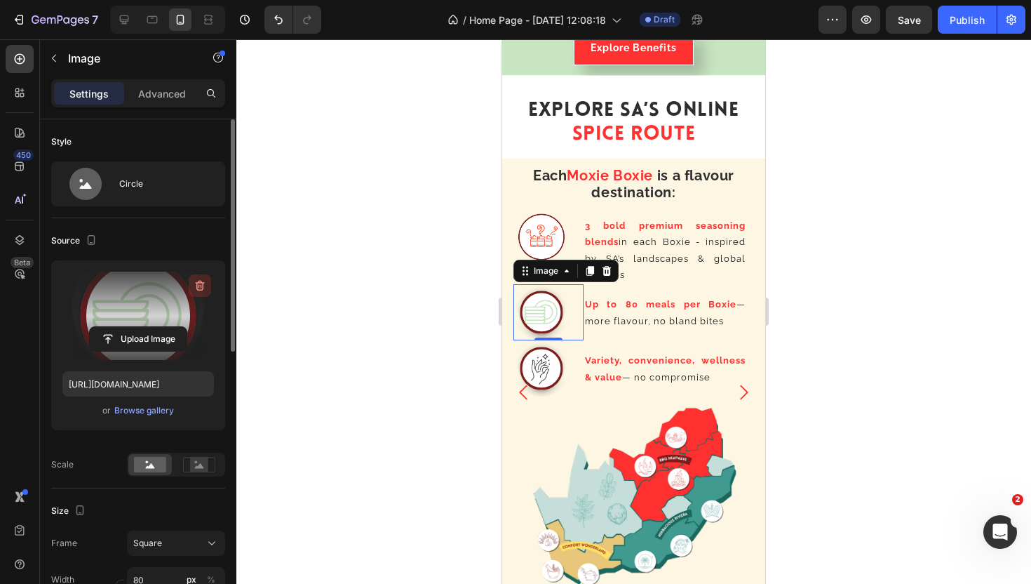
click at [197, 288] on icon "button" at bounding box center [200, 286] width 14 height 14
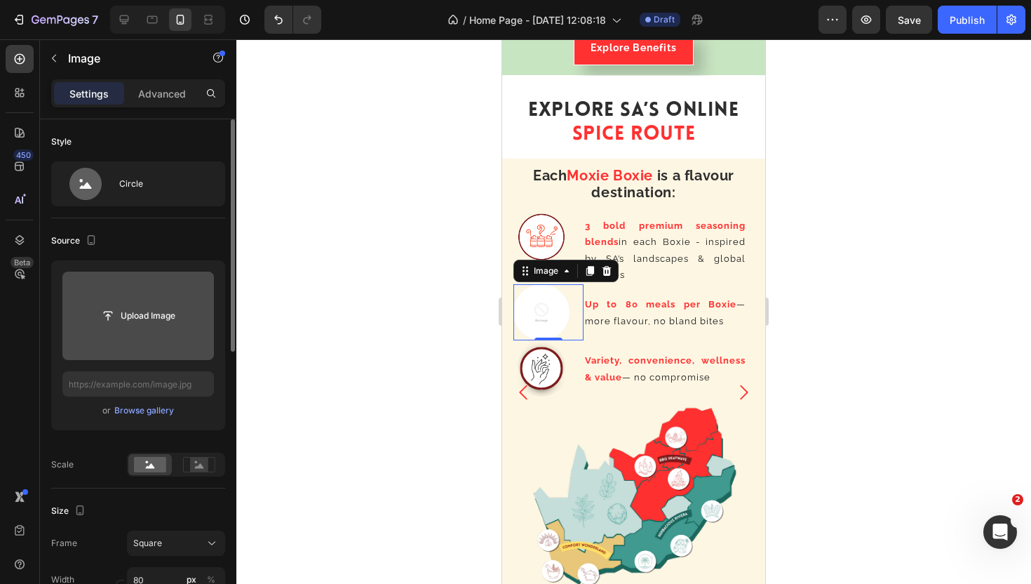
click at [163, 309] on input "file" at bounding box center [138, 316] width 97 height 24
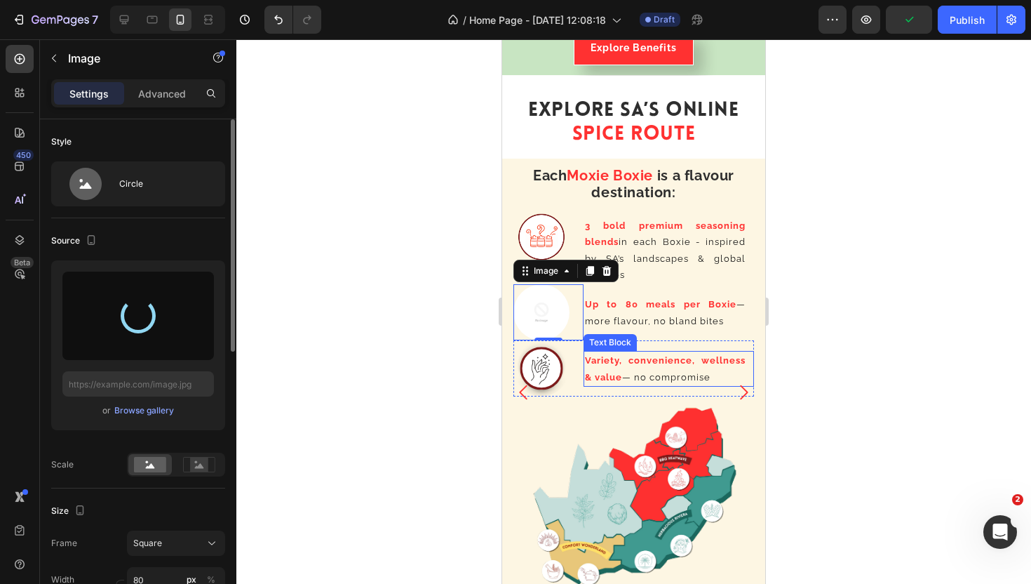
type input "[URL][DOMAIN_NAME]"
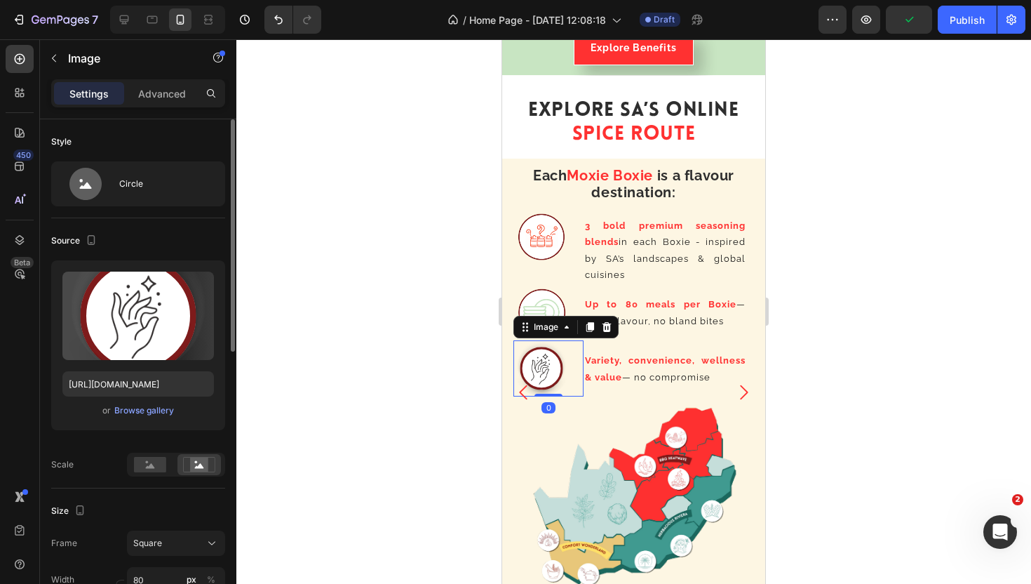
click at [550, 374] on img at bounding box center [542, 368] width 56 height 56
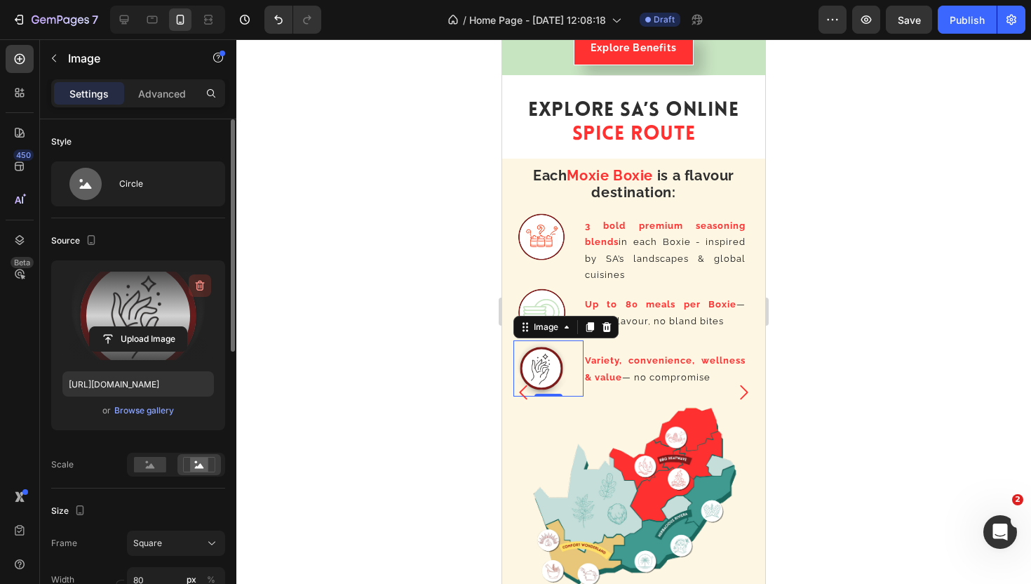
click at [199, 288] on icon "button" at bounding box center [199, 286] width 1 height 4
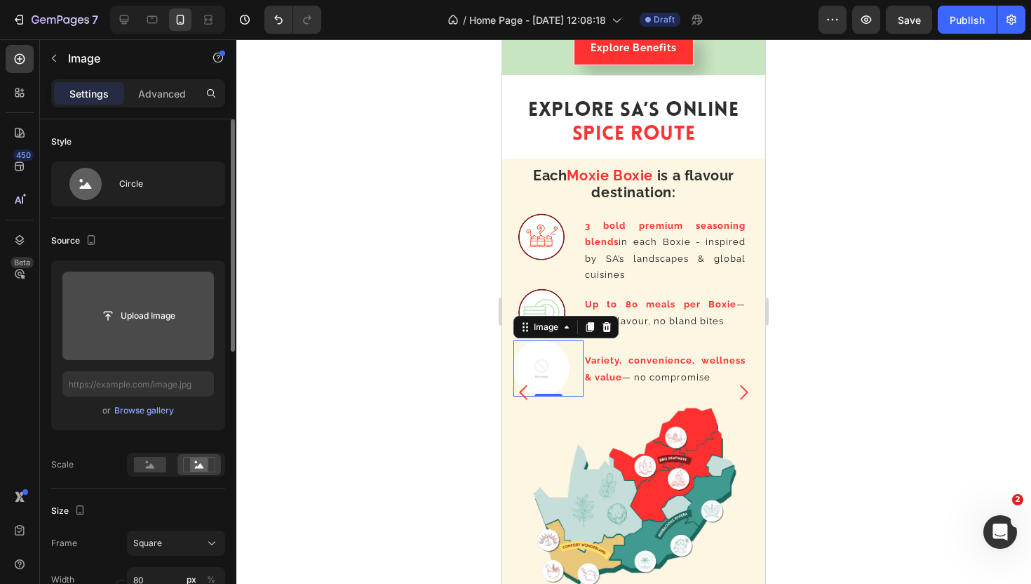
click at [142, 316] on input "file" at bounding box center [138, 316] width 97 height 24
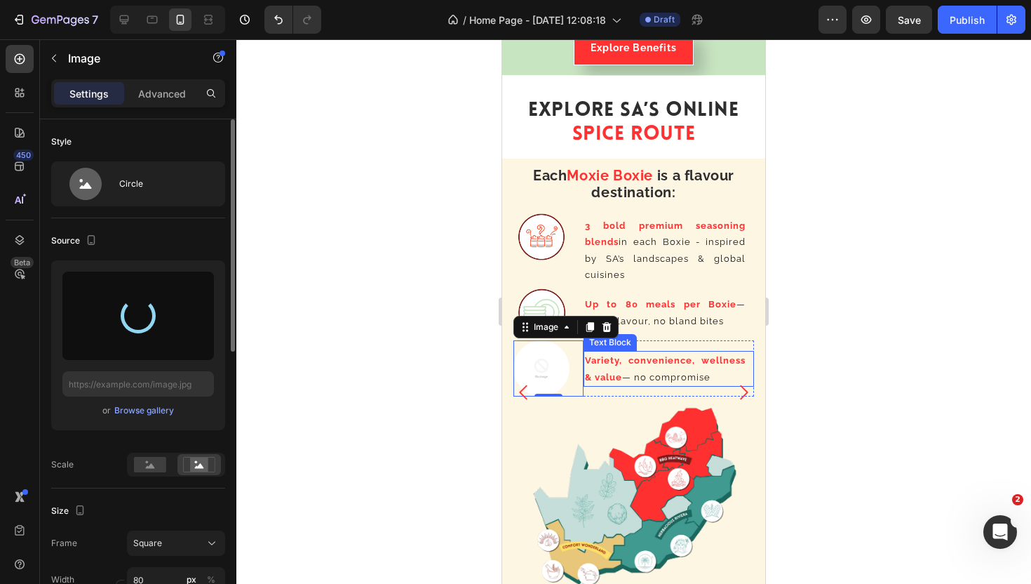
type input "[URL][DOMAIN_NAME]"
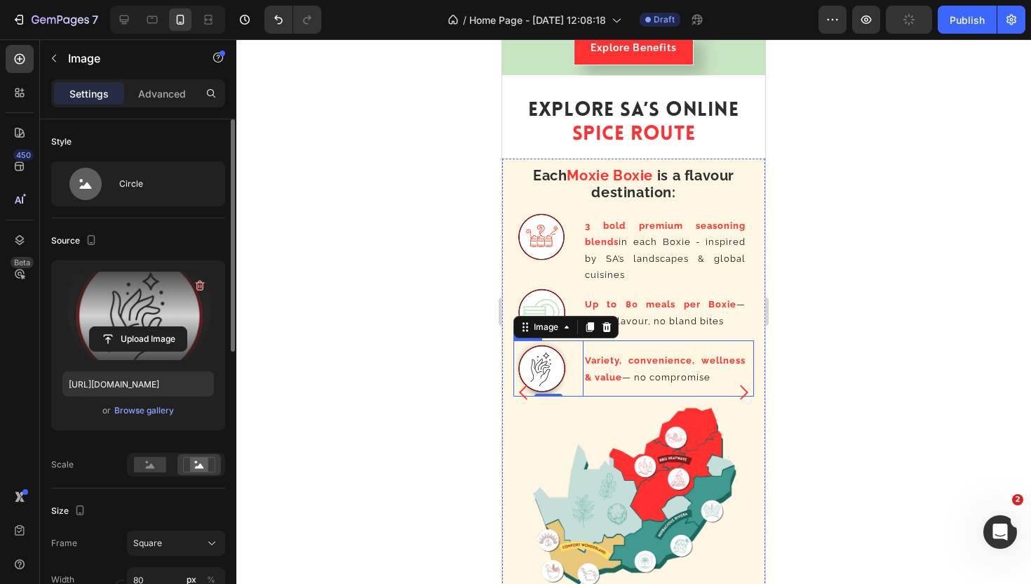
click at [825, 342] on div at bounding box center [633, 311] width 795 height 544
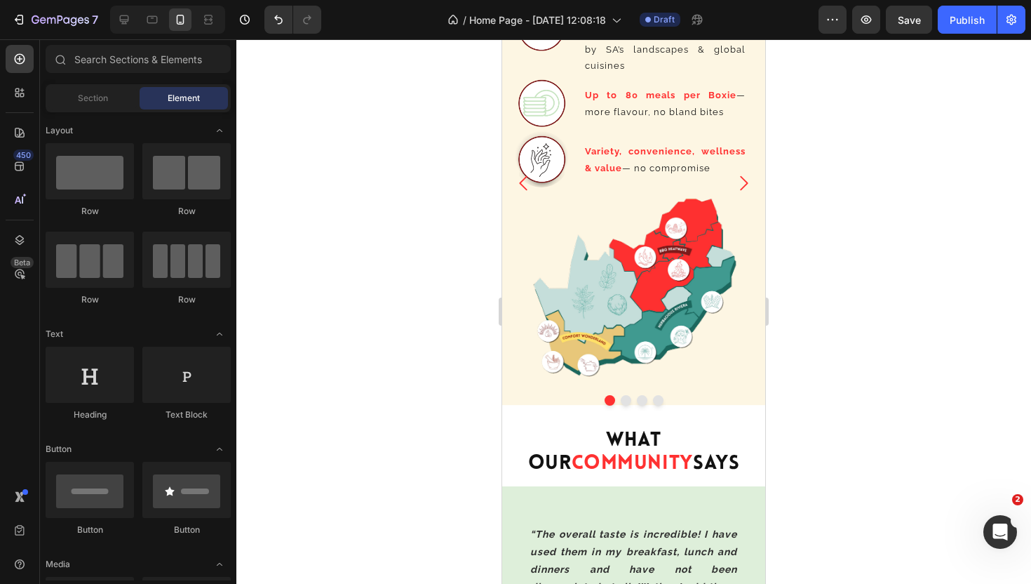
scroll to position [2522, 0]
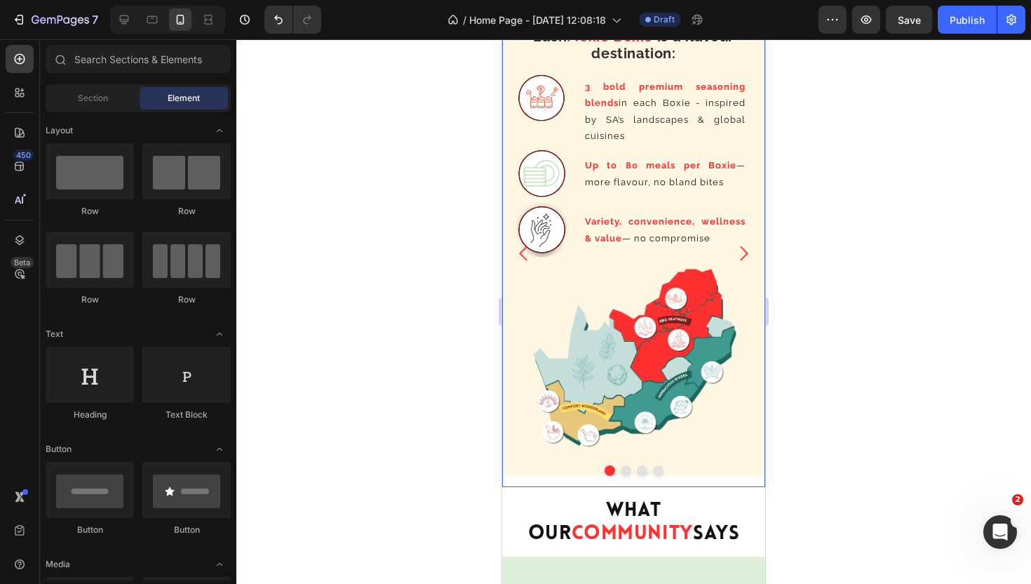
click at [747, 253] on icon "Carousel Next Arrow" at bounding box center [744, 253] width 8 height 15
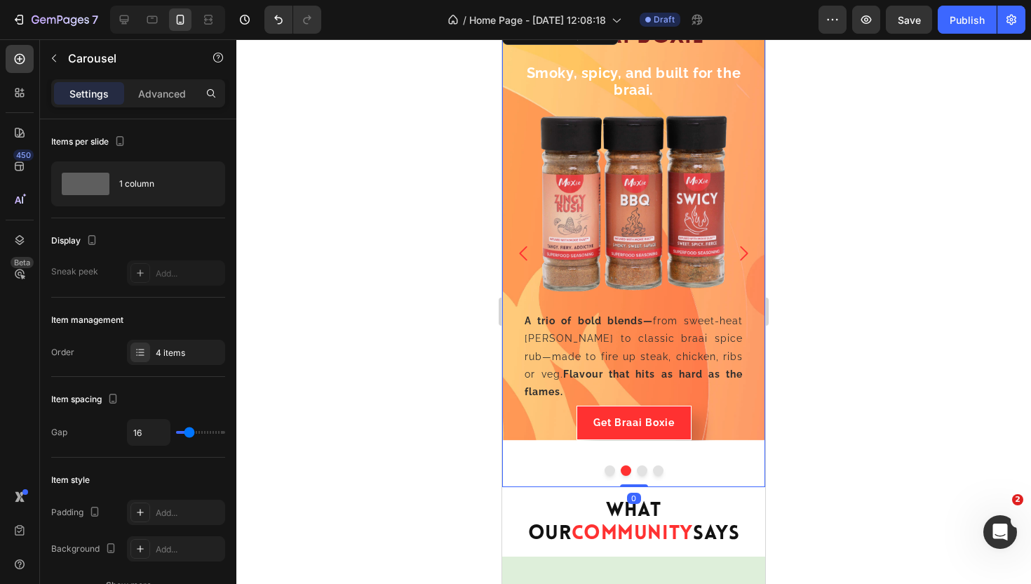
click at [747, 253] on icon "Carousel Next Arrow" at bounding box center [744, 253] width 8 height 15
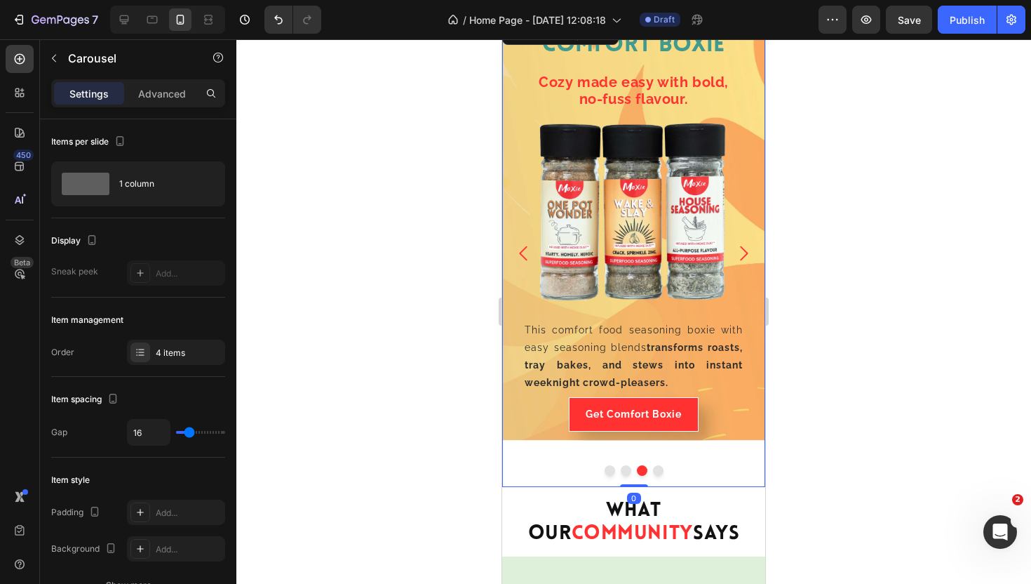
click at [747, 253] on icon "Carousel Next Arrow" at bounding box center [744, 253] width 8 height 15
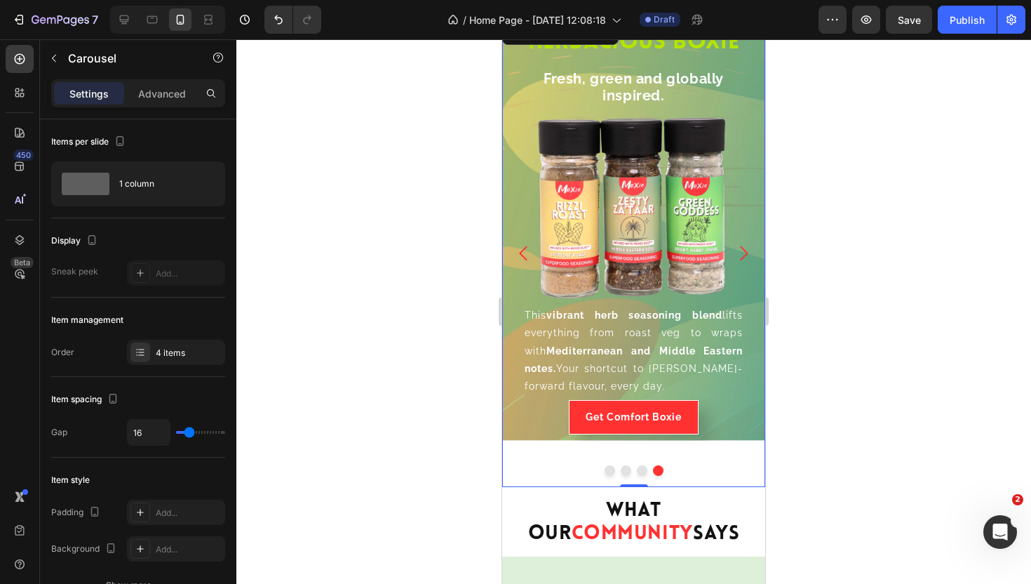
click at [747, 253] on icon "Carousel Next Arrow" at bounding box center [744, 253] width 8 height 15
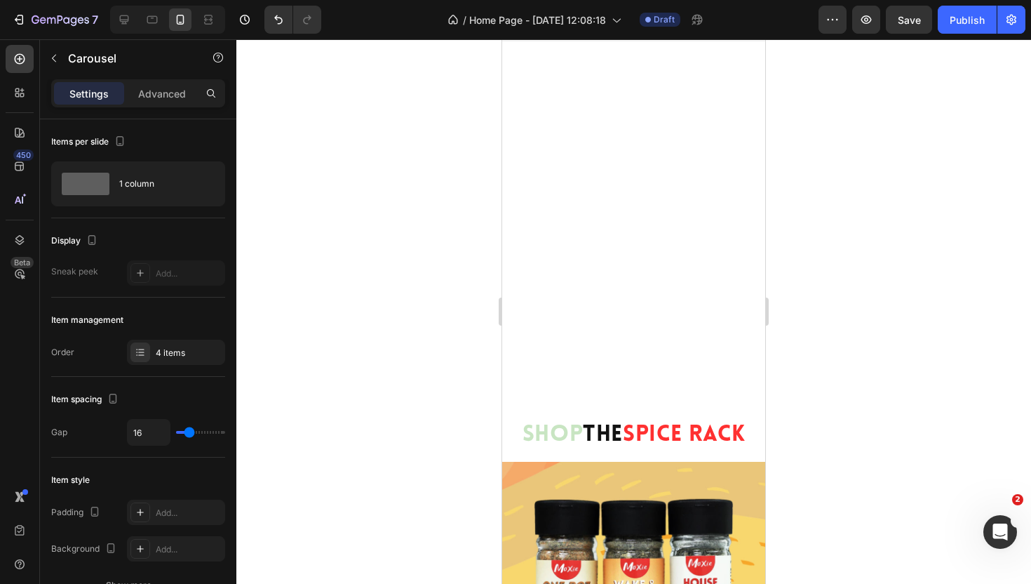
scroll to position [0, 0]
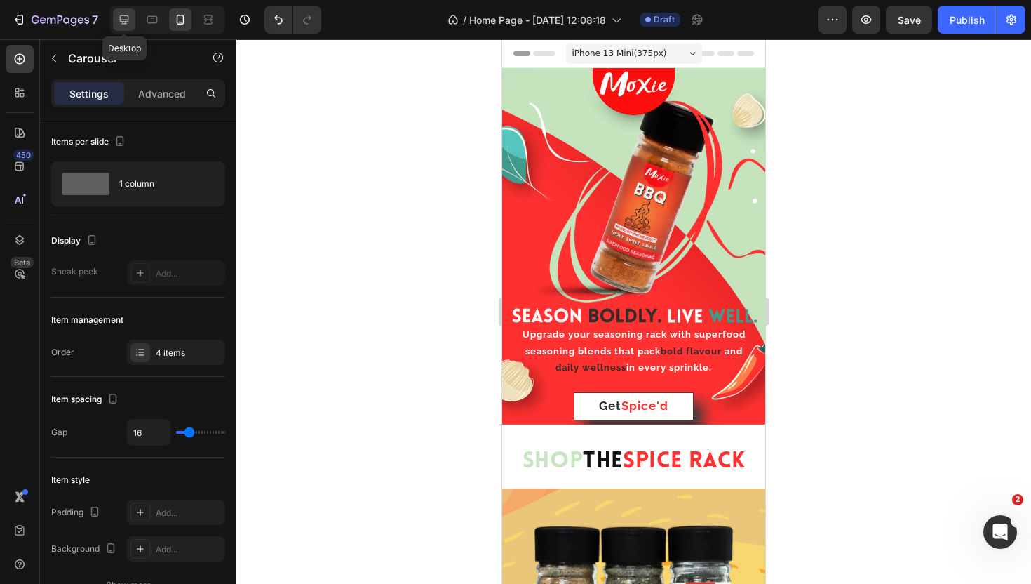
click at [119, 19] on icon at bounding box center [124, 20] width 14 height 14
type input "24"
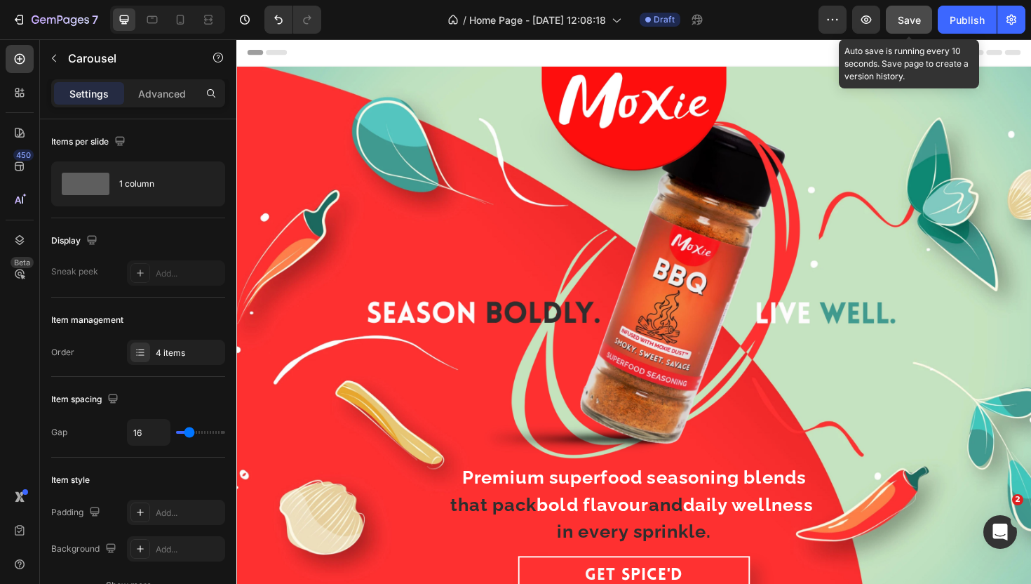
click at [887, 17] on button "Save" at bounding box center [909, 20] width 46 height 28
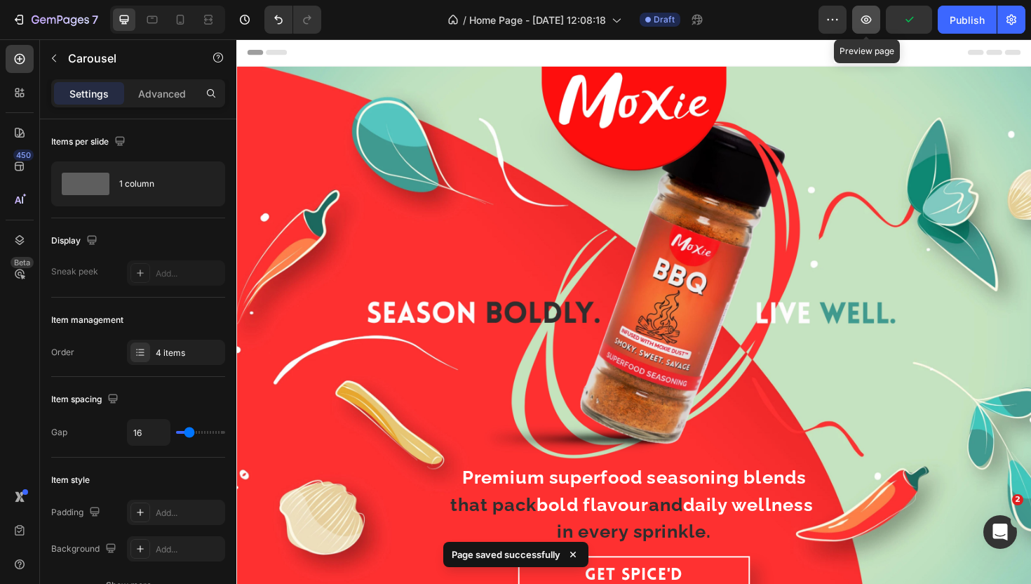
click at [864, 19] on icon "button" at bounding box center [866, 20] width 14 height 14
click at [859, 20] on button "button" at bounding box center [866, 20] width 28 height 28
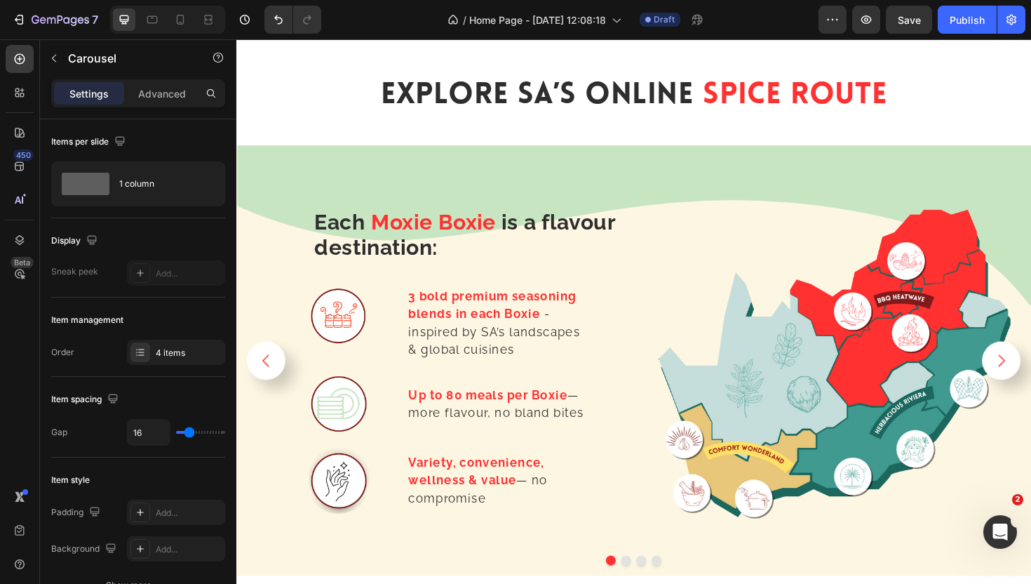
scroll to position [2490, 0]
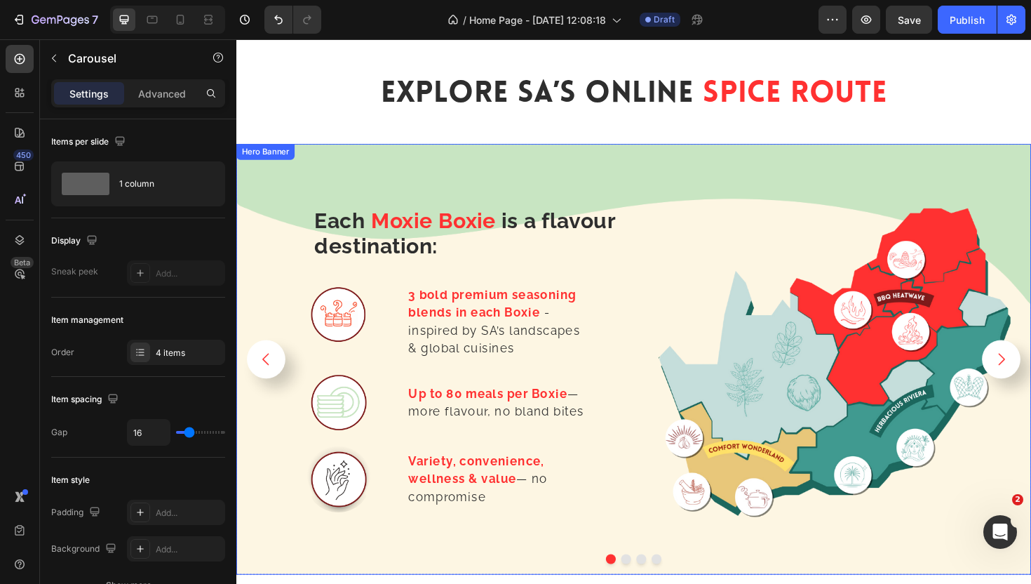
click at [280, 187] on div "Each Moxie Boxie is a flavour destination: Heading Image 3 bold premium seasoni…" at bounding box center [447, 378] width 399 height 399
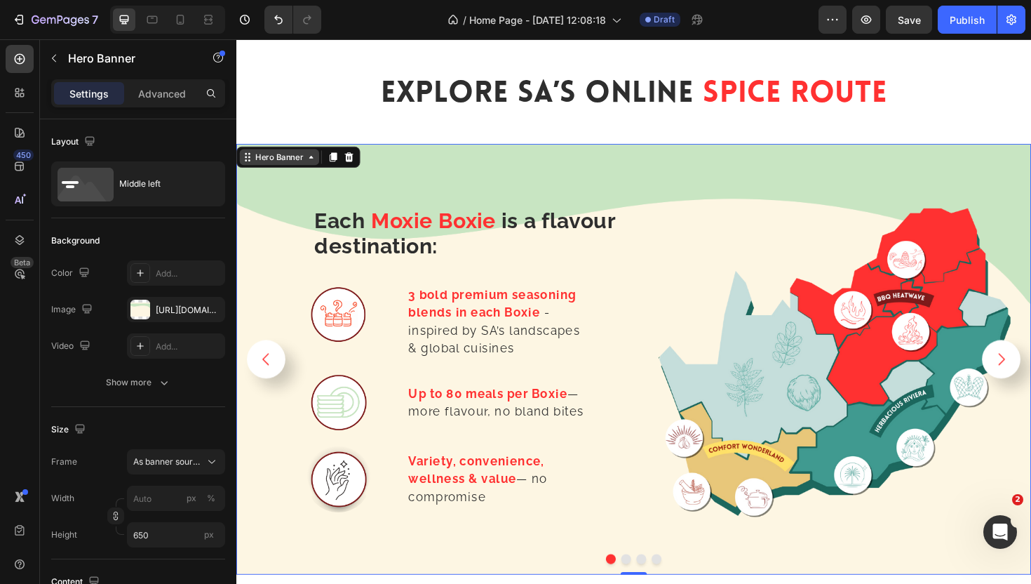
click at [281, 170] on div "Hero Banner" at bounding box center [282, 164] width 56 height 13
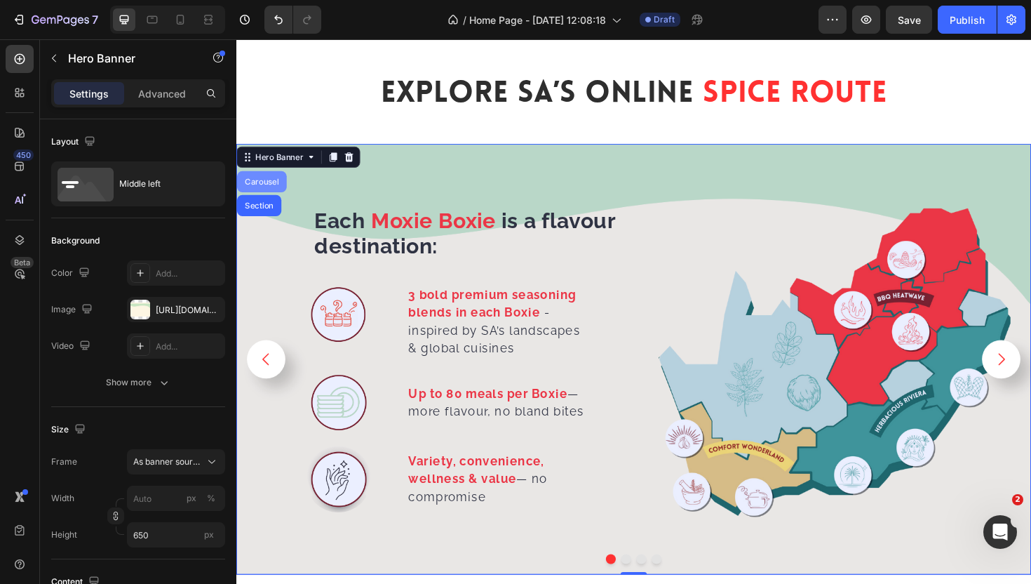
click at [269, 194] on div "Carousel" at bounding box center [263, 190] width 53 height 22
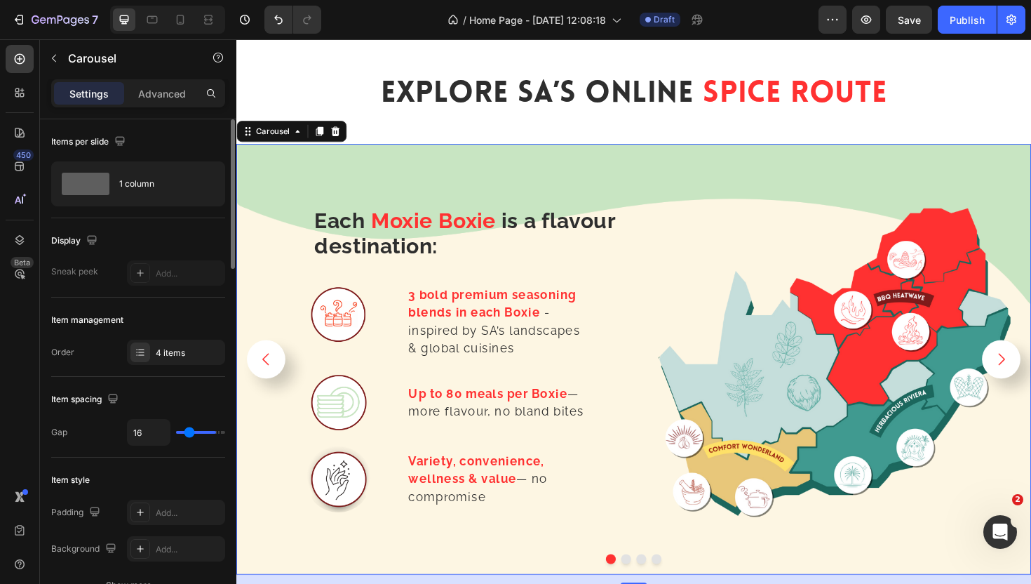
type input "63"
type input "77"
type input "80"
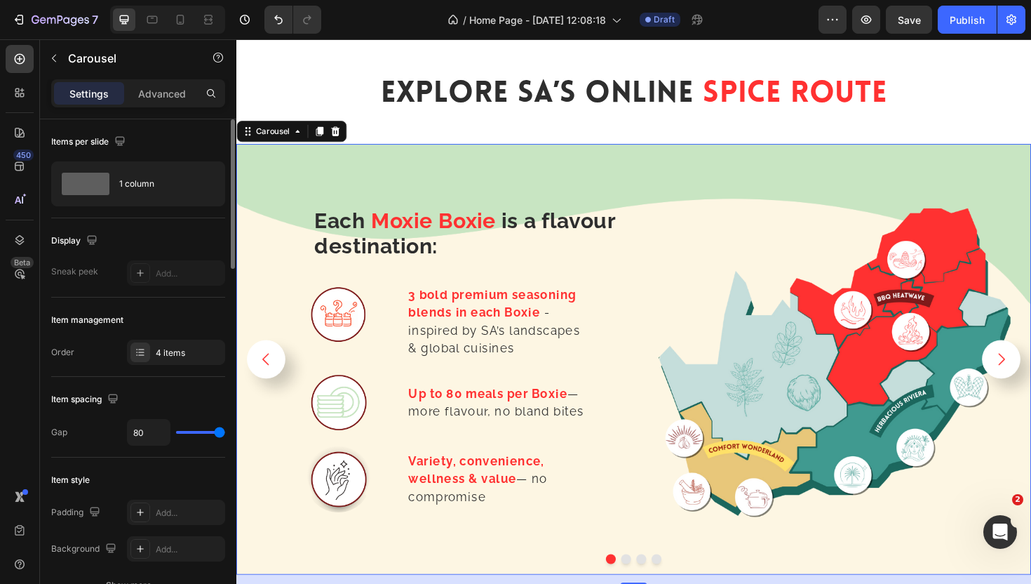
drag, startPoint x: 186, startPoint y: 436, endPoint x: 223, endPoint y: 435, distance: 37.2
click at [222, 434] on input "range" at bounding box center [200, 432] width 49 height 3
type input "16"
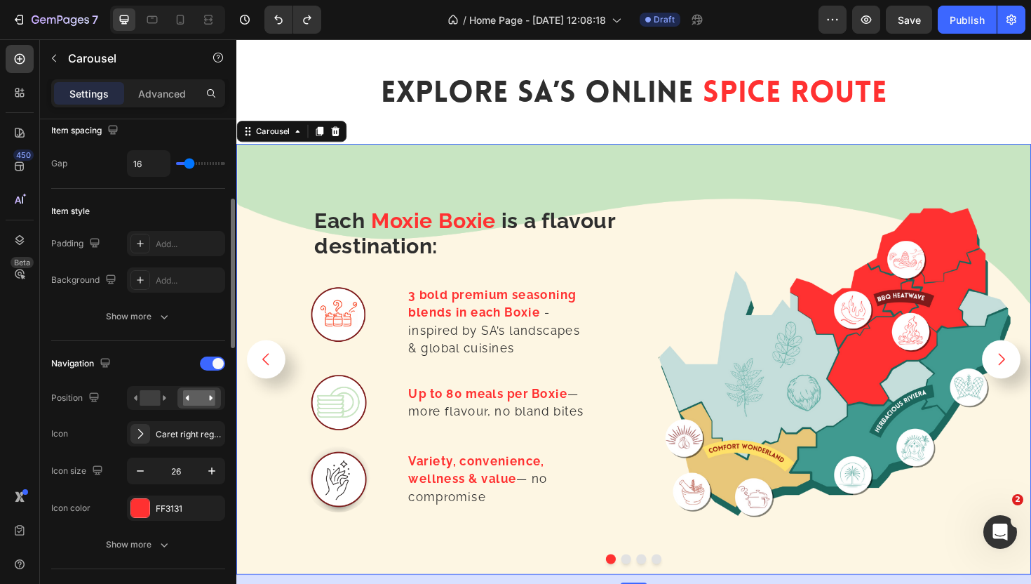
scroll to position [283, 0]
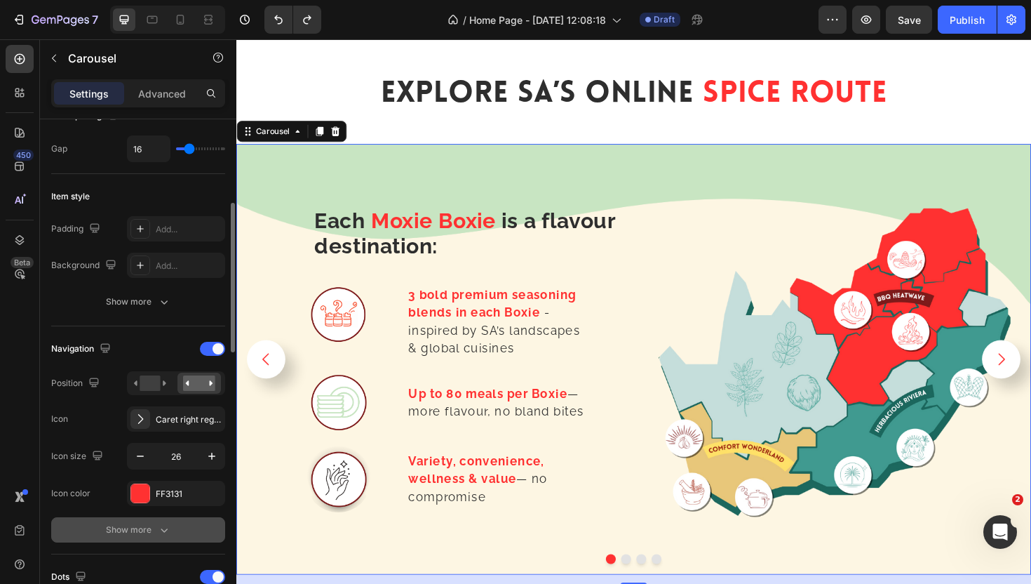
click at [166, 539] on button "Show more" at bounding box center [138, 529] width 174 height 25
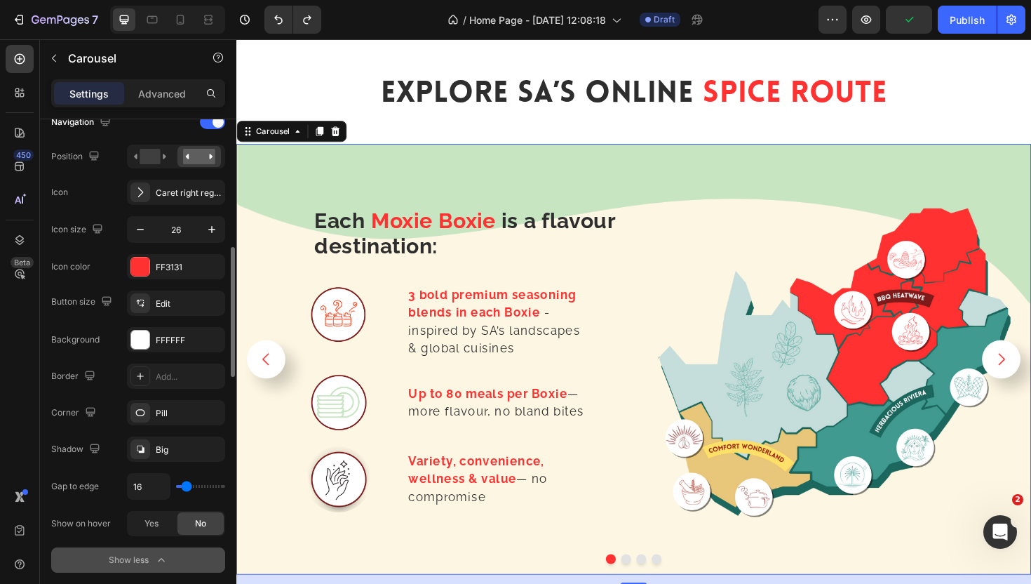
scroll to position [513, 0]
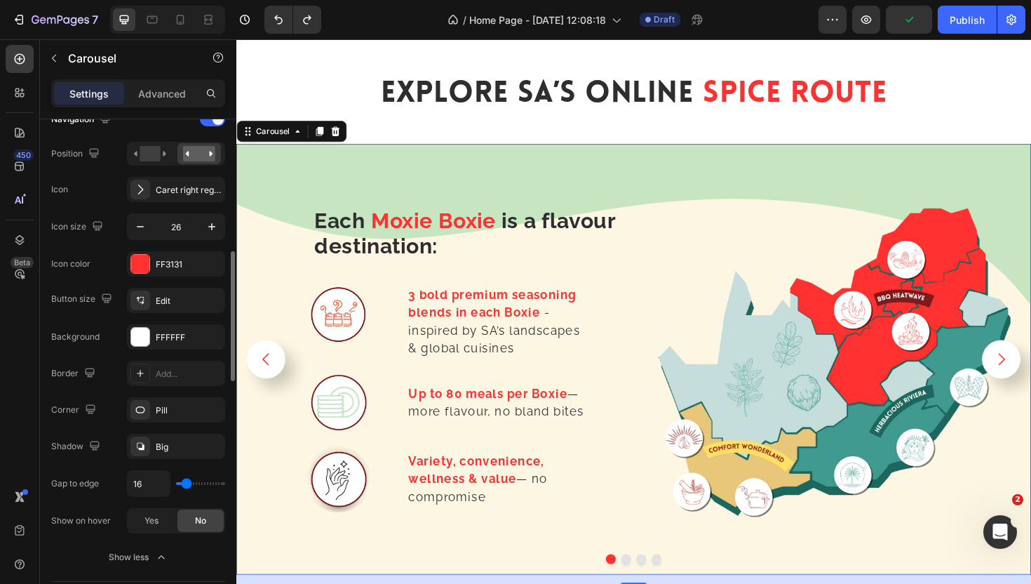
type input "59"
type input "99"
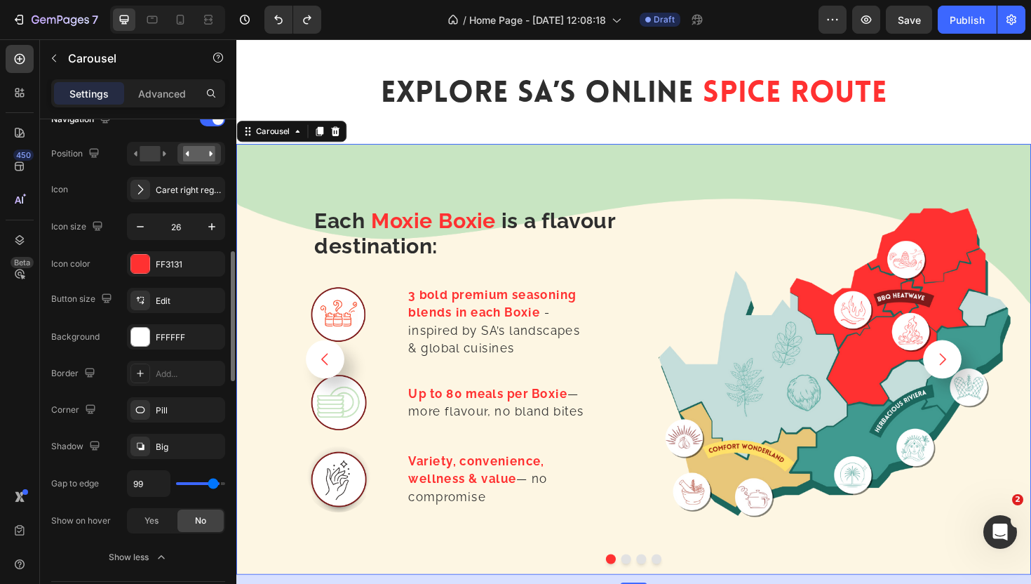
type input "105"
type input "66"
type input "64"
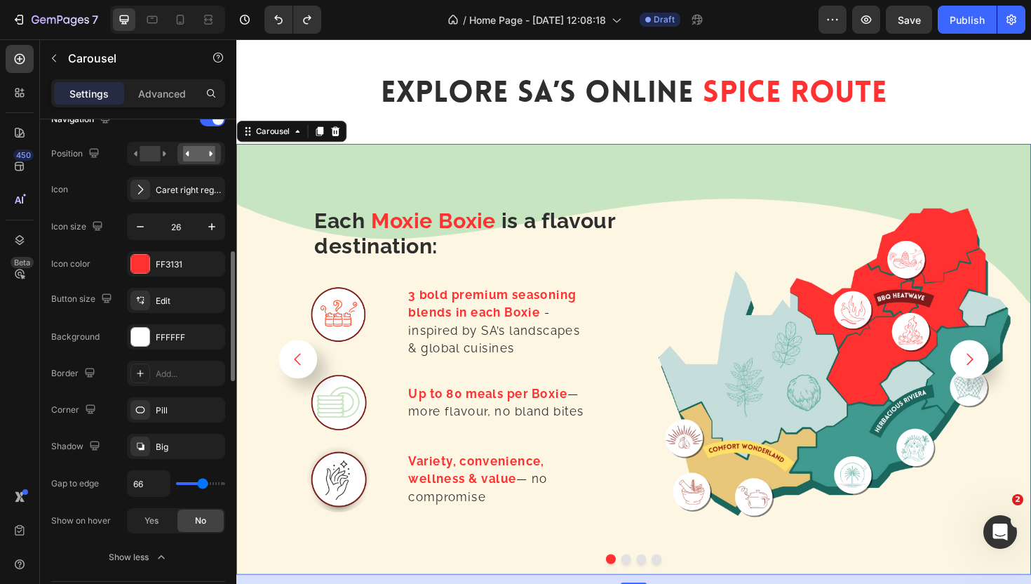
type input "64"
type input "56"
type input "55"
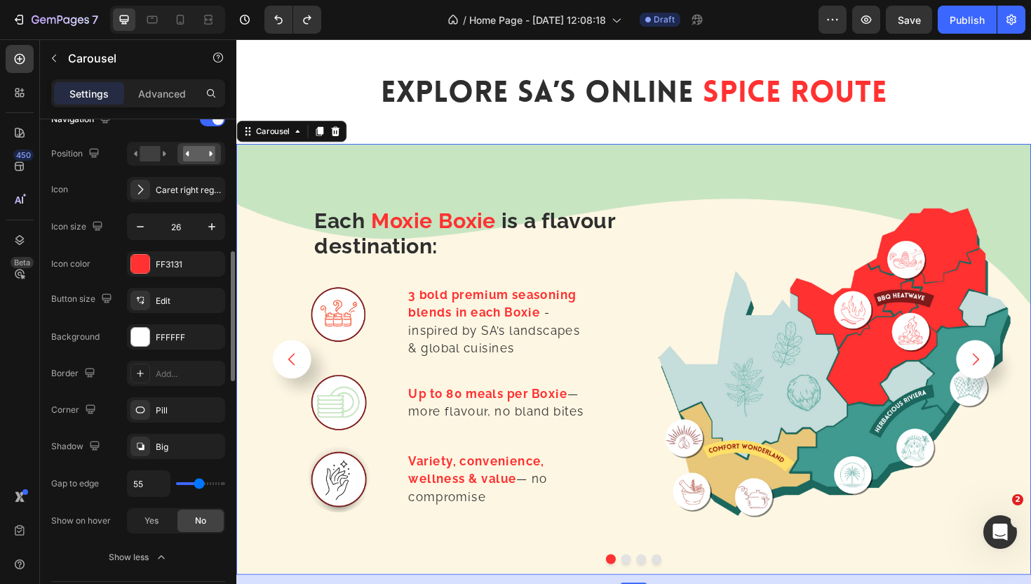
type input "39"
type input "37"
type input "25"
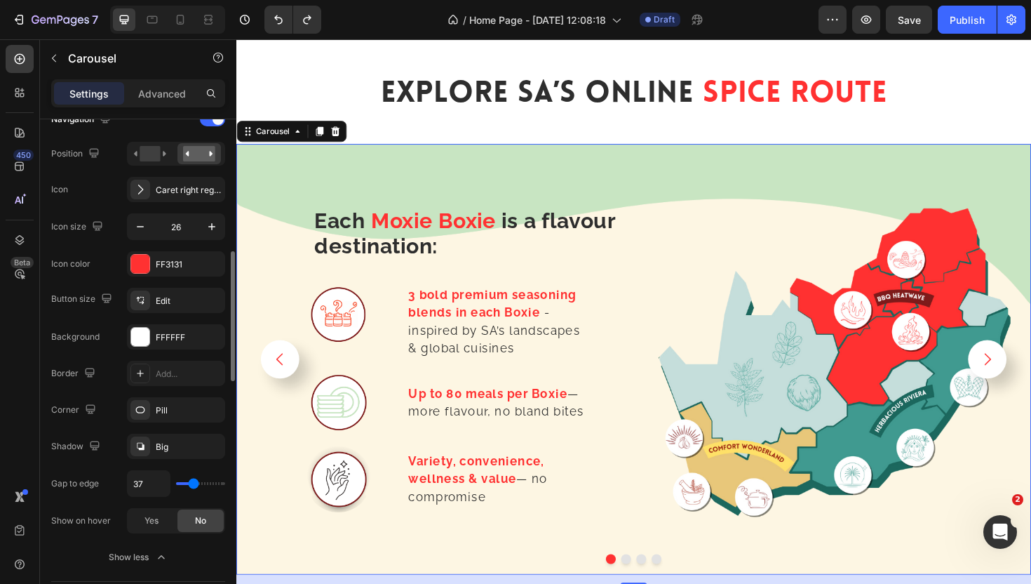
type input "25"
type input "22"
type input "21"
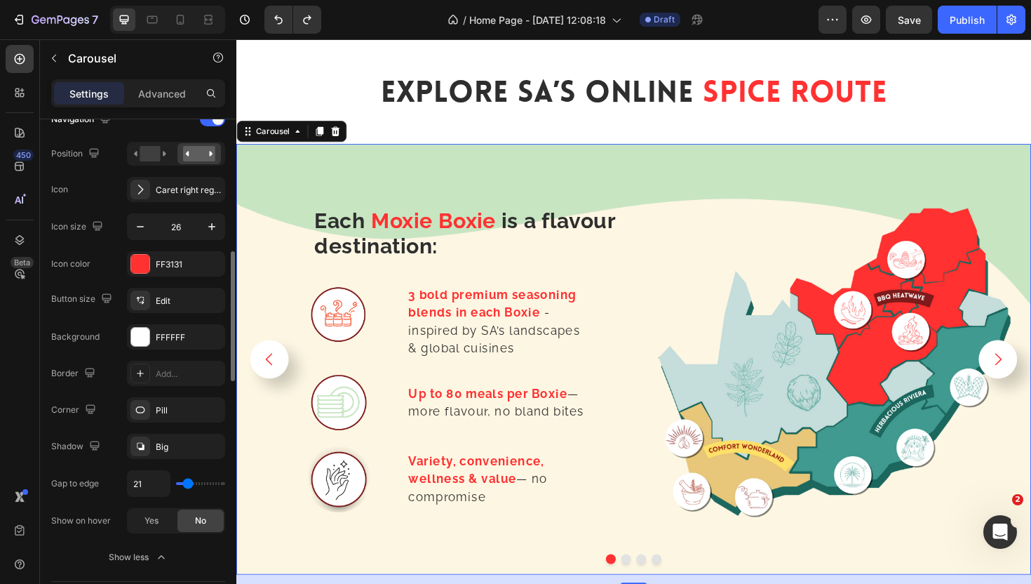
type input "20"
type input "33"
type input "37"
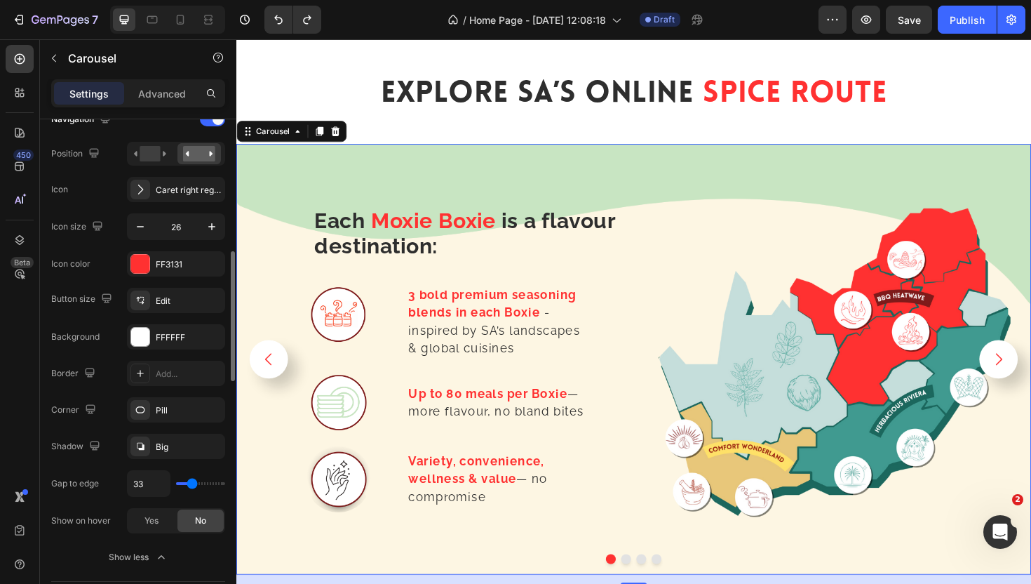
type input "37"
type input "46"
type input "45"
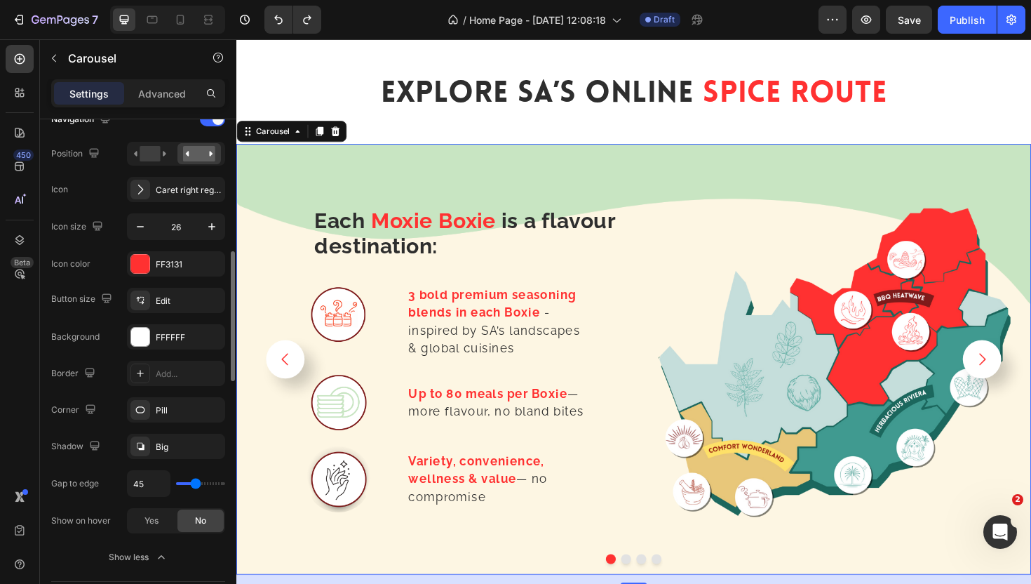
type input "44"
type input "39"
type input "38"
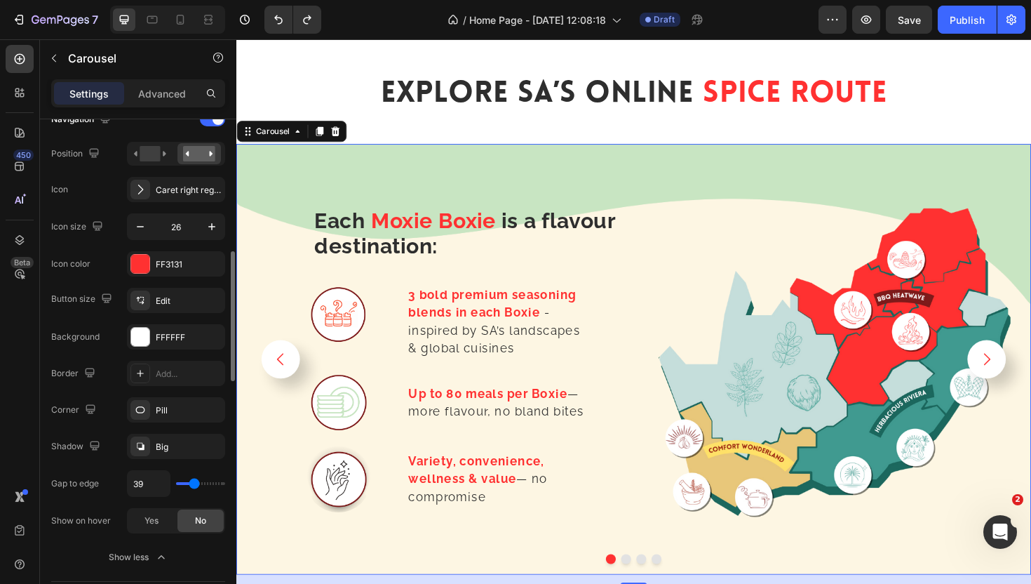
type input "38"
type input "40"
drag, startPoint x: 185, startPoint y: 480, endPoint x: 194, endPoint y: 488, distance: 12.5
type input "40"
click at [194, 485] on input "range" at bounding box center [200, 483] width 49 height 3
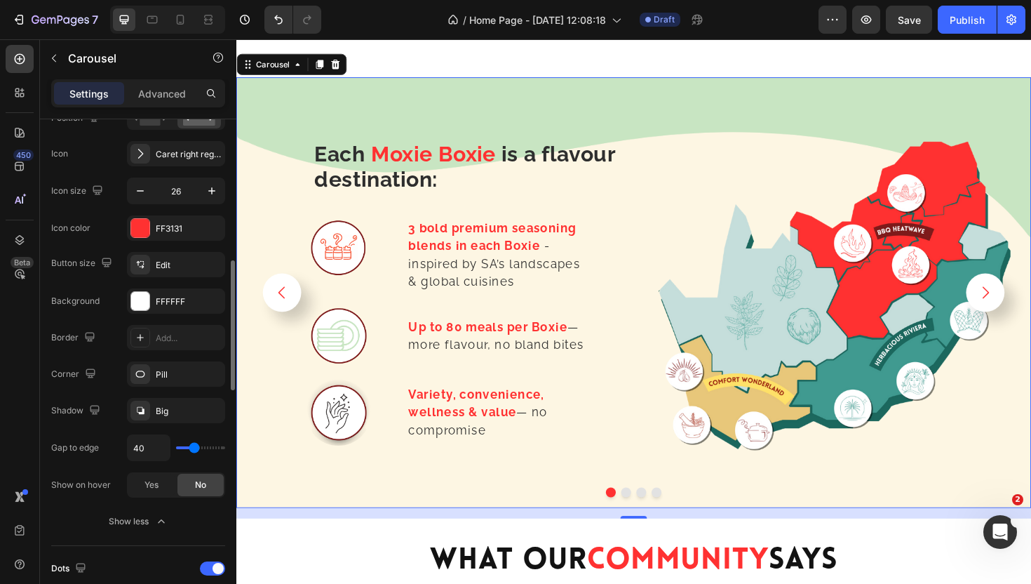
scroll to position [549, 0]
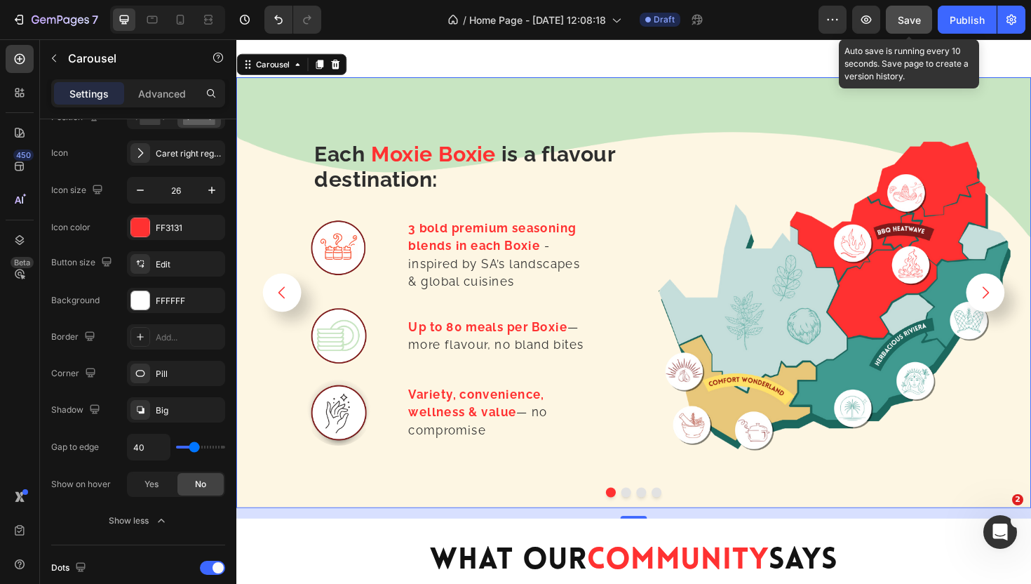
click at [915, 22] on span "Save" at bounding box center [909, 20] width 23 height 12
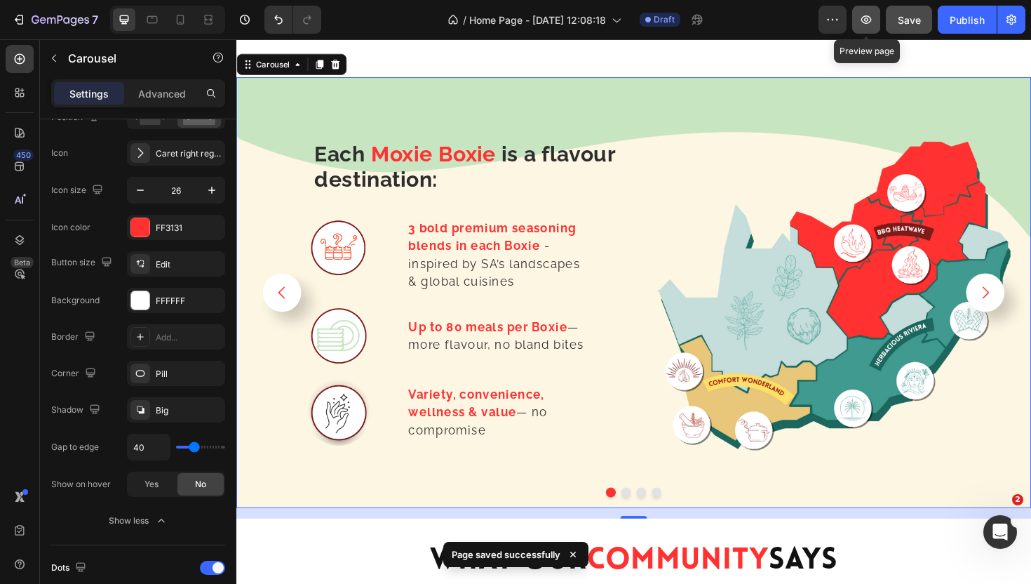
click at [869, 25] on icon "button" at bounding box center [866, 20] width 14 height 14
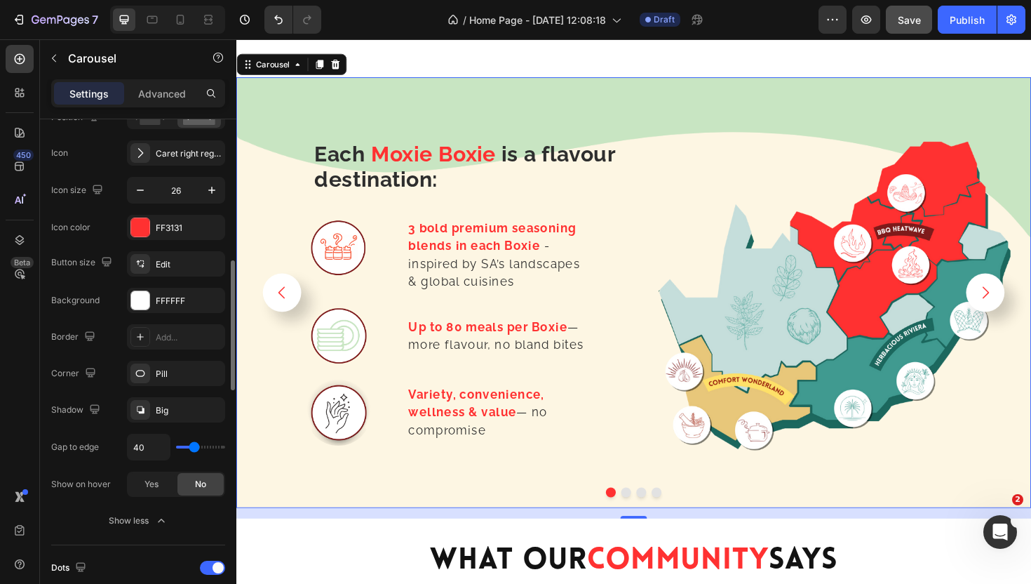
type input "49"
type input "60"
click at [200, 447] on input "range" at bounding box center [200, 447] width 49 height 3
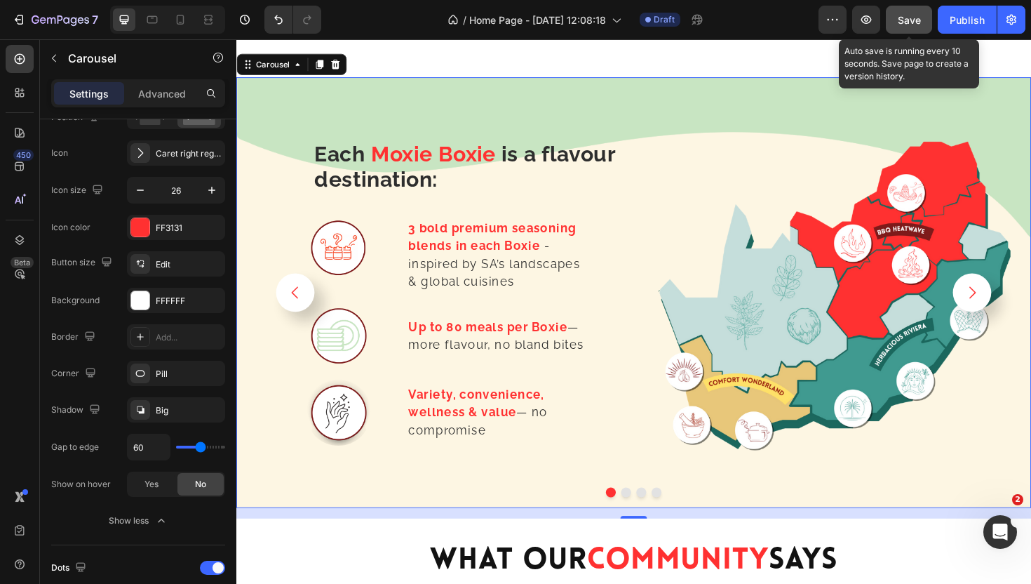
click at [914, 20] on span "Save" at bounding box center [909, 20] width 23 height 12
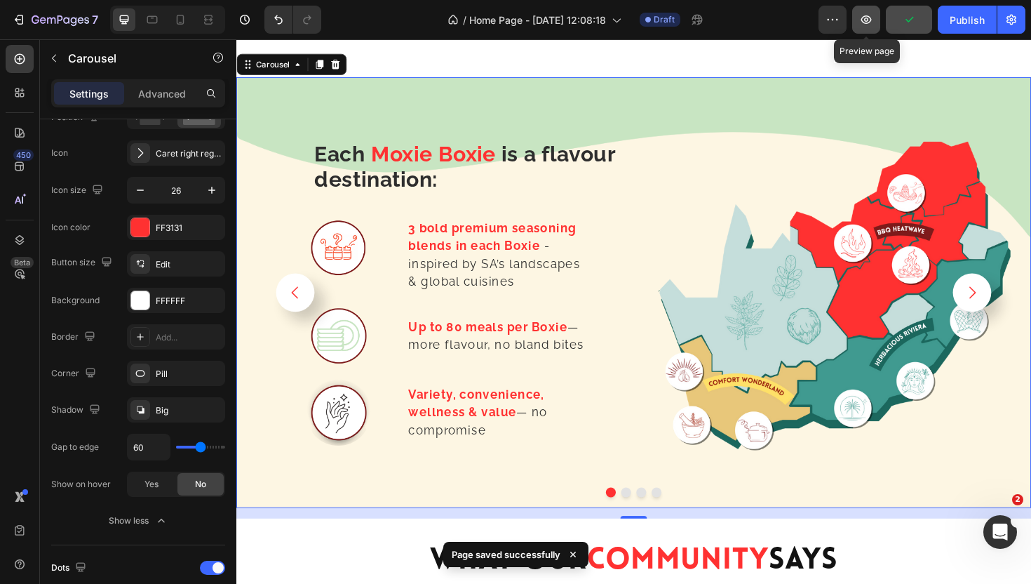
click at [874, 20] on icon "button" at bounding box center [866, 20] width 14 height 14
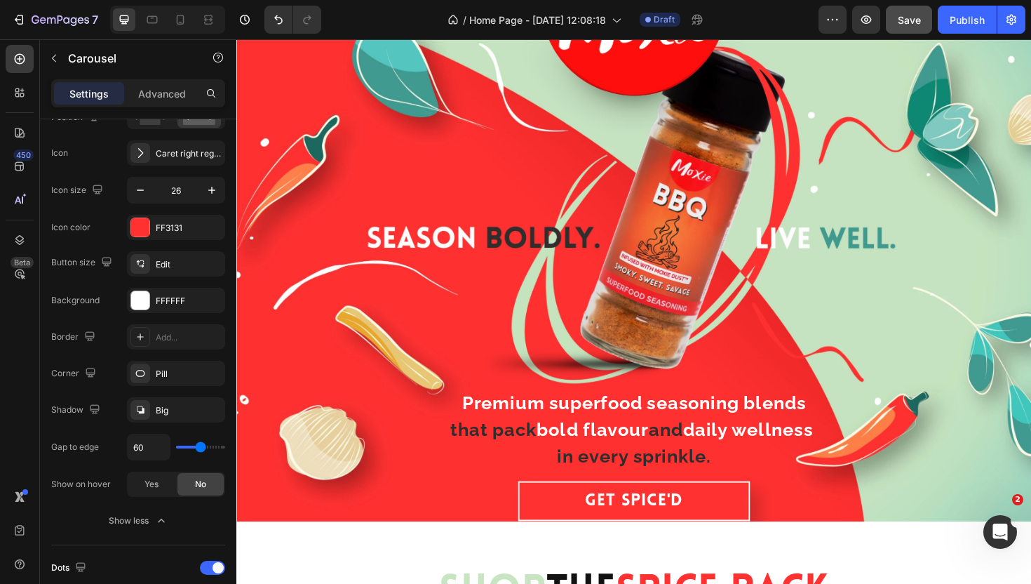
scroll to position [159, 0]
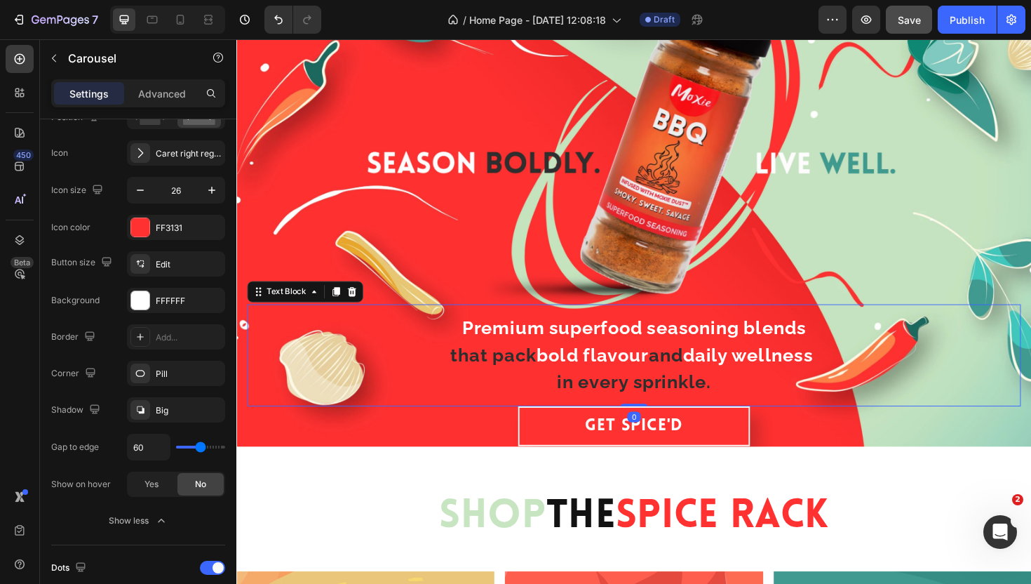
click at [643, 380] on strong "flavour" at bounding box center [637, 374] width 69 height 22
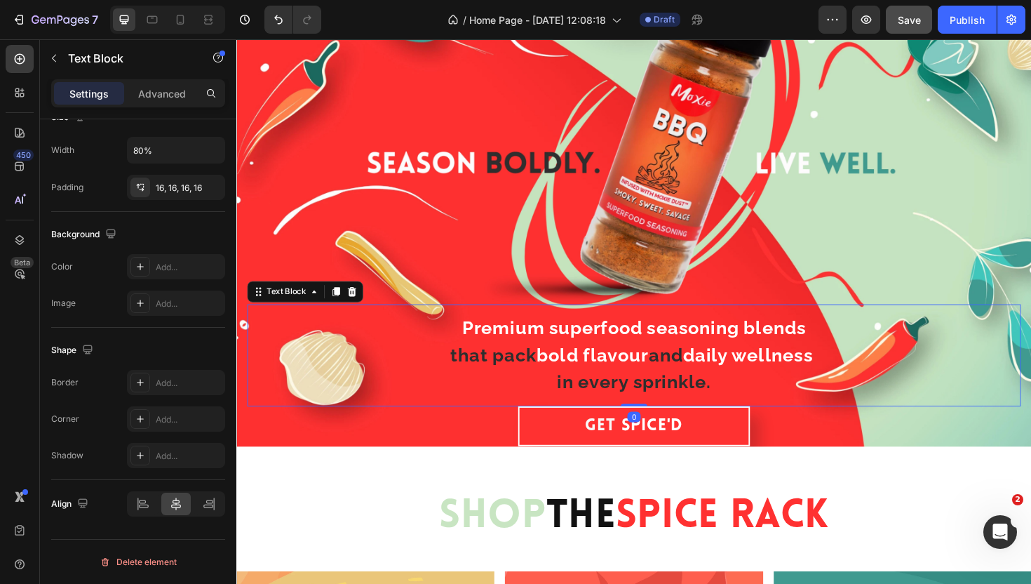
scroll to position [0, 0]
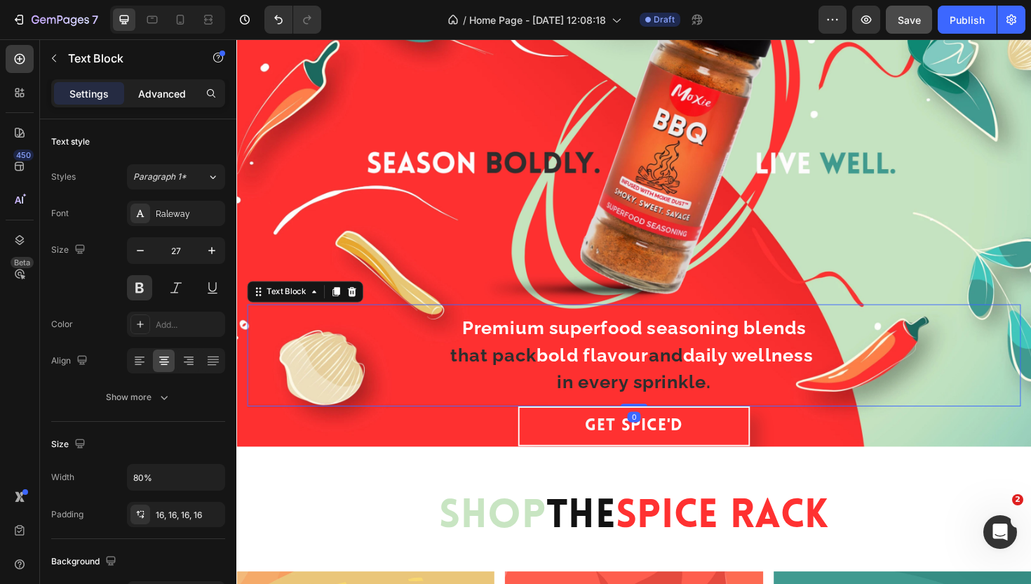
click at [159, 98] on p "Advanced" at bounding box center [162, 93] width 48 height 15
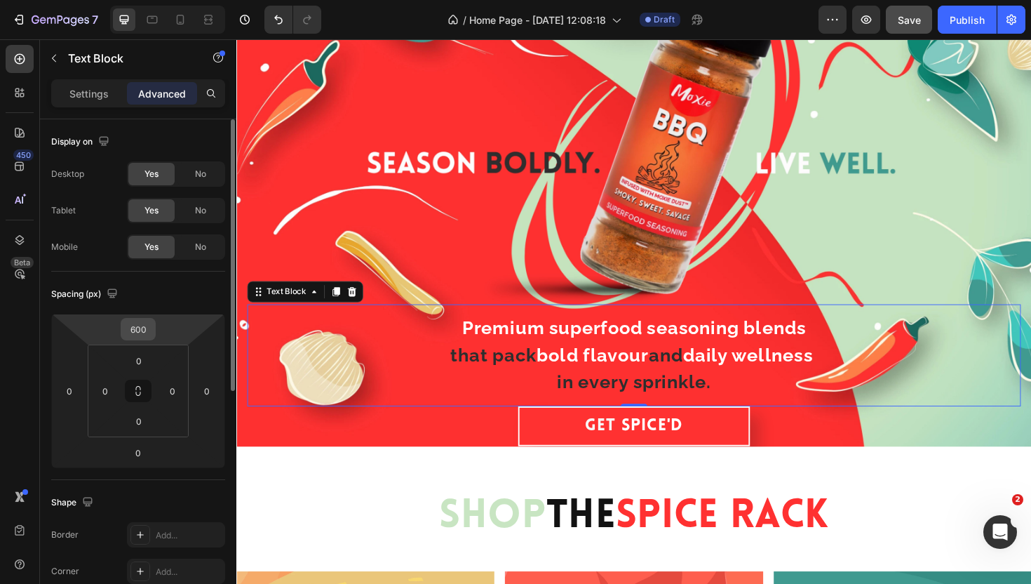
click at [147, 335] on input "600" at bounding box center [138, 329] width 28 height 21
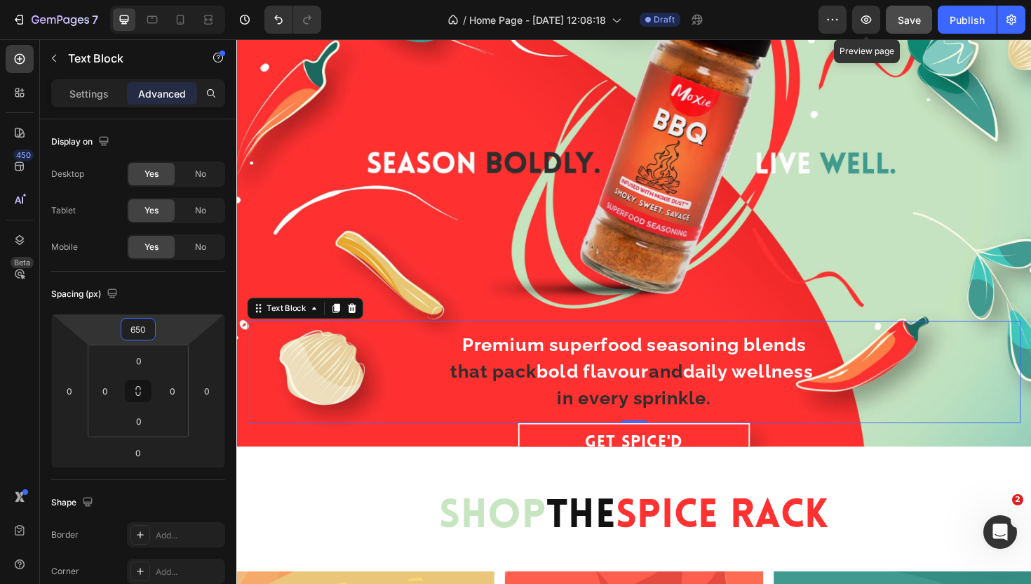
click at [904, 22] on span "Save" at bounding box center [909, 20] width 23 height 12
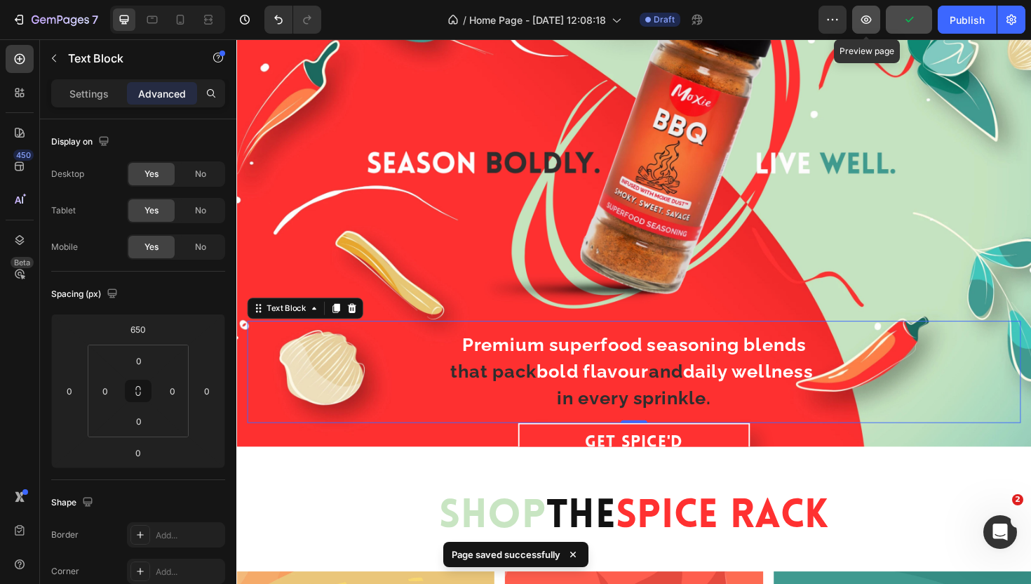
click at [874, 21] on icon "button" at bounding box center [866, 20] width 14 height 14
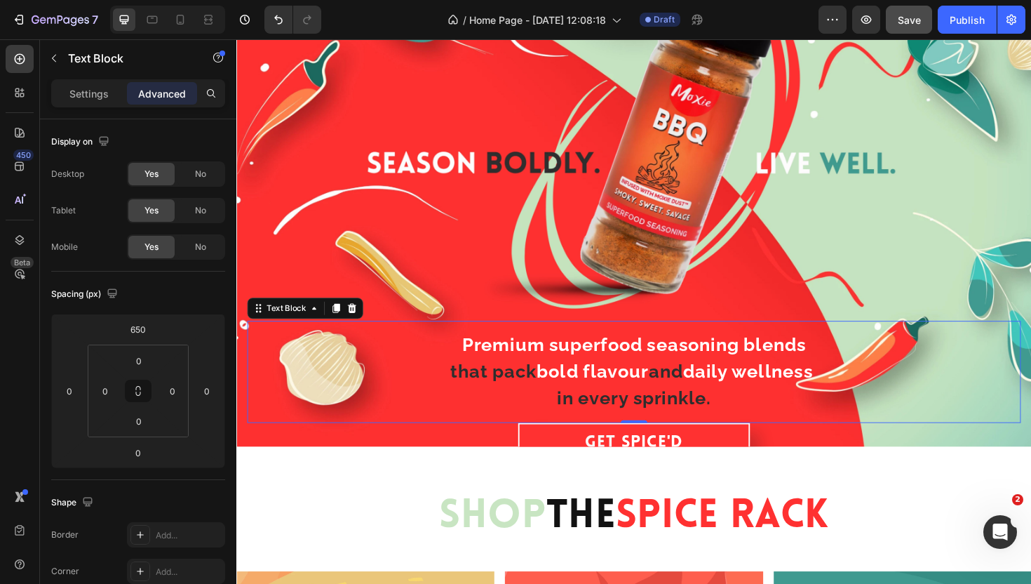
click at [509, 377] on p "that pack bold flavour and daily wellness" at bounding box center [657, 391] width 633 height 29
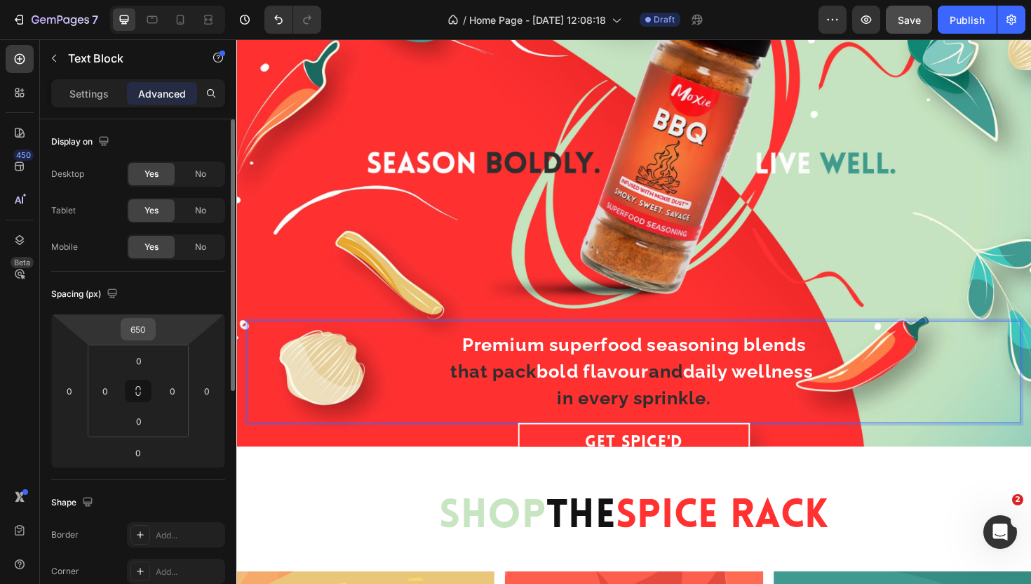
click at [140, 336] on input "650" at bounding box center [138, 329] width 28 height 21
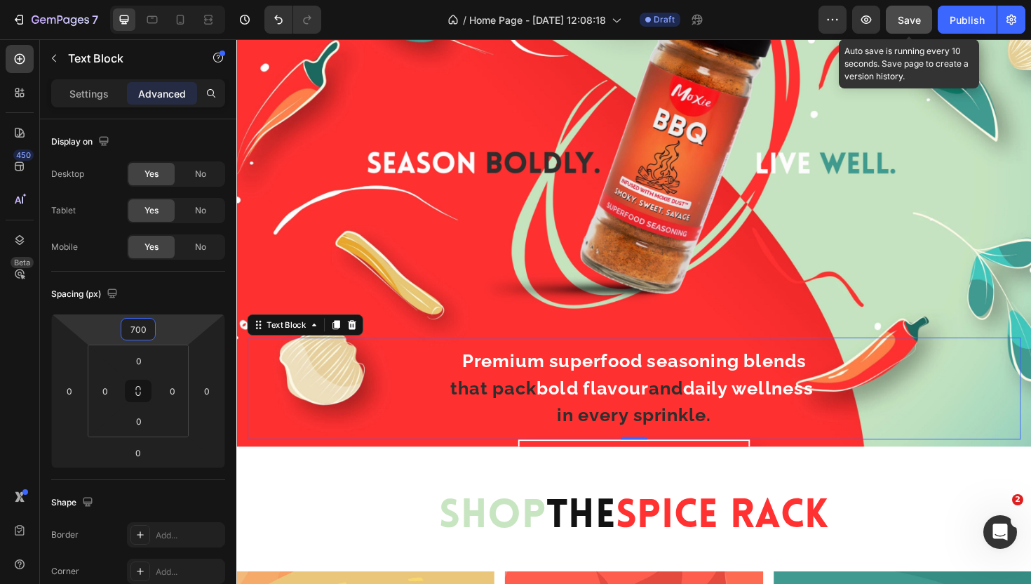
type input "700"
click at [926, 22] on button "Save" at bounding box center [909, 20] width 46 height 28
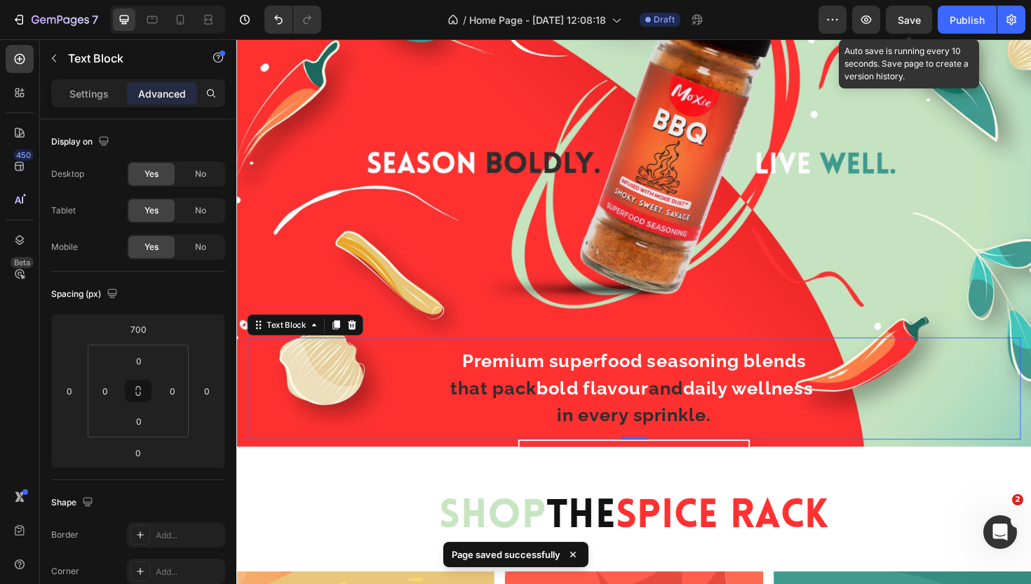
click at [909, 13] on div "Save" at bounding box center [909, 20] width 23 height 15
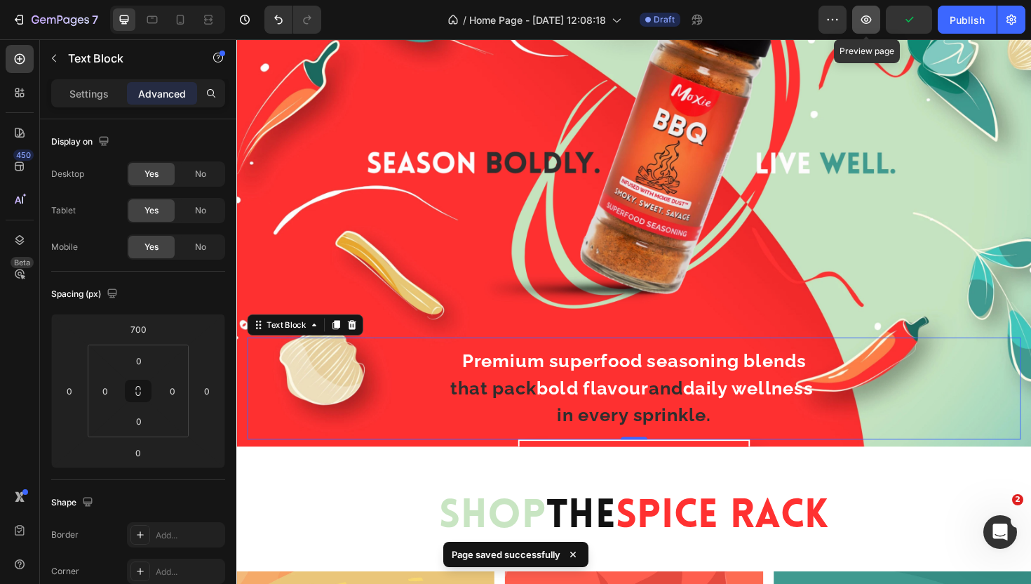
click at [866, 20] on icon "button" at bounding box center [866, 20] width 14 height 14
